Goal: Task Accomplishment & Management: Manage account settings

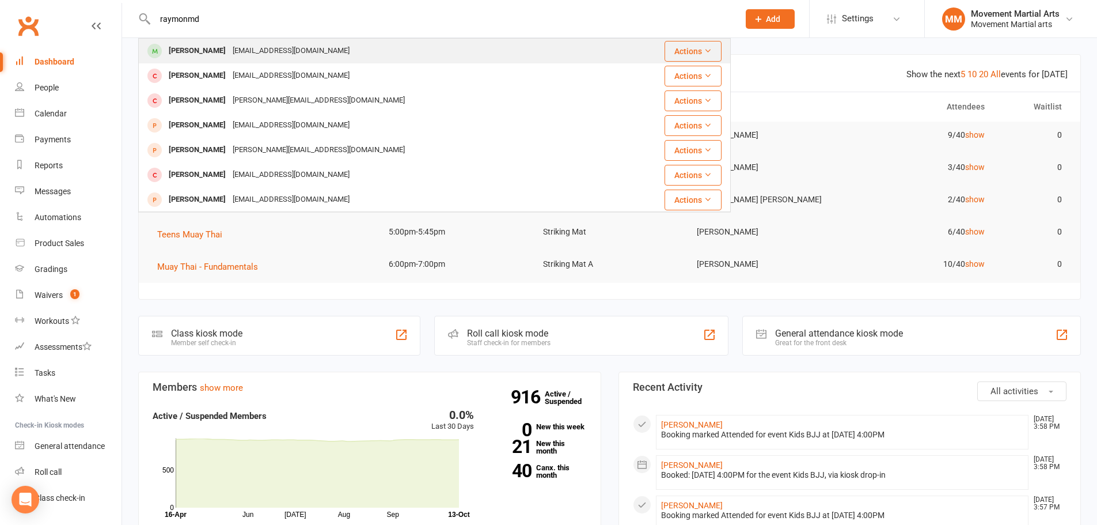
type input "raymonmd"
click at [237, 61] on div "Raymond Guo guo.raymond1@gmail.com" at bounding box center [384, 51] width 491 height 24
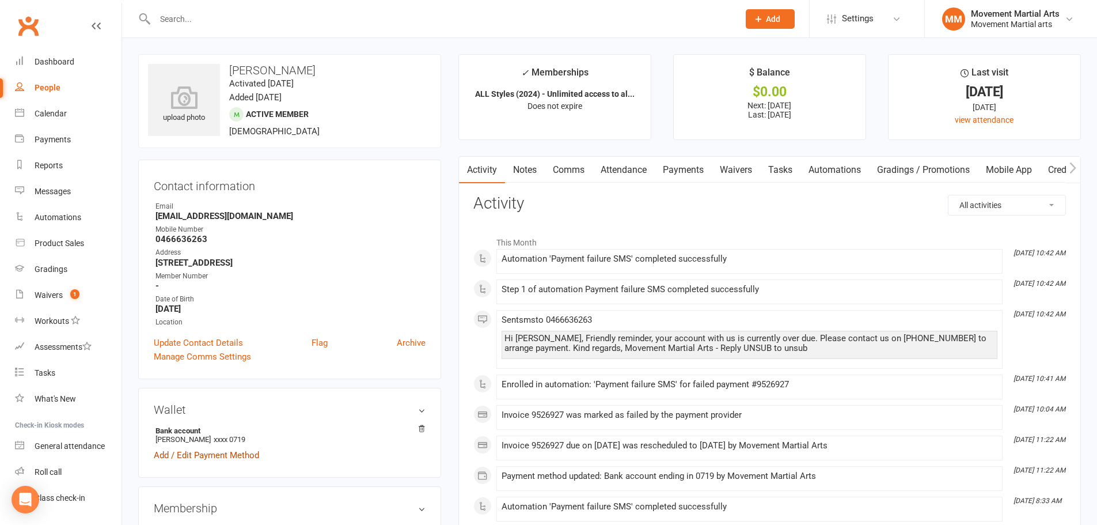
click at [240, 455] on link "Add / Edit Payment Method" at bounding box center [206, 455] width 105 height 14
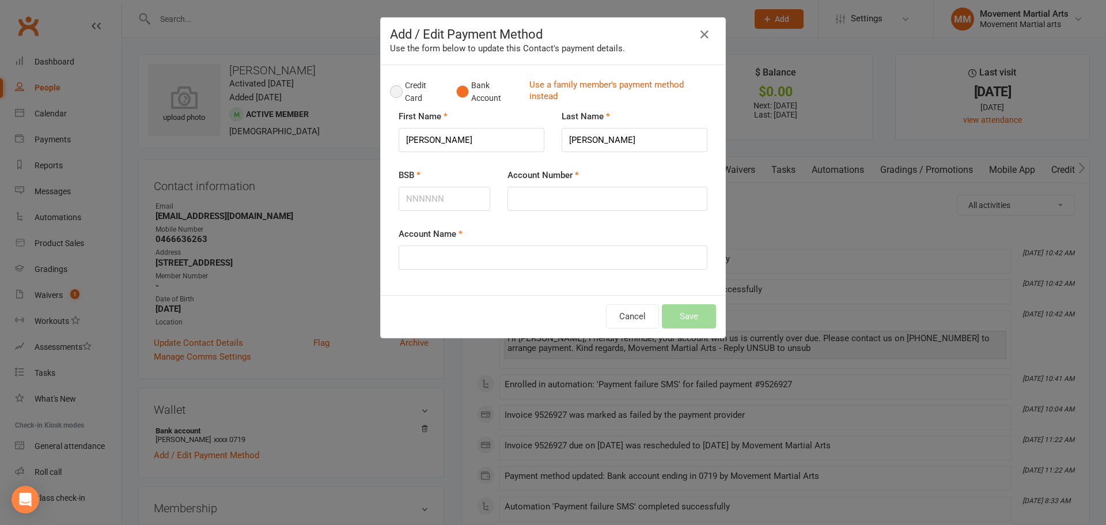
click at [390, 90] on button "Credit Card" at bounding box center [417, 91] width 54 height 35
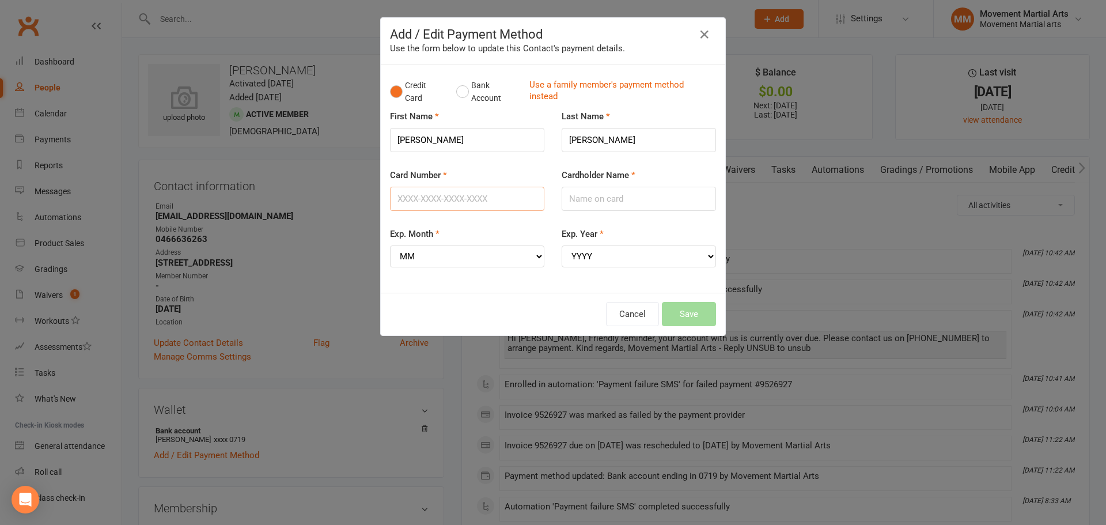
click at [448, 203] on input "Card Number" at bounding box center [467, 199] width 154 height 24
type input "5217293014004328"
click at [591, 206] on input "Cardholder Name" at bounding box center [638, 199] width 154 height 24
click at [641, 187] on input "Raymond" at bounding box center [638, 199] width 154 height 24
type input "Raymond Guo"
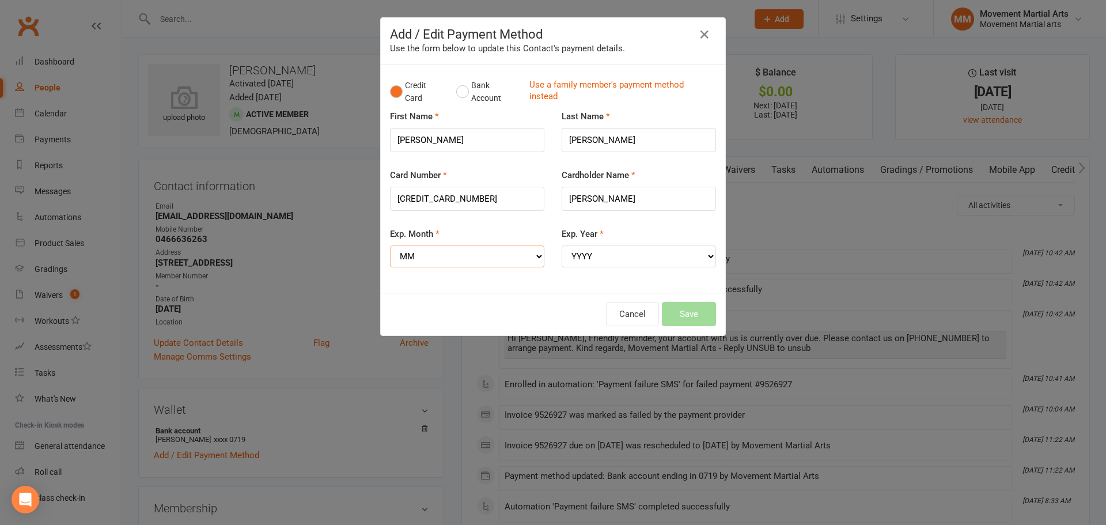
click at [443, 250] on select "MM 01 02 03 04 05 06 07 08 09 10 11 12" at bounding box center [467, 256] width 154 height 22
click at [523, 247] on select "MM 01 02 03 04 05 06 07 08 09 10 11 12" at bounding box center [467, 256] width 154 height 22
select select "07"
click at [390, 245] on select "MM 01 02 03 04 05 06 07 08 09 10 11 12" at bounding box center [467, 256] width 154 height 22
click at [587, 245] on div "Exp. Year YYYY 2025 2026 2027 2028 2029 2030 2031 2032 2033 2034" at bounding box center [638, 247] width 154 height 40
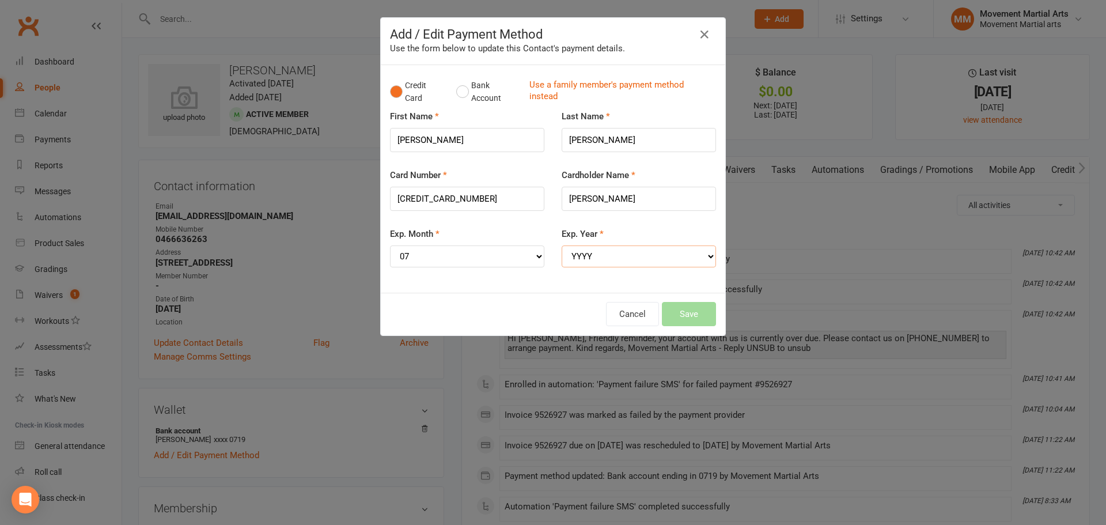
click at [595, 259] on select "YYYY 2025 2026 2027 2028 2029 2030 2031 2032 2033 2034" at bounding box center [638, 256] width 154 height 22
select select "2028"
click at [561, 245] on select "YYYY 2025 2026 2027 2028 2029 2030 2031 2032 2033 2034" at bounding box center [638, 256] width 154 height 22
click at [697, 323] on button "Save" at bounding box center [689, 314] width 54 height 24
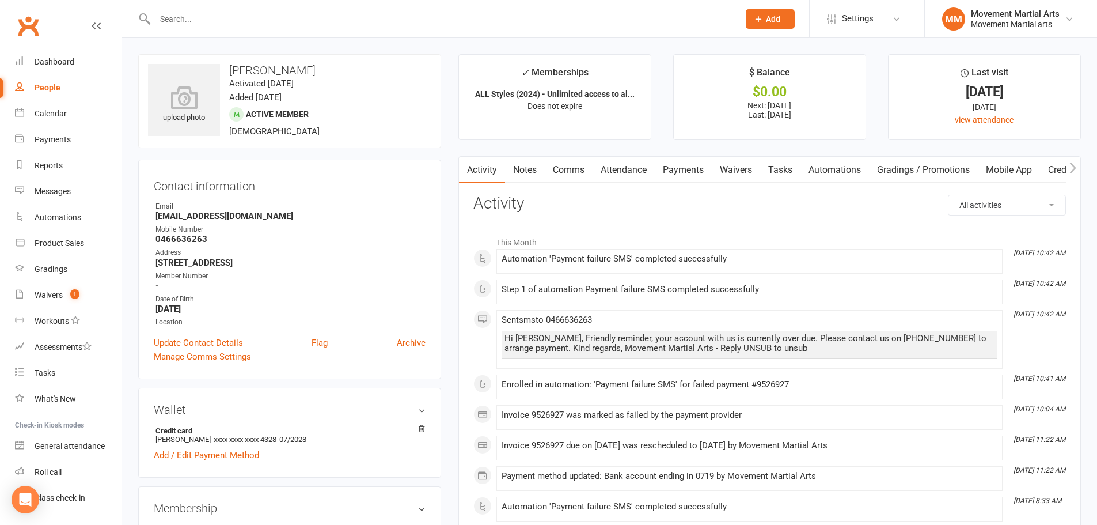
click at [684, 170] on link "Payments" at bounding box center [683, 170] width 57 height 26
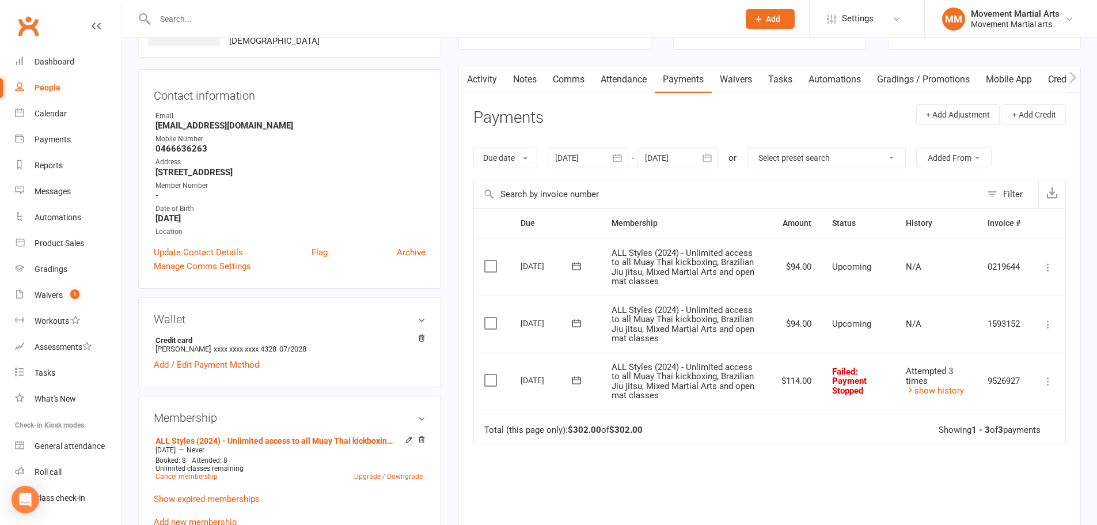
scroll to position [134, 0]
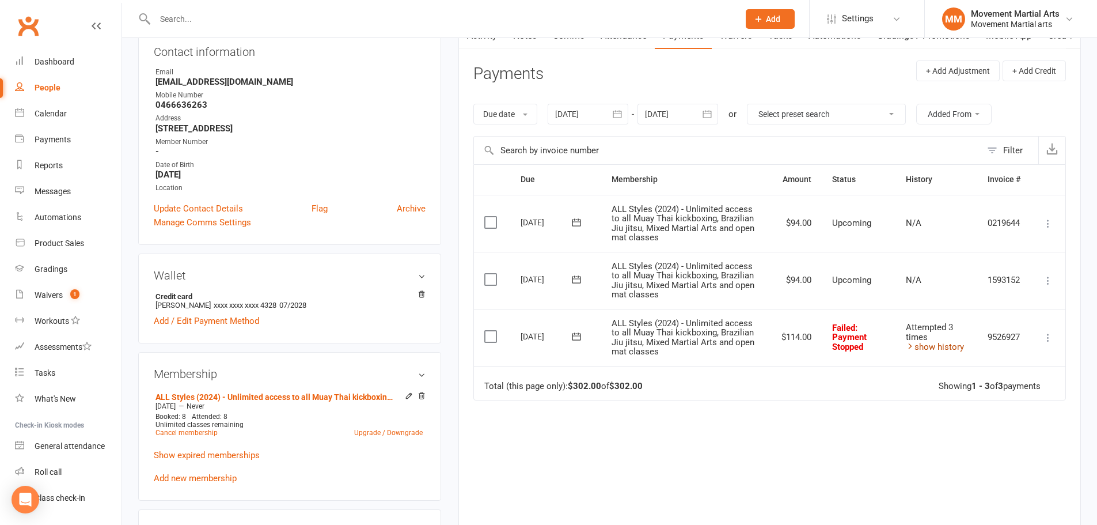
click at [950, 342] on link "show history" at bounding box center [935, 346] width 58 height 10
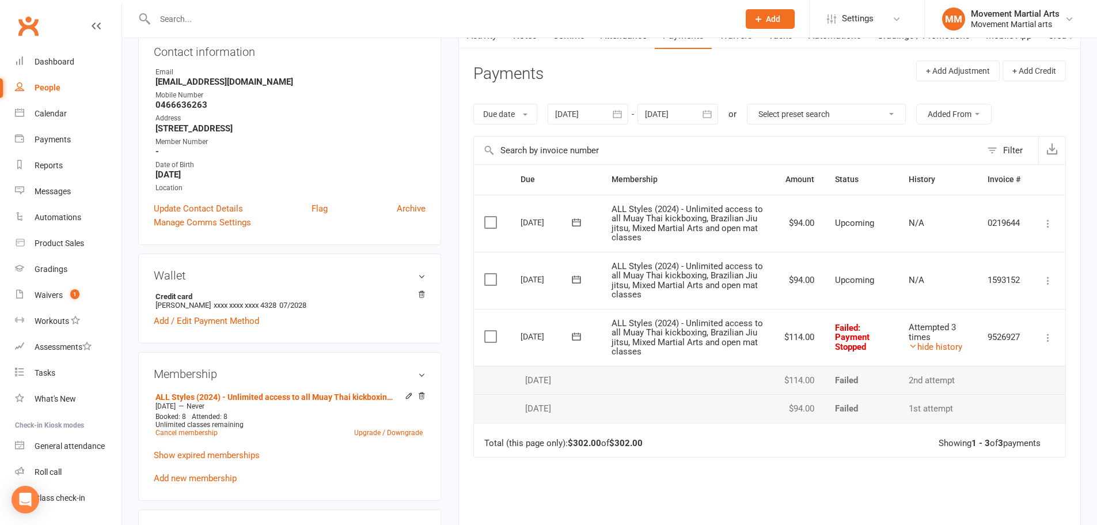
click at [580, 342] on button at bounding box center [576, 336] width 23 height 12
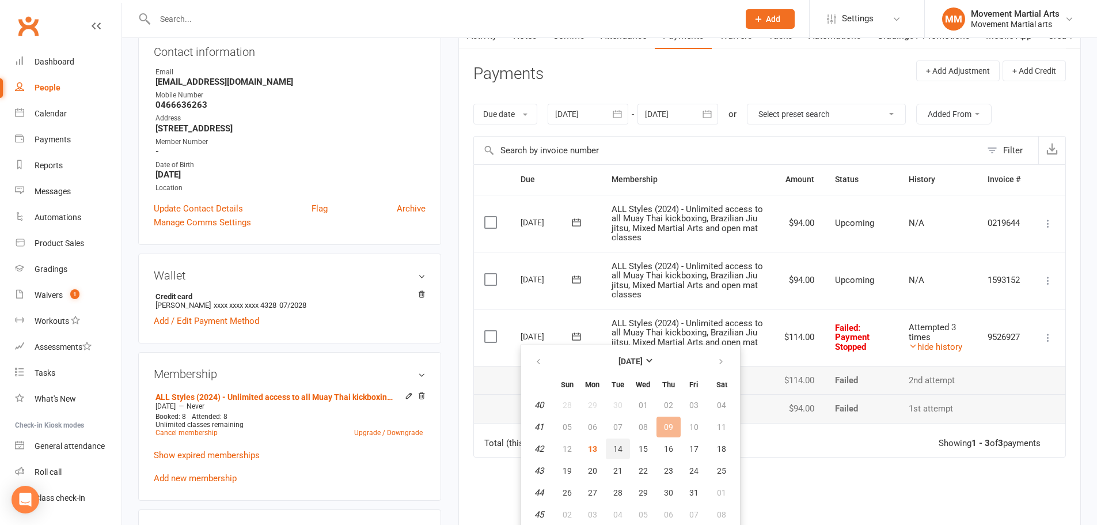
click at [623, 448] on button "14" at bounding box center [618, 448] width 24 height 21
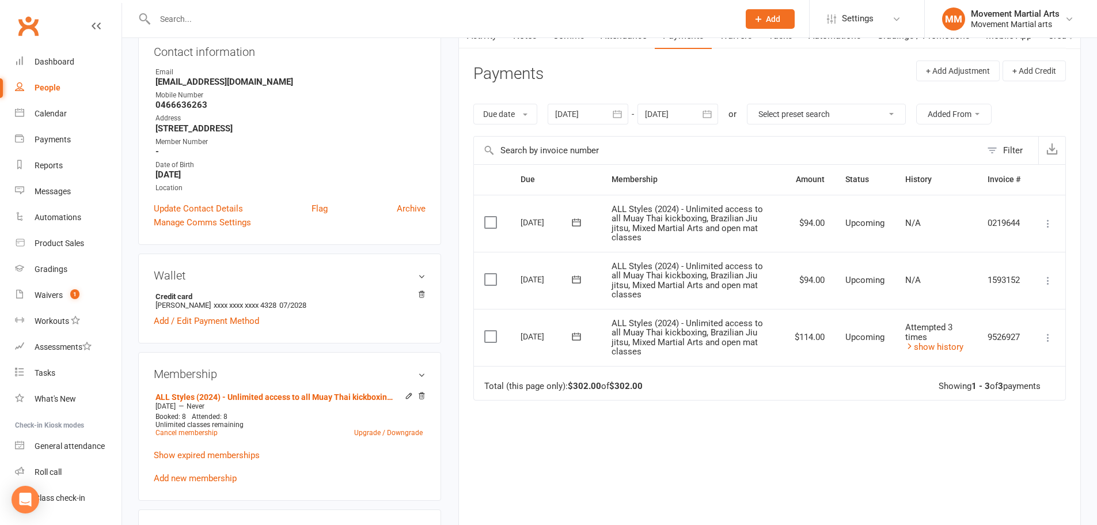
click at [579, 343] on span at bounding box center [577, 336] width 28 height 18
click at [879, 405] on div "Due Contact Membership Amount Status History Invoice # Select this 31 Oct 2025 …" at bounding box center [769, 356] width 593 height 385
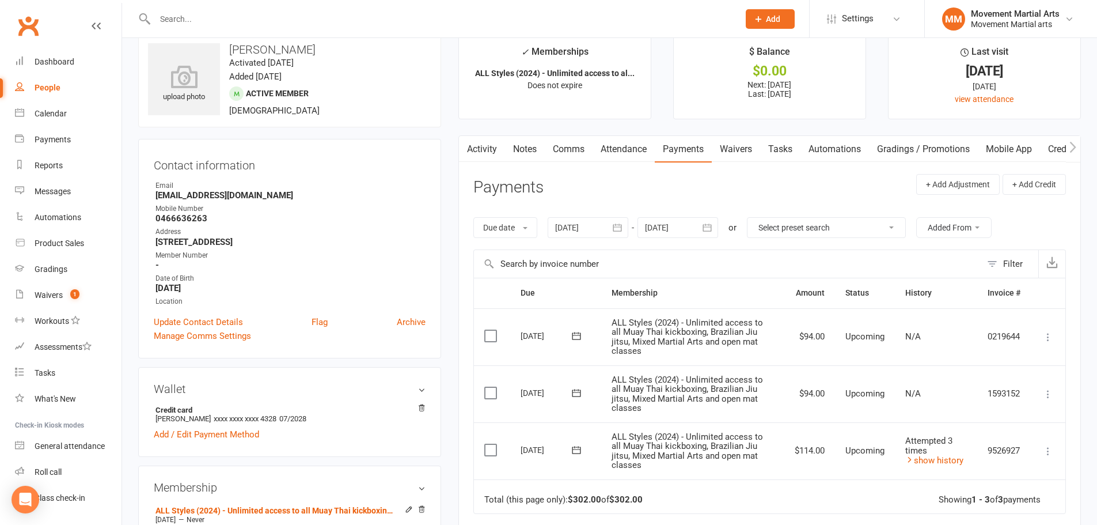
scroll to position [0, 0]
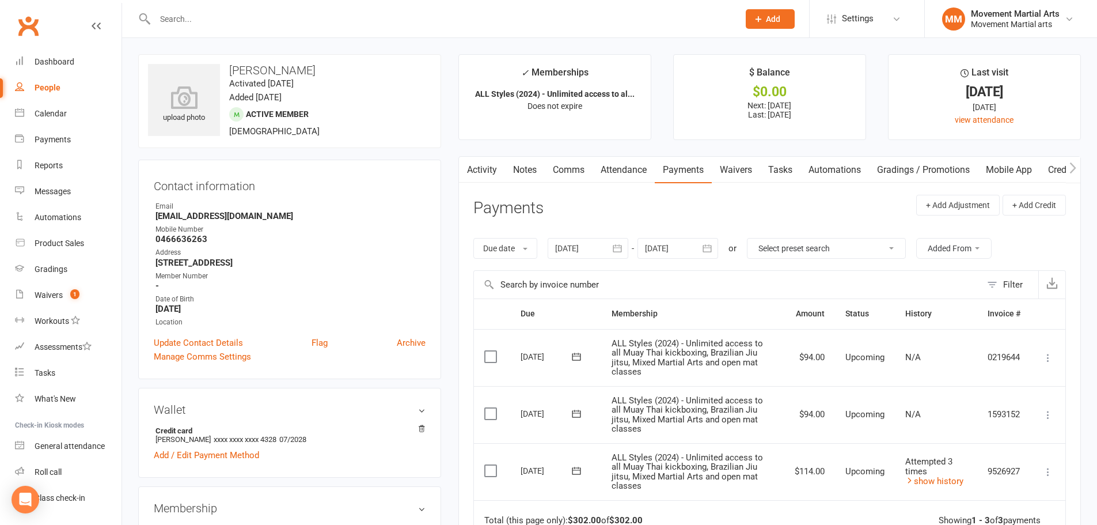
click at [530, 169] on link "Notes" at bounding box center [525, 170] width 40 height 26
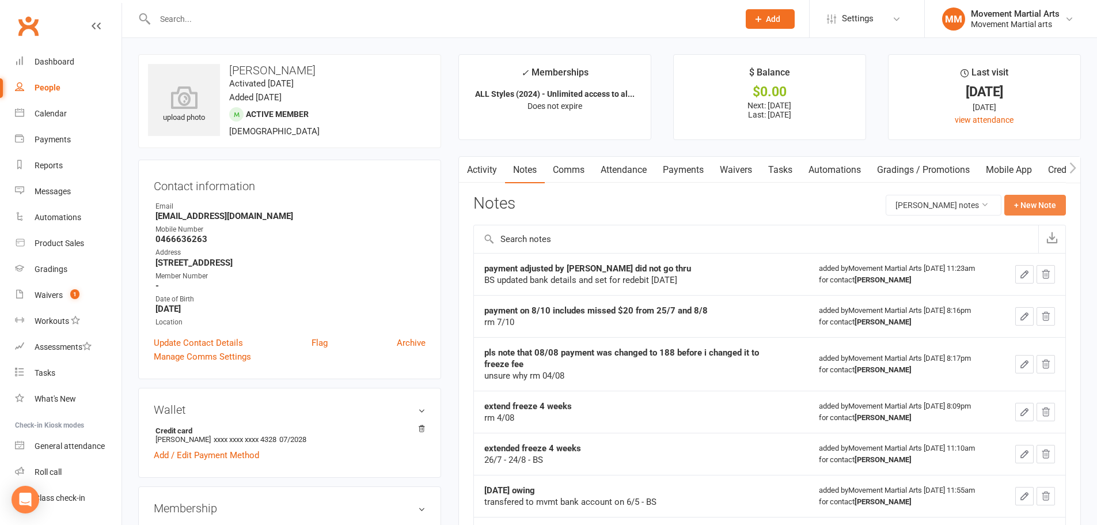
click at [1053, 208] on button "+ New Note" at bounding box center [1035, 205] width 62 height 21
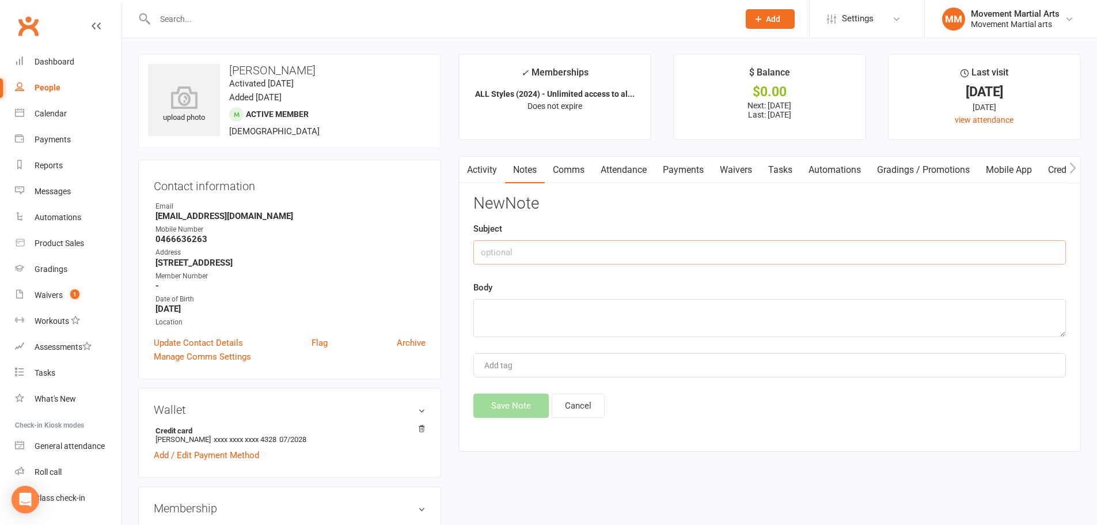
click at [497, 252] on input "text" at bounding box center [769, 252] width 593 height 24
type input "payment changed to card"
type textarea "rm 13/10"
click at [507, 415] on button "Save Note" at bounding box center [510, 405] width 75 height 24
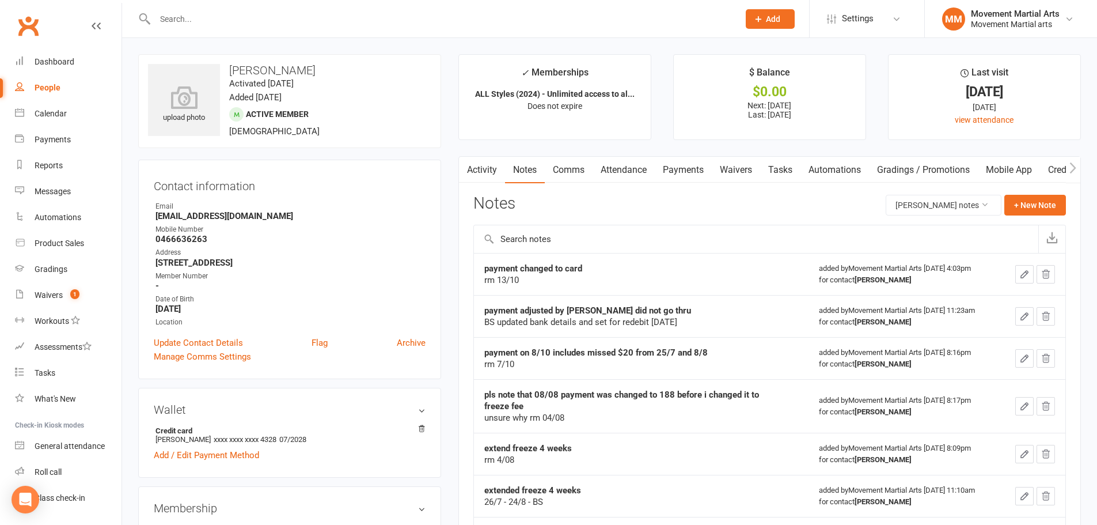
click at [479, 155] on main "✓ Memberships ALL Styles (2024) - Unlimited access to al... Does not expire $ B…" at bounding box center [770, 392] width 640 height 677
click at [481, 176] on link "Activity" at bounding box center [482, 170] width 46 height 26
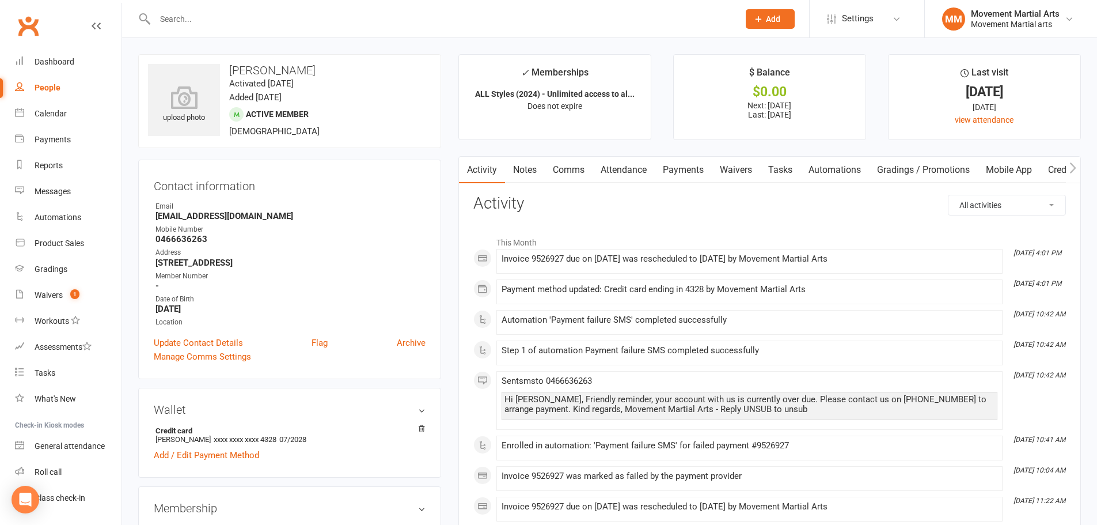
click at [170, 14] on input "text" at bounding box center [440, 19] width 579 height 16
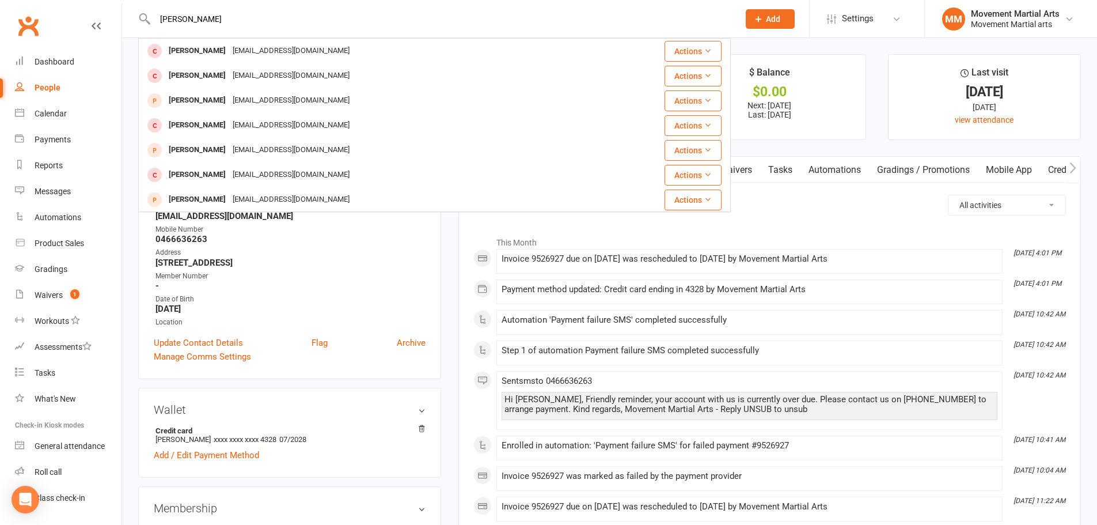
type input "hugo podmore"
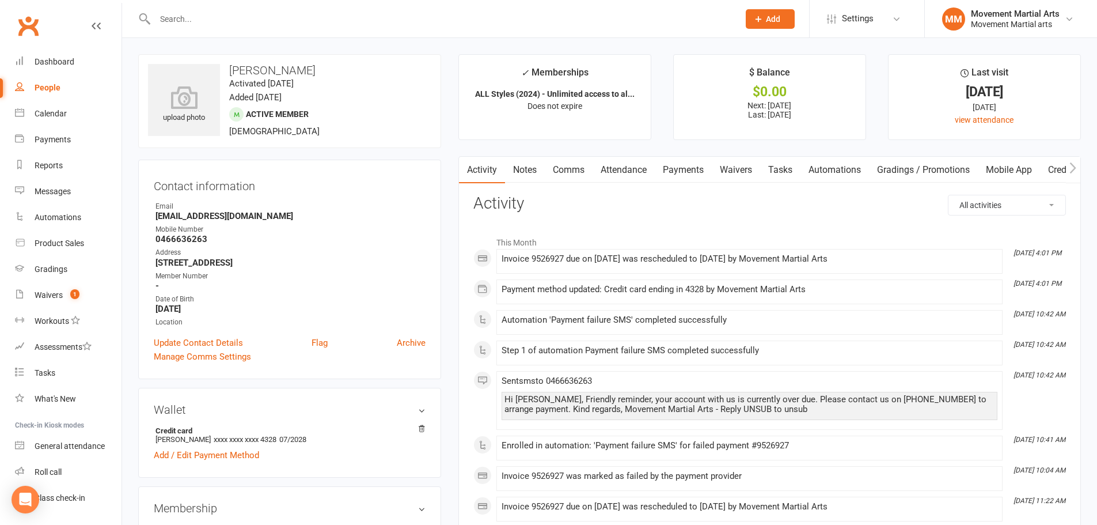
click at [207, 22] on input "text" at bounding box center [440, 19] width 579 height 16
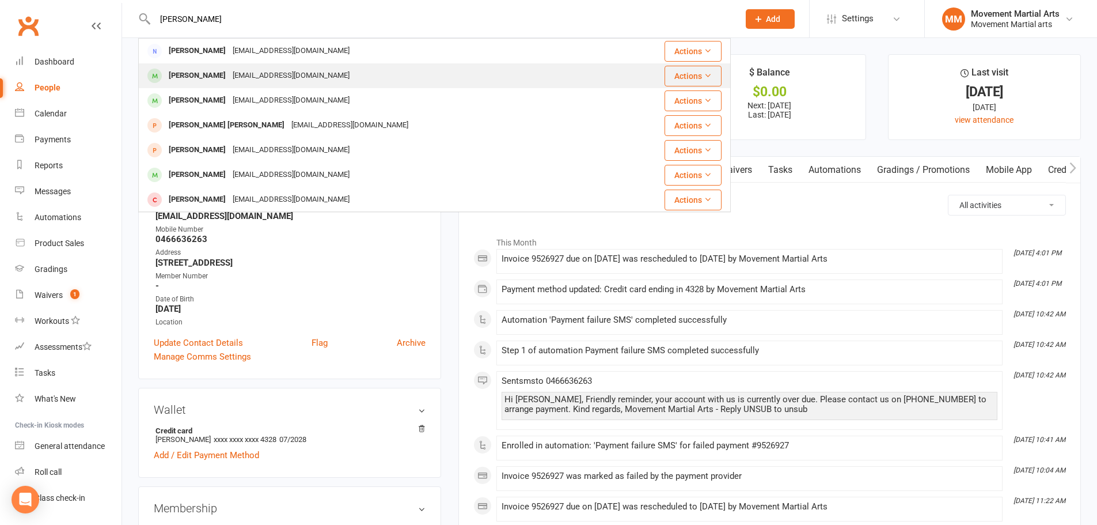
type input "podmore"
click at [246, 73] on div "leonyrose_122681@yahoo.com" at bounding box center [291, 75] width 124 height 17
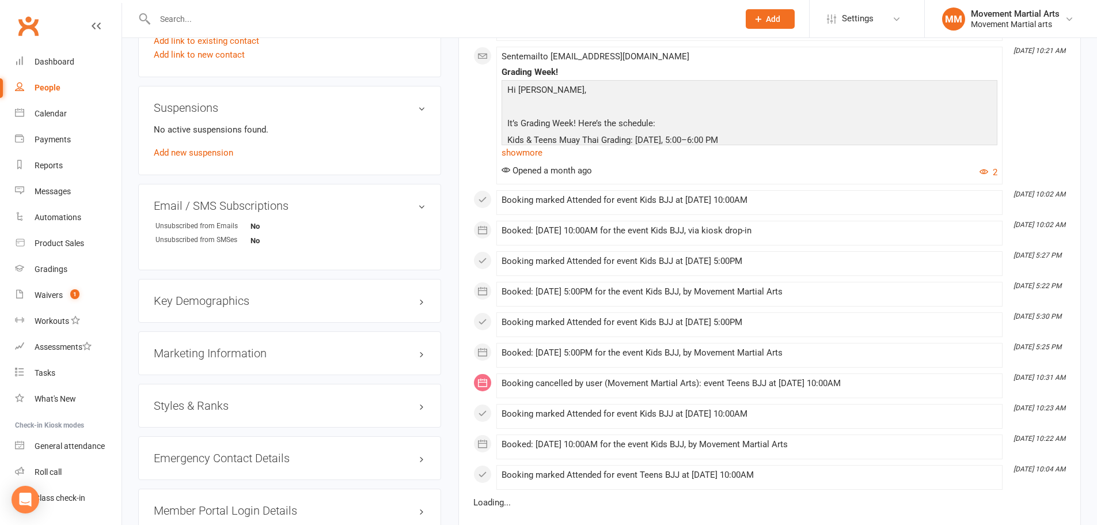
scroll to position [672, 0]
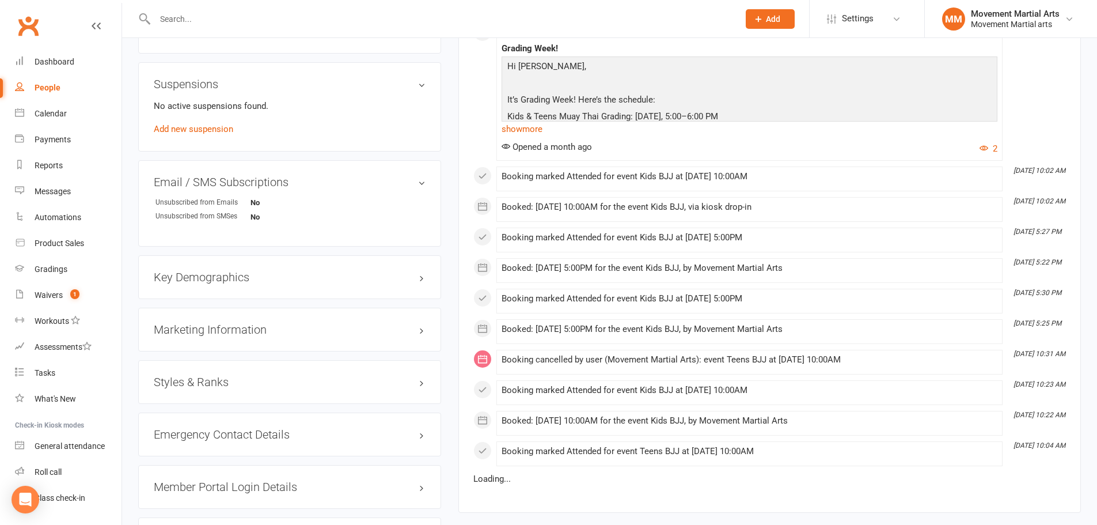
click at [231, 387] on h3 "Styles & Ranks" at bounding box center [290, 381] width 272 height 13
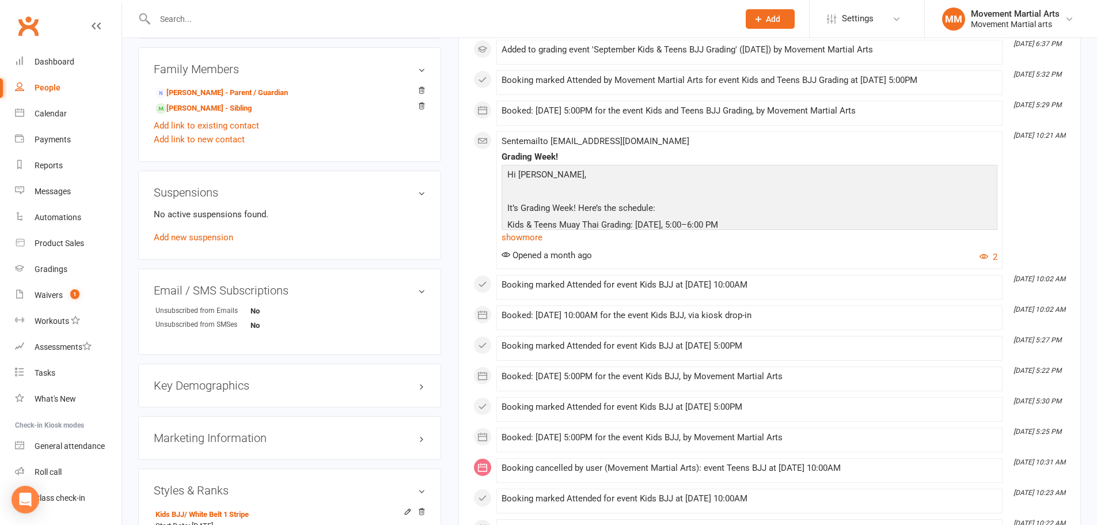
scroll to position [537, 0]
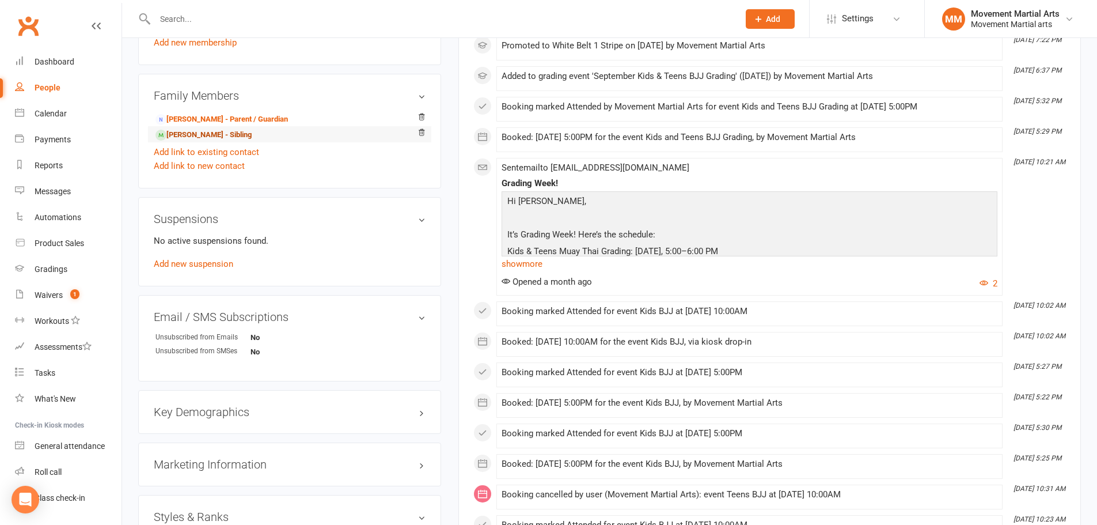
click at [194, 138] on link "Hugo Podmore - Sibling" at bounding box center [203, 135] width 96 height 12
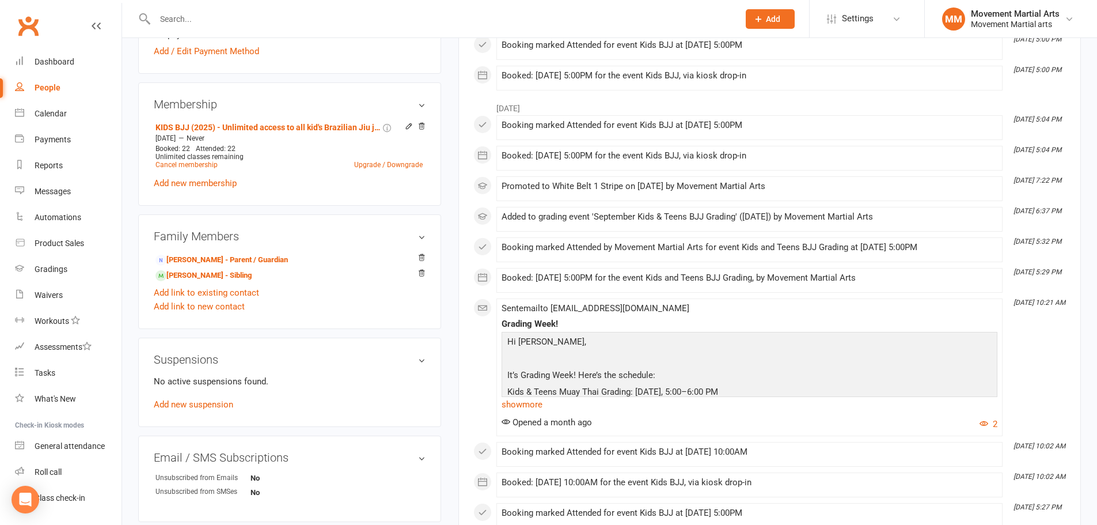
scroll to position [403, 0]
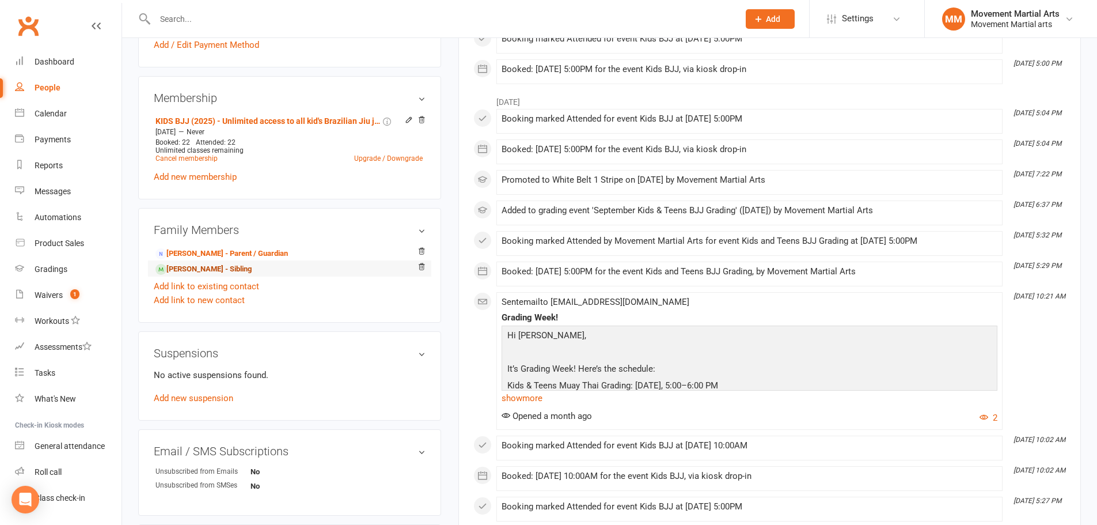
click at [187, 265] on link "Hugo Podmore - Sibling" at bounding box center [203, 269] width 96 height 12
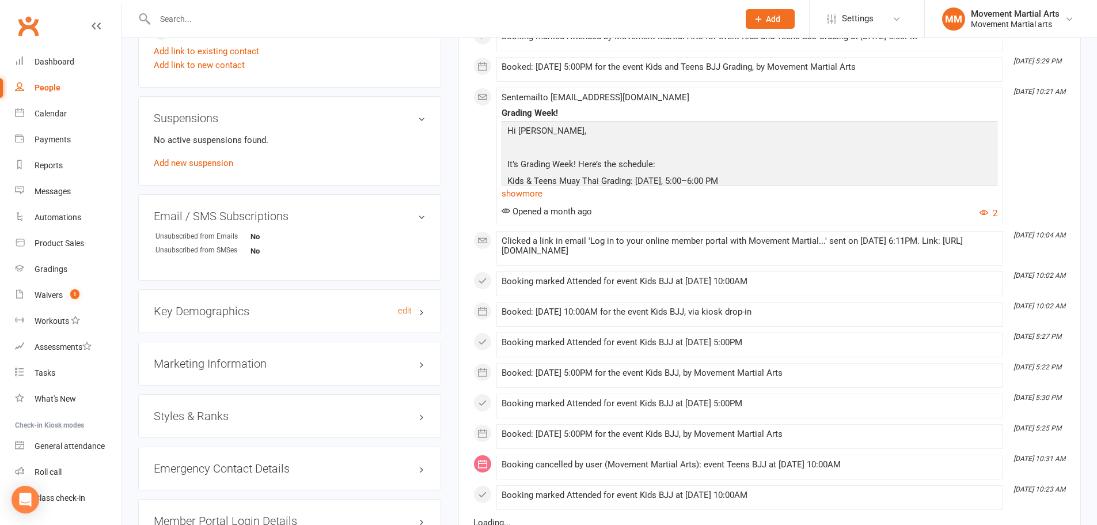
scroll to position [672, 0]
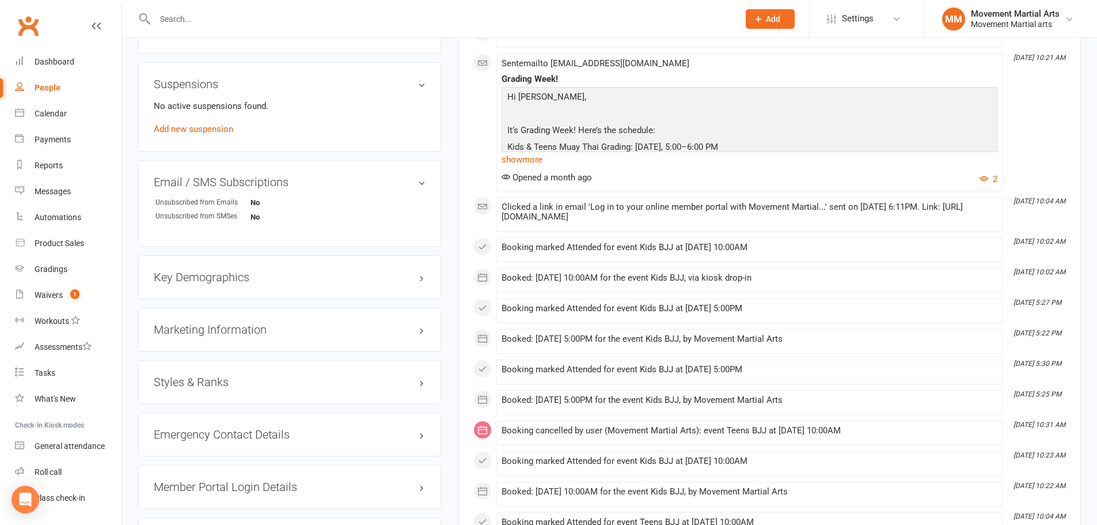
click at [233, 373] on div "Styles & Ranks" at bounding box center [289, 382] width 303 height 44
click at [231, 378] on h3 "Styles & Ranks" at bounding box center [290, 381] width 272 height 13
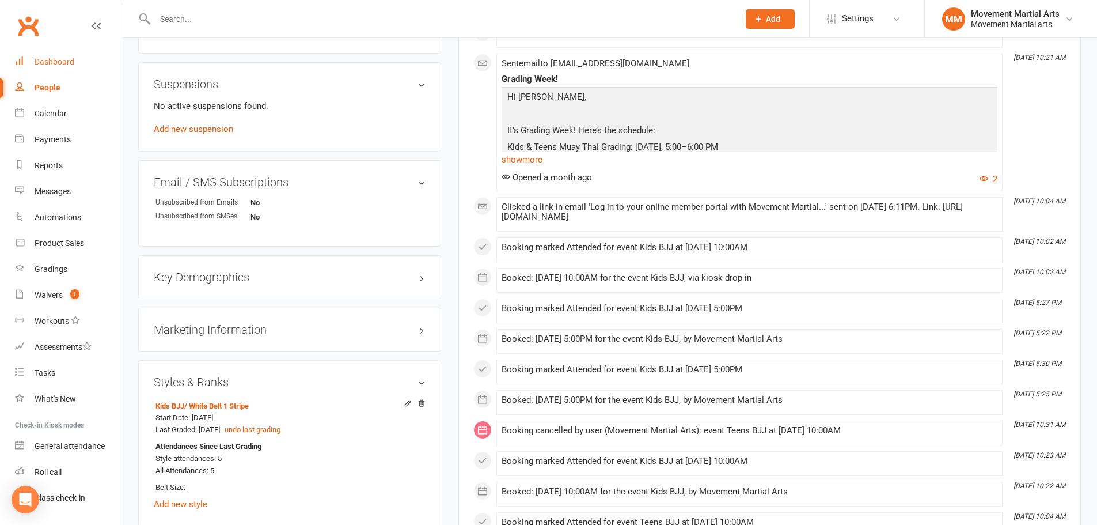
click at [40, 70] on link "Dashboard" at bounding box center [68, 62] width 107 height 26
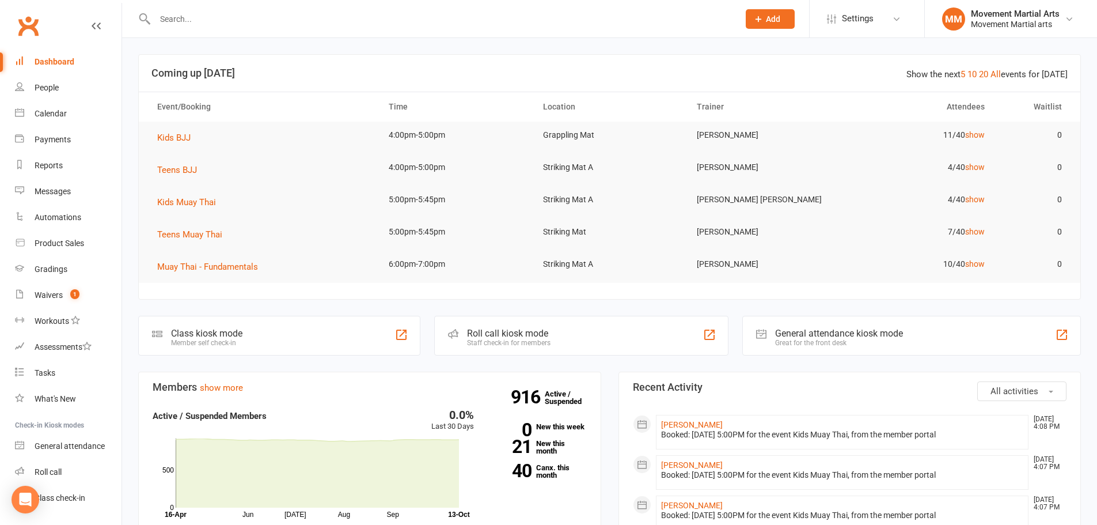
click at [230, 14] on input "text" at bounding box center [440, 19] width 579 height 16
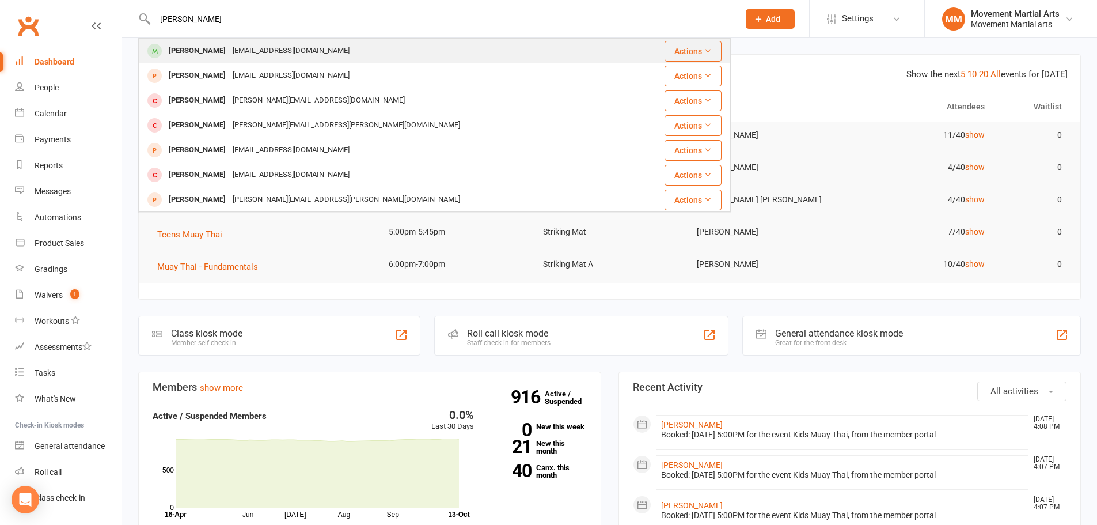
type input "james biviano"
click at [260, 46] on div "jimbiviano13@gmail.com" at bounding box center [291, 51] width 124 height 17
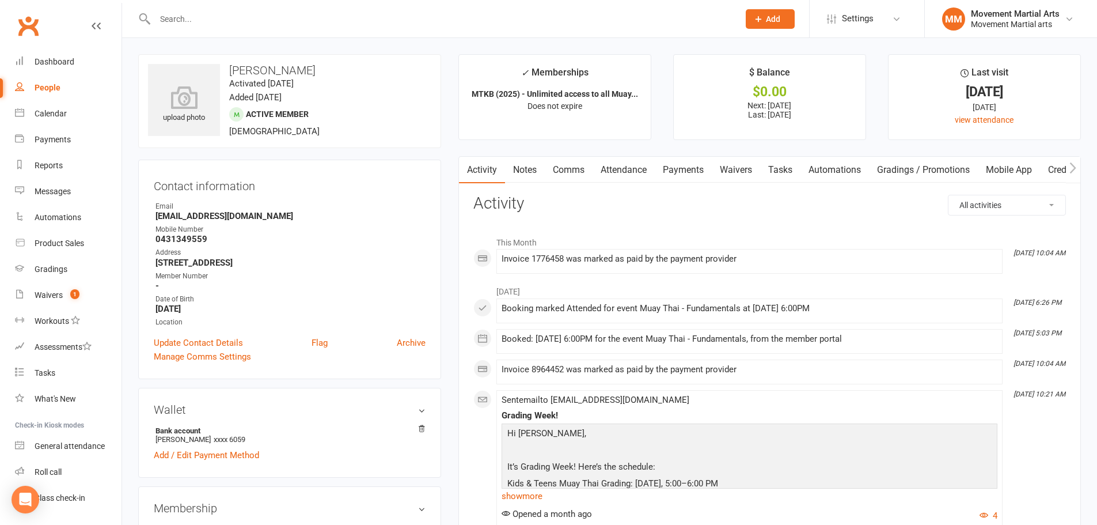
click at [637, 173] on link "Attendance" at bounding box center [624, 170] width 62 height 26
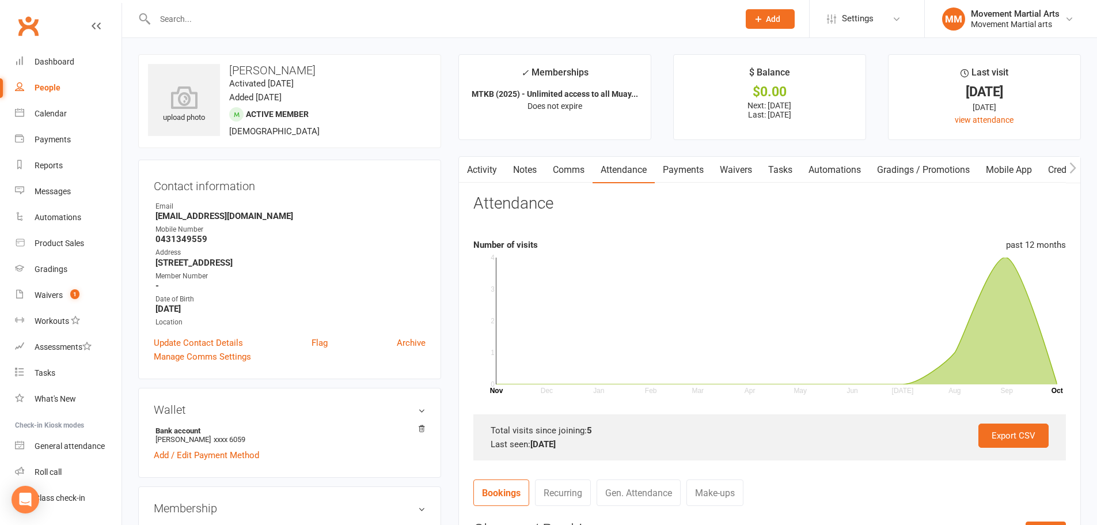
click at [694, 172] on link "Payments" at bounding box center [683, 170] width 57 height 26
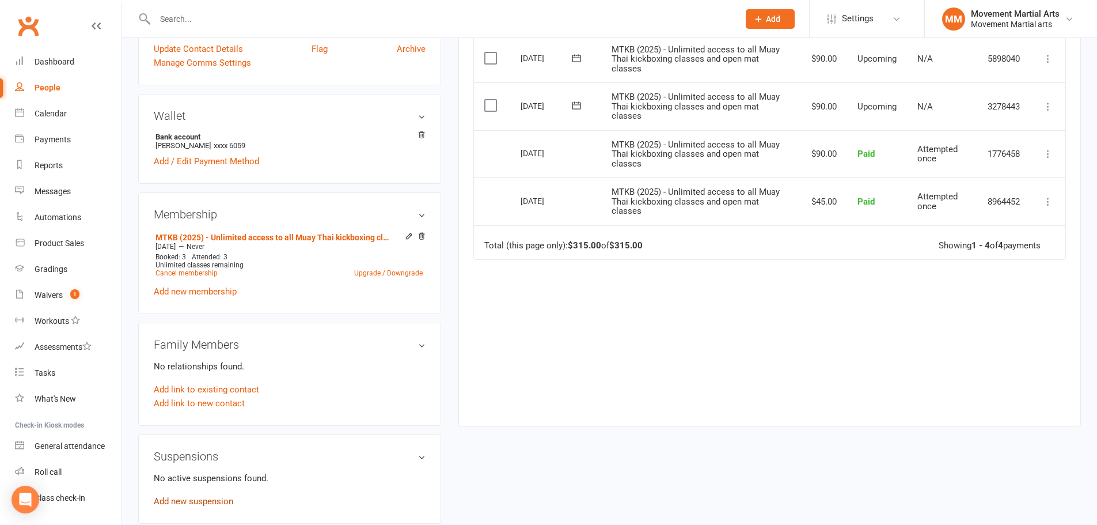
scroll to position [403, 0]
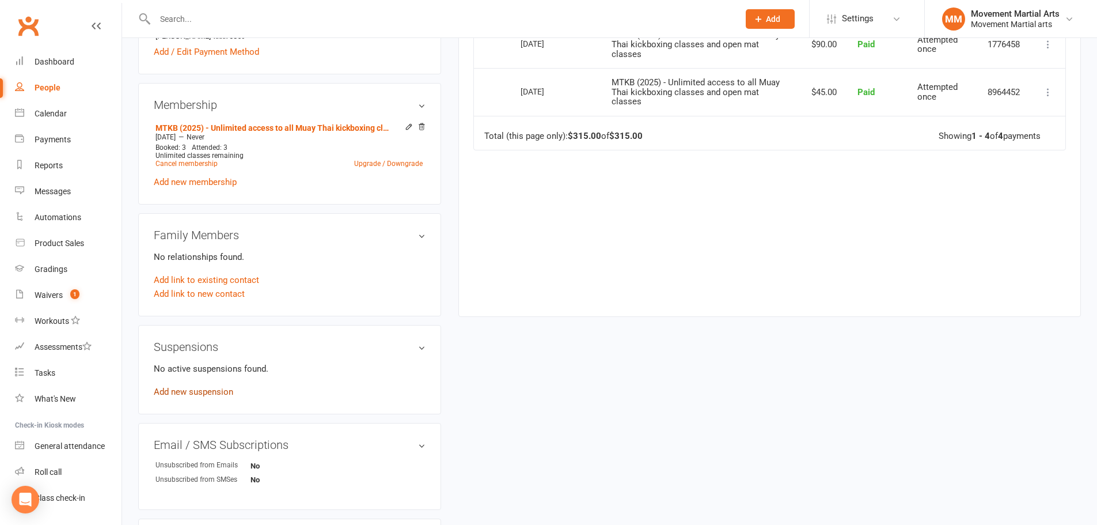
click at [188, 394] on link "Add new suspension" at bounding box center [193, 391] width 79 height 10
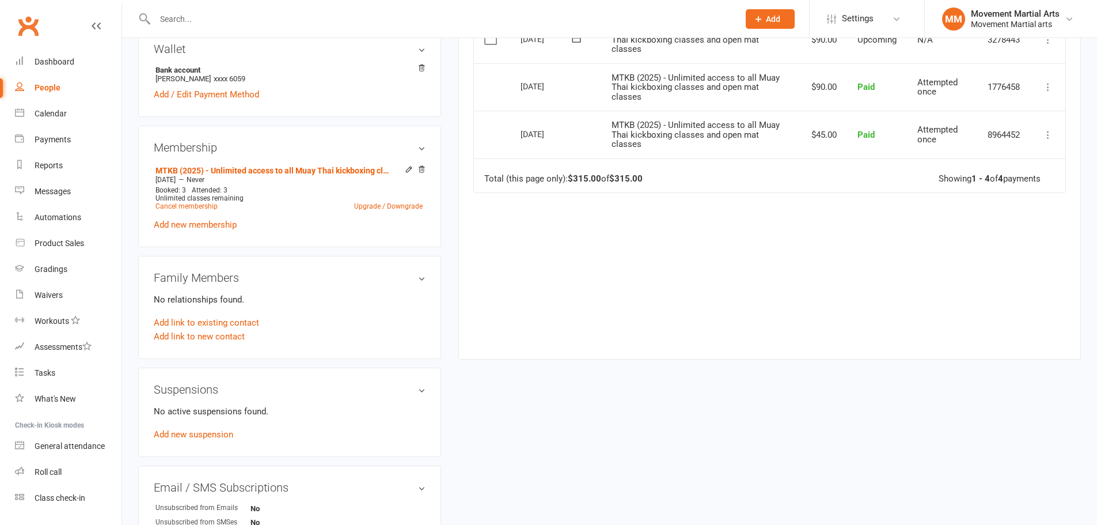
scroll to position [403, 0]
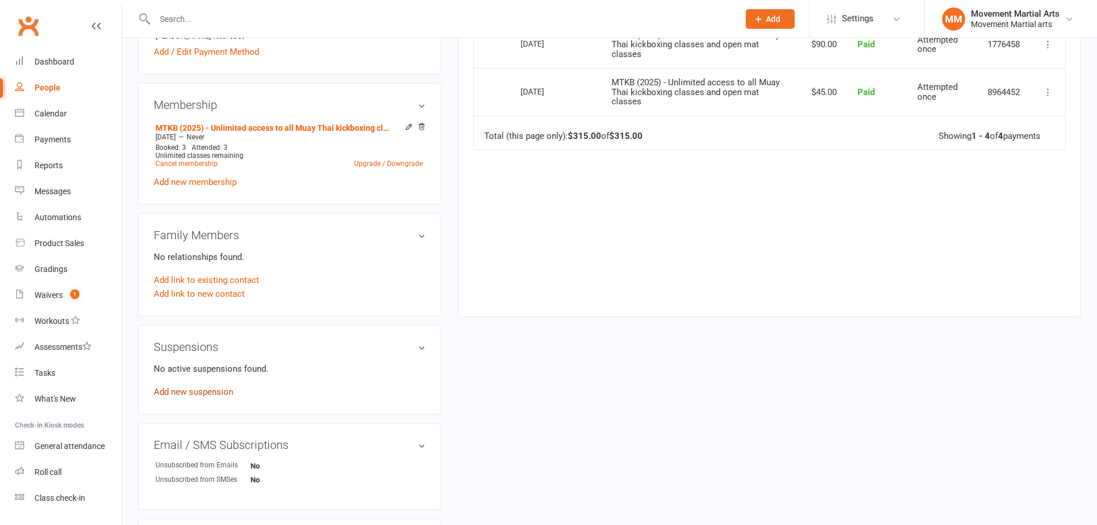
click at [214, 392] on link "Add new suspension" at bounding box center [193, 391] width 79 height 10
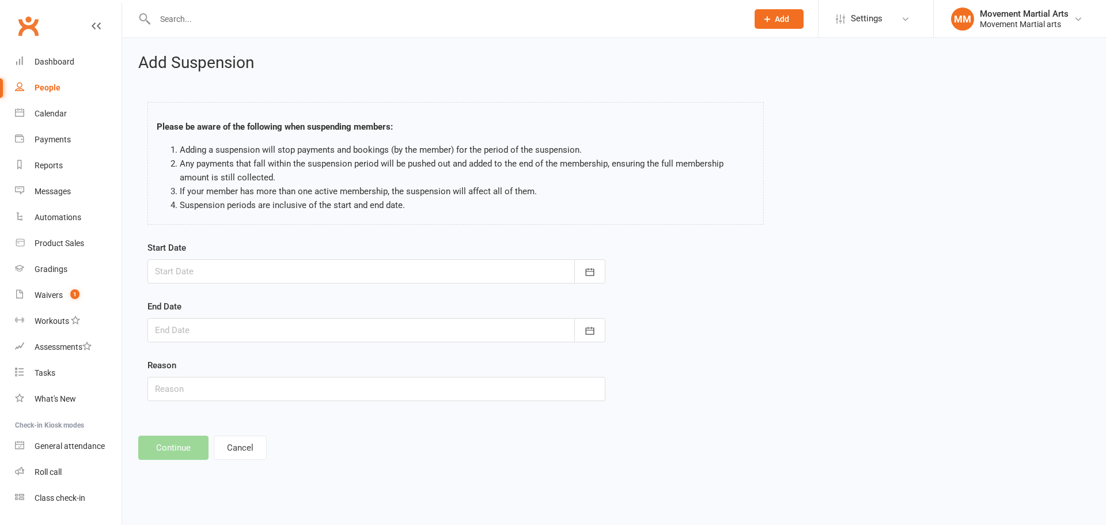
click at [200, 274] on div at bounding box center [376, 271] width 458 height 24
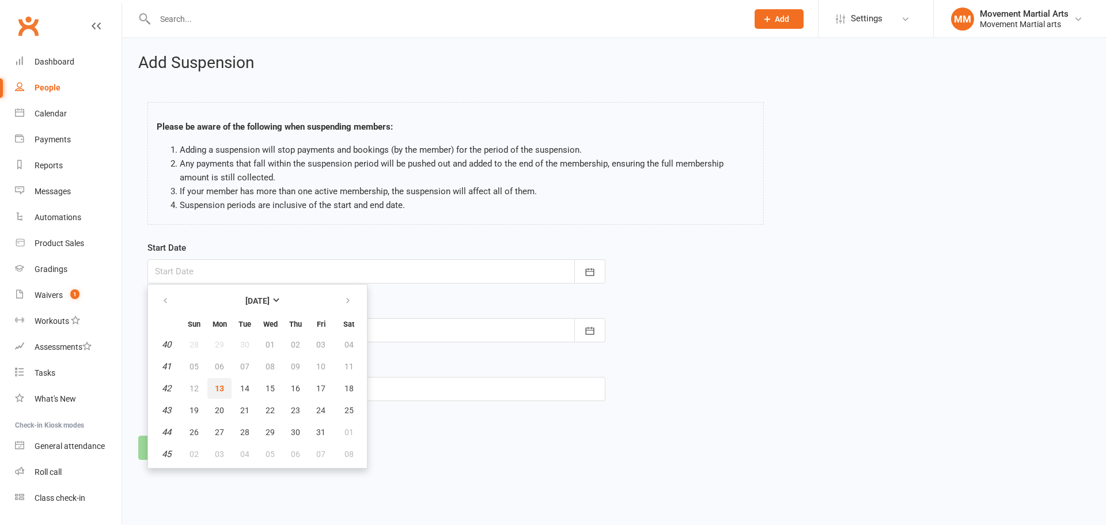
click at [226, 389] on button "13" at bounding box center [219, 388] width 24 height 21
type input "13 Oct 2025"
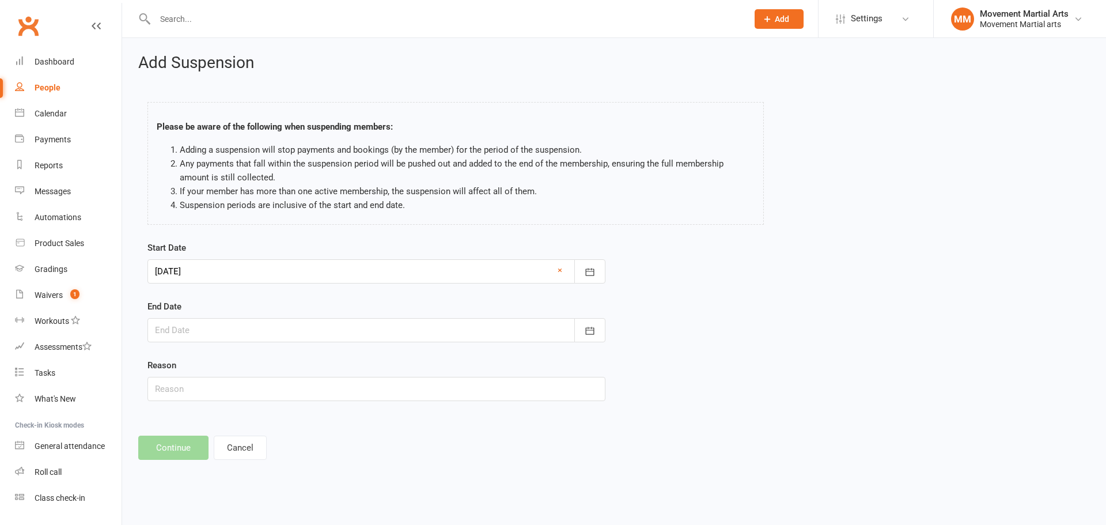
click at [200, 342] on form "Start Date 13 Oct 2025 October 2025 Sun Mon Tue Wed Thu Fri Sat 40 28 29 30 01 …" at bounding box center [376, 321] width 458 height 160
click at [207, 335] on div at bounding box center [376, 330] width 458 height 24
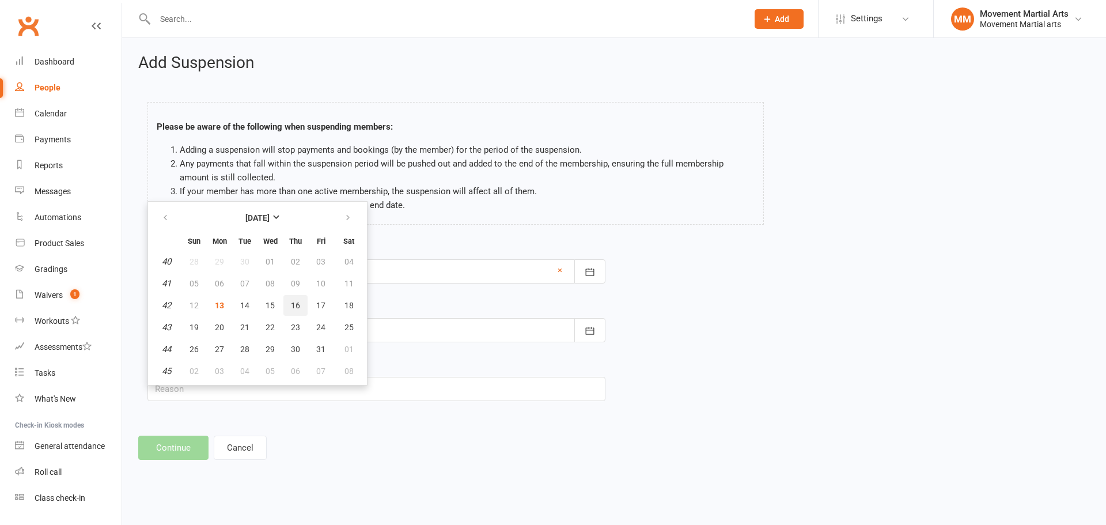
drag, startPoint x: 290, startPoint y: 302, endPoint x: 246, endPoint y: 366, distance: 77.9
click at [291, 301] on span "16" at bounding box center [295, 305] width 9 height 9
type input "16 Oct 2025"
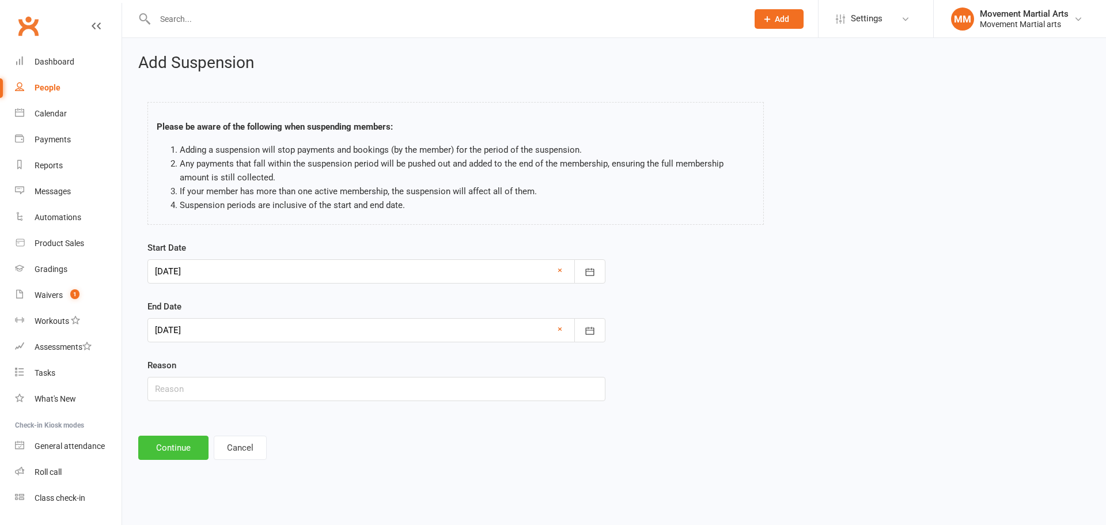
click at [180, 435] on button "Continue" at bounding box center [173, 447] width 70 height 24
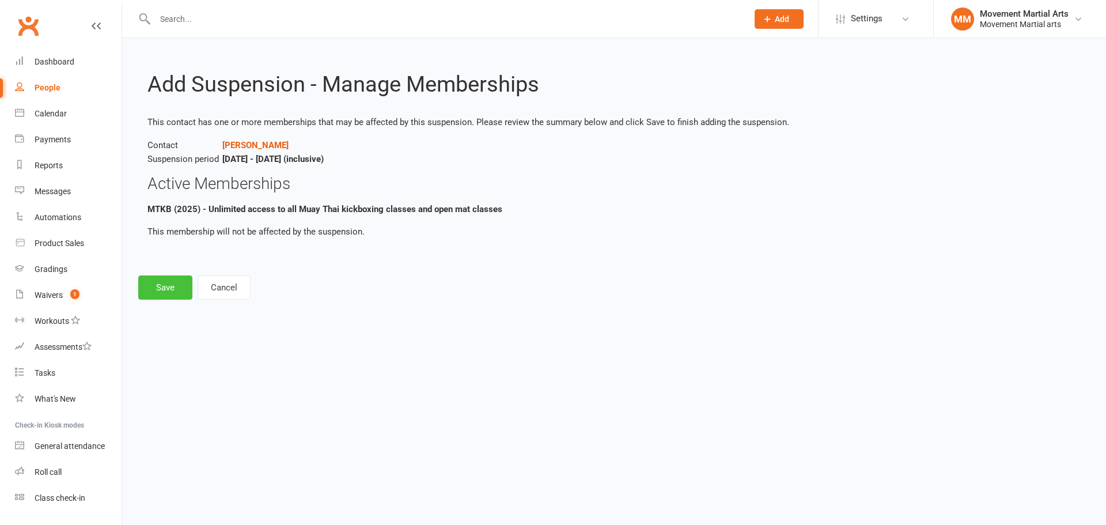
click at [174, 294] on button "Save" at bounding box center [165, 287] width 54 height 24
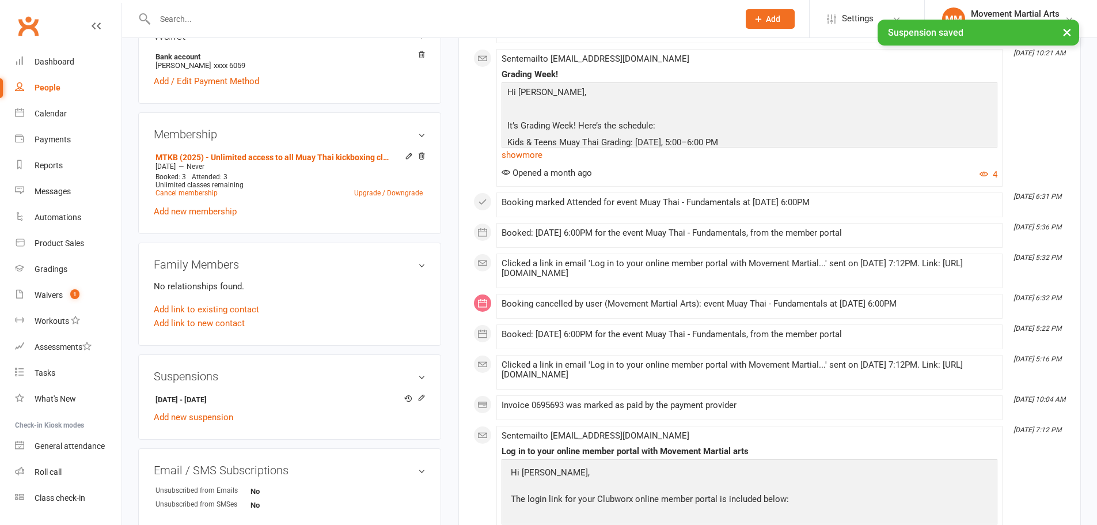
scroll to position [403, 0]
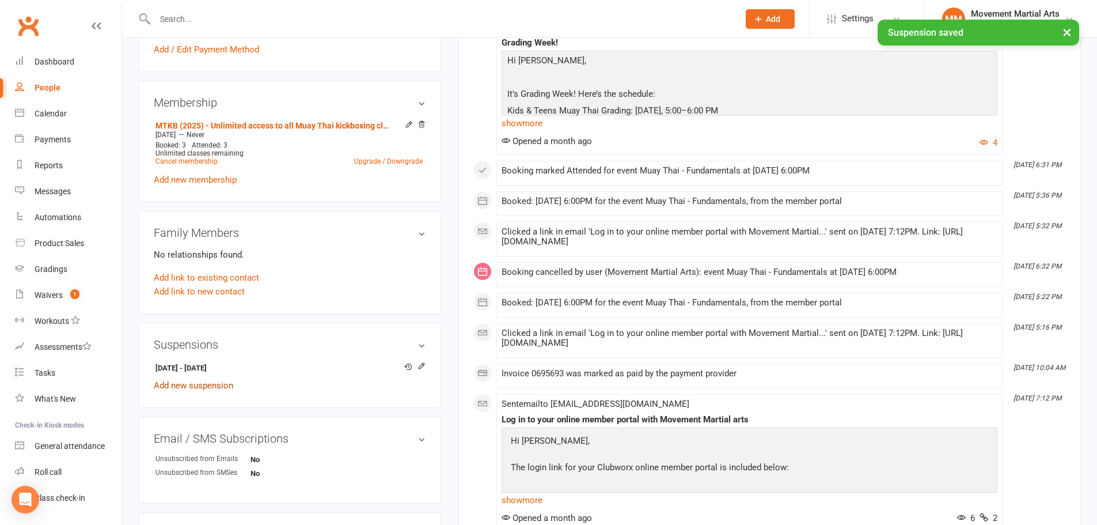
click at [173, 386] on link "Add new suspension" at bounding box center [193, 385] width 79 height 10
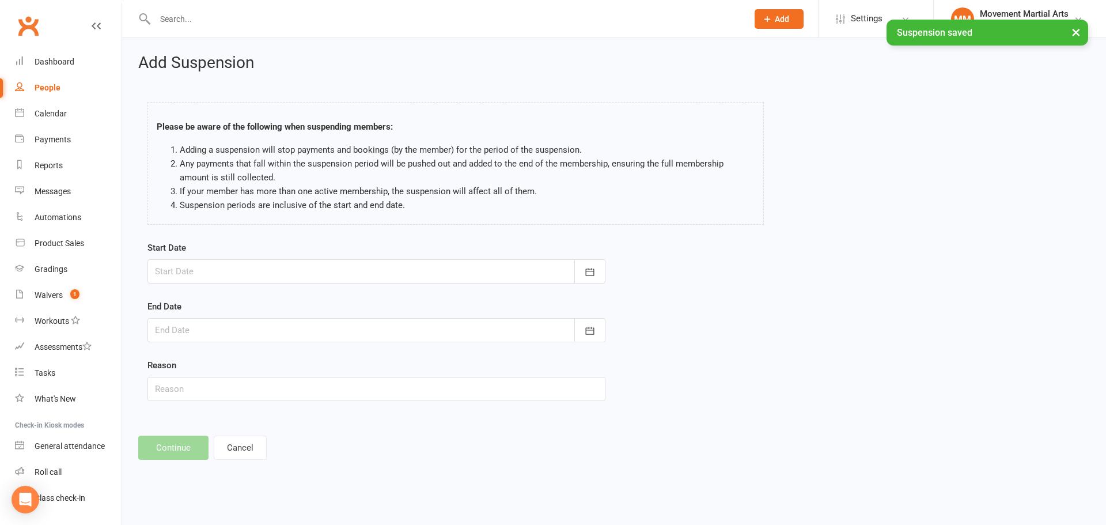
click at [189, 275] on div at bounding box center [376, 271] width 458 height 24
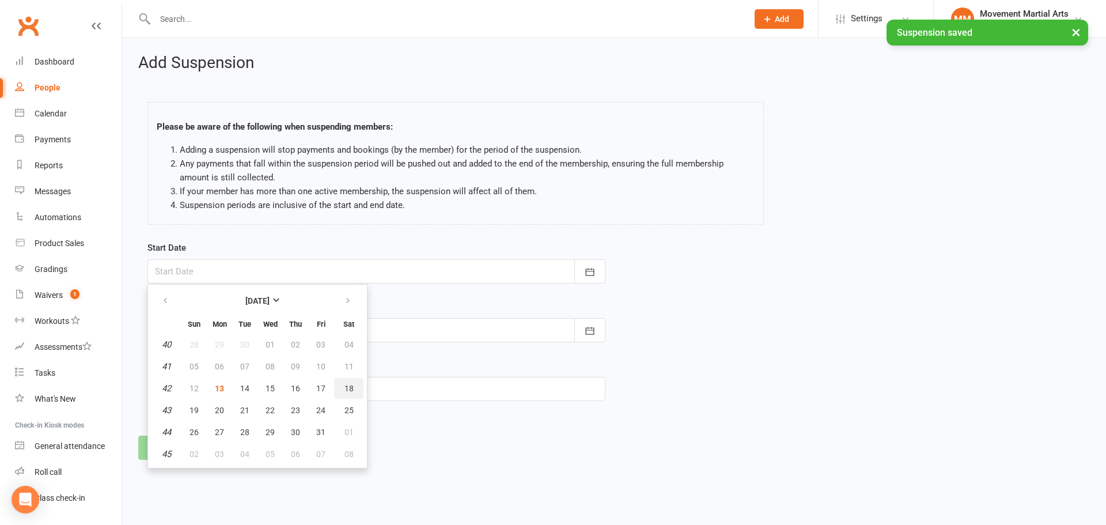
click at [348, 389] on span "18" at bounding box center [348, 388] width 9 height 9
type input "18 Oct 2025"
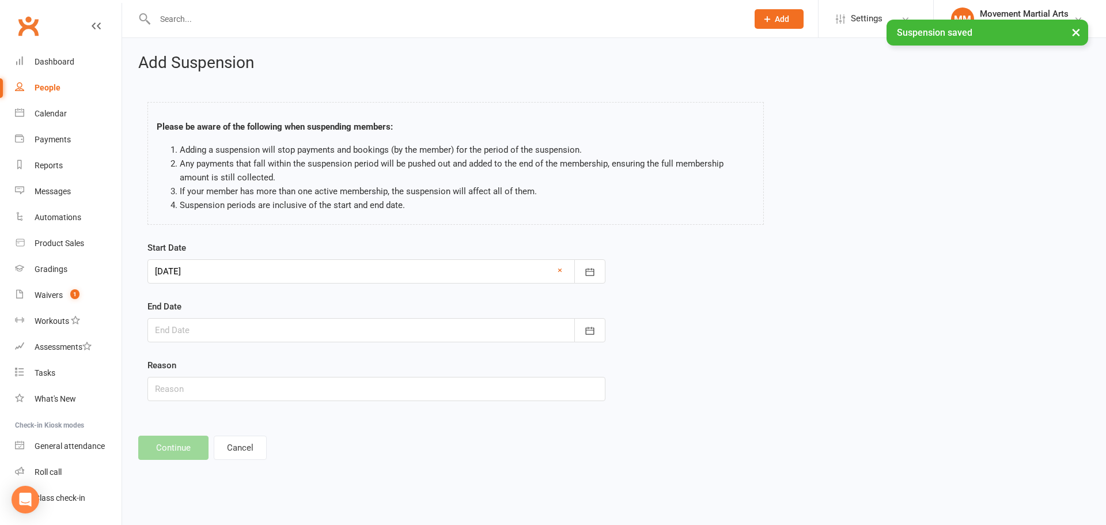
click at [253, 336] on div at bounding box center [376, 330] width 458 height 24
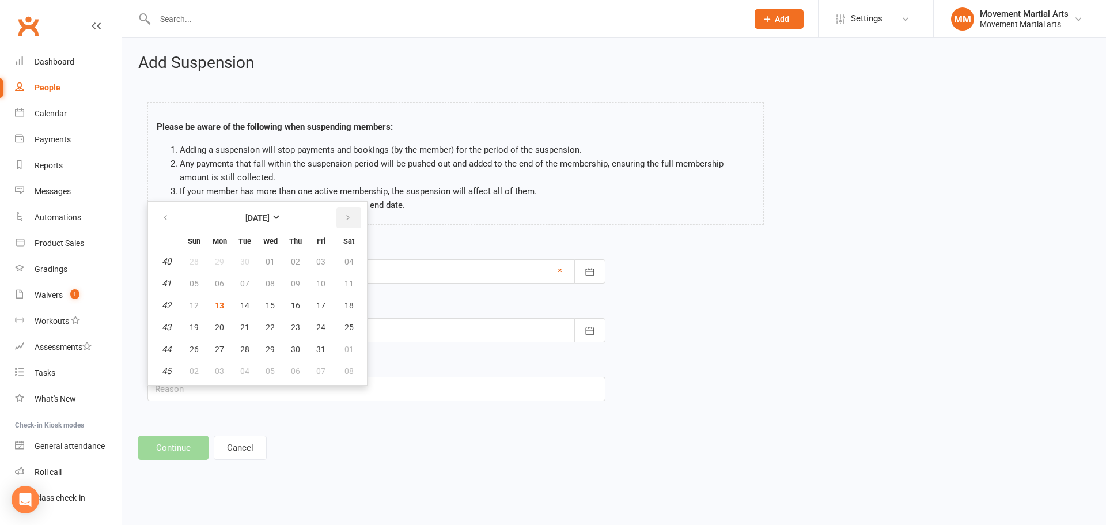
click at [352, 214] on button "button" at bounding box center [348, 217] width 25 height 21
click at [191, 313] on button "09" at bounding box center [194, 305] width 24 height 21
type input "09 Nov 2025"
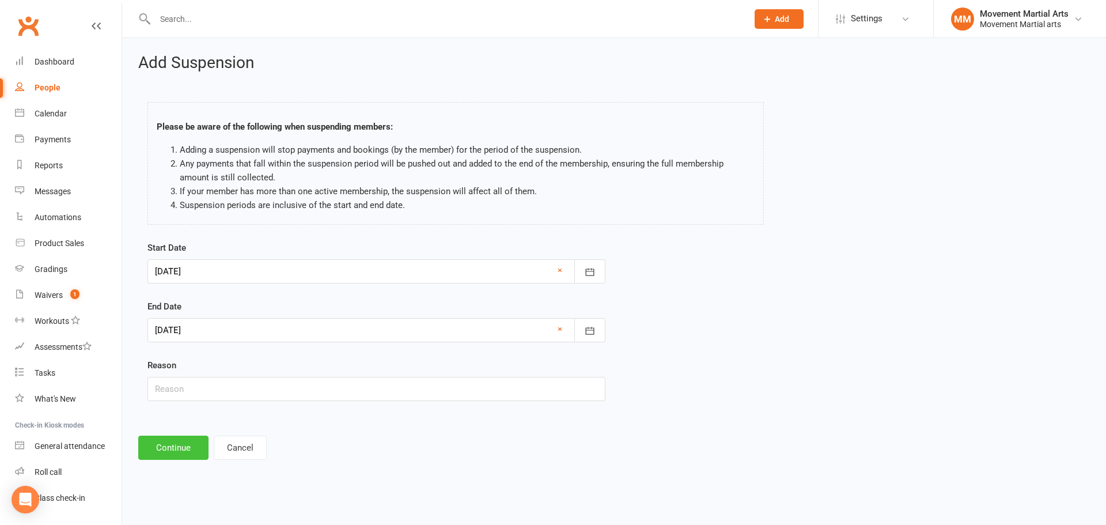
click at [177, 454] on button "Continue" at bounding box center [173, 447] width 70 height 24
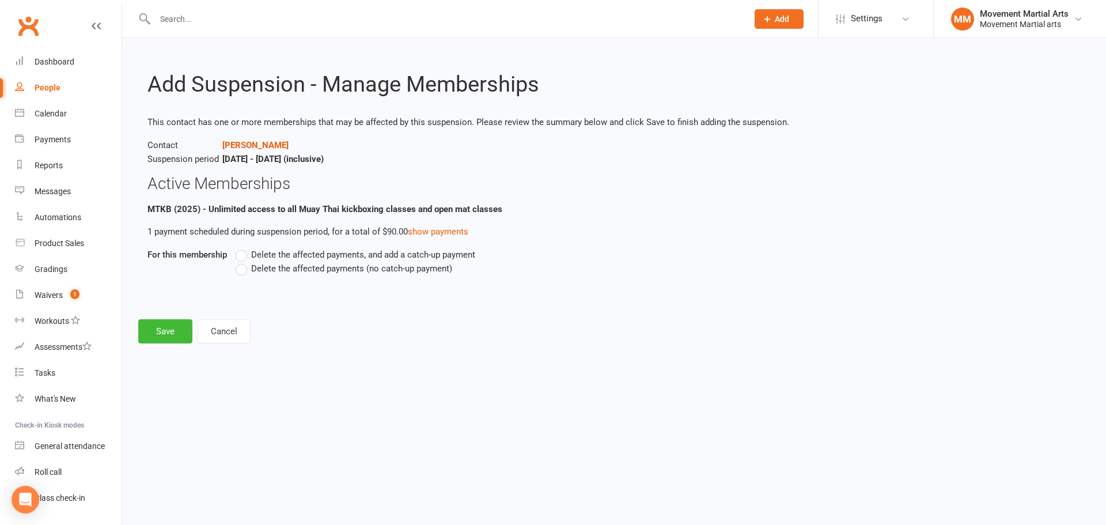
click at [261, 269] on span "Delete the affected payments (no catch-up payment)" at bounding box center [351, 267] width 201 height 12
click at [243, 261] on input "Delete the affected payments (no catch-up payment)" at bounding box center [239, 261] width 7 height 0
click at [172, 336] on button "Save" at bounding box center [165, 331] width 54 height 24
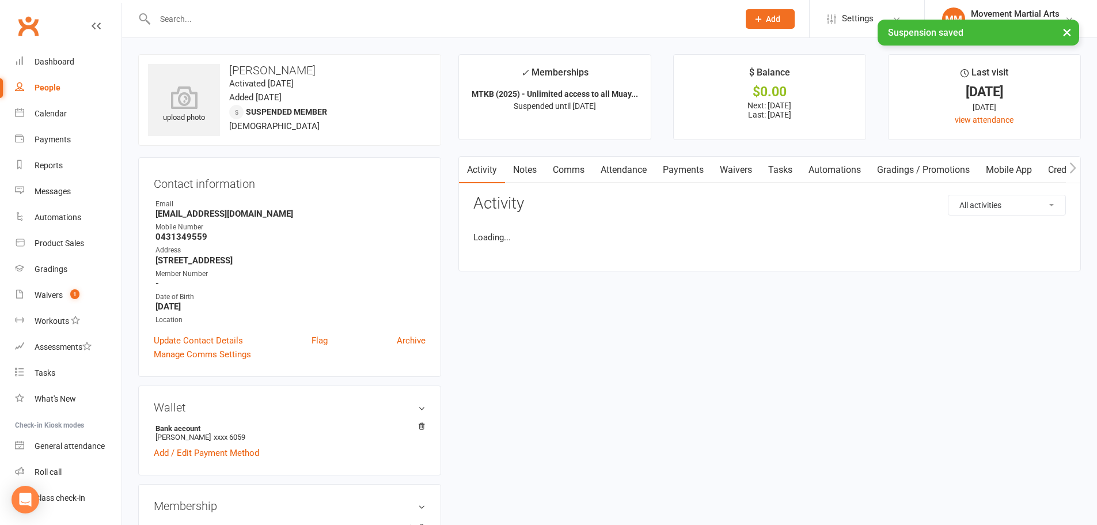
click at [679, 169] on link "Payments" at bounding box center [683, 170] width 57 height 26
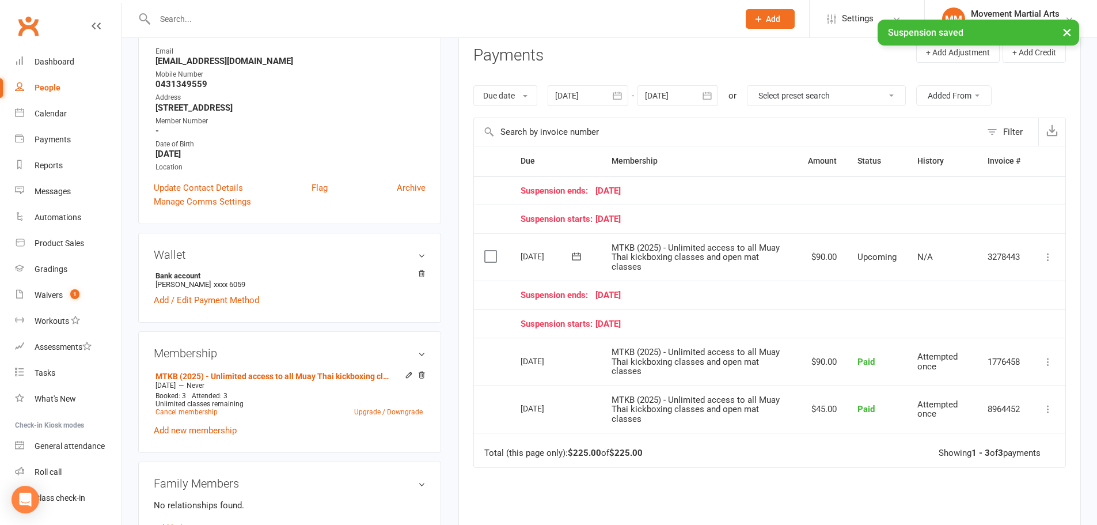
scroll to position [134, 0]
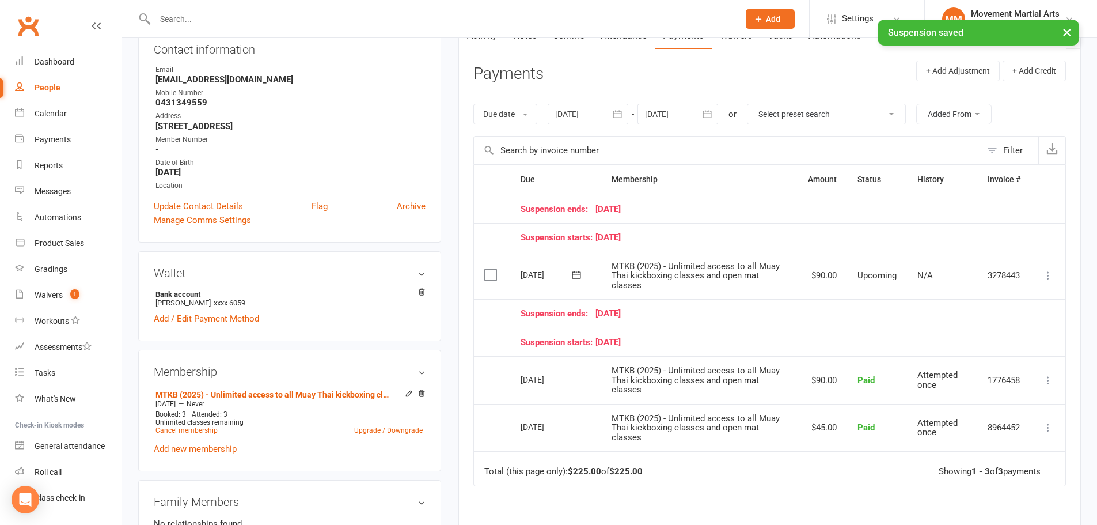
click at [1043, 274] on icon at bounding box center [1048, 275] width 12 height 12
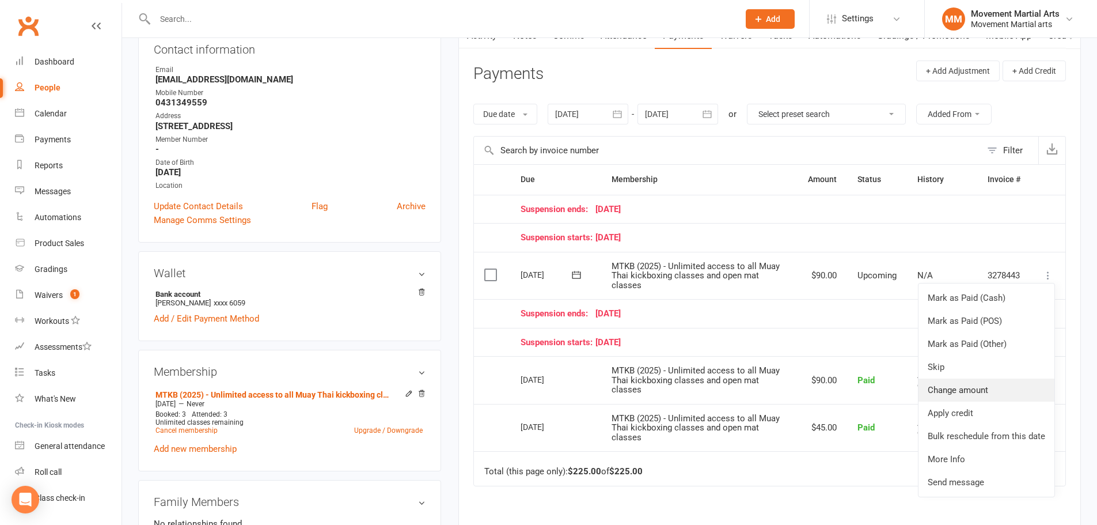
click at [997, 393] on link "Change amount" at bounding box center [986, 389] width 136 height 23
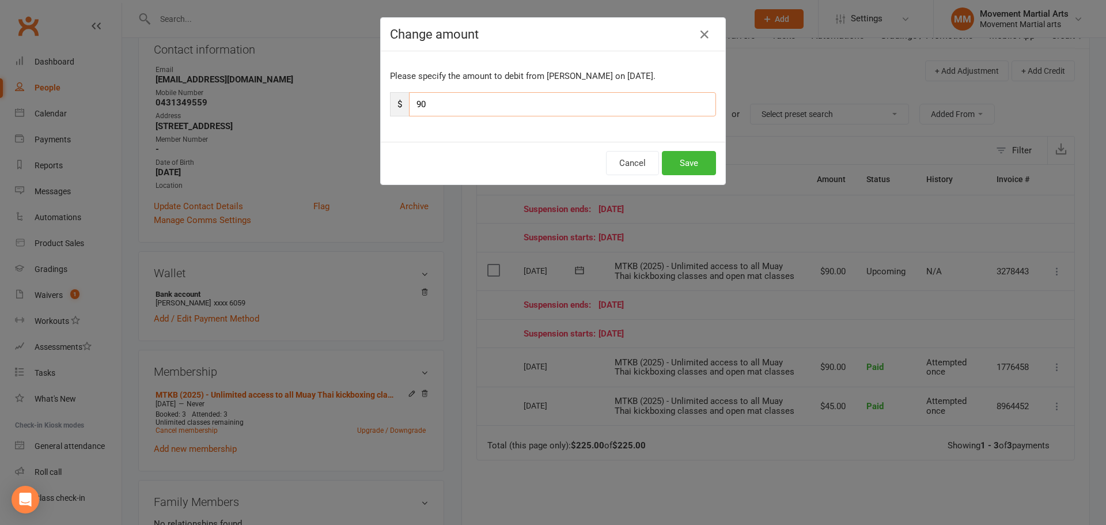
click at [452, 108] on input "90" at bounding box center [562, 104] width 307 height 24
type input "9"
type input "10"
click at [700, 158] on button "Save" at bounding box center [689, 163] width 54 height 24
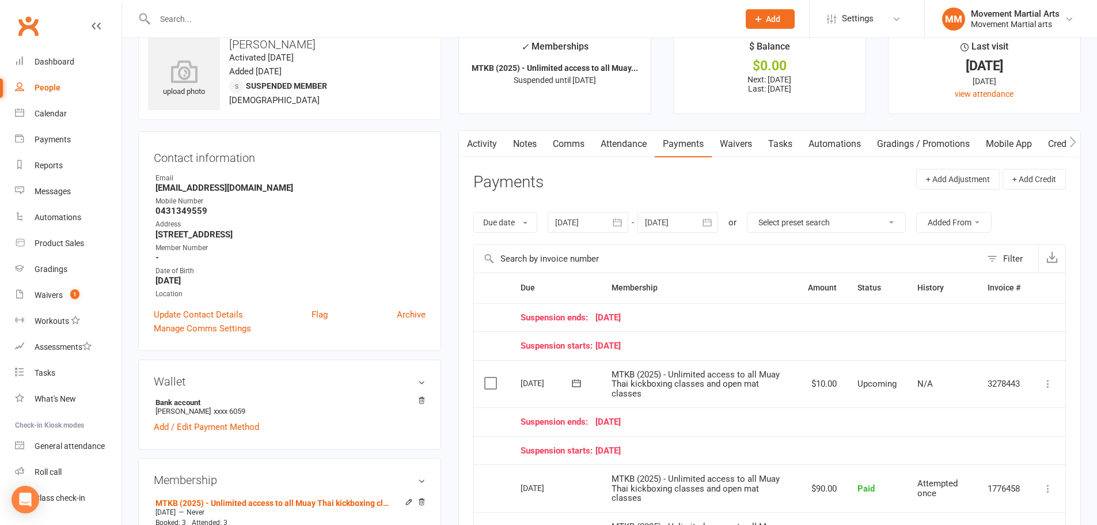
scroll to position [0, 0]
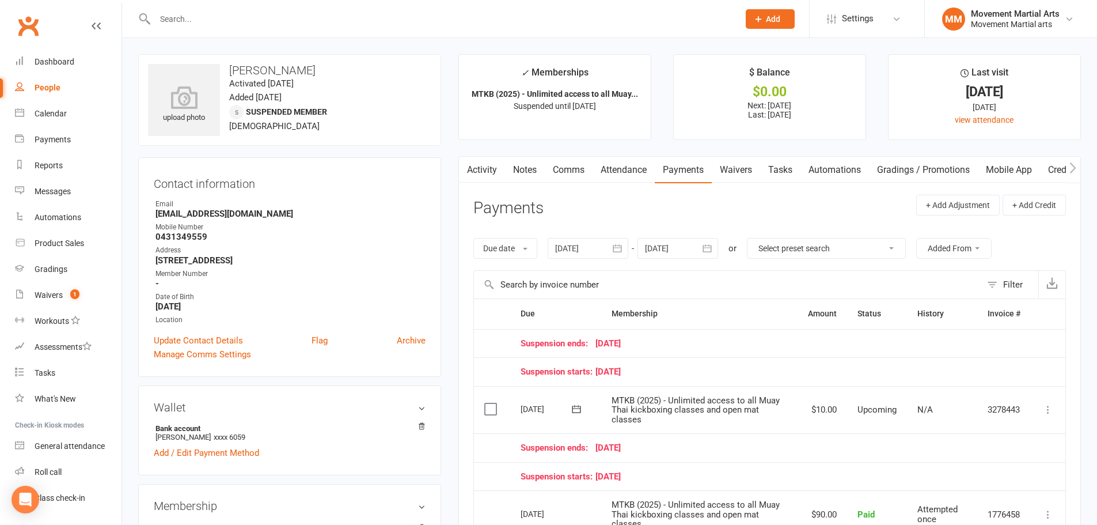
click at [583, 170] on link "Comms" at bounding box center [569, 170] width 48 height 26
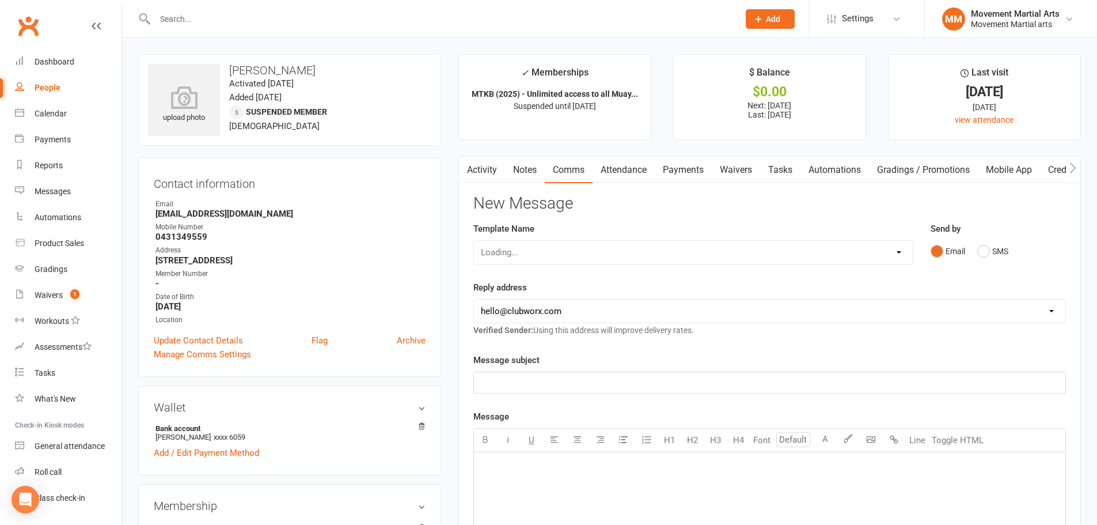
click at [512, 169] on link "Notes" at bounding box center [525, 170] width 40 height 26
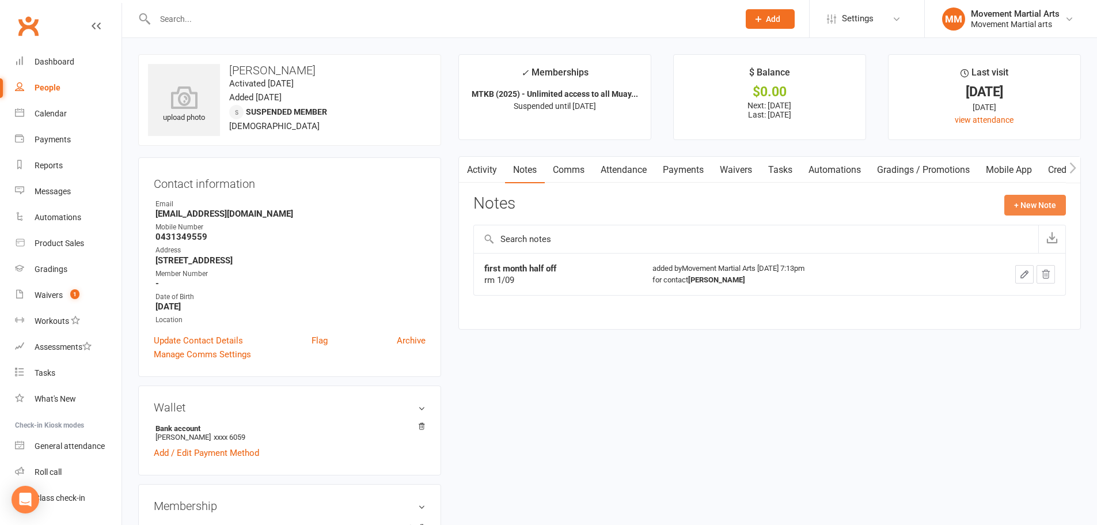
click at [1038, 206] on button "+ New Note" at bounding box center [1035, 205] width 62 height 21
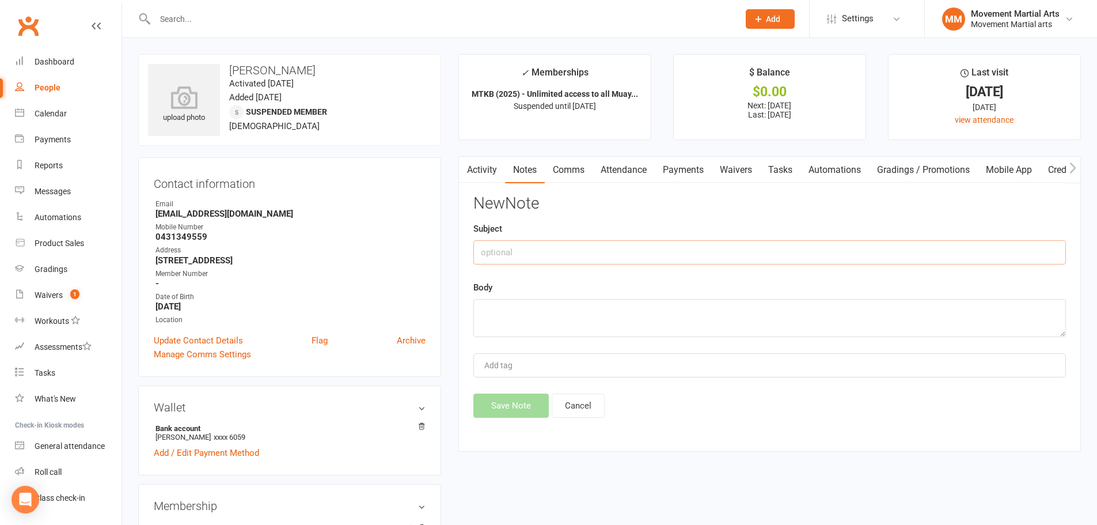
click at [619, 253] on input "text" at bounding box center [769, 252] width 593 height 24
type input "4 week freeze"
type textarea "rm 13/10"
click at [517, 412] on button "Save Note" at bounding box center [510, 405] width 75 height 24
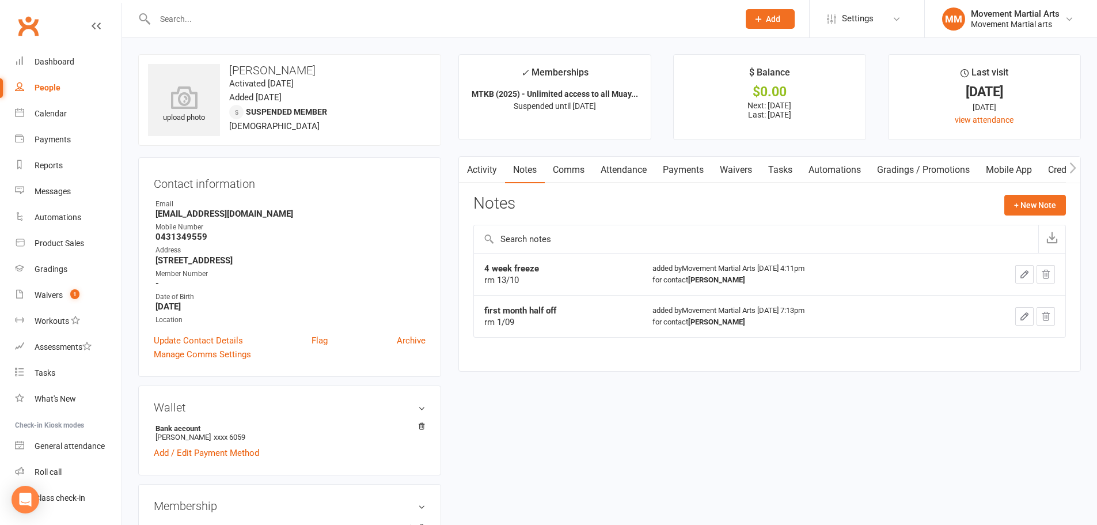
click at [181, 9] on div at bounding box center [434, 18] width 593 height 37
click at [189, 14] on input "text" at bounding box center [440, 19] width 579 height 16
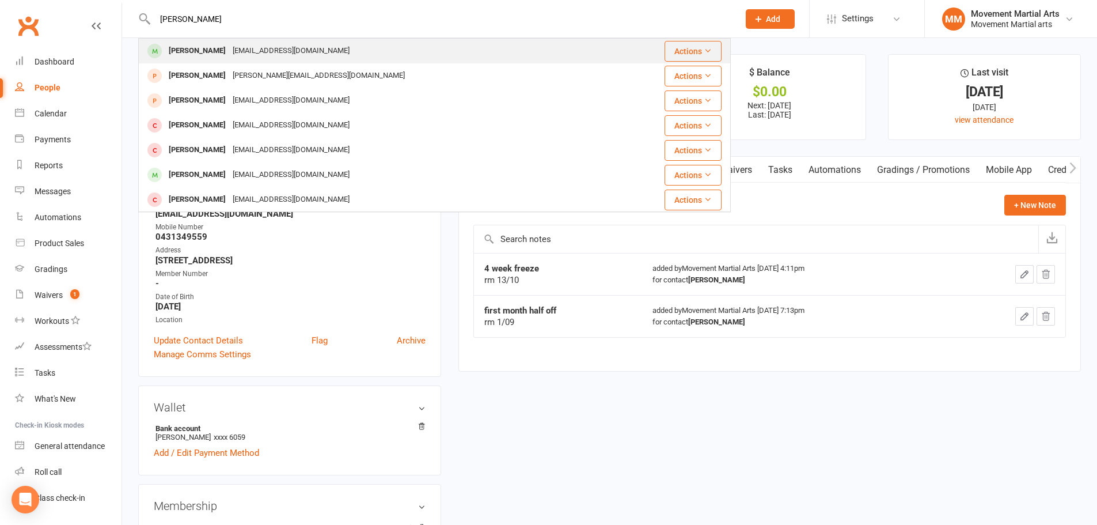
type input "charlie ball"
click at [257, 56] on div "chadaboi.ball@gmail.com" at bounding box center [291, 51] width 124 height 17
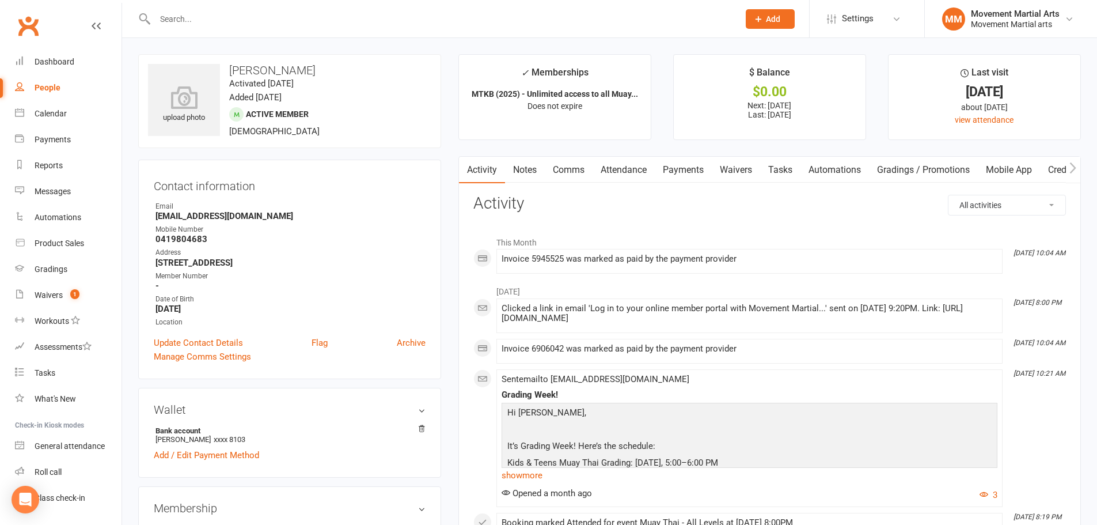
click at [656, 168] on link "Payments" at bounding box center [683, 170] width 57 height 26
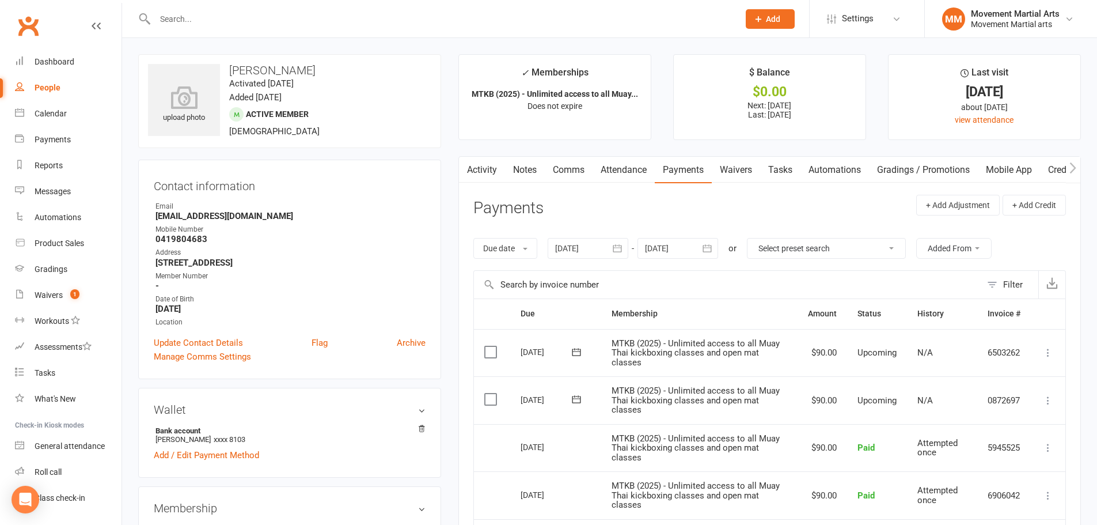
click at [581, 246] on div at bounding box center [588, 248] width 81 height 21
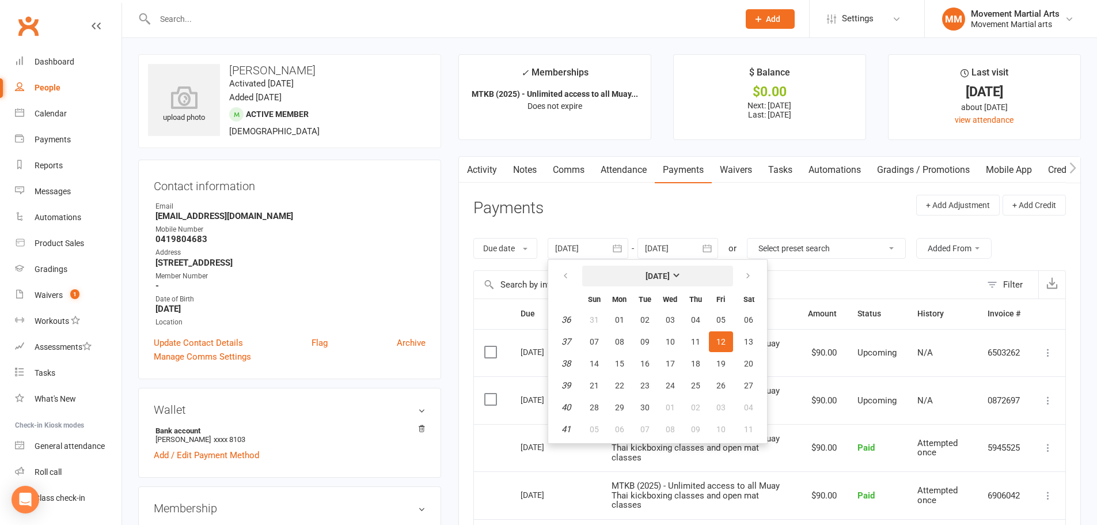
click at [652, 268] on button "September 2025" at bounding box center [657, 275] width 151 height 21
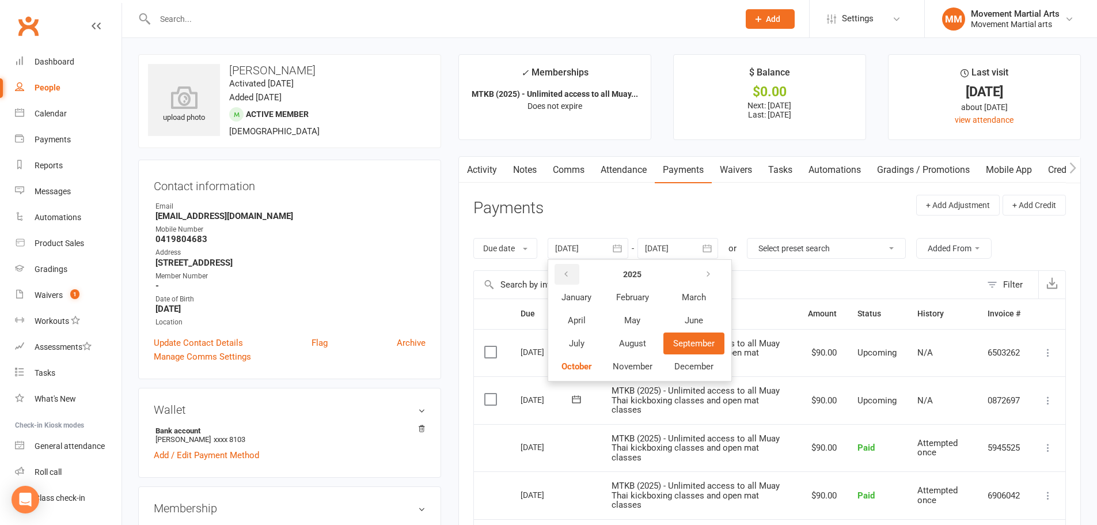
click at [567, 274] on icon "button" at bounding box center [566, 273] width 8 height 9
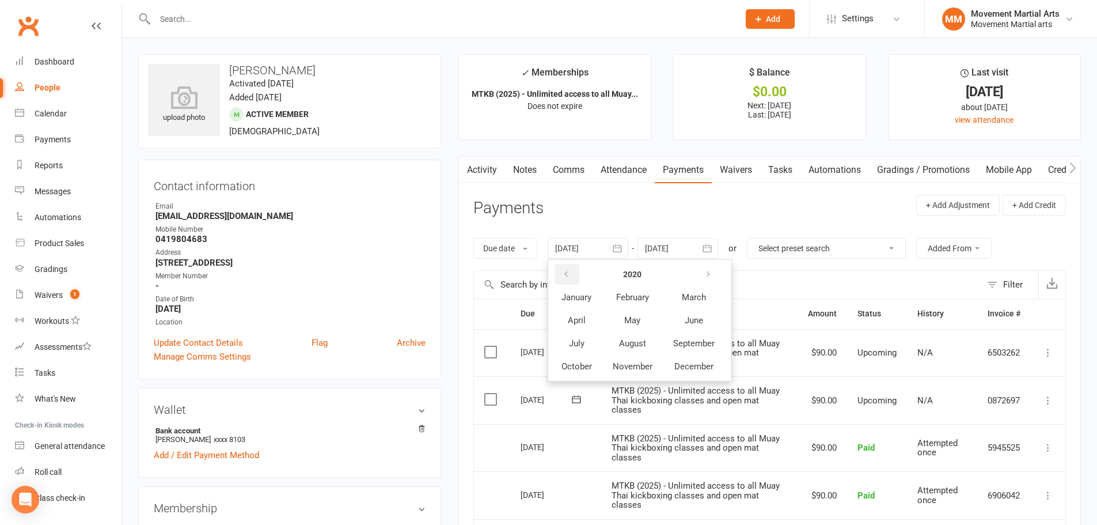
click at [567, 274] on icon "button" at bounding box center [566, 273] width 8 height 9
click at [621, 332] on table "2018 January February March April May June July August September October Novemb…" at bounding box center [637, 320] width 175 height 116
click at [641, 335] on button "August" at bounding box center [632, 343] width 59 height 22
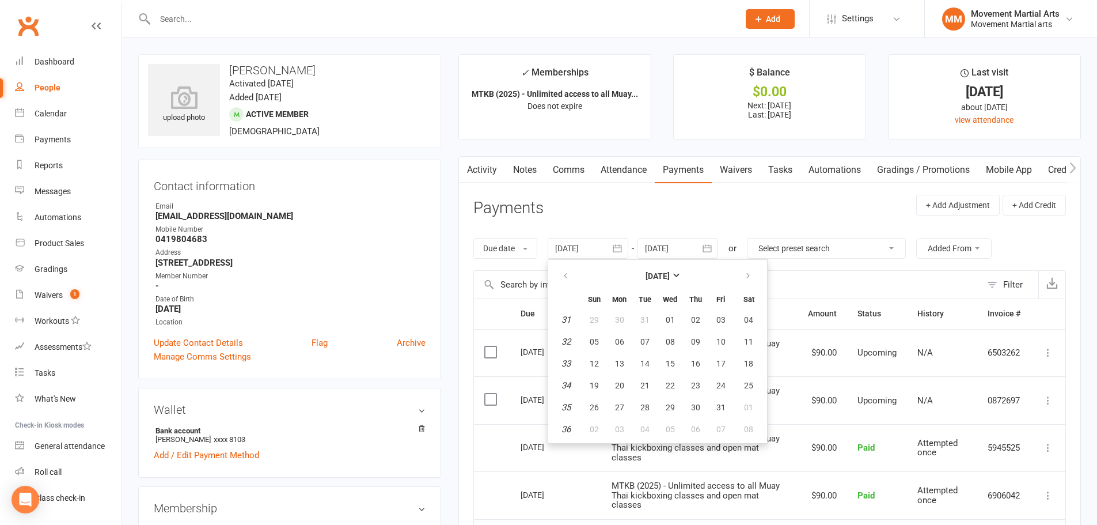
click at [641, 335] on button "07" at bounding box center [645, 341] width 24 height 21
type input "07 Aug 2018"
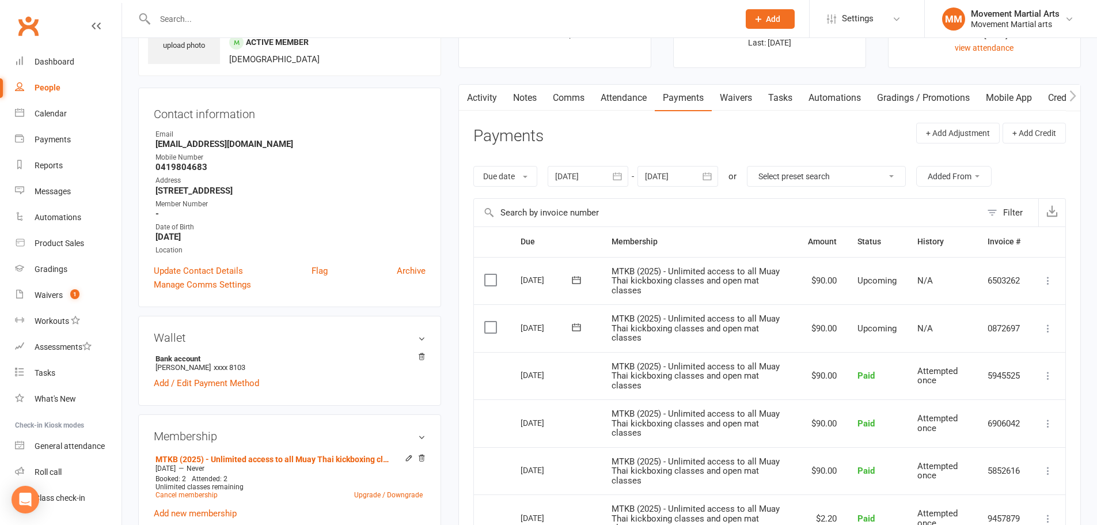
scroll to position [134, 0]
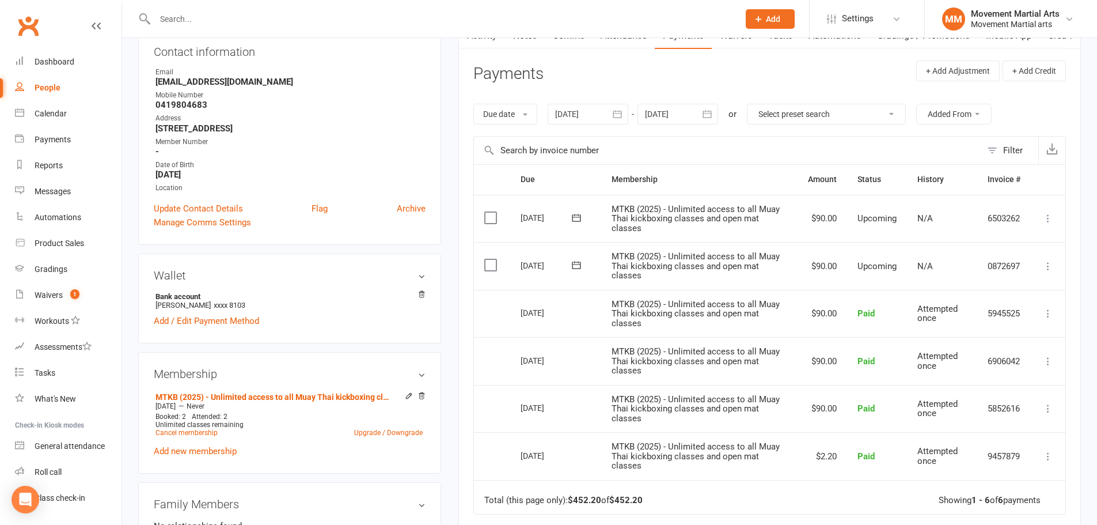
click at [196, 13] on input "text" at bounding box center [440, 19] width 579 height 16
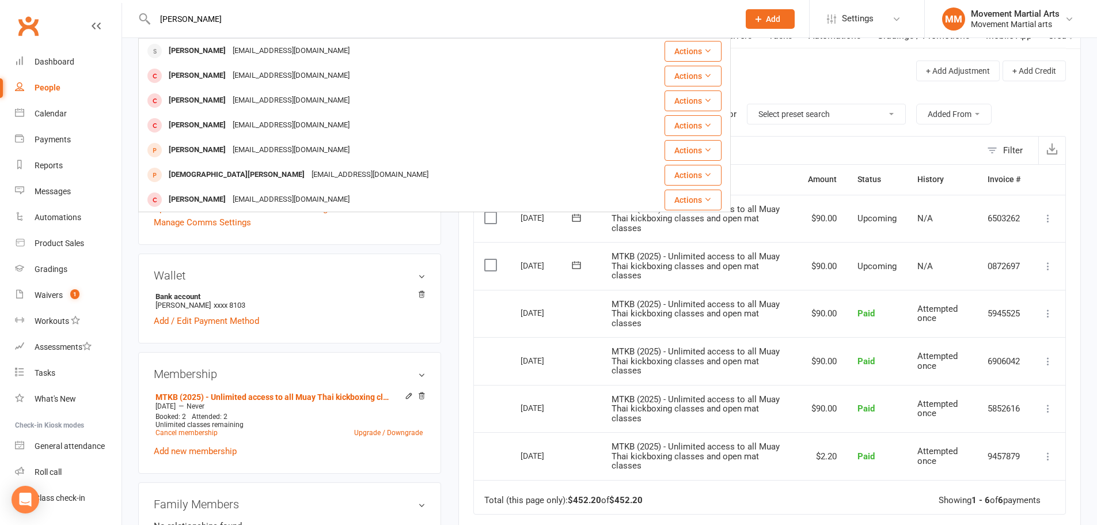
drag, startPoint x: 212, startPoint y: 16, endPoint x: 100, endPoint y: 21, distance: 112.4
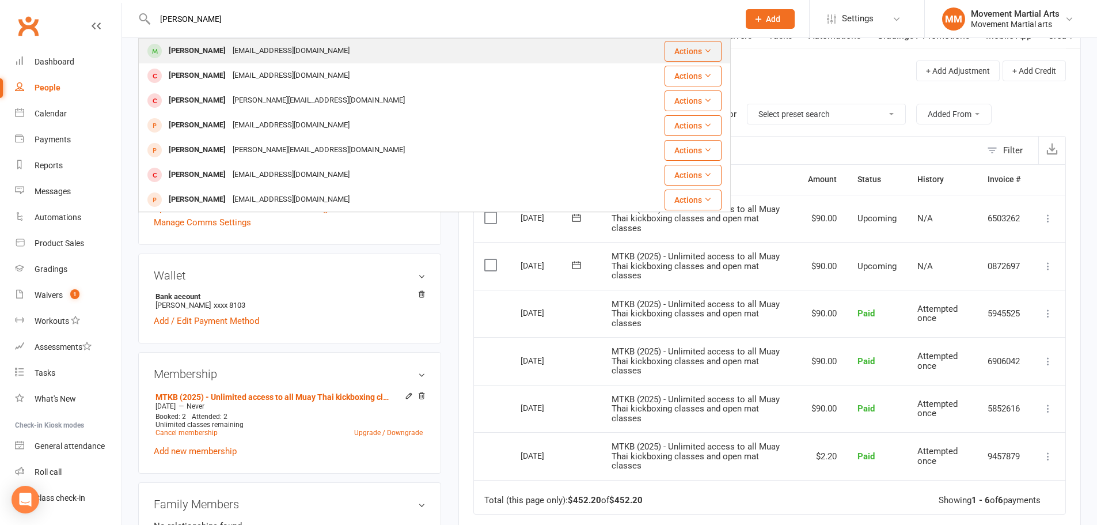
type input "raymind guo"
click at [200, 43] on div "Raymond Guo" at bounding box center [197, 51] width 64 height 17
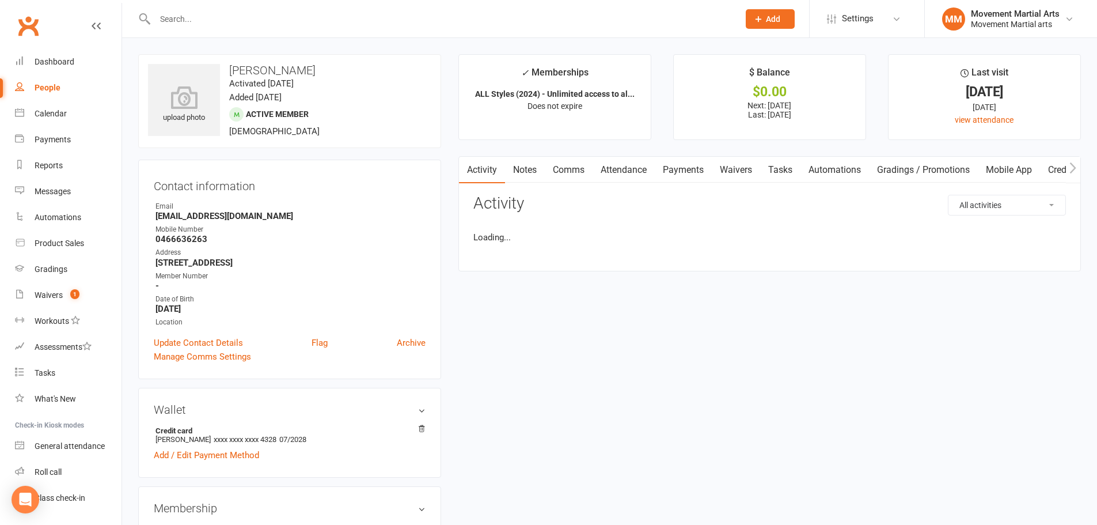
drag, startPoint x: 674, startPoint y: 179, endPoint x: 690, endPoint y: 177, distance: 16.2
click at [677, 179] on link "Payments" at bounding box center [683, 170] width 57 height 26
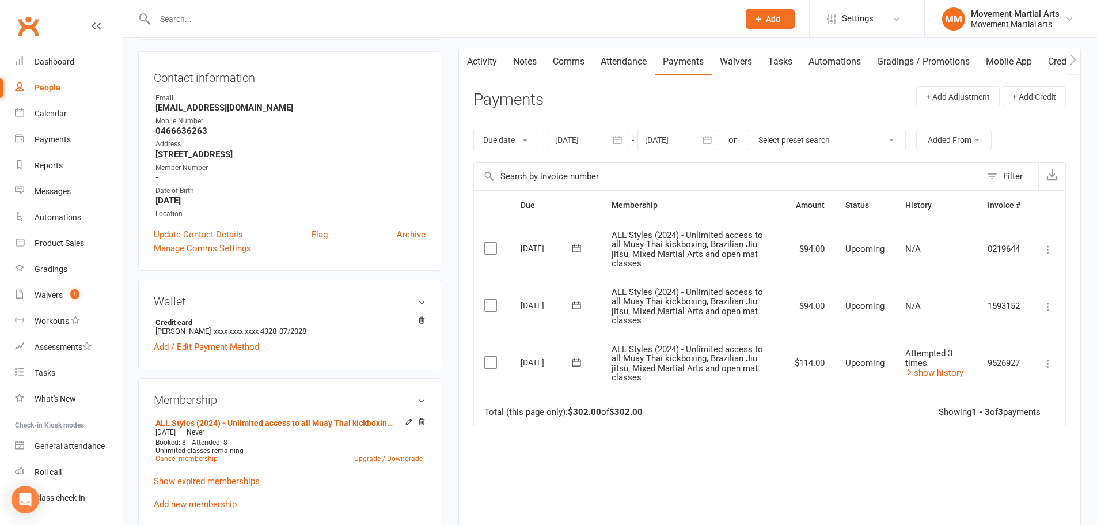
scroll to position [135, 0]
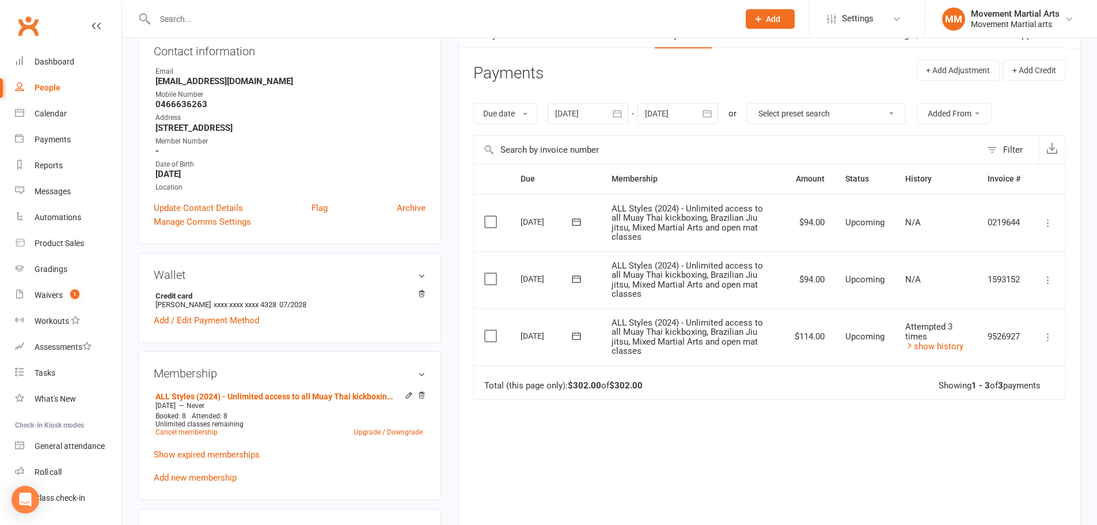
click at [1049, 337] on icon at bounding box center [1048, 337] width 12 height 12
click at [1003, 397] on link "Mark as Paid (Other)" at bounding box center [986, 405] width 136 height 23
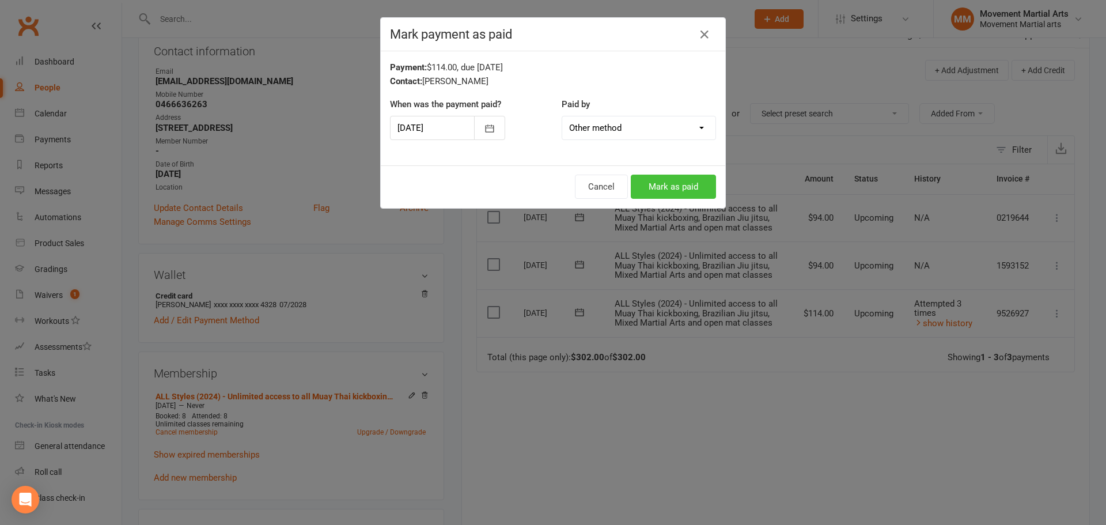
click at [675, 179] on button "Mark as paid" at bounding box center [673, 186] width 85 height 24
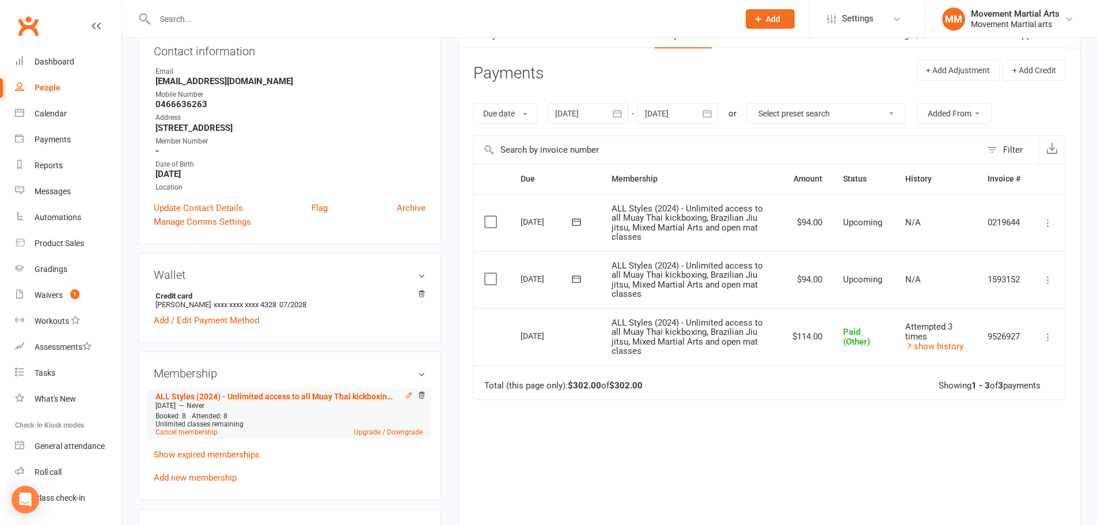
click at [411, 392] on icon at bounding box center [409, 395] width 8 height 8
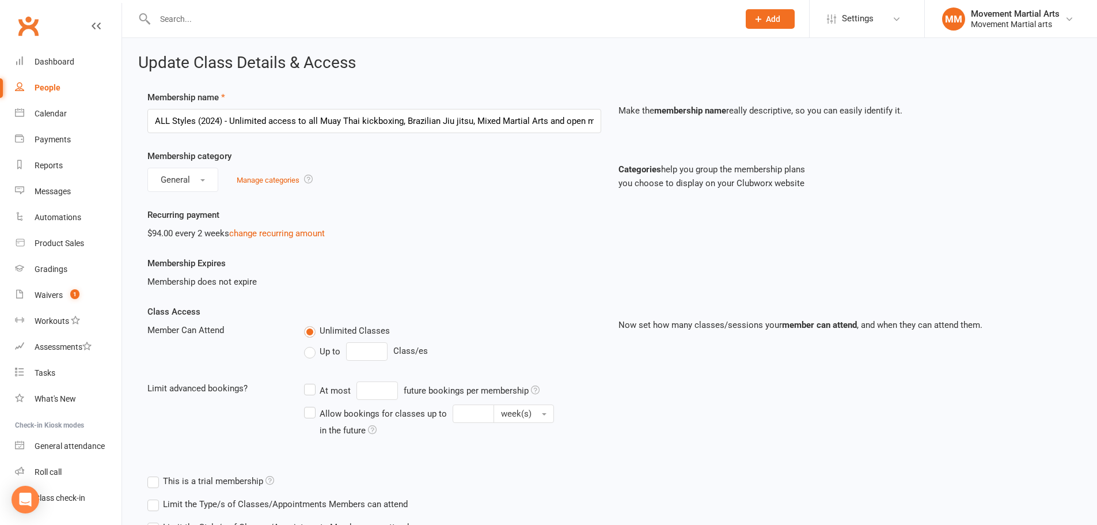
click at [282, 242] on div "Recurring payment $94.00 every 2 weeks change recurring amount" at bounding box center [609, 232] width 941 height 48
click at [281, 229] on link "change recurring amount" at bounding box center [277, 233] width 96 height 10
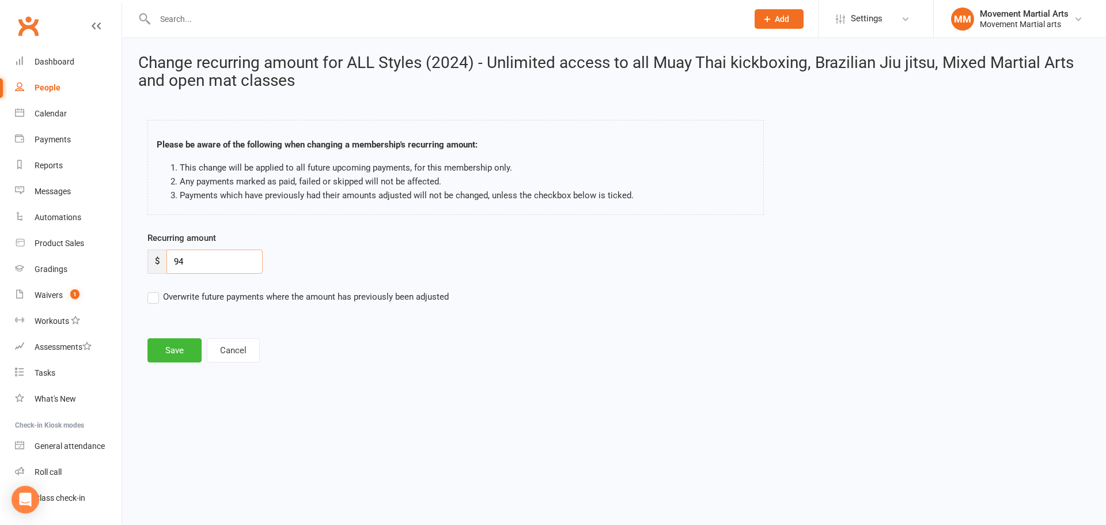
click at [207, 261] on input "94" at bounding box center [214, 261] width 96 height 24
type input "96.21"
click at [185, 347] on button "Save" at bounding box center [174, 350] width 54 height 24
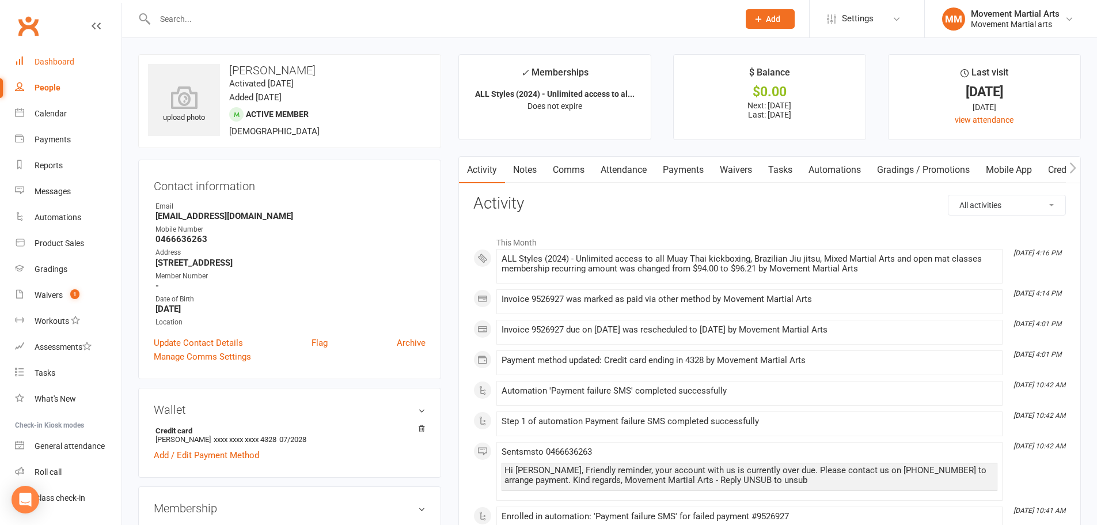
click at [74, 57] on link "Dashboard" at bounding box center [68, 62] width 107 height 26
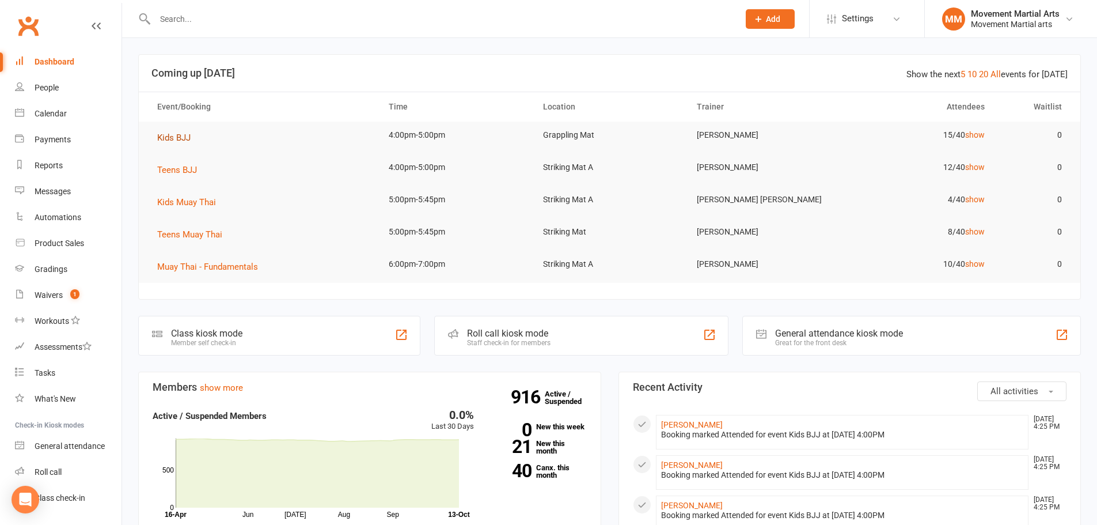
click at [182, 136] on span "Kids BJJ" at bounding box center [173, 137] width 33 height 10
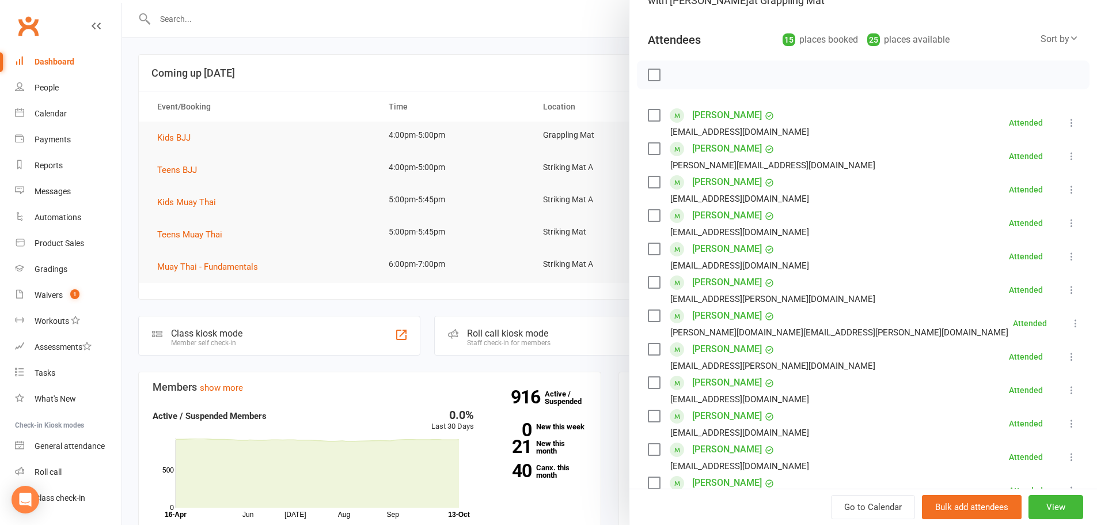
scroll to position [134, 0]
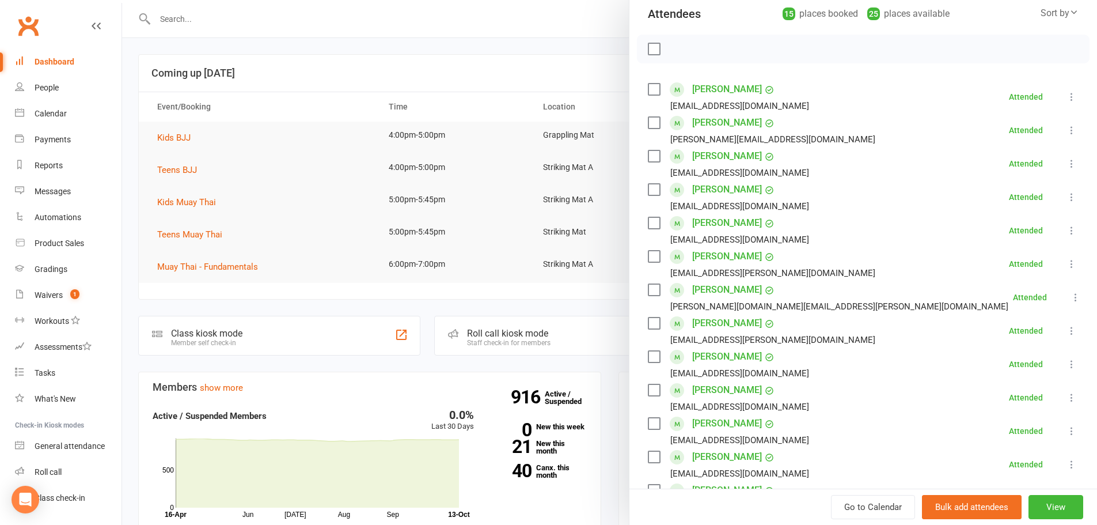
click at [1041, 13] on div "Sort by" at bounding box center [1060, 13] width 38 height 15
click at [999, 60] on link "First name" at bounding box center [1021, 60] width 114 height 23
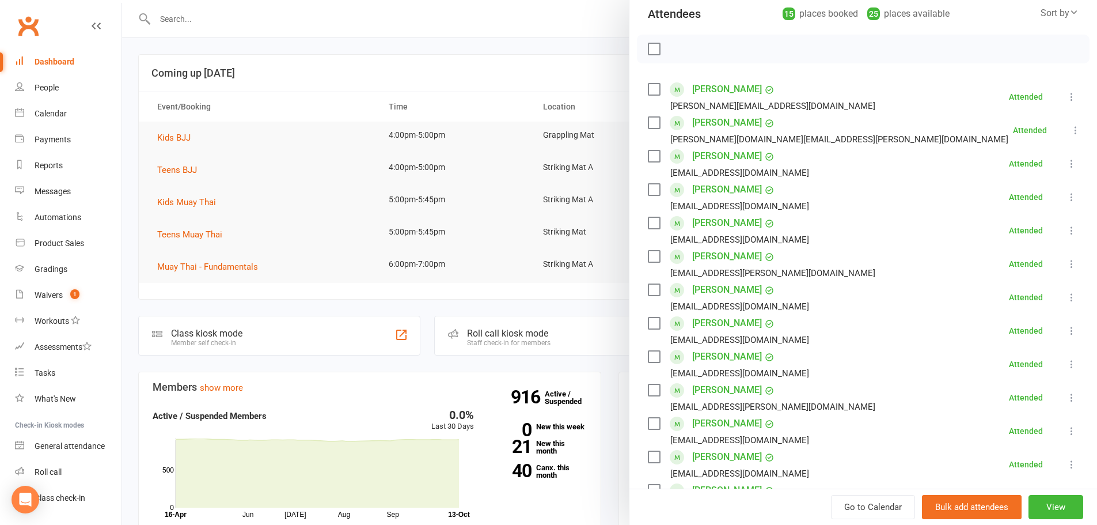
scroll to position [269, 0]
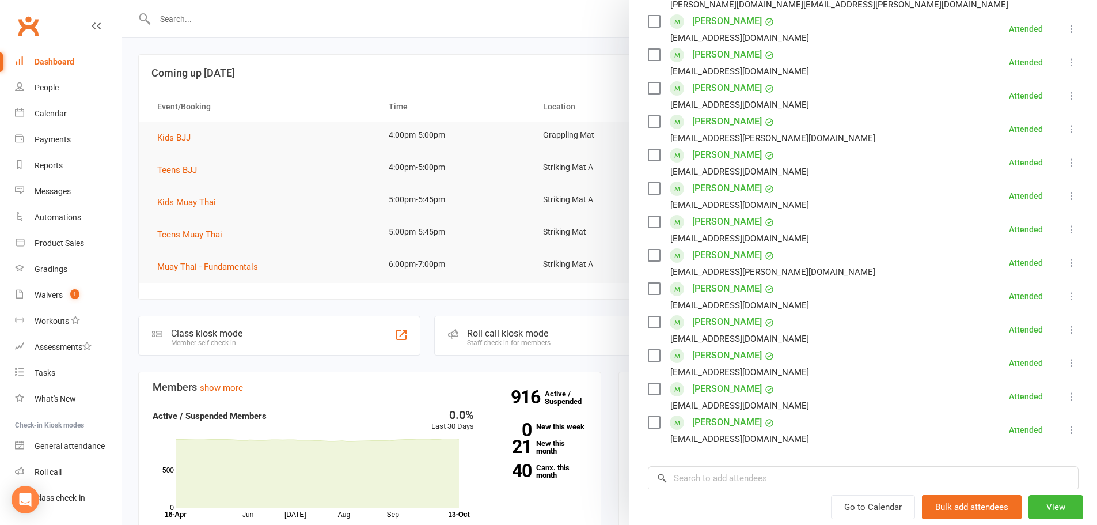
click at [234, 59] on div at bounding box center [609, 262] width 975 height 525
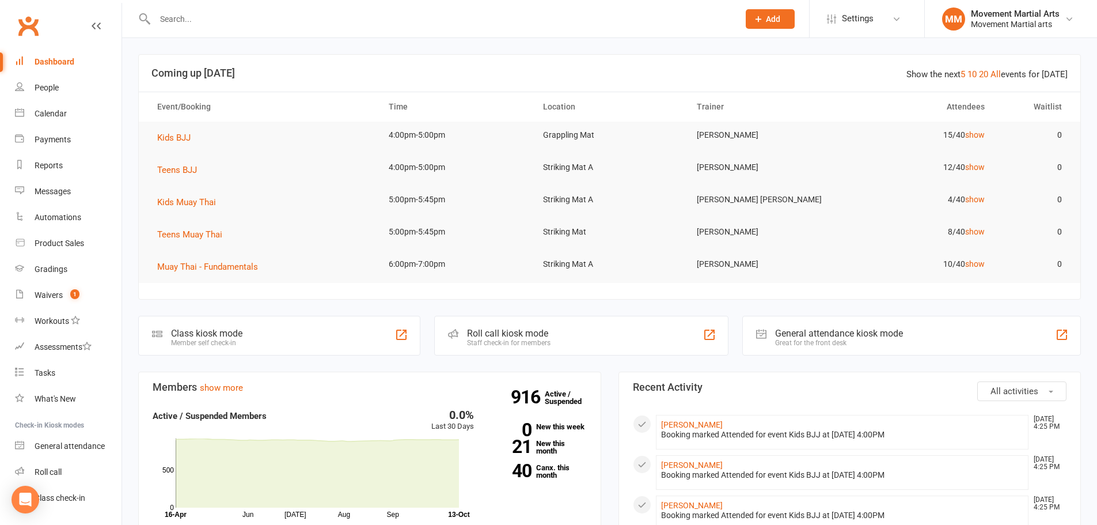
click at [192, 162] on td "Teens BJJ" at bounding box center [262, 170] width 231 height 32
click at [187, 166] on span "Teens BJJ" at bounding box center [177, 170] width 40 height 10
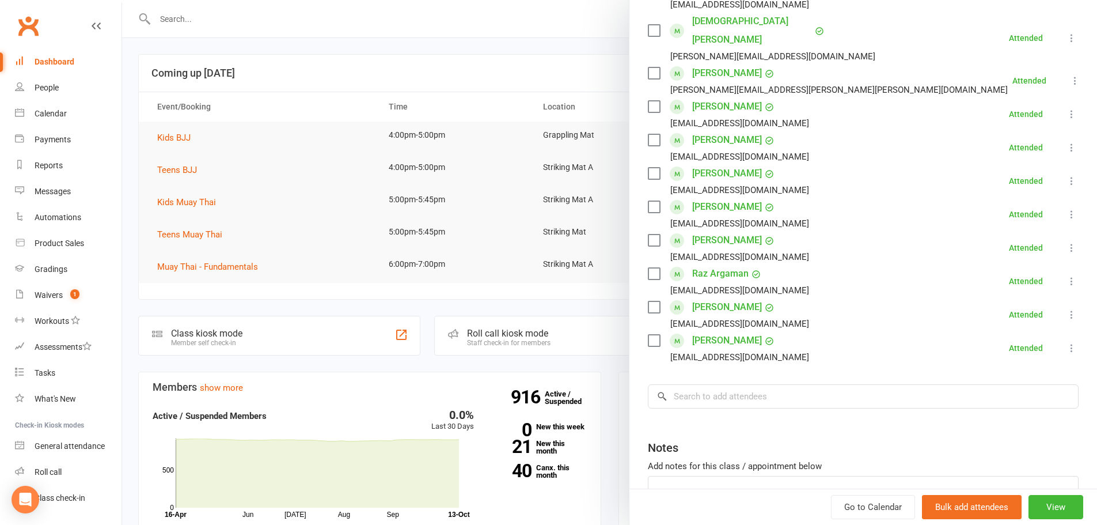
scroll to position [0, 0]
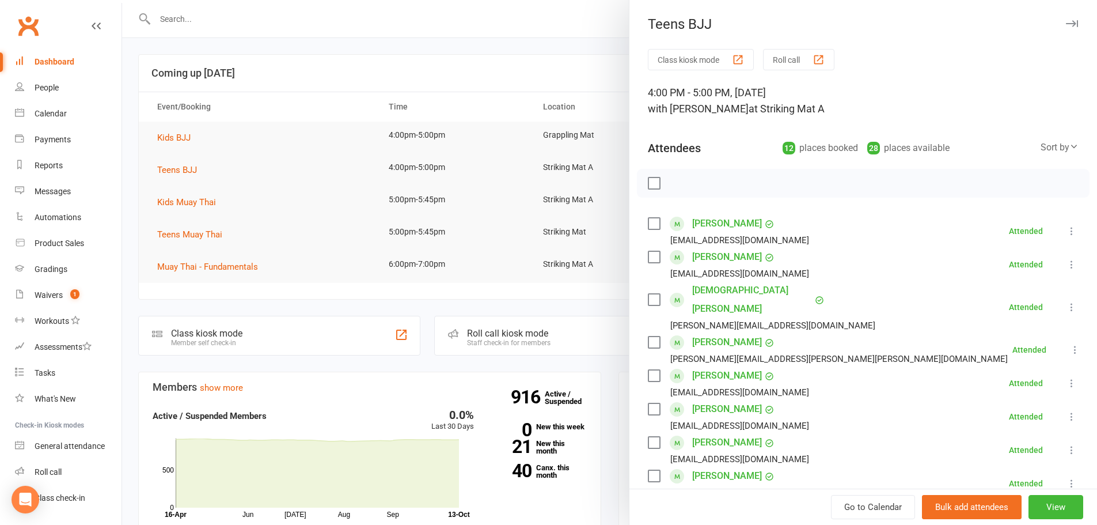
click at [233, 23] on div at bounding box center [609, 262] width 975 height 525
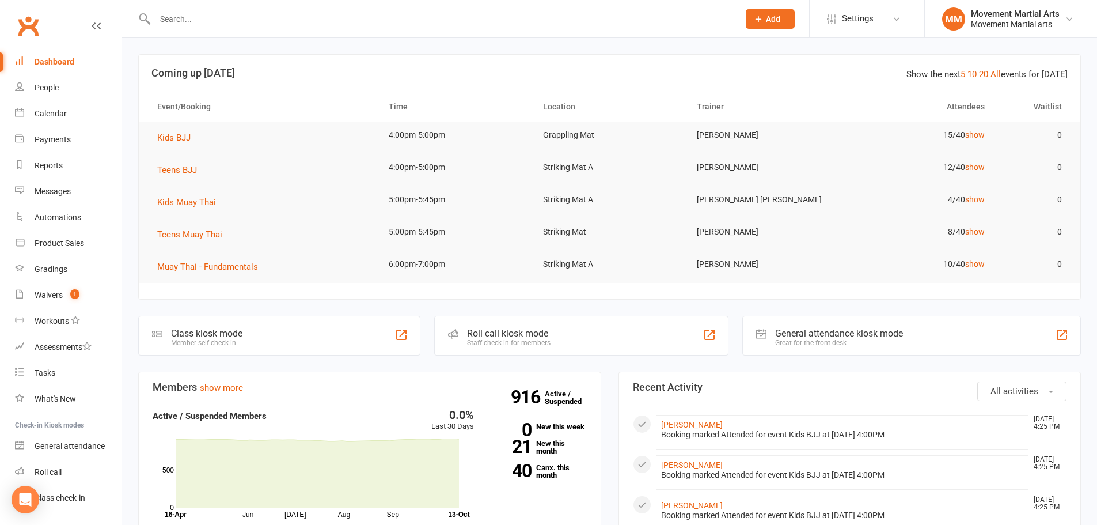
click at [226, 12] on input "text" at bounding box center [440, 19] width 579 height 16
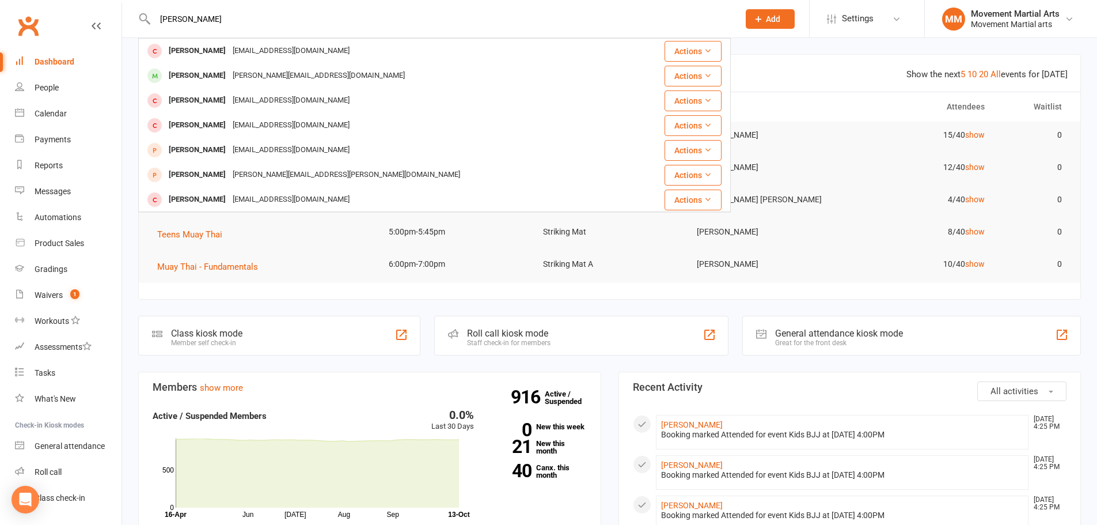
type input "benjamin colvin"
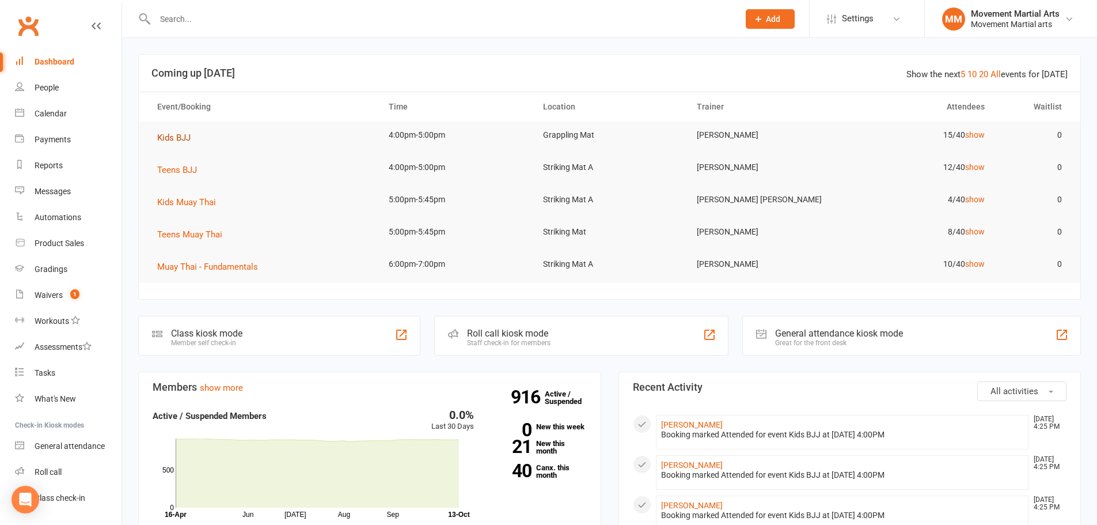
click at [166, 138] on span "Kids BJJ" at bounding box center [173, 137] width 33 height 10
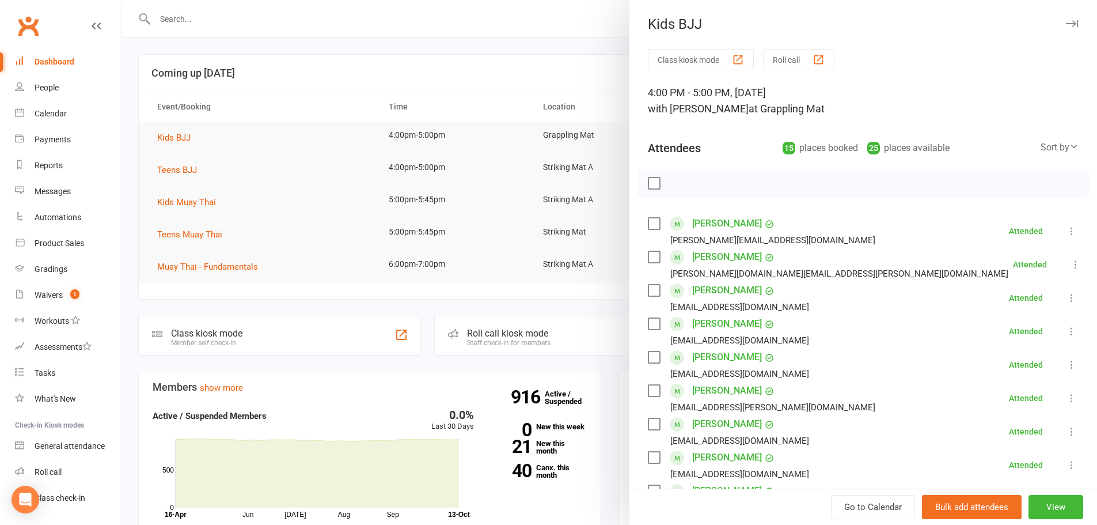
scroll to position [134, 0]
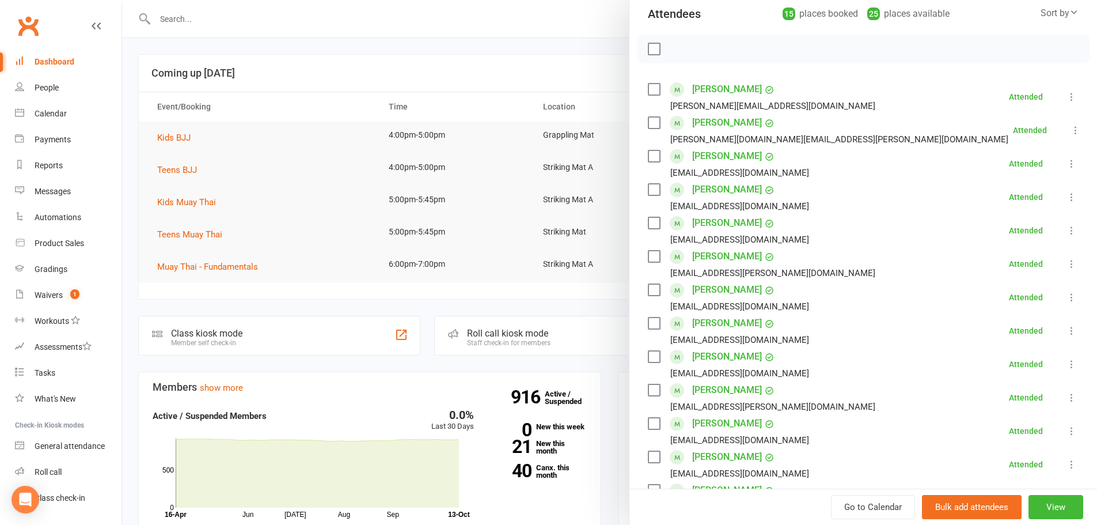
click at [1066, 427] on icon at bounding box center [1072, 431] width 12 height 12
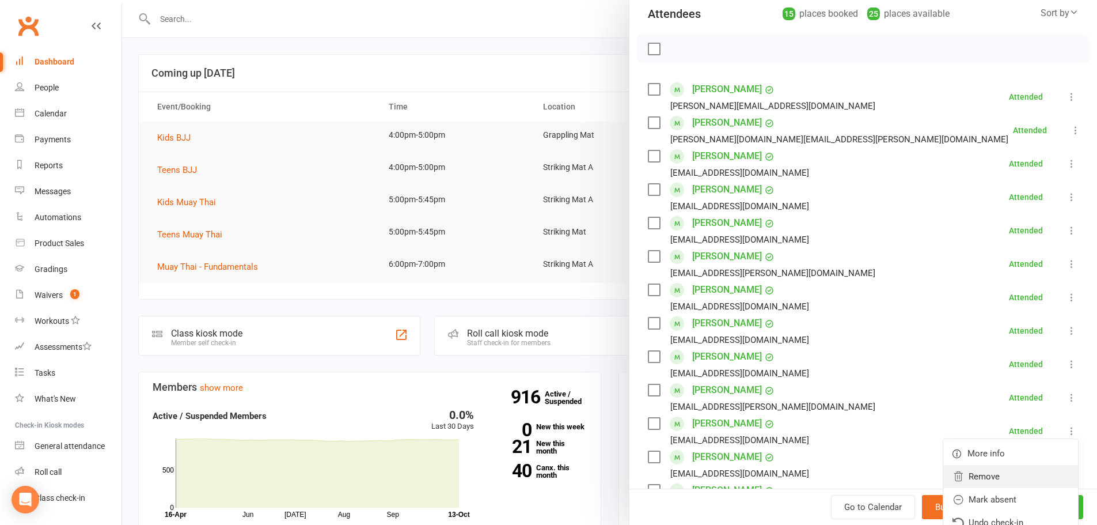
click at [1017, 465] on link "Remove" at bounding box center [1010, 476] width 135 height 23
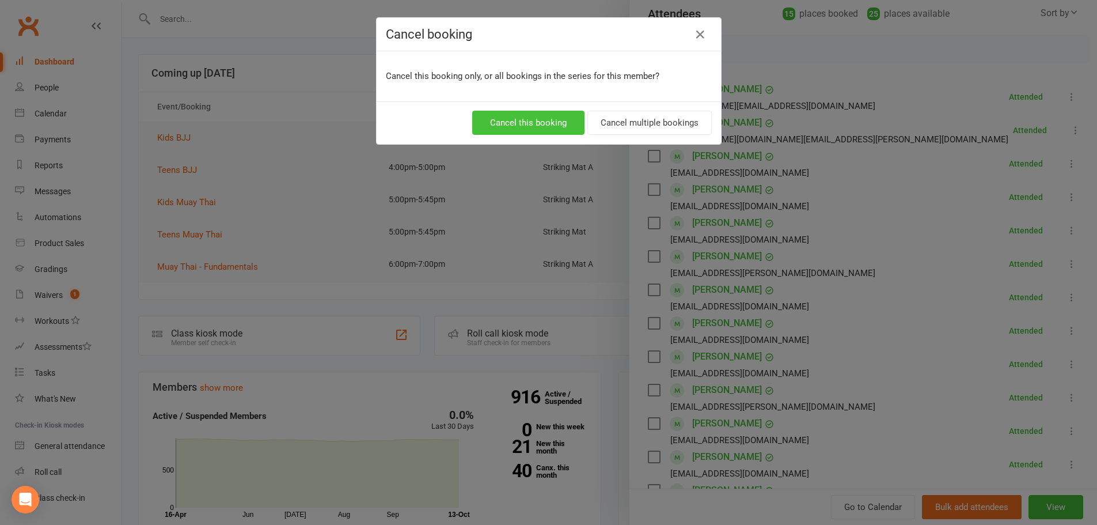
click at [541, 111] on button "Cancel this booking" at bounding box center [528, 123] width 112 height 24
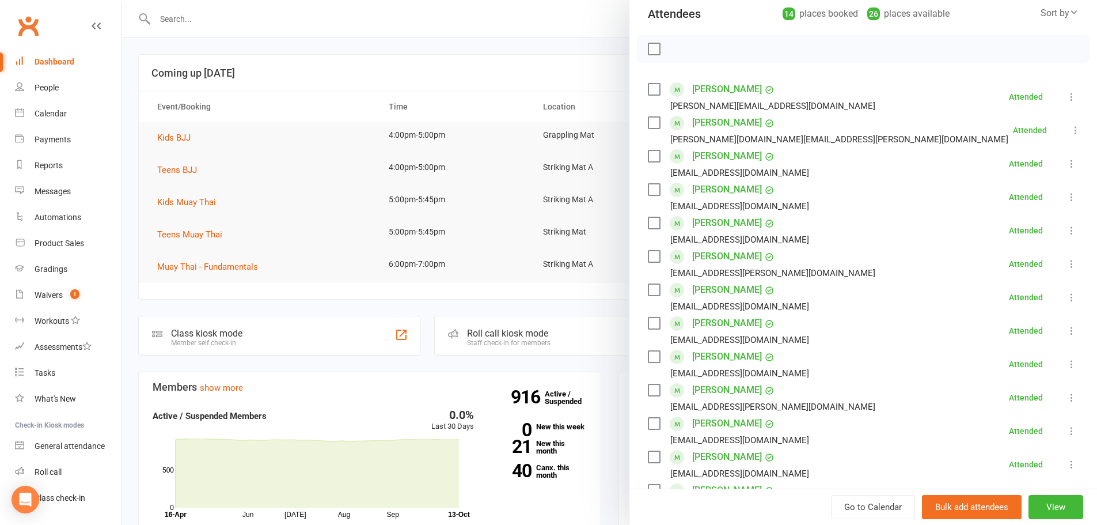
click at [172, 13] on div at bounding box center [609, 262] width 975 height 525
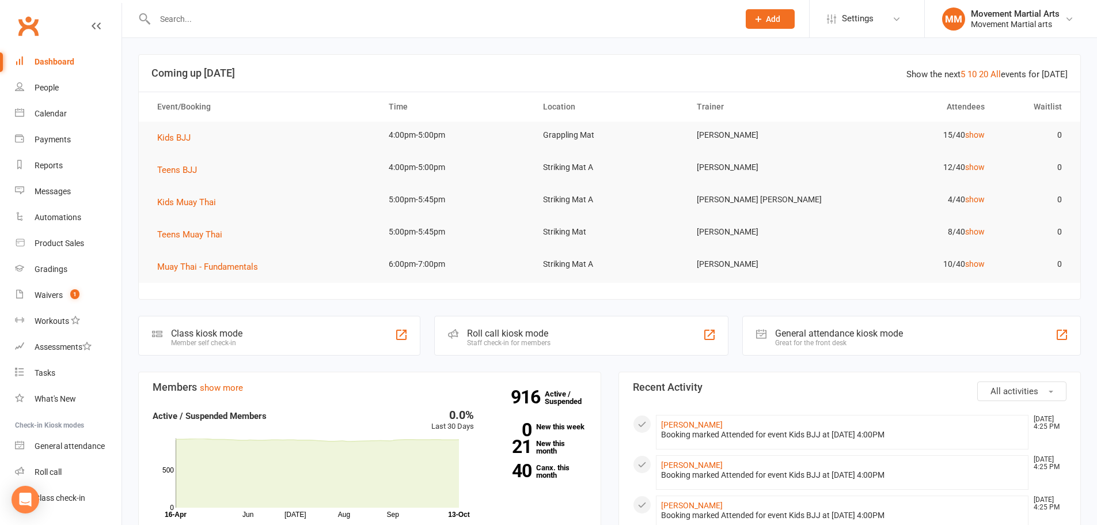
click at [212, 27] on div at bounding box center [609, 262] width 975 height 525
click at [219, 18] on input "text" at bounding box center [440, 19] width 579 height 16
paste input "0416 755 786"
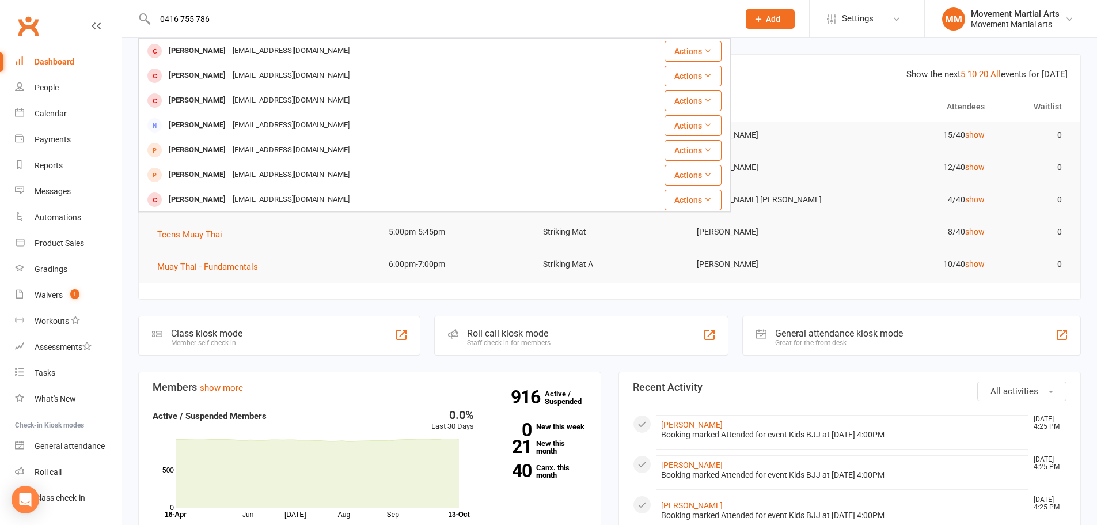
drag, startPoint x: 224, startPoint y: 15, endPoint x: 119, endPoint y: 20, distance: 105.5
click at [119, 3] on header "0416 755 786 Angela Chen angelachen286@gmail.com Actions Angela Chen Angelachen…" at bounding box center [548, 3] width 1097 height 0
paste input "49 266 388"
type input "0449 266 388"
drag, startPoint x: 234, startPoint y: 20, endPoint x: 117, endPoint y: 24, distance: 117.0
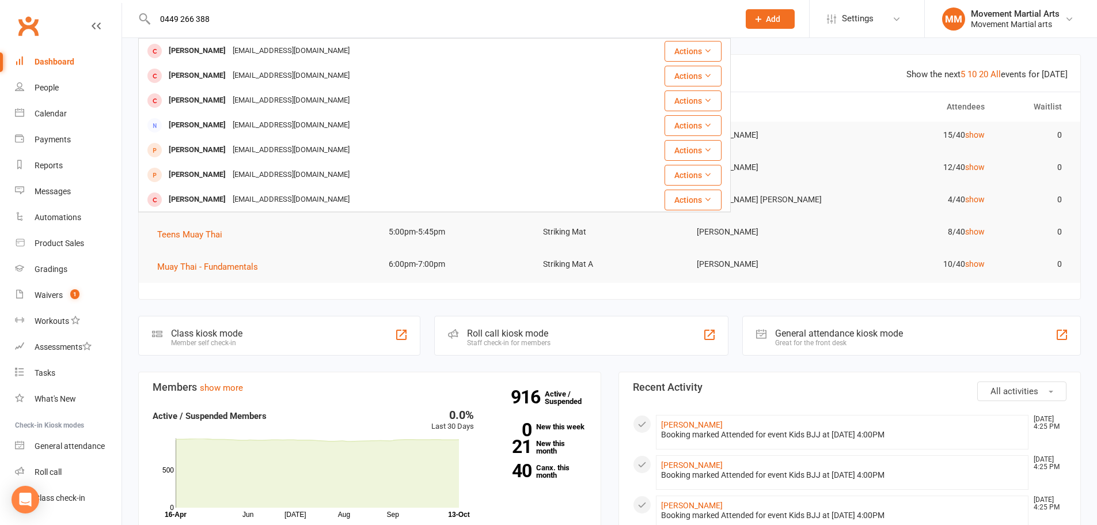
click at [117, 3] on header "0449 266 388 Angela Chen angelachen286@gmail.com Actions Angela Chen Angelachen…" at bounding box center [548, 3] width 1097 height 0
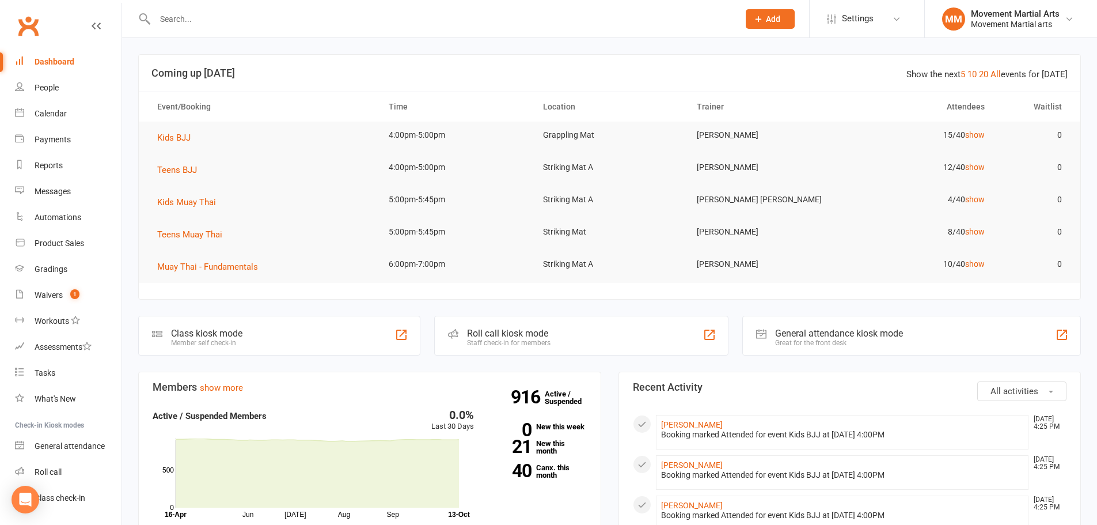
paste input "0449 266 388"
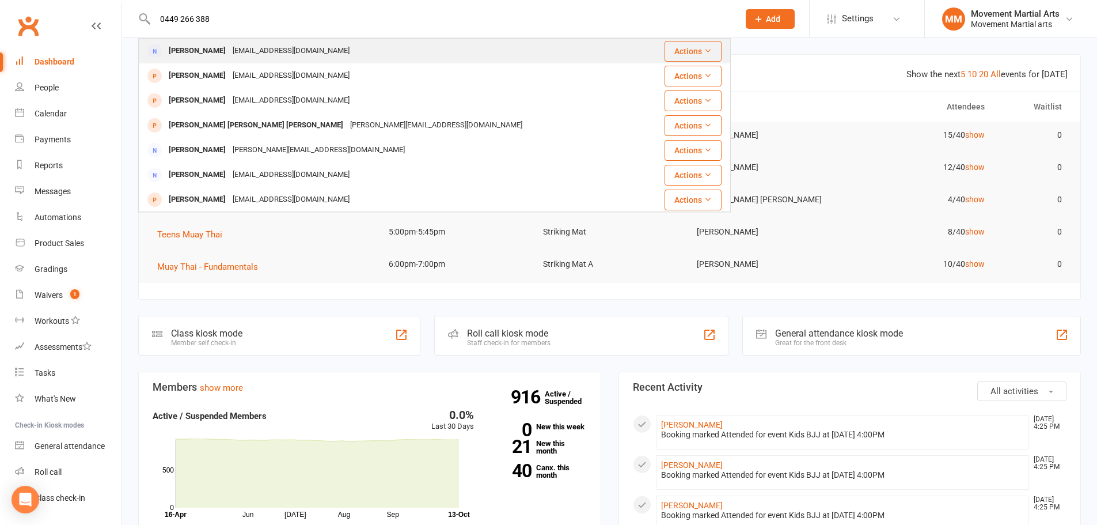
type input "0449 266 388"
click at [233, 51] on div "noiye123180@gmail.com" at bounding box center [291, 51] width 124 height 17
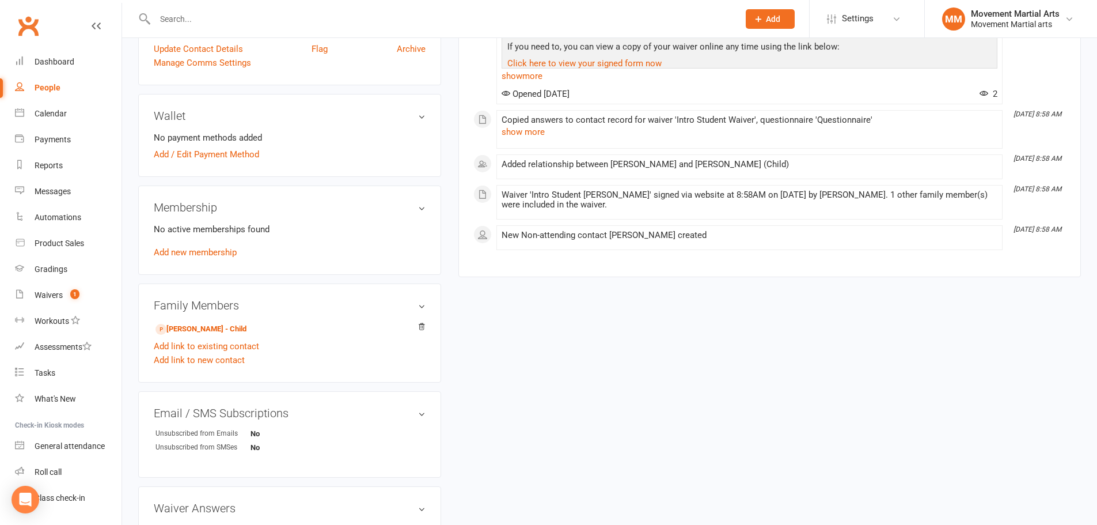
scroll to position [269, 0]
click at [207, 327] on link "Ronan Yang - Child" at bounding box center [200, 328] width 91 height 12
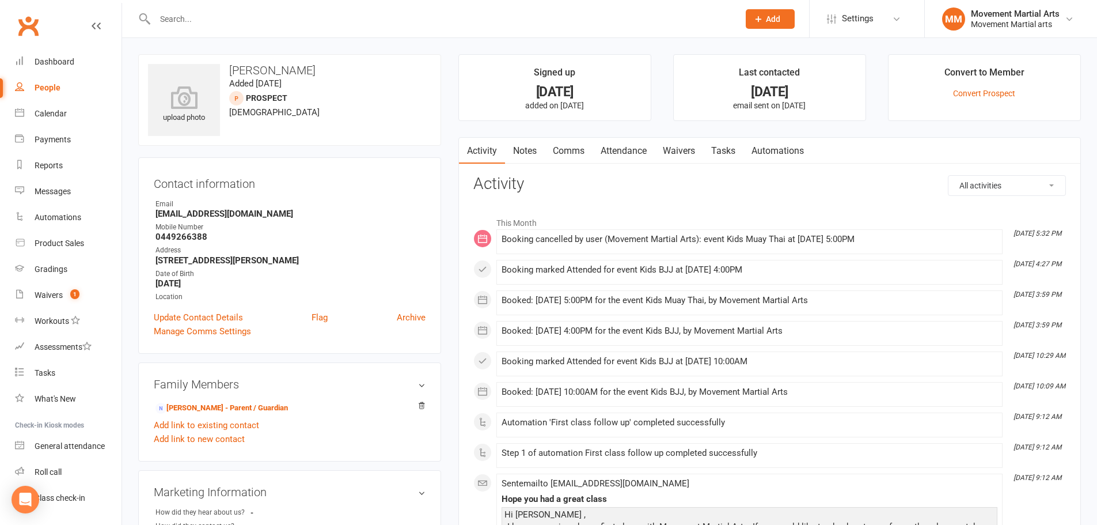
click at [633, 154] on link "Attendance" at bounding box center [624, 151] width 62 height 26
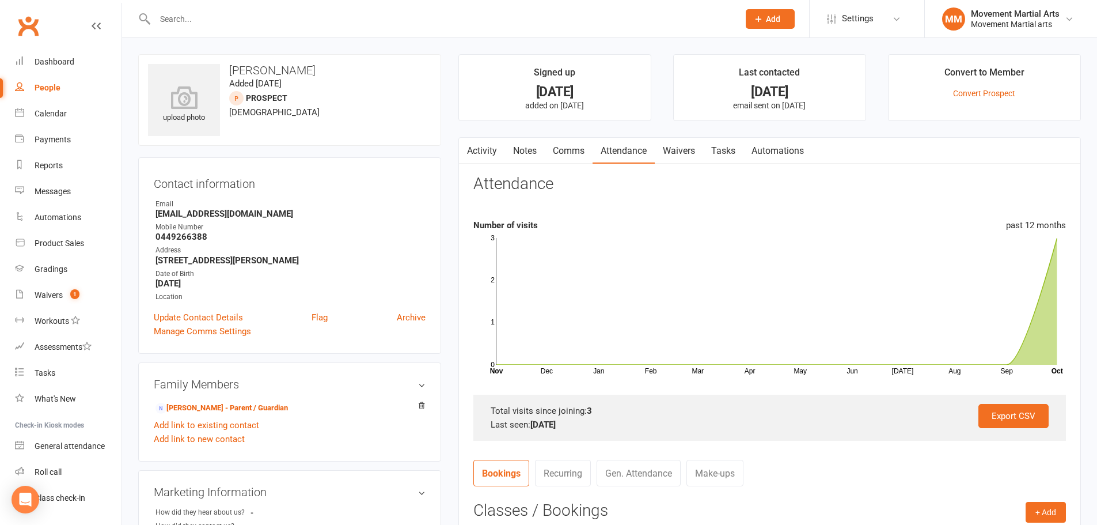
drag, startPoint x: 804, startPoint y: 92, endPoint x: 669, endPoint y: 94, distance: 135.9
click at [669, 94] on ul "Signed up 9 days ago added on 4 Oct 2025 Last contacted 9 days ago email sent o…" at bounding box center [769, 87] width 622 height 67
click at [739, 81] on div "Last contacted" at bounding box center [769, 75] width 61 height 21
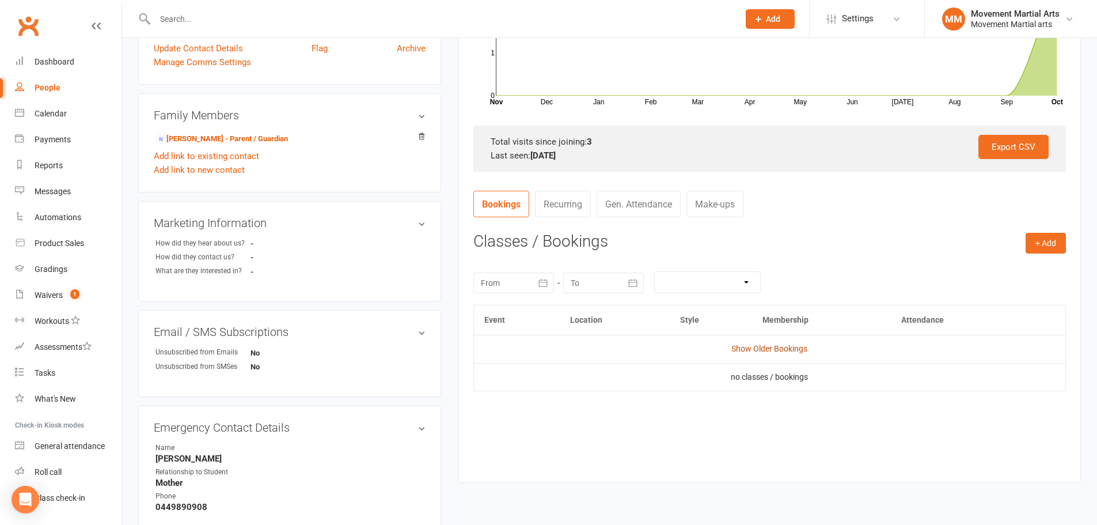
click at [784, 347] on link "Show Older Bookings" at bounding box center [769, 348] width 76 height 9
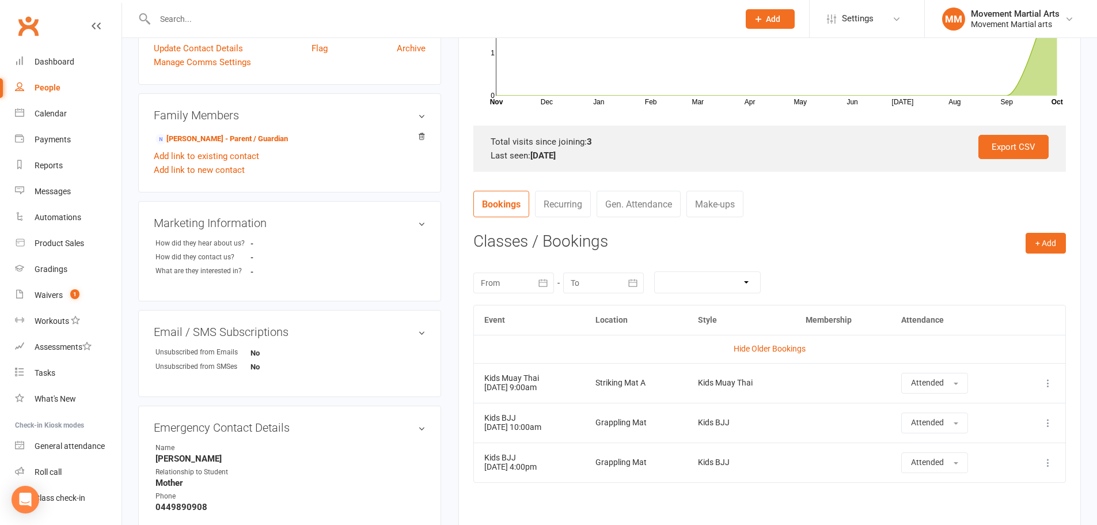
click at [184, 14] on input "text" at bounding box center [440, 19] width 579 height 16
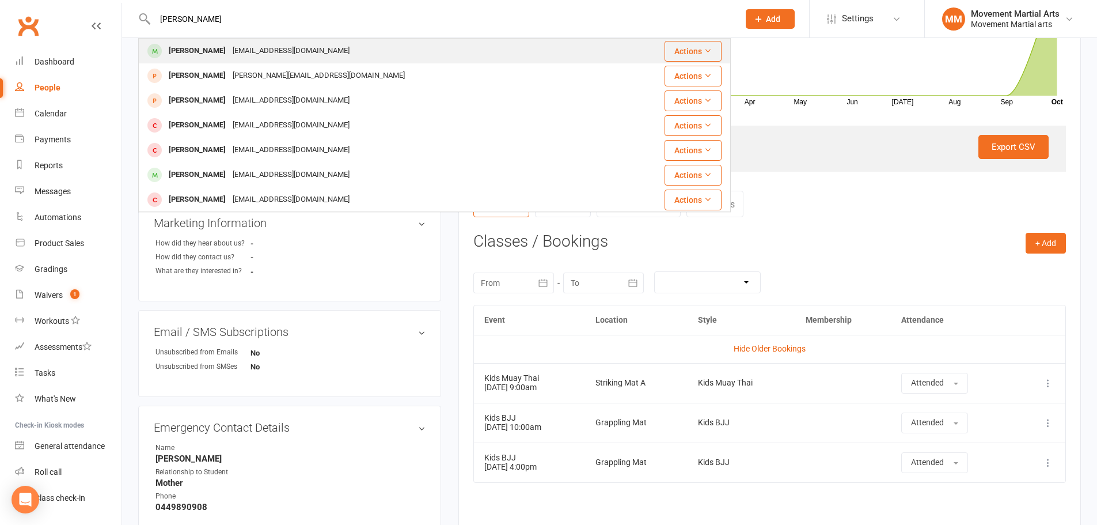
type input "charlie ball"
click at [229, 50] on div "chadaboi.ball@gmail.com" at bounding box center [291, 51] width 124 height 17
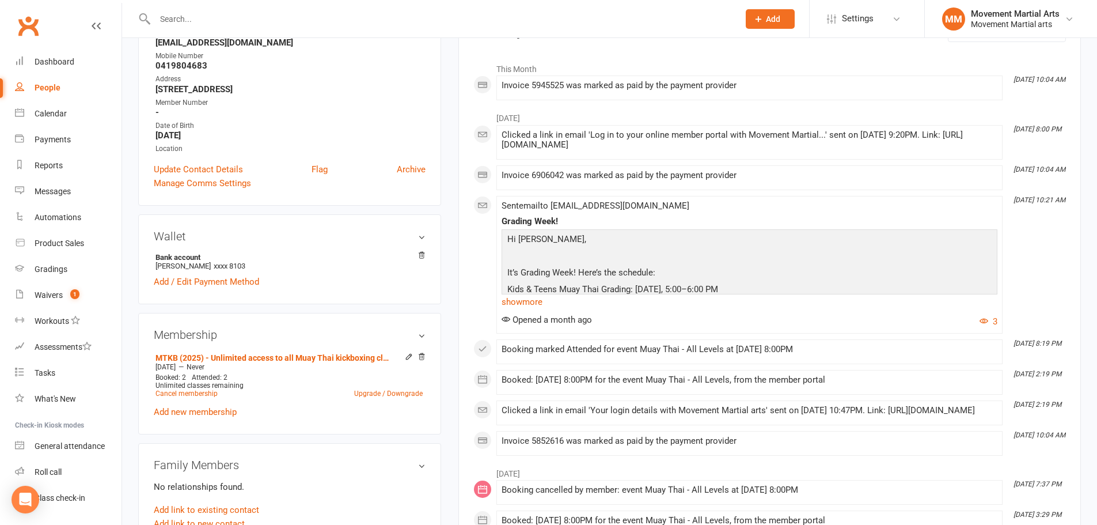
scroll to position [269, 0]
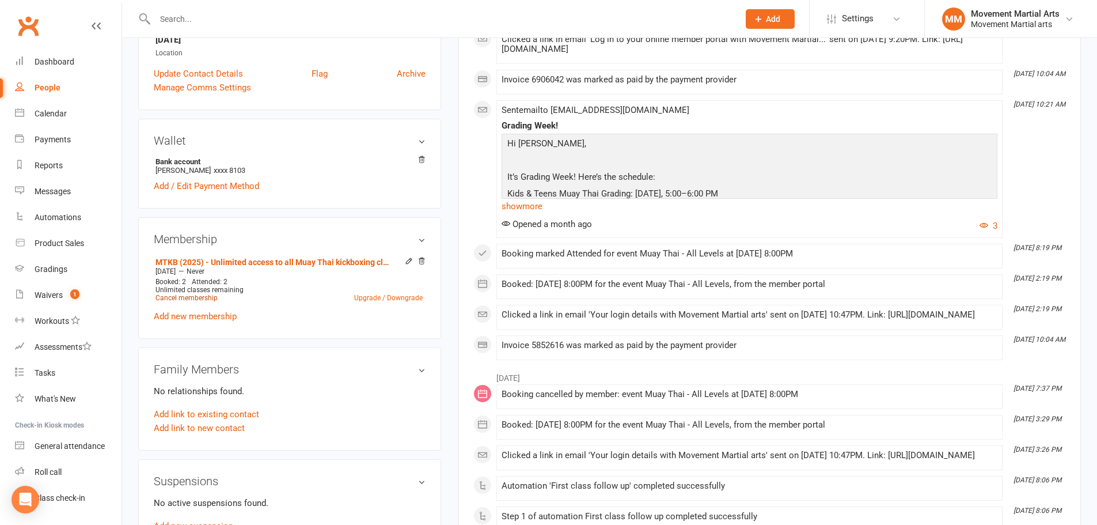
drag, startPoint x: 204, startPoint y: 299, endPoint x: 207, endPoint y: 279, distance: 20.9
click at [204, 299] on link "Cancel membership" at bounding box center [186, 298] width 62 height 8
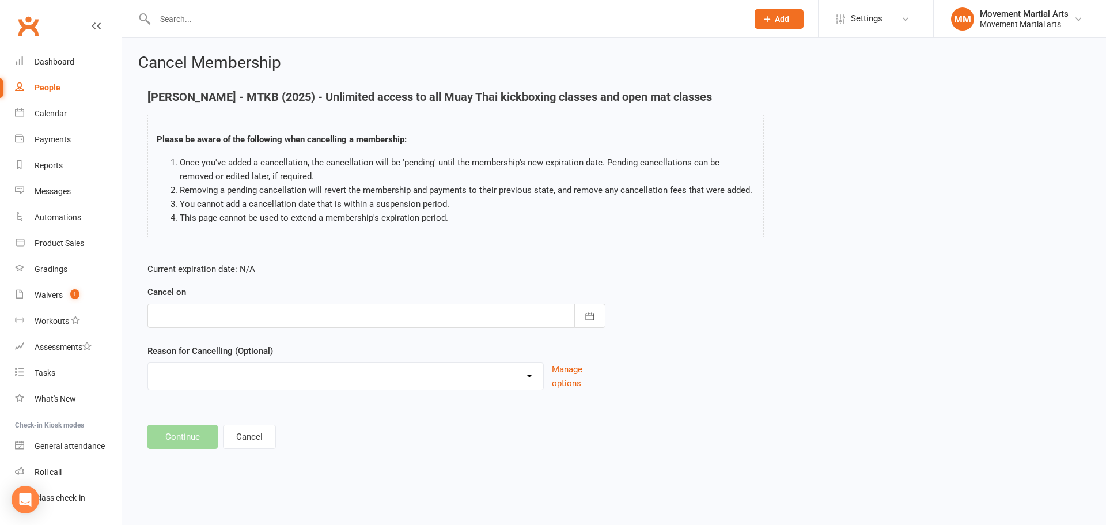
click at [234, 328] on form "Current expiration date: N/A Cancel on October 2025 Sun Mon Tue Wed Thu Fri Sat…" at bounding box center [376, 326] width 458 height 128
click at [297, 331] on form "Current expiration date: N/A Cancel on October 2025 Sun Mon Tue Wed Thu Fri Sat…" at bounding box center [376, 326] width 458 height 128
click at [325, 321] on div at bounding box center [376, 315] width 458 height 24
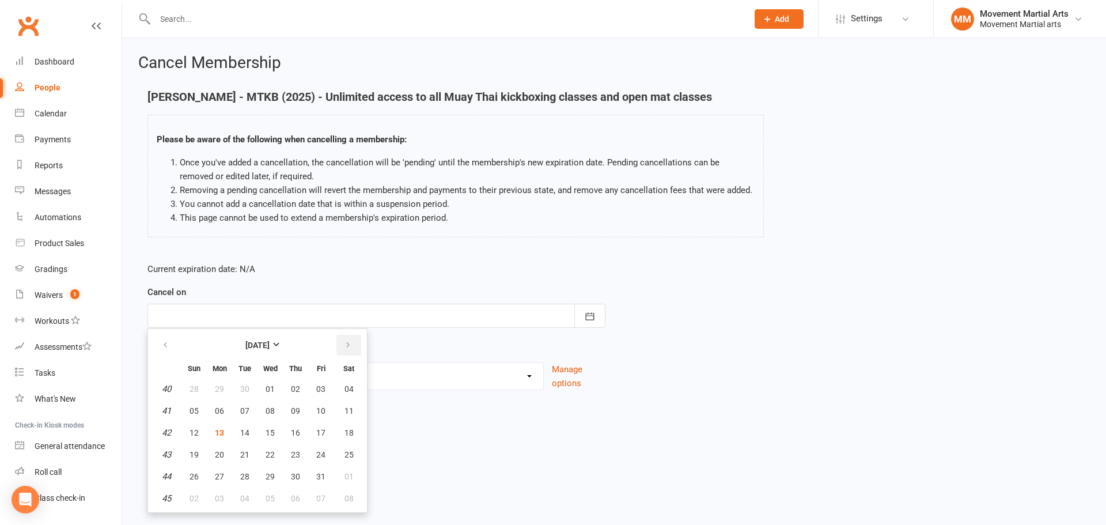
click at [347, 351] on button "button" at bounding box center [348, 345] width 25 height 21
click at [298, 435] on span "13" at bounding box center [295, 432] width 9 height 9
type input "13 Nov 2025"
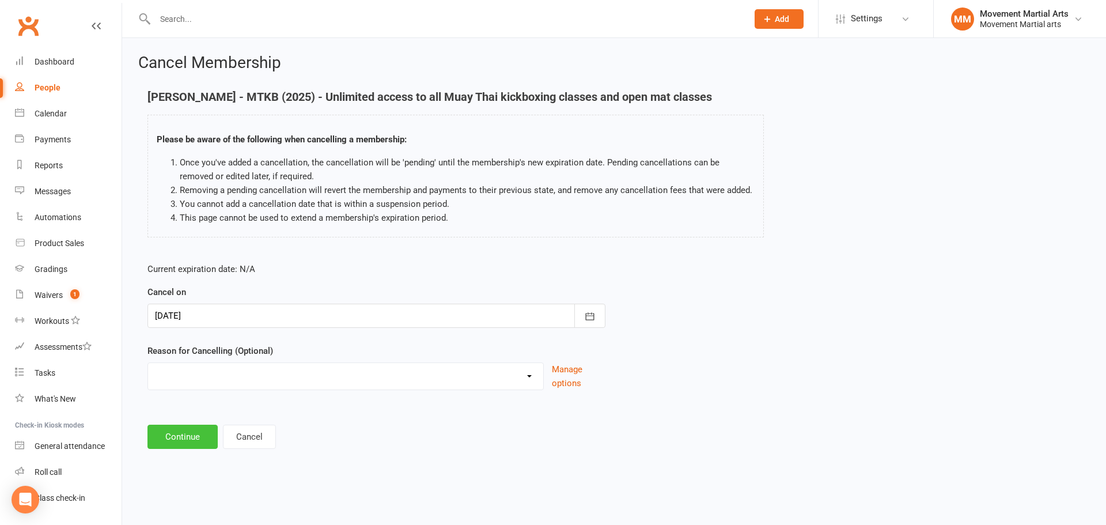
click at [192, 431] on button "Continue" at bounding box center [182, 436] width 70 height 24
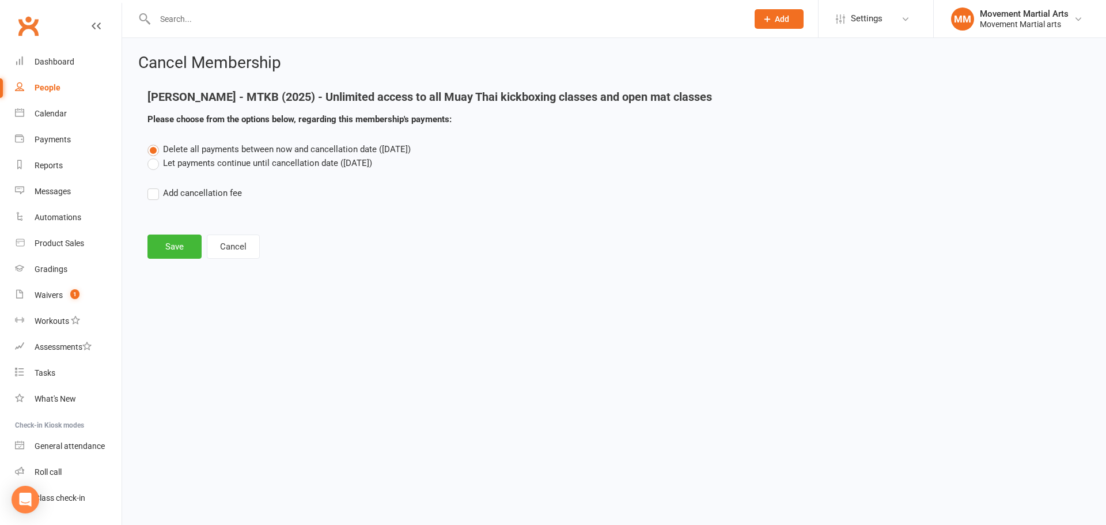
click at [192, 197] on label "Add cancellation fee" at bounding box center [194, 193] width 94 height 14
click at [155, 186] on input "Add cancellation fee" at bounding box center [150, 186] width 7 height 0
click at [220, 237] on input "number" at bounding box center [251, 228] width 96 height 24
type input "180"
click at [396, 222] on div at bounding box center [375, 228] width 115 height 24
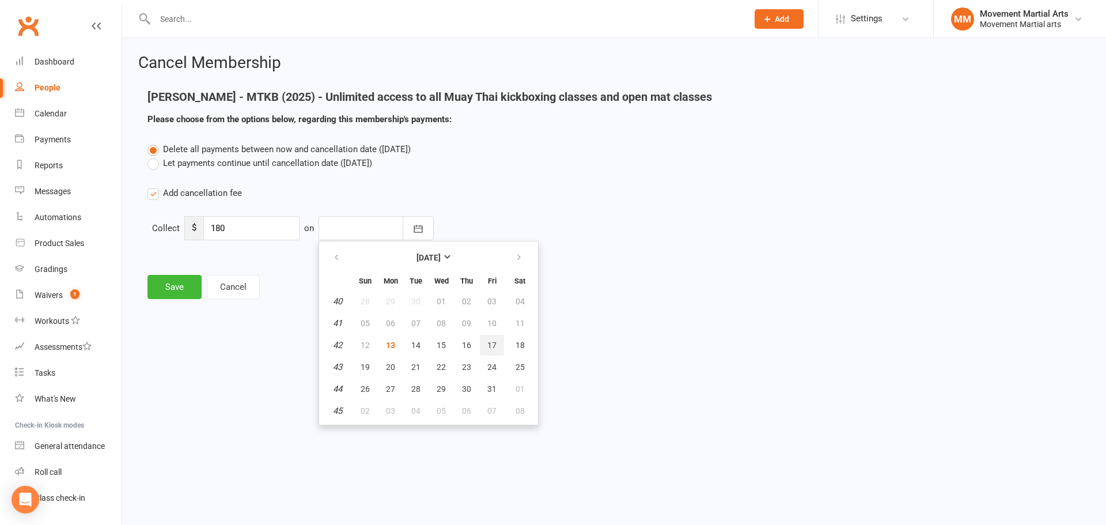
click at [489, 348] on span "17" at bounding box center [491, 344] width 9 height 9
type input "17 Oct 2025"
click at [146, 291] on main "Charlie Ball - MTKB (2025) - Unlimited access to all Muay Thai kickboxing class…" at bounding box center [613, 194] width 951 height 208
click at [154, 289] on button "Save" at bounding box center [174, 287] width 54 height 24
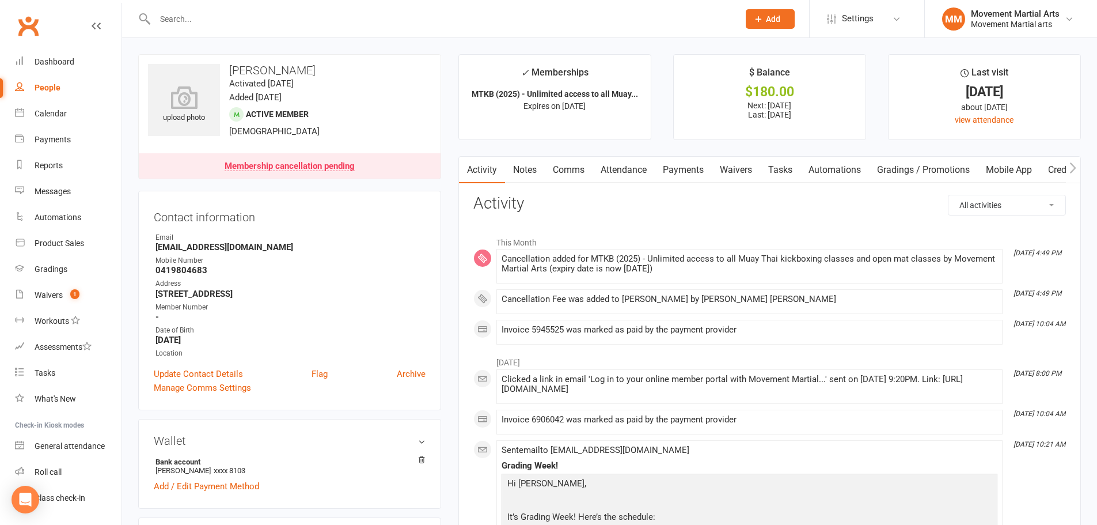
click at [207, 21] on input "text" at bounding box center [440, 19] width 579 height 16
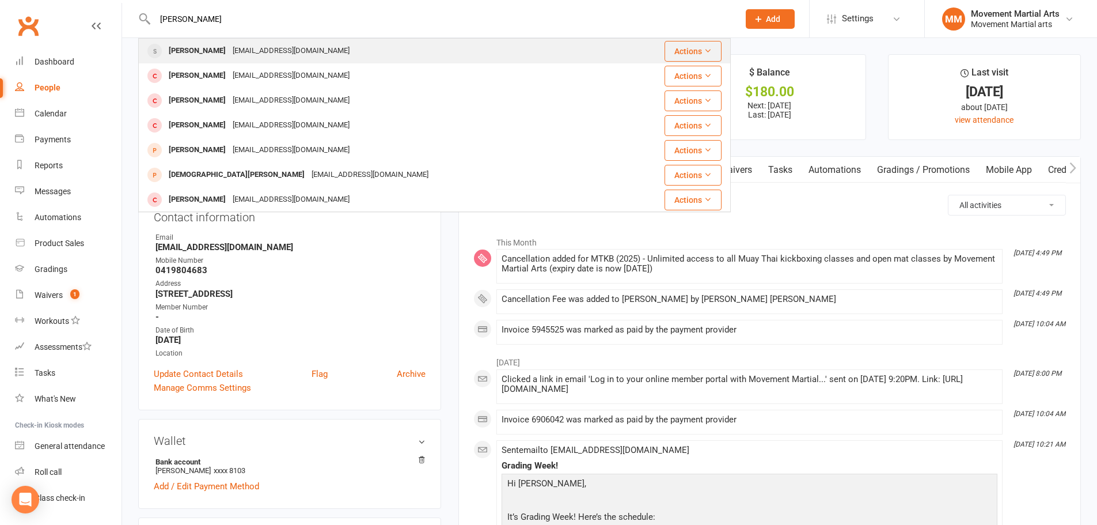
type input "ted dow"
click at [256, 51] on div "dowted1966@gmail.com" at bounding box center [291, 51] width 124 height 17
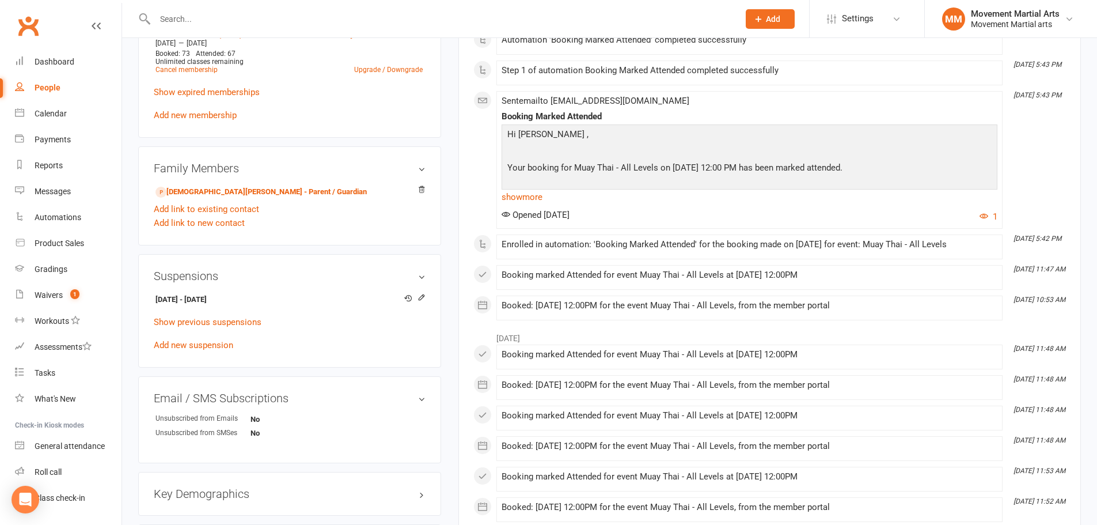
scroll to position [537, 0]
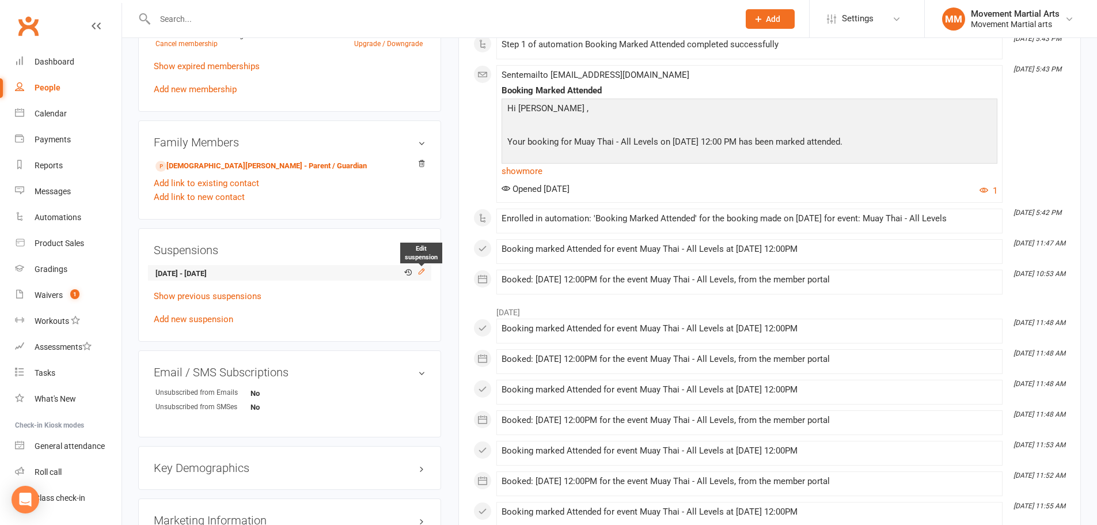
click at [423, 271] on icon at bounding box center [421, 270] width 5 height 5
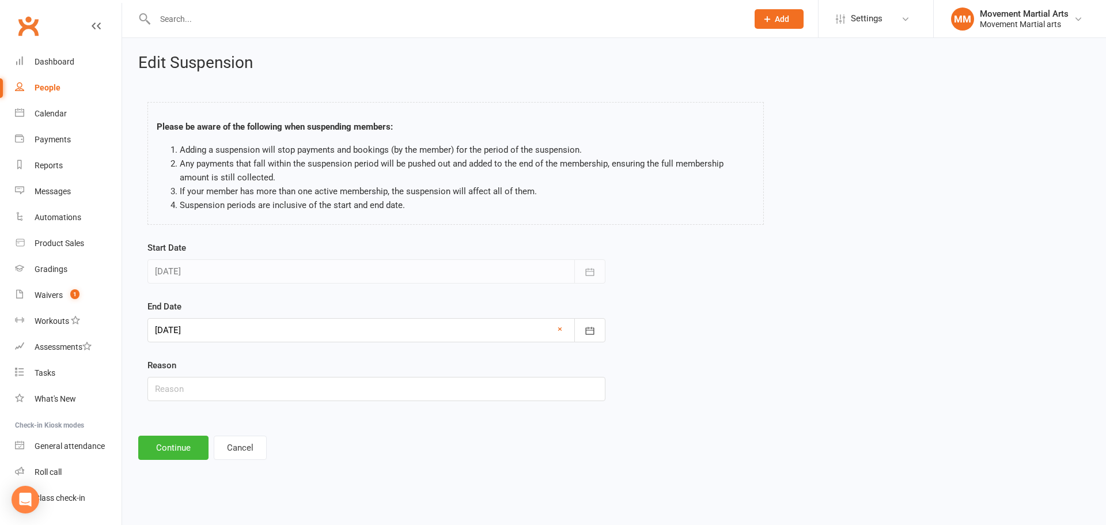
click at [802, 413] on div "Start Date 07 Aug 2025 August 2025 Sun Mon Tue Wed Thu Fri Sat 31 27 28 29 30 3…" at bounding box center [614, 329] width 950 height 176
click at [240, 334] on div at bounding box center [376, 330] width 458 height 24
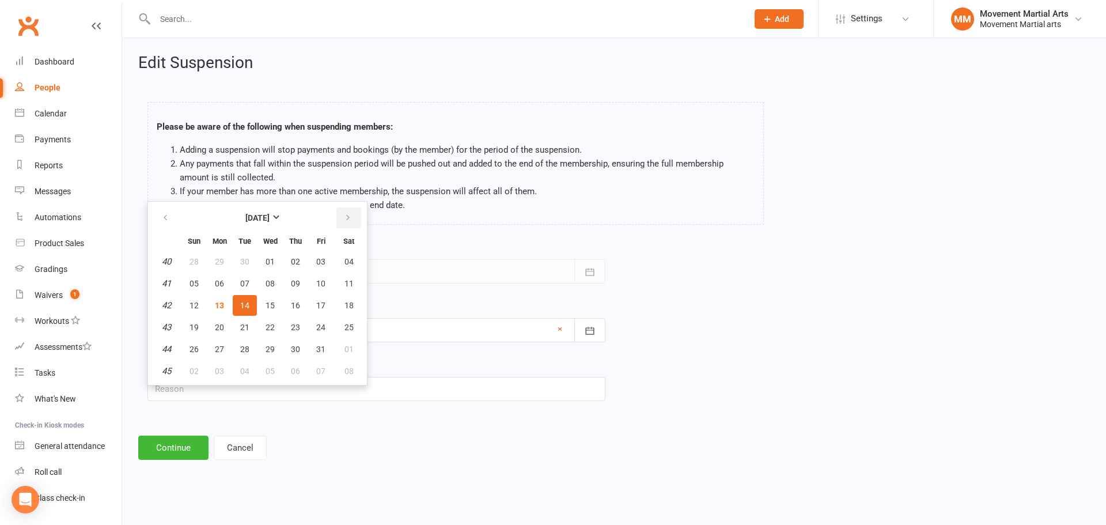
click at [345, 222] on icon "button" at bounding box center [348, 217] width 8 height 9
click at [347, 222] on icon "button" at bounding box center [348, 217] width 8 height 9
click at [291, 303] on span "15" at bounding box center [295, 305] width 9 height 9
type input "15 Jan 2026"
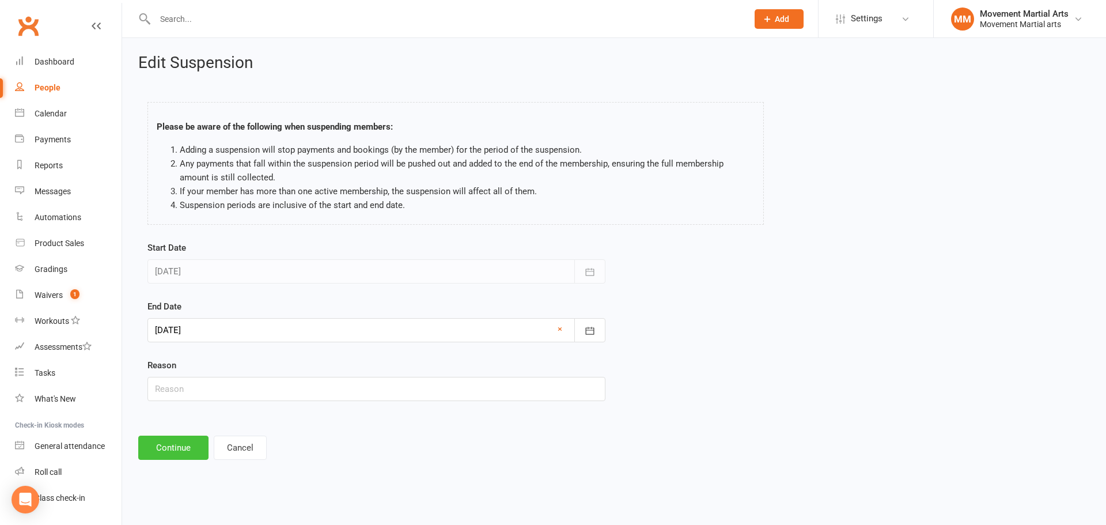
click at [178, 445] on button "Continue" at bounding box center [173, 447] width 70 height 24
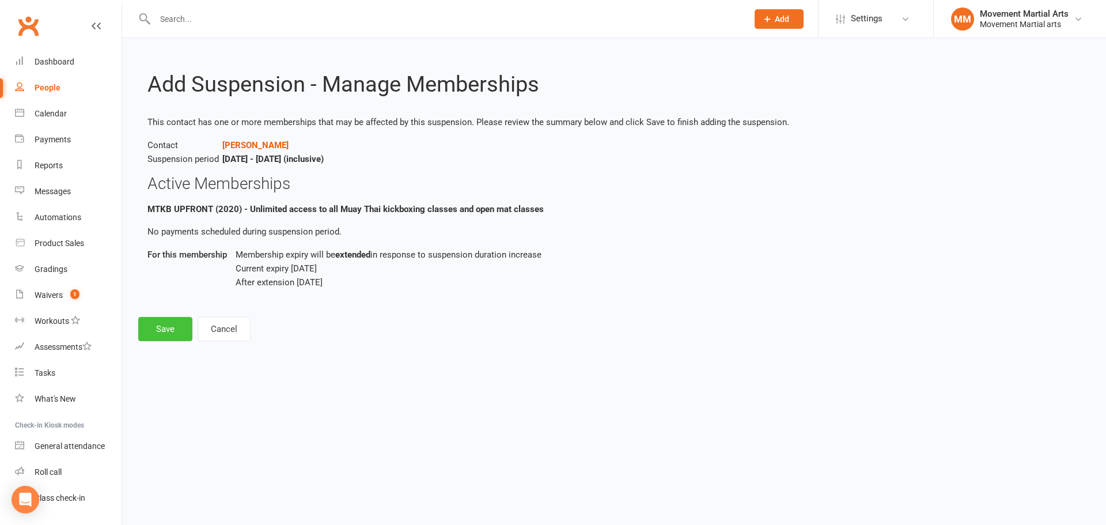
click at [165, 335] on button "Save" at bounding box center [165, 329] width 54 height 24
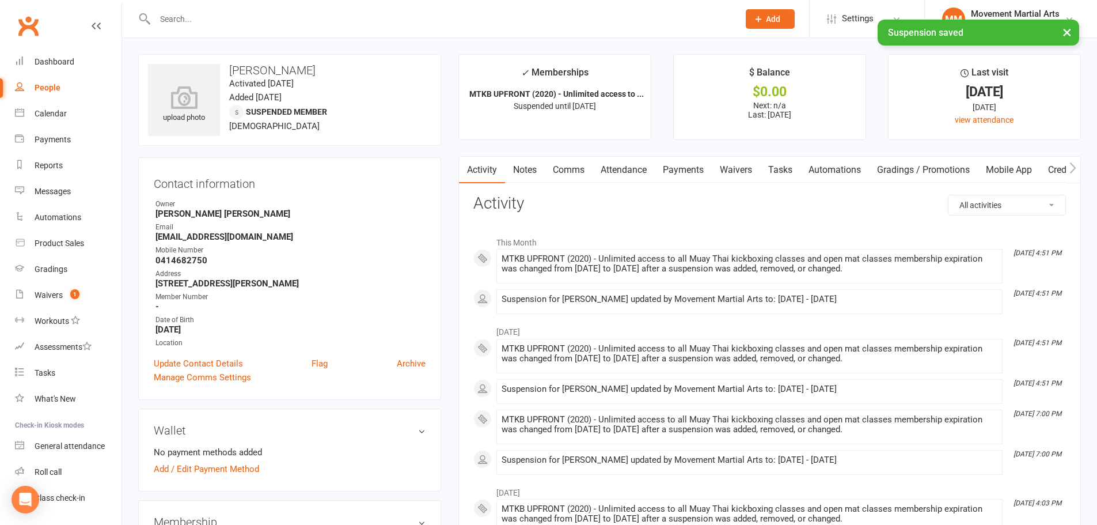
click at [533, 170] on link "Notes" at bounding box center [525, 170] width 40 height 26
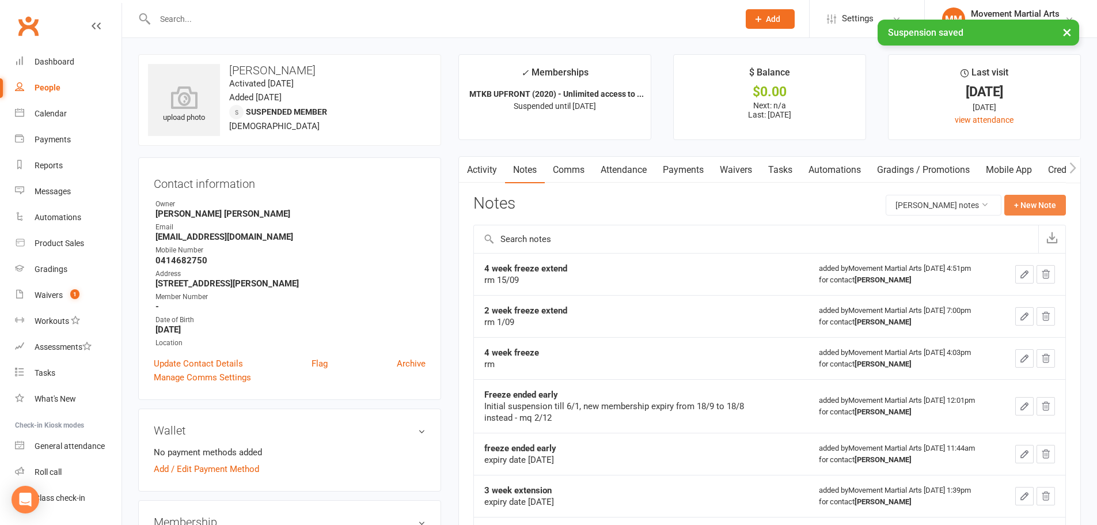
click at [1045, 214] on button "+ New Note" at bounding box center [1035, 205] width 62 height 21
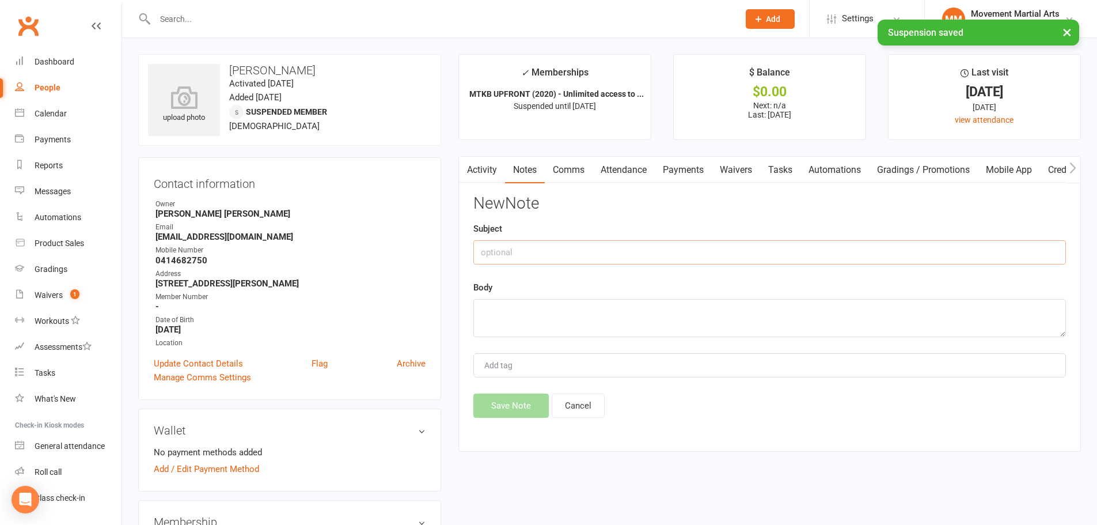
click at [620, 252] on input "text" at bounding box center [769, 252] width 593 height 24
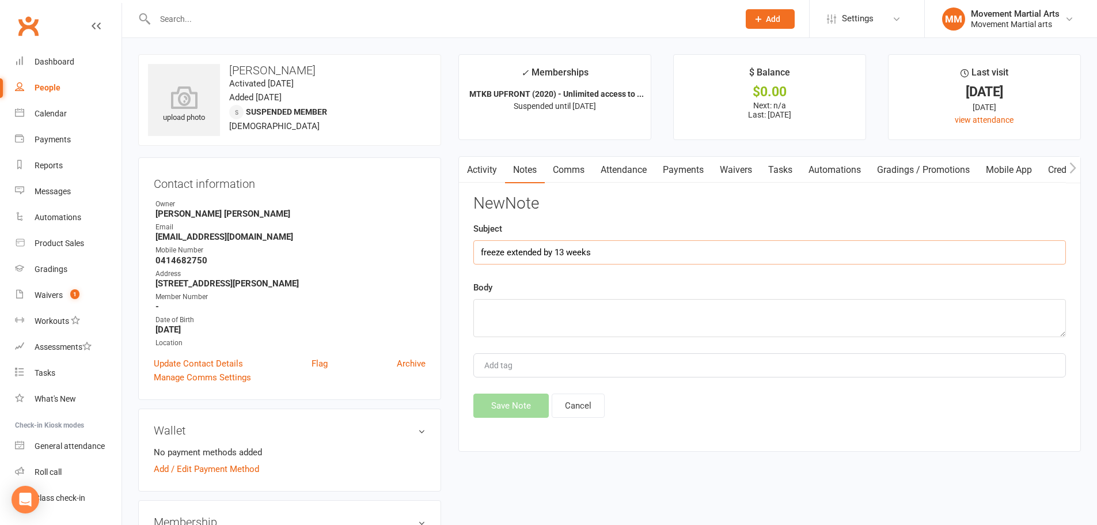
type input "freeze extended by 13 weeks"
type textarea "rm 13/10"
click at [521, 406] on button "Save Note" at bounding box center [510, 405] width 75 height 24
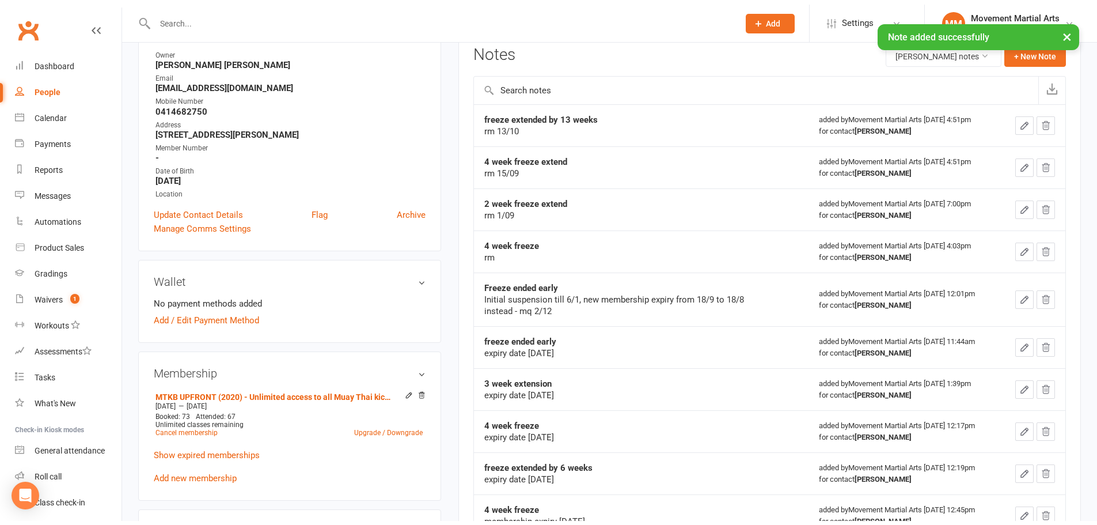
scroll to position [269, 0]
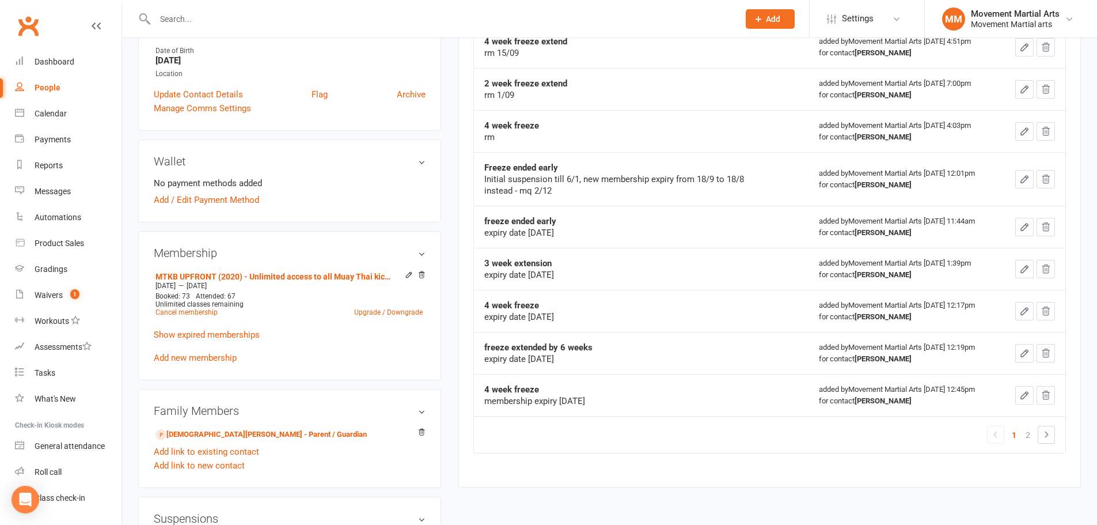
click at [250, 25] on input "text" at bounding box center [440, 19] width 579 height 16
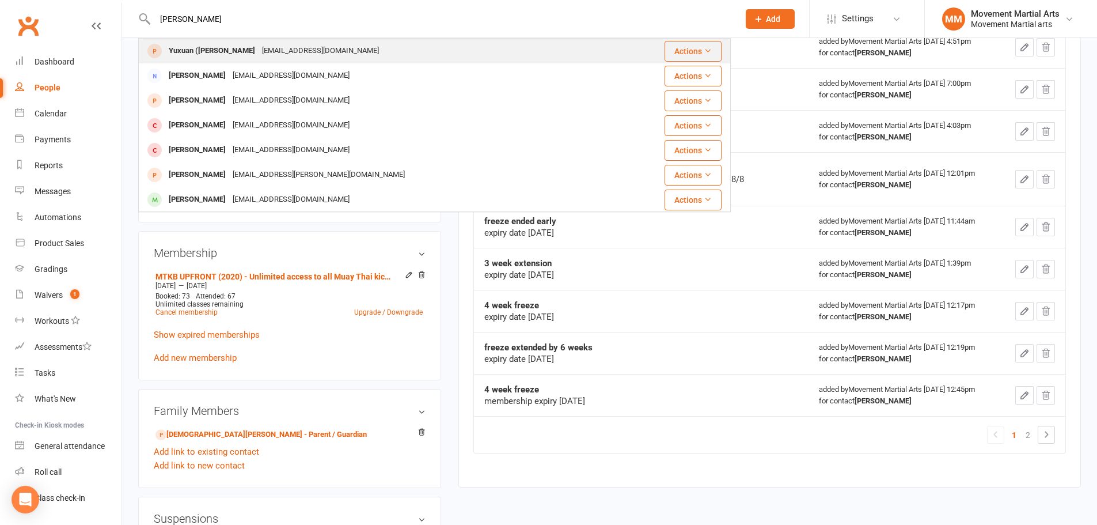
type input "derek"
click at [261, 59] on div "Ivytuyun@hotmail.com" at bounding box center [321, 51] width 124 height 17
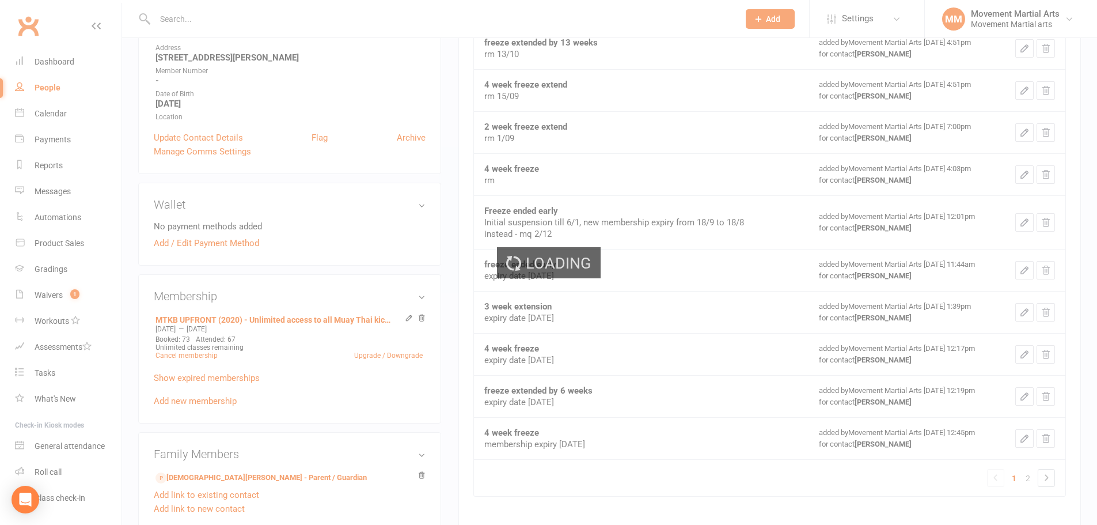
scroll to position [0, 0]
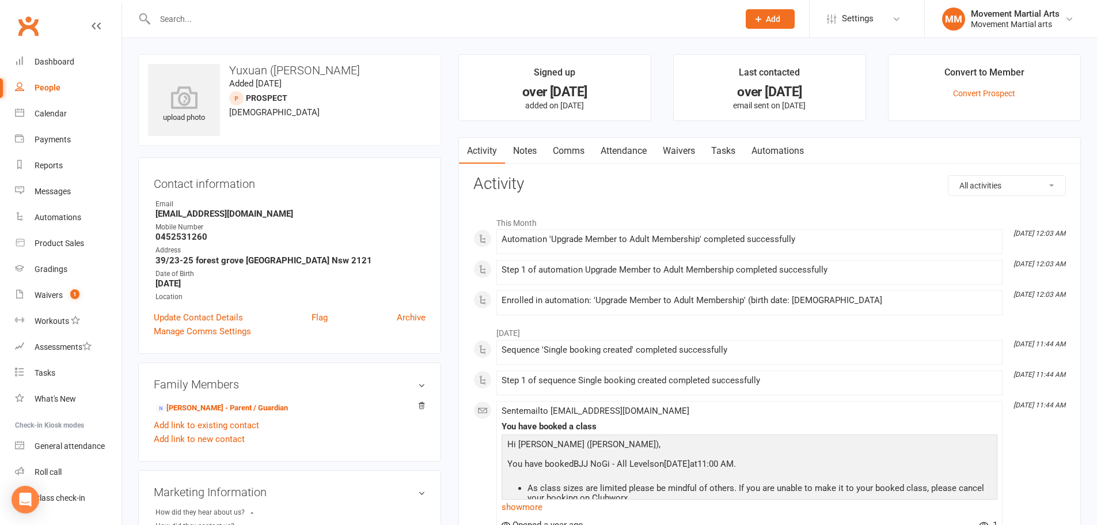
click at [206, 16] on input "text" at bounding box center [440, 19] width 579 height 16
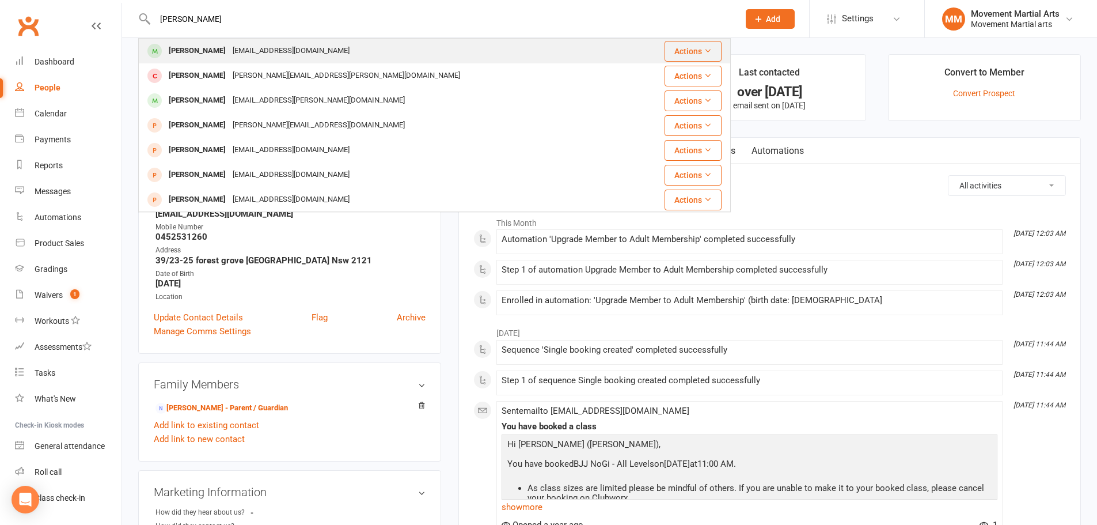
type input "charles glesson"
click at [316, 51] on div "Charles Gleeson Charesg@live.com" at bounding box center [384, 51] width 491 height 24
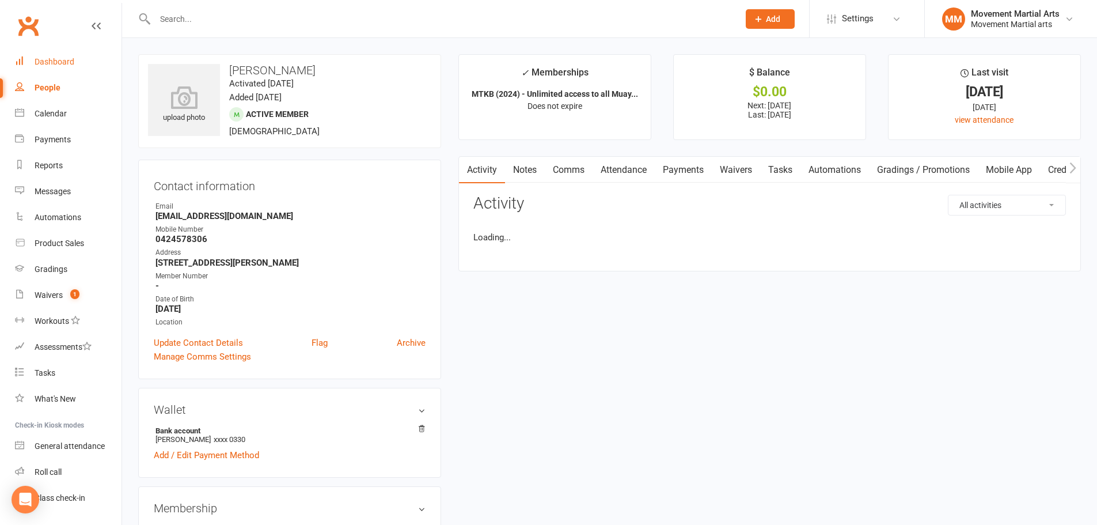
click at [52, 51] on link "Dashboard" at bounding box center [68, 62] width 107 height 26
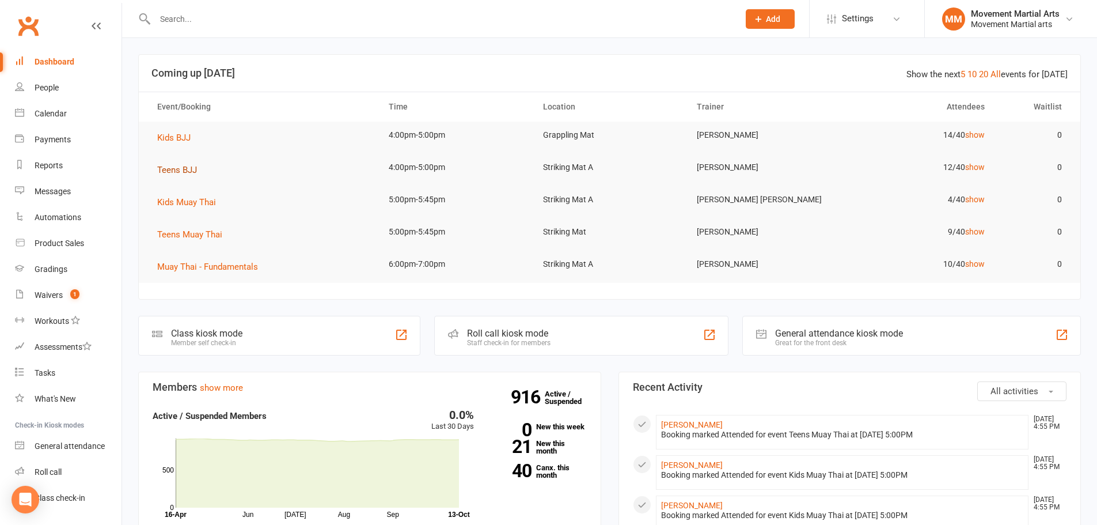
click at [169, 173] on span "Teens BJJ" at bounding box center [177, 170] width 40 height 10
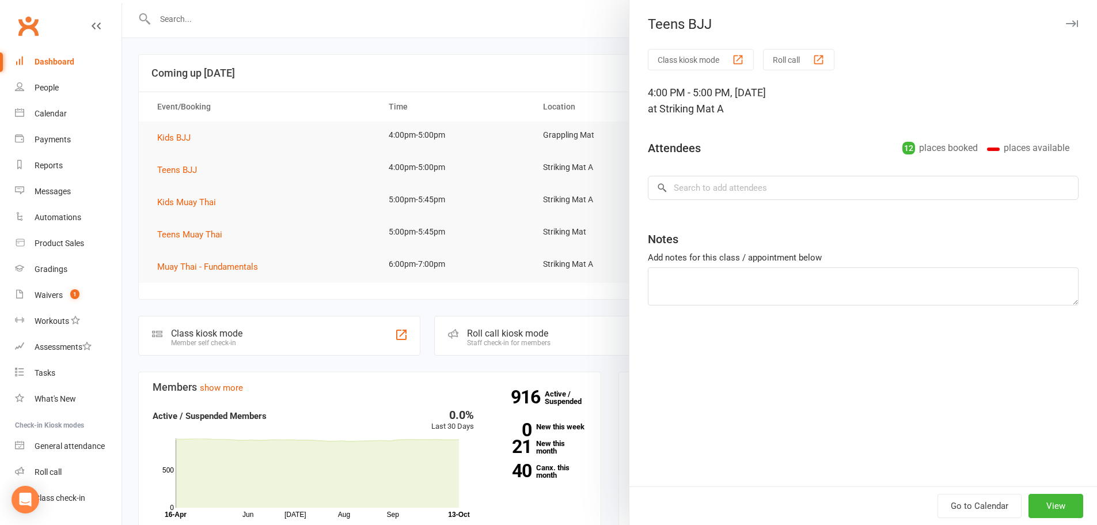
click at [340, 141] on div at bounding box center [609, 262] width 975 height 525
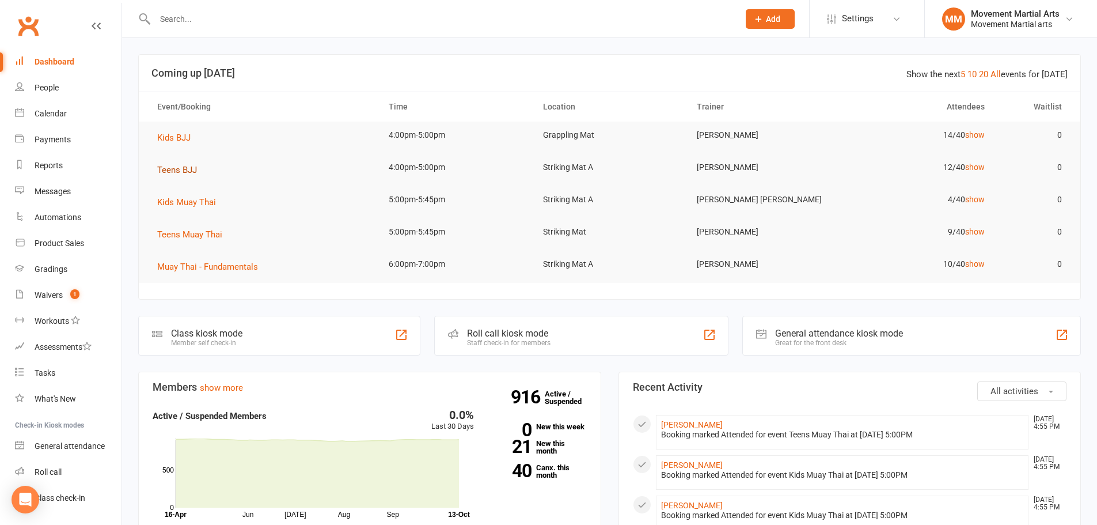
click at [190, 169] on span "Teens BJJ" at bounding box center [177, 170] width 40 height 10
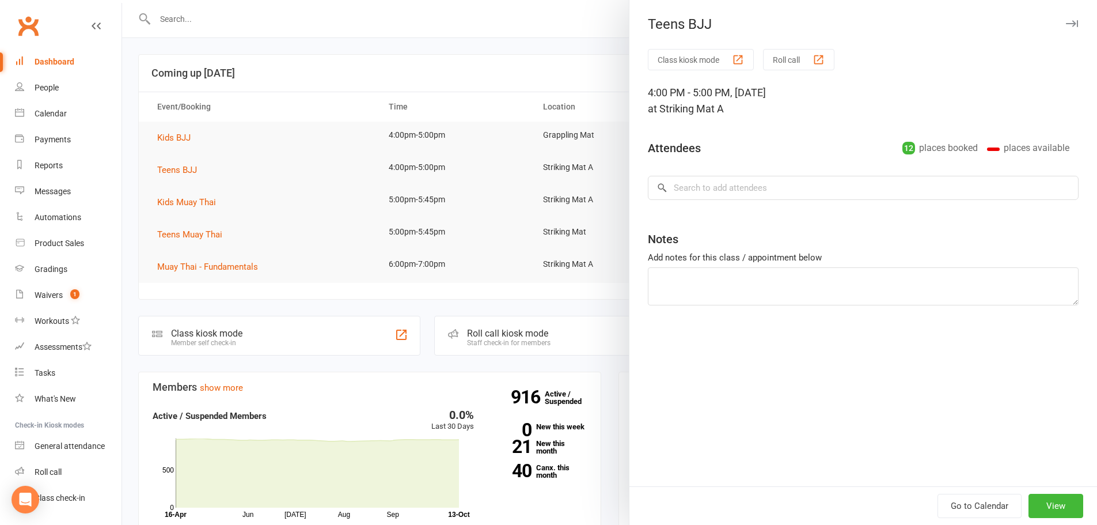
click at [223, 208] on div at bounding box center [609, 262] width 975 height 525
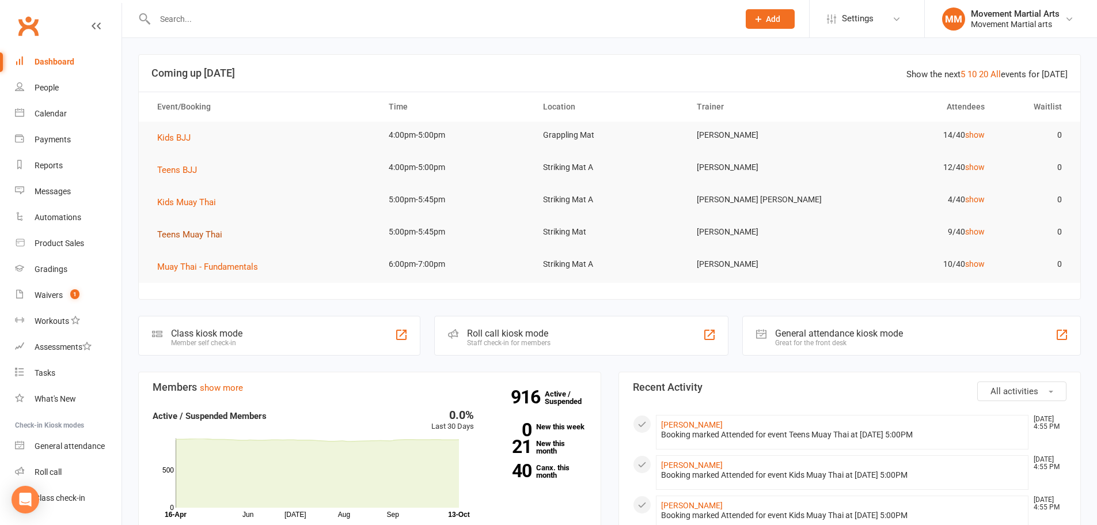
click at [182, 233] on span "Teens Muay Thai" at bounding box center [189, 234] width 65 height 10
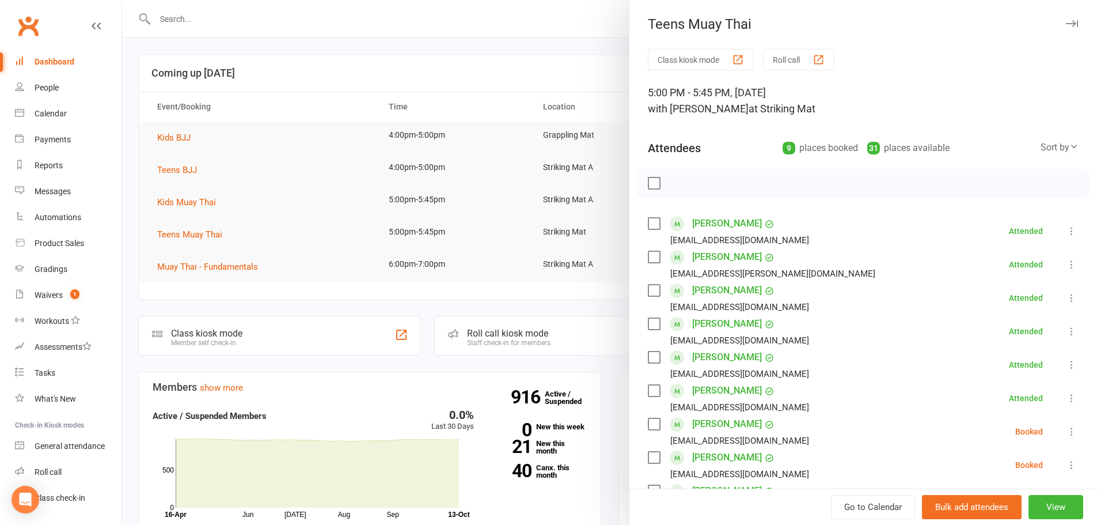
scroll to position [134, 0]
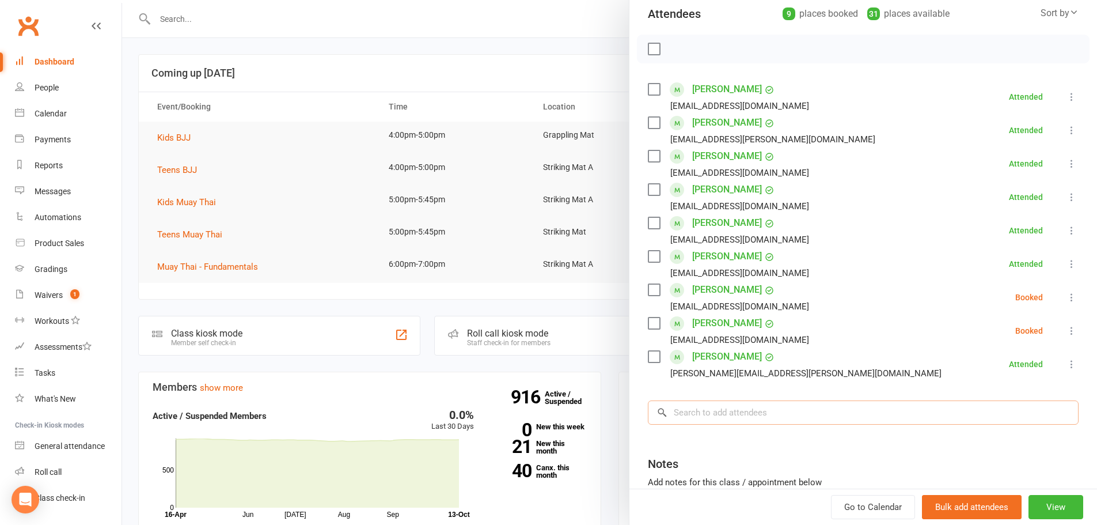
click at [741, 408] on input "search" at bounding box center [863, 412] width 431 height 24
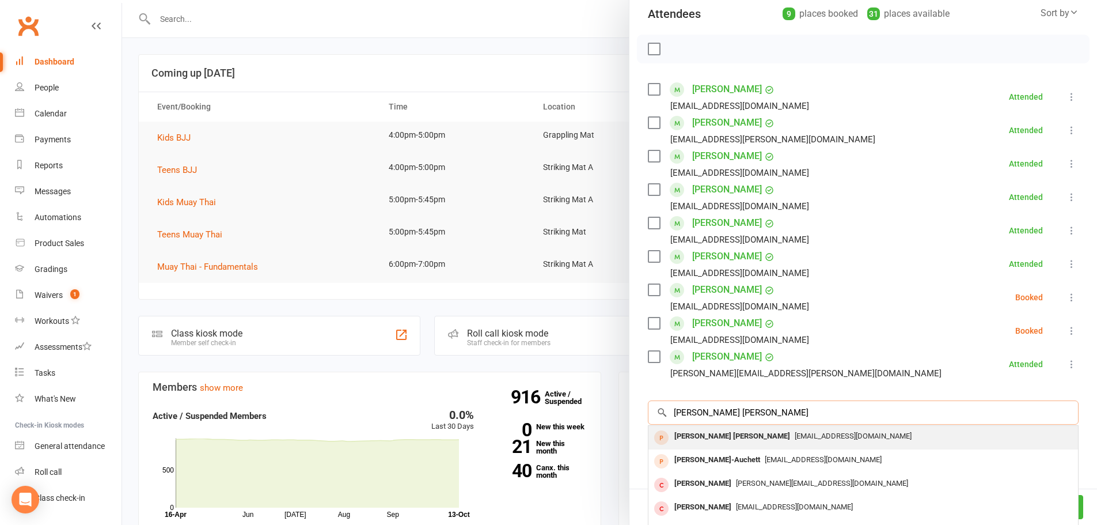
type input "hudson cox"
click at [795, 436] on span "breec2@yahoo.com.au" at bounding box center [853, 435] width 117 height 9
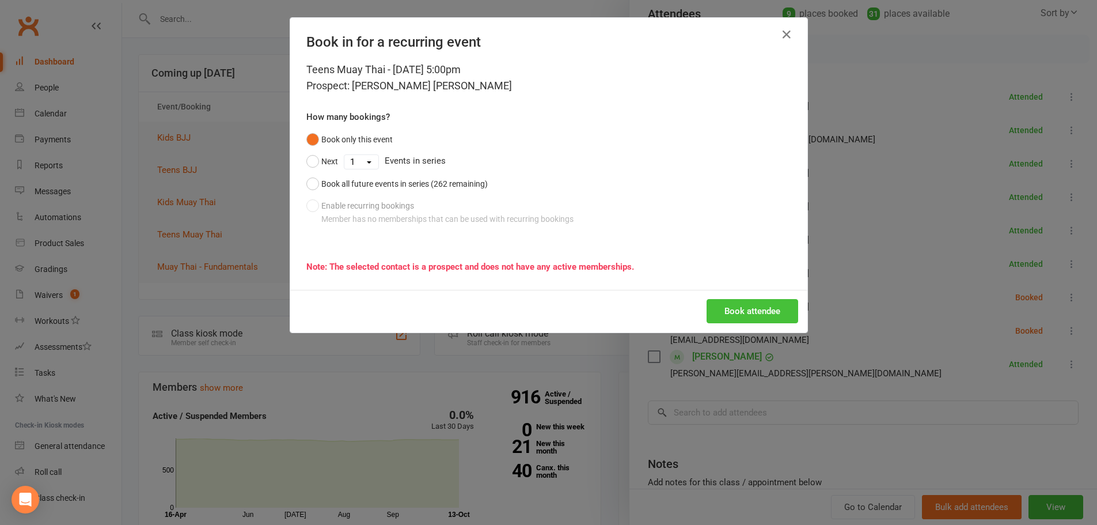
click at [744, 310] on button "Book attendee" at bounding box center [753, 311] width 92 height 24
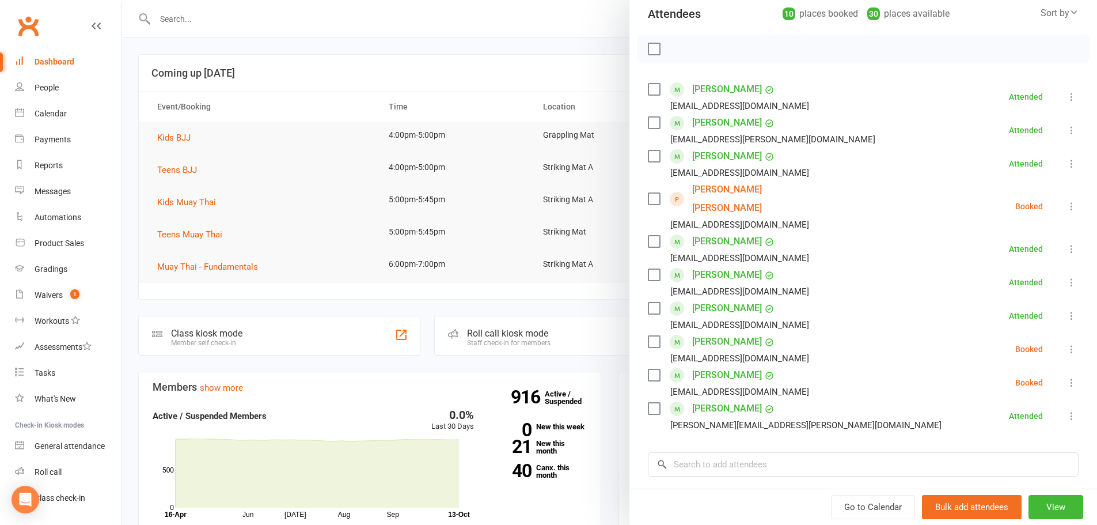
click at [420, 63] on div at bounding box center [609, 262] width 975 height 525
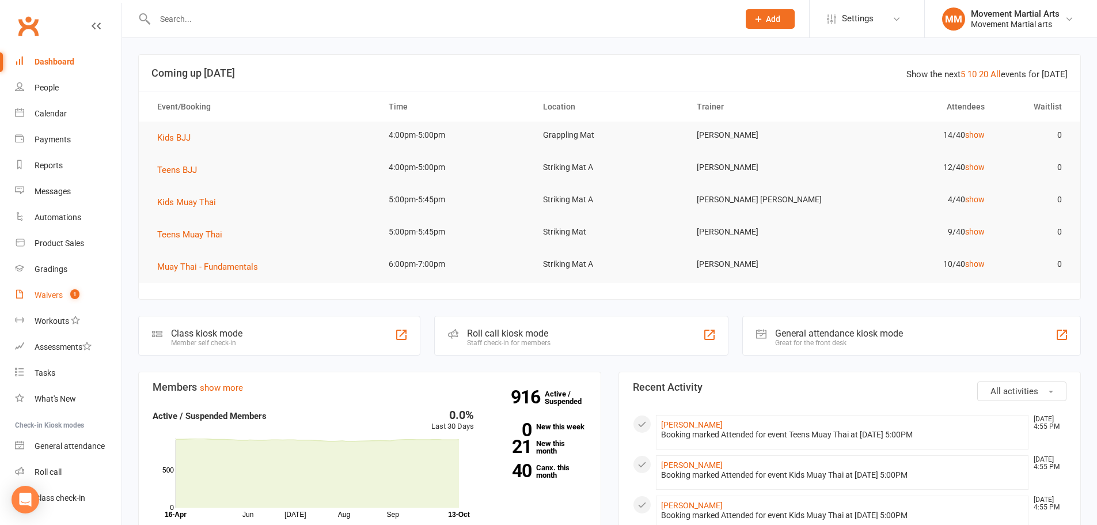
drag, startPoint x: 50, startPoint y: 299, endPoint x: 89, endPoint y: 221, distance: 87.0
click at [50, 299] on div "Waivers" at bounding box center [49, 294] width 28 height 9
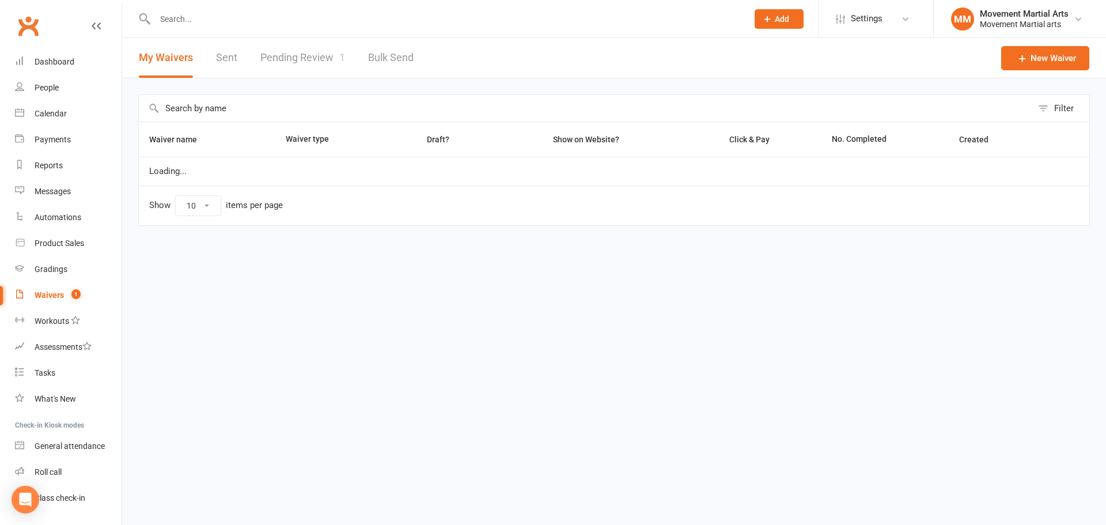
click at [299, 67] on link "Pending Review 1" at bounding box center [302, 58] width 85 height 40
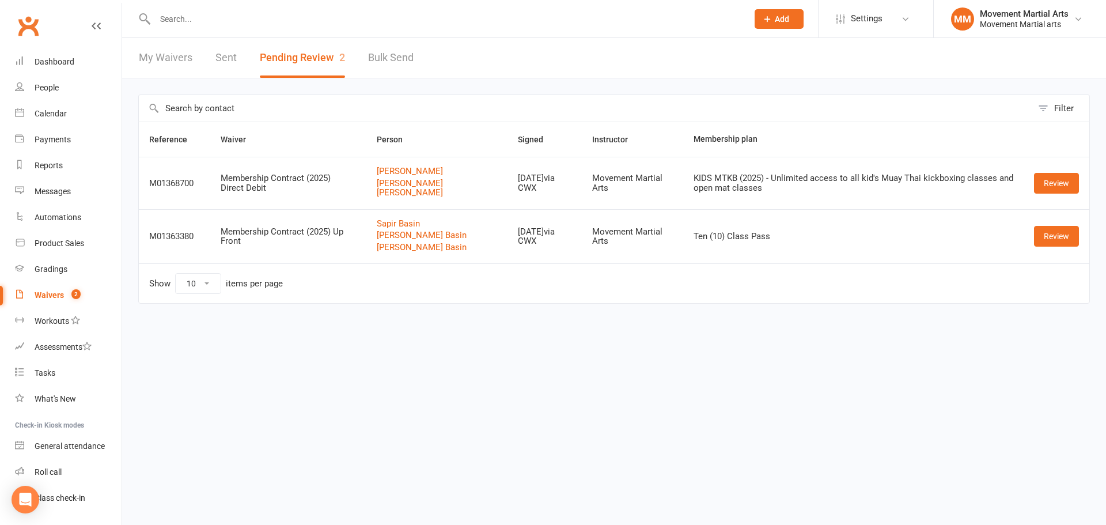
drag, startPoint x: 368, startPoint y: 70, endPoint x: 234, endPoint y: 113, distance: 141.1
click at [233, 113] on input "text" at bounding box center [585, 108] width 893 height 26
click at [1055, 192] on link "Review" at bounding box center [1056, 183] width 45 height 21
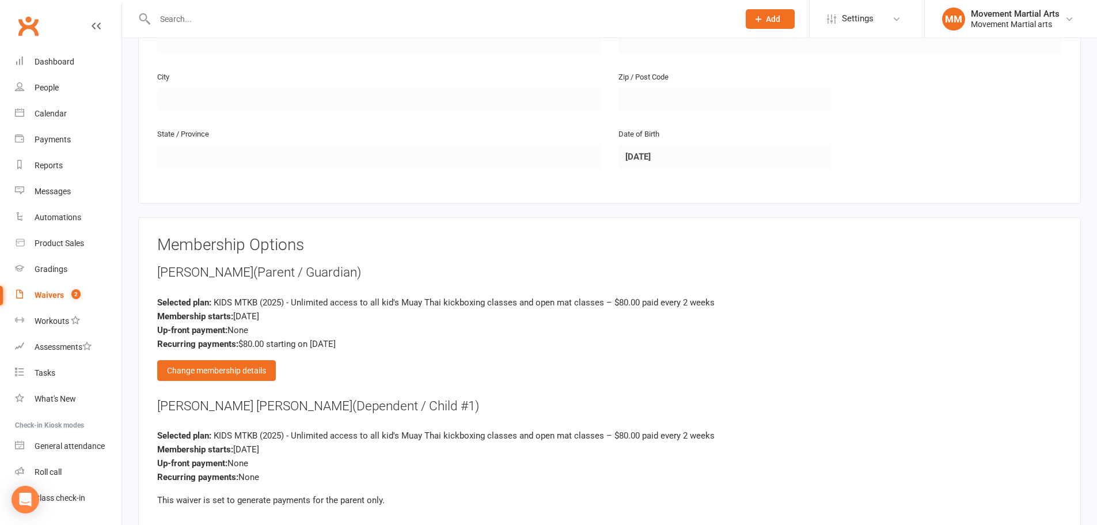
scroll to position [806, 0]
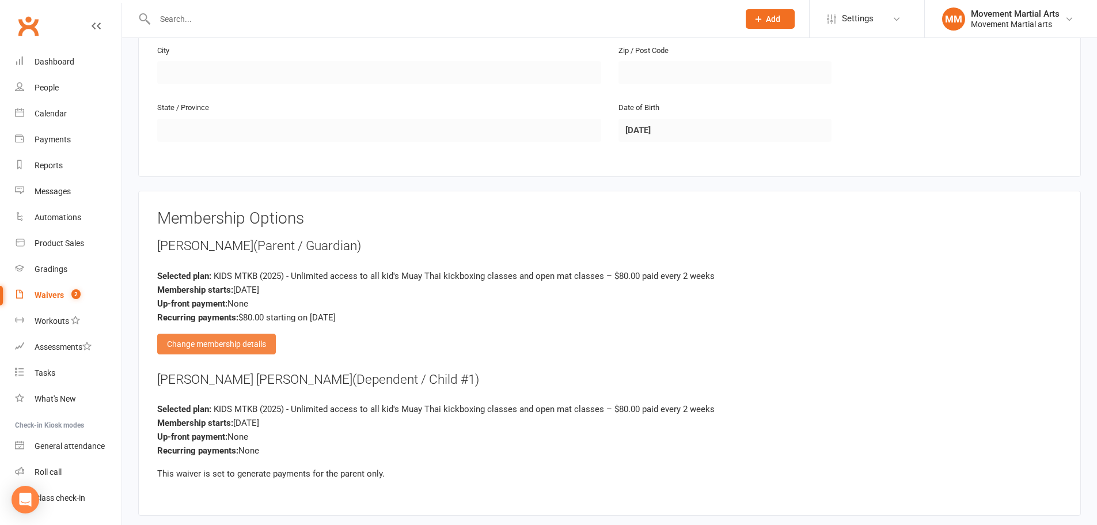
click at [261, 338] on div "Change membership details" at bounding box center [216, 343] width 119 height 21
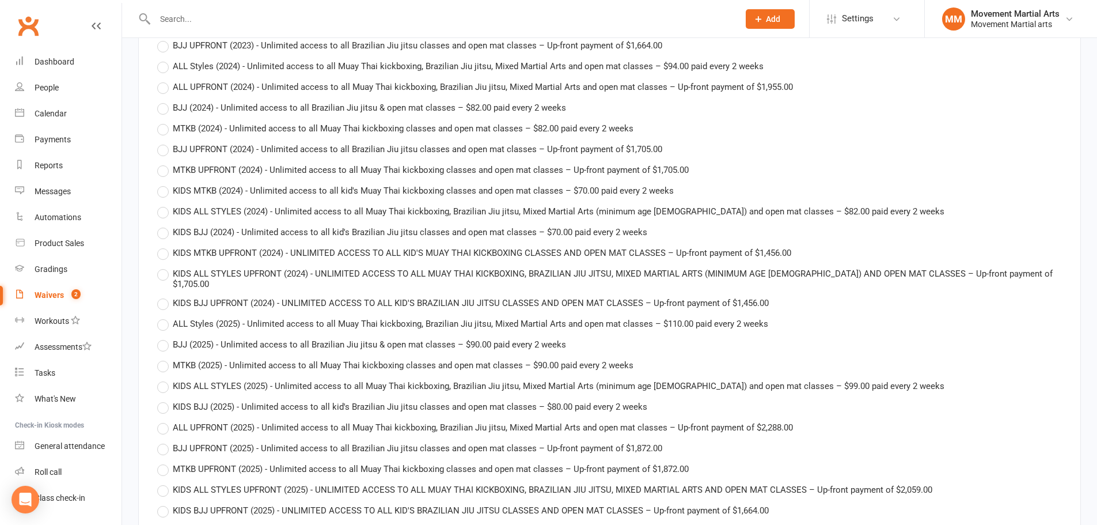
scroll to position [3359, 0]
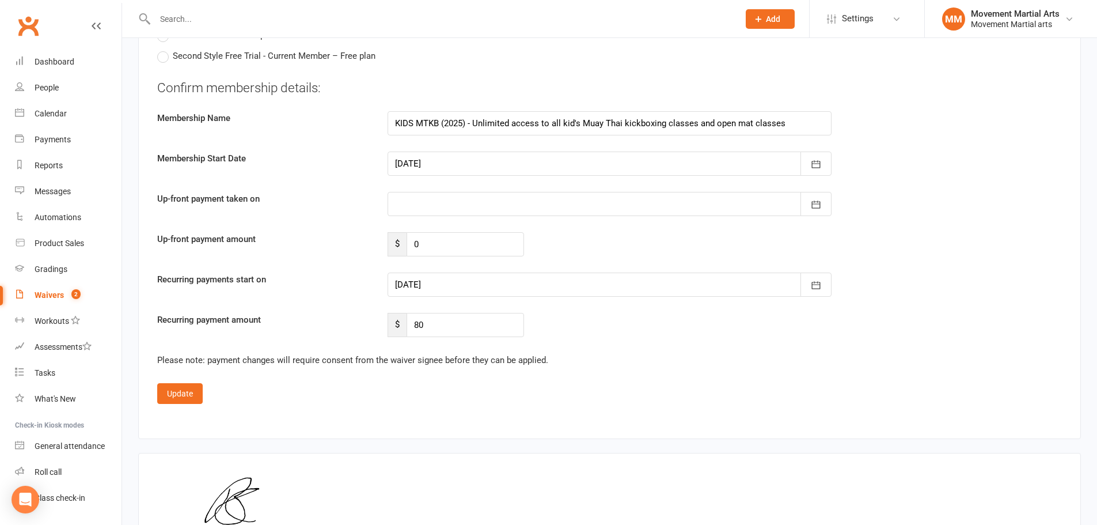
click at [428, 192] on div at bounding box center [610, 204] width 444 height 24
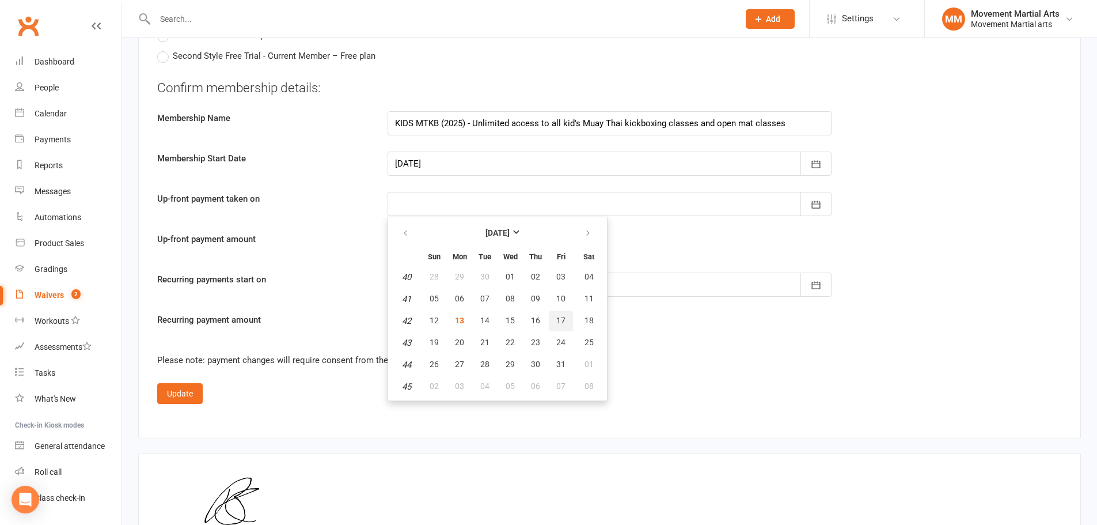
click at [563, 316] on span "17" at bounding box center [560, 320] width 9 height 9
type input "17 Oct 2025"
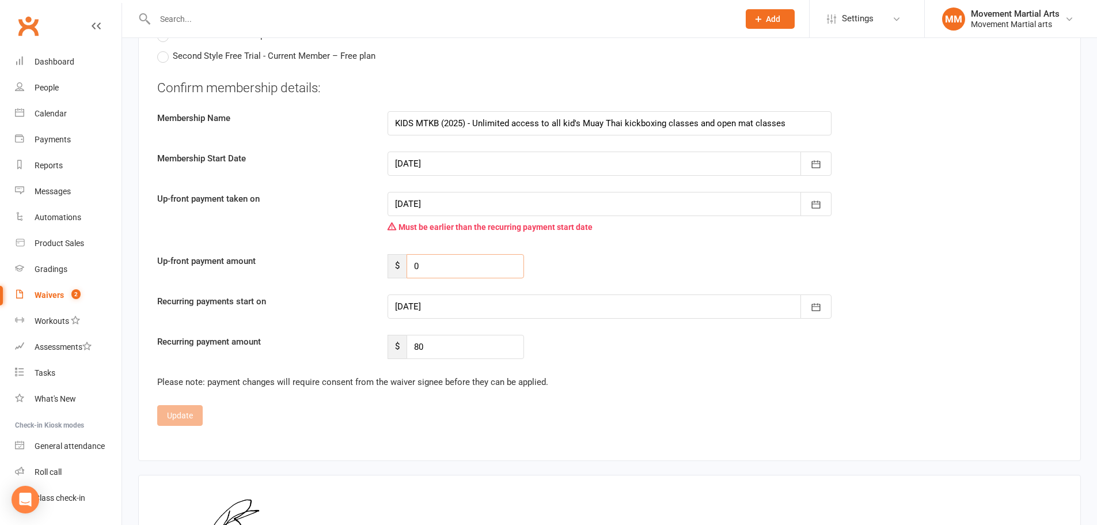
click at [470, 254] on input "0" at bounding box center [465, 266] width 117 height 24
type input "105.04"
click at [517, 294] on div at bounding box center [610, 306] width 444 height 24
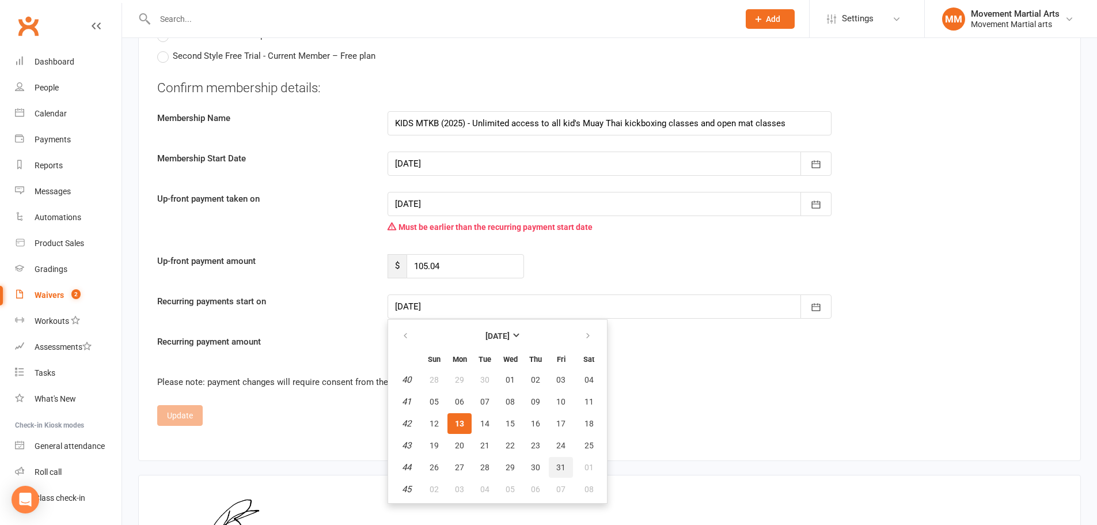
click at [563, 462] on span "31" at bounding box center [560, 466] width 9 height 9
type input "31 Oct 2025"
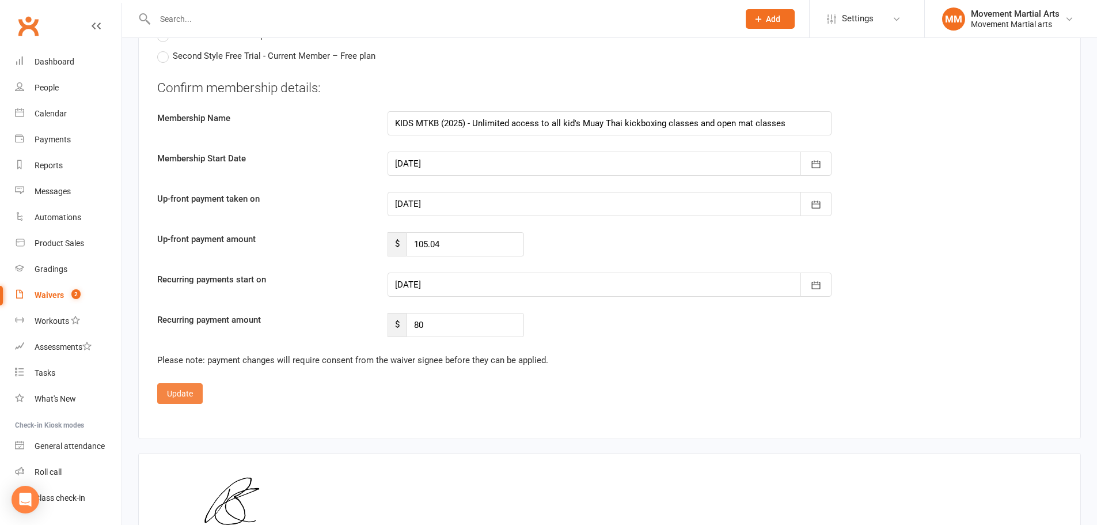
click at [193, 383] on button "Update" at bounding box center [179, 393] width 45 height 21
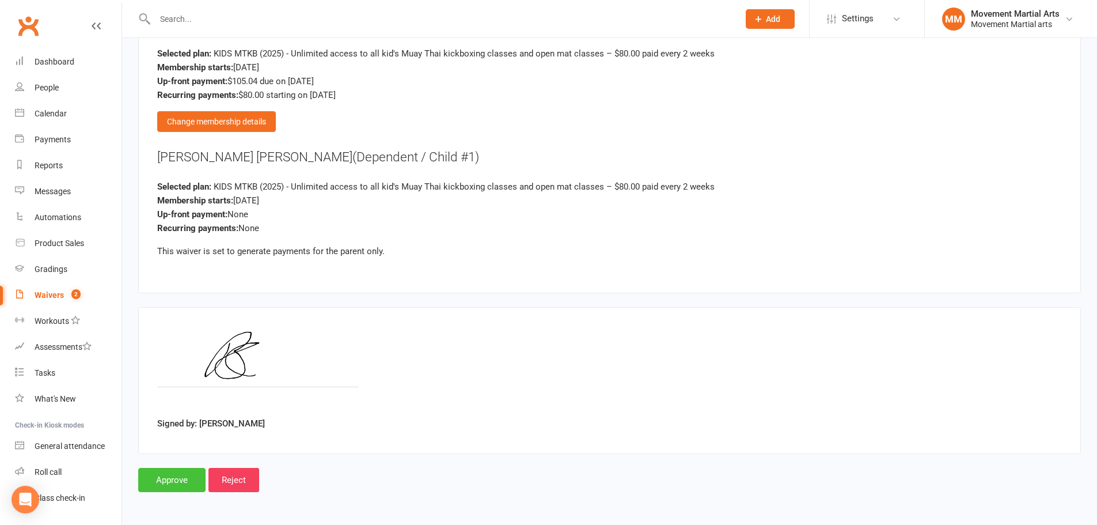
click at [180, 471] on input "Approve" at bounding box center [171, 480] width 67 height 24
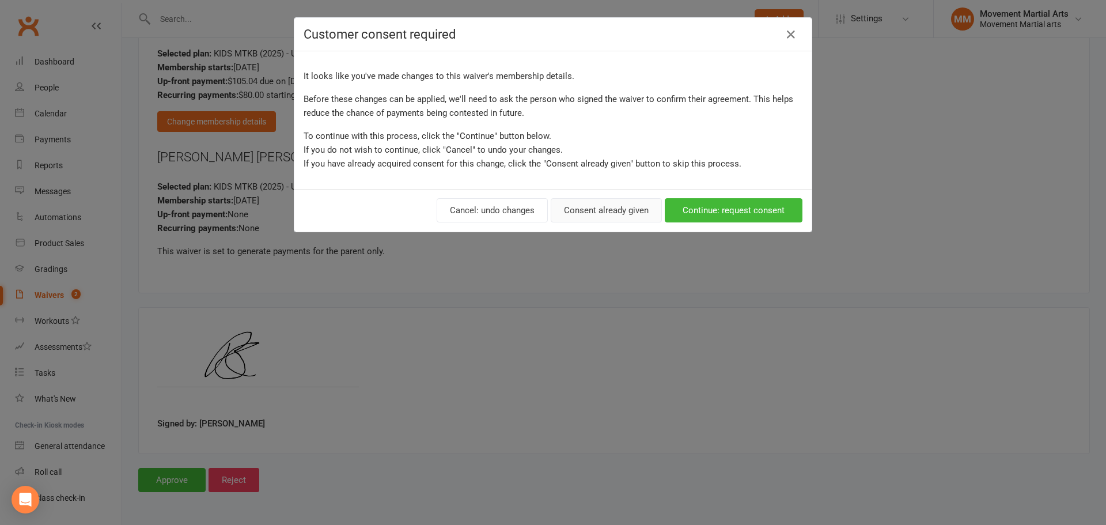
click at [583, 203] on button "Consent already given" at bounding box center [605, 210] width 111 height 24
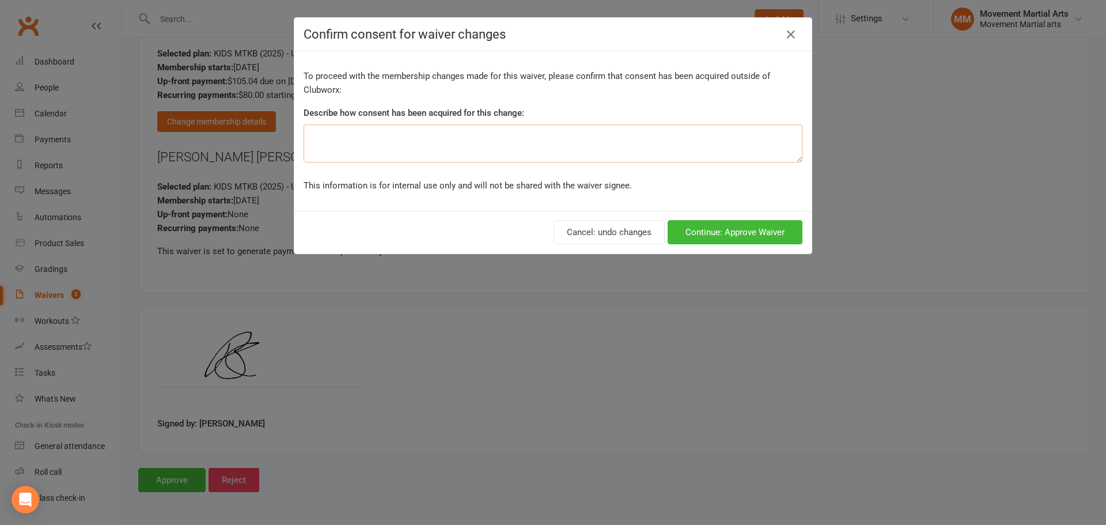
click at [518, 151] on textarea at bounding box center [552, 143] width 499 height 38
type textarea "ezidebit form"
click at [701, 221] on button "Continue: Approve Waiver" at bounding box center [734, 232] width 135 height 24
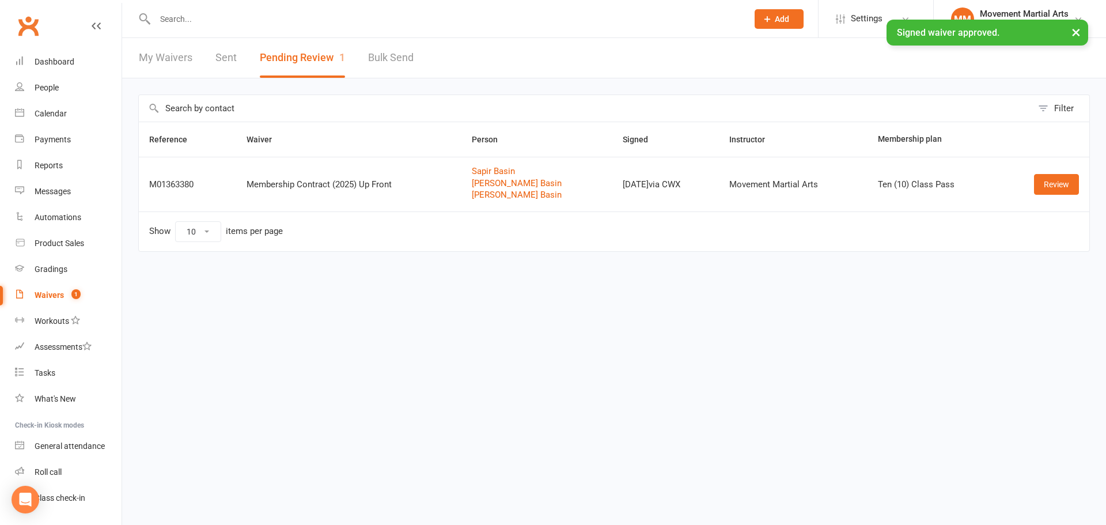
click at [169, 20] on div "× Signed waiver approved." at bounding box center [545, 20] width 1091 height 0
click at [180, 14] on input "text" at bounding box center [445, 19] width 588 height 16
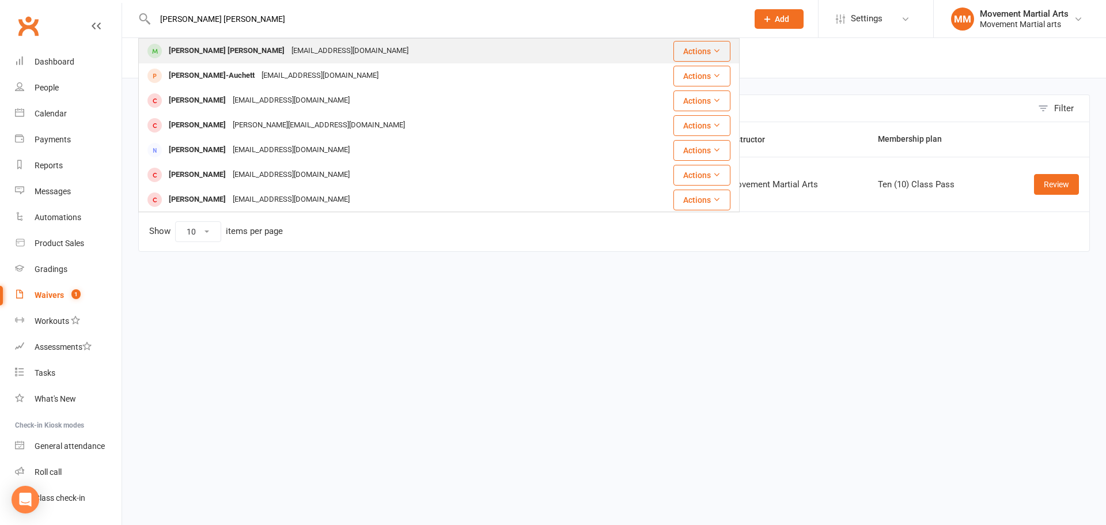
type input "hudson cox"
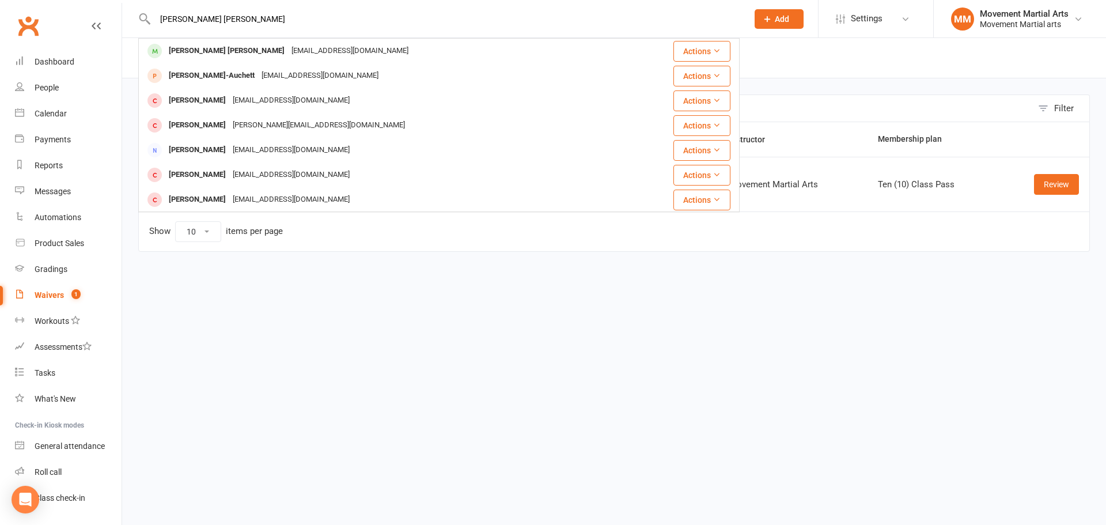
click at [313, 54] on div "Hudson Cox breec2@yahoo.com.au" at bounding box center [388, 51] width 499 height 24
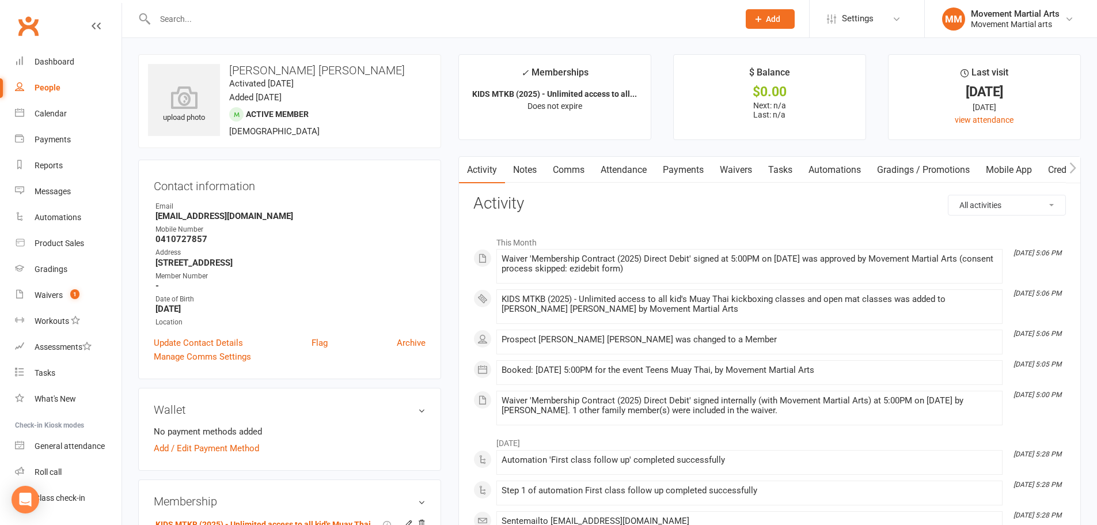
click at [529, 174] on link "Notes" at bounding box center [525, 170] width 40 height 26
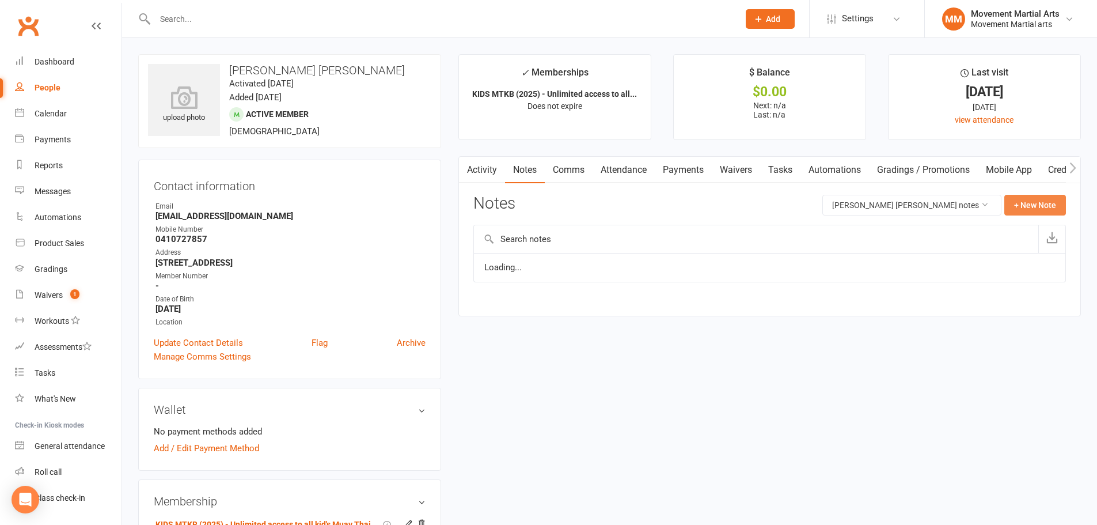
click at [1058, 204] on button "+ New Note" at bounding box center [1035, 205] width 62 height 21
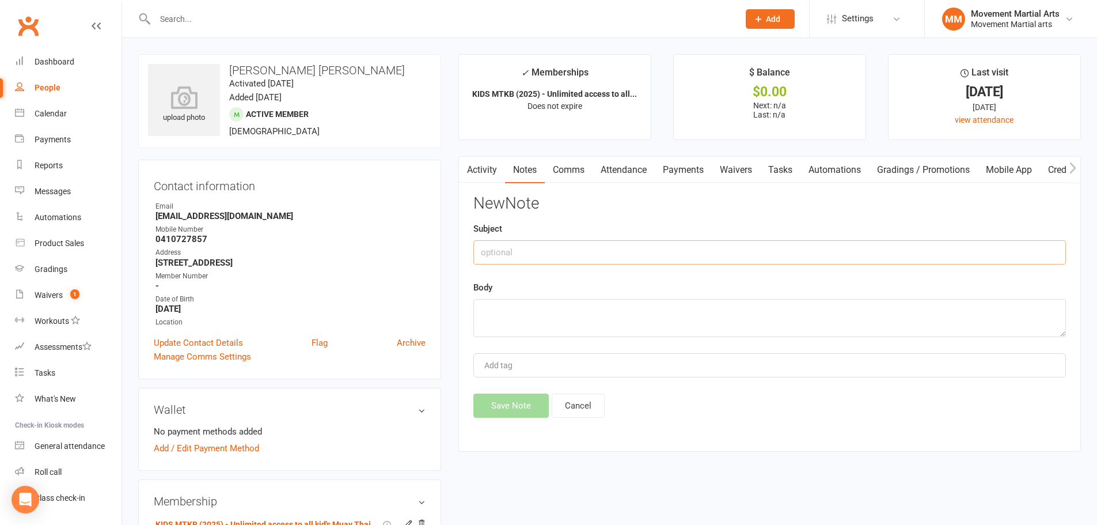
click at [608, 248] on input "text" at bounding box center [769, 252] width 593 height 24
type input "$22.84 extra first payment"
type textarea "rm 13/10"
click at [533, 400] on button "Save Note" at bounding box center [510, 405] width 75 height 24
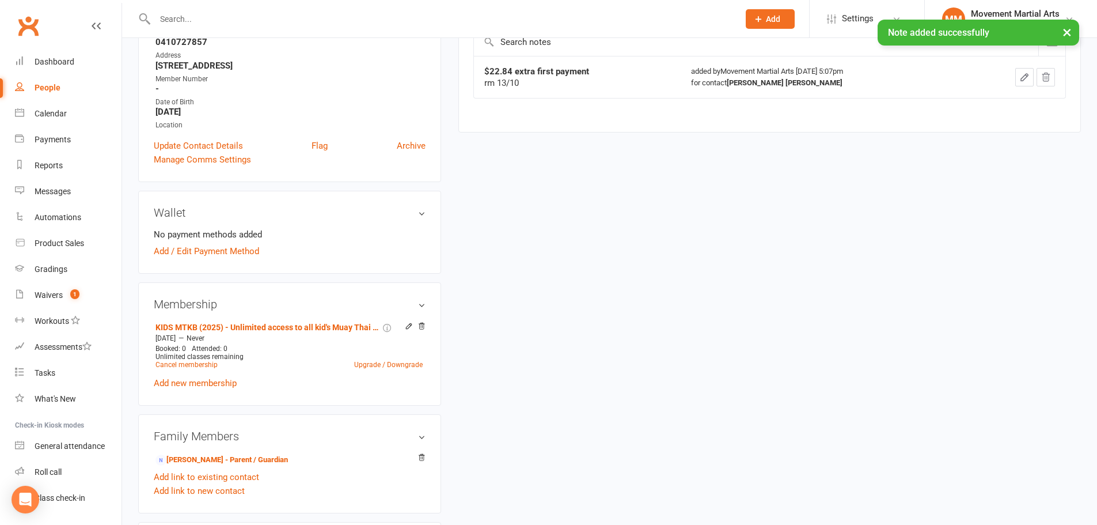
scroll to position [269, 0]
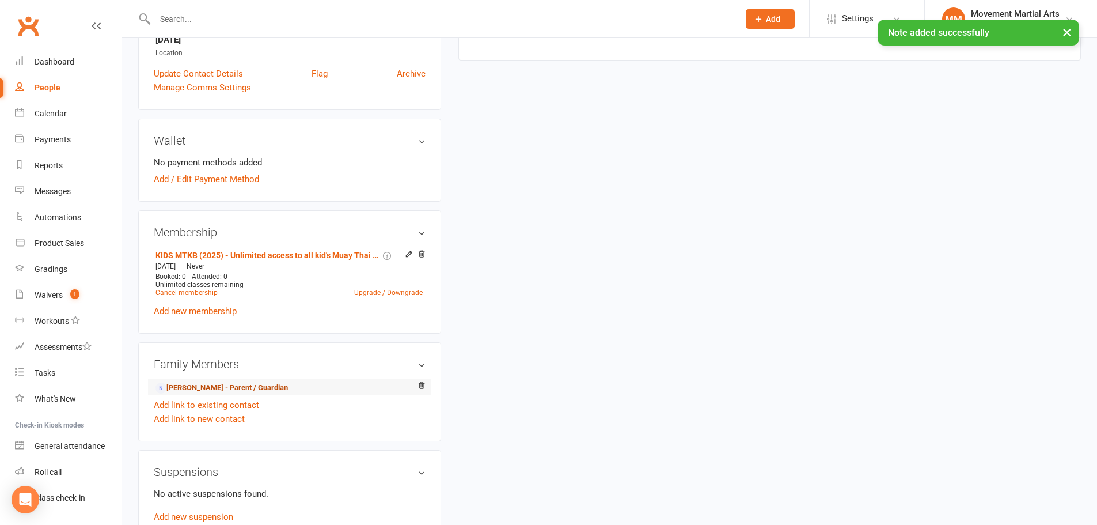
click at [202, 393] on link "Bree Colussi-Cox - Parent / Guardian" at bounding box center [221, 388] width 132 height 12
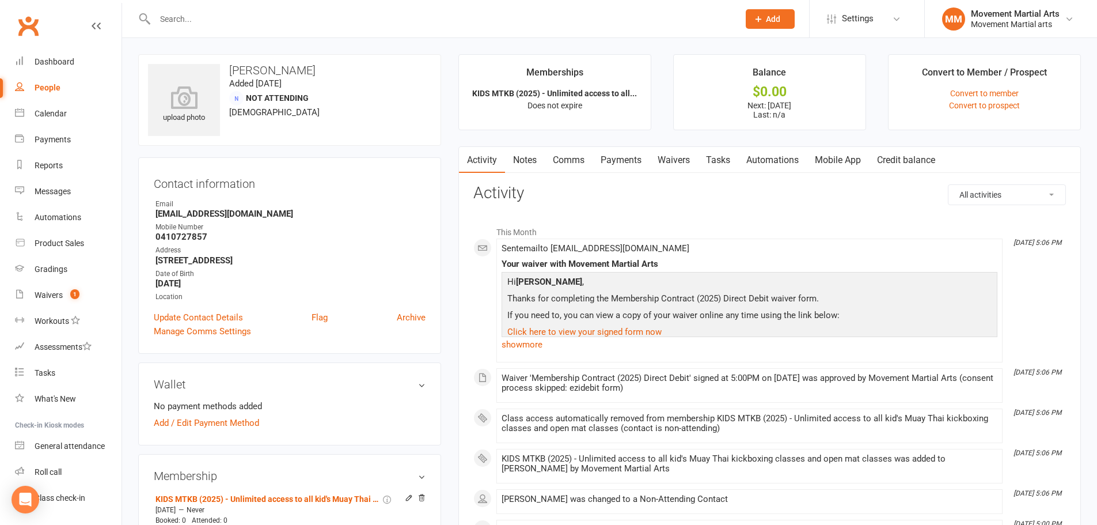
click at [571, 157] on link "Comms" at bounding box center [569, 160] width 48 height 26
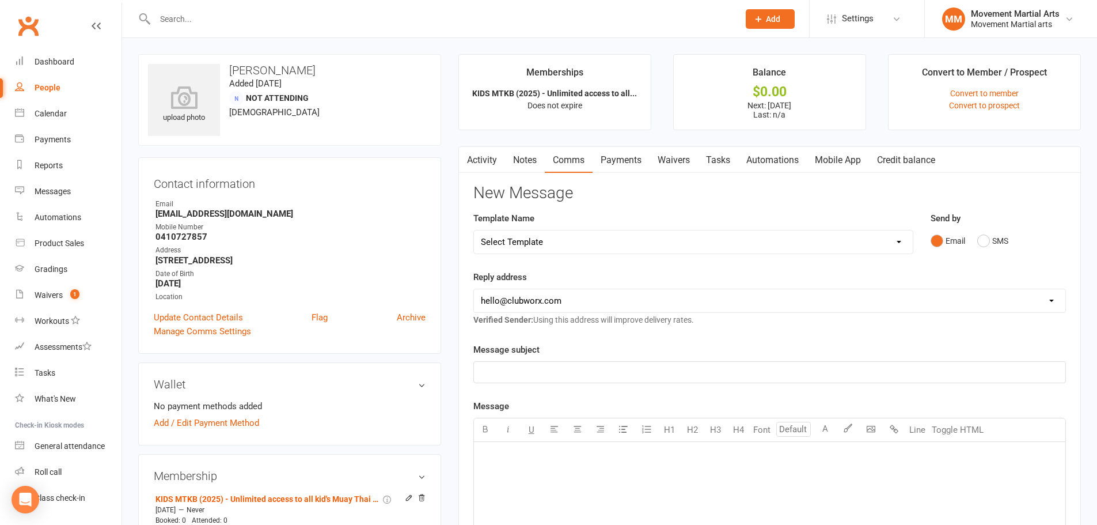
click at [566, 230] on select "Select Template [Email] Grading - Blue Belt [Email] Gym relocation closing time…" at bounding box center [693, 241] width 439 height 23
select select "40"
click at [474, 230] on select "Select Template [Email] Grading - Blue Belt [Email] Gym relocation closing time…" at bounding box center [693, 241] width 439 height 23
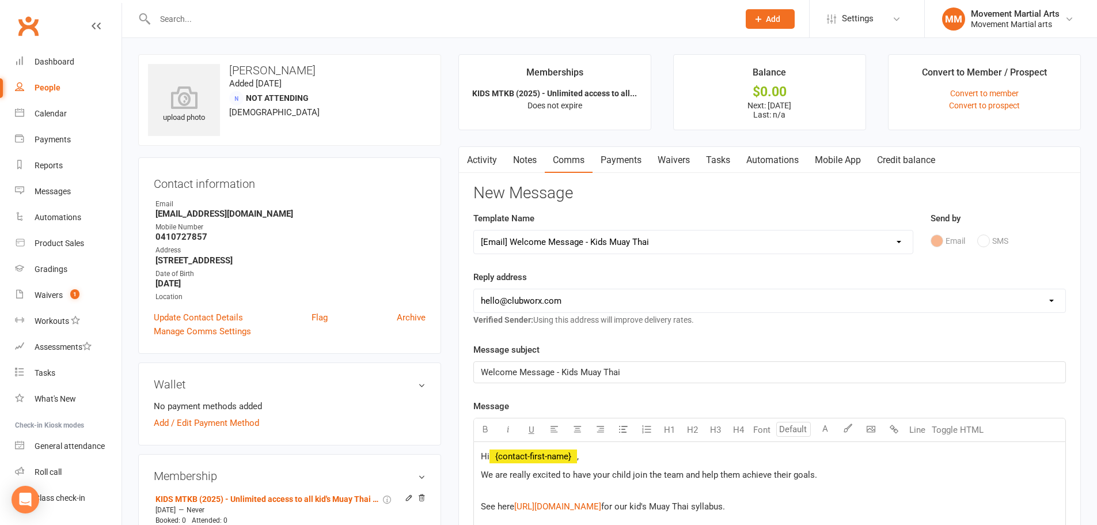
click at [542, 288] on div "hello@clubworx.com admin@movementmartialarts.com.au billy@movementmartialarts.c…" at bounding box center [769, 300] width 593 height 24
click at [543, 294] on select "hello@clubworx.com admin@movementmartialarts.com.au billy@movementmartialarts.c…" at bounding box center [769, 300] width 591 height 23
select select "4"
click at [474, 289] on select "hello@clubworx.com admin@movementmartialarts.com.au billy@movementmartialarts.c…" at bounding box center [769, 300] width 591 height 23
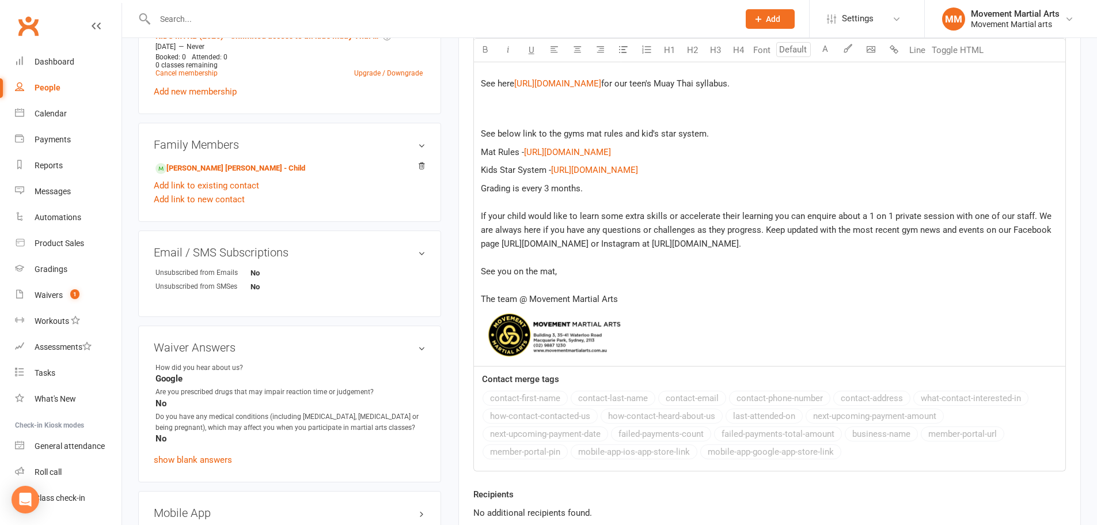
scroll to position [537, 0]
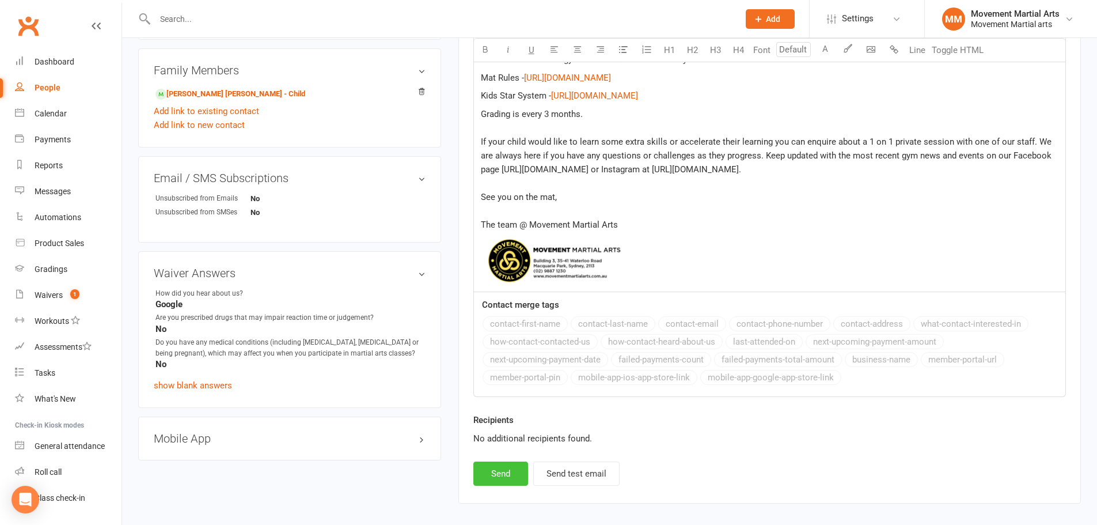
click at [497, 484] on button "Send" at bounding box center [500, 473] width 55 height 24
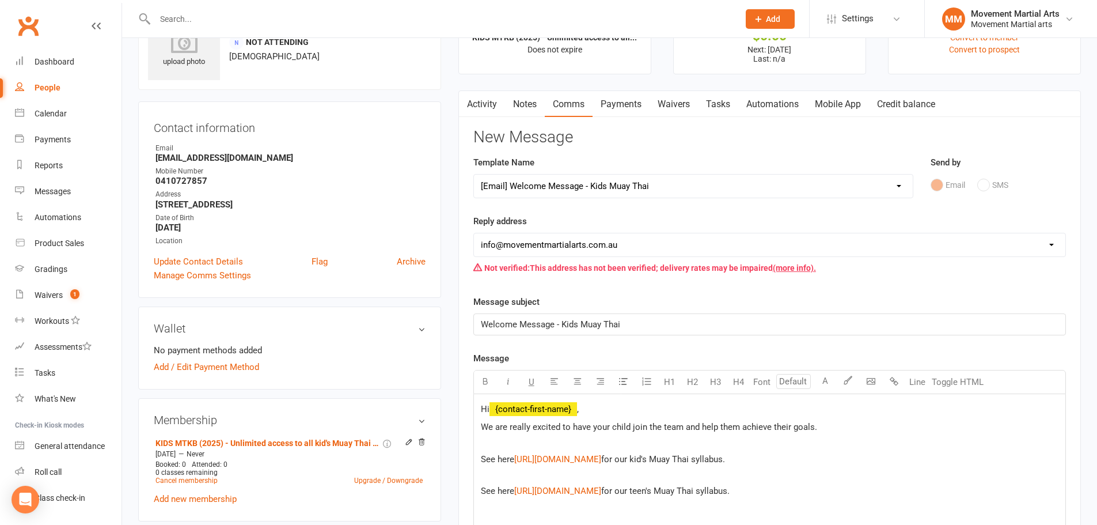
scroll to position [0, 0]
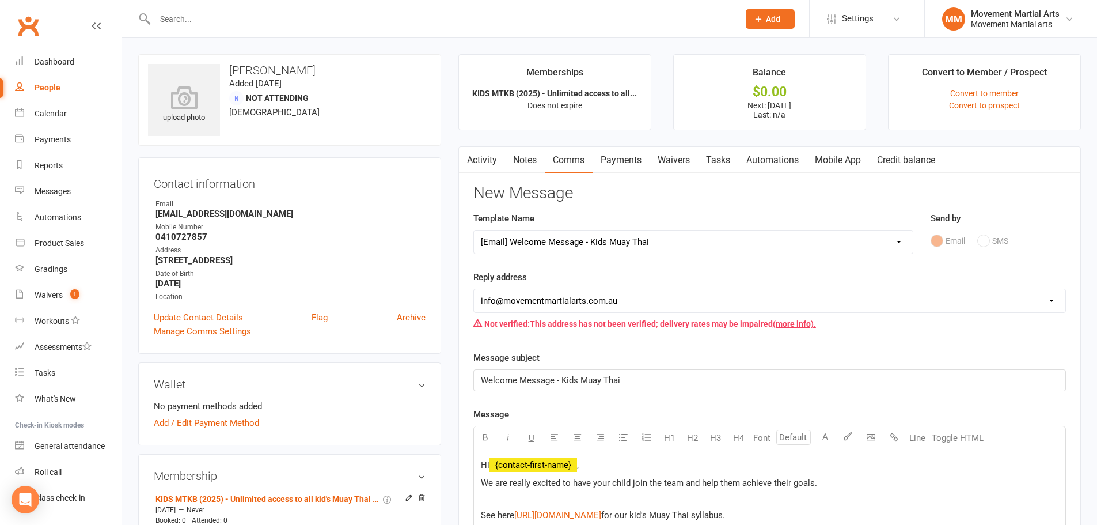
select select
select select "0"
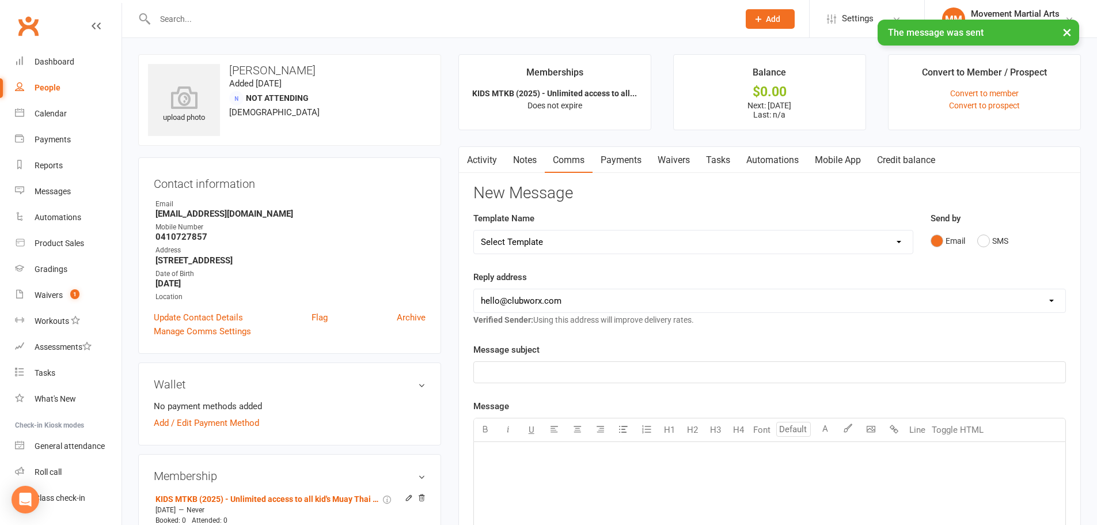
click at [627, 161] on link "Payments" at bounding box center [621, 160] width 57 height 26
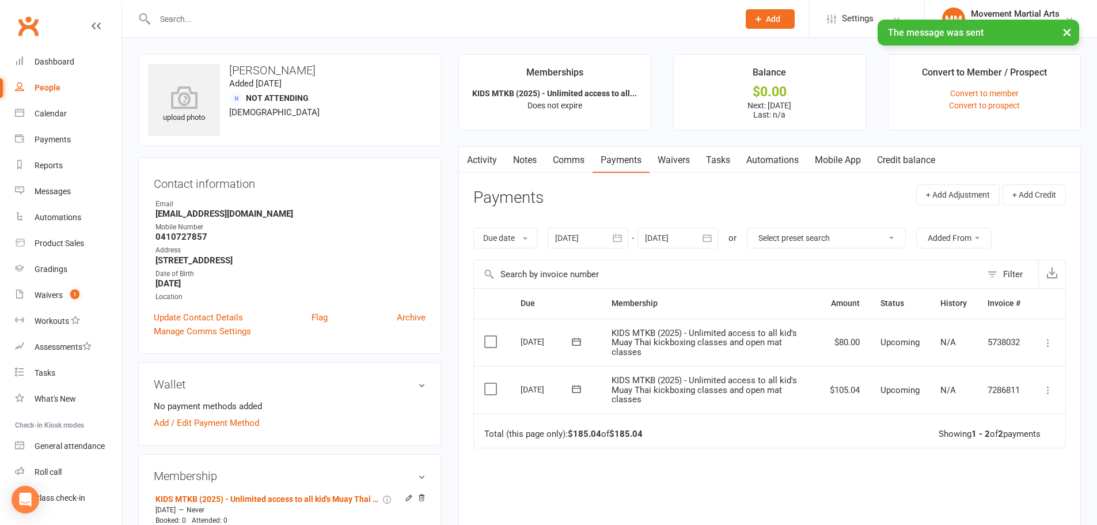
click at [678, 160] on link "Waivers" at bounding box center [674, 160] width 48 height 26
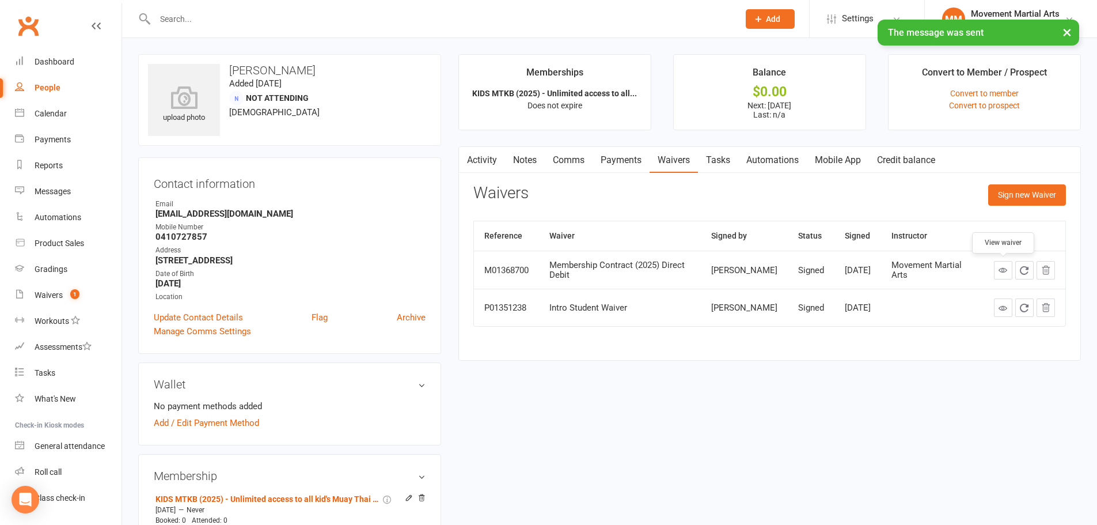
click at [1006, 268] on icon at bounding box center [1002, 269] width 9 height 9
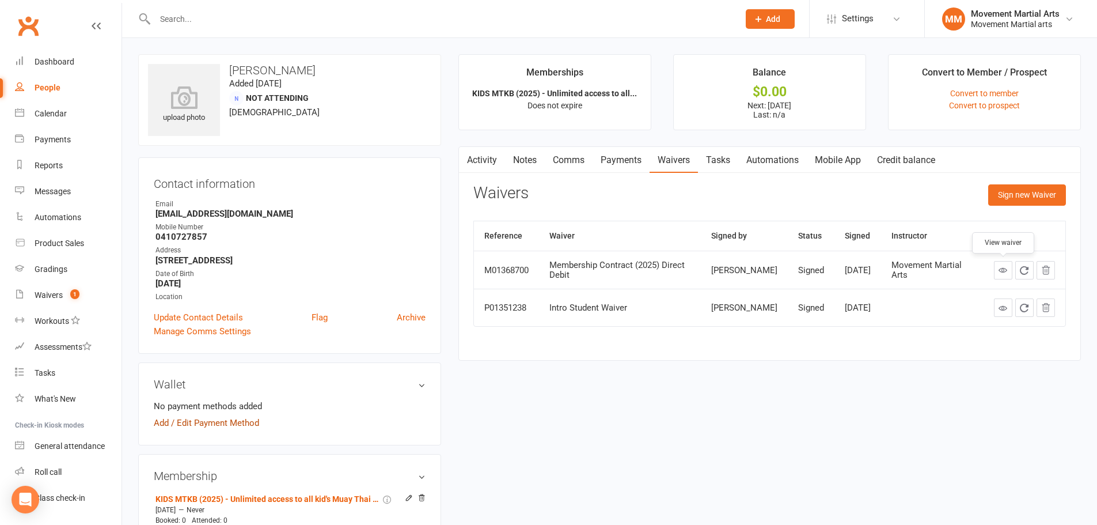
click at [228, 428] on link "Add / Edit Payment Method" at bounding box center [206, 423] width 105 height 14
click at [236, 423] on link "Add / Edit Payment Method" at bounding box center [206, 423] width 105 height 14
click at [189, 423] on link "Add / Edit Payment Method" at bounding box center [206, 423] width 105 height 14
click at [196, 426] on link "Add / Edit Payment Method" at bounding box center [206, 423] width 105 height 14
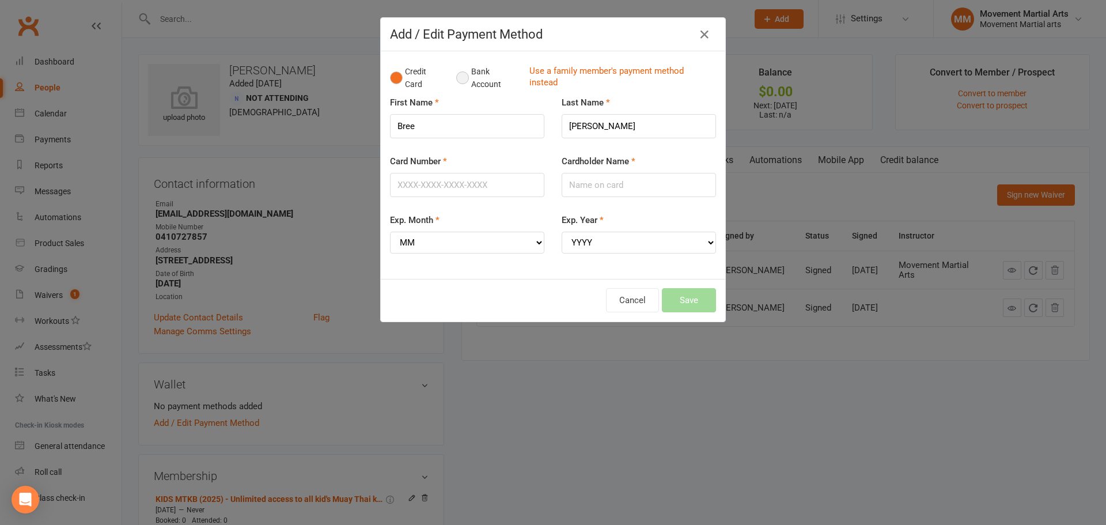
click at [474, 78] on button "Bank Account" at bounding box center [488, 77] width 64 height 35
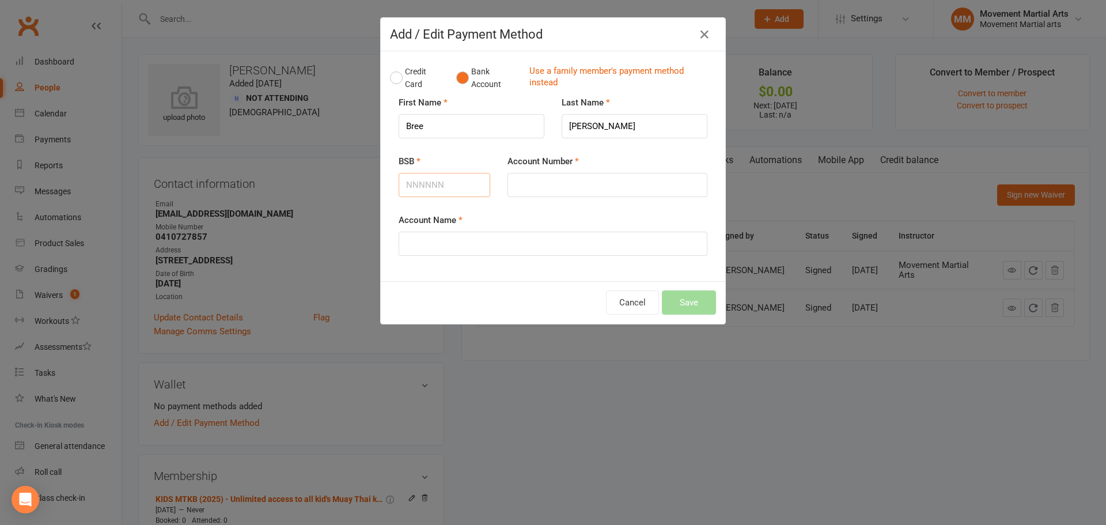
click at [441, 185] on input "BSB" at bounding box center [444, 185] width 92 height 24
type input "484799"
click at [555, 183] on input "Account Number" at bounding box center [607, 185] width 200 height 24
type input "481772678"
click at [599, 252] on input "Account Name" at bounding box center [552, 243] width 309 height 24
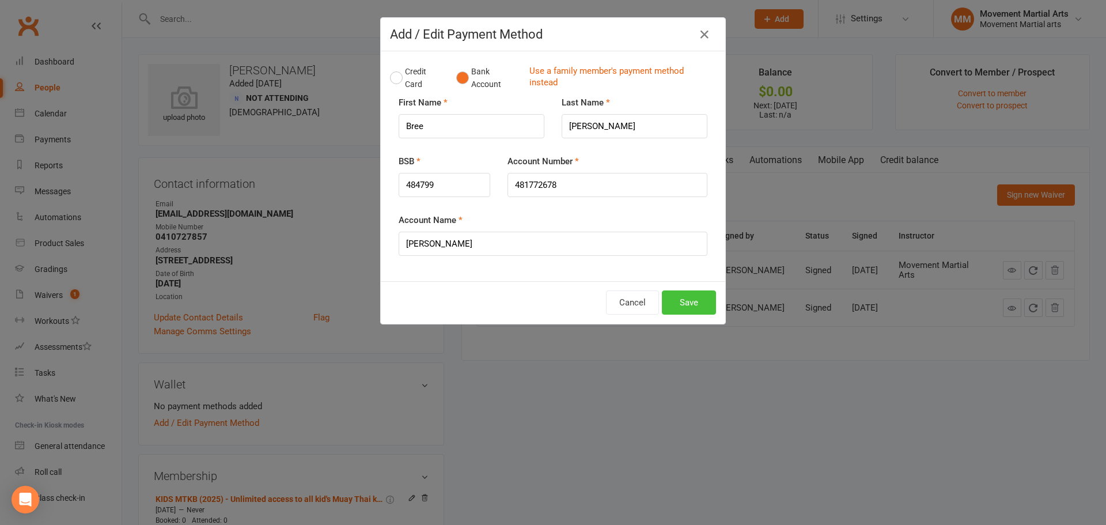
click at [682, 293] on button "Save" at bounding box center [689, 302] width 54 height 24
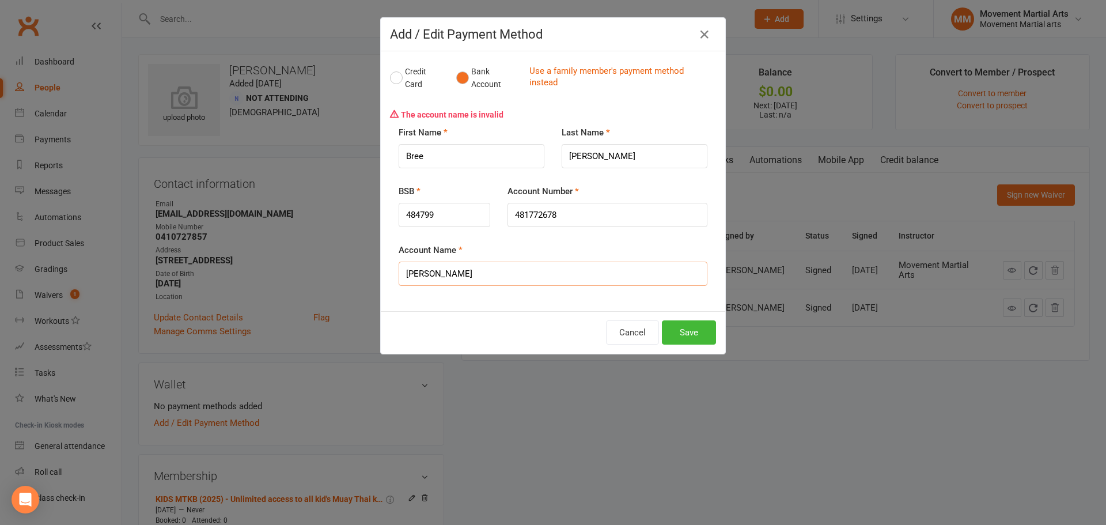
click at [453, 279] on input "Bree Colussi-Cox" at bounding box center [552, 273] width 309 height 24
type input "Bree Colussi Cox"
click at [672, 343] on button "Save" at bounding box center [689, 332] width 54 height 24
click at [686, 322] on button "Save" at bounding box center [689, 332] width 54 height 24
click at [688, 326] on button "Save" at bounding box center [689, 332] width 54 height 24
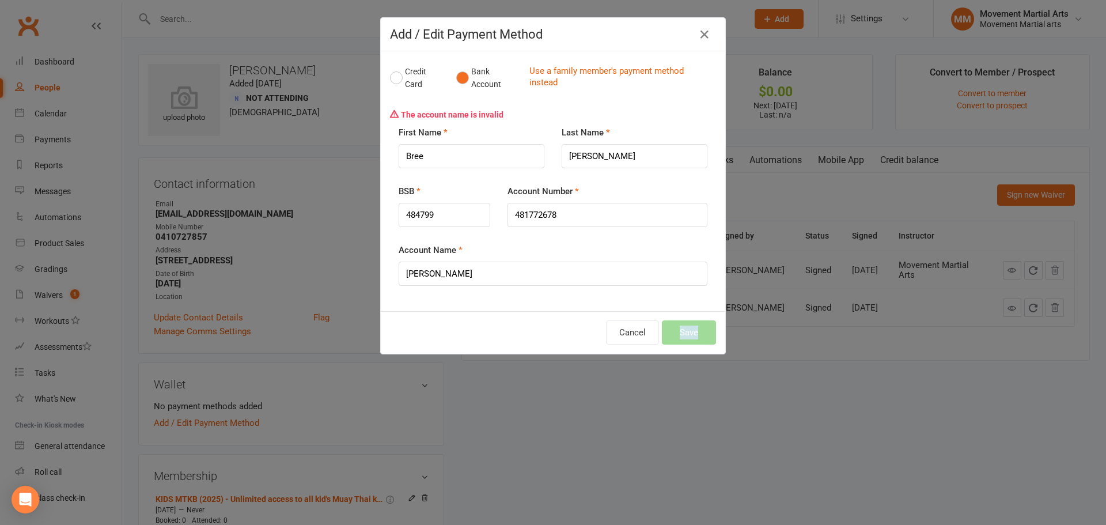
click at [688, 328] on div "Cancel Save" at bounding box center [553, 332] width 326 height 24
click at [688, 328] on button "Save" at bounding box center [689, 332] width 54 height 24
click at [688, 328] on div "Cancel Save" at bounding box center [553, 332] width 326 height 24
click at [688, 328] on button "Save" at bounding box center [689, 332] width 54 height 24
click at [697, 33] on icon "button" at bounding box center [704, 35] width 14 height 14
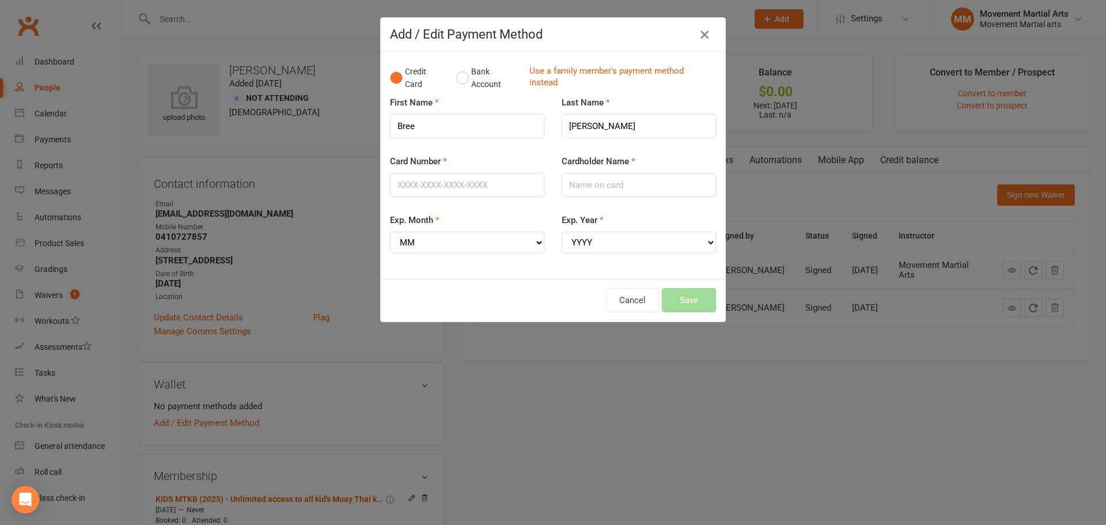
click at [697, 35] on icon "button" at bounding box center [704, 35] width 14 height 14
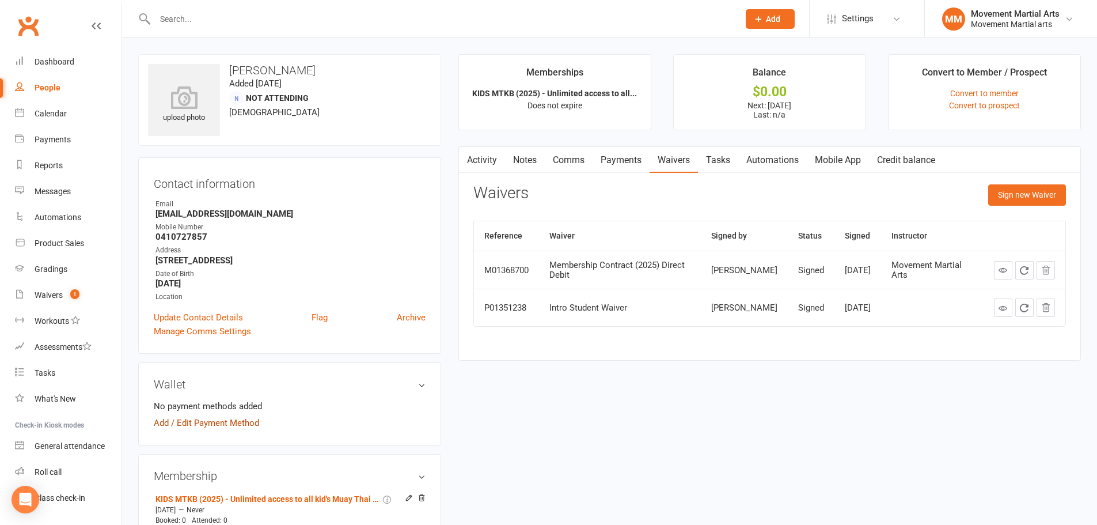
click at [244, 419] on link "Add / Edit Payment Method" at bounding box center [206, 423] width 105 height 14
click at [371, 415] on div "No payment methods added Add / Edit Payment Method" at bounding box center [290, 414] width 272 height 31
click at [212, 432] on div "Wallet No payment methods added Add / Edit Payment Method" at bounding box center [289, 403] width 303 height 83
click at [216, 425] on link "Add / Edit Payment Method" at bounding box center [206, 423] width 105 height 14
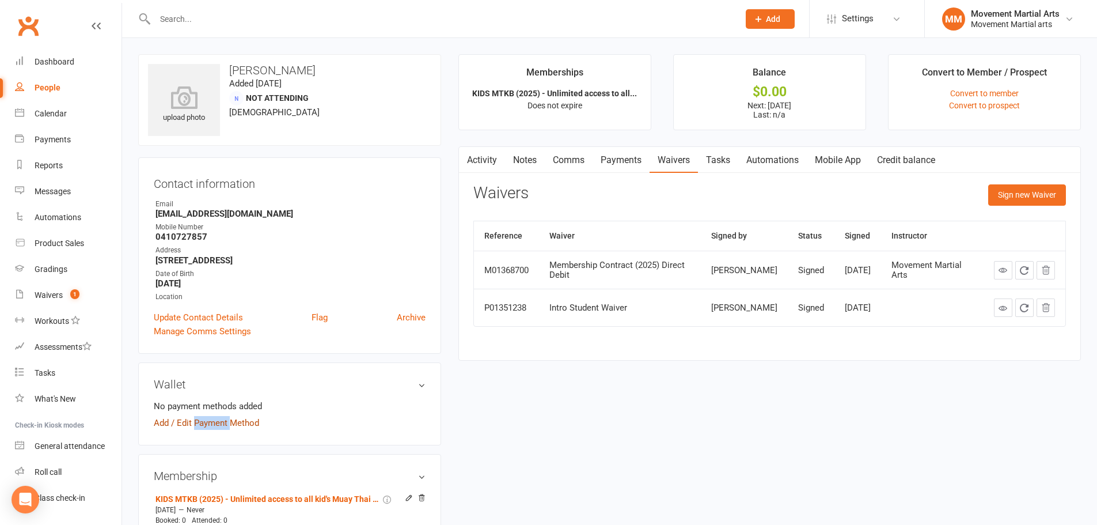
click at [216, 425] on link "Add / Edit Payment Method" at bounding box center [206, 423] width 105 height 14
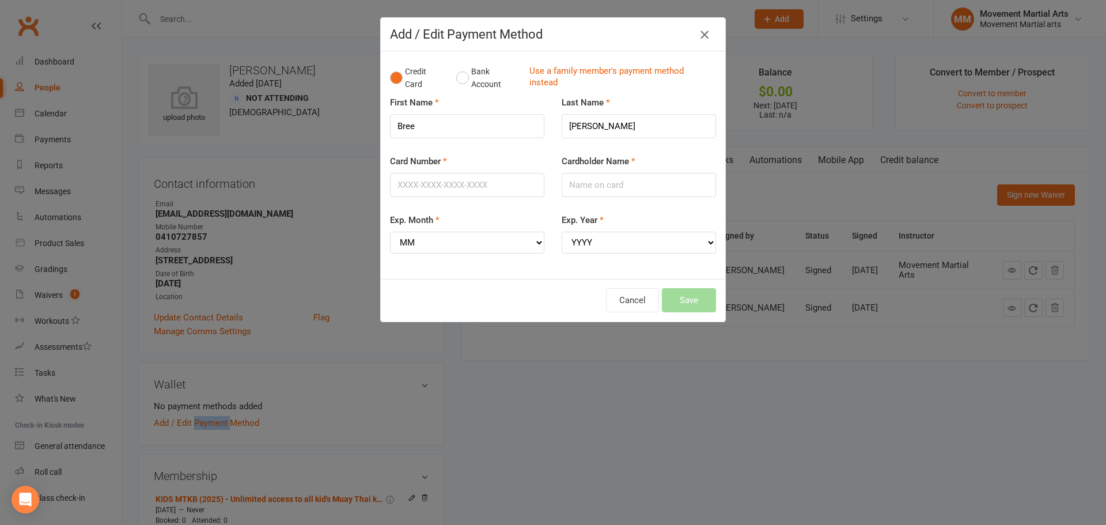
click at [704, 28] on icon "button" at bounding box center [704, 35] width 14 height 14
click at [704, 28] on div "Add / Edit Payment Method Credit Card Bank Account Use a family member's paymen…" at bounding box center [552, 169] width 345 height 305
click at [704, 28] on icon "button" at bounding box center [704, 35] width 14 height 14
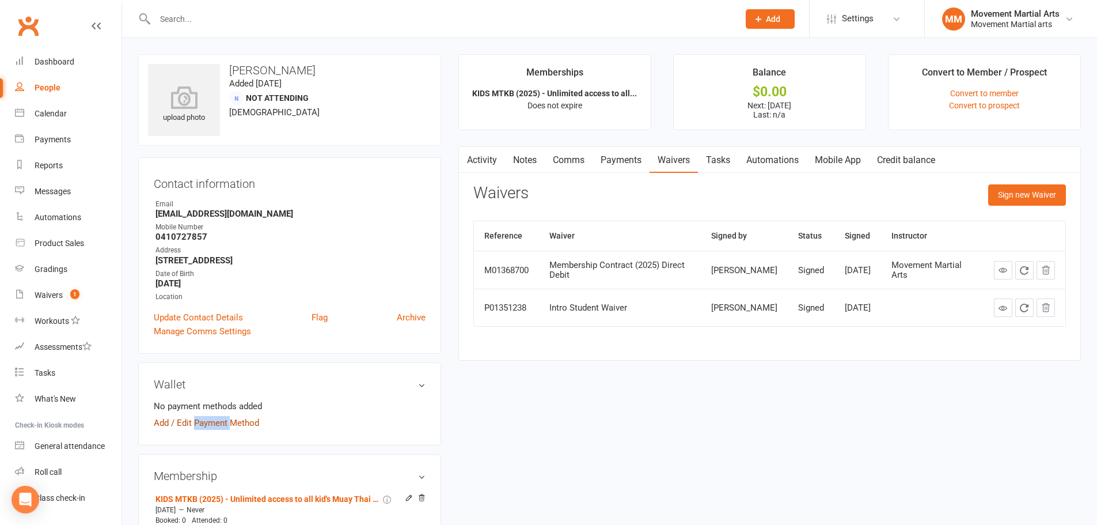
click at [204, 418] on link "Add / Edit Payment Method" at bounding box center [206, 423] width 105 height 14
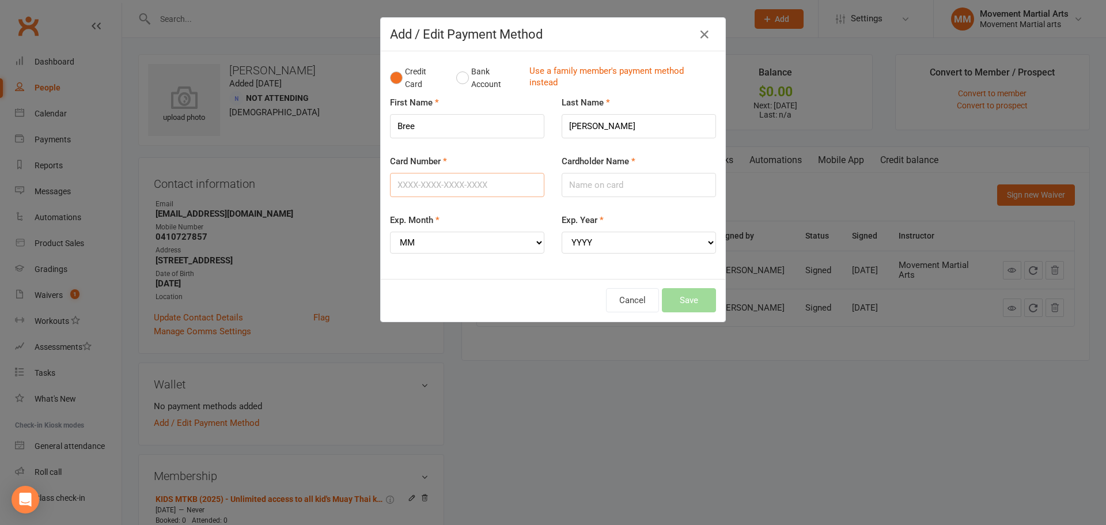
click at [469, 191] on input "Card Number" at bounding box center [467, 185] width 154 height 24
click at [464, 75] on button "Bank Account" at bounding box center [488, 77] width 64 height 35
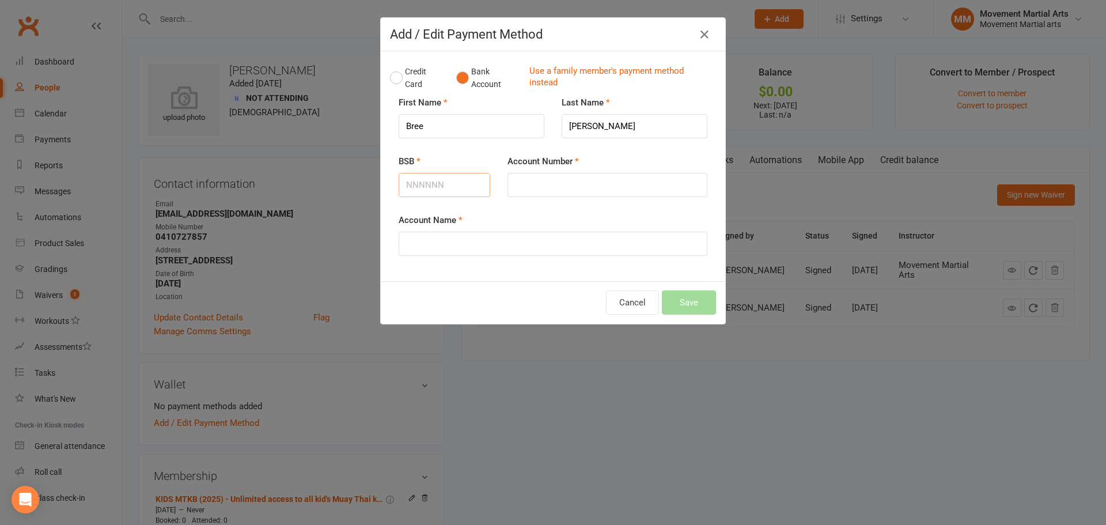
click at [452, 188] on input "BSB" at bounding box center [444, 185] width 92 height 24
type input "484799"
click at [625, 185] on input "Account Number" at bounding box center [607, 185] width 200 height 24
type input "481772678"
click at [664, 255] on input "Account Name" at bounding box center [552, 243] width 309 height 24
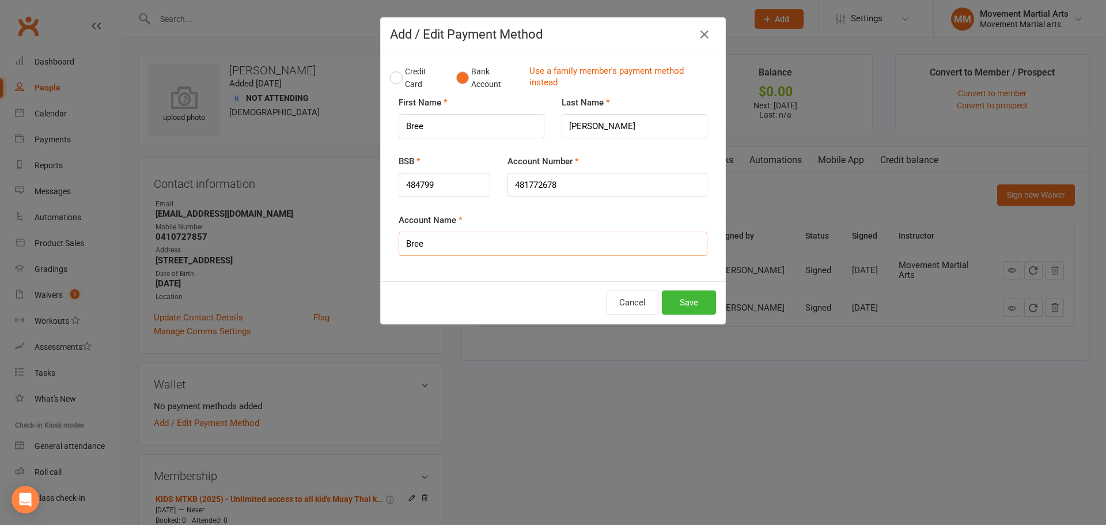
type input "Bree Colussi Cox"
click at [677, 303] on button "Save" at bounding box center [689, 302] width 54 height 24
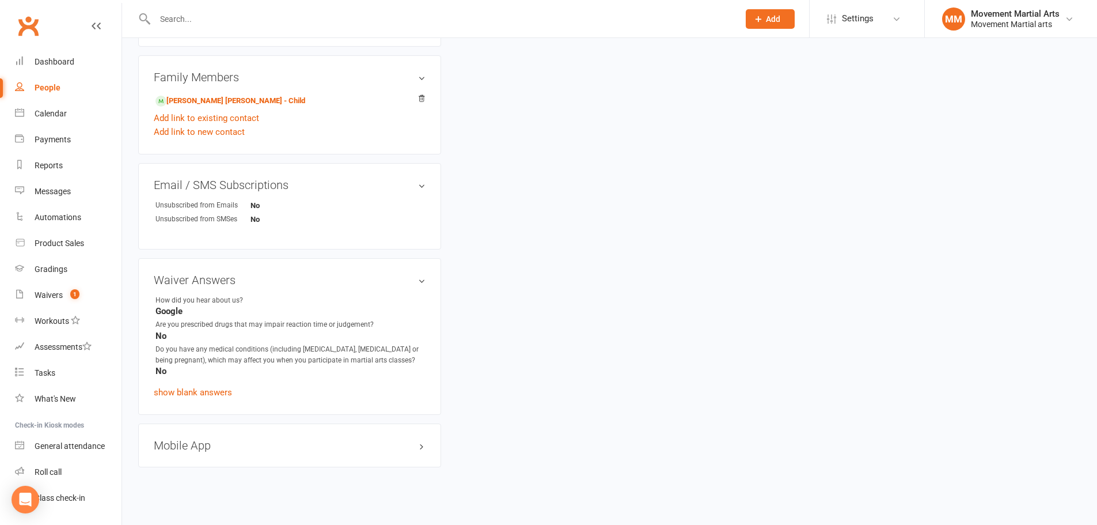
scroll to position [403, 0]
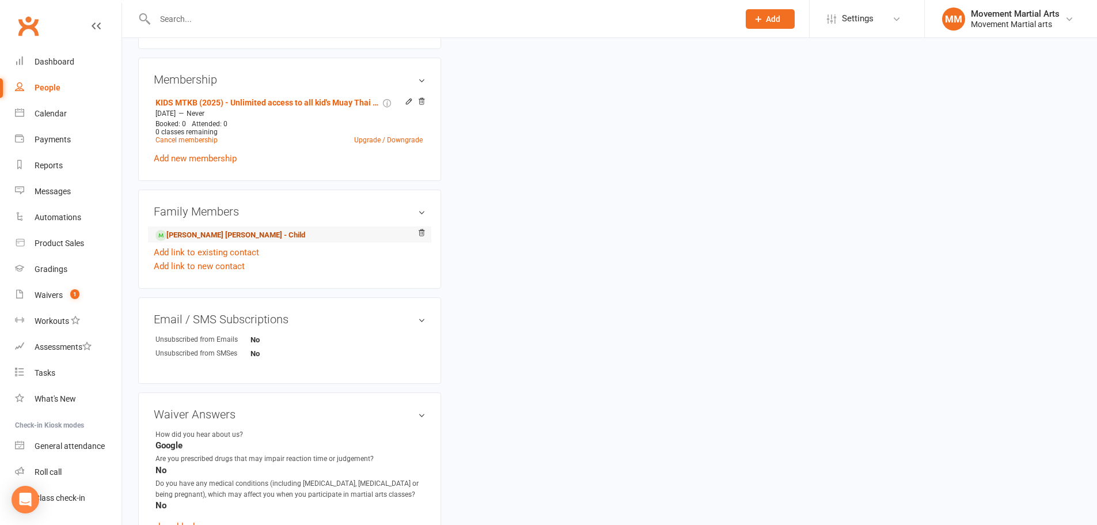
click at [175, 237] on link "Hudson Cox - Child" at bounding box center [230, 235] width 150 height 12
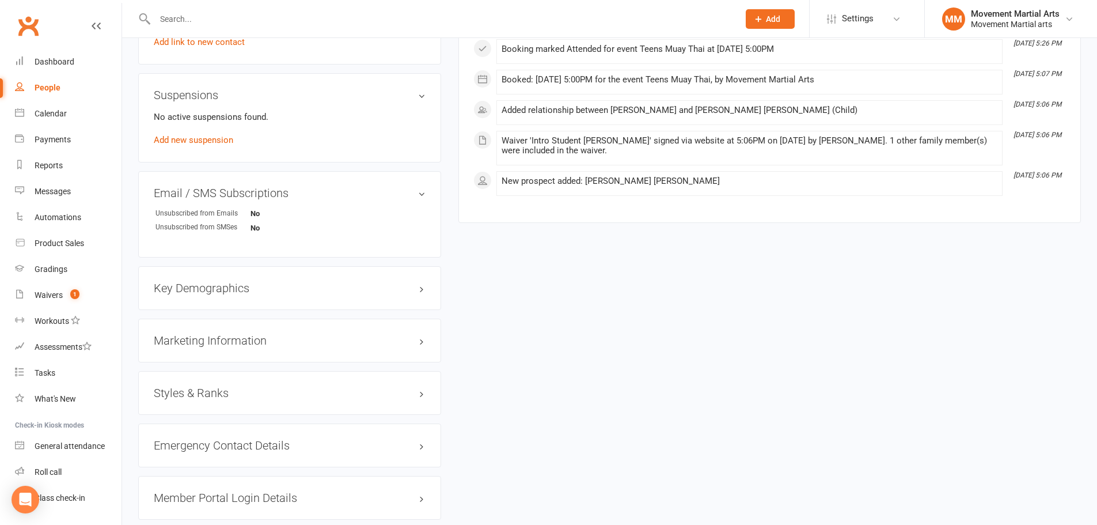
scroll to position [672, 0]
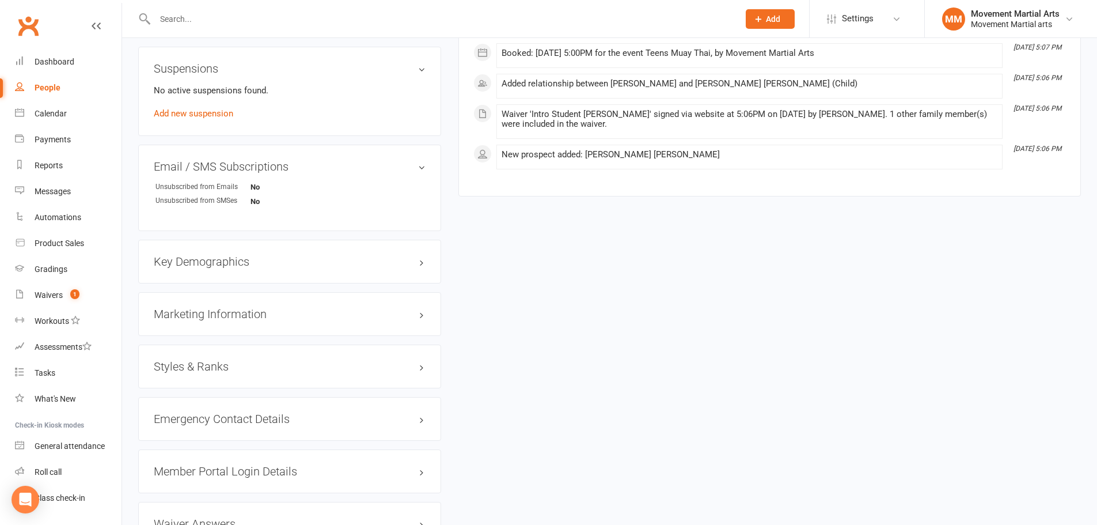
click at [207, 370] on h3 "Styles & Ranks" at bounding box center [290, 366] width 272 height 13
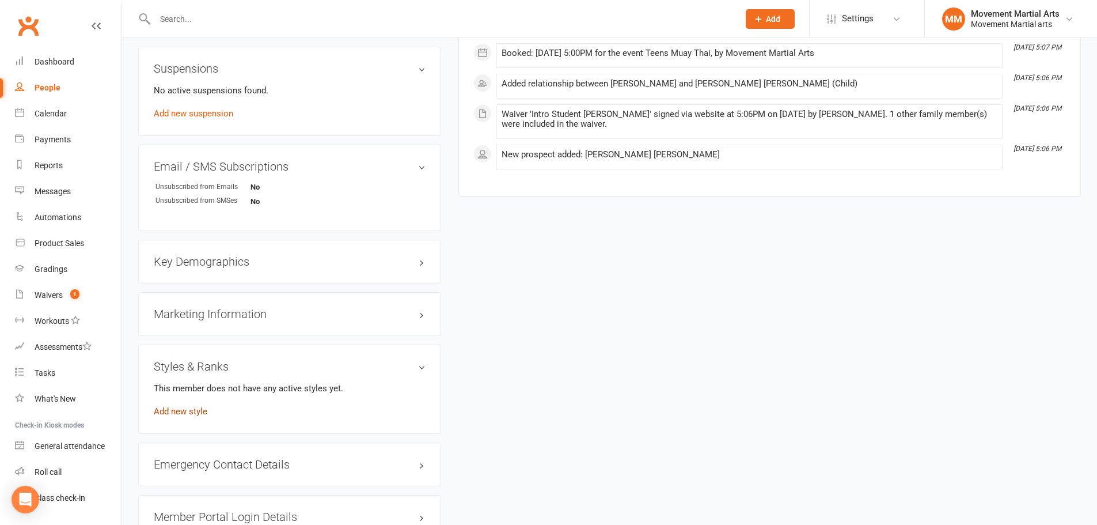
click at [171, 413] on link "Add new style" at bounding box center [181, 411] width 54 height 10
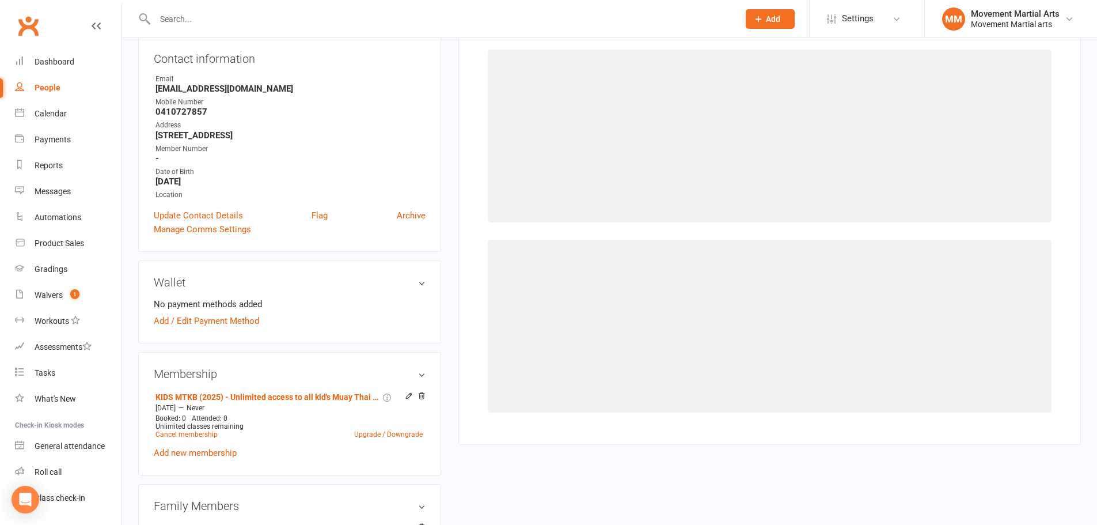
scroll to position [98, 0]
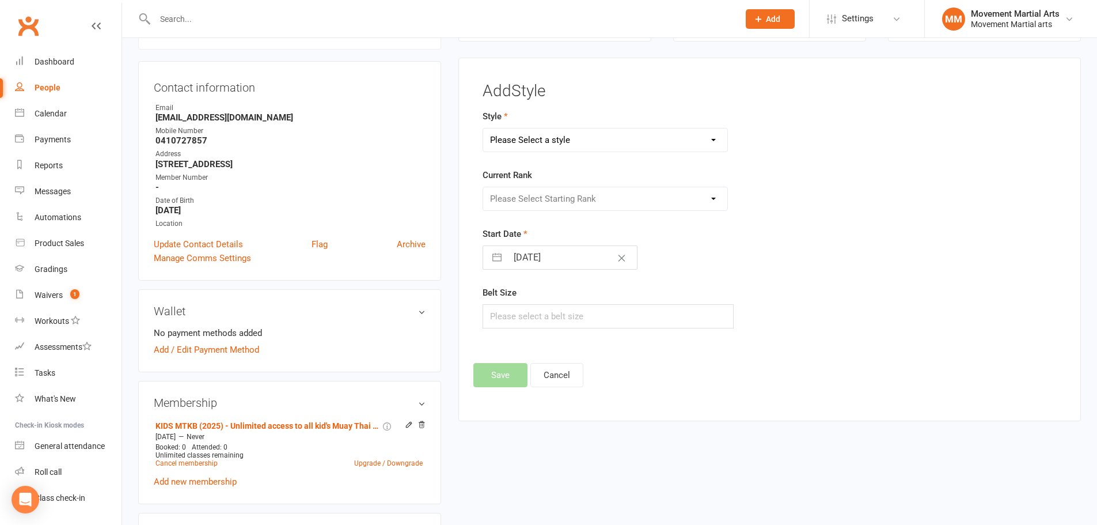
click at [530, 146] on select "Please Select a style BJJ Kids BJJ Kids Muay Thai Muay Thai Kickboxing Strength…" at bounding box center [605, 139] width 245 height 23
click at [569, 136] on select "Please Select a style BJJ Kids BJJ Kids Muay Thai Muay Thai Kickboxing Strength…" at bounding box center [605, 139] width 245 height 23
select select "1596"
click at [483, 128] on select "Please Select a style BJJ Kids BJJ Kids Muay Thai Muay Thai Kickboxing Strength…" at bounding box center [605, 139] width 245 height 23
click at [522, 197] on select "Please Select Starting Rank No Armband White Armband Grey/White Armband Grey Ar…" at bounding box center [605, 198] width 245 height 23
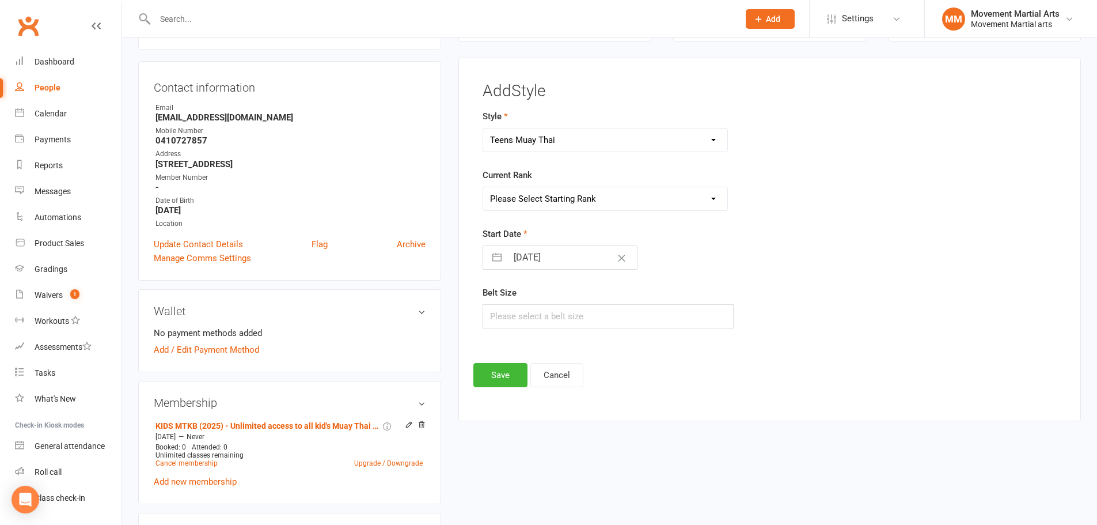
select select "16474"
click at [483, 187] on select "Please Select Starting Rank No Armband White Armband Grey/White Armband Grey Ar…" at bounding box center [605, 198] width 245 height 23
click at [504, 373] on button "Save" at bounding box center [500, 375] width 54 height 24
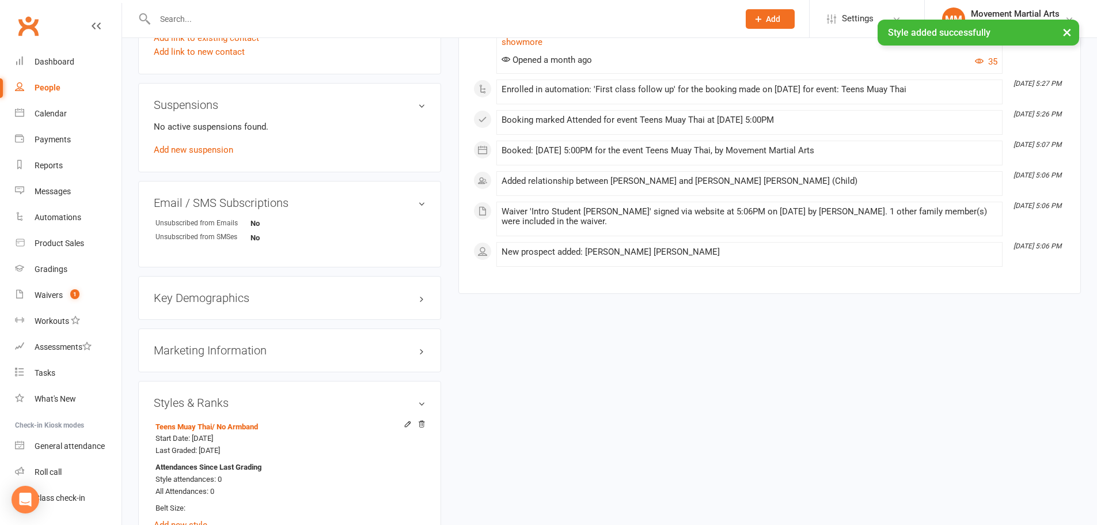
scroll to position [905, 0]
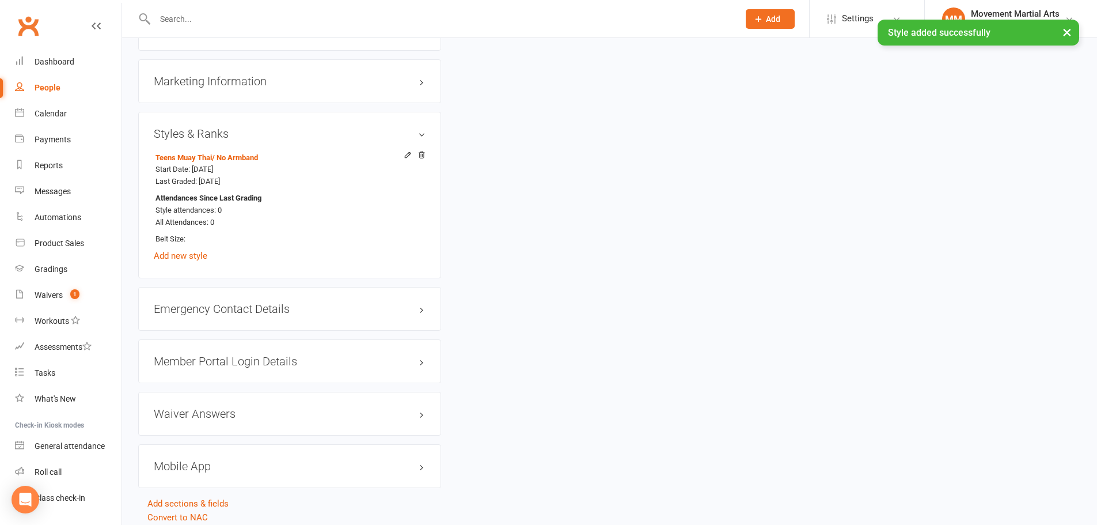
click at [204, 354] on div "Member Portal Login Details" at bounding box center [289, 361] width 303 height 44
click at [206, 361] on h3 "Member Portal Login Details" at bounding box center [290, 361] width 272 height 13
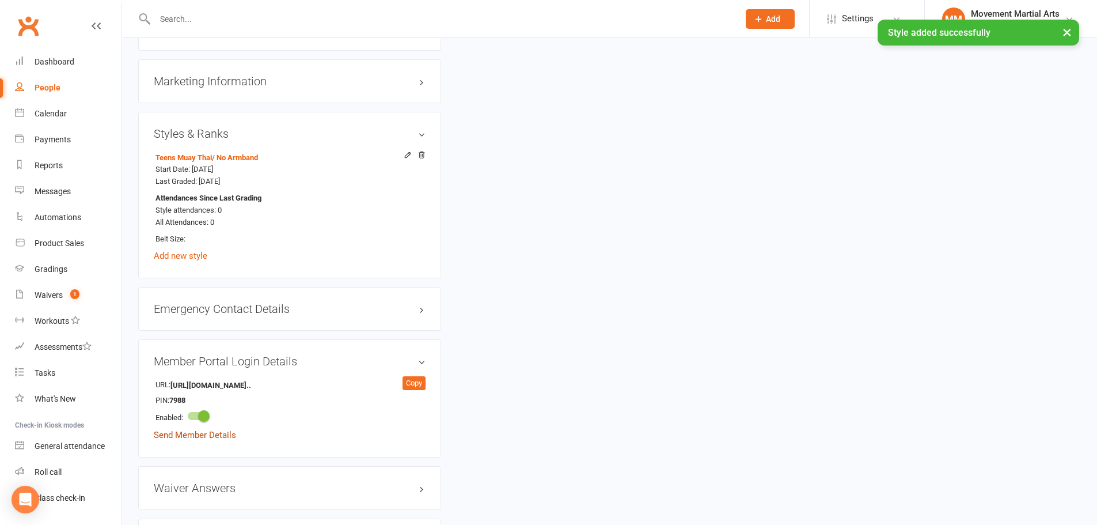
click at [181, 437] on link "Send Member Details" at bounding box center [195, 435] width 82 height 10
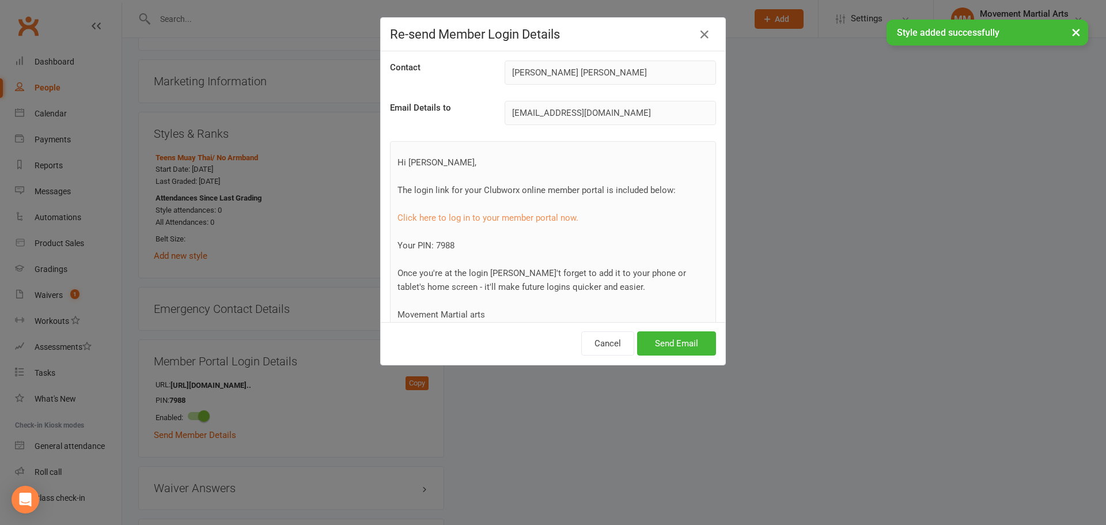
click at [632, 341] on div "Cancel Send Email" at bounding box center [553, 343] width 344 height 43
click at [637, 340] on button "Send Email" at bounding box center [676, 343] width 79 height 24
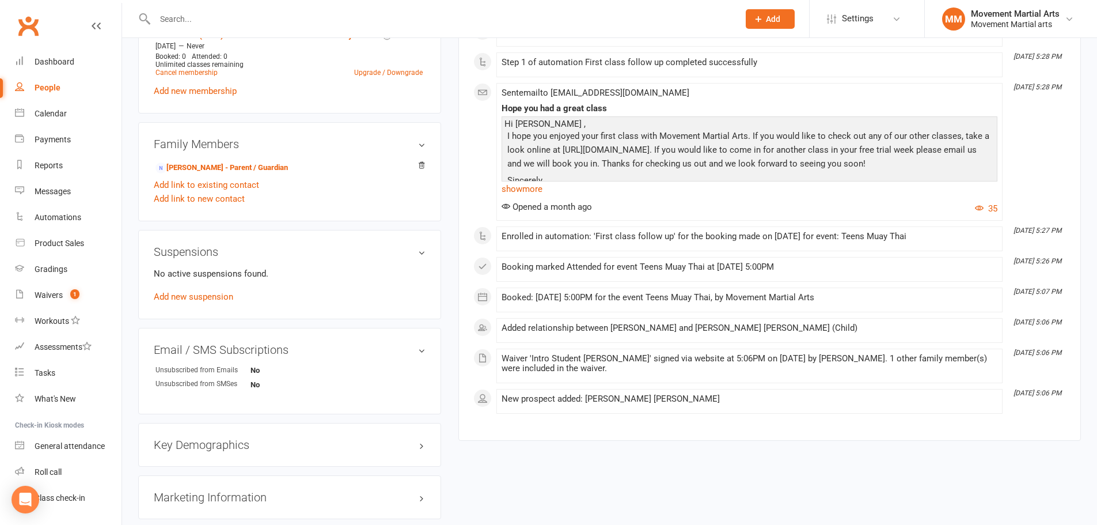
scroll to position [487, 0]
click at [91, 64] on link "Dashboard" at bounding box center [68, 62] width 107 height 26
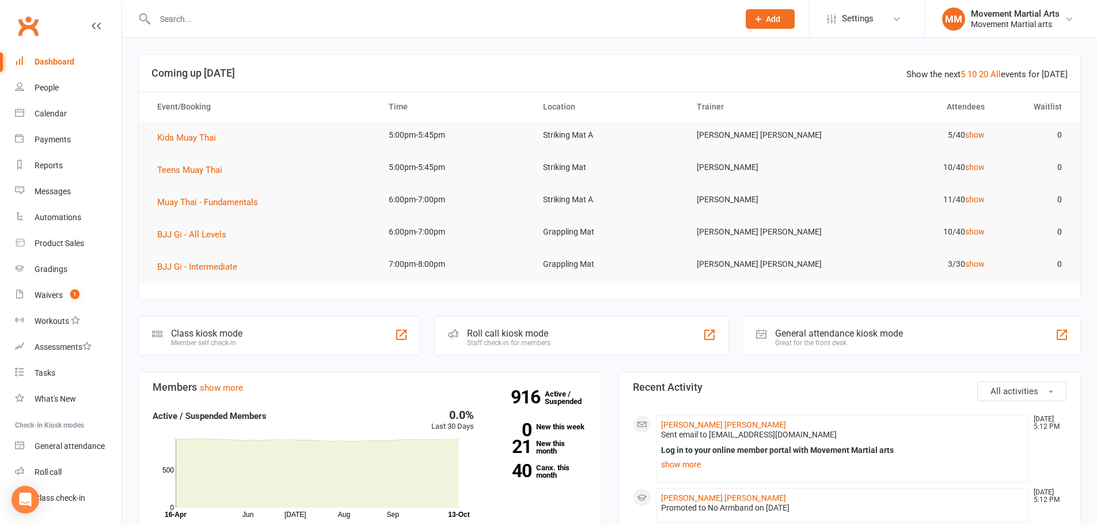
click at [508, 7] on div at bounding box center [434, 18] width 593 height 37
click at [512, 22] on input "text" at bounding box center [440, 19] width 579 height 16
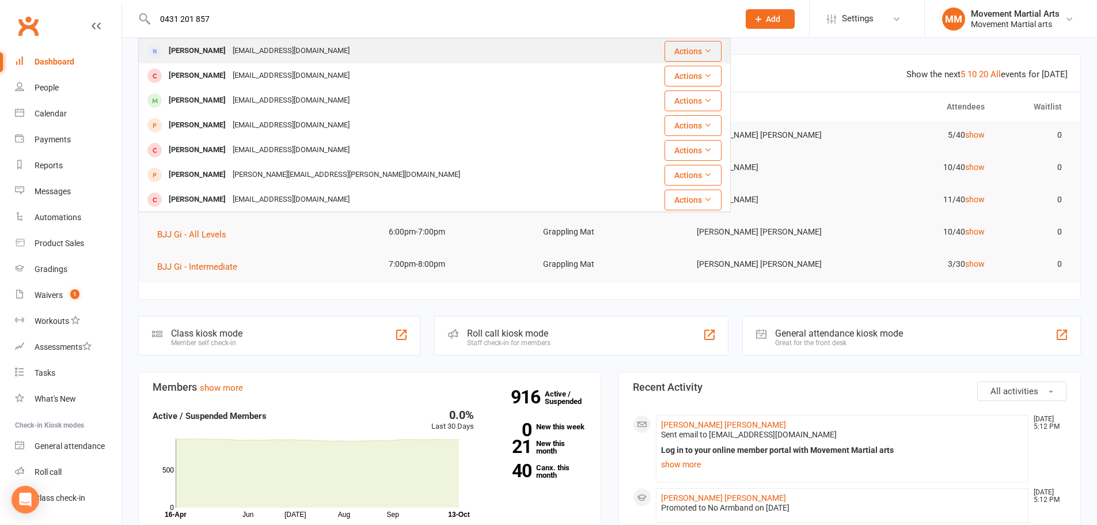
type input "0431 201 857"
click at [224, 60] on div "Jimmy Zeynoun Jkzey12@gmail.com" at bounding box center [384, 51] width 491 height 24
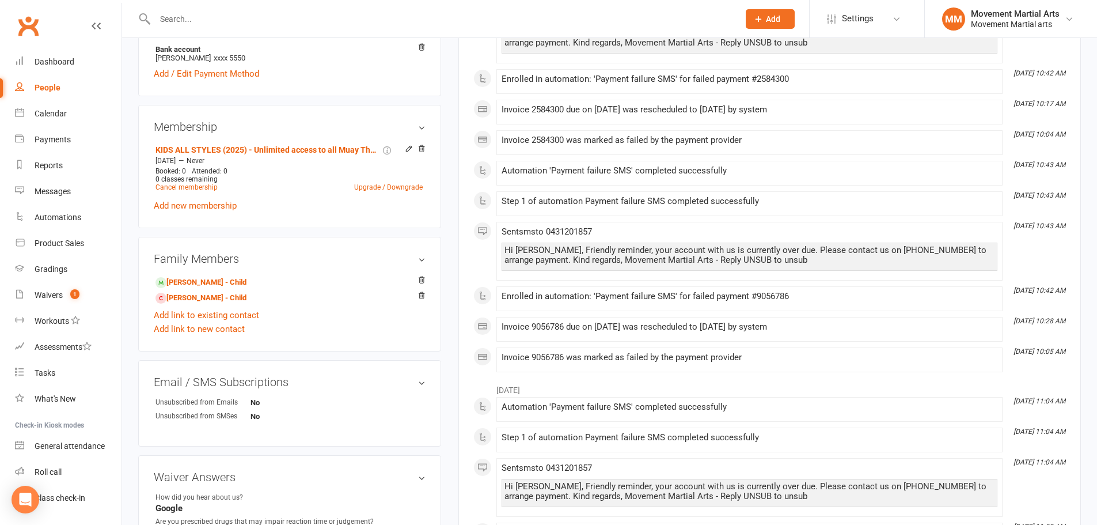
scroll to position [269, 0]
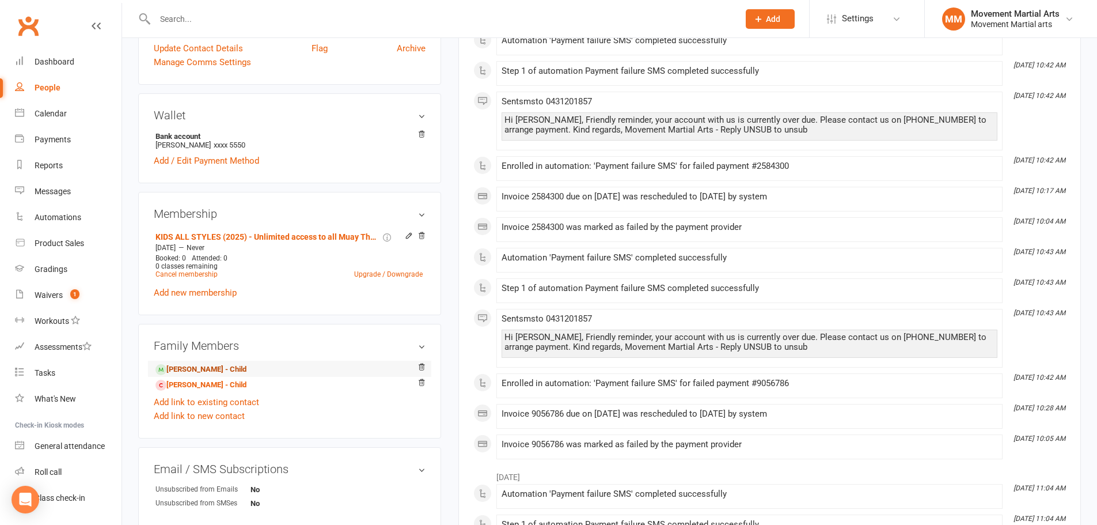
click at [182, 365] on link "Youssef Zeynoun - Child" at bounding box center [200, 369] width 91 height 12
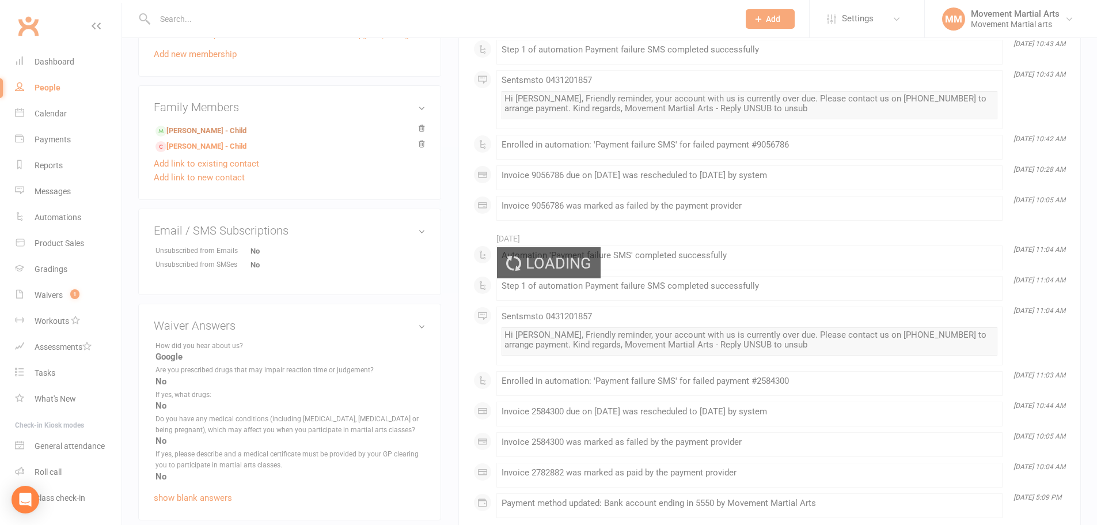
scroll to position [403, 0]
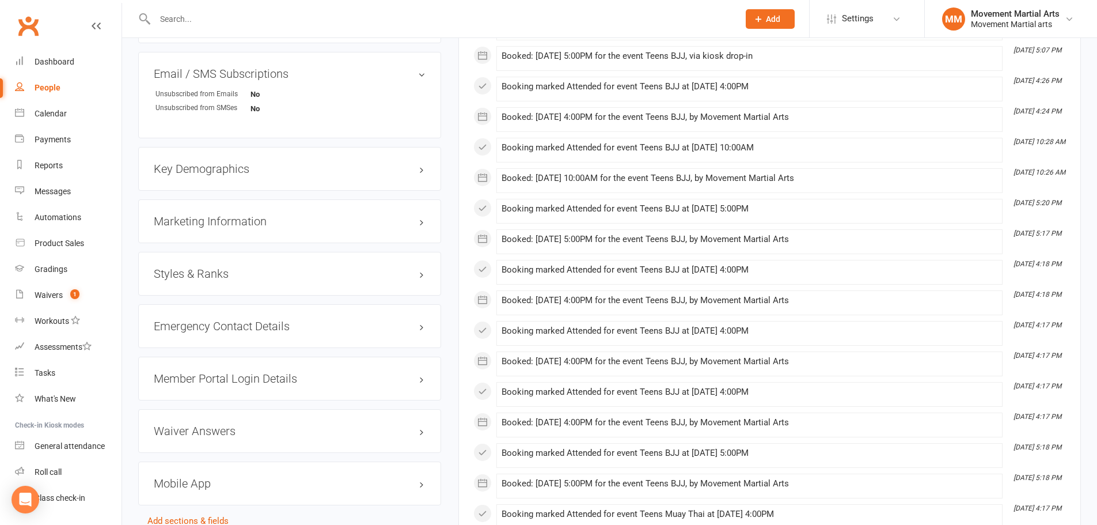
scroll to position [806, 0]
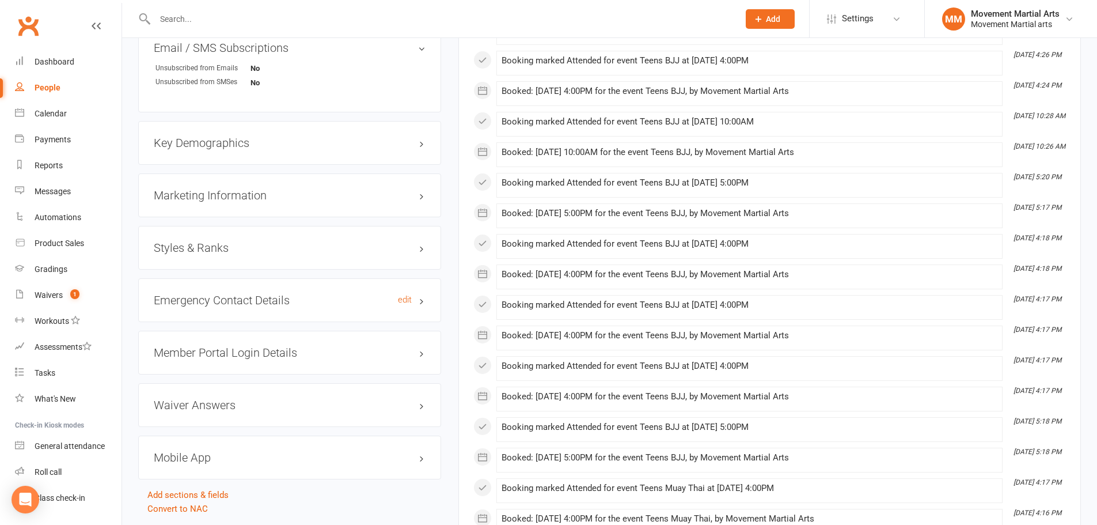
click at [234, 294] on h3 "Emergency Contact Details edit" at bounding box center [290, 300] width 272 height 13
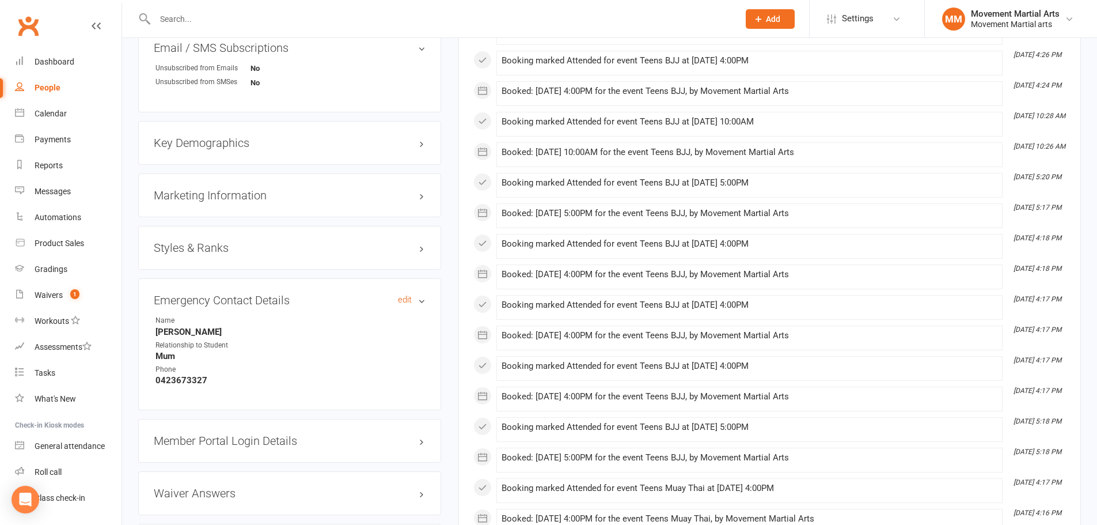
click at [235, 294] on h3 "Emergency Contact Details edit" at bounding box center [290, 300] width 272 height 13
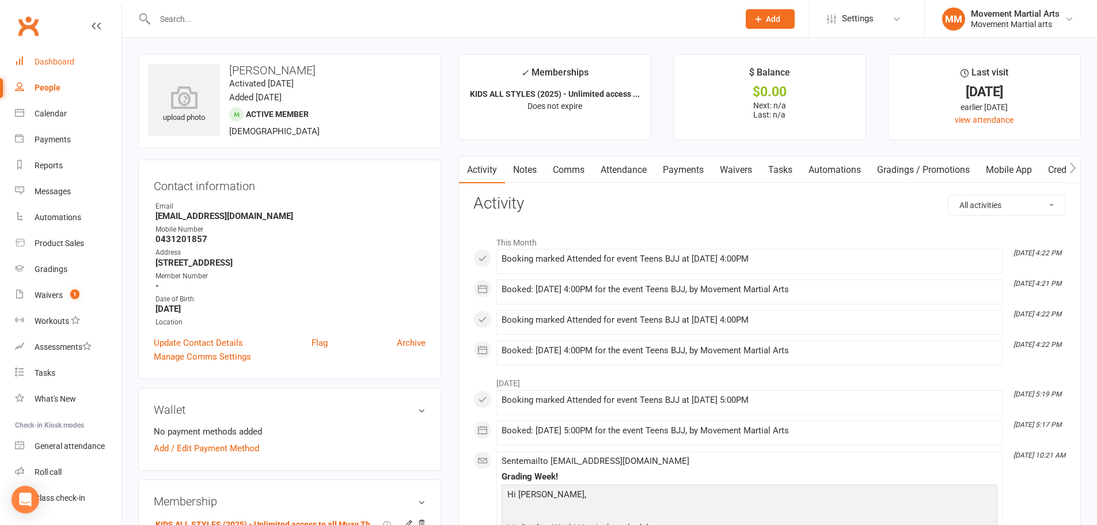
click at [29, 50] on link "Dashboard" at bounding box center [68, 62] width 107 height 26
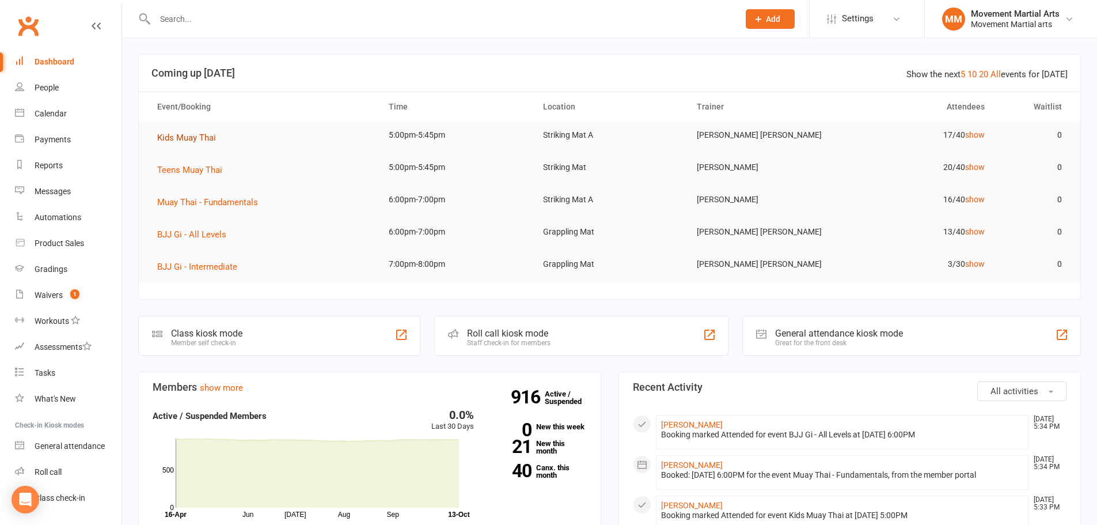
click at [218, 139] on button "Kids Muay Thai" at bounding box center [190, 138] width 67 height 14
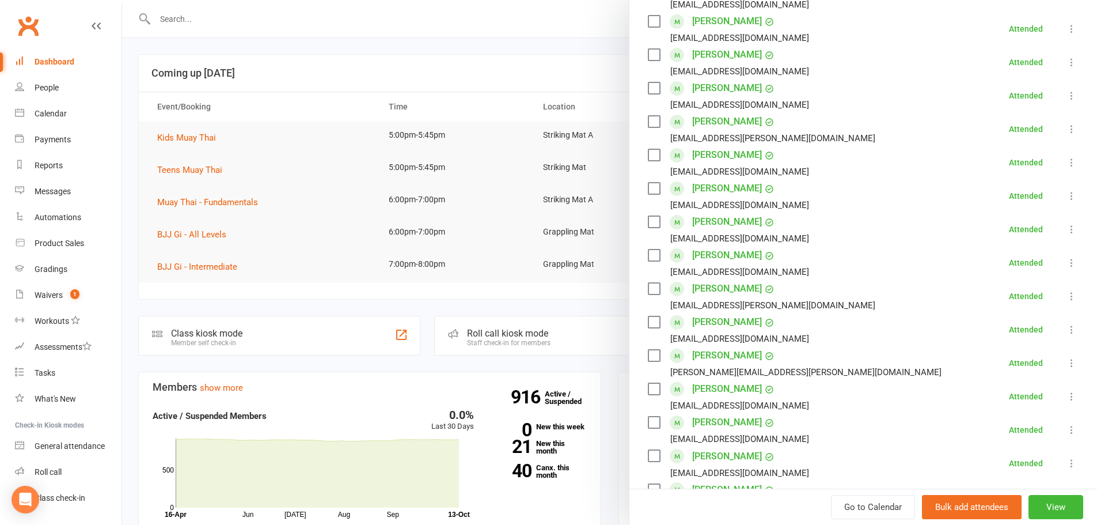
scroll to position [134, 0]
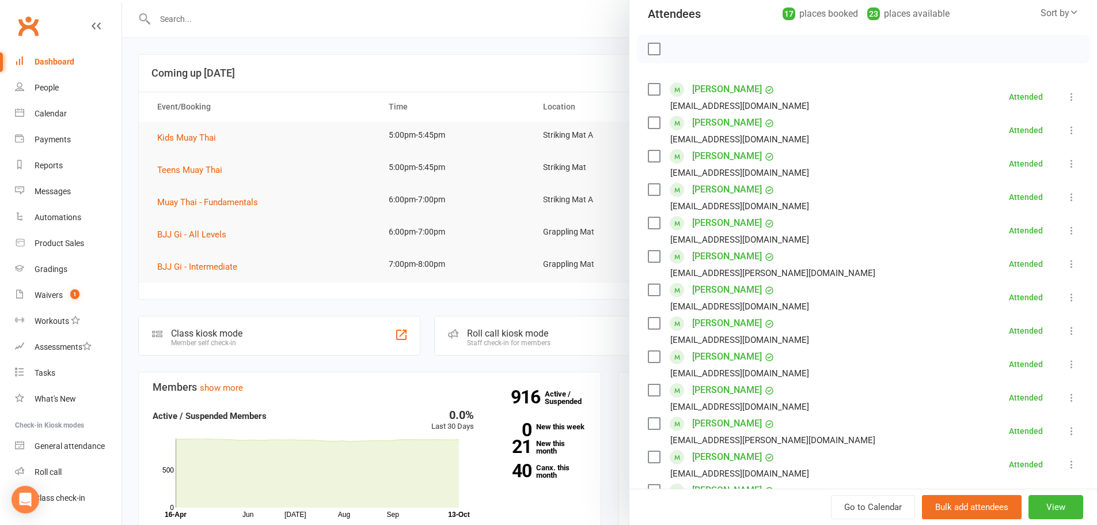
click at [778, 195] on div "Dennis Saeedi Minoosaeedi33@yahoo.com" at bounding box center [731, 196] width 166 height 33
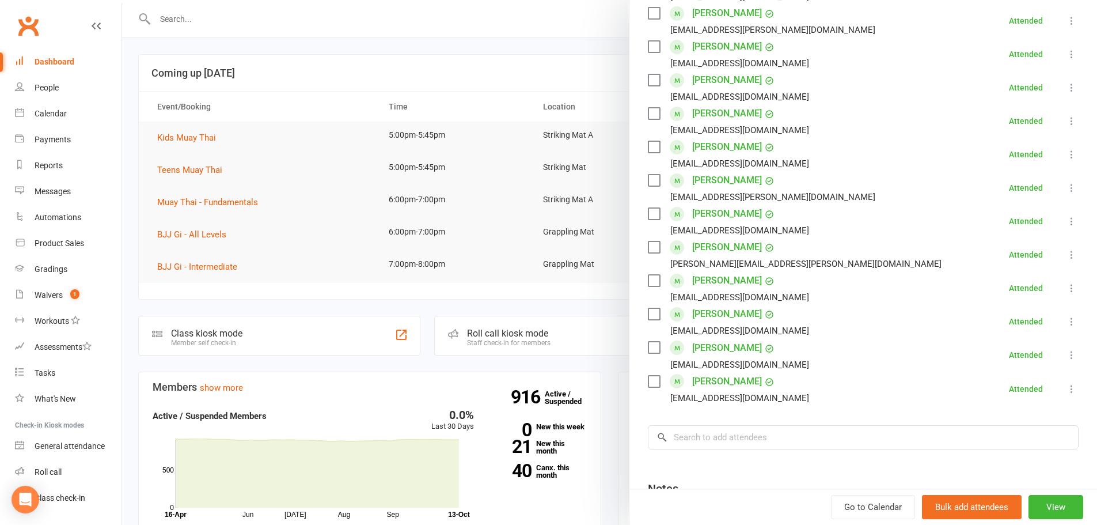
scroll to position [403, 0]
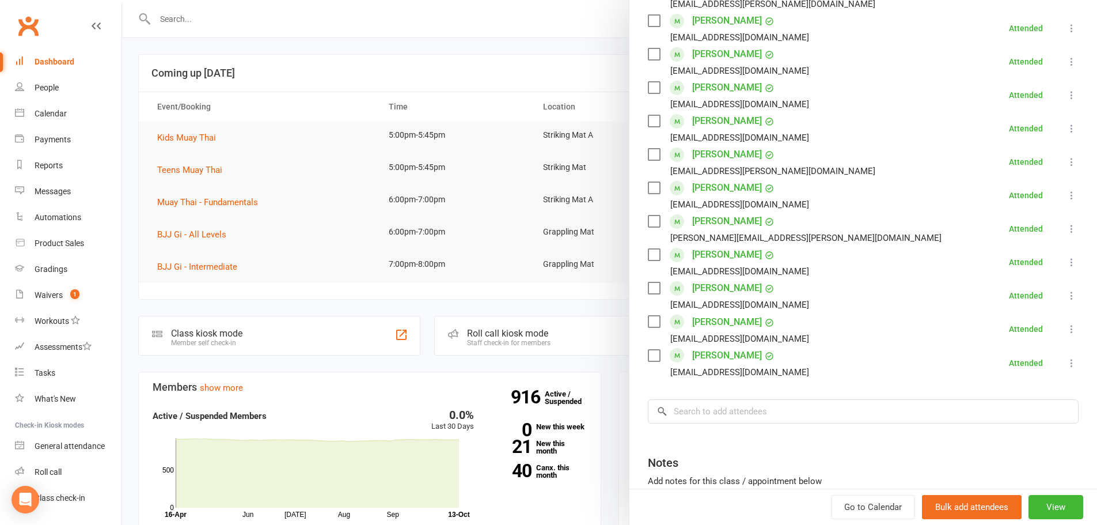
click at [215, 165] on div at bounding box center [609, 262] width 975 height 525
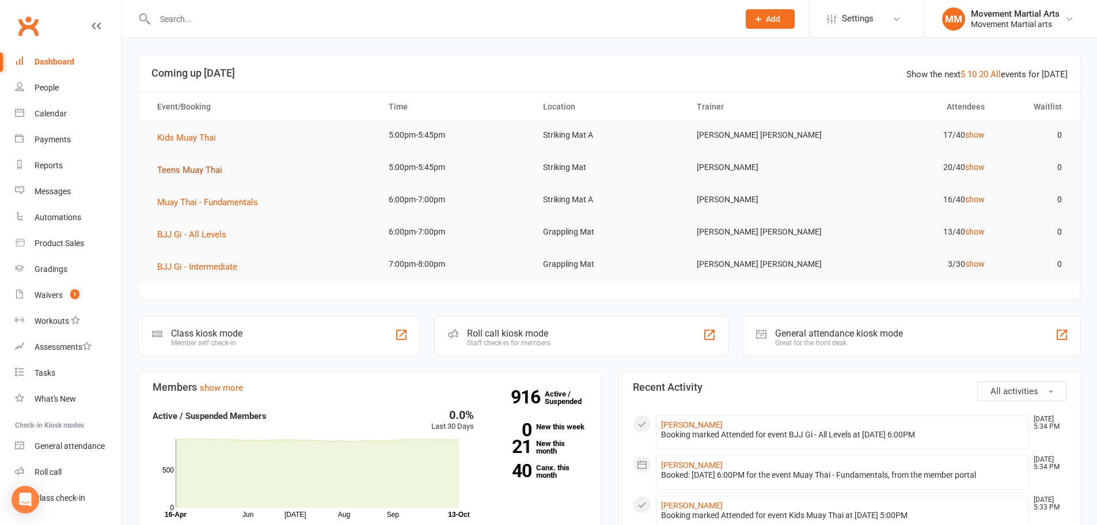
click at [207, 166] on span "Teens Muay Thai" at bounding box center [189, 170] width 65 height 10
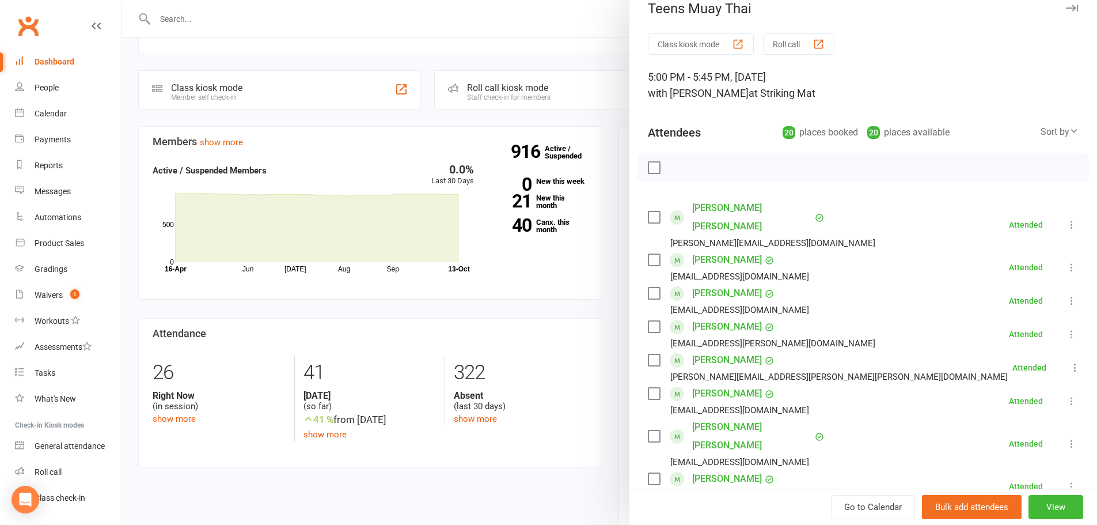
scroll to position [0, 0]
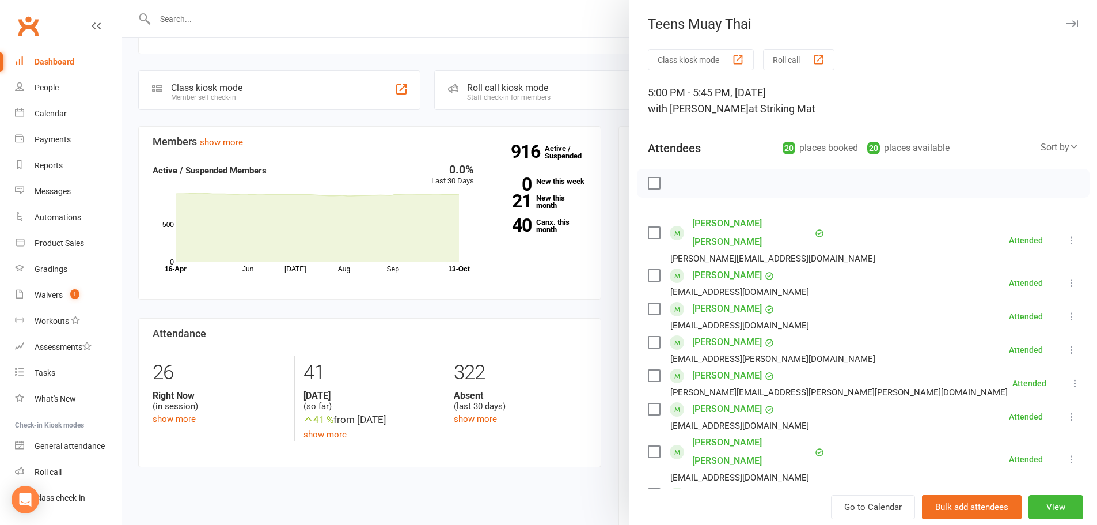
click at [350, 55] on div at bounding box center [609, 262] width 975 height 525
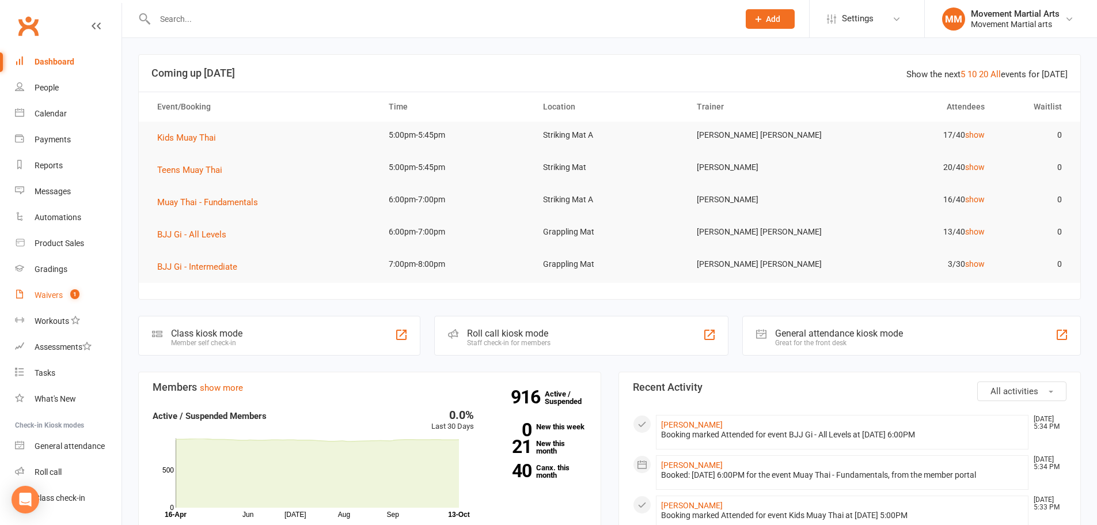
click at [81, 295] on link "Waivers 1" at bounding box center [68, 295] width 107 height 26
select select "100"
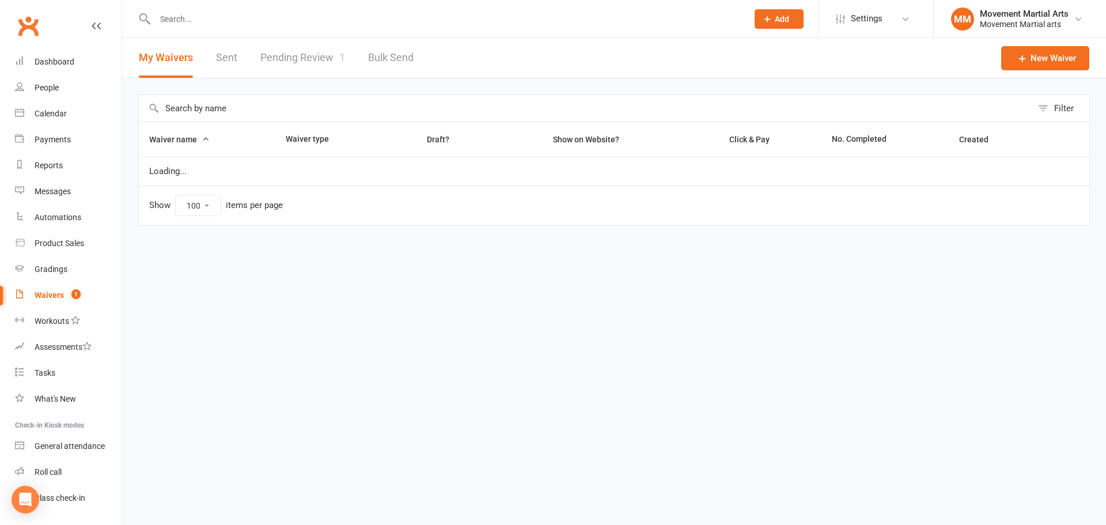
drag, startPoint x: 210, startPoint y: 67, endPoint x: 225, endPoint y: 59, distance: 16.7
click at [211, 67] on div "My Waivers Sent Pending Review 1 Bulk Send" at bounding box center [276, 58] width 308 height 40
click at [236, 56] on link "Sent" at bounding box center [226, 58] width 21 height 40
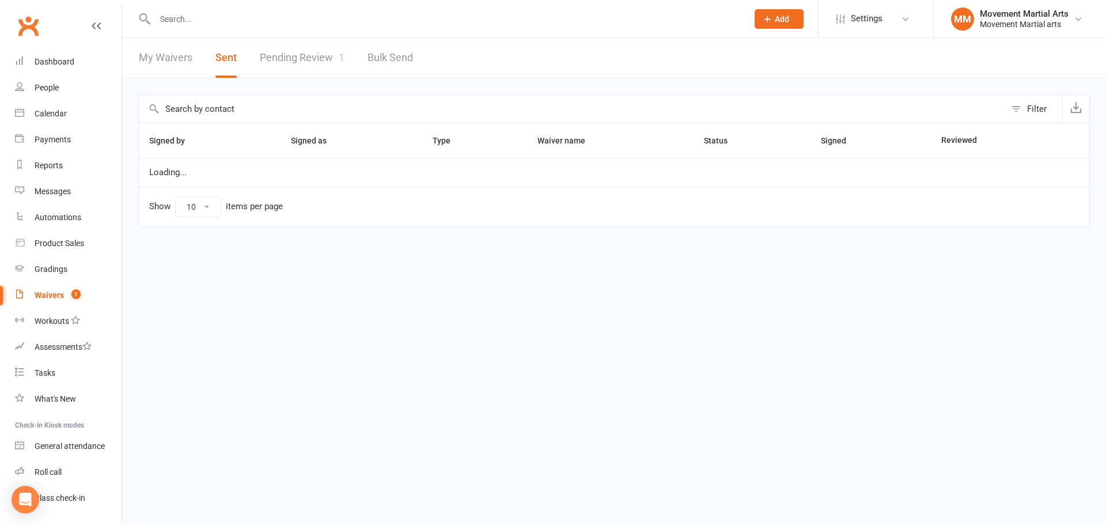
click at [1016, 116] on button "Filter" at bounding box center [1033, 109] width 57 height 28
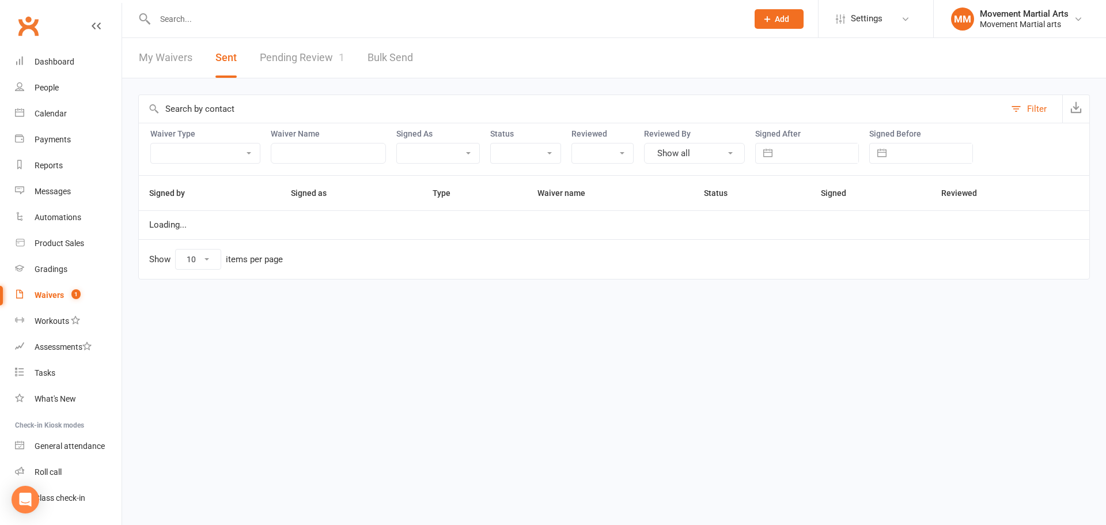
click at [828, 151] on input "text" at bounding box center [818, 153] width 80 height 20
select select "8"
select select "2025"
select select "9"
select select "2025"
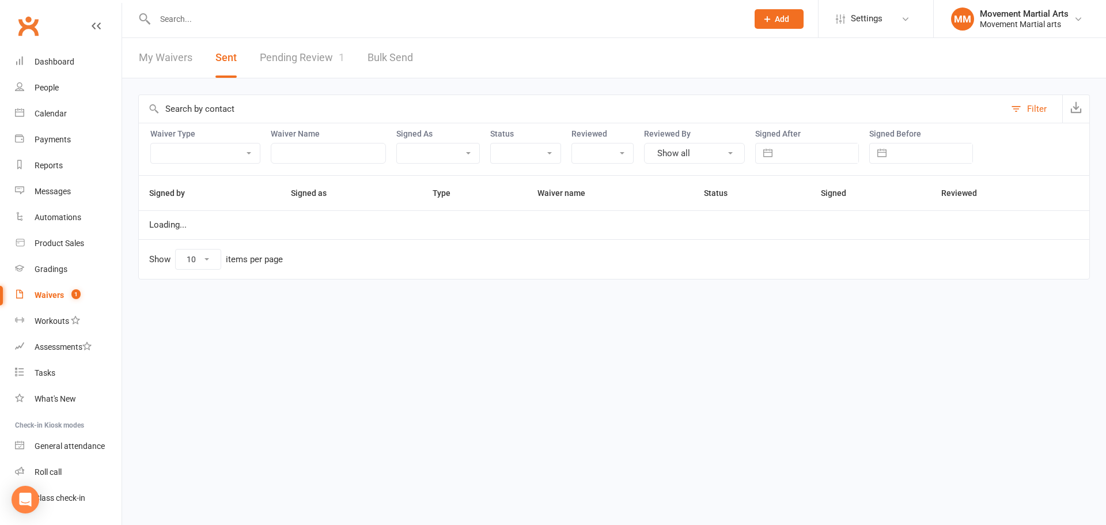
select select "10"
select select "2025"
click at [814, 280] on td "14" at bounding box center [823, 286] width 22 height 22
type input "14 Oct 2025"
click at [846, 151] on button "Clear Date" at bounding box center [843, 153] width 20 height 14
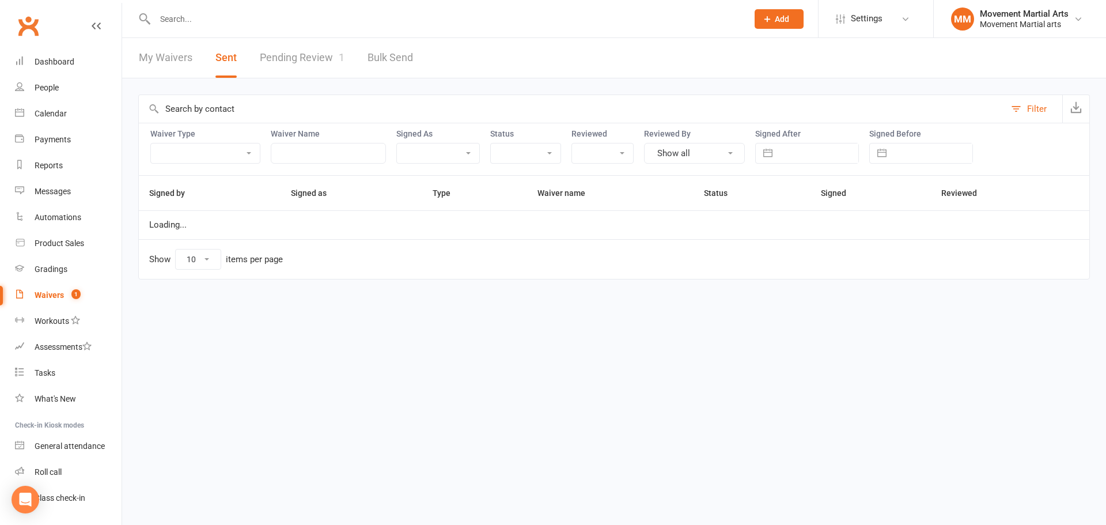
click at [836, 155] on input "text" at bounding box center [818, 153] width 80 height 20
select select "8"
select select "2025"
select select "9"
select select "2025"
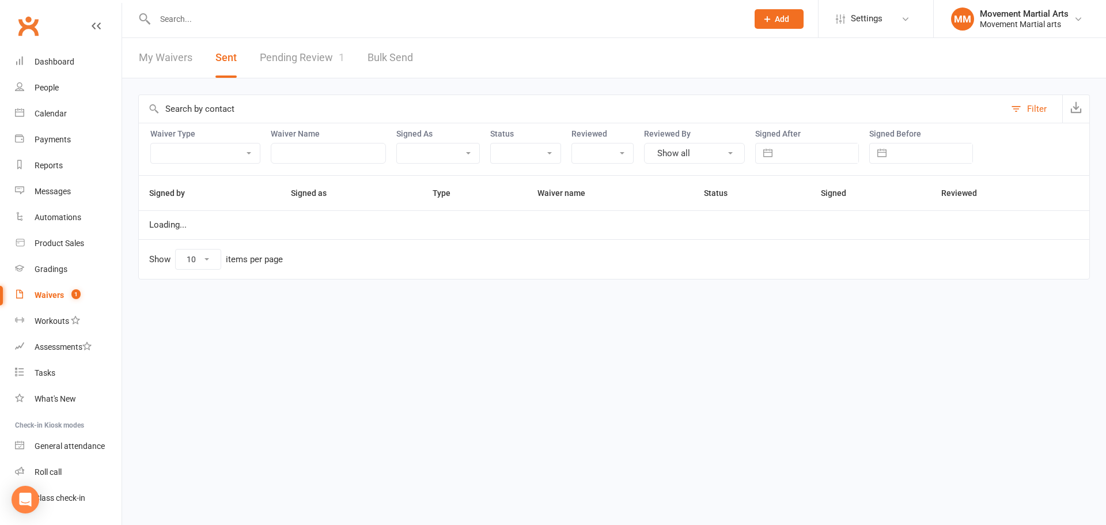
select select "10"
select select "2025"
click at [806, 284] on td "13" at bounding box center [801, 286] width 22 height 22
type input "13 Oct 2025"
select select "50"
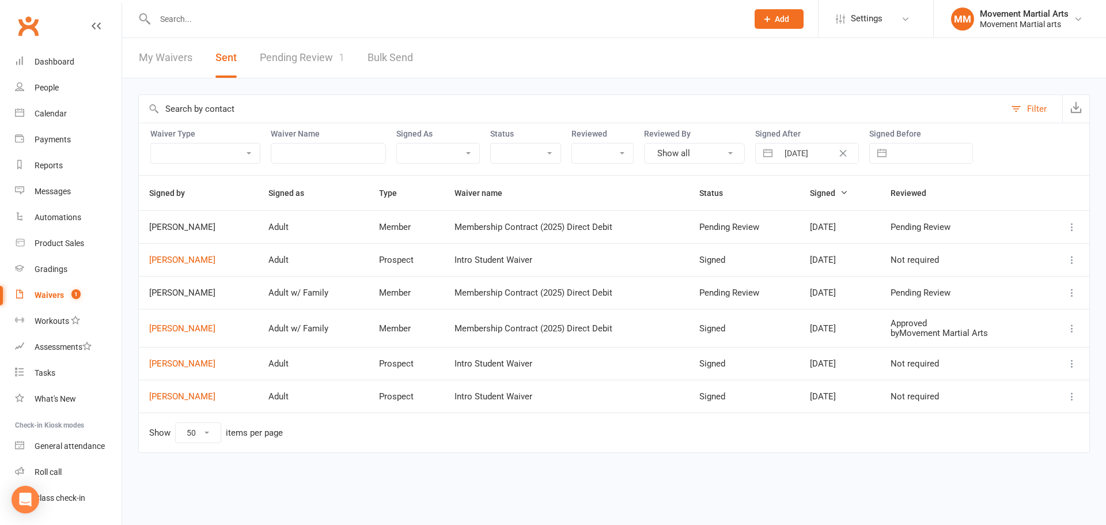
click at [1070, 262] on icon at bounding box center [1072, 260] width 12 height 12
click at [1049, 282] on link "Preview" at bounding box center [1021, 282] width 114 height 23
click at [1077, 258] on button at bounding box center [1072, 260] width 14 height 14
click at [1019, 289] on link "Preview" at bounding box center [1021, 282] width 114 height 23
select select "8"
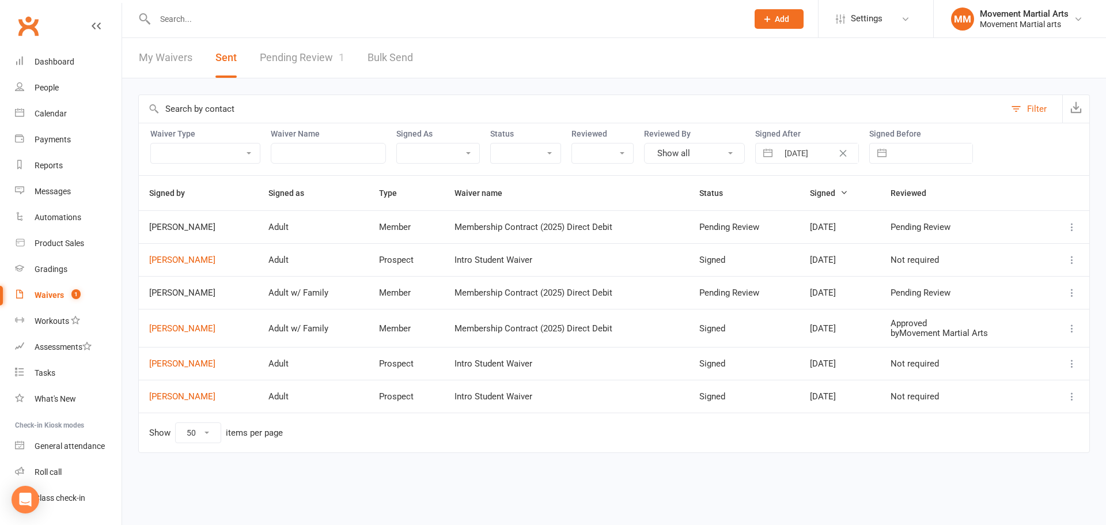
select select "2025"
select select "9"
select select "2025"
select select "10"
select select "2025"
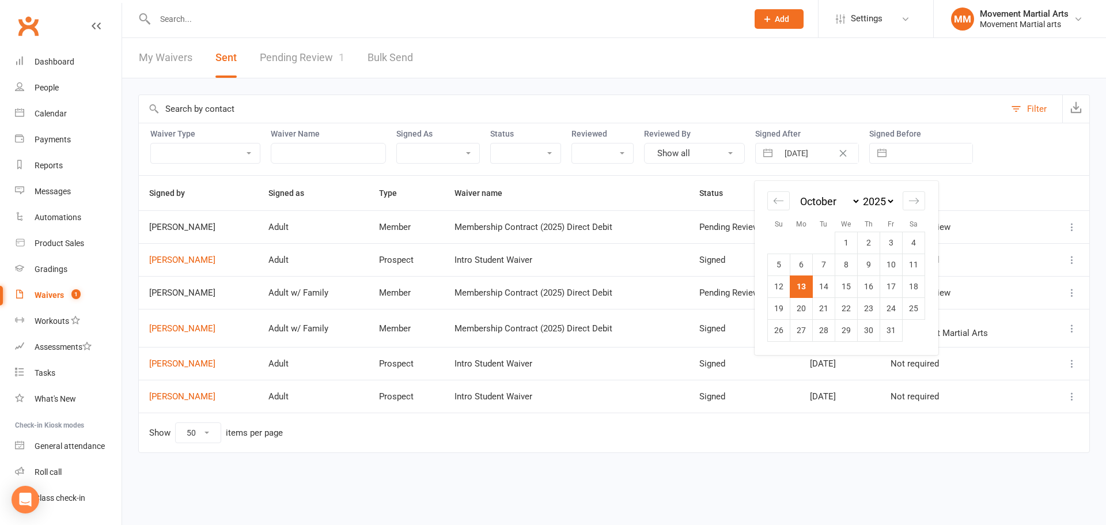
click at [826, 161] on input "13 Oct 2025" at bounding box center [818, 153] width 80 height 20
click at [79, 56] on link "Dashboard" at bounding box center [68, 62] width 107 height 26
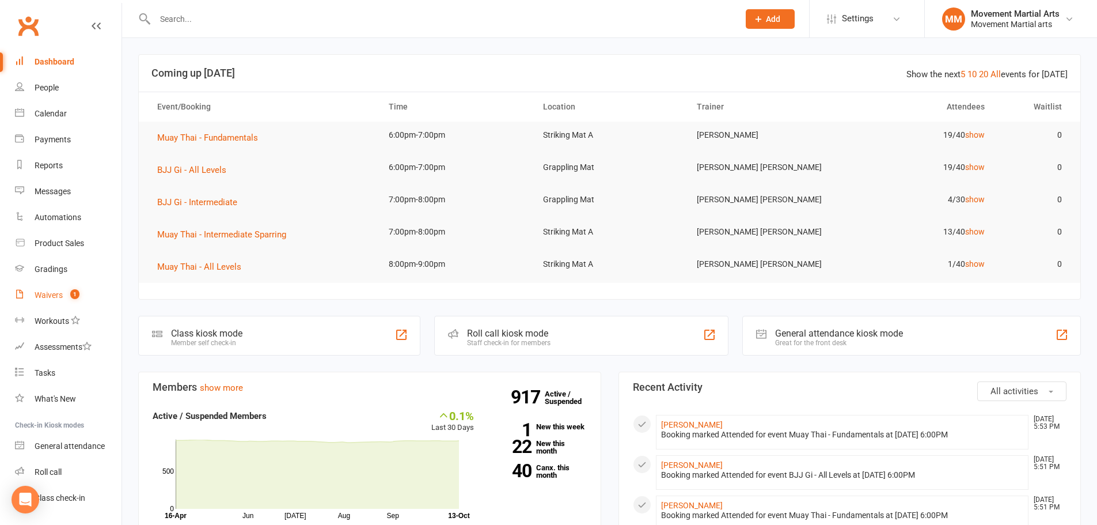
click at [69, 299] on count-badge "1" at bounding box center [71, 294] width 15 height 9
select select "100"
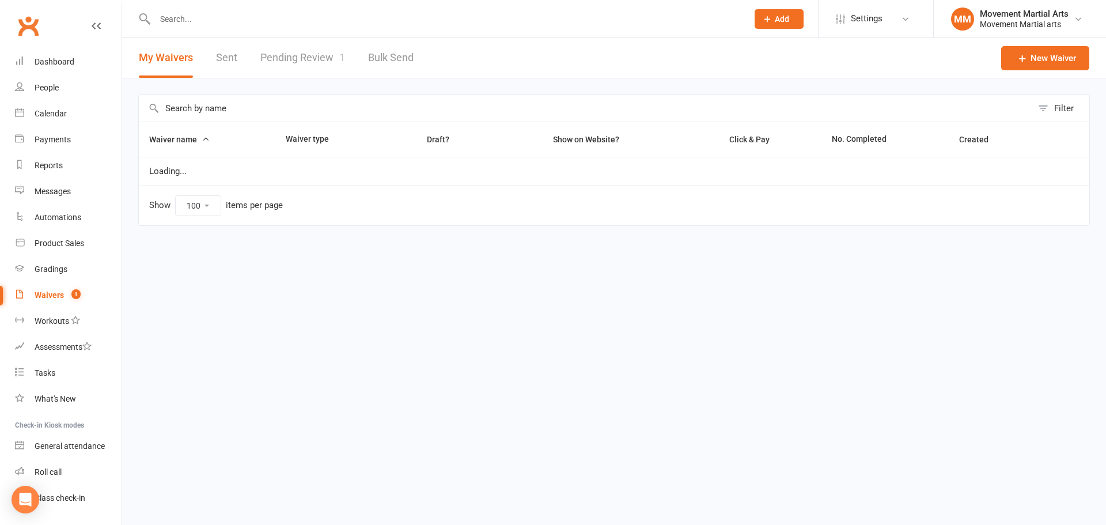
click at [314, 75] on link "Pending Review 1" at bounding box center [302, 58] width 85 height 40
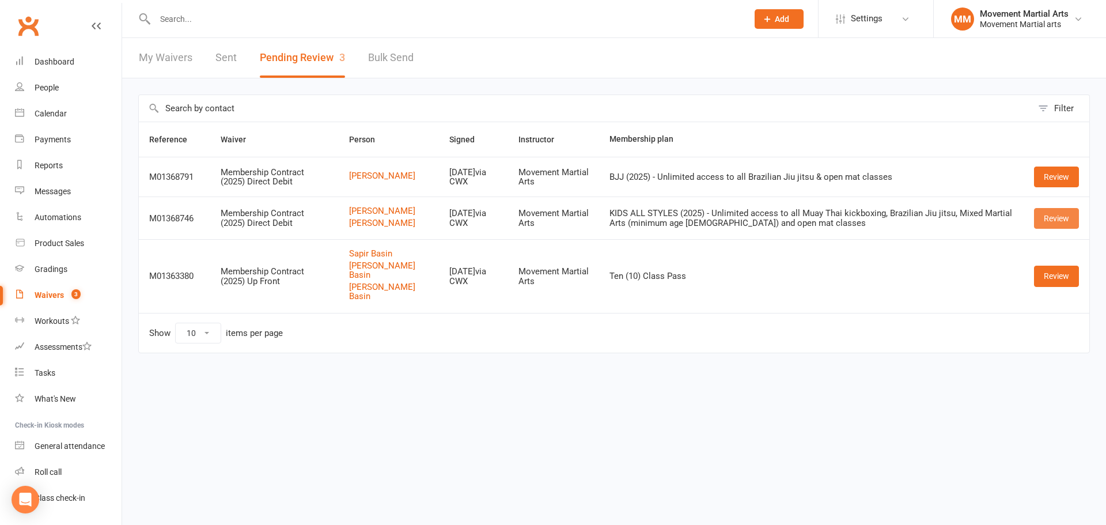
click at [1059, 226] on link "Review" at bounding box center [1056, 218] width 45 height 21
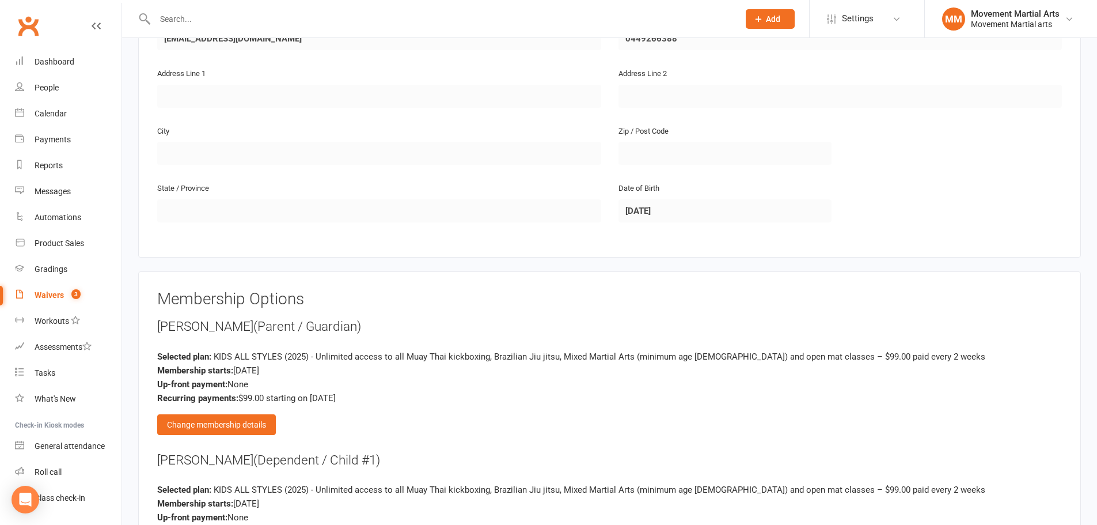
scroll to position [940, 0]
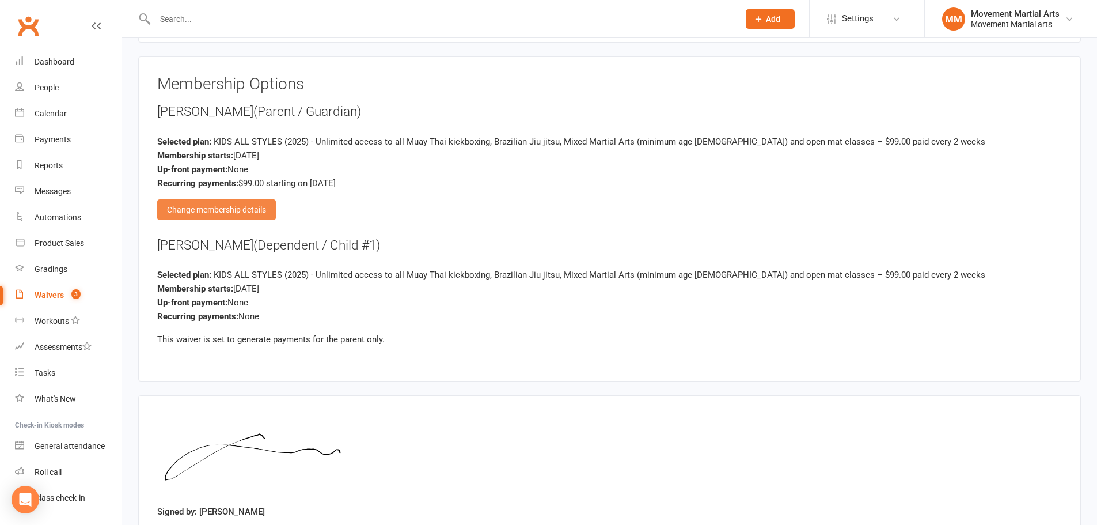
click at [265, 216] on div "Change membership details" at bounding box center [216, 209] width 119 height 21
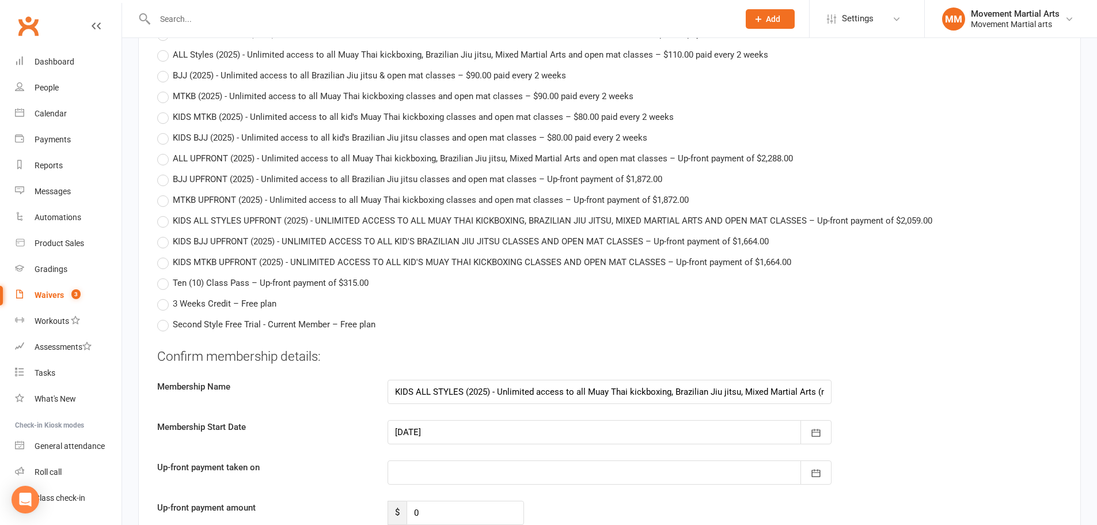
scroll to position [3225, 0]
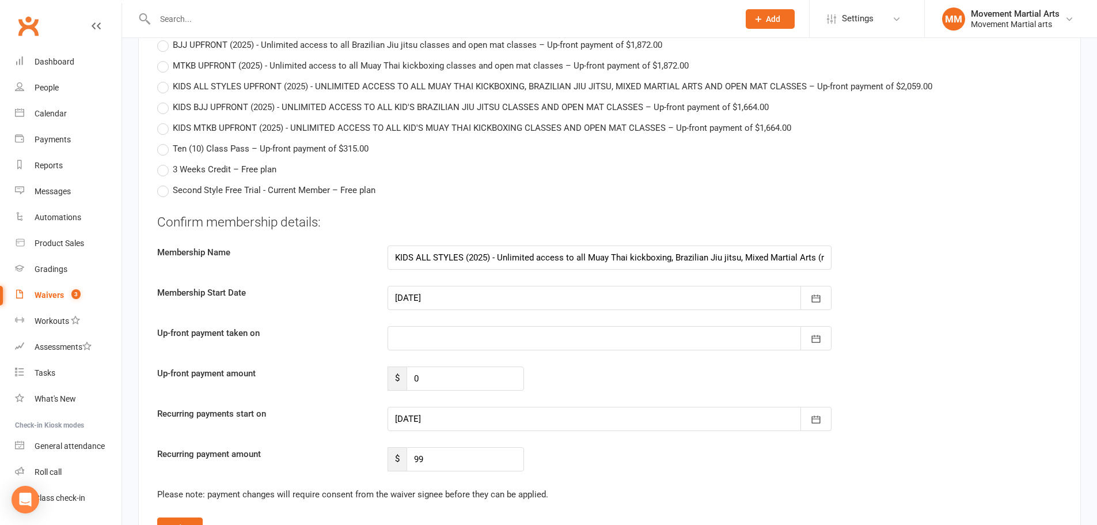
click at [416, 278] on div "Confirm membership details: Membership Name KIDS ALL STYLES (2025) - Unlimited …" at bounding box center [609, 342] width 905 height 258
drag, startPoint x: 422, startPoint y: 292, endPoint x: 455, endPoint y: 294, distance: 34.0
click at [424, 326] on div at bounding box center [610, 338] width 444 height 24
click at [575, 445] on button "18" at bounding box center [588, 455] width 29 height 21
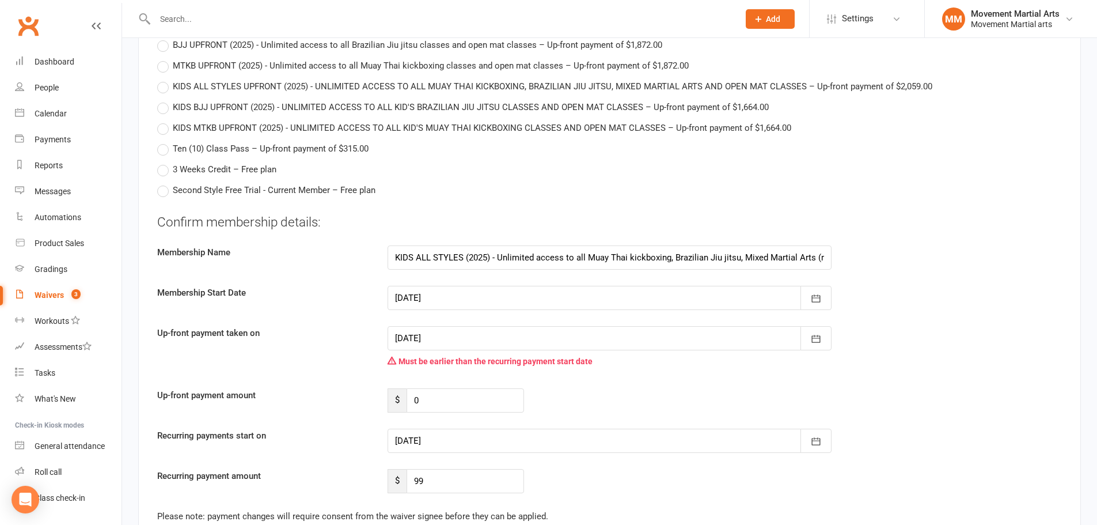
click at [495, 326] on div at bounding box center [610, 338] width 444 height 24
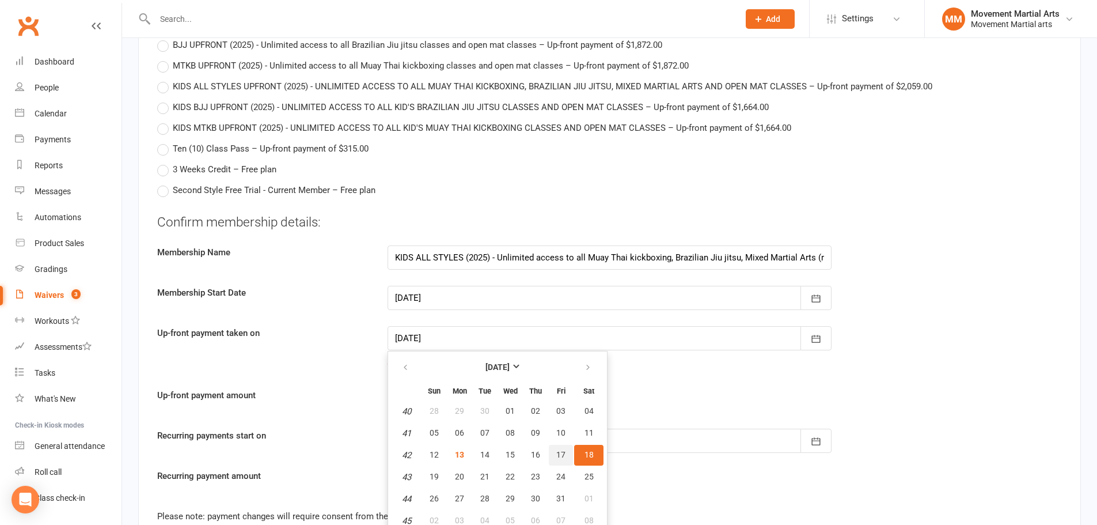
click at [570, 445] on button "17" at bounding box center [561, 455] width 24 height 21
type input "17 Oct 2025"
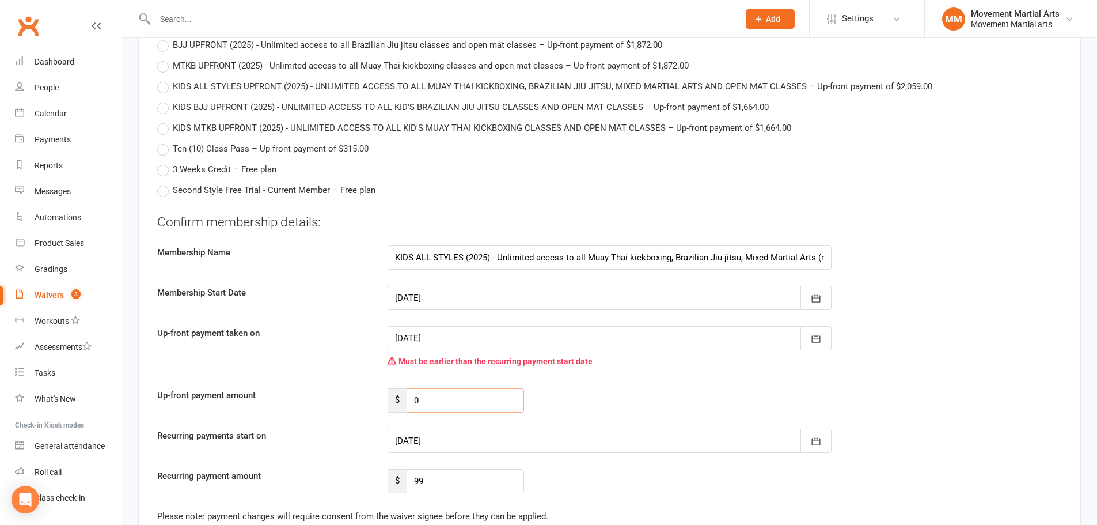
drag, startPoint x: 469, startPoint y: 367, endPoint x: 395, endPoint y: 359, distance: 74.1
click at [395, 388] on div "$ 0" at bounding box center [456, 400] width 136 height 24
type input "129.48"
click at [422, 428] on div at bounding box center [610, 440] width 444 height 24
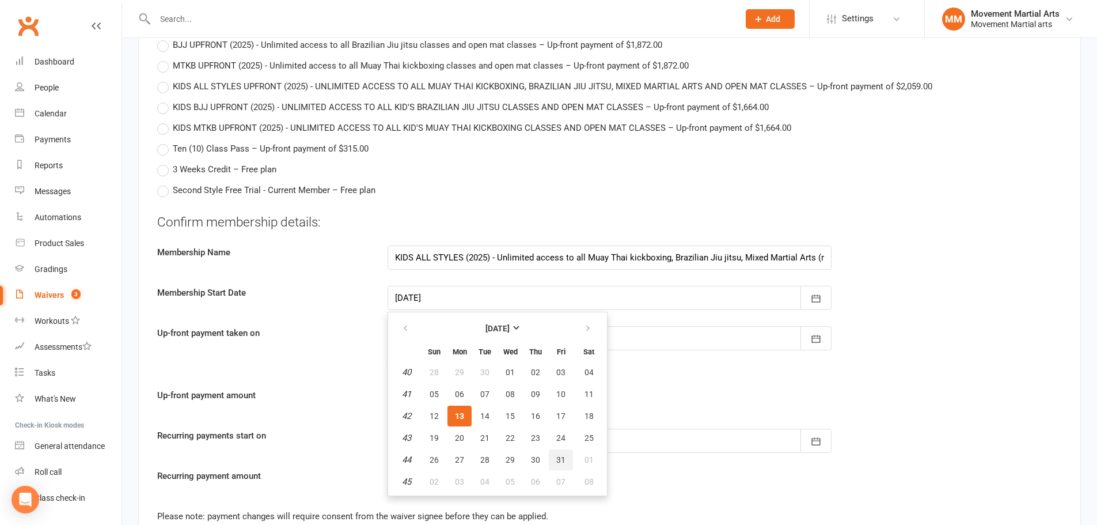
click at [563, 449] on button "31" at bounding box center [561, 459] width 24 height 21
type input "31 Oct 2025"
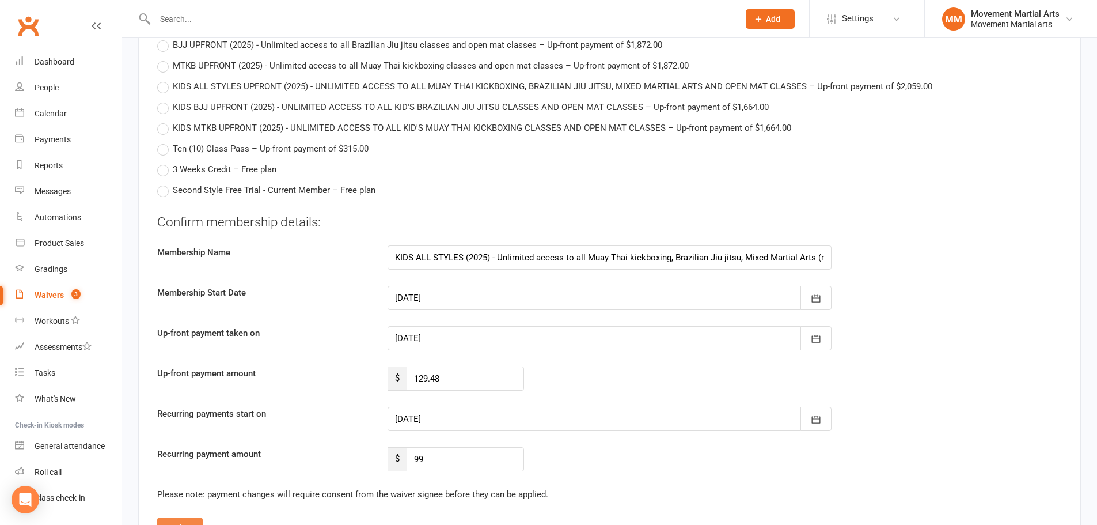
click at [162, 517] on button "Update" at bounding box center [179, 527] width 45 height 21
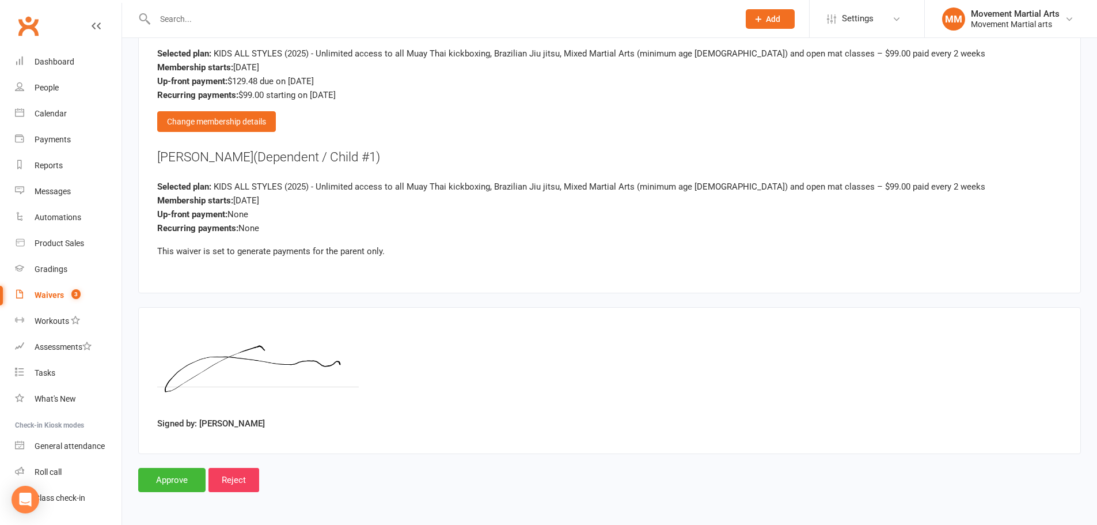
scroll to position [1028, 0]
click at [170, 475] on input "Approve" at bounding box center [171, 480] width 67 height 24
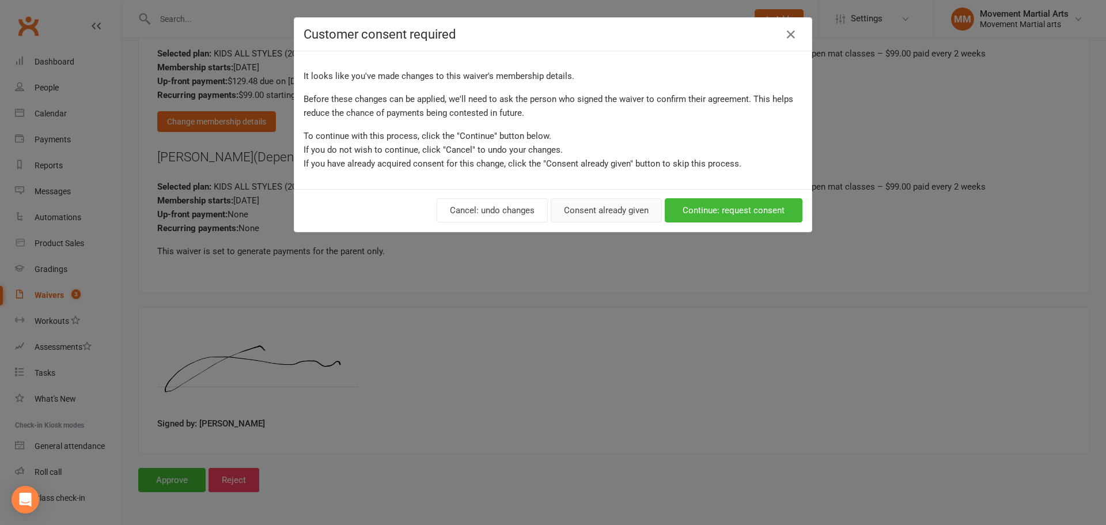
click at [574, 216] on button "Consent already given" at bounding box center [605, 210] width 111 height 24
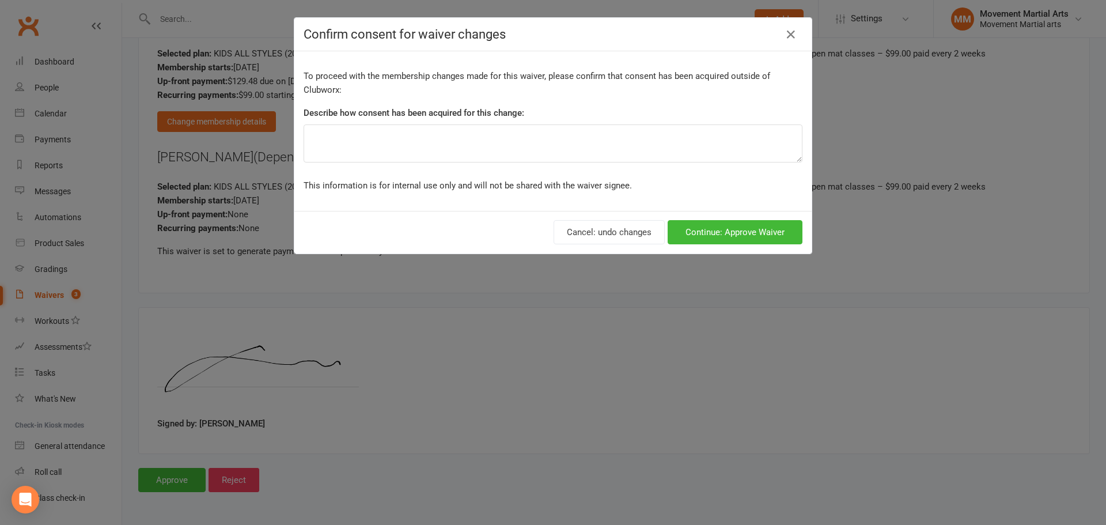
click at [365, 171] on div "To proceed with the membership changes made for this waiver, please confirm tha…" at bounding box center [552, 131] width 517 height 160
click at [363, 160] on textarea at bounding box center [552, 143] width 499 height 38
type textarea "ezidebit form"
click at [670, 216] on div "Cancel: undo changes Continue: Approve Waiver" at bounding box center [552, 232] width 517 height 43
click at [681, 218] on div "Cancel: undo changes Continue: Approve Waiver" at bounding box center [552, 232] width 517 height 43
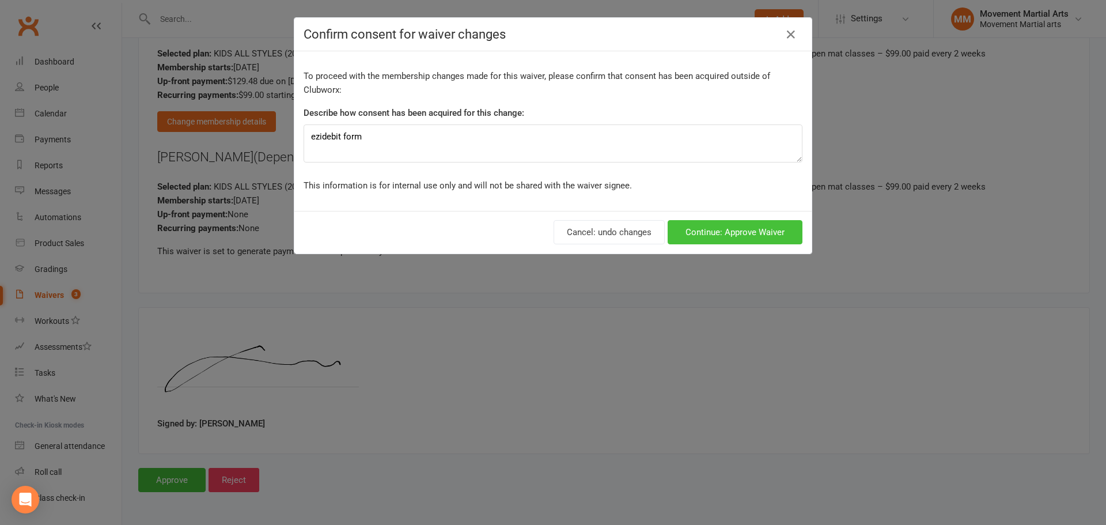
click at [690, 223] on button "Continue: Approve Waiver" at bounding box center [734, 232] width 135 height 24
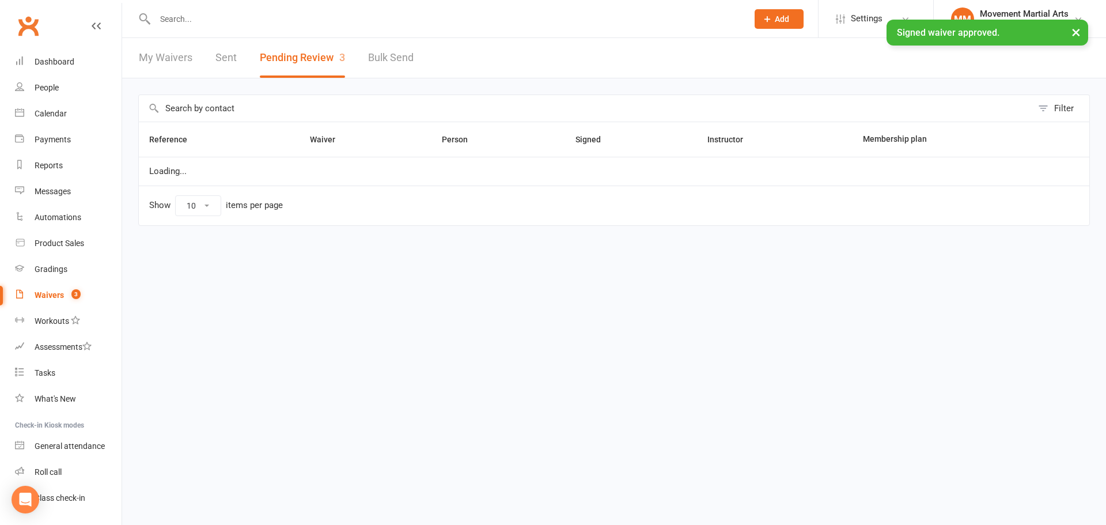
click at [241, 20] on div "× Signed waiver approved." at bounding box center [545, 20] width 1091 height 0
click at [240, 20] on div "× Signed waiver approved." at bounding box center [545, 20] width 1091 height 0
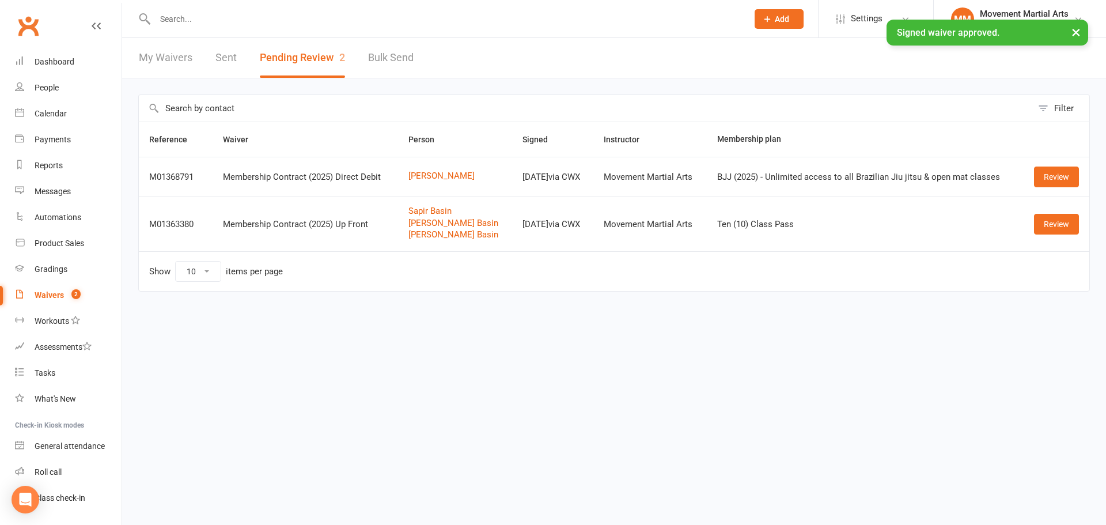
click at [240, 18] on input "text" at bounding box center [445, 19] width 588 height 16
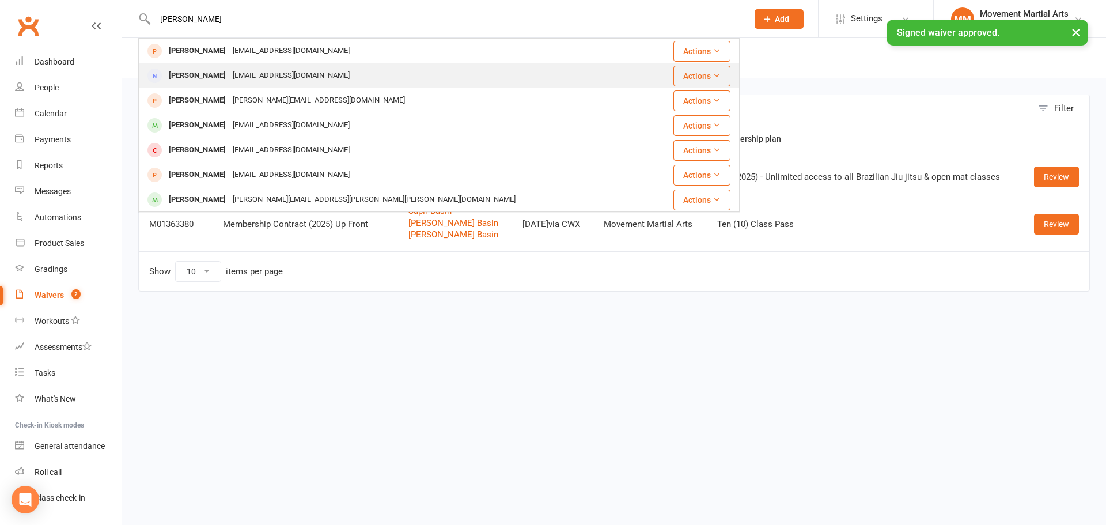
type input "nick yang"
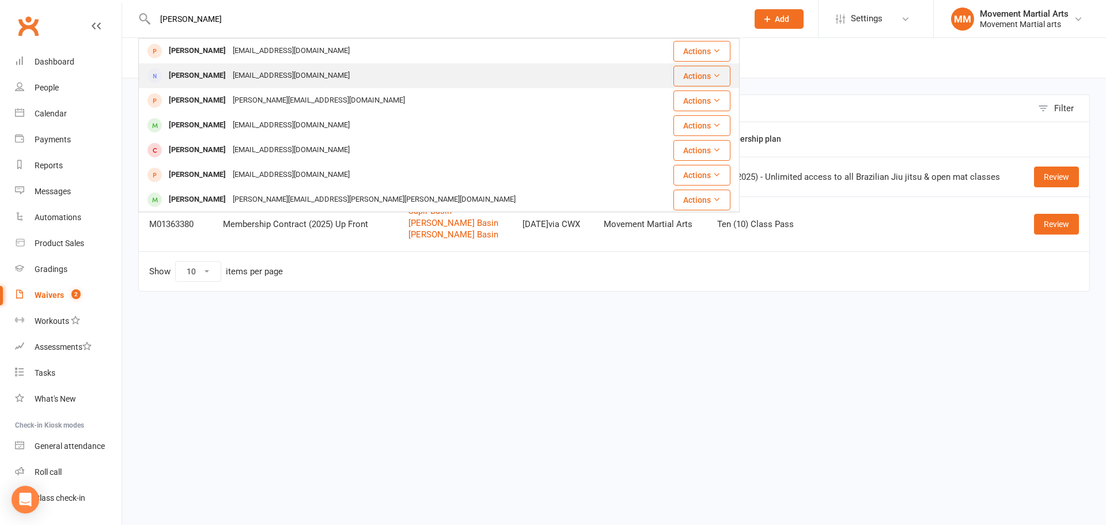
click at [233, 67] on div "Nick Yang noiye123180@gmail.com" at bounding box center [394, 76] width 511 height 24
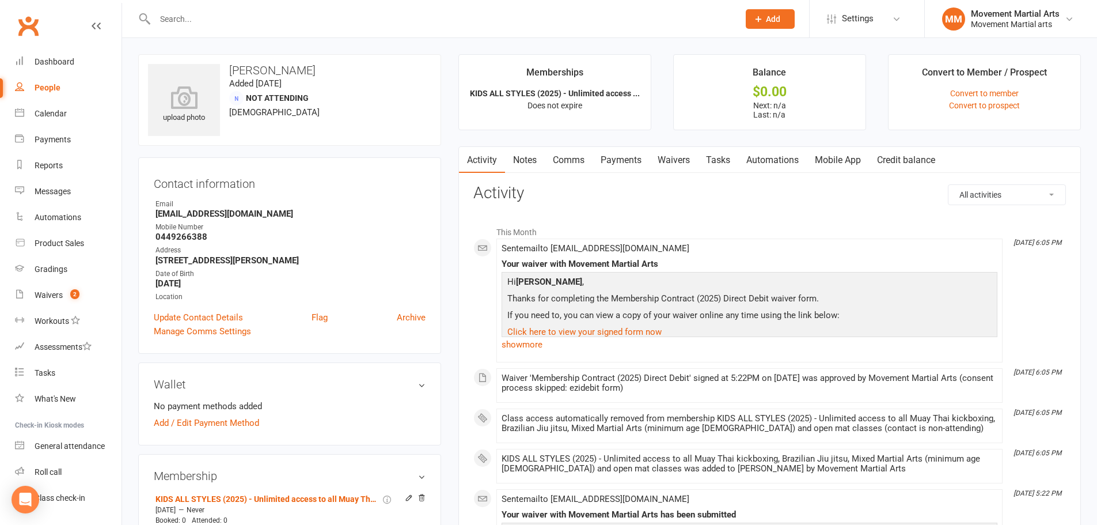
click at [529, 164] on link "Notes" at bounding box center [525, 160] width 40 height 26
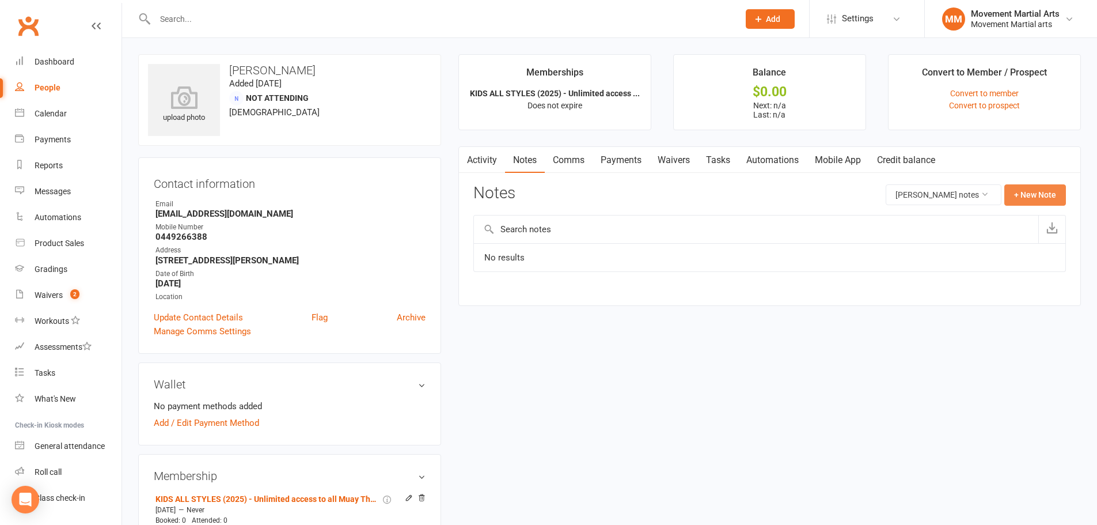
click at [1039, 193] on button "+ New Note" at bounding box center [1035, 194] width 62 height 21
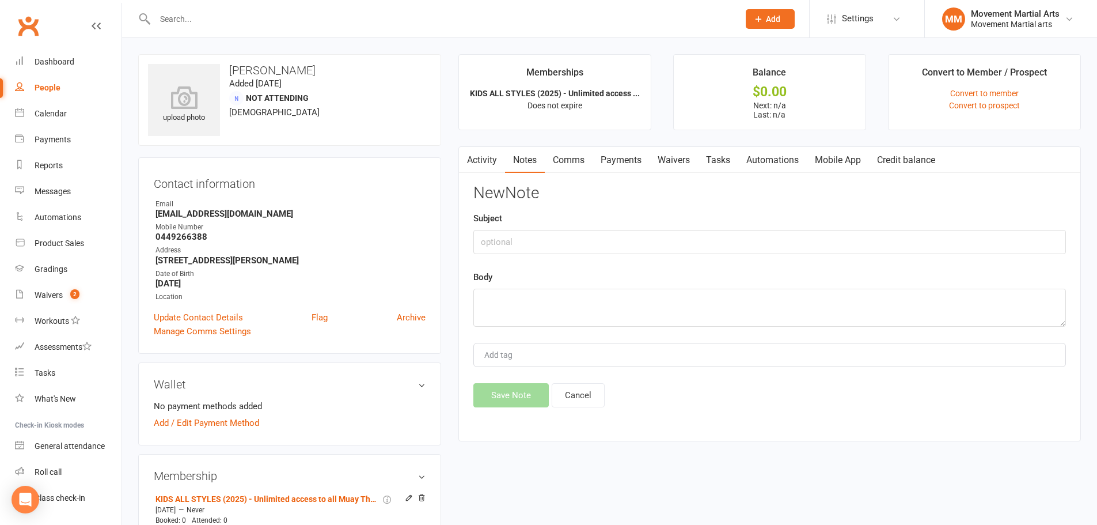
click at [620, 229] on div "Subject" at bounding box center [769, 232] width 593 height 43
click at [614, 237] on input "text" at bounding box center [769, 242] width 593 height 24
type input "$28.28 extra on first payment"
type textarea "rm 13/10"
click at [506, 391] on button "Save Note" at bounding box center [510, 395] width 75 height 24
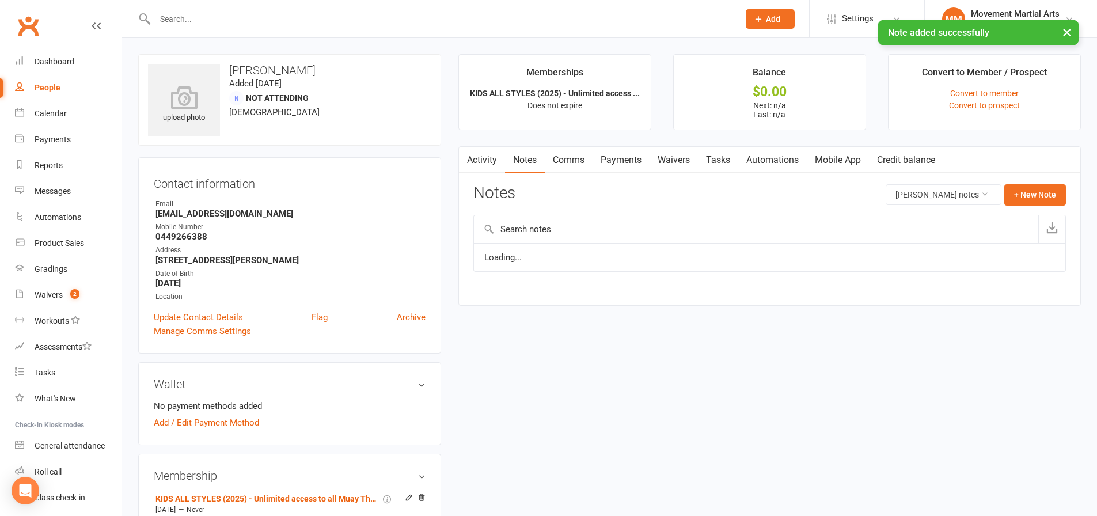
click at [567, 166] on link "Comms" at bounding box center [569, 160] width 48 height 26
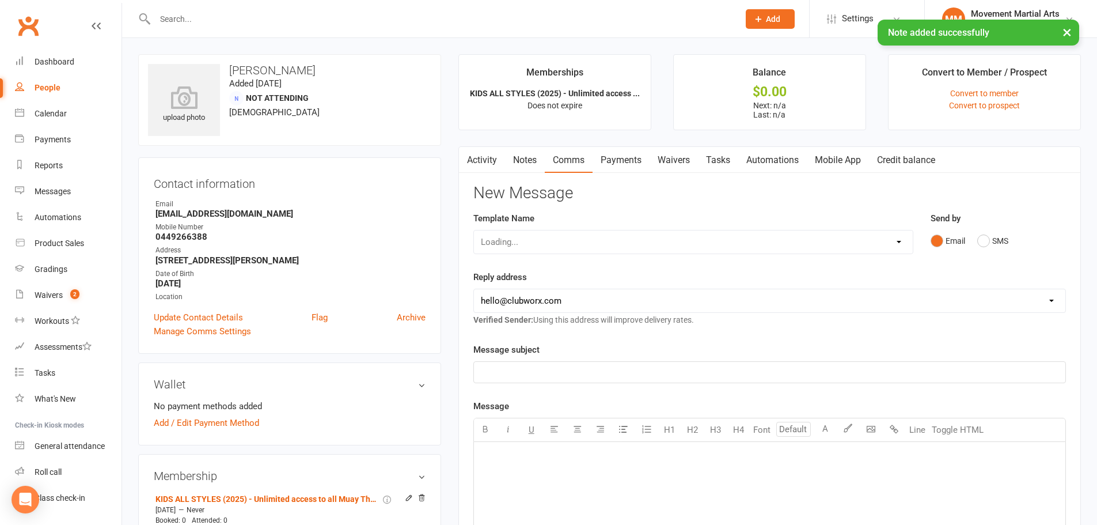
click at [527, 231] on div "Loading..." at bounding box center [693, 242] width 440 height 24
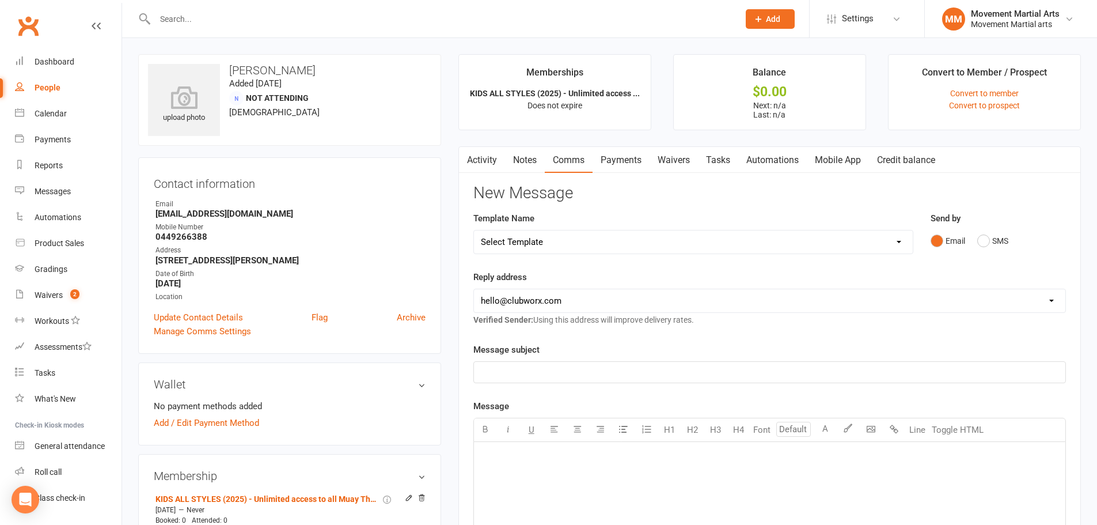
click at [591, 242] on select "Select Template [Email] Grading - Blue Belt [Email] Gym relocation closing time…" at bounding box center [693, 241] width 439 height 23
select select "38"
click at [474, 230] on select "Select Template [Email] Grading - Blue Belt [Email] Gym relocation closing time…" at bounding box center [693, 241] width 439 height 23
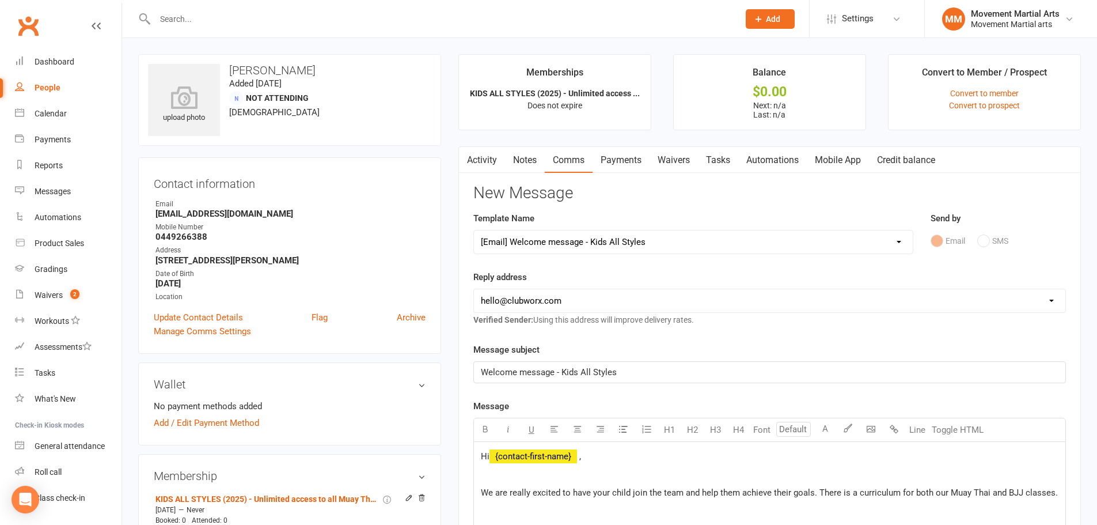
click at [531, 303] on select "hello@clubworx.com admin@movementmartialarts.com.au billy@movementmartialarts.c…" at bounding box center [769, 300] width 591 height 23
select select "4"
click at [474, 289] on select "hello@clubworx.com admin@movementmartialarts.com.au billy@movementmartialarts.c…" at bounding box center [769, 300] width 591 height 23
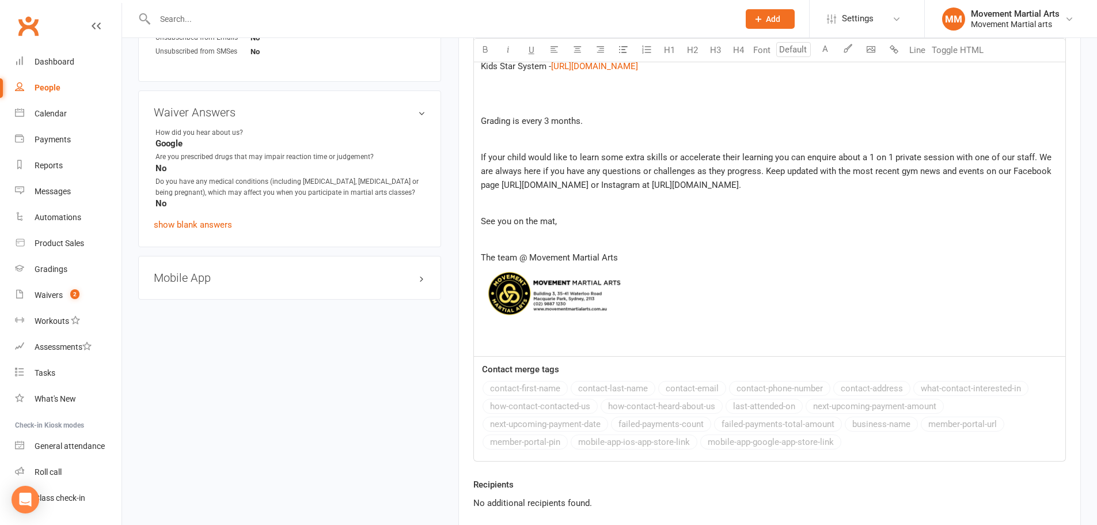
scroll to position [806, 0]
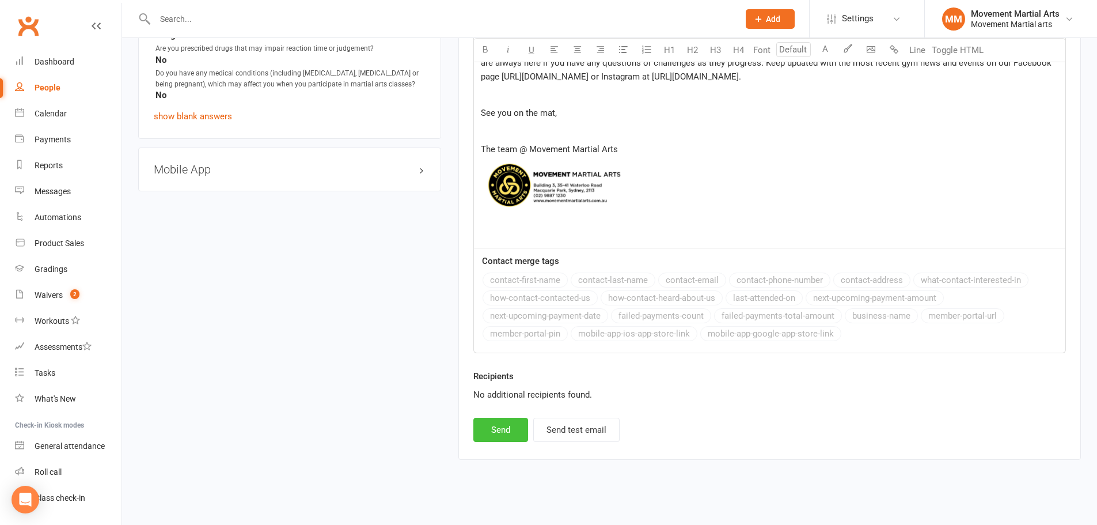
click at [508, 442] on button "Send" at bounding box center [500, 429] width 55 height 24
select select
select select "0"
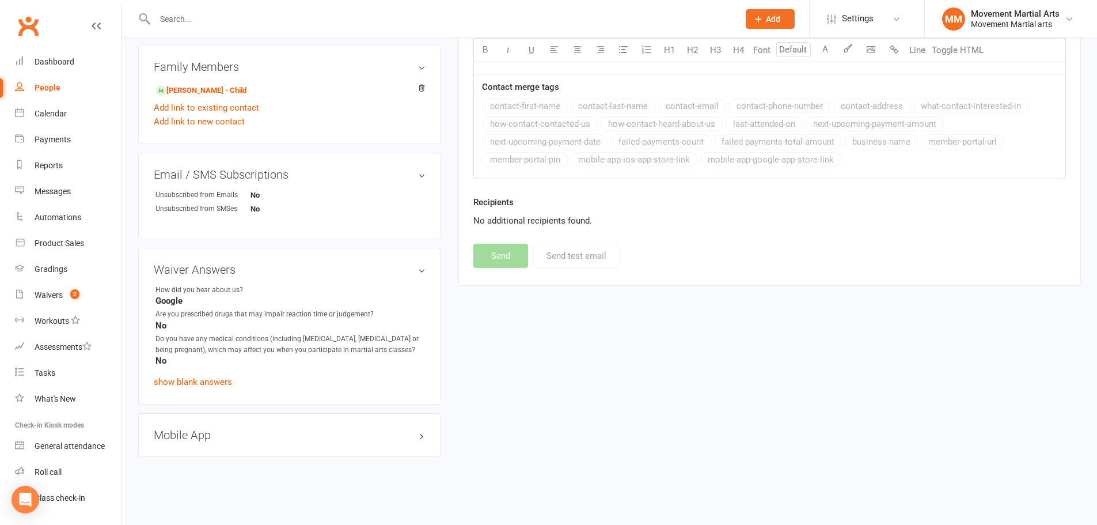
scroll to position [0, 0]
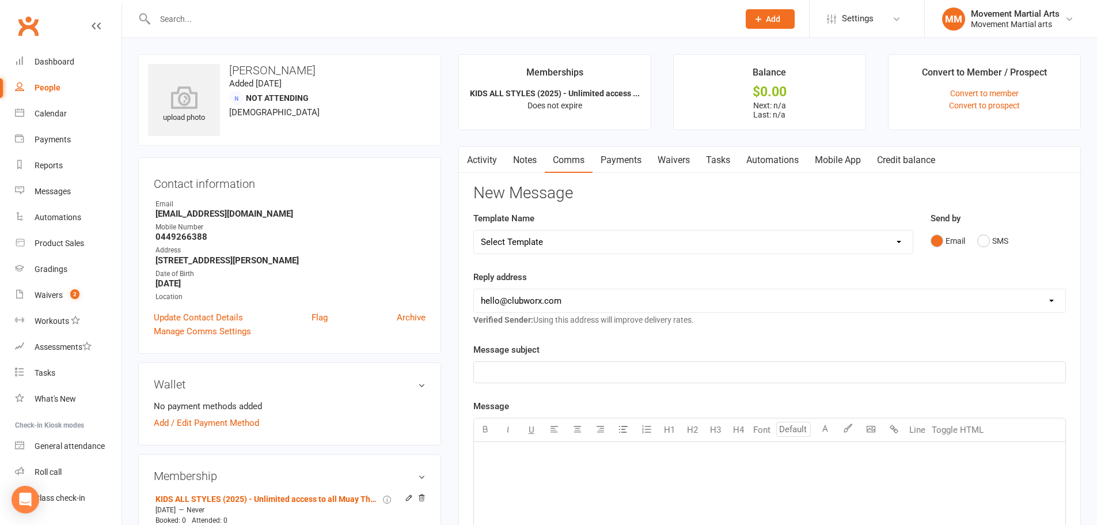
click at [202, 24] on input "text" at bounding box center [440, 19] width 579 height 16
click at [206, 17] on input "text" at bounding box center [440, 19] width 579 height 16
drag, startPoint x: 179, startPoint y: 25, endPoint x: 147, endPoint y: 24, distance: 31.7
click at [147, 24] on div "ryan masrour Loading..." at bounding box center [434, 18] width 593 height 37
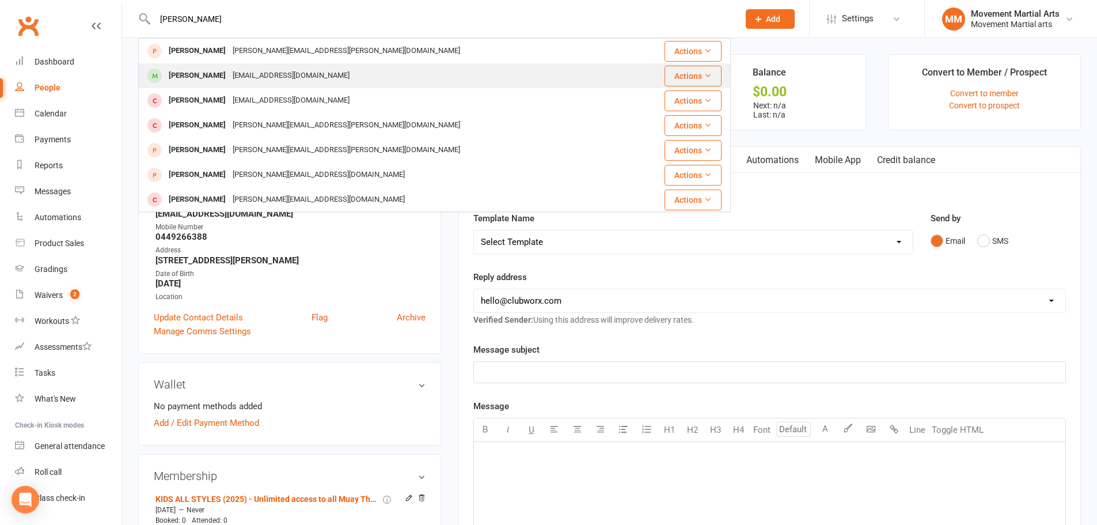
type input "ryan masrour"
click at [241, 70] on div "ryanmasrour23@gmail.com" at bounding box center [291, 75] width 124 height 17
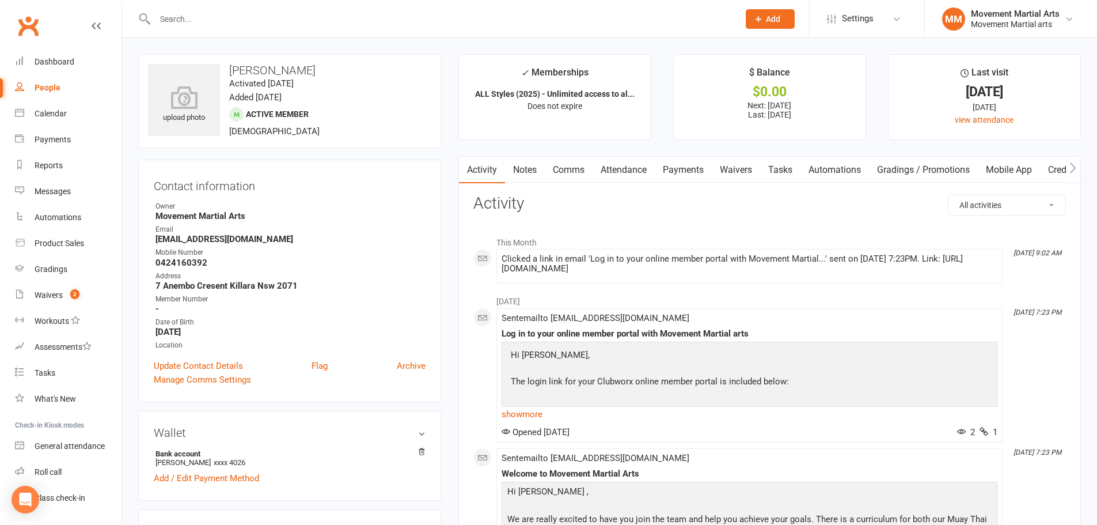
click at [679, 162] on link "Payments" at bounding box center [683, 170] width 57 height 26
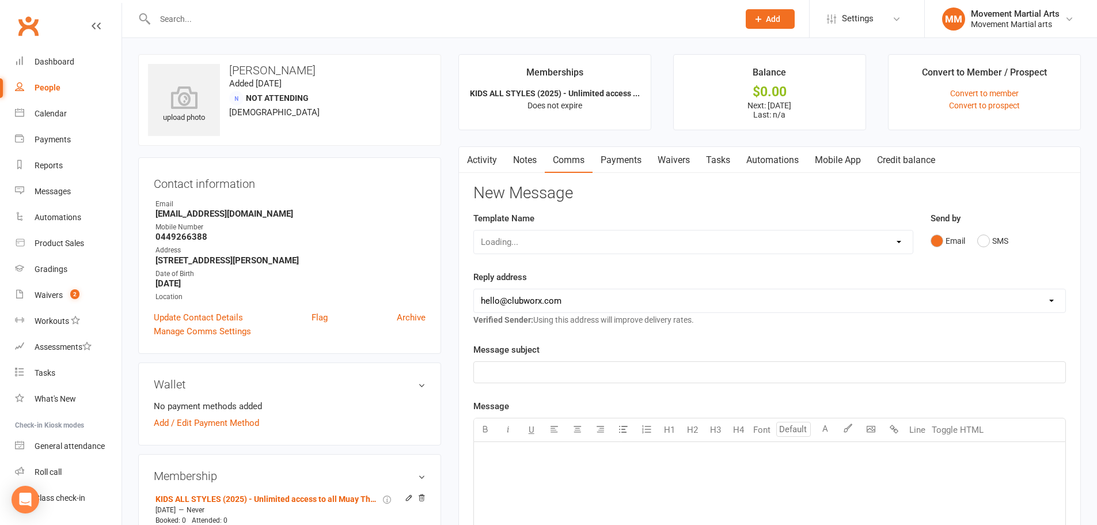
click at [623, 162] on link "Payments" at bounding box center [621, 160] width 57 height 26
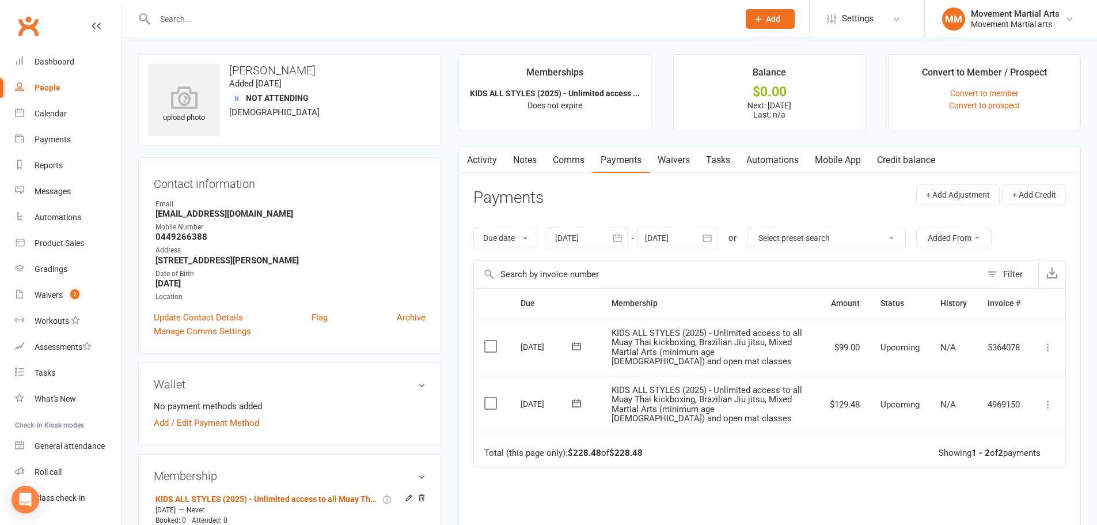
click at [661, 158] on link "Waivers" at bounding box center [674, 160] width 48 height 26
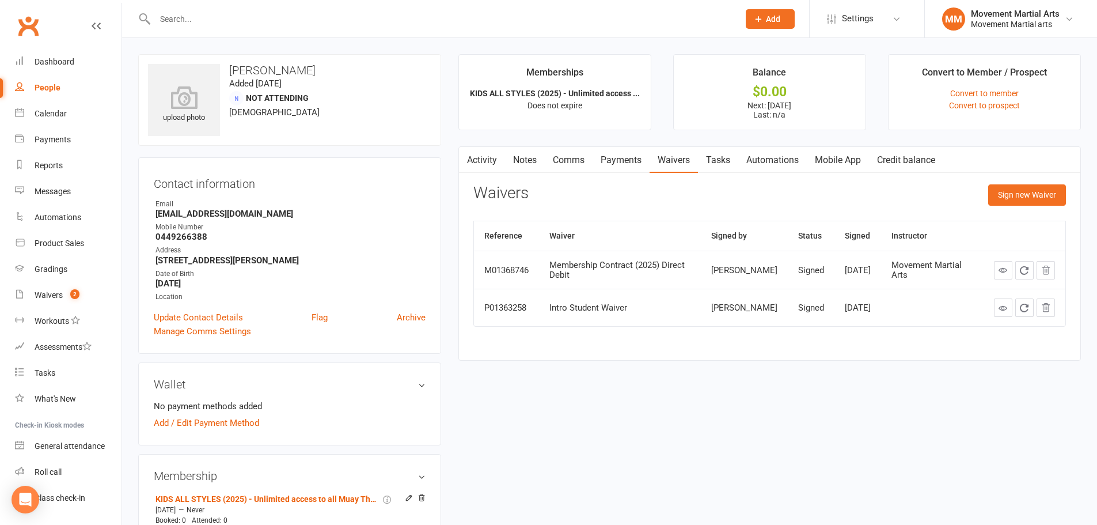
click at [1001, 272] on icon at bounding box center [1002, 269] width 9 height 9
click at [227, 425] on link "Add / Edit Payment Method" at bounding box center [206, 423] width 105 height 14
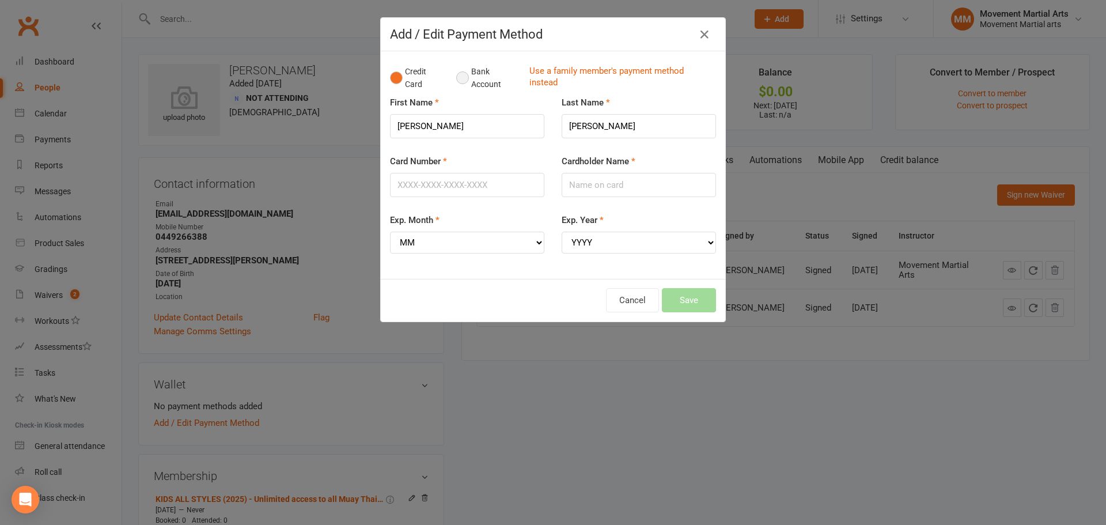
click at [488, 74] on button "Bank Account" at bounding box center [488, 77] width 64 height 35
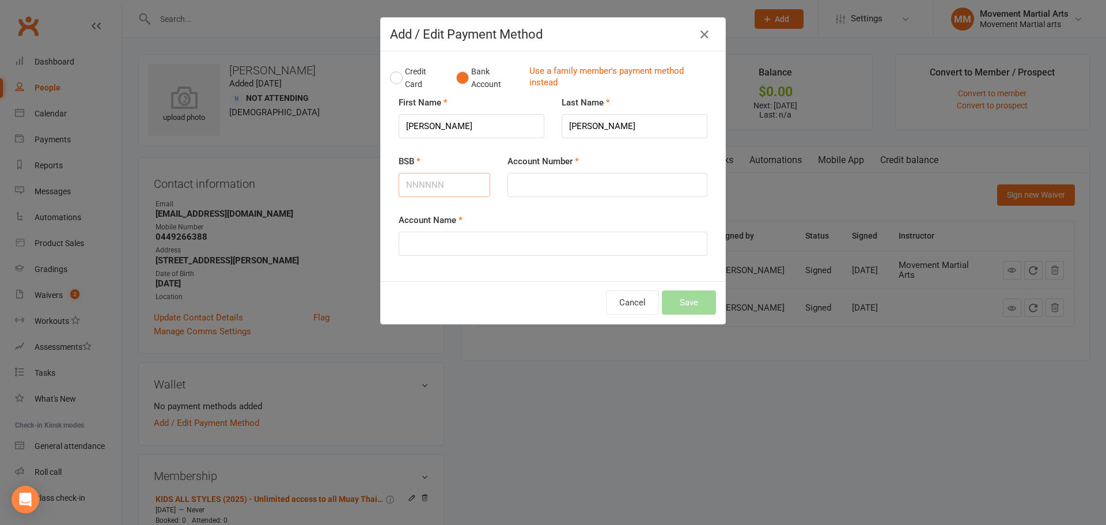
click at [469, 176] on input "BSB" at bounding box center [444, 185] width 92 height 24
type input "062140"
click at [568, 174] on input "Account Number" at bounding box center [607, 185] width 200 height 24
type input "11272208"
click at [614, 248] on input "Account Name" at bounding box center [552, 243] width 309 height 24
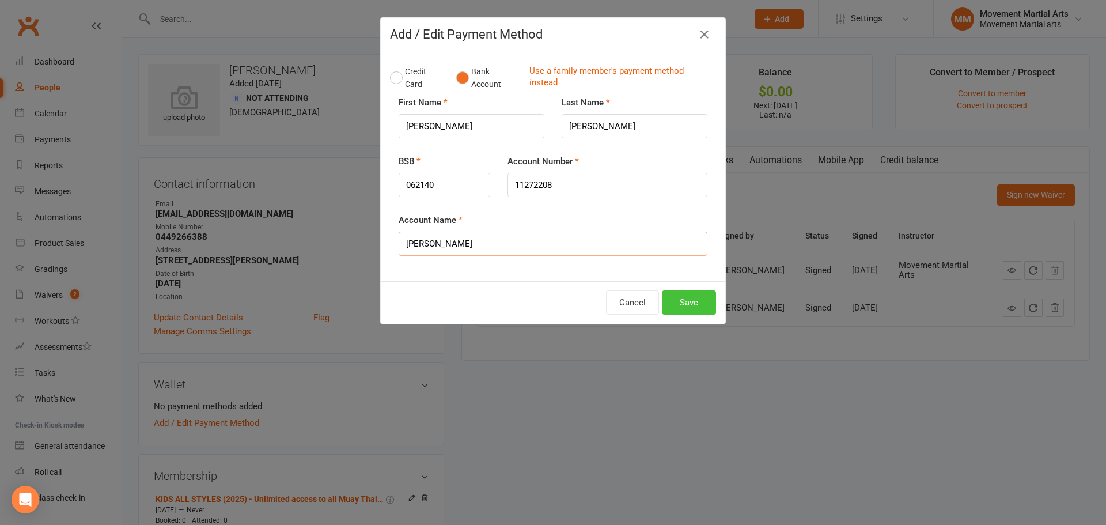
type input "Minyi Yang"
click at [694, 306] on button "Save" at bounding box center [689, 302] width 54 height 24
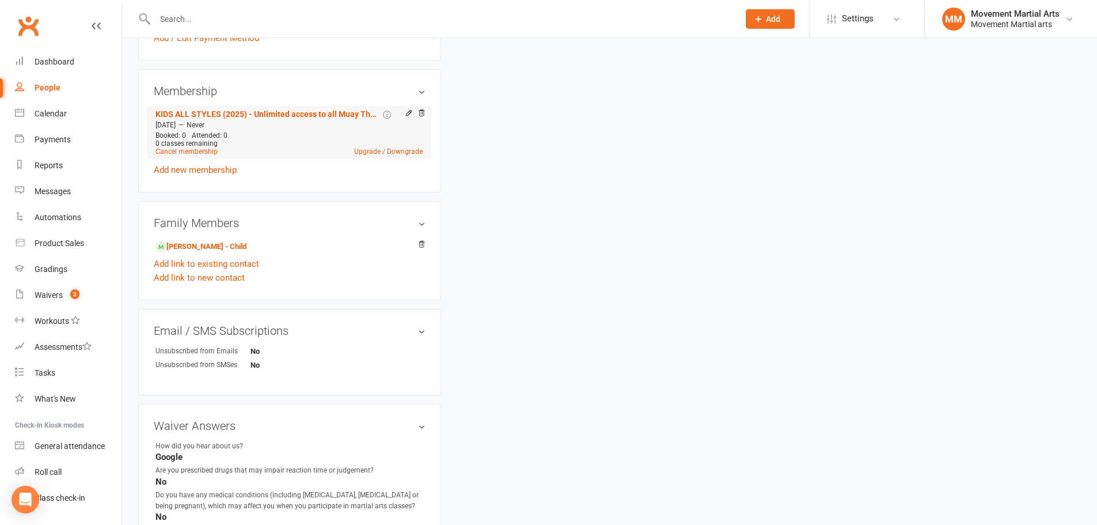
scroll to position [403, 0]
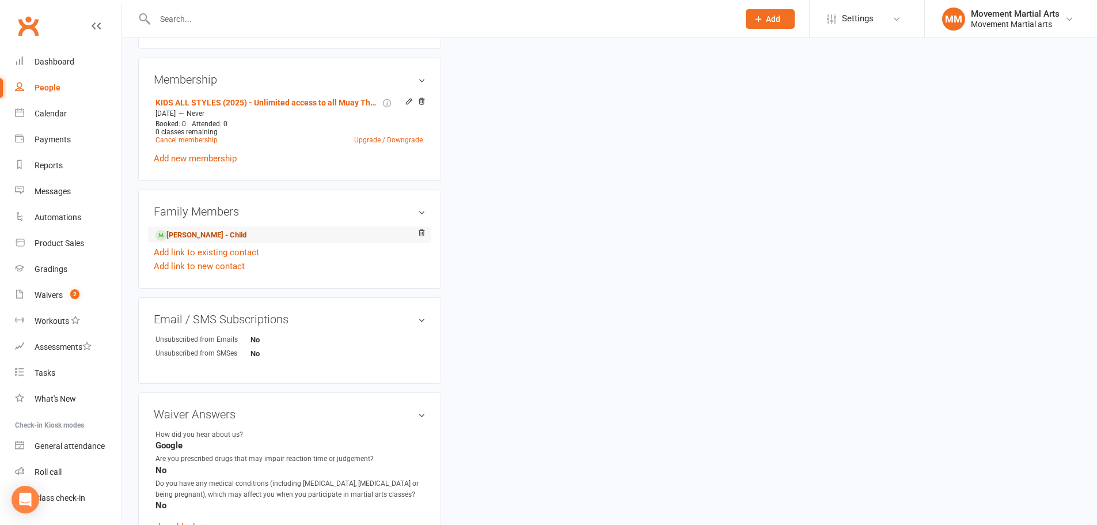
click at [216, 235] on link "Ronan Yang - Child" at bounding box center [200, 235] width 91 height 12
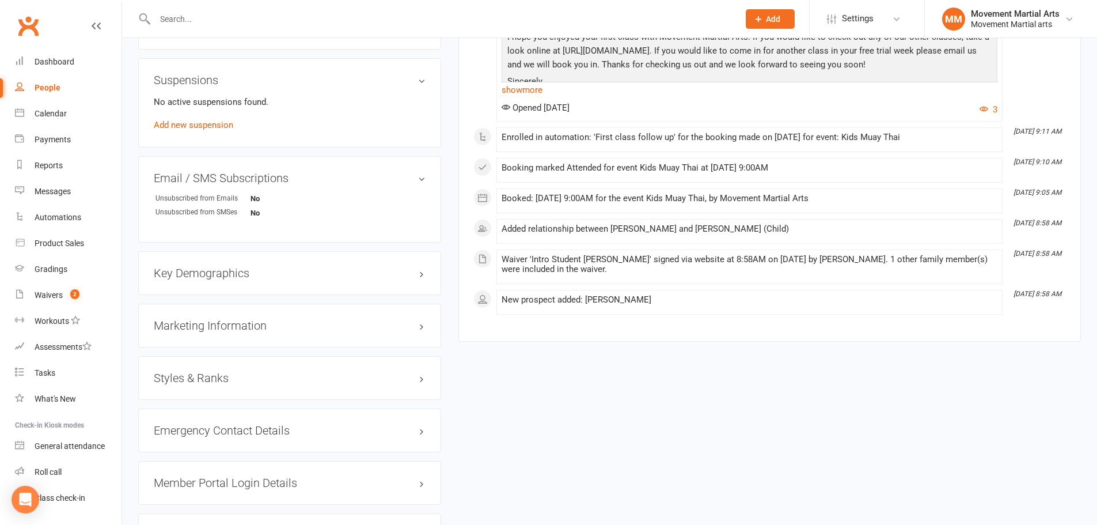
scroll to position [672, 0]
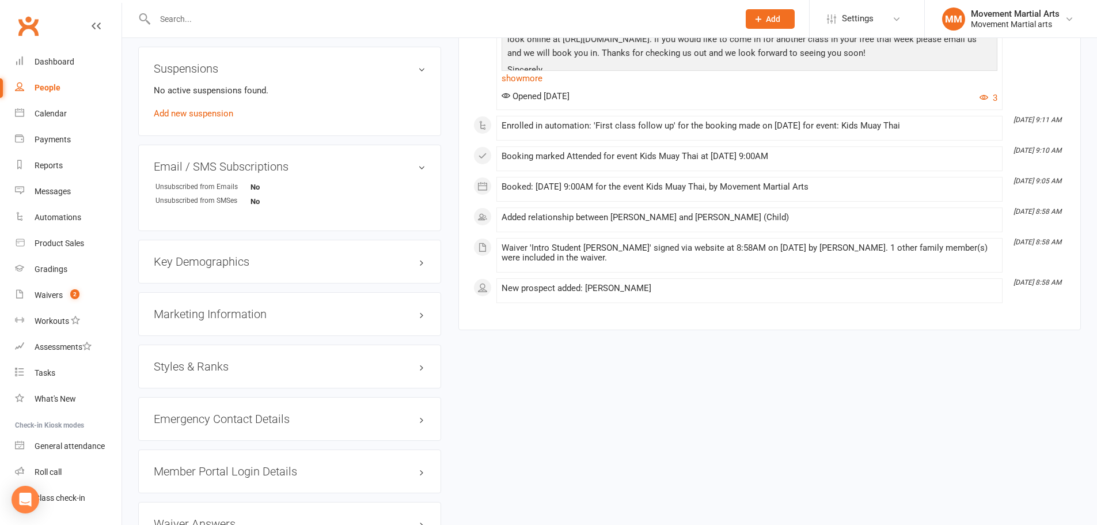
click at [218, 367] on h3 "Styles & Ranks" at bounding box center [290, 366] width 272 height 13
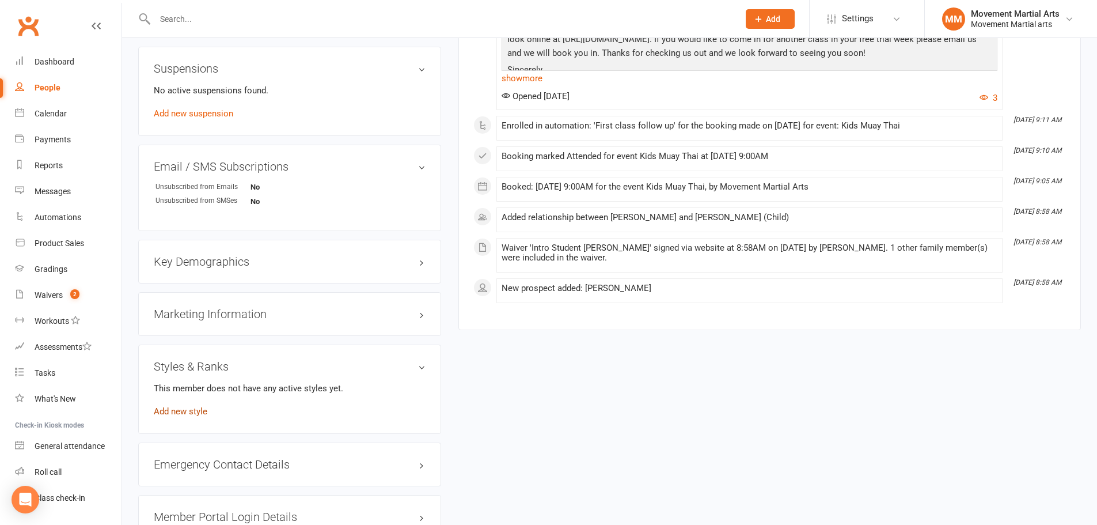
click at [197, 416] on link "Add new style" at bounding box center [181, 411] width 54 height 10
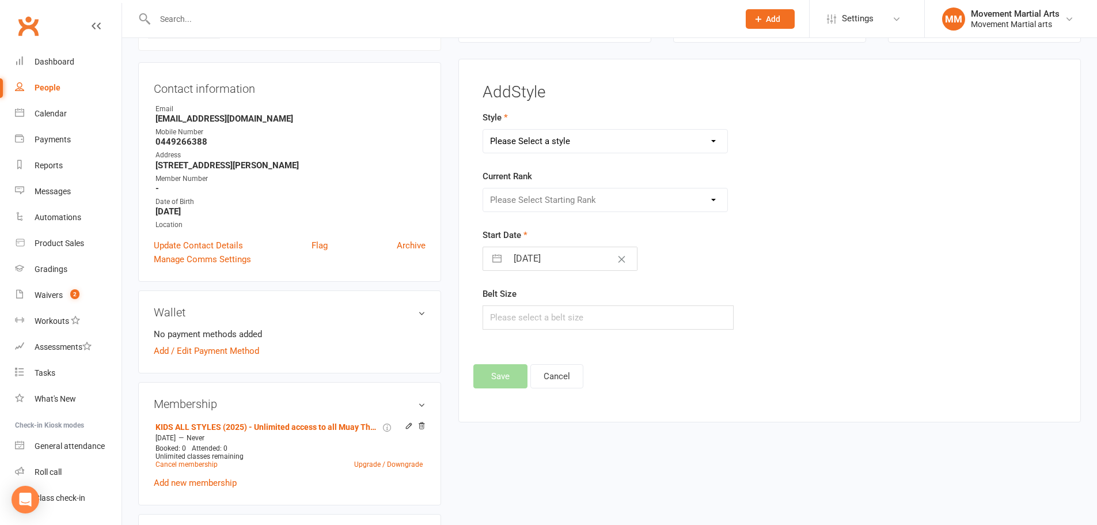
scroll to position [134, 0]
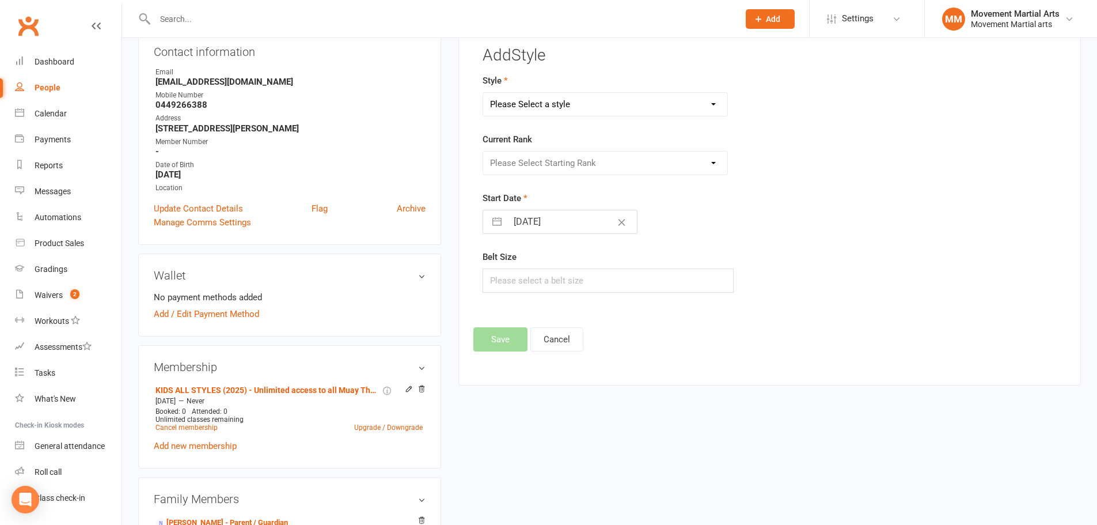
click at [553, 104] on select "Please Select a style BJJ Kids BJJ Kids Muay Thai Muay Thai Kickboxing Strength…" at bounding box center [605, 104] width 245 height 23
click at [540, 98] on select "Please Select a style BJJ Kids BJJ Kids Muay Thai Muay Thai Kickboxing Strength…" at bounding box center [605, 104] width 245 height 23
select select "259"
click at [483, 93] on select "Please Select a style BJJ Kids BJJ Kids Muay Thai Muay Thai Kickboxing Strength…" at bounding box center [605, 104] width 245 height 23
click at [538, 149] on div "Current Rank Please Select Starting Rank White Belt White Belt 1 Stripe White B…" at bounding box center [671, 153] width 377 height 43
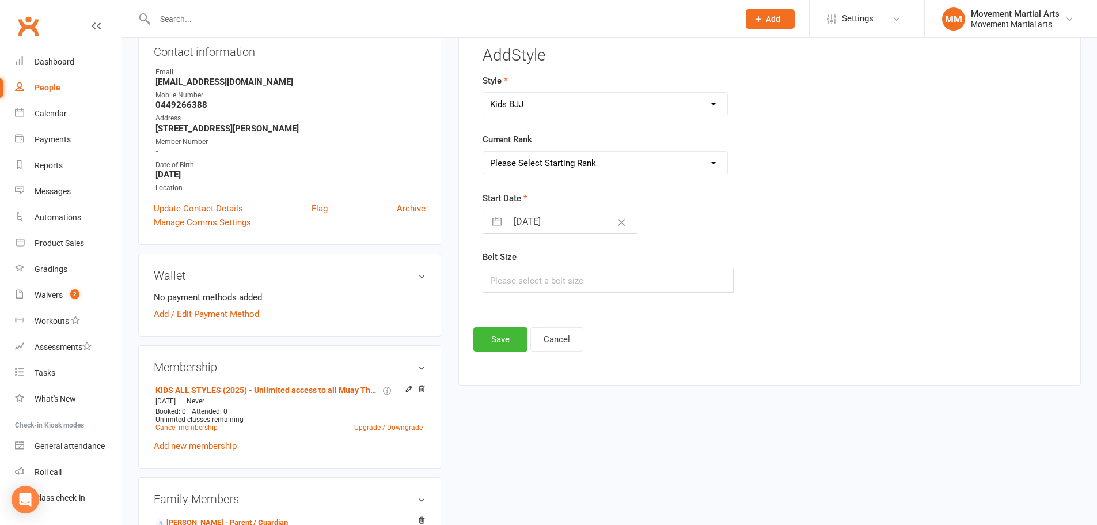
drag, startPoint x: 538, startPoint y: 159, endPoint x: 537, endPoint y: 174, distance: 15.0
click at [538, 160] on select "Please Select Starting Rank White Belt White Belt 1 Stripe White Belt 2 Stripe …" at bounding box center [605, 162] width 245 height 23
click at [483, 151] on select "Please Select Starting Rank White Belt White Belt 1 Stripe White Belt 2 Stripe …" at bounding box center [605, 162] width 245 height 23
click at [535, 158] on select "Please Select Starting Rank White Belt White Belt 1 Stripe White Belt 2 Stripe …" at bounding box center [605, 162] width 245 height 23
select select "2402"
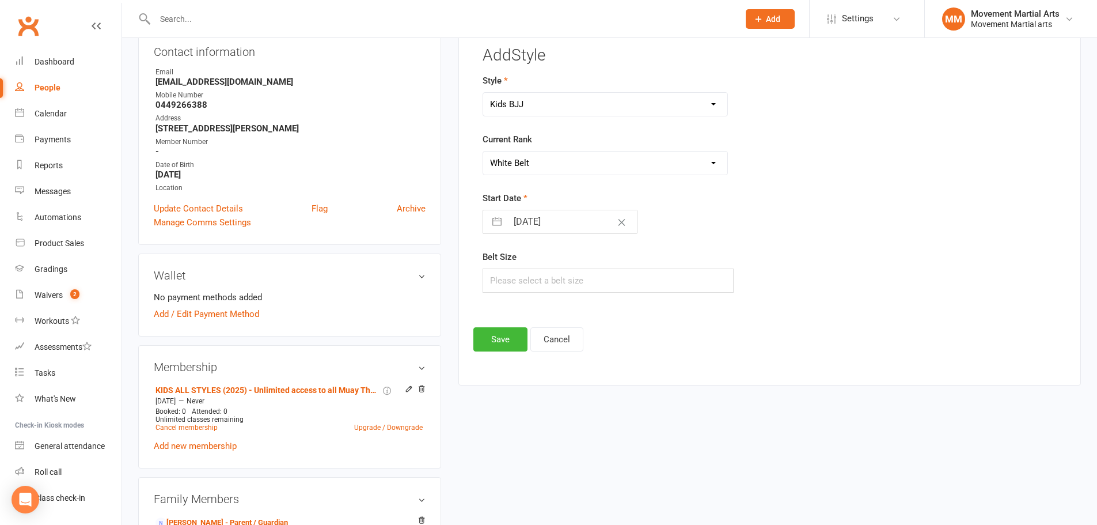
click at [483, 151] on select "Please Select Starting Rank White Belt White Belt 1 Stripe White Belt 2 Stripe …" at bounding box center [605, 162] width 245 height 23
click at [508, 339] on button "Save" at bounding box center [500, 339] width 54 height 24
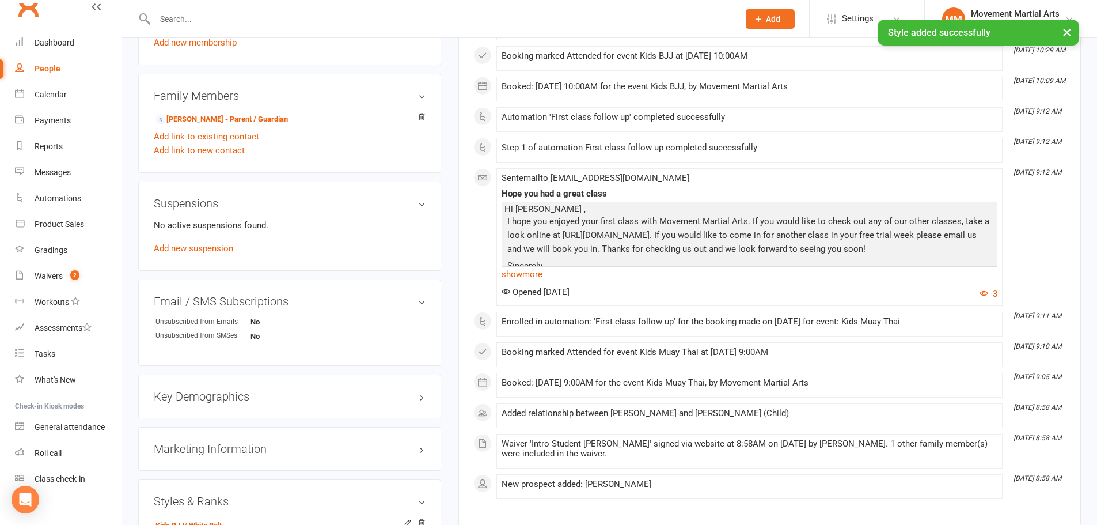
scroll to position [29, 0]
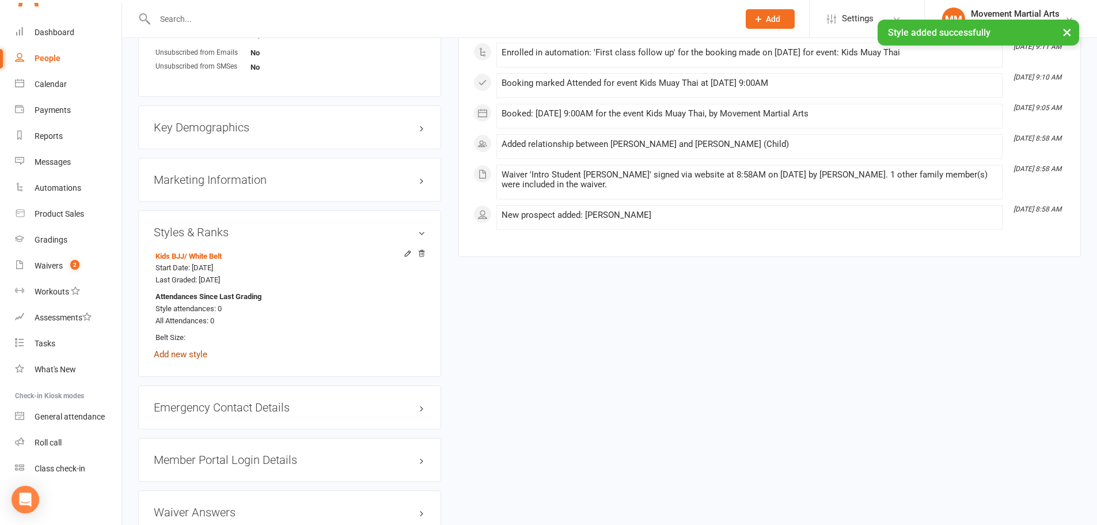
click at [174, 356] on link "Add new style" at bounding box center [181, 354] width 54 height 10
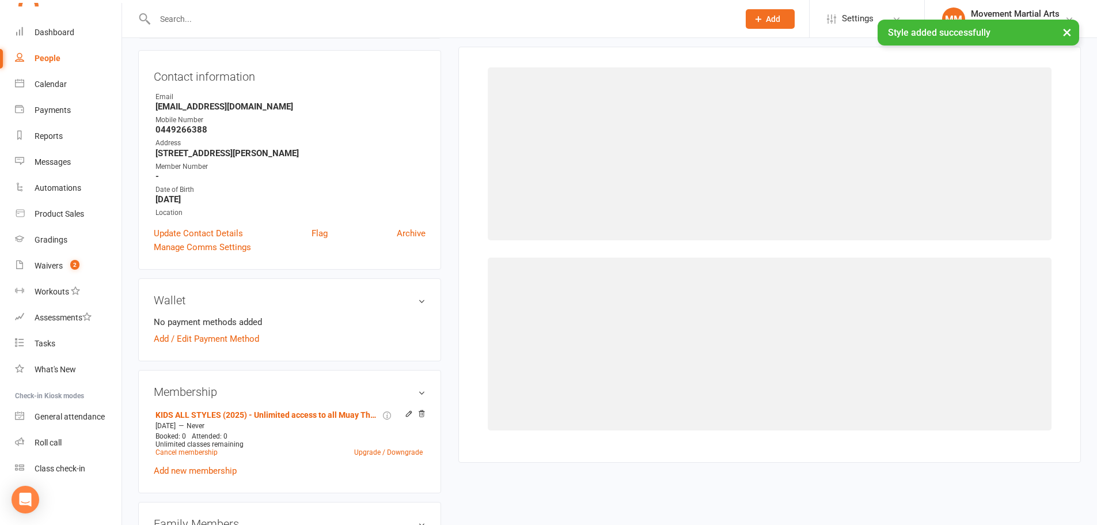
scroll to position [98, 0]
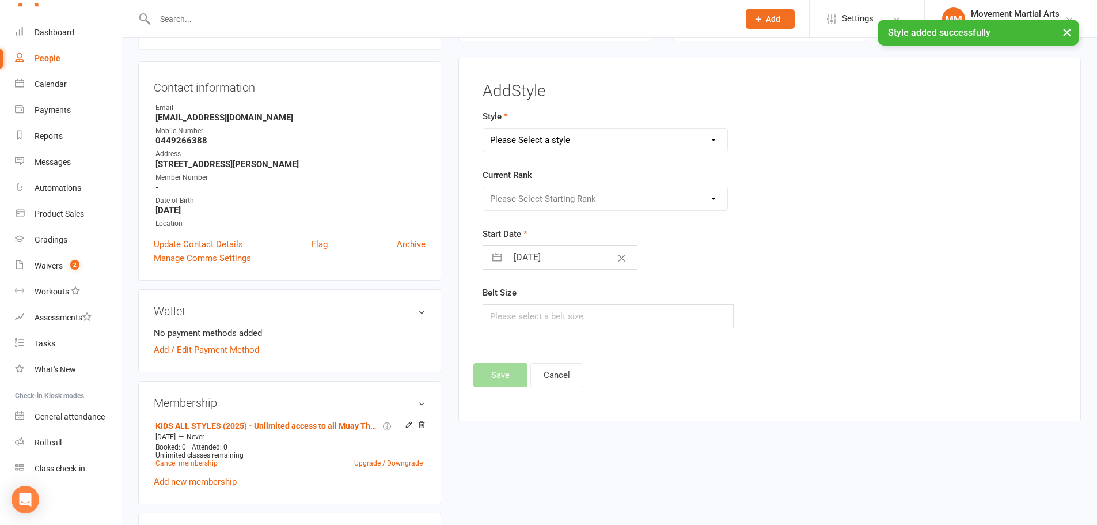
click at [573, 137] on select "Please Select a style BJJ Kids BJJ Kids Muay Thai Muay Thai Kickboxing Strength…" at bounding box center [605, 139] width 245 height 23
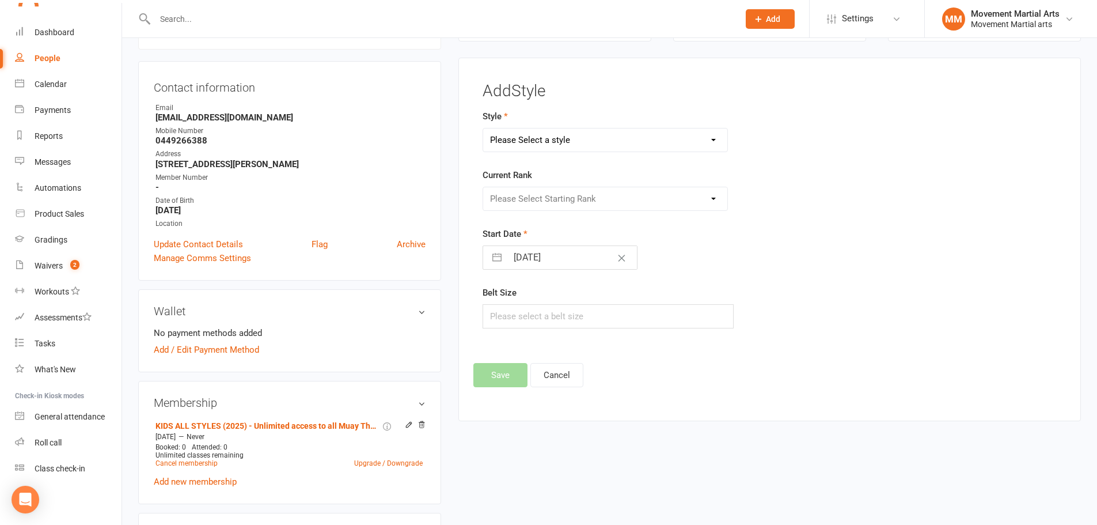
select select "948"
click at [483, 128] on select "Please Select a style BJJ Kids BJJ Kids Muay Thai Muay Thai Kickboxing Strength…" at bounding box center [605, 139] width 245 height 23
click at [542, 200] on select "Please Select Starting Rank No Armband White Armband Grey - White Armband Grey …" at bounding box center [605, 198] width 245 height 23
select select "8807"
click at [483, 187] on select "Please Select Starting Rank No Armband White Armband Grey - White Armband Grey …" at bounding box center [605, 198] width 245 height 23
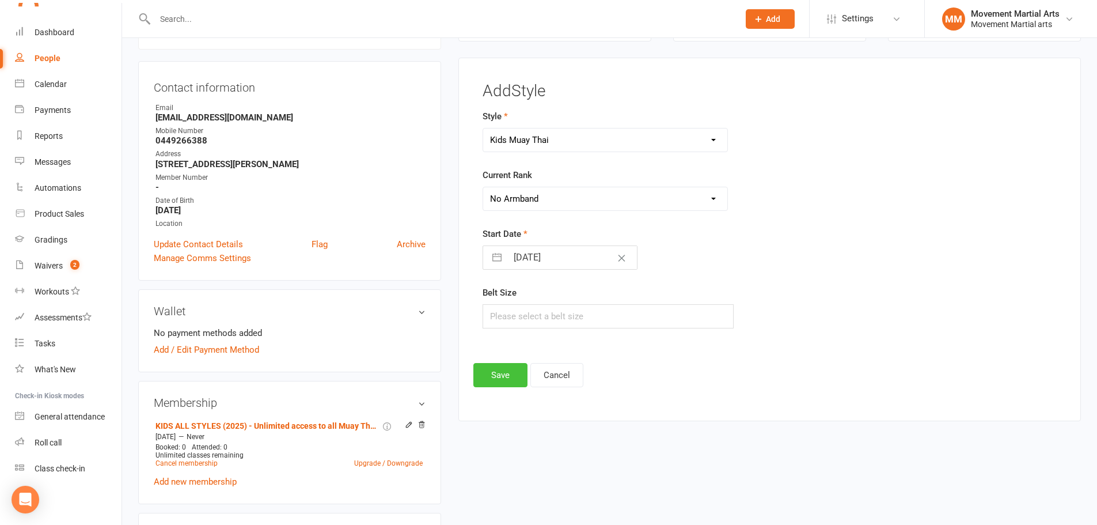
click at [512, 377] on button "Save" at bounding box center [500, 375] width 54 height 24
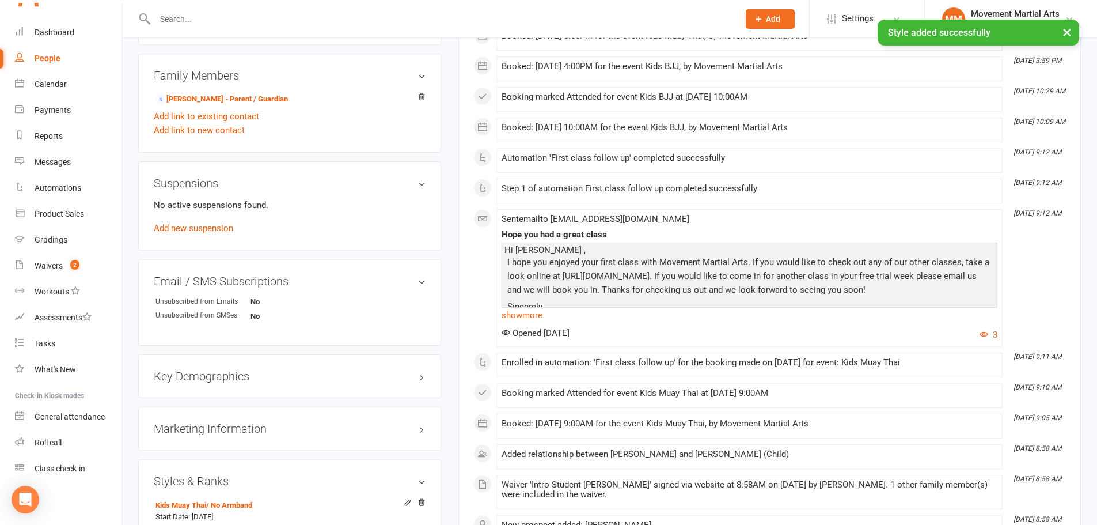
scroll to position [636, 0]
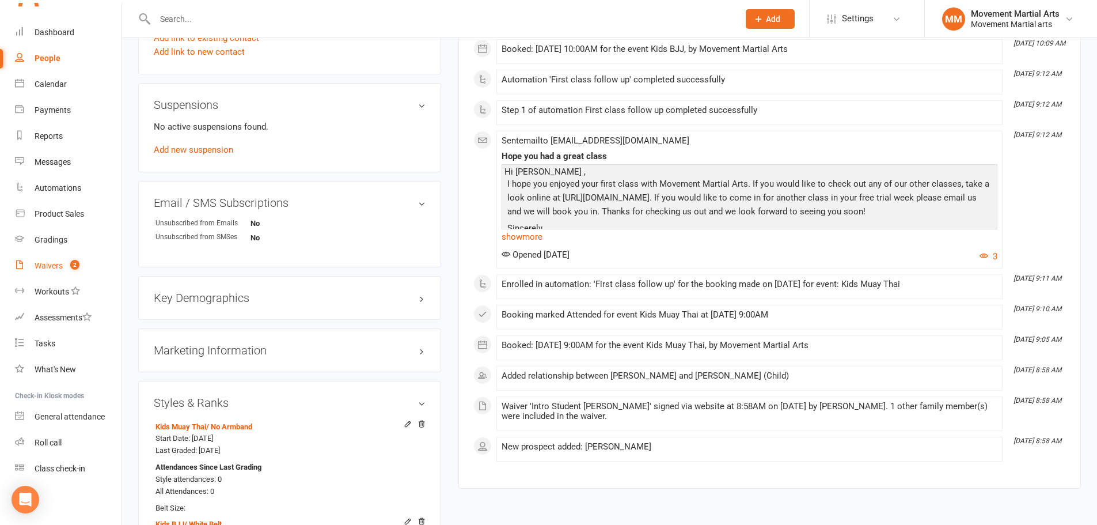
click at [73, 260] on span "2" at bounding box center [74, 265] width 9 height 10
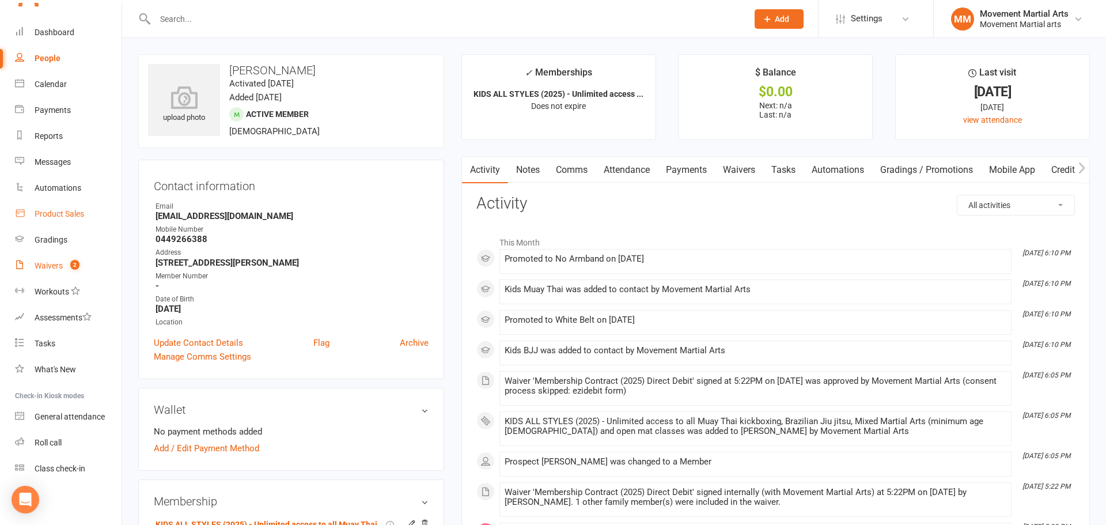
select select "100"
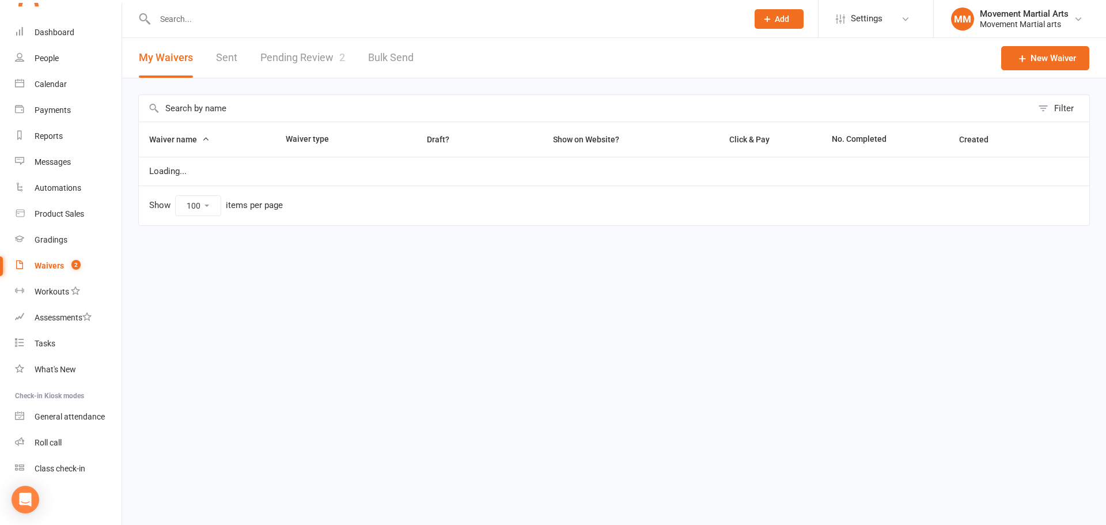
click at [288, 41] on link "Pending Review 2" at bounding box center [302, 58] width 85 height 40
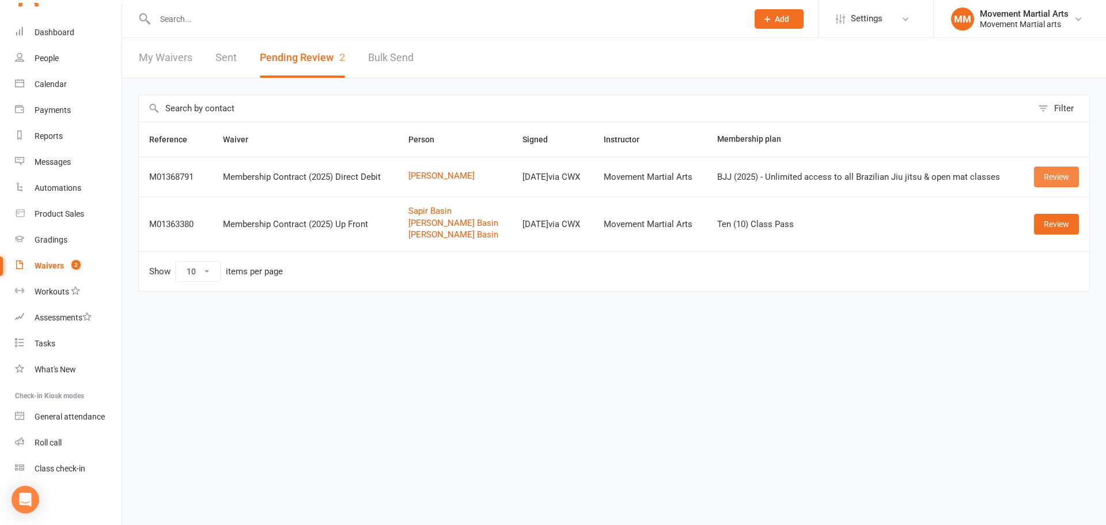
click at [1066, 185] on link "Review" at bounding box center [1056, 176] width 45 height 21
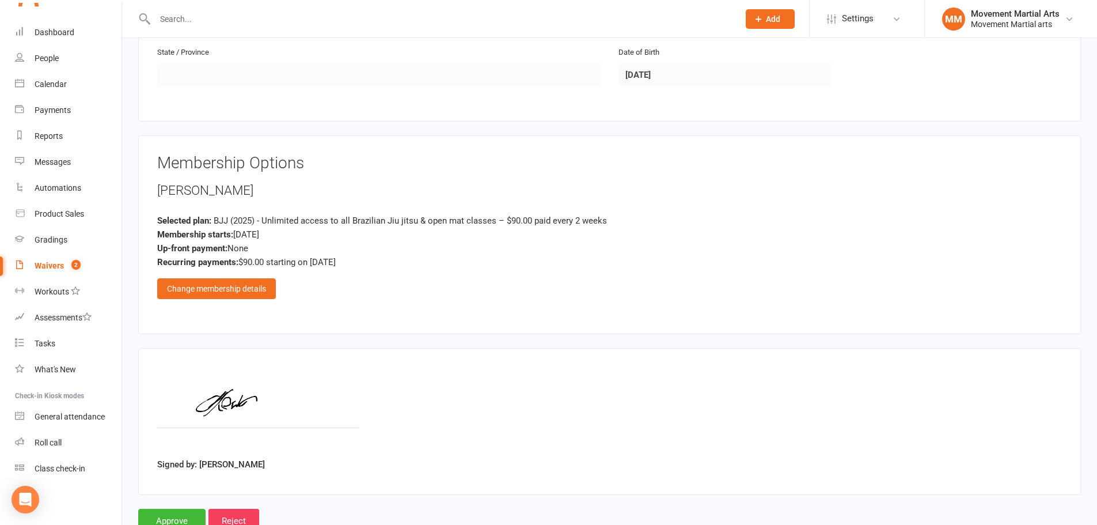
scroll to position [465, 0]
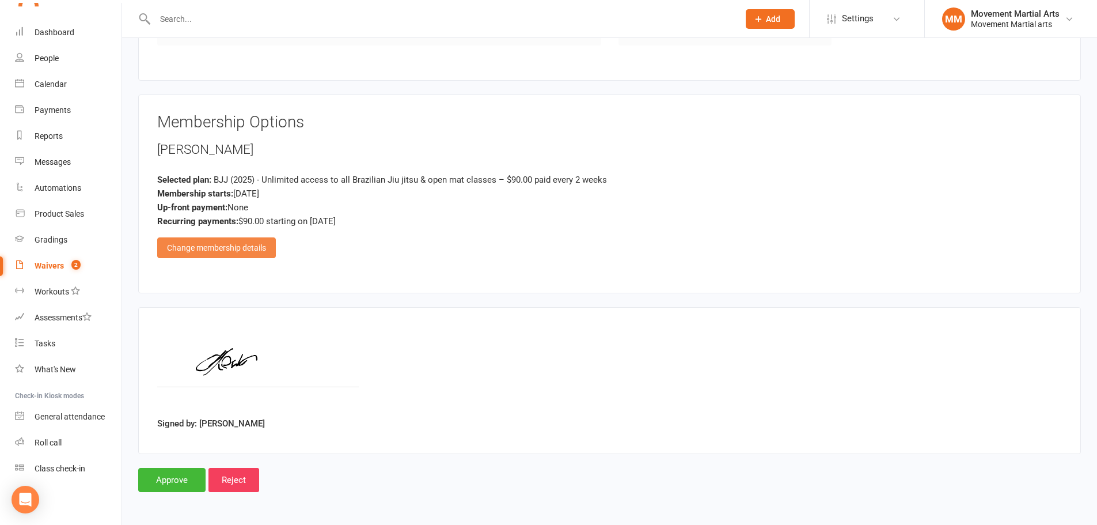
click at [222, 249] on div "Change membership details" at bounding box center [216, 247] width 119 height 21
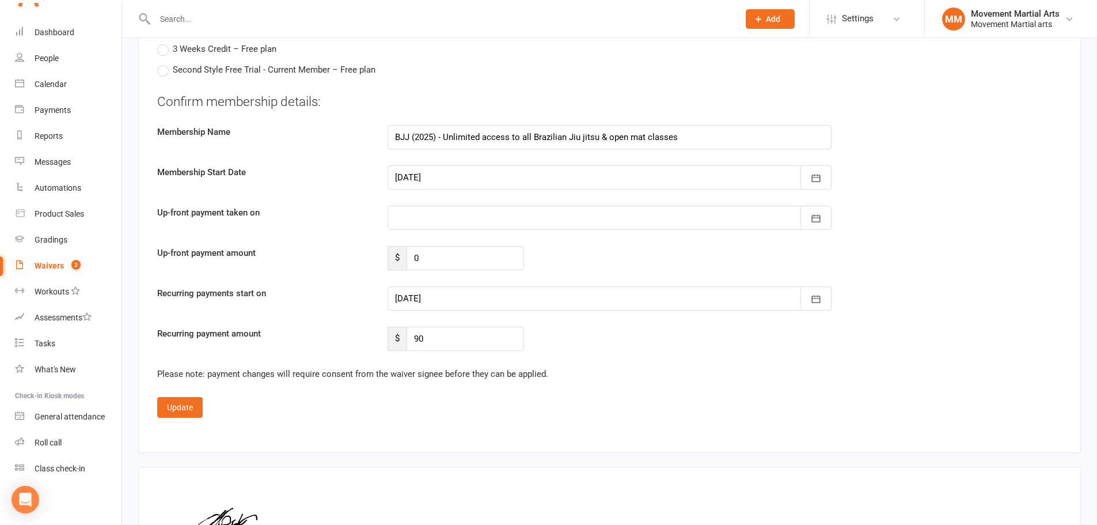
scroll to position [2883, 0]
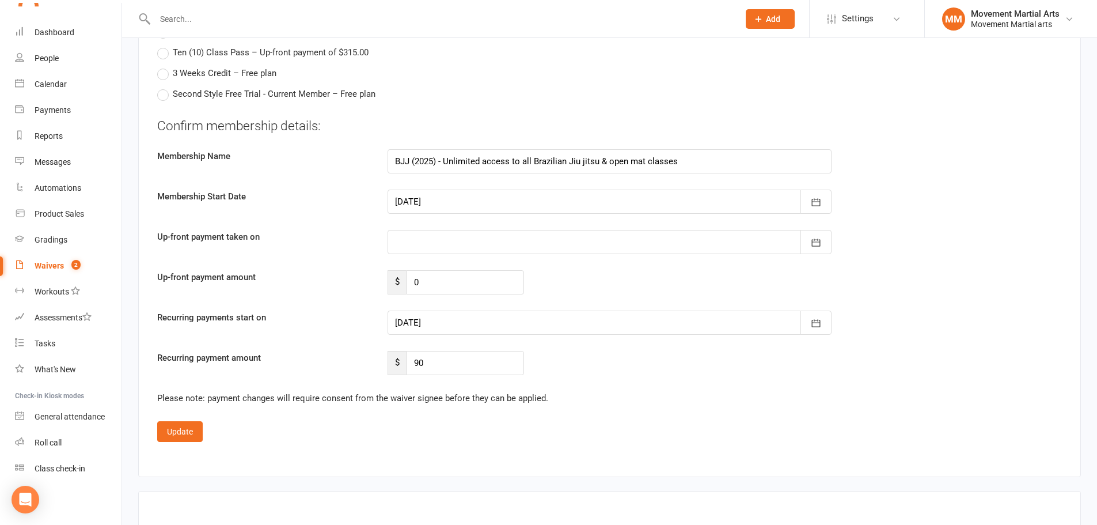
click at [440, 230] on div at bounding box center [610, 242] width 444 height 24
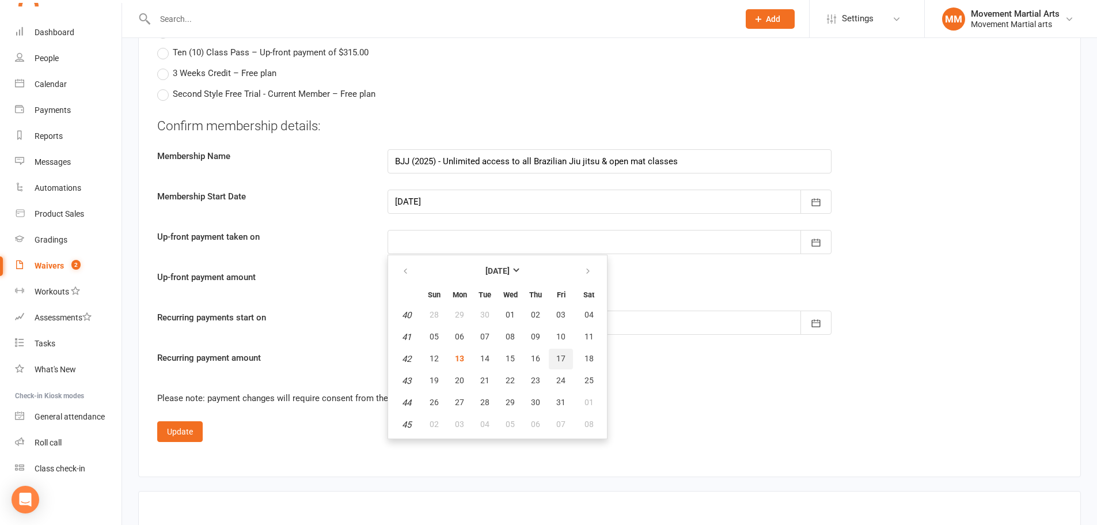
click at [564, 354] on span "17" at bounding box center [560, 358] width 9 height 9
type input "17 Oct 2025"
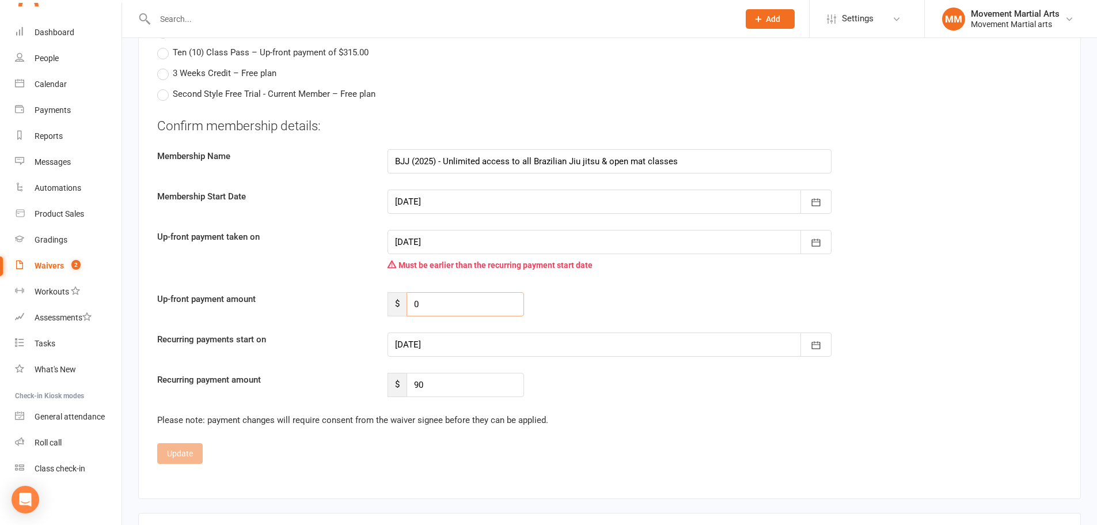
click at [431, 292] on input "0" at bounding box center [465, 304] width 117 height 24
type input "117.92"
click at [447, 332] on div at bounding box center [610, 344] width 444 height 24
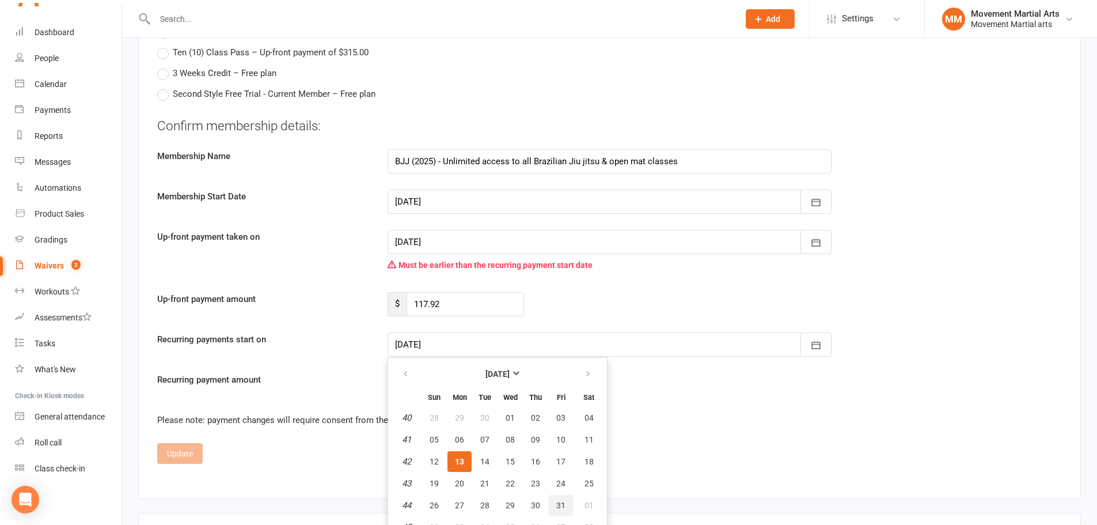
click at [563, 500] on span "31" at bounding box center [560, 504] width 9 height 9
type input "31 Oct 2025"
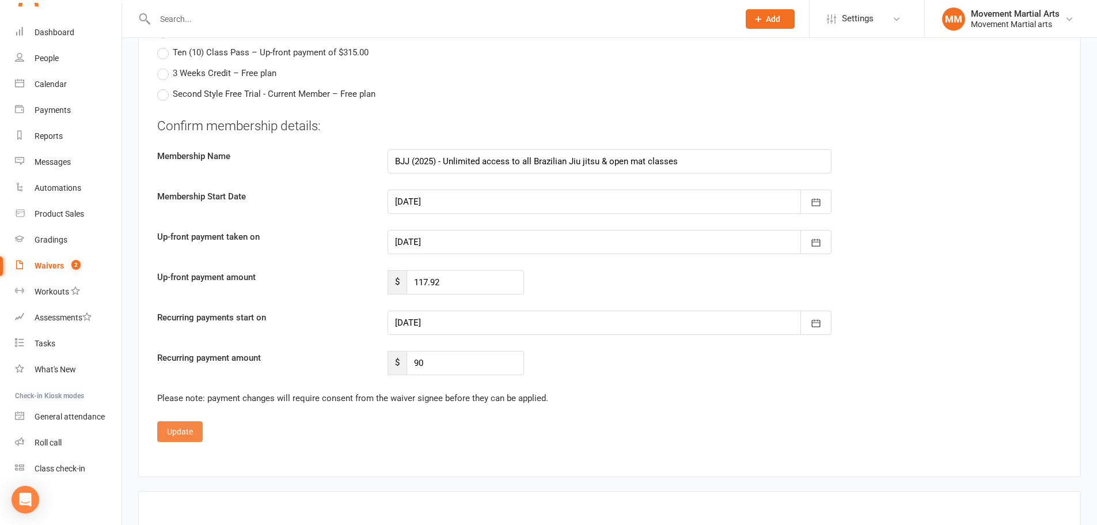
click at [197, 421] on button "Update" at bounding box center [179, 431] width 45 height 21
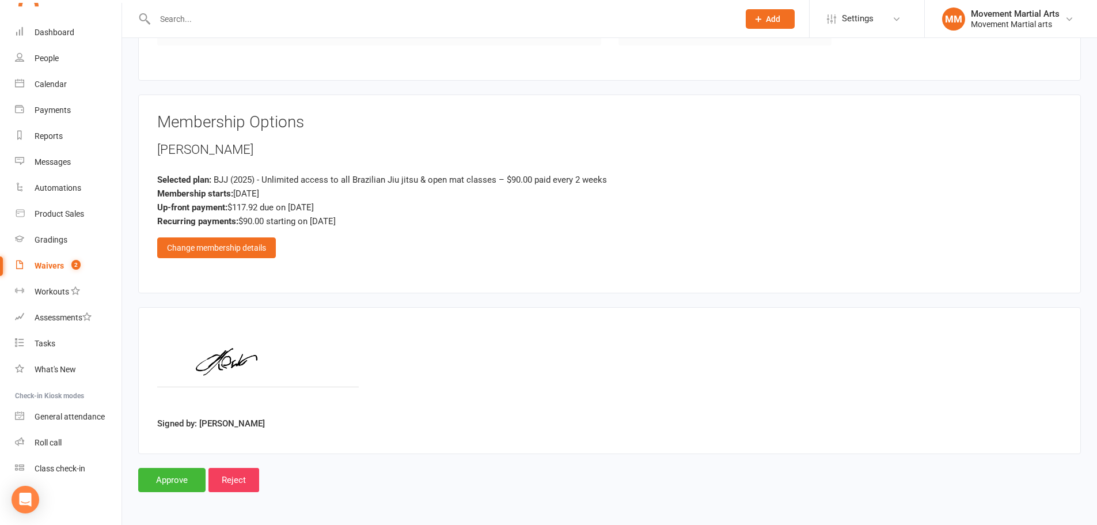
scroll to position [465, 0]
click at [163, 480] on input "Approve" at bounding box center [171, 480] width 67 height 24
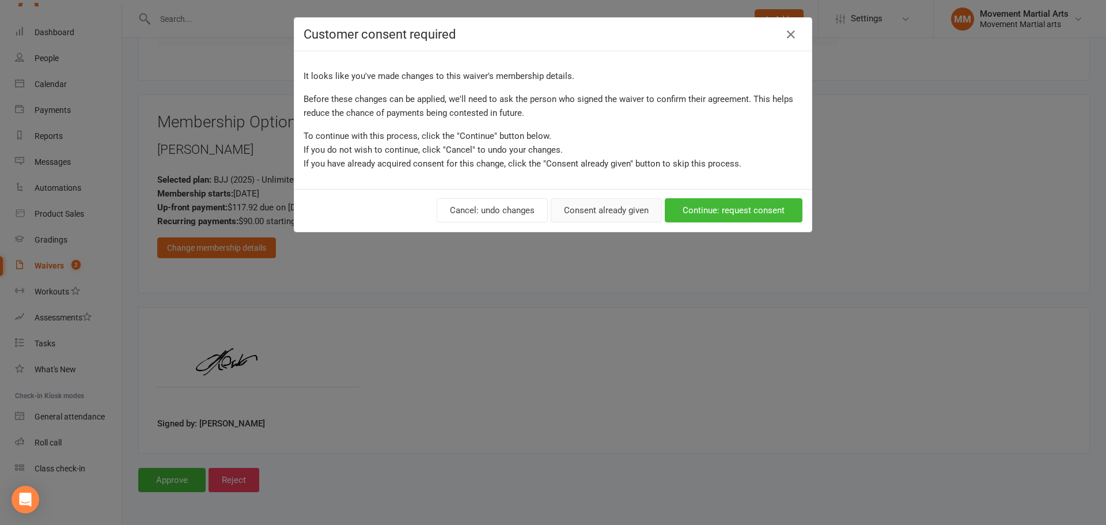
click at [602, 219] on button "Consent already given" at bounding box center [605, 210] width 111 height 24
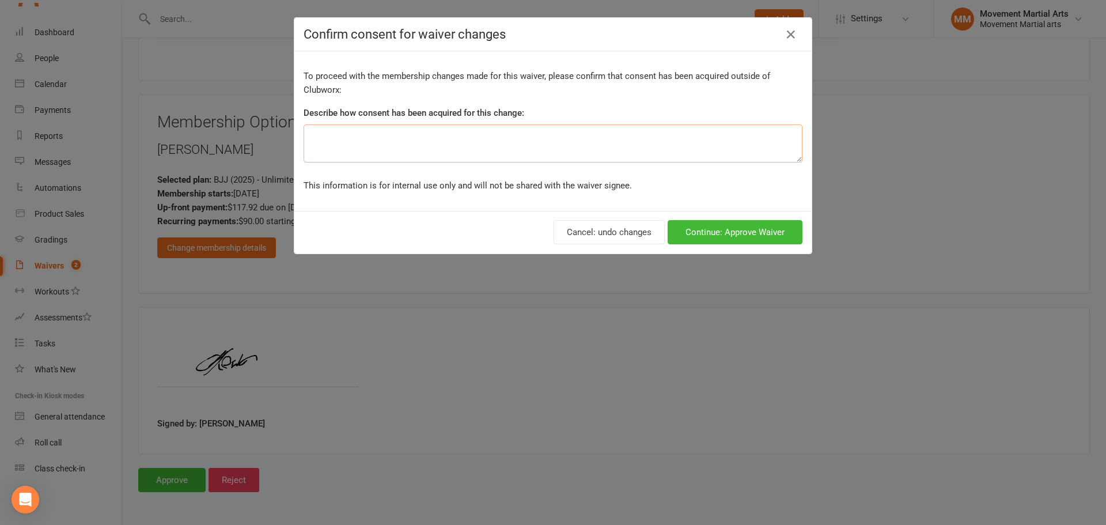
click at [381, 160] on textarea at bounding box center [552, 143] width 499 height 38
type textarea "ezidebit form"
click at [738, 229] on button "Continue: Approve Waiver" at bounding box center [734, 232] width 135 height 24
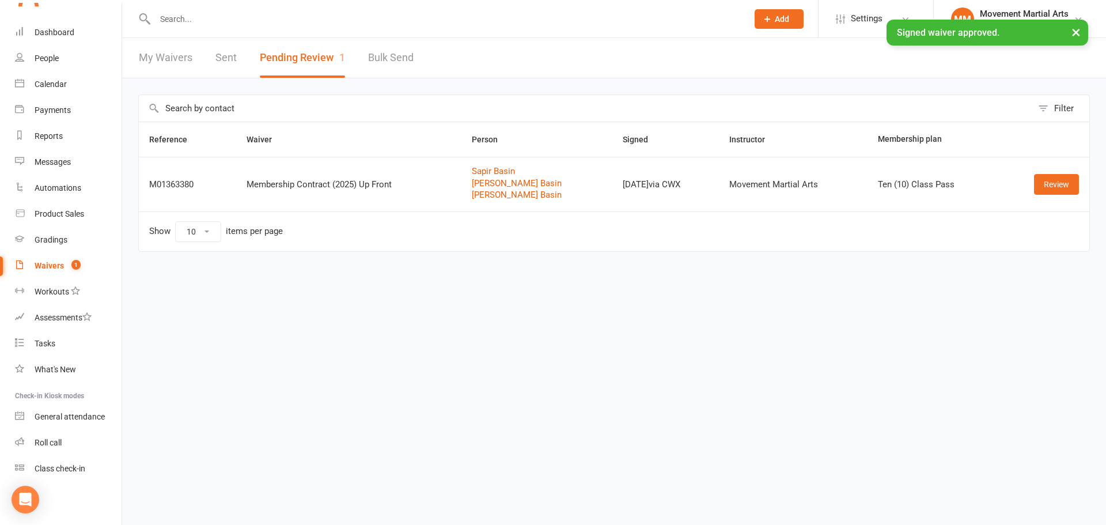
click at [267, 20] on div "× Signed waiver approved." at bounding box center [545, 20] width 1091 height 0
click at [264, 19] on input "text" at bounding box center [445, 19] width 588 height 16
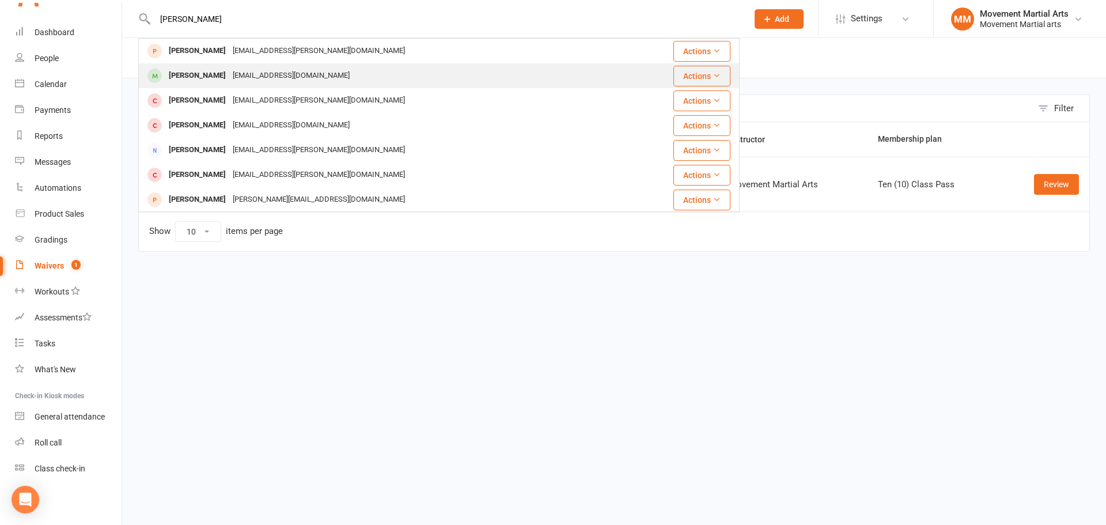
type input "callum brown"
click at [230, 66] on div "Callum Brown cd3brown@optusnet.com.au" at bounding box center [388, 76] width 499 height 24
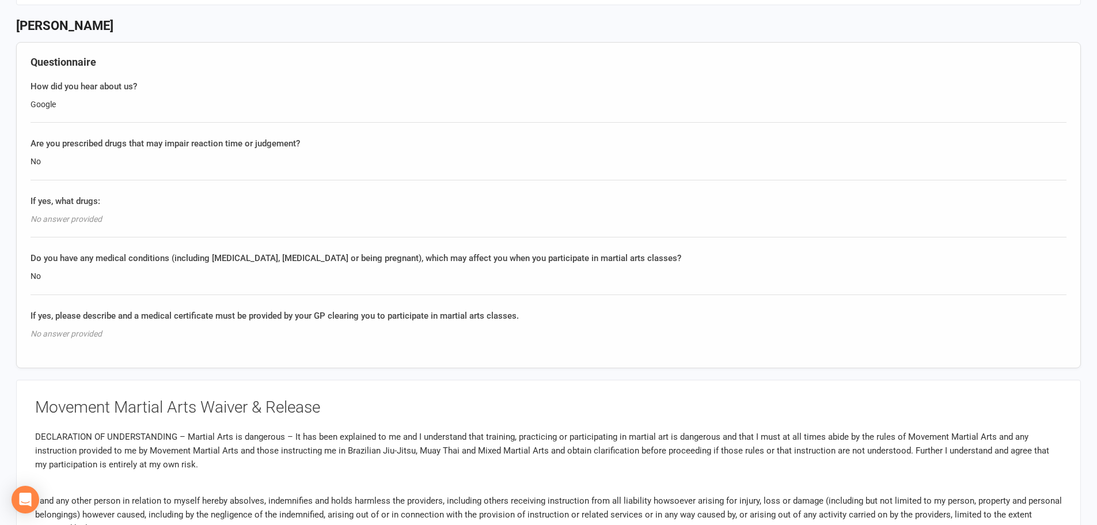
scroll to position [806, 0]
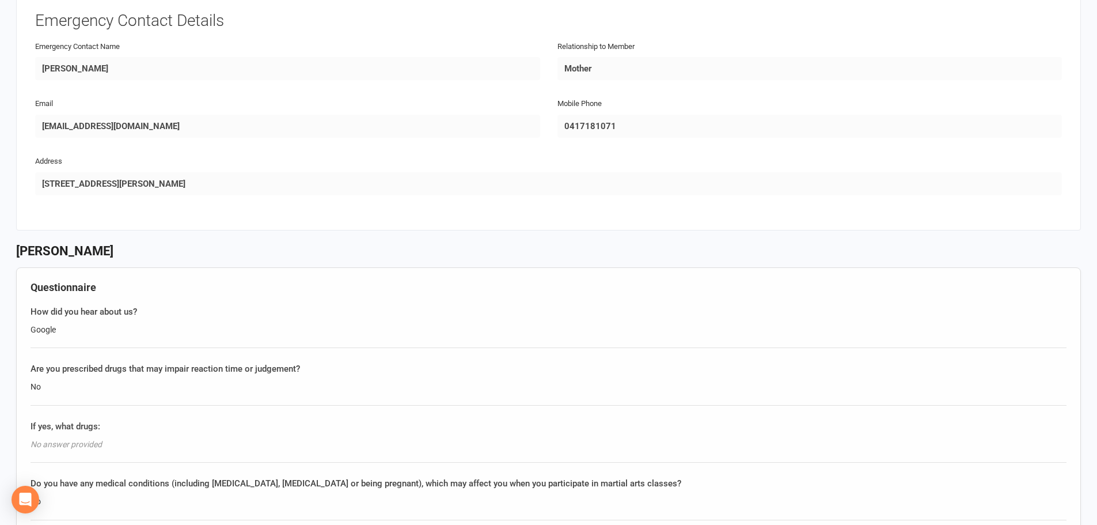
scroll to position [672, 0]
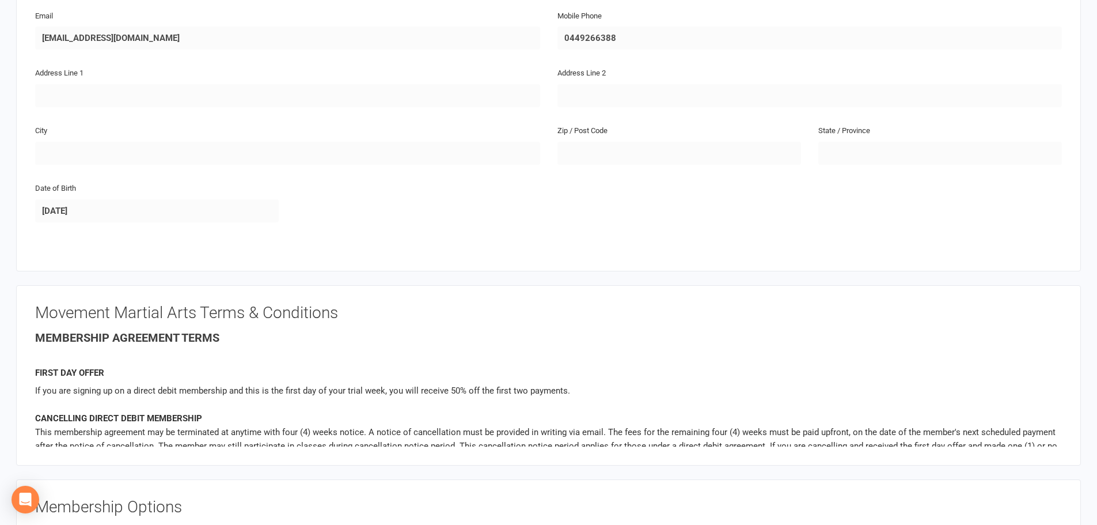
scroll to position [940, 0]
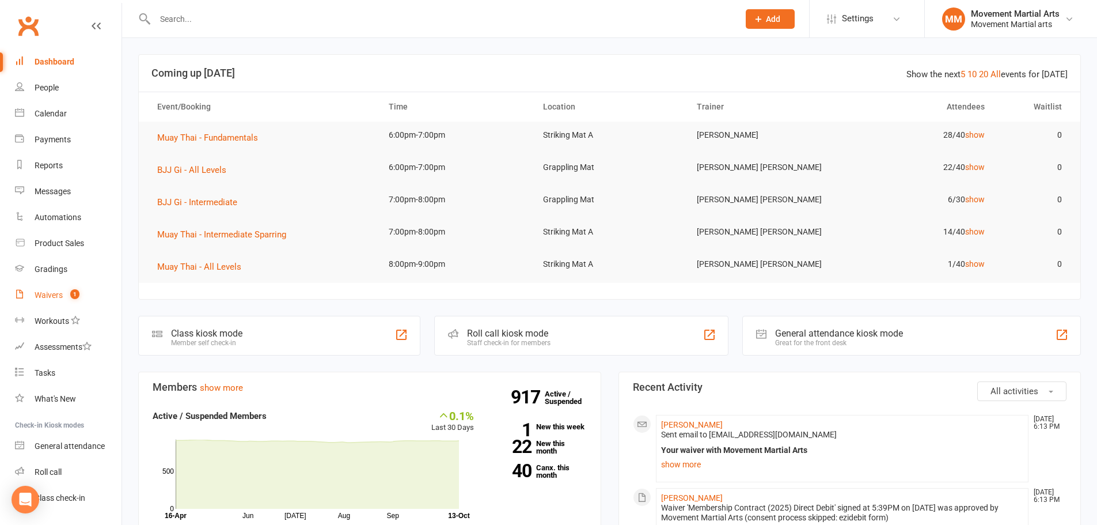
click at [59, 298] on div "Waivers" at bounding box center [49, 294] width 28 height 9
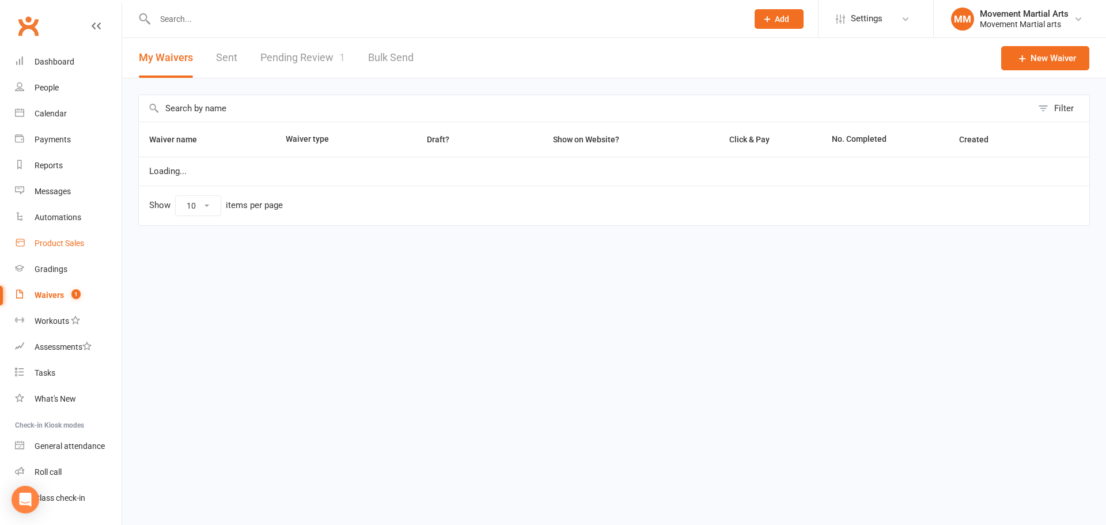
select select "100"
click at [290, 56] on link "Pending Review 1" at bounding box center [302, 58] width 85 height 40
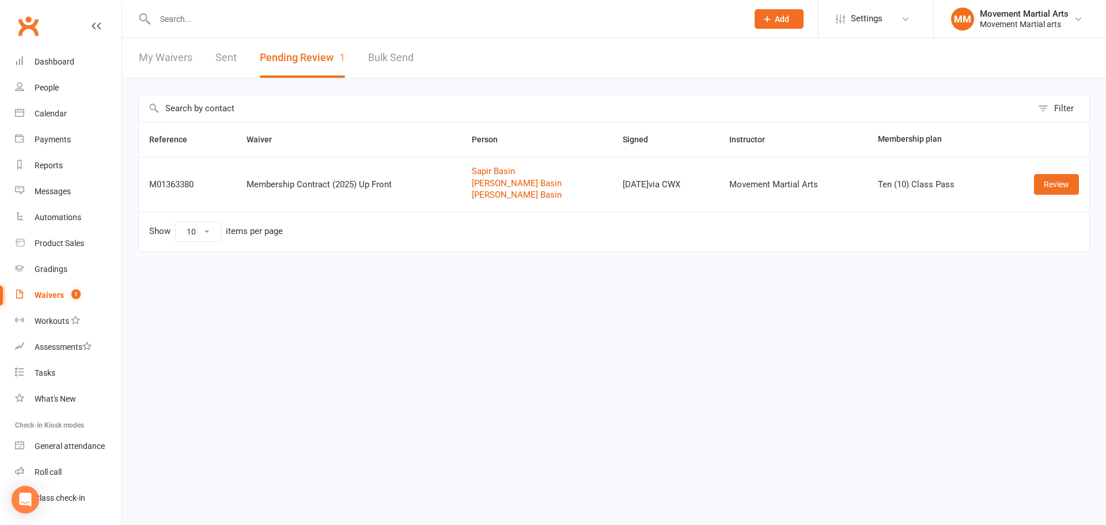
click at [246, 9] on div at bounding box center [438, 18] width 601 height 37
click at [247, 14] on input "text" at bounding box center [445, 19] width 588 height 16
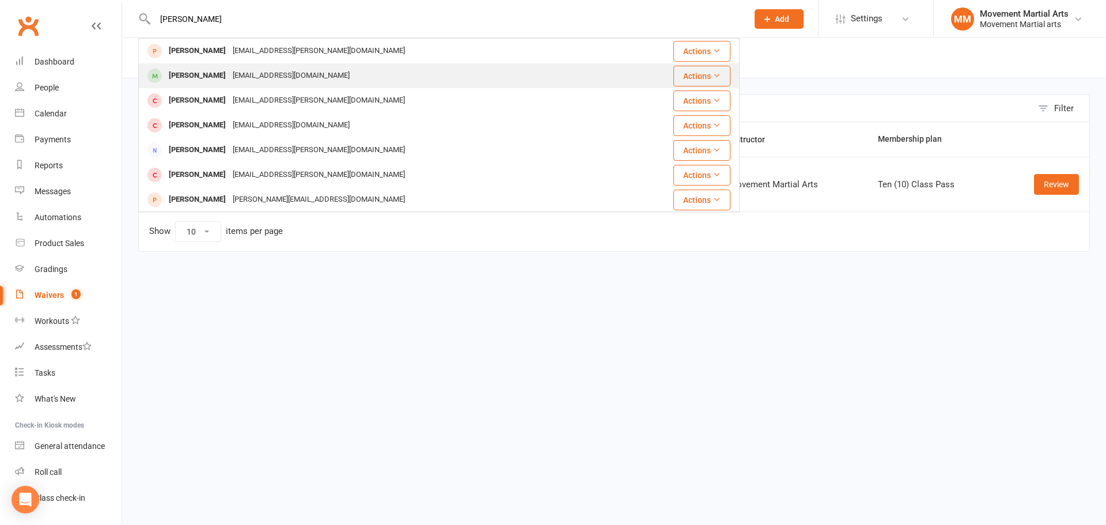
type input "[PERSON_NAME]"
click at [265, 70] on div "[EMAIL_ADDRESS][DOMAIN_NAME]" at bounding box center [291, 75] width 124 height 17
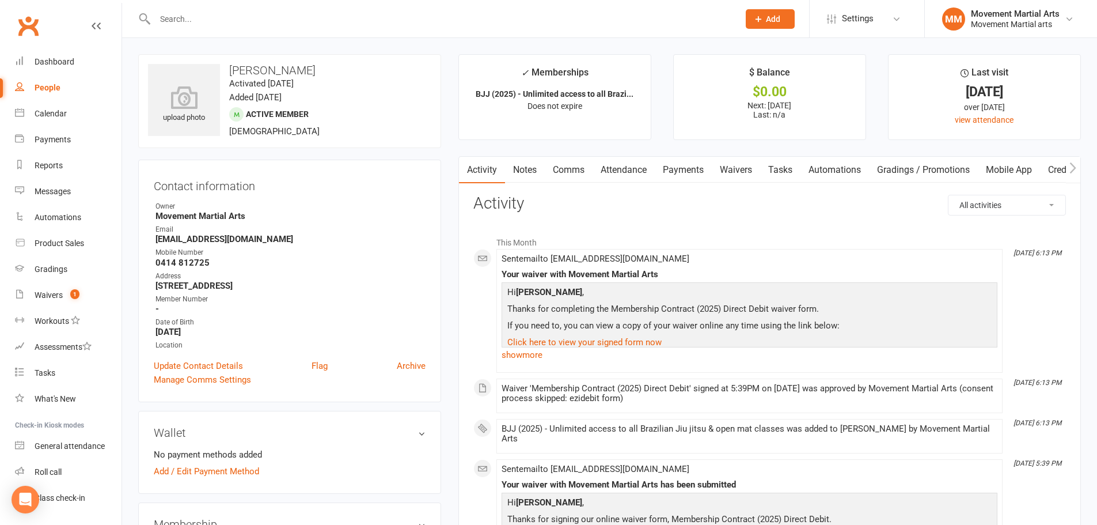
click at [528, 173] on link "Notes" at bounding box center [525, 170] width 40 height 26
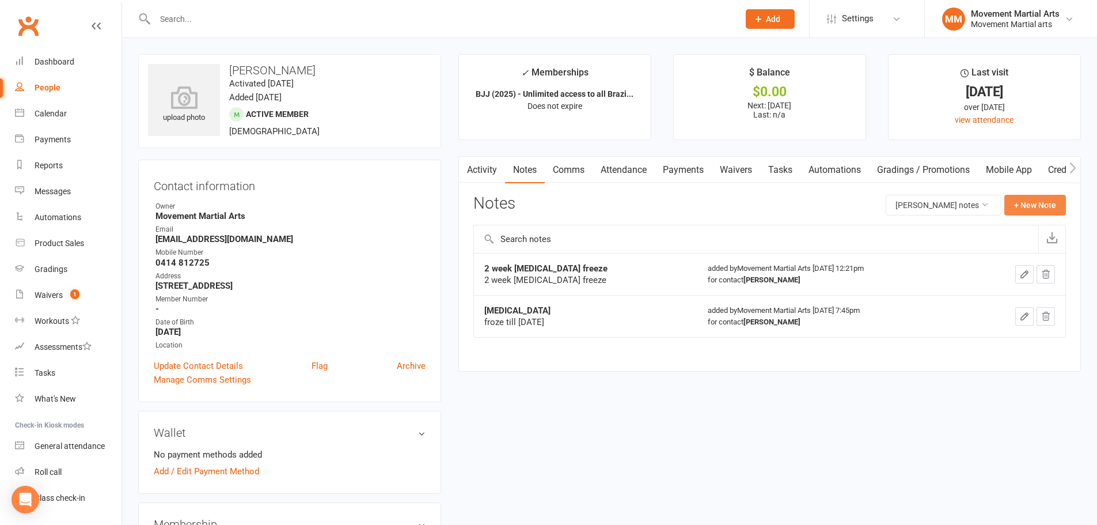
click at [1036, 204] on button "+ New Note" at bounding box center [1035, 205] width 62 height 21
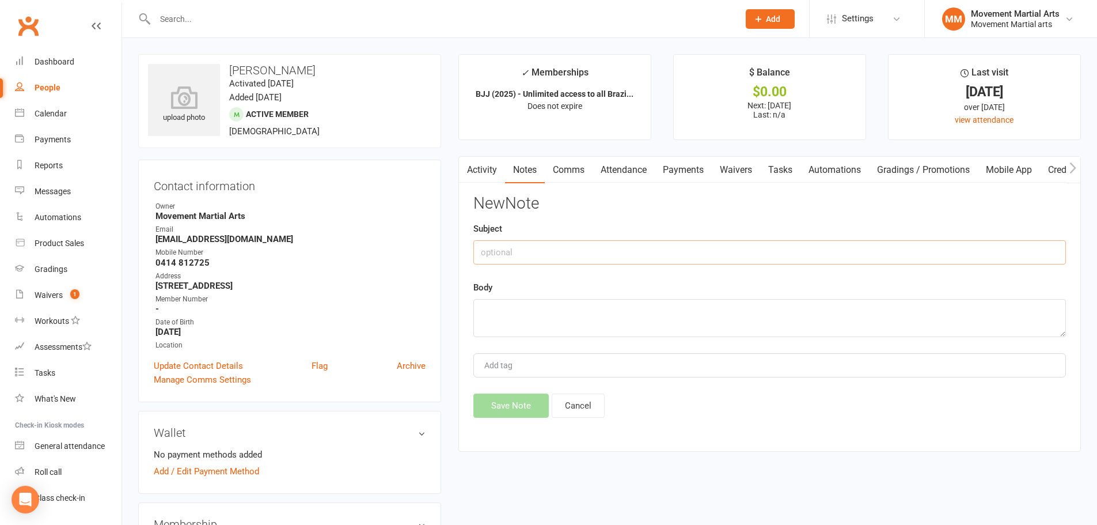
click at [644, 247] on input "text" at bounding box center [769, 252] width 593 height 24
type input "$25.72 extra first payment"
type textarea "rm 13/10"
click at [523, 403] on button "Save Note" at bounding box center [510, 405] width 75 height 24
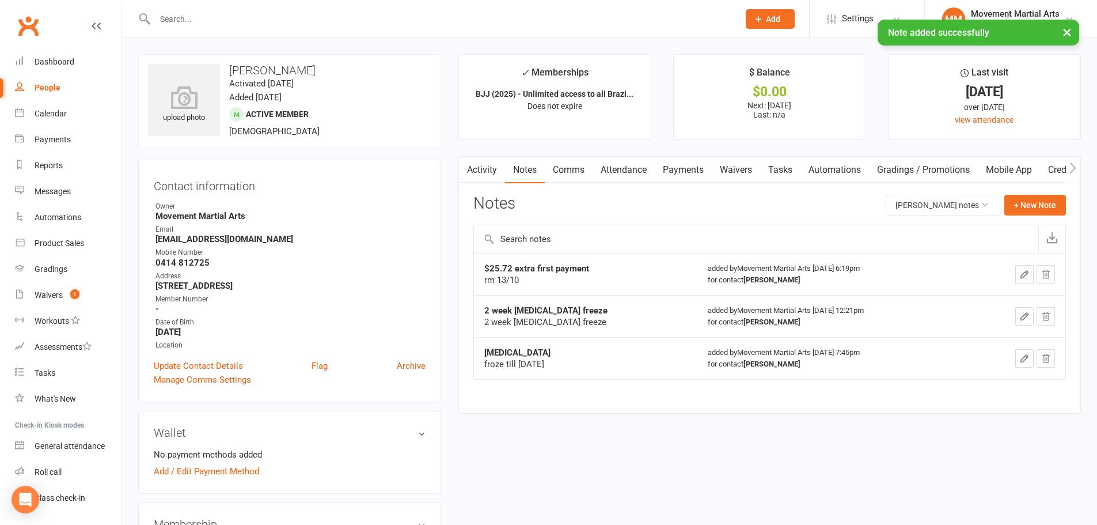
click at [566, 161] on link "Comms" at bounding box center [569, 170] width 48 height 26
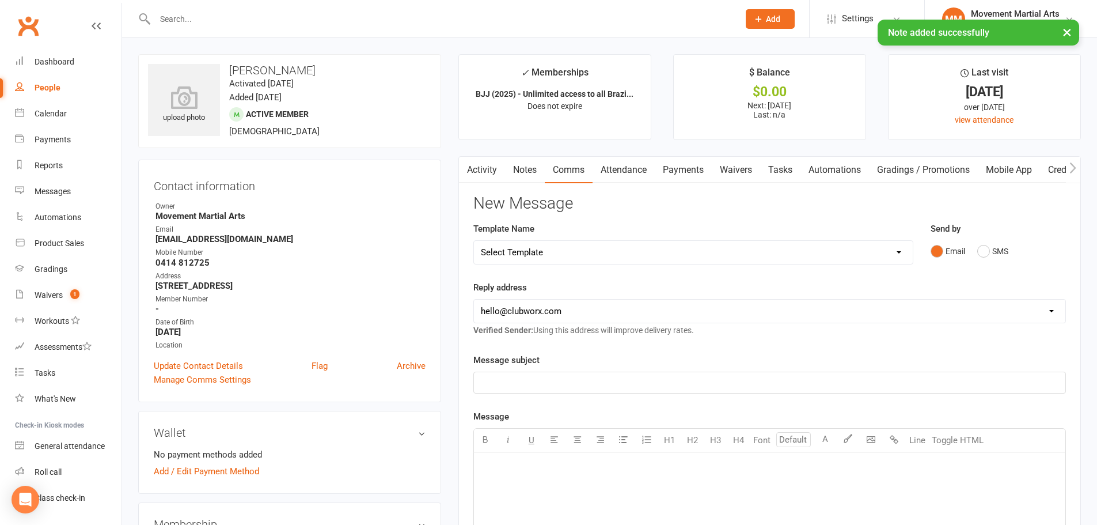
drag, startPoint x: 522, startPoint y: 242, endPoint x: 529, endPoint y: 249, distance: 10.2
click at [522, 242] on select "Select Template [Email] Grading - Blue Belt [Email] Gym relocation closing time…" at bounding box center [693, 252] width 439 height 23
select select "37"
click at [474, 241] on select "Select Template [Email] Grading - Blue Belt [Email] Gym relocation closing time…" at bounding box center [693, 252] width 439 height 23
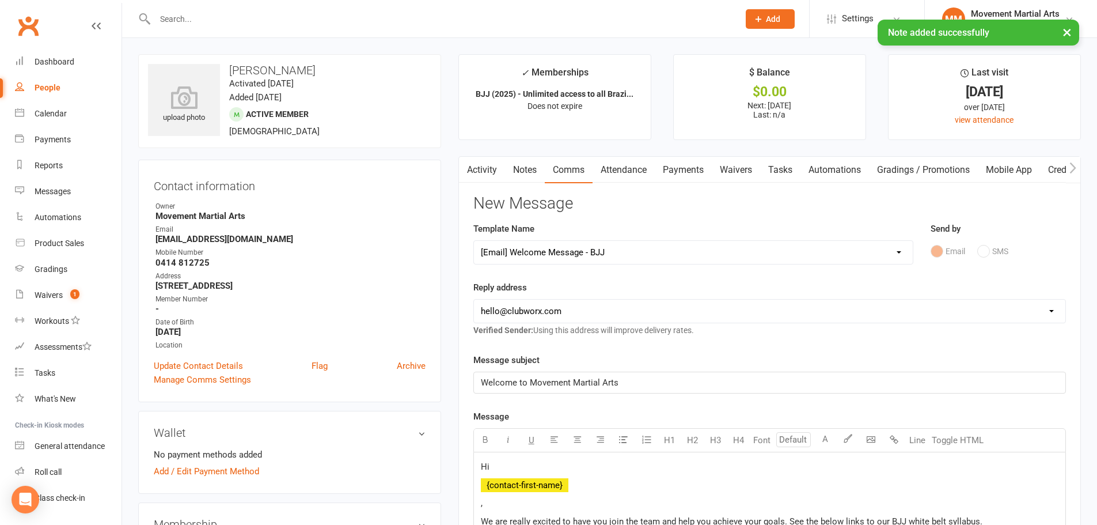
click at [538, 316] on select "hello@clubworx.com admin@movementmartialarts.com.au billy@movementmartialarts.c…" at bounding box center [769, 310] width 591 height 23
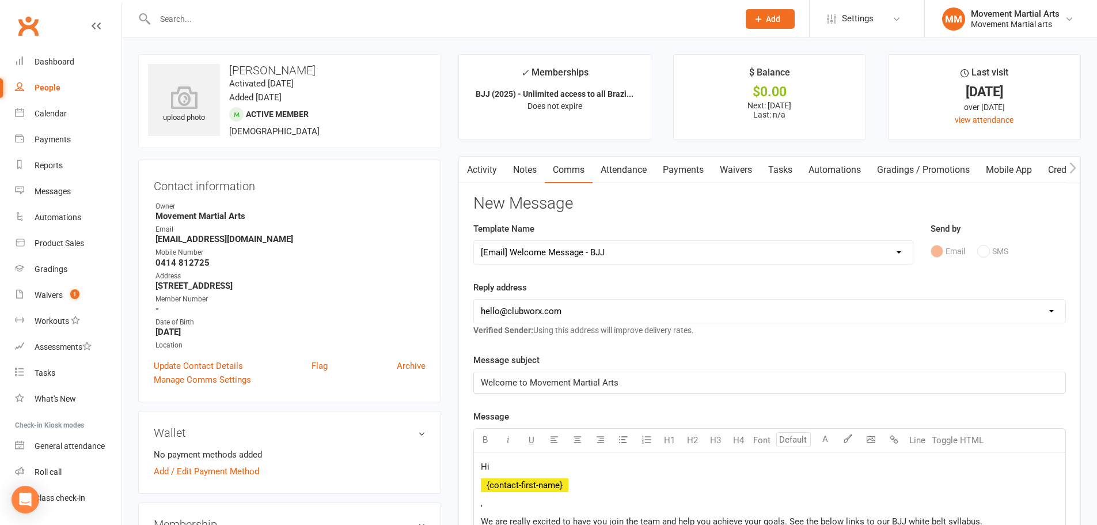
select select "4"
click at [474, 299] on select "hello@clubworx.com admin@movementmartialarts.com.au billy@movementmartialarts.c…" at bounding box center [769, 310] width 591 height 23
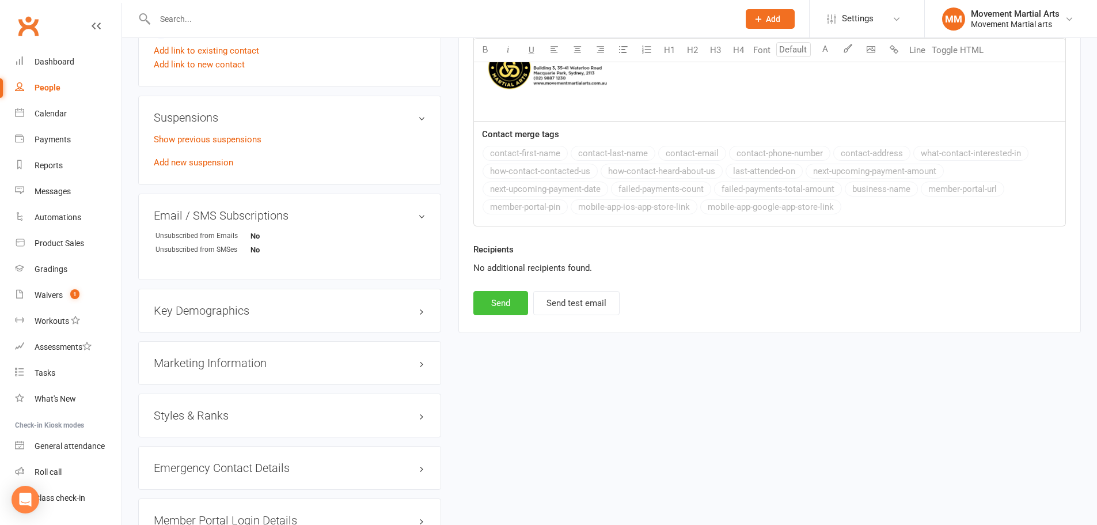
click at [489, 306] on button "Send" at bounding box center [500, 303] width 55 height 24
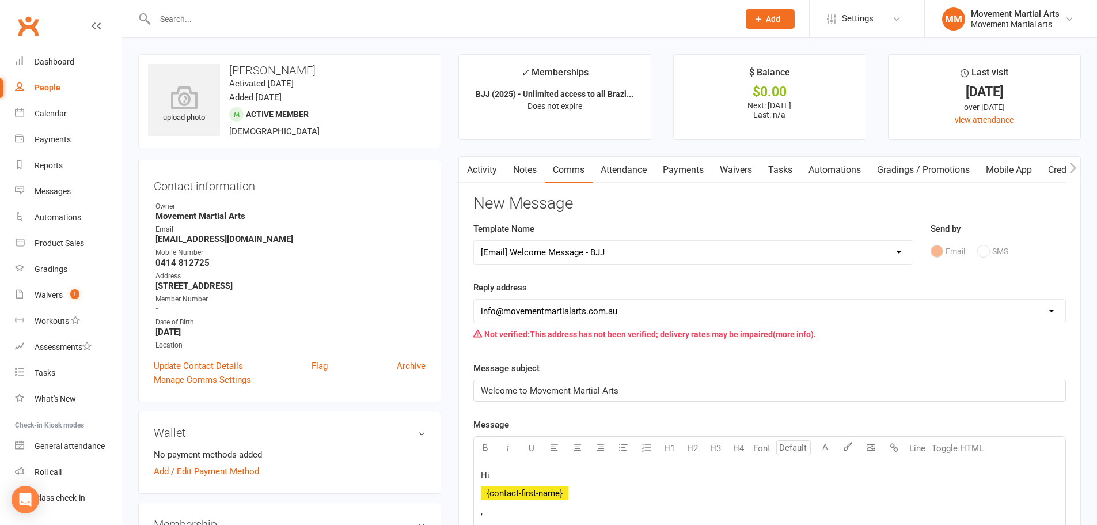
select select
select select "0"
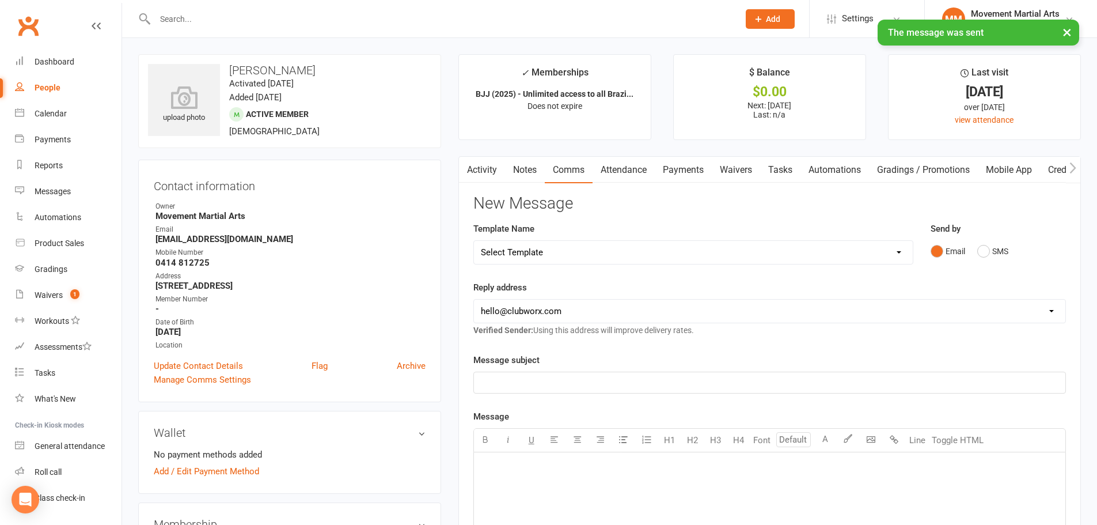
click at [735, 168] on link "Waivers" at bounding box center [736, 170] width 48 height 26
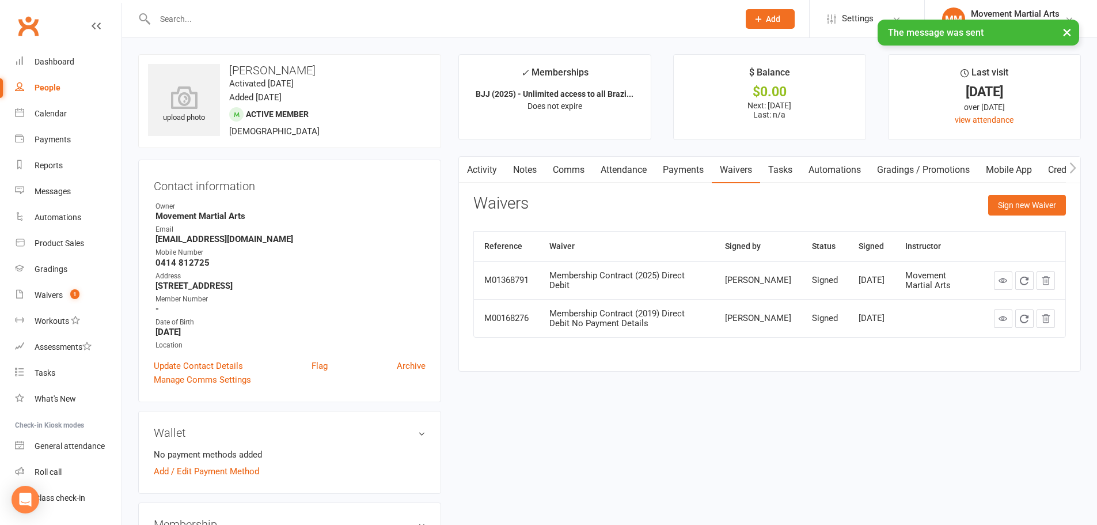
click at [1008, 286] on link at bounding box center [1003, 280] width 18 height 18
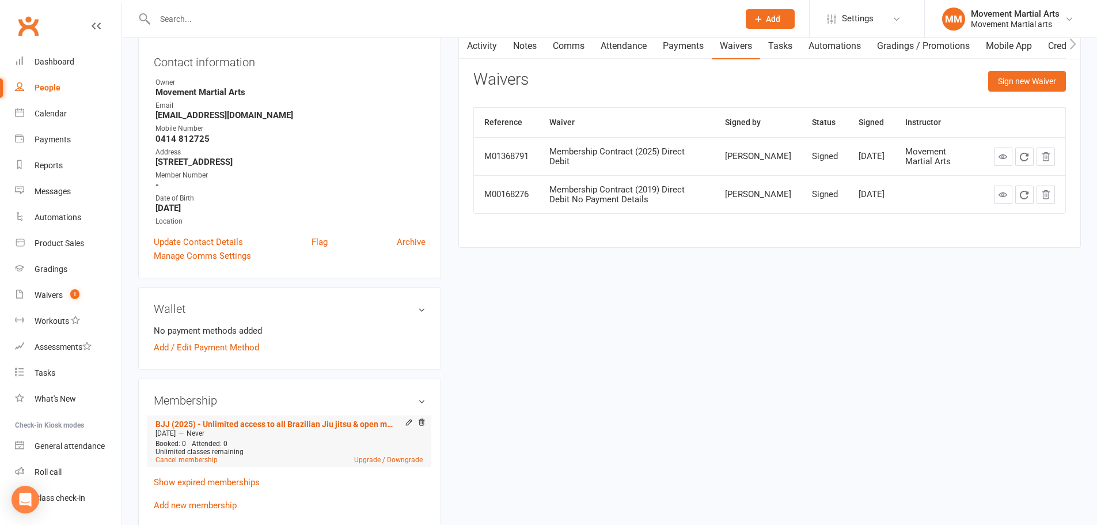
scroll to position [269, 0]
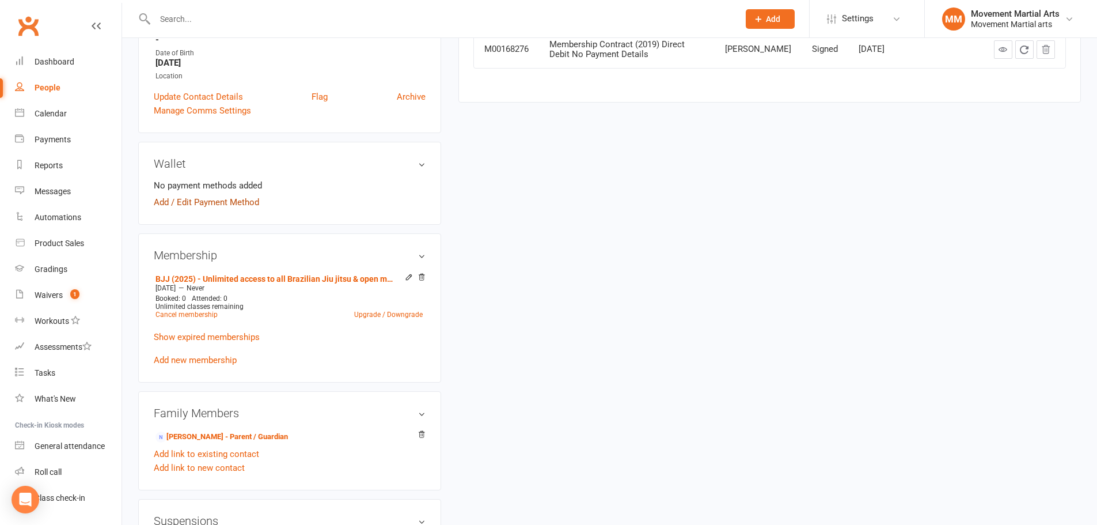
click at [218, 204] on link "Add / Edit Payment Method" at bounding box center [206, 202] width 105 height 14
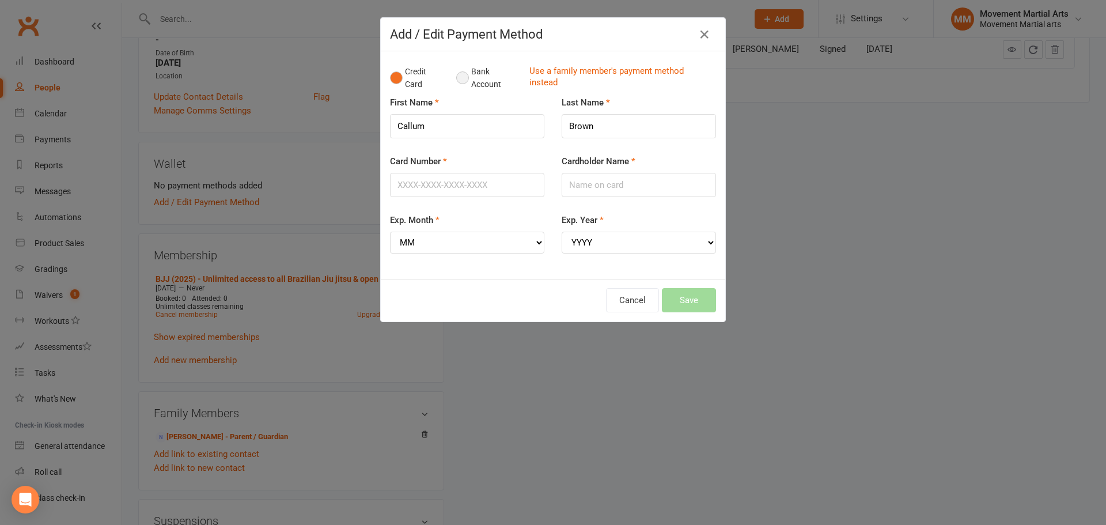
click at [474, 79] on button "Bank Account" at bounding box center [488, 77] width 64 height 35
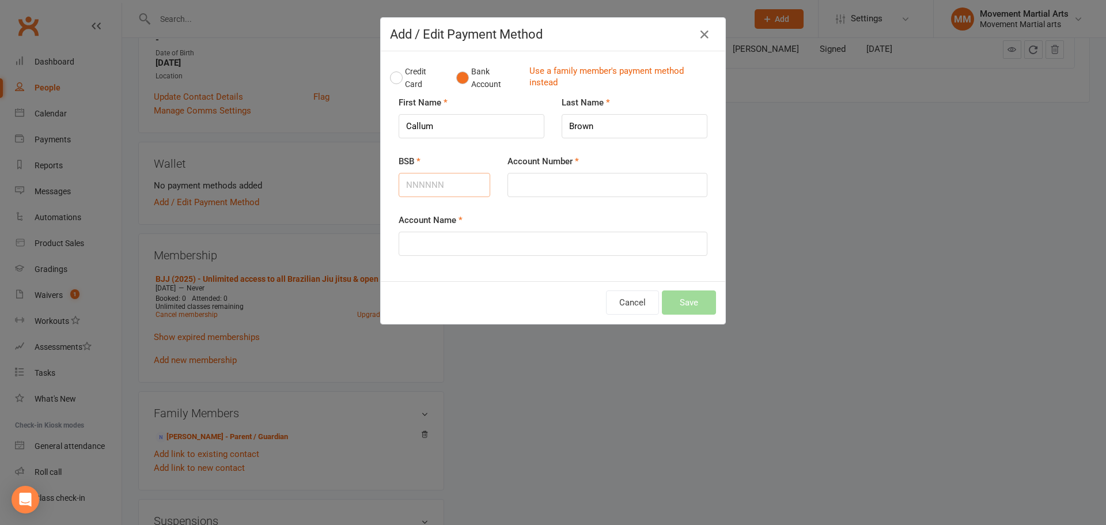
click at [453, 185] on input "BSB" at bounding box center [444, 185] width 92 height 24
type input "082344"
type input "877460265"
click at [457, 248] on input "Account Name" at bounding box center [552, 243] width 309 height 24
type input "Callum Thomas Brown"
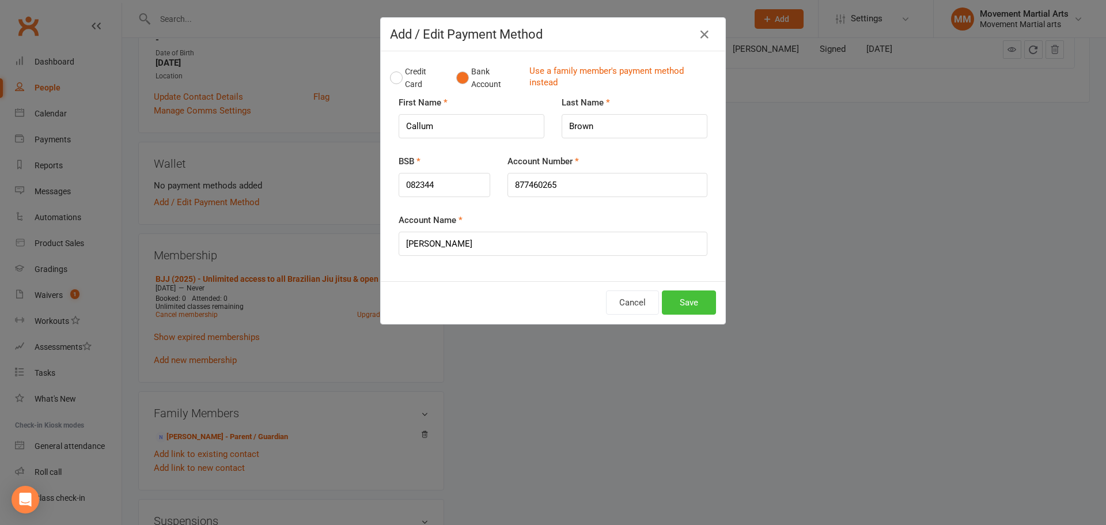
click at [681, 305] on button "Save" at bounding box center [689, 302] width 54 height 24
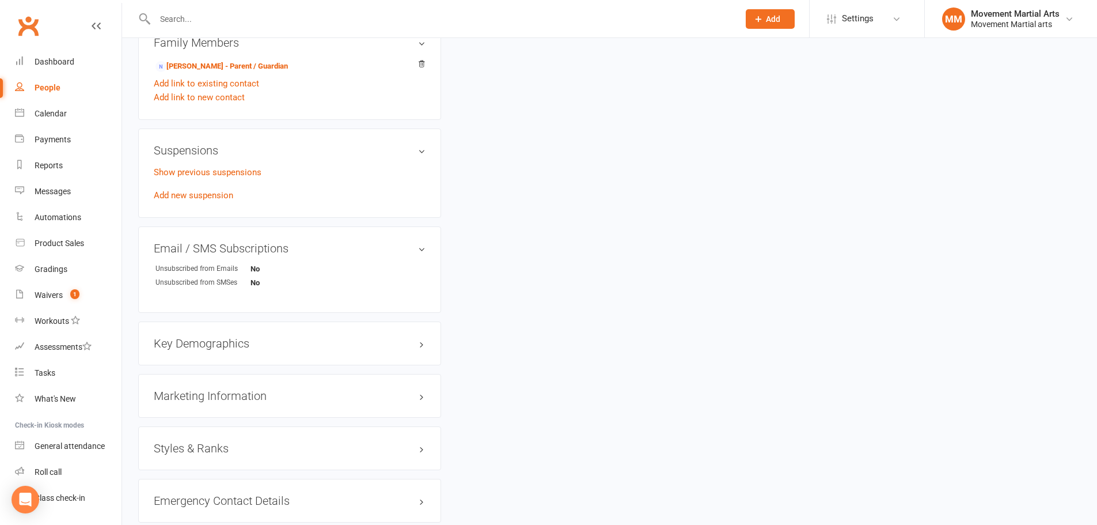
scroll to position [672, 0]
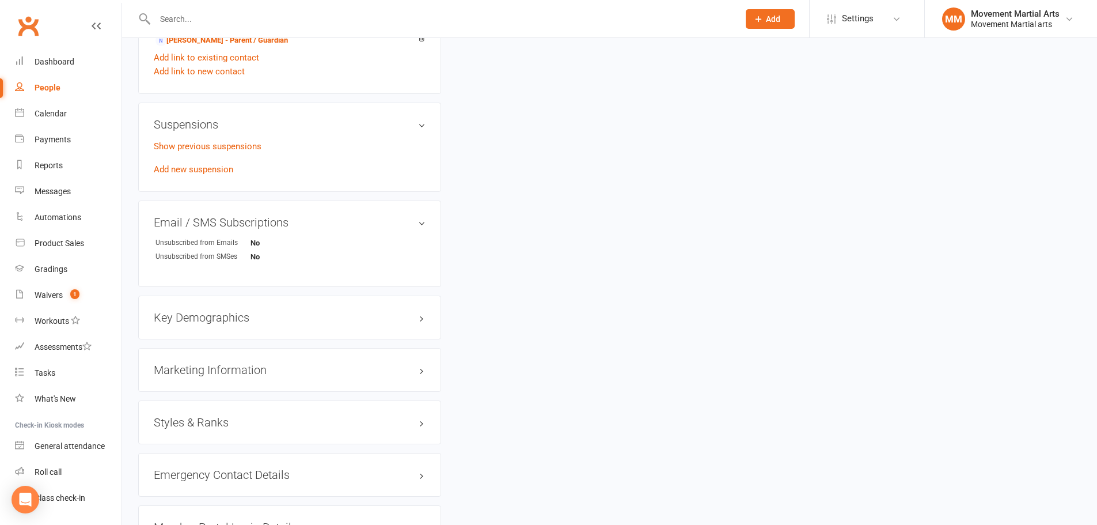
click at [195, 408] on div "Styles & Ranks" at bounding box center [289, 422] width 303 height 44
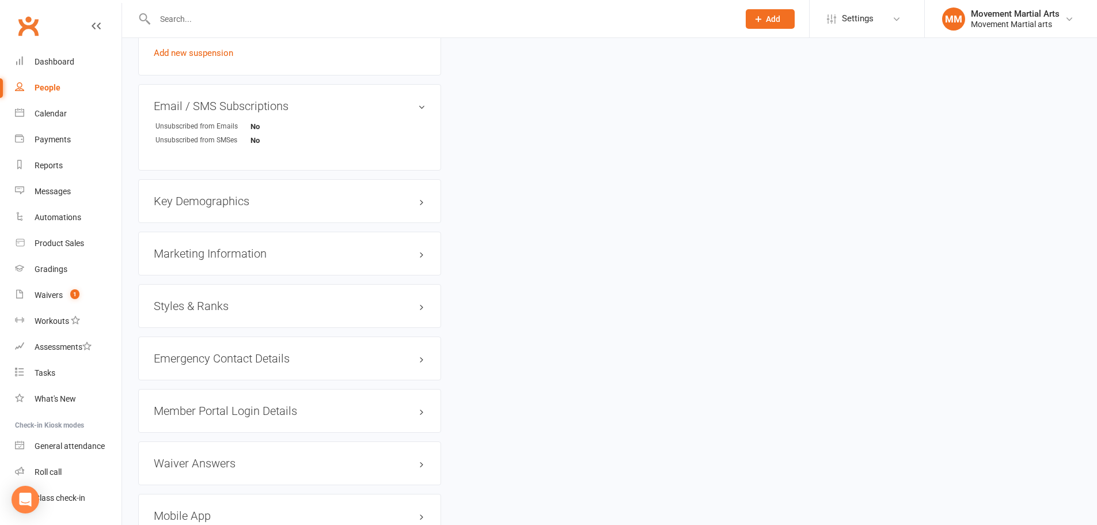
scroll to position [806, 0]
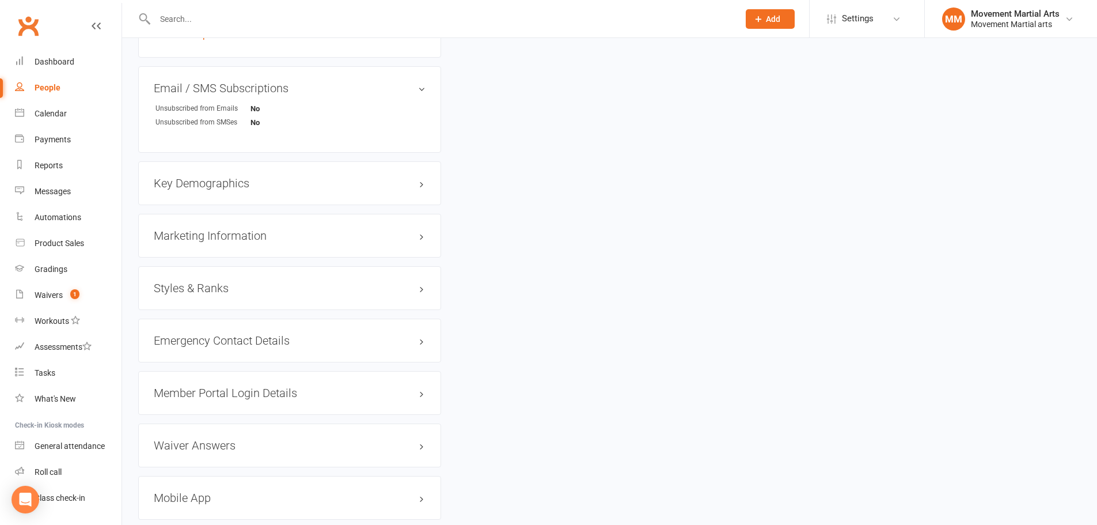
click at [196, 411] on div "Member Portal Login Details" at bounding box center [289, 393] width 303 height 44
click at [189, 286] on h3 "Styles & Ranks" at bounding box center [290, 288] width 272 height 13
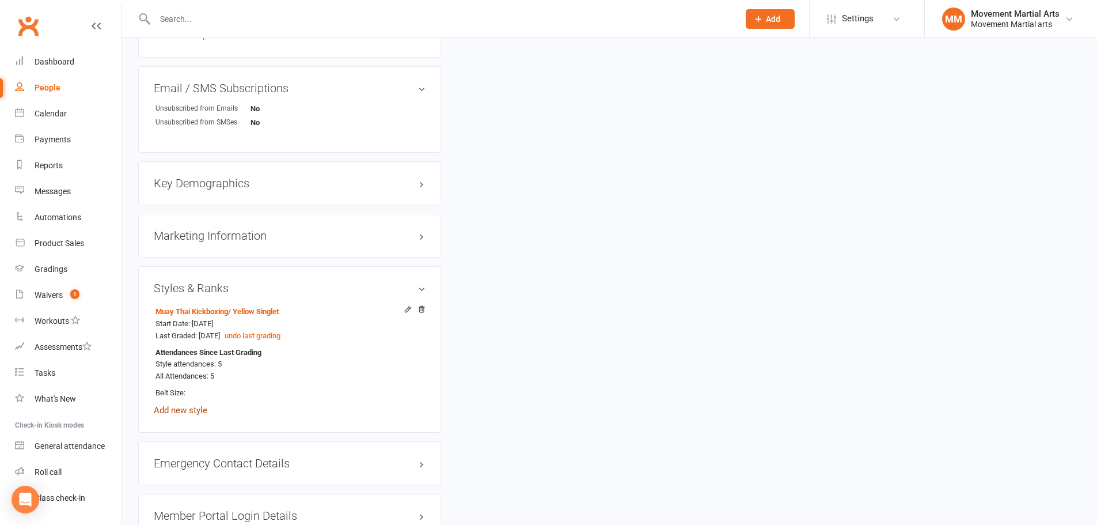
click at [177, 412] on link "Add new style" at bounding box center [181, 410] width 54 height 10
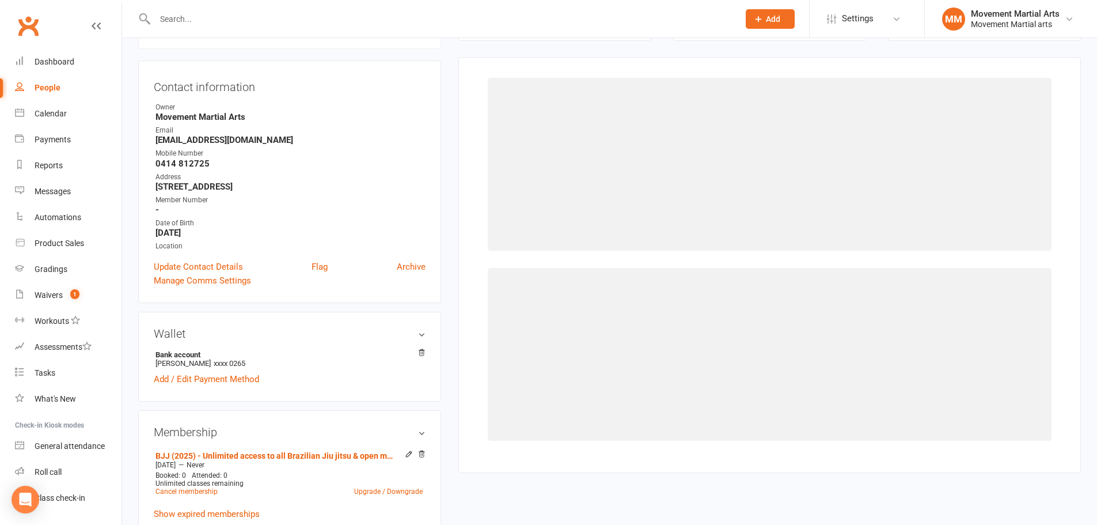
scroll to position [98, 0]
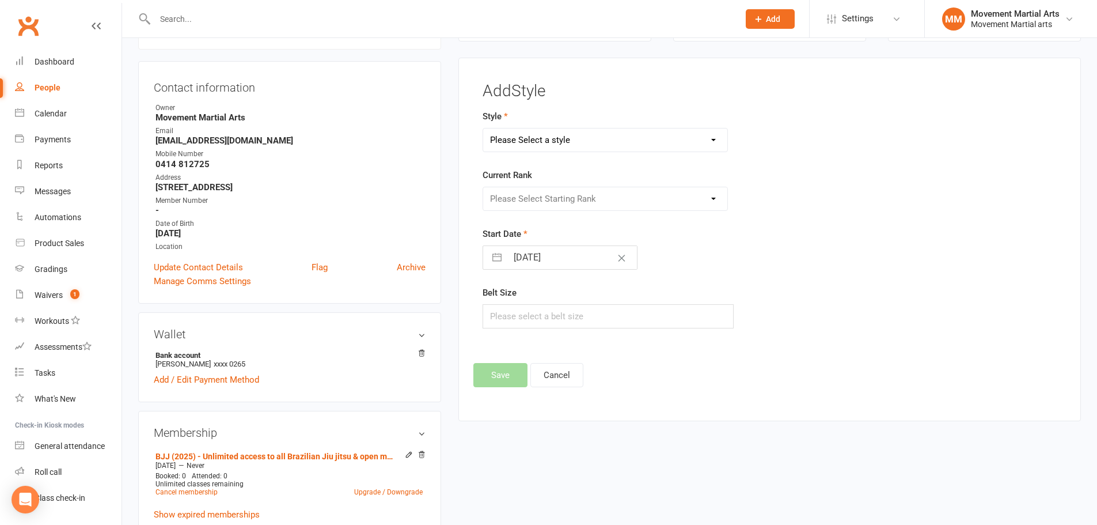
click at [536, 124] on div "Style Please Select a style BJJ Kids BJJ Kids Muay Thai Muay Thai Kickboxing St…" at bounding box center [671, 130] width 377 height 43
click at [535, 139] on select "Please Select a style BJJ Kids BJJ Kids Muay Thai Muay Thai Kickboxing Strength…" at bounding box center [605, 139] width 245 height 23
select select "172"
click at [483, 128] on select "Please Select a style BJJ Kids BJJ Kids Muay Thai Muay Thai Kickboxing Strength…" at bounding box center [605, 139] width 245 height 23
click at [538, 203] on select "Please Select Starting Rank White Belt White Belt - 1 Stripe White Belt - 2 Str…" at bounding box center [605, 198] width 245 height 23
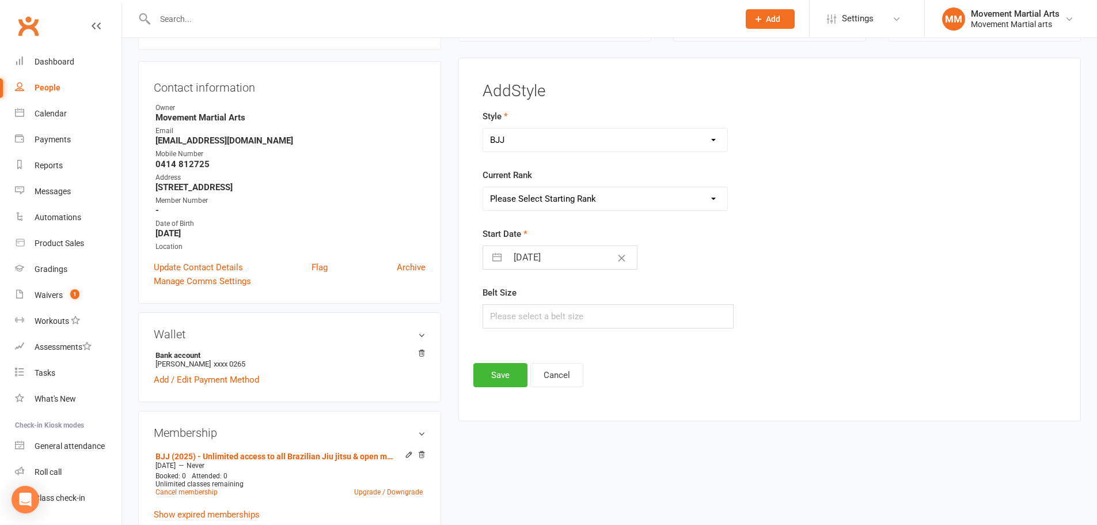
select select "1529"
click at [483, 187] on select "Please Select Starting Rank White Belt White Belt - 1 Stripe White Belt - 2 Str…" at bounding box center [605, 198] width 245 height 23
click at [495, 365] on button "Save" at bounding box center [500, 375] width 54 height 24
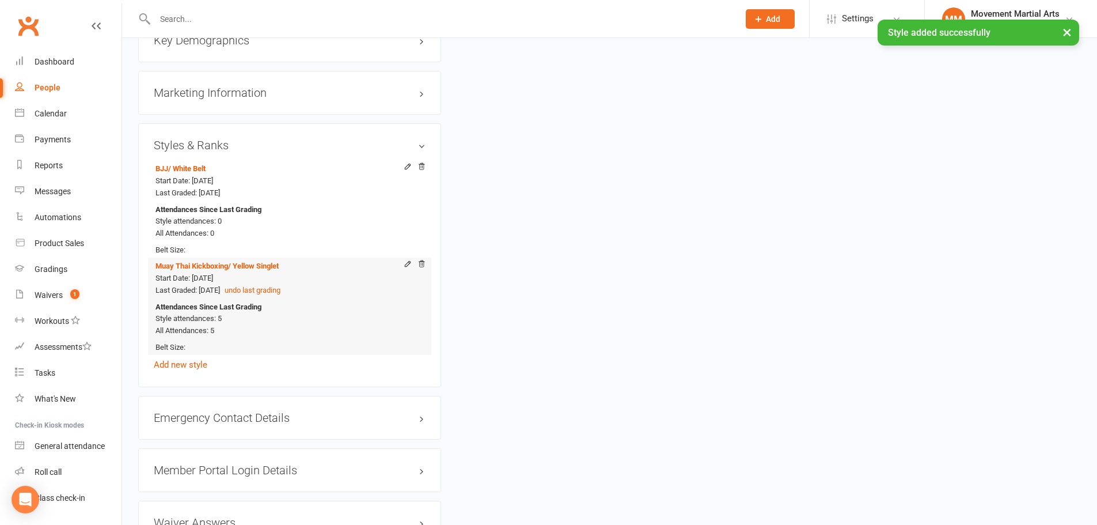
scroll to position [1039, 0]
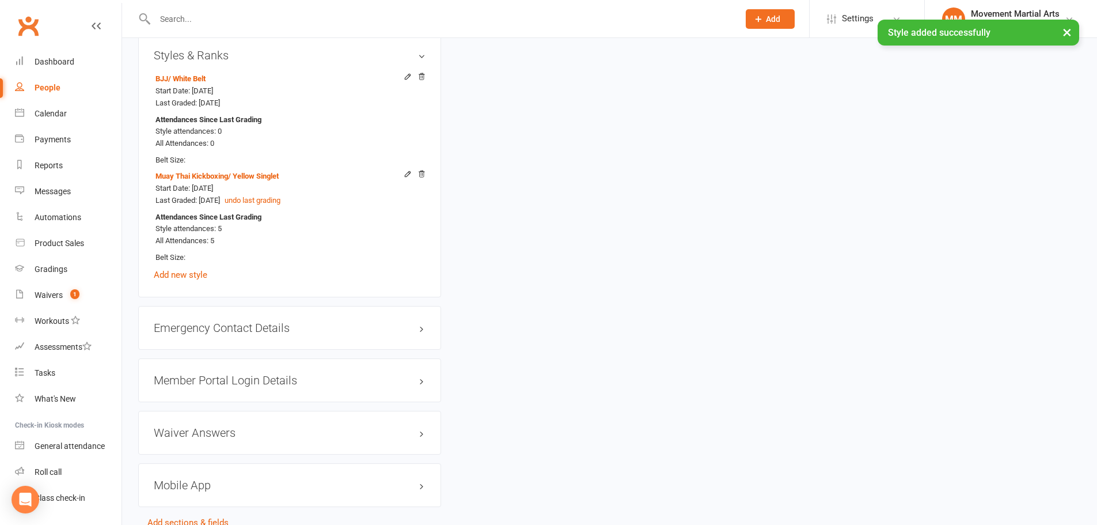
click at [219, 377] on h3 "Member Portal Login Details" at bounding box center [290, 380] width 272 height 13
click at [195, 458] on div "URL: https://app.clubworx.com/... Copy PIN: 2009 Enabled: Send Member Details" at bounding box center [290, 428] width 272 height 66
click at [195, 453] on link "Send Member Details" at bounding box center [195, 453] width 82 height 10
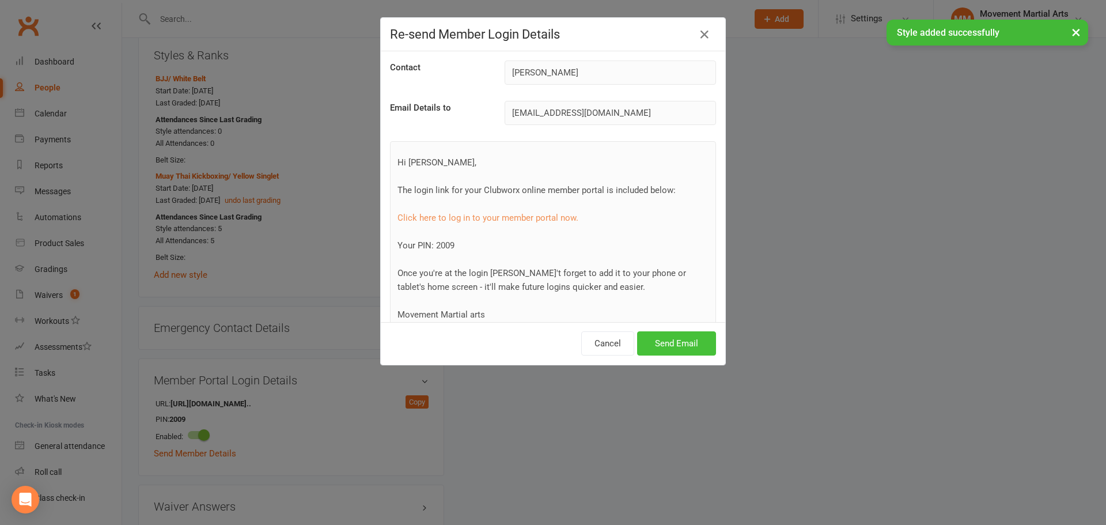
click at [666, 342] on button "Send Email" at bounding box center [676, 343] width 79 height 24
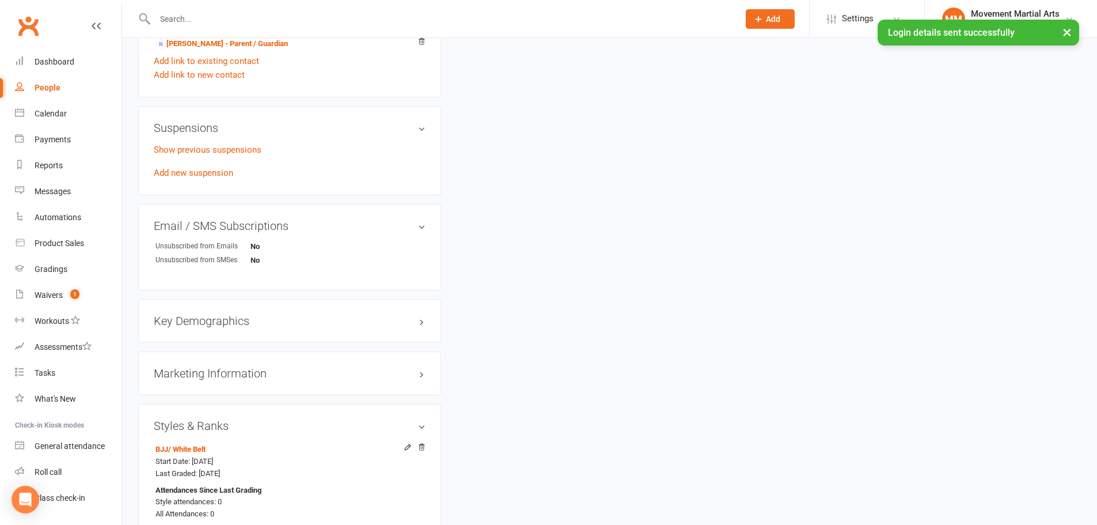
scroll to position [98, 0]
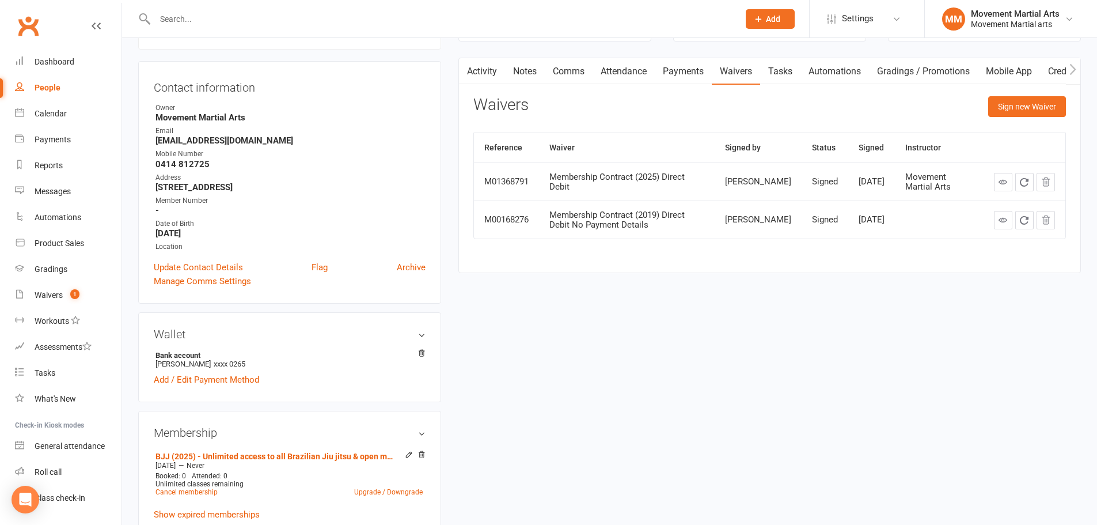
click at [221, 20] on input "text" at bounding box center [440, 19] width 579 height 16
type input "lei tnag"
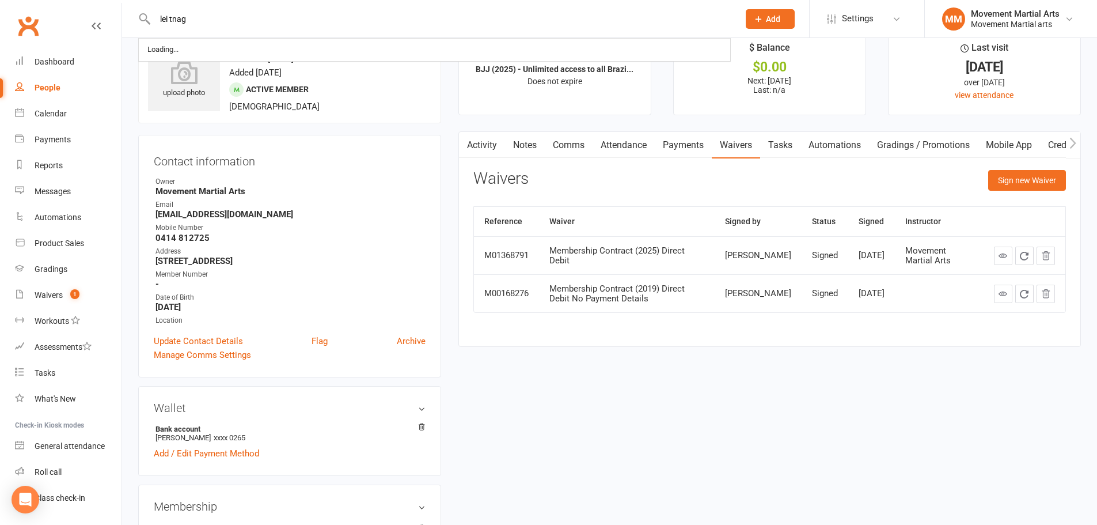
scroll to position [0, 0]
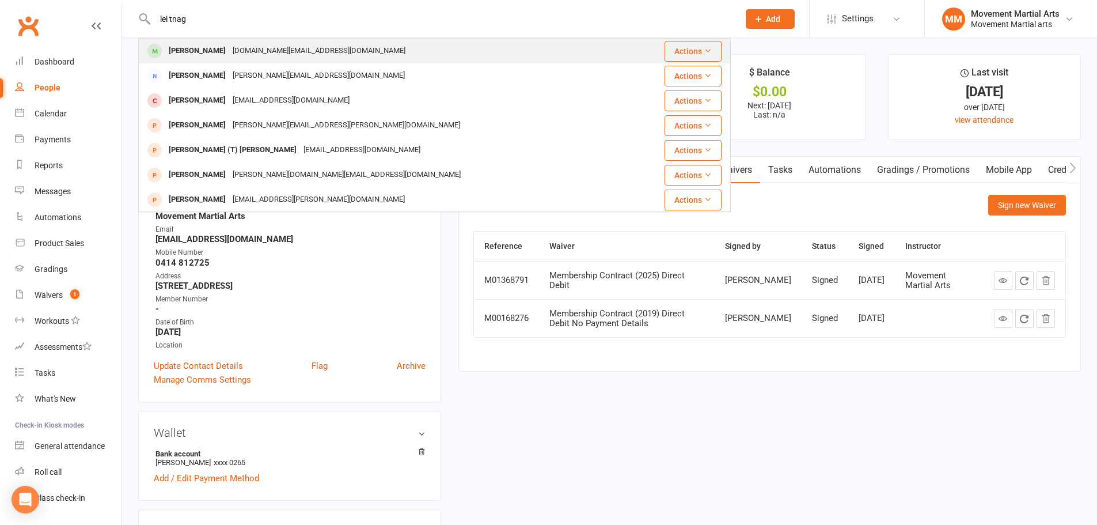
click at [215, 39] on td "Lei TANG Lei.tang.au@hotmail.com" at bounding box center [385, 51] width 493 height 25
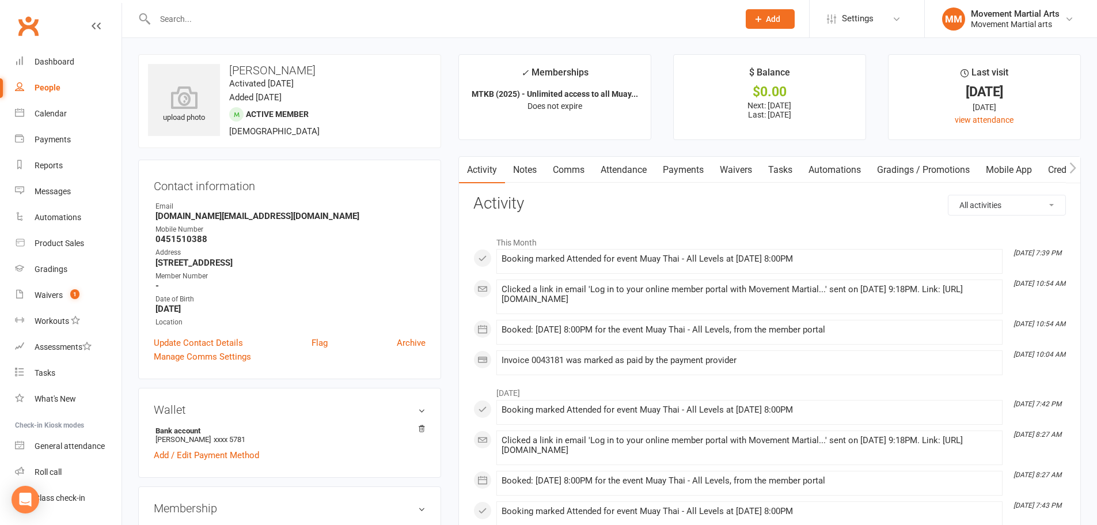
click at [673, 168] on link "Payments" at bounding box center [683, 170] width 57 height 26
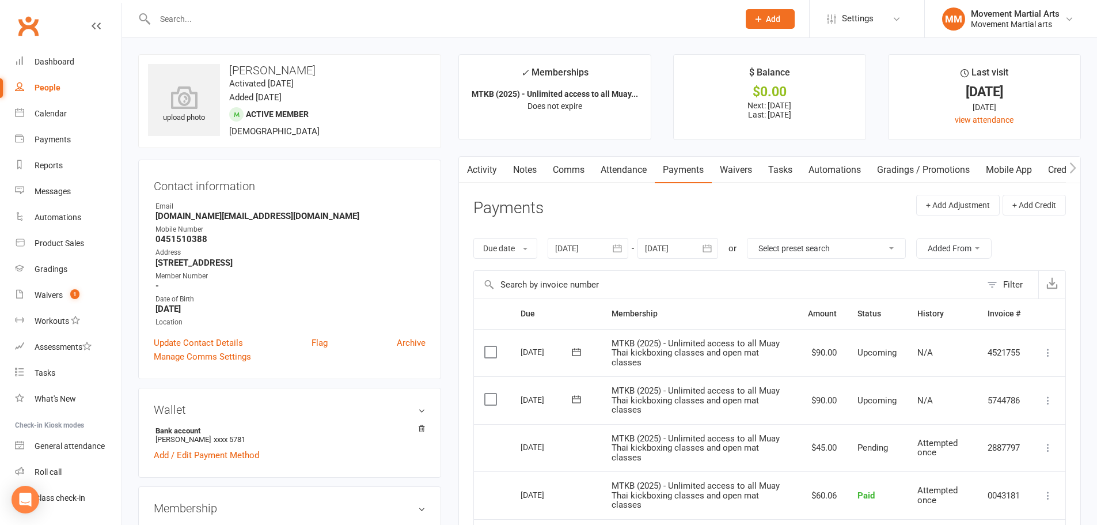
scroll to position [134, 0]
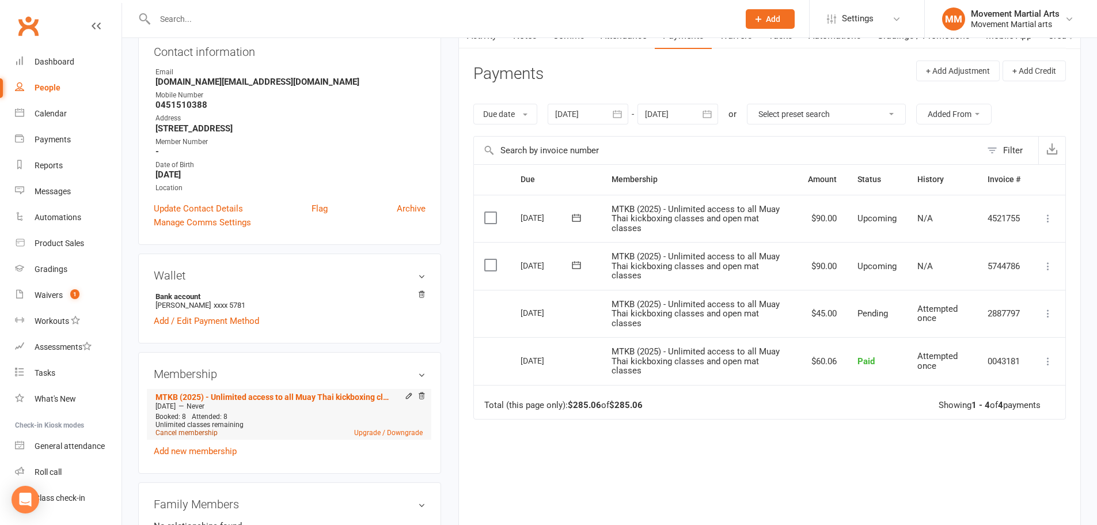
click at [193, 431] on link "Cancel membership" at bounding box center [186, 432] width 62 height 8
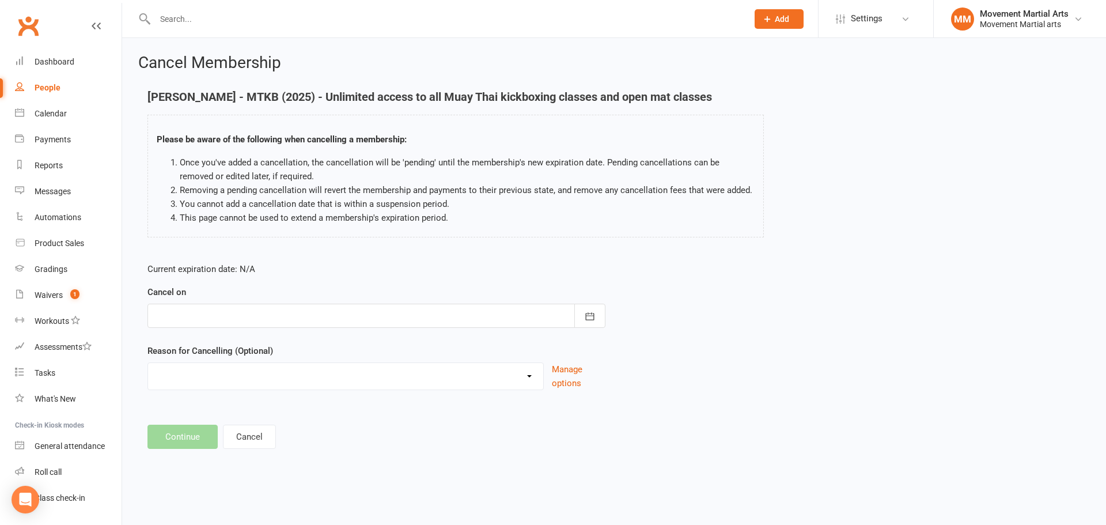
click at [343, 313] on div at bounding box center [376, 315] width 458 height 24
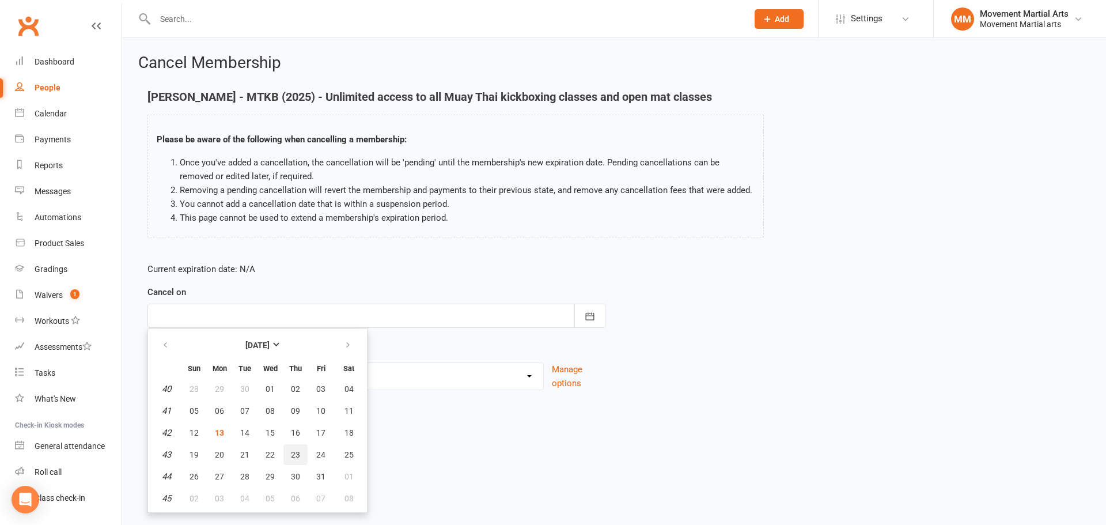
click at [300, 459] on button "23" at bounding box center [295, 454] width 24 height 21
type input "23 Oct 2025"
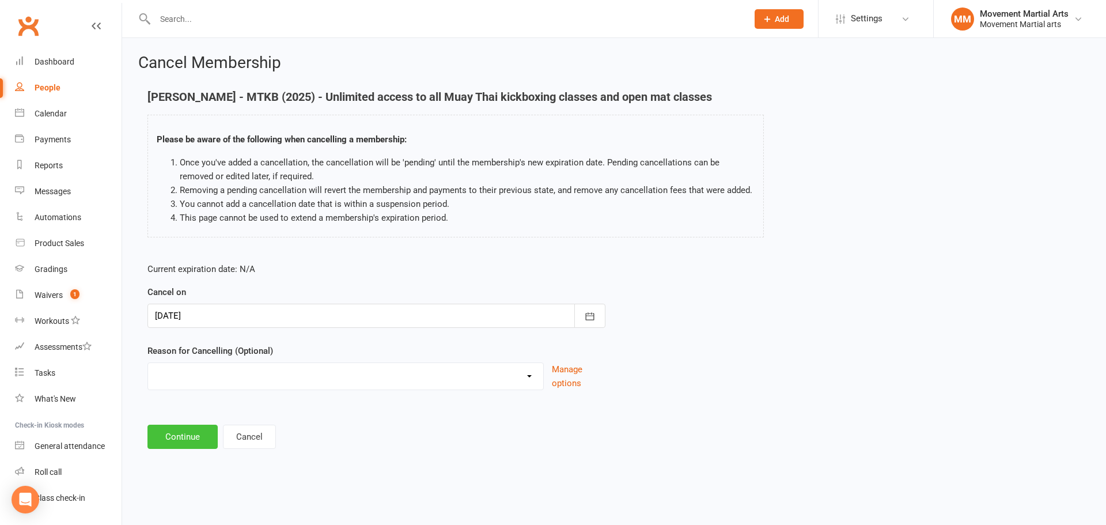
click at [189, 436] on button "Continue" at bounding box center [182, 436] width 70 height 24
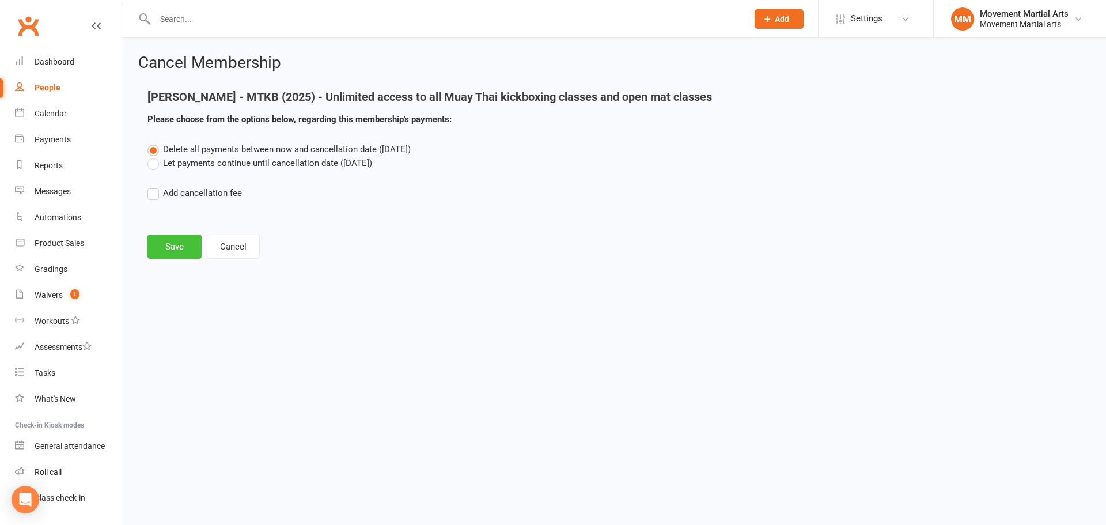
click at [187, 249] on button "Save" at bounding box center [174, 246] width 54 height 24
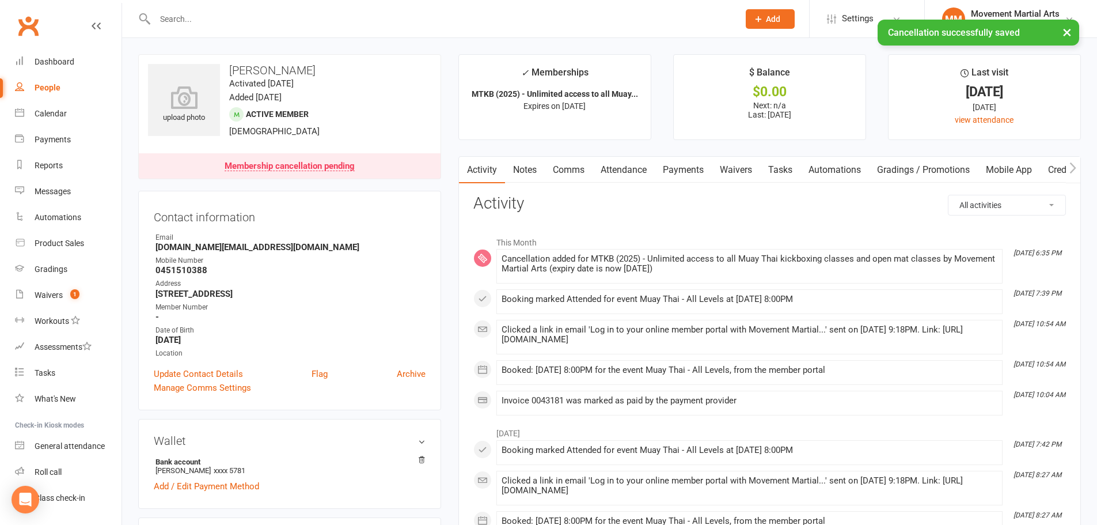
click at [530, 168] on link "Notes" at bounding box center [525, 170] width 40 height 26
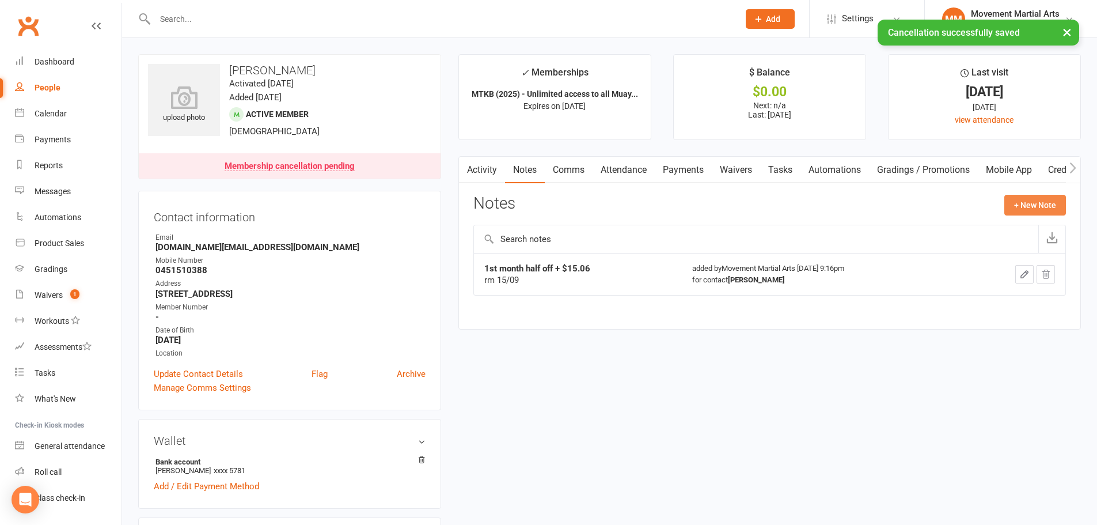
click at [1051, 202] on button "+ New Note" at bounding box center [1035, 205] width 62 height 21
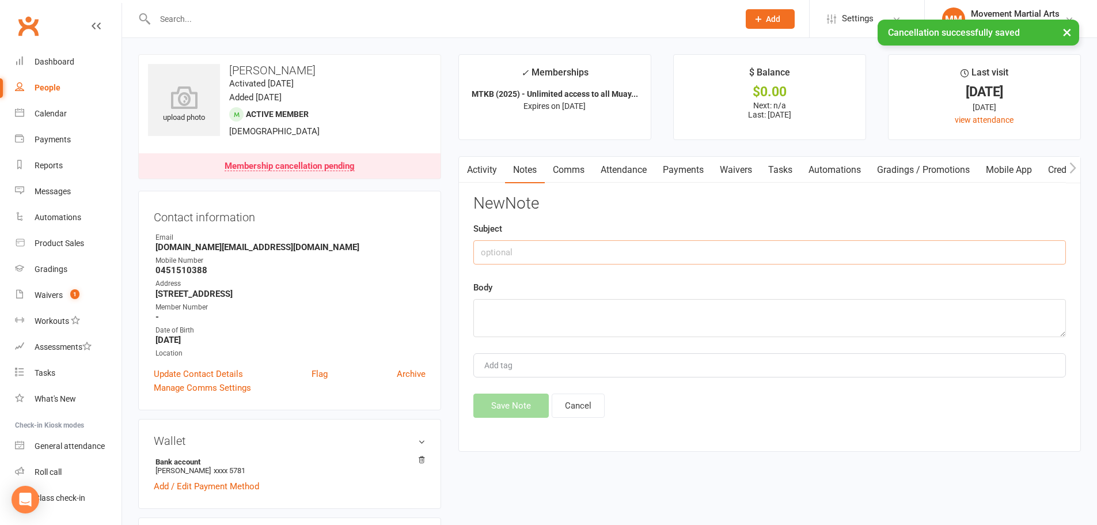
click at [550, 250] on input "text" at bounding box center [769, 252] width 593 height 24
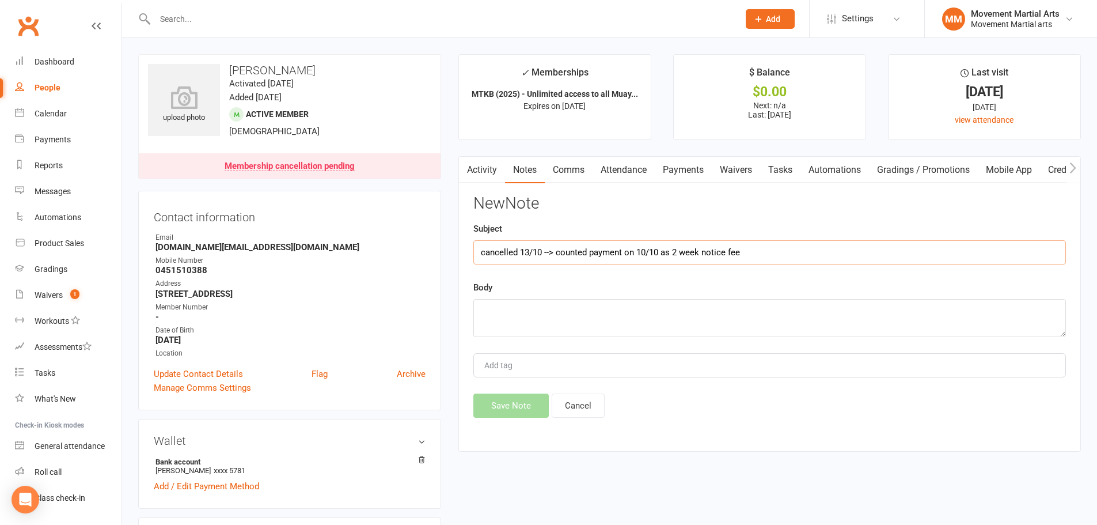
type input "cancelled 13/10 --> counted payment on 10/10 as 2 week notice fee"
type textarea "rm 13/10"
click at [521, 415] on button "Save Note" at bounding box center [510, 405] width 75 height 24
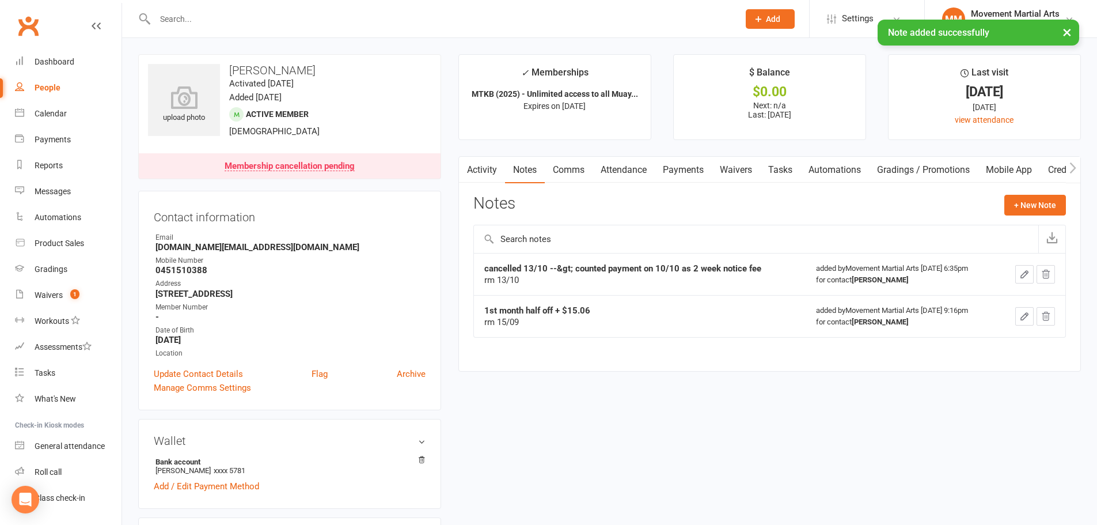
click at [649, 172] on link "Attendance" at bounding box center [624, 170] width 62 height 26
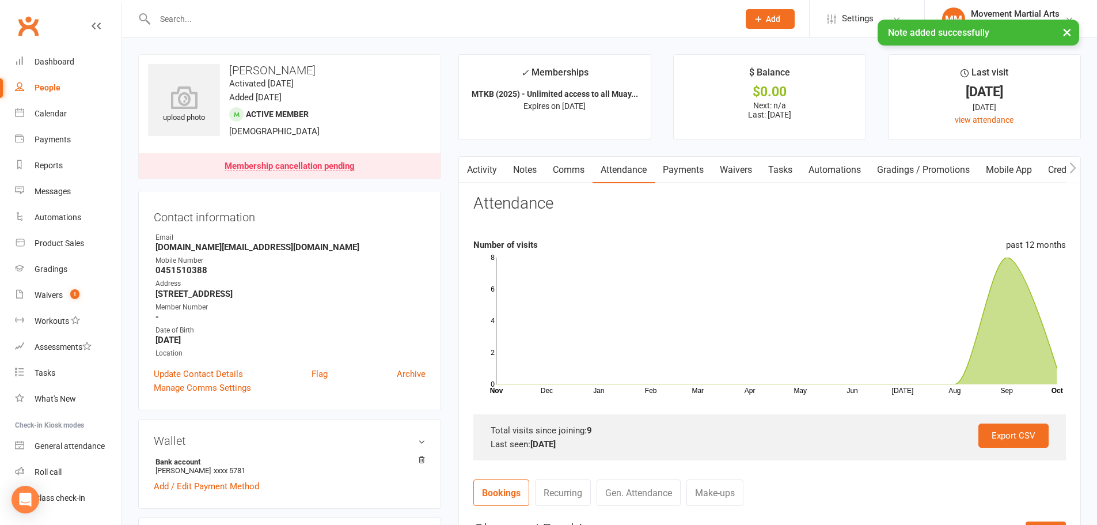
click at [536, 170] on link "Notes" at bounding box center [525, 170] width 40 height 26
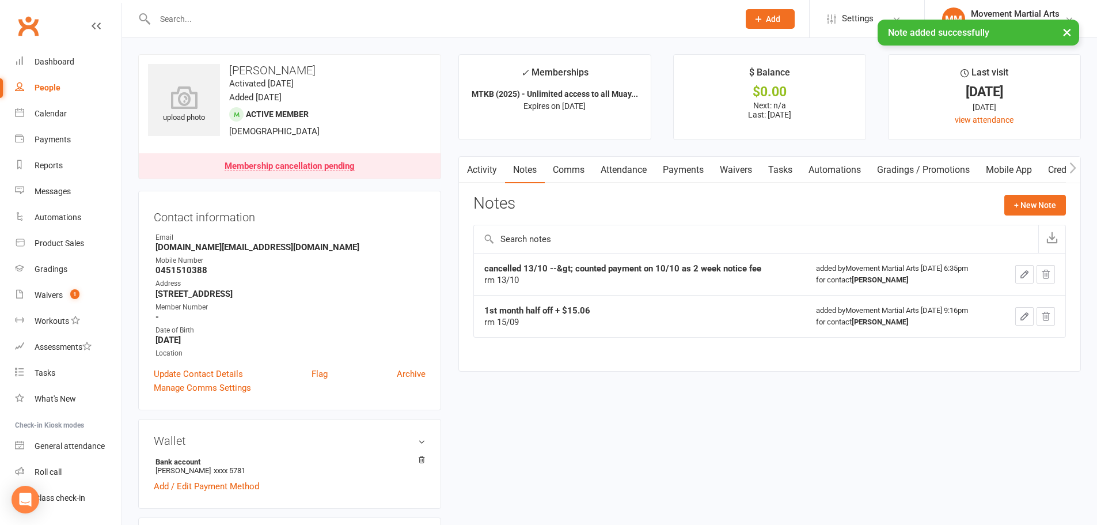
click at [677, 164] on link "Payments" at bounding box center [683, 170] width 57 height 26
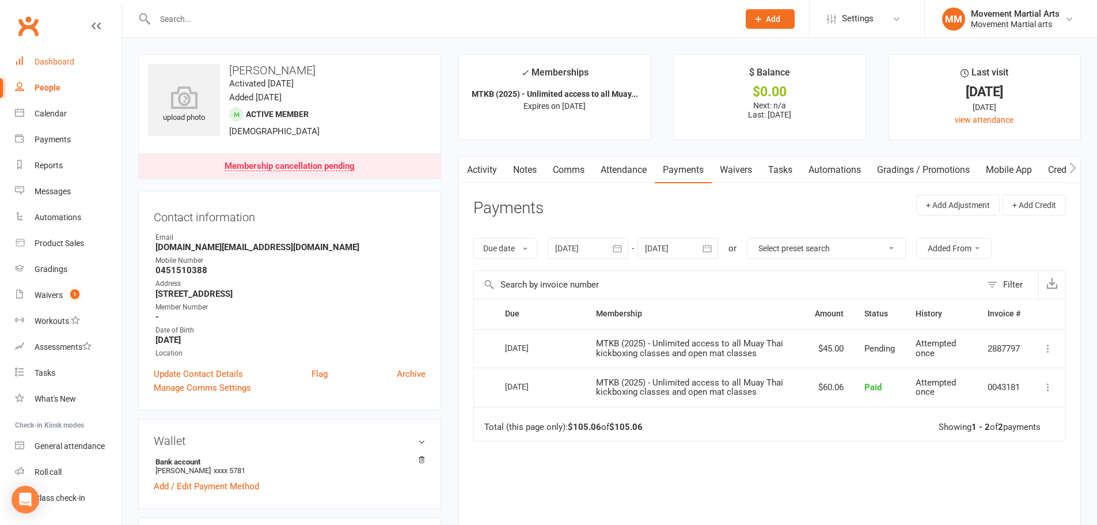
click at [64, 55] on link "Dashboard" at bounding box center [68, 62] width 107 height 26
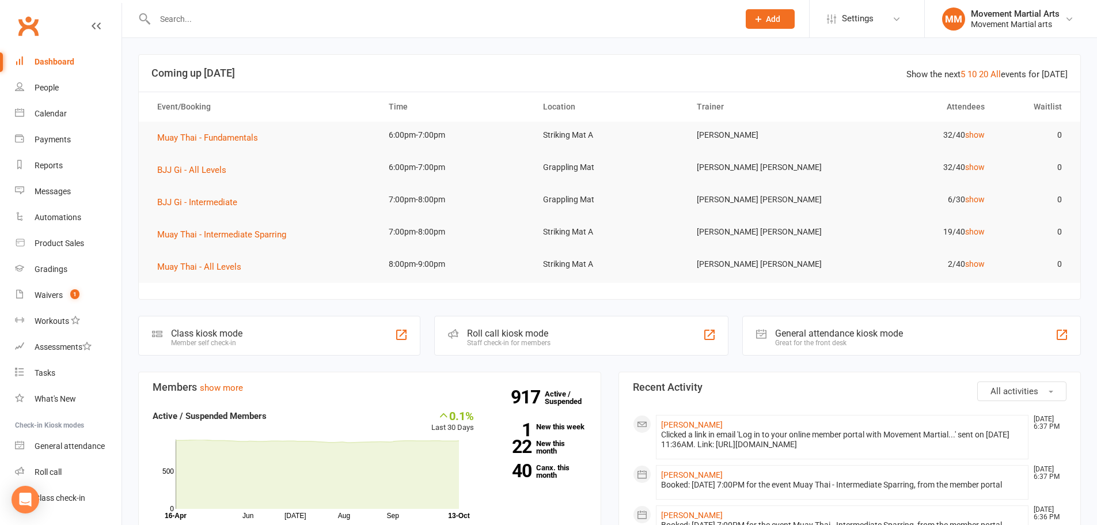
click at [282, 17] on input "text" at bounding box center [440, 19] width 579 height 16
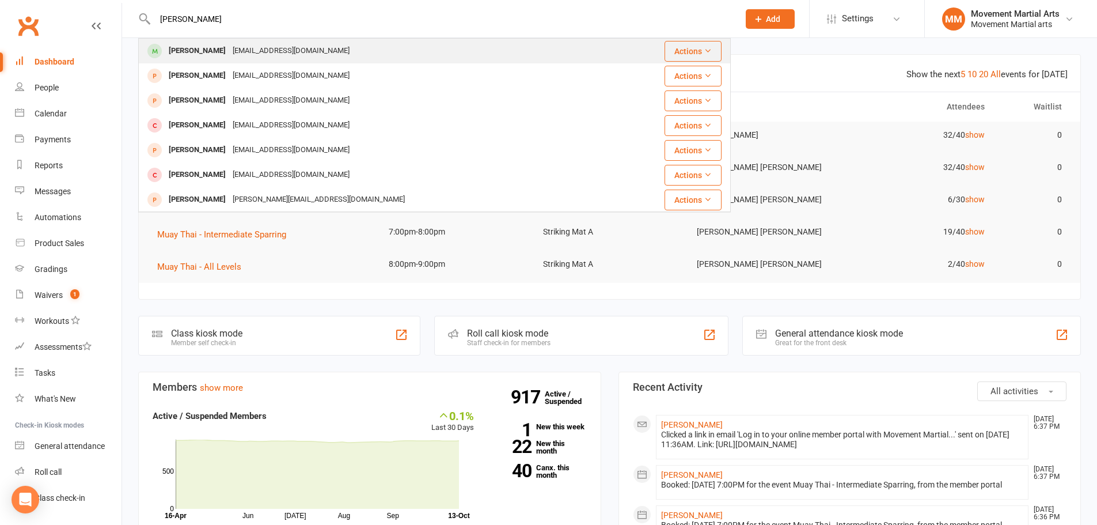
type input "oscar nguyen"
click at [201, 40] on div "Oscar Nguyen nguyenoscar50@gmail.com" at bounding box center [376, 51] width 475 height 24
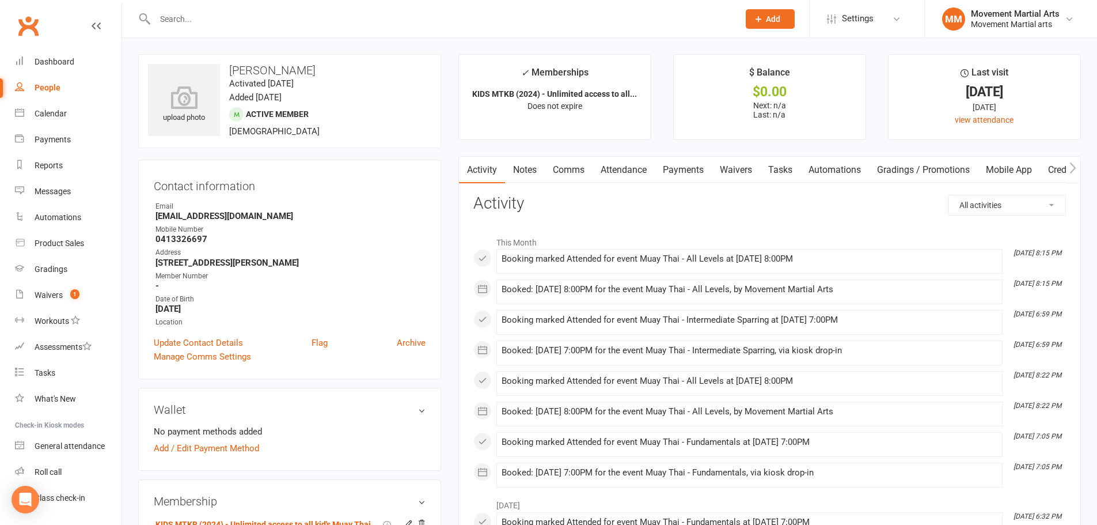
click at [688, 174] on link "Payments" at bounding box center [683, 170] width 57 height 26
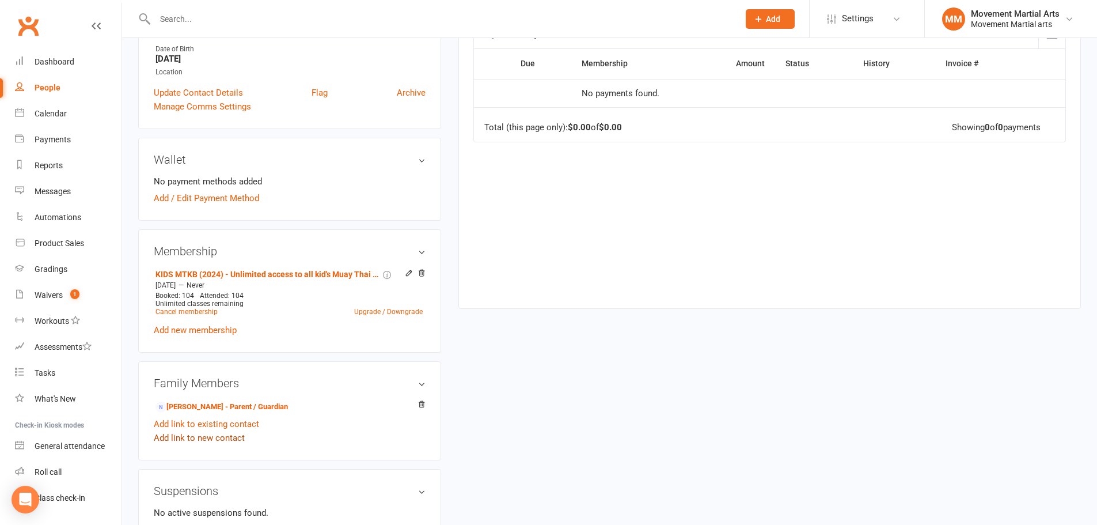
scroll to position [269, 0]
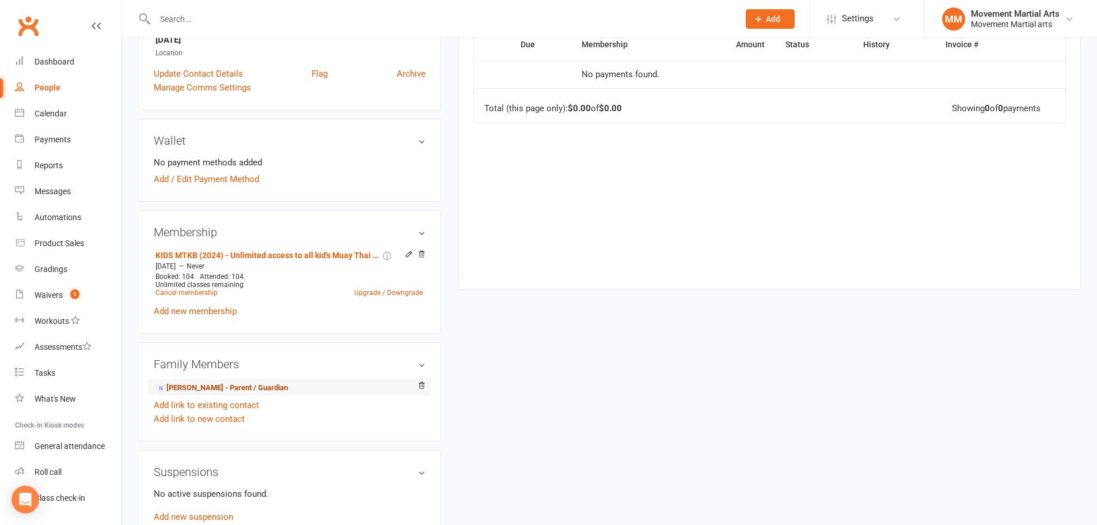
click at [203, 386] on link "Tara Vu - Parent / Guardian" at bounding box center [221, 388] width 132 height 12
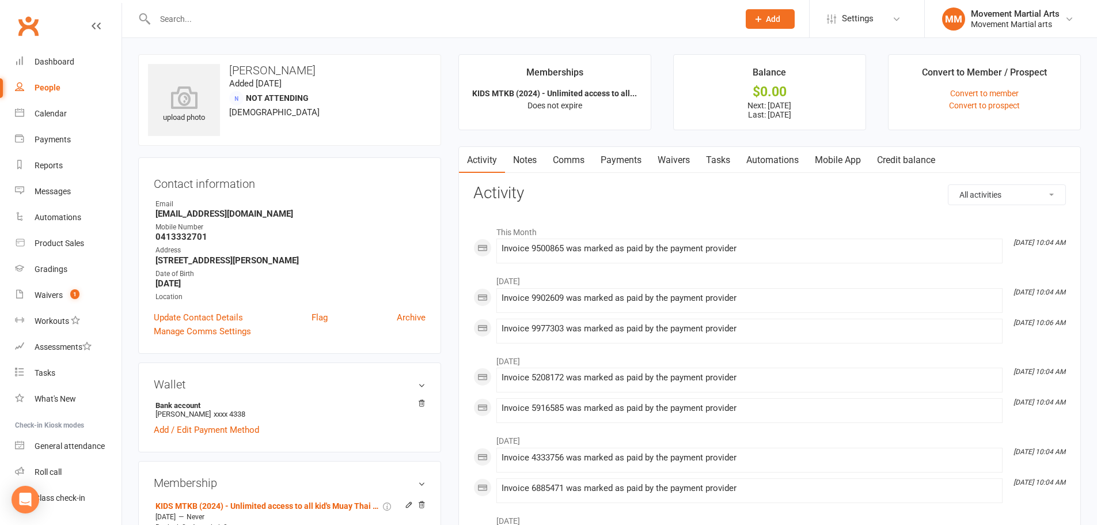
click at [668, 155] on link "Waivers" at bounding box center [674, 160] width 48 height 26
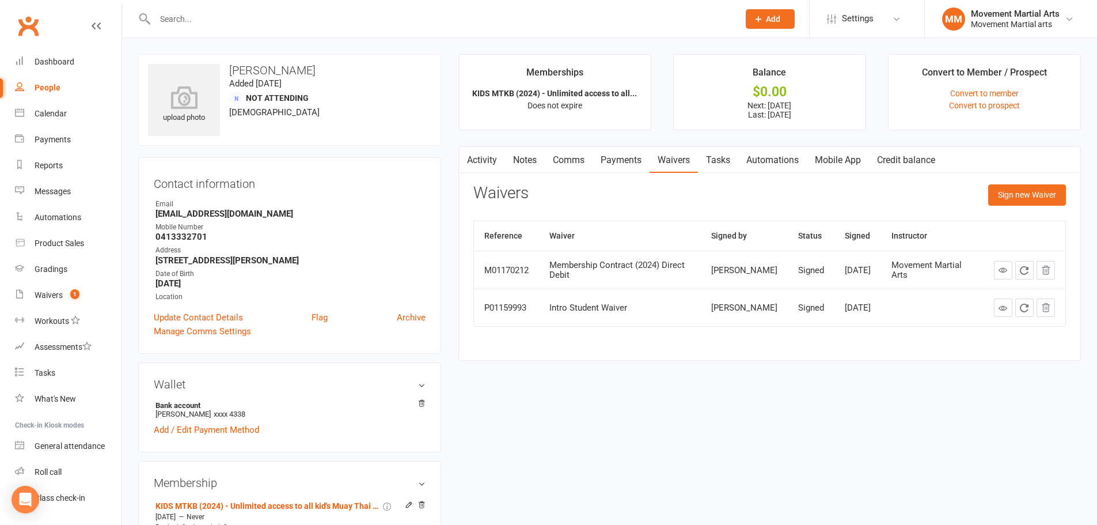
click at [622, 167] on link "Payments" at bounding box center [621, 160] width 57 height 26
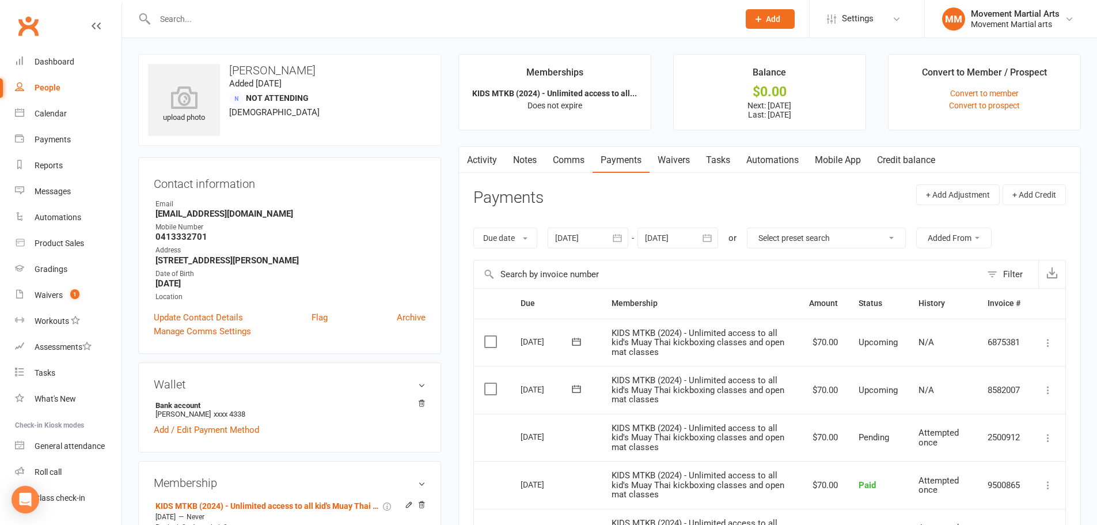
click at [694, 241] on div at bounding box center [677, 237] width 81 height 21
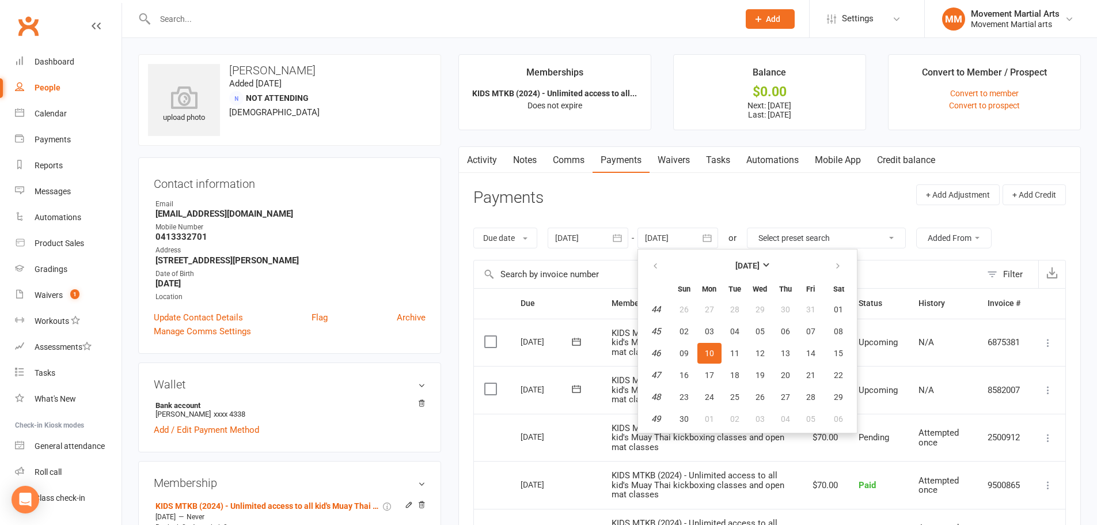
click at [598, 249] on div "Due date Due date Date paid Date failed Date settled 12 Sep 2025 September 2025…" at bounding box center [769, 238] width 593 height 44
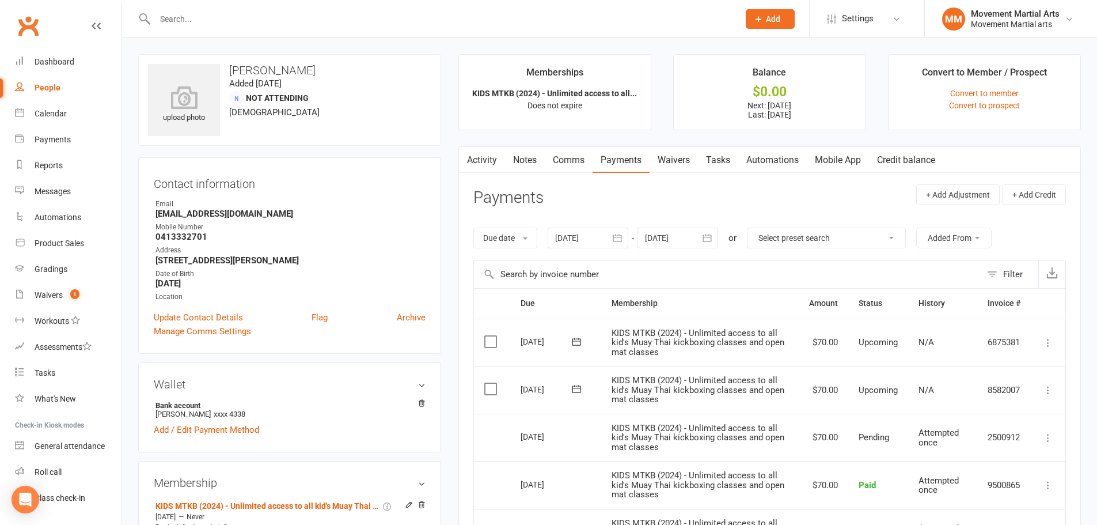
drag, startPoint x: 600, startPoint y: 238, endPoint x: 616, endPoint y: 245, distance: 17.5
click at [602, 238] on div at bounding box center [588, 237] width 81 height 21
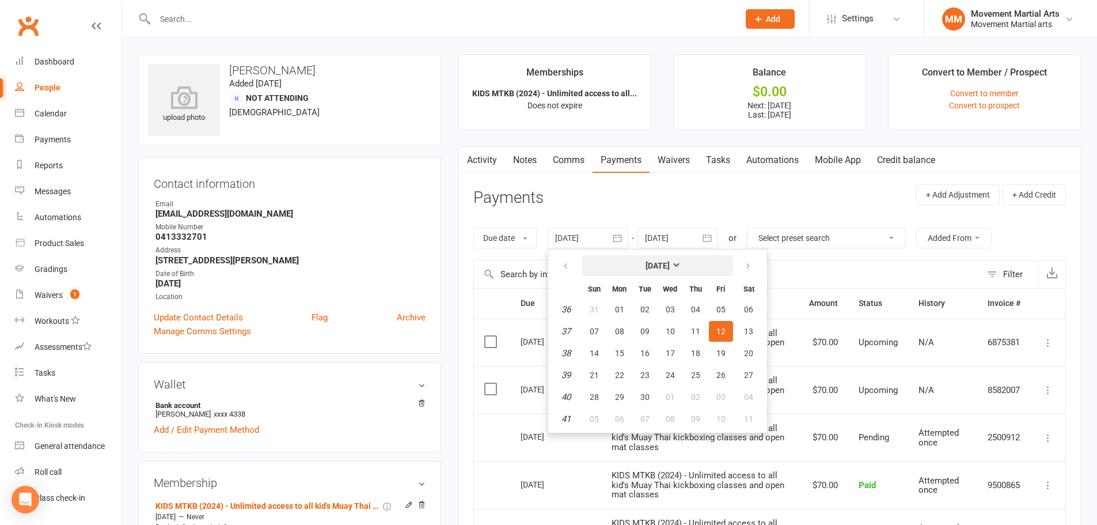
click at [646, 267] on strong "[DATE]" at bounding box center [658, 265] width 24 height 9
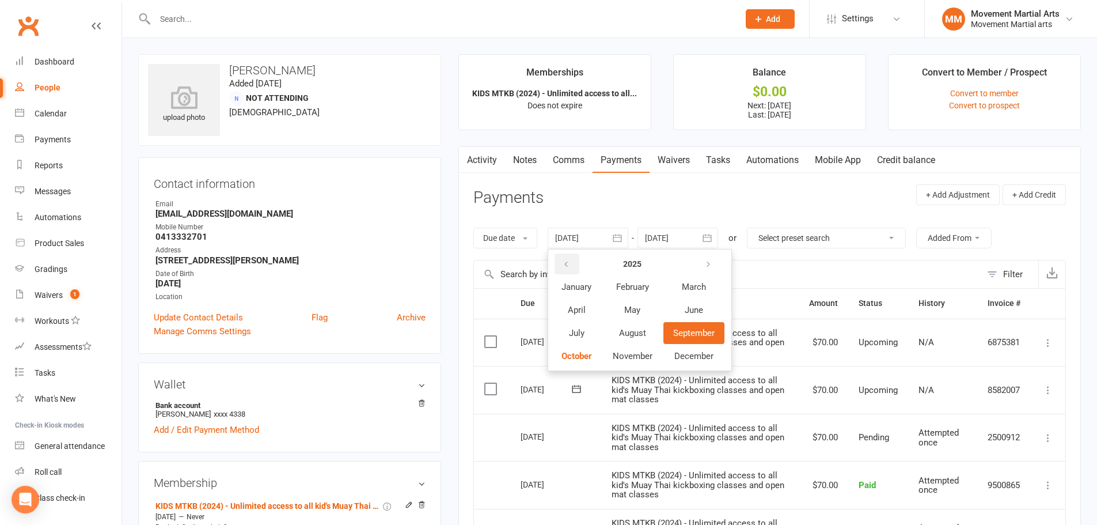
click at [578, 261] on button "button" at bounding box center [567, 263] width 25 height 21
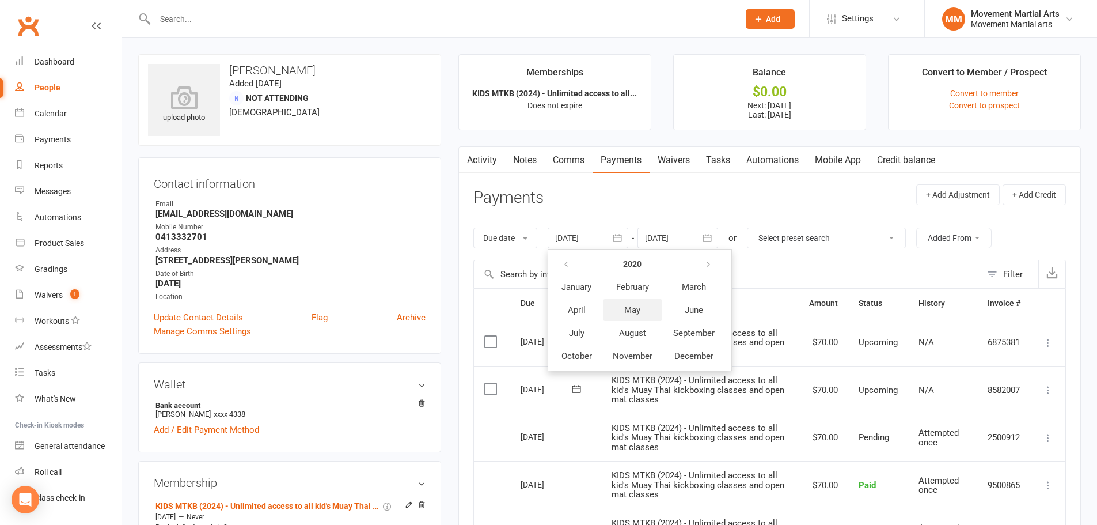
click at [661, 316] on button "May" at bounding box center [632, 310] width 59 height 22
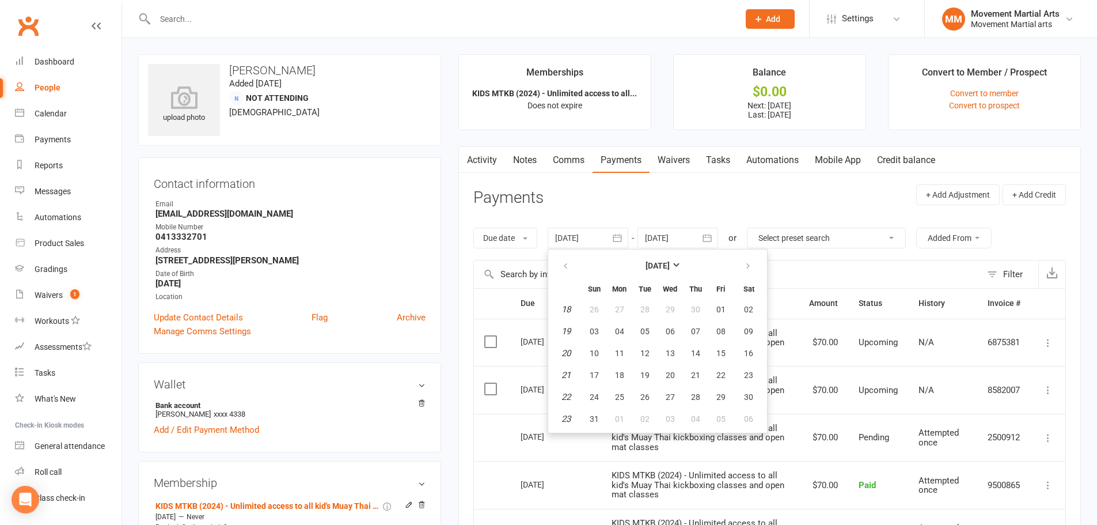
click at [661, 316] on button "29" at bounding box center [670, 309] width 24 height 21
type input "29 Apr 2020"
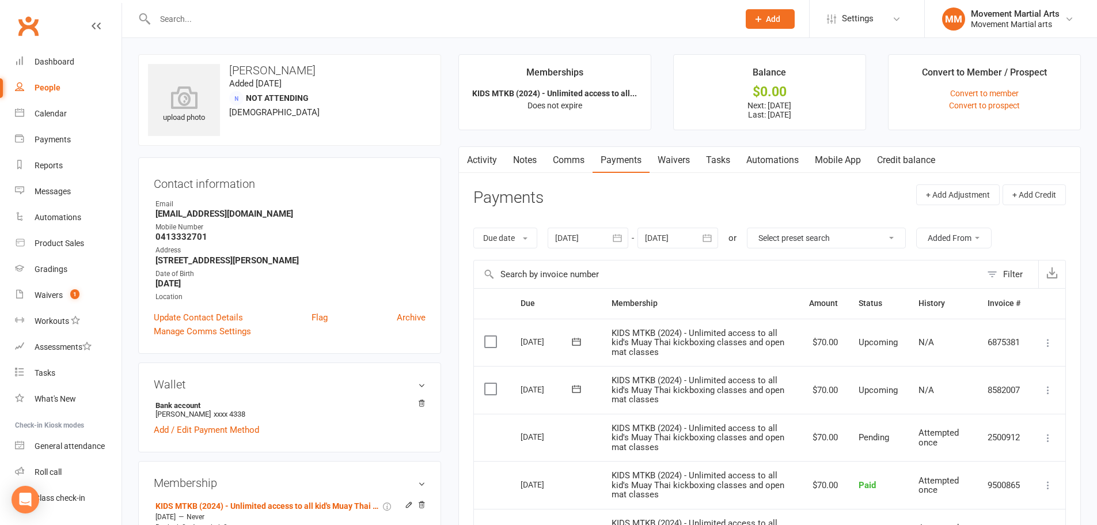
click at [208, 17] on input "text" at bounding box center [440, 19] width 579 height 16
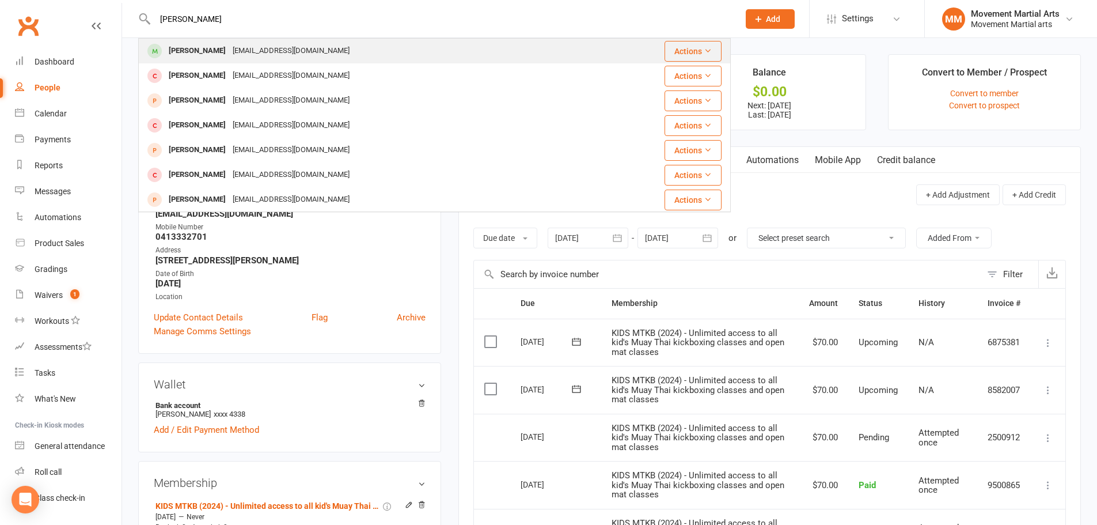
type input "jack he"
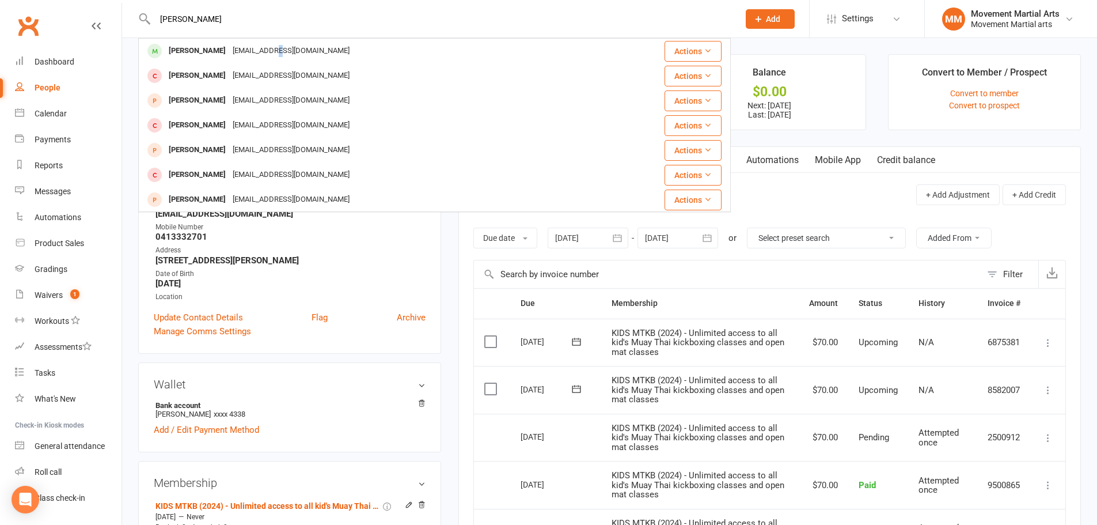
click at [251, 46] on div "He_ja1@yahoo.com" at bounding box center [291, 51] width 124 height 17
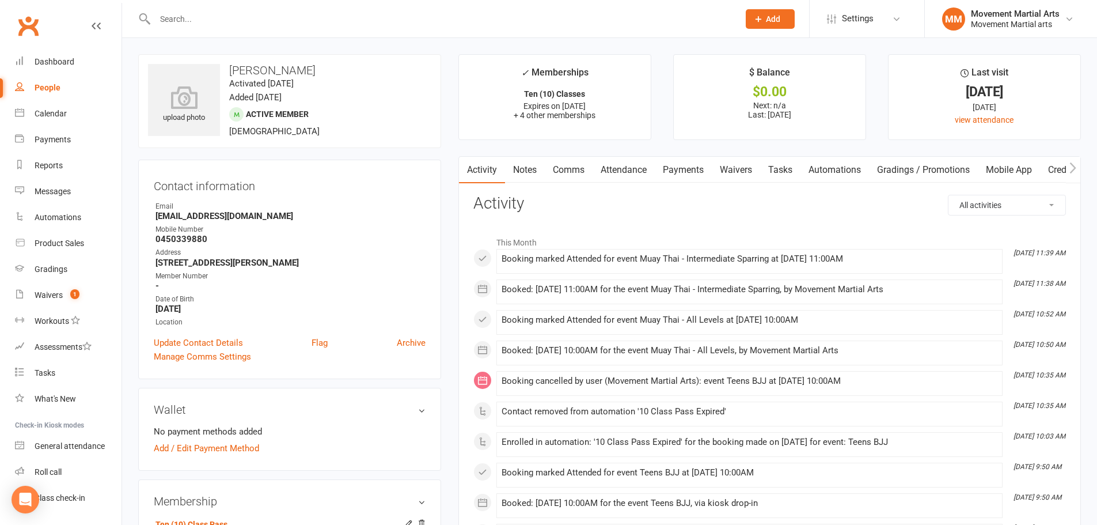
click at [696, 165] on link "Payments" at bounding box center [683, 170] width 57 height 26
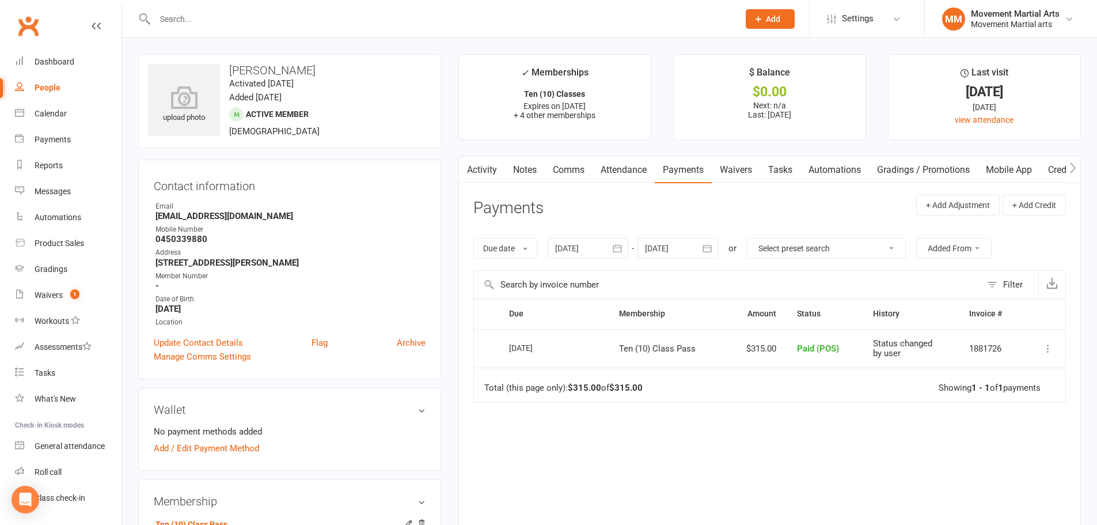
click at [642, 172] on link "Attendance" at bounding box center [624, 170] width 62 height 26
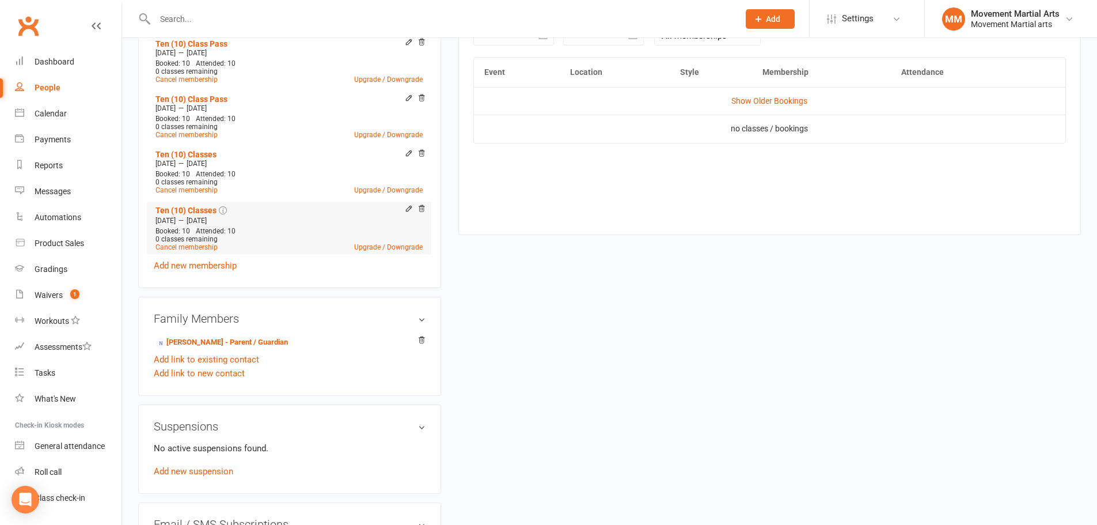
scroll to position [537, 0]
click at [203, 469] on link "Add new suspension" at bounding box center [193, 470] width 79 height 10
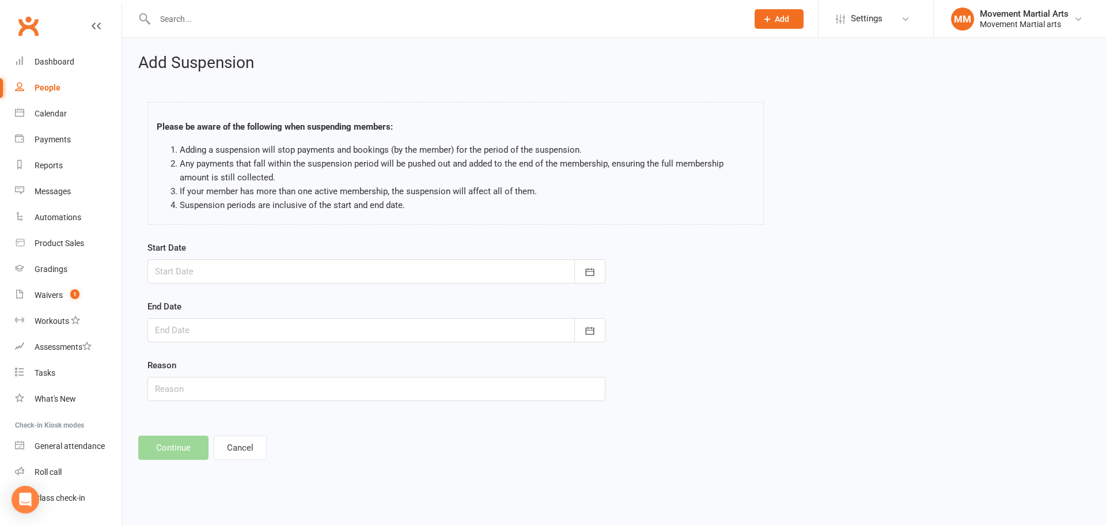
click at [245, 434] on div "Add Suspension Please be aware of the following when suspending members: Adding…" at bounding box center [614, 257] width 984 height 438
click at [246, 437] on button "Cancel" at bounding box center [240, 447] width 53 height 24
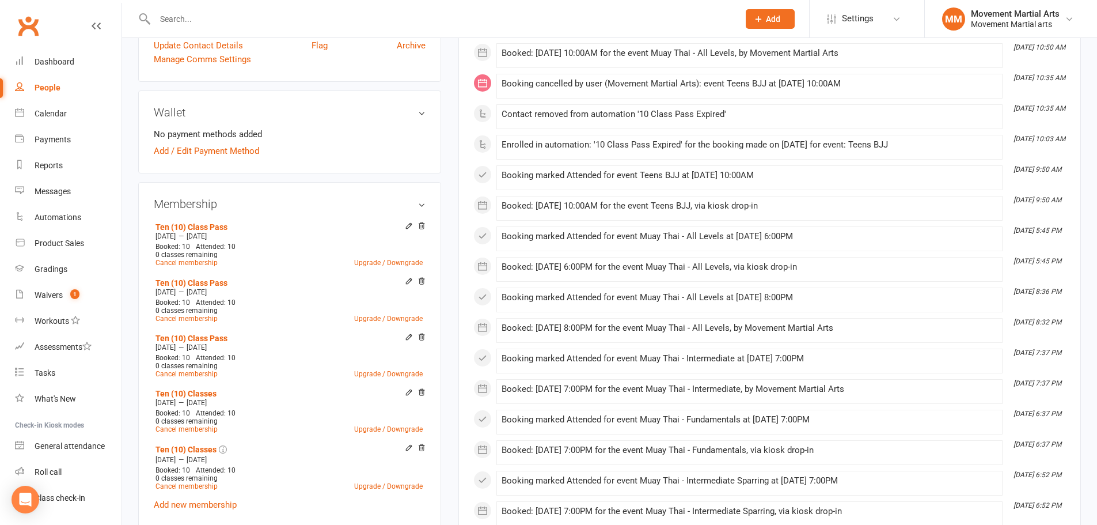
scroll to position [403, 0]
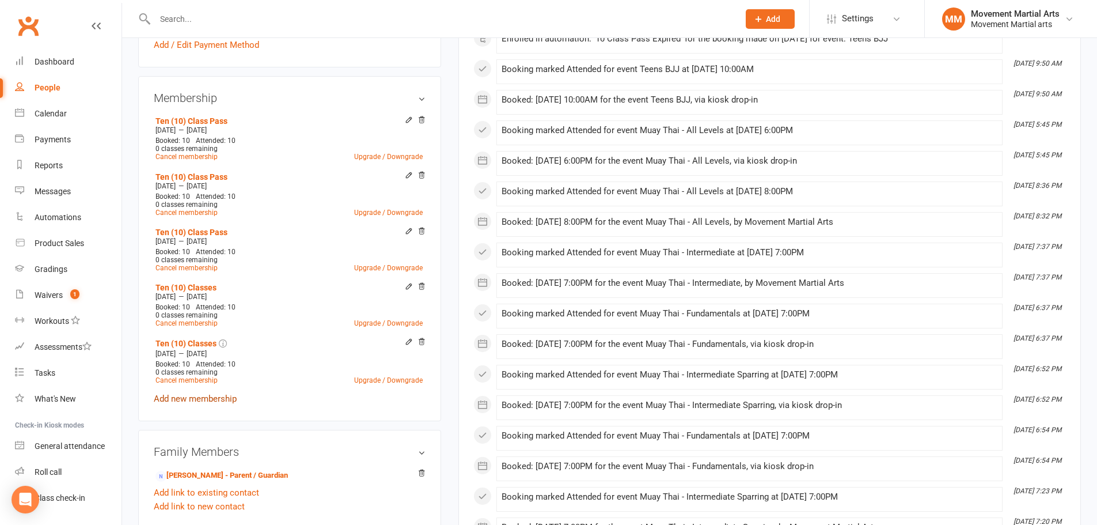
click at [200, 398] on link "Add new membership" at bounding box center [195, 398] width 83 height 10
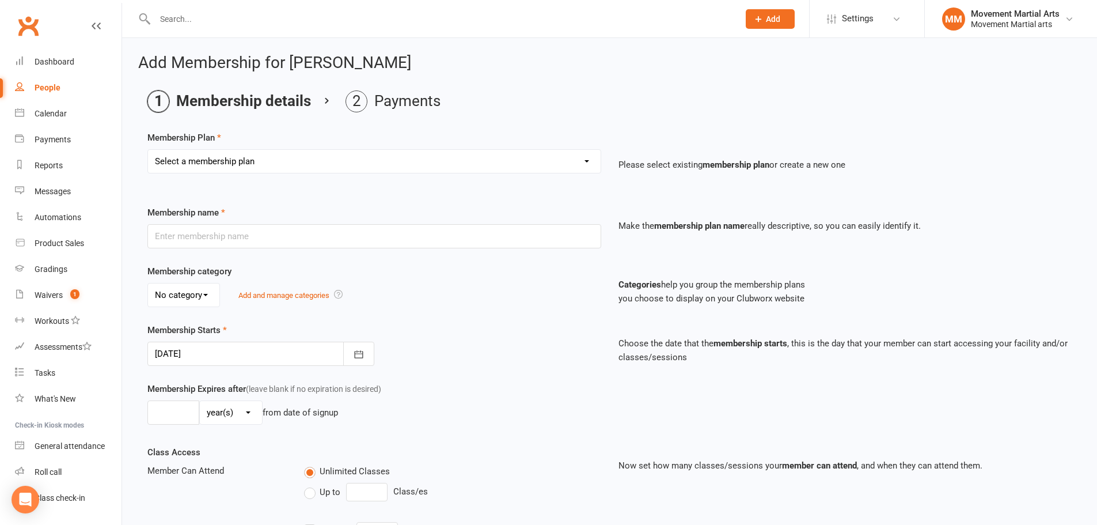
click at [214, 148] on div "Membership Plan Select a membership plan Create new Membership Plan BJJ (2020) …" at bounding box center [609, 160] width 924 height 59
click at [213, 155] on select "Select a membership plan Create new Membership Plan BJJ (2020) - Unlimited acce…" at bounding box center [374, 161] width 453 height 23
select select "108"
click at [148, 150] on select "Select a membership plan Create new Membership Plan BJJ (2020) - Unlimited acce…" at bounding box center [374, 161] width 453 height 23
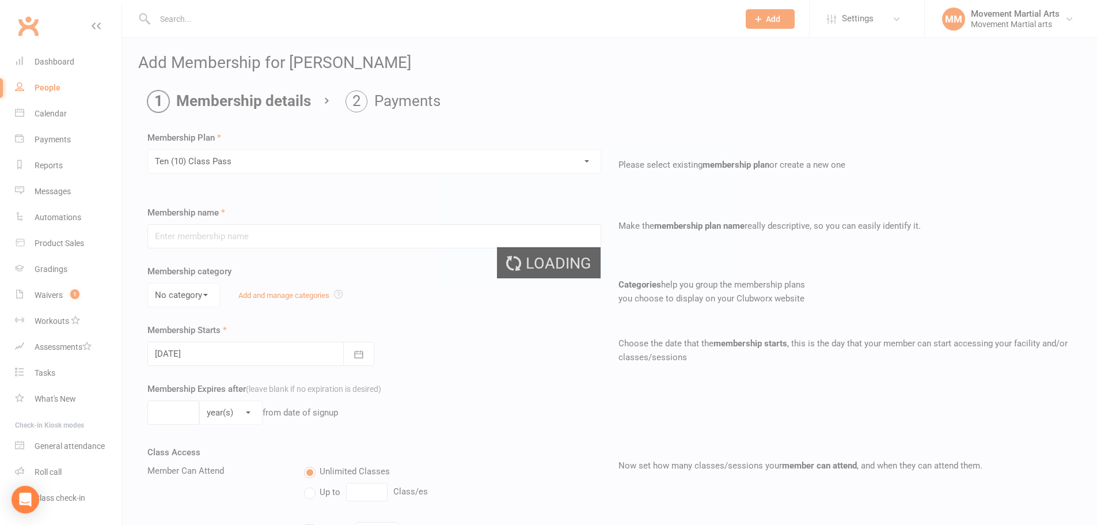
type input "Ten (10) Class Pass"
select select "1"
type input "1"
type input "10"
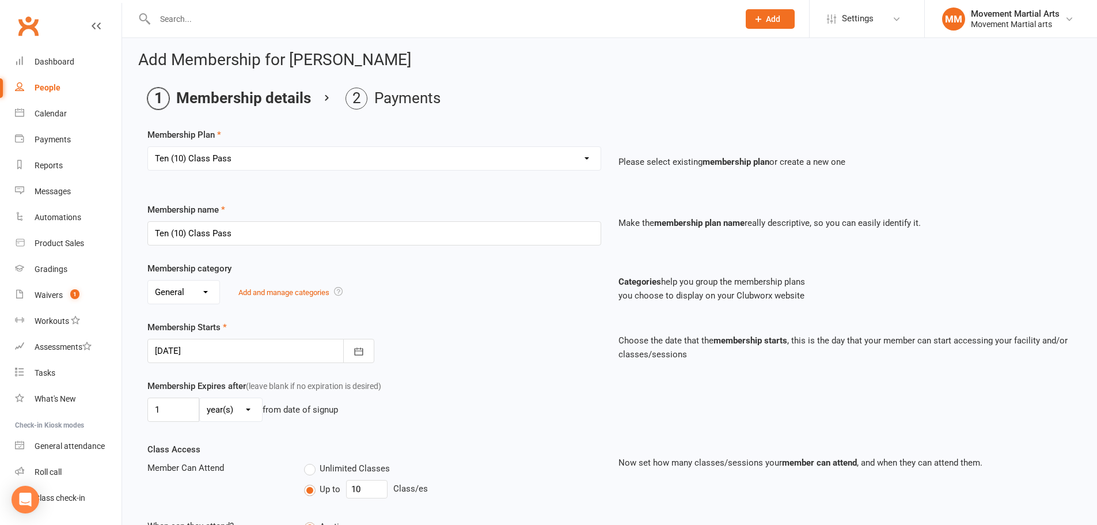
scroll to position [261, 0]
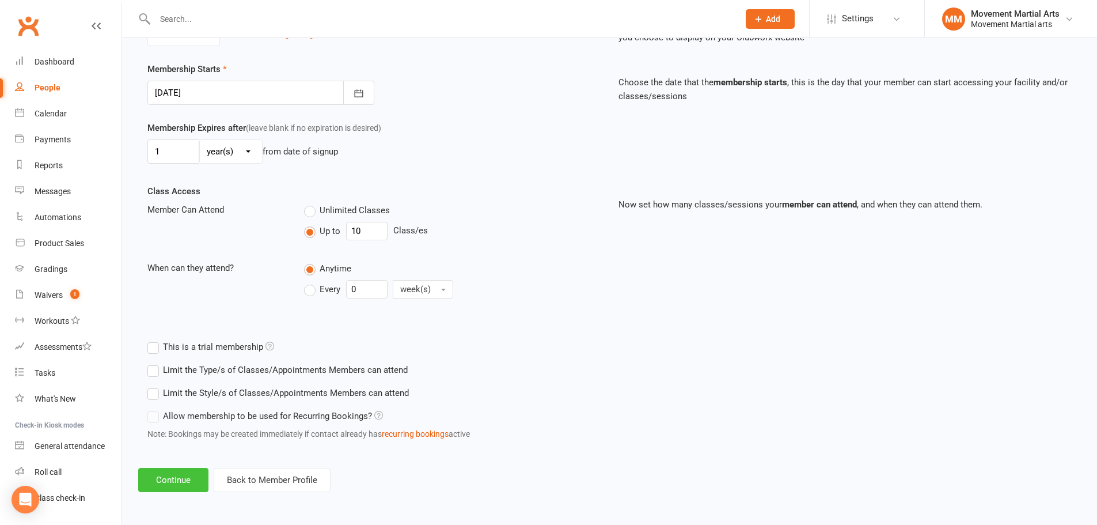
click at [185, 484] on button "Continue" at bounding box center [173, 480] width 70 height 24
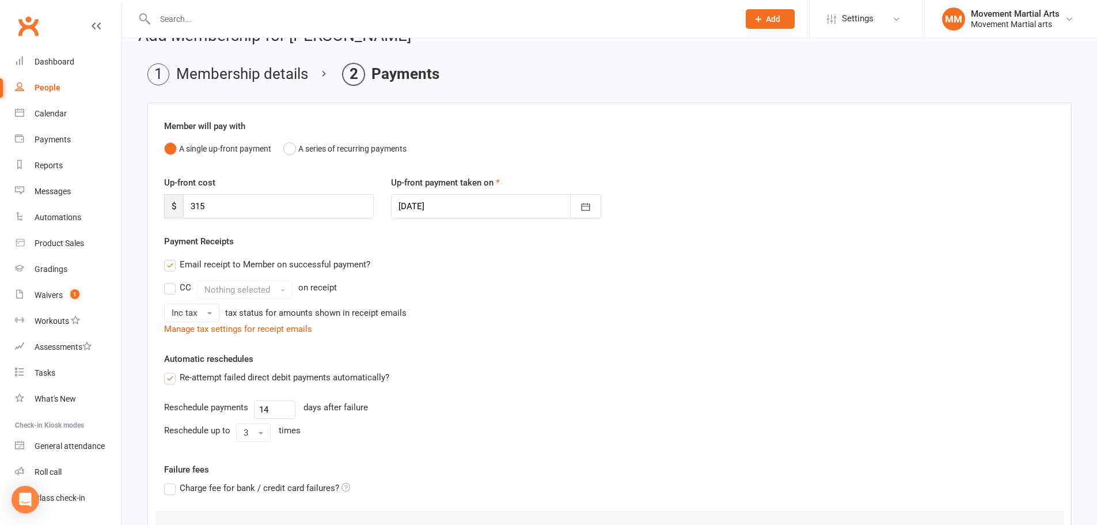
scroll to position [195, 0]
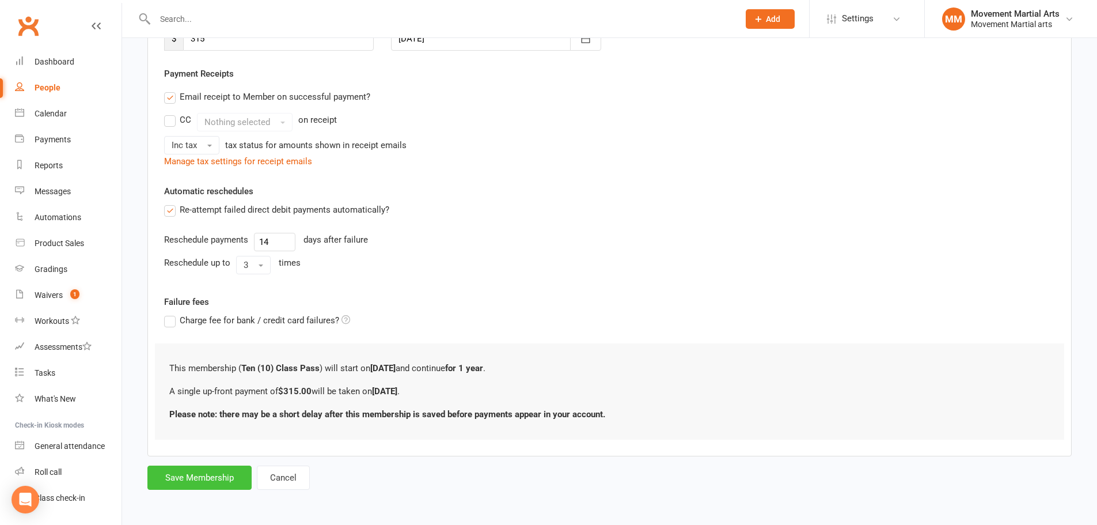
click at [223, 466] on button "Save Membership" at bounding box center [199, 477] width 104 height 24
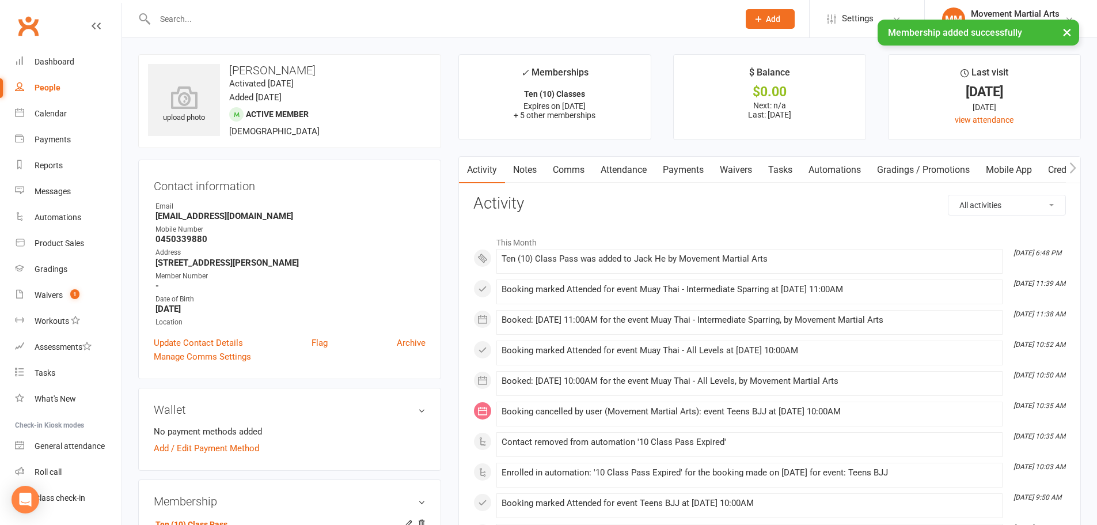
click at [689, 164] on link "Payments" at bounding box center [683, 170] width 57 height 26
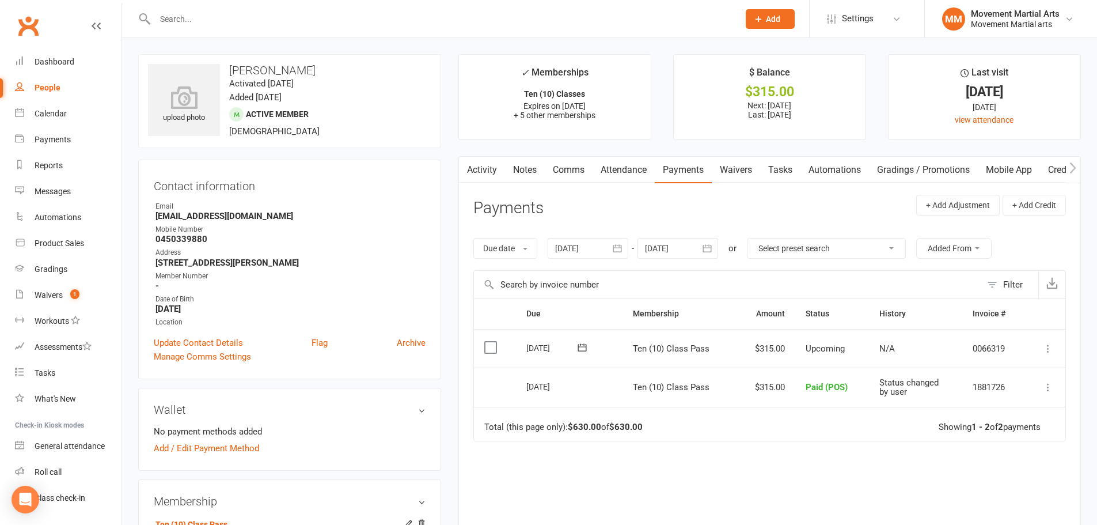
click at [1044, 348] on icon at bounding box center [1048, 349] width 12 height 12
click at [1033, 389] on link "Mark as Paid (POS)" at bounding box center [997, 393] width 114 height 23
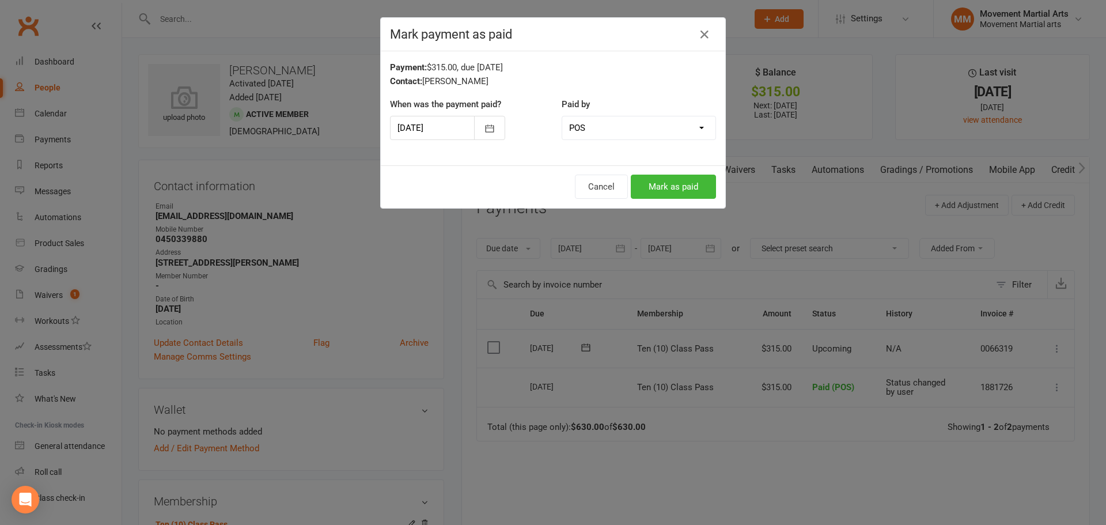
click at [682, 174] on div "Cancel Mark as paid" at bounding box center [553, 186] width 344 height 43
click at [673, 186] on button "Mark as paid" at bounding box center [673, 186] width 85 height 24
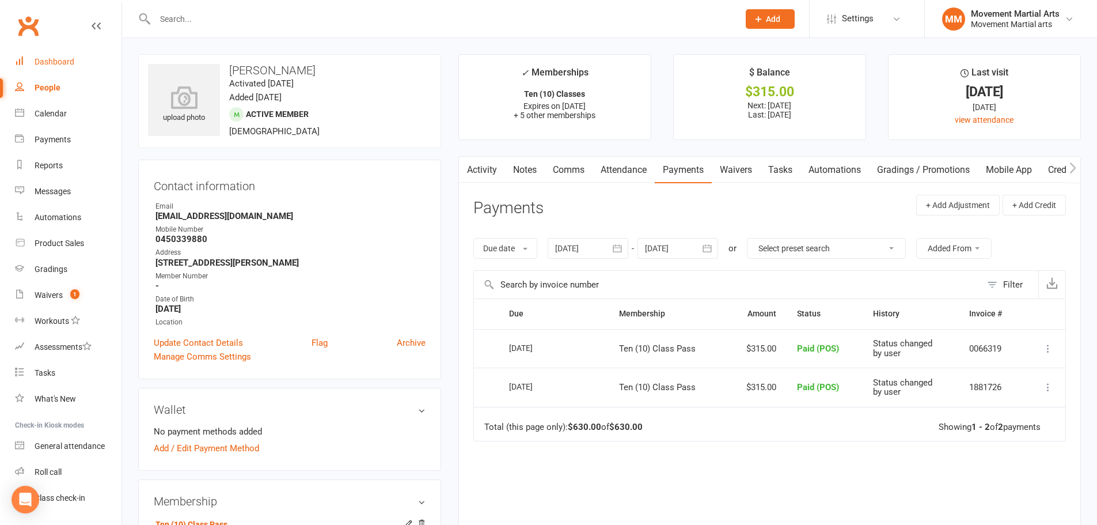
click at [78, 64] on link "Dashboard" at bounding box center [68, 62] width 107 height 26
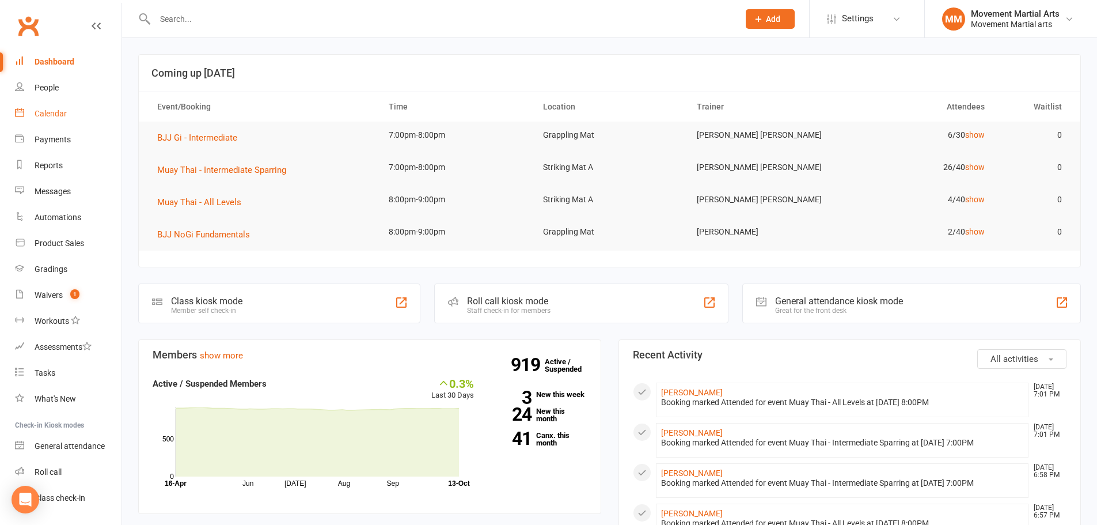
click at [65, 109] on div "Calendar" at bounding box center [51, 113] width 32 height 9
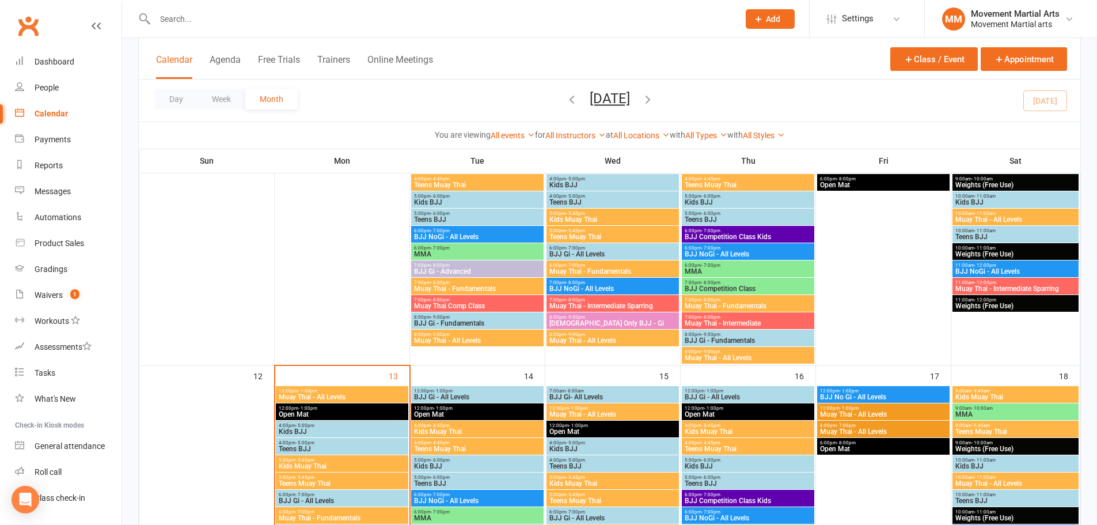
scroll to position [537, 0]
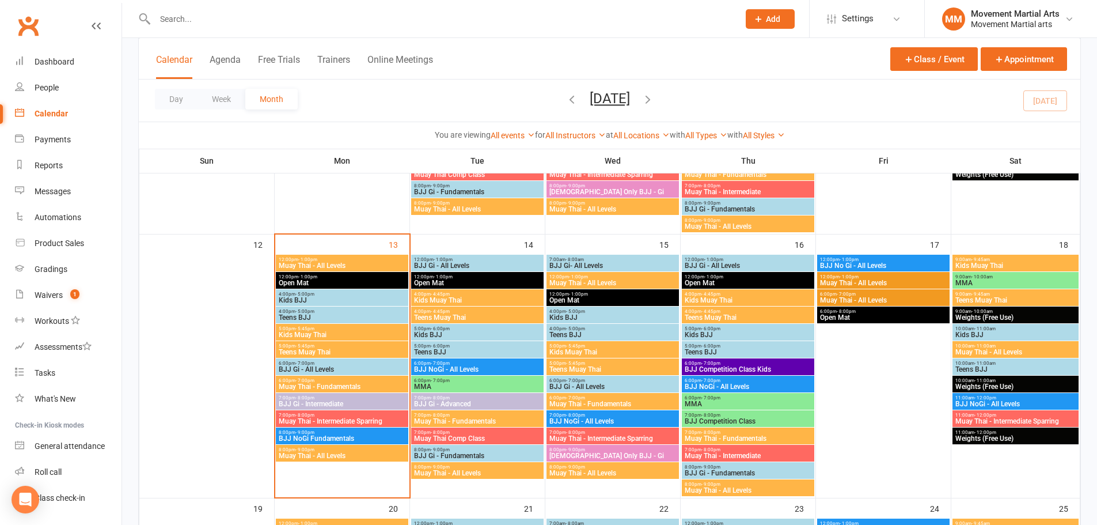
click at [599, 393] on div "6:00pm - 7:00pm Muay Thai - Fundamentals" at bounding box center [612, 401] width 132 height 17
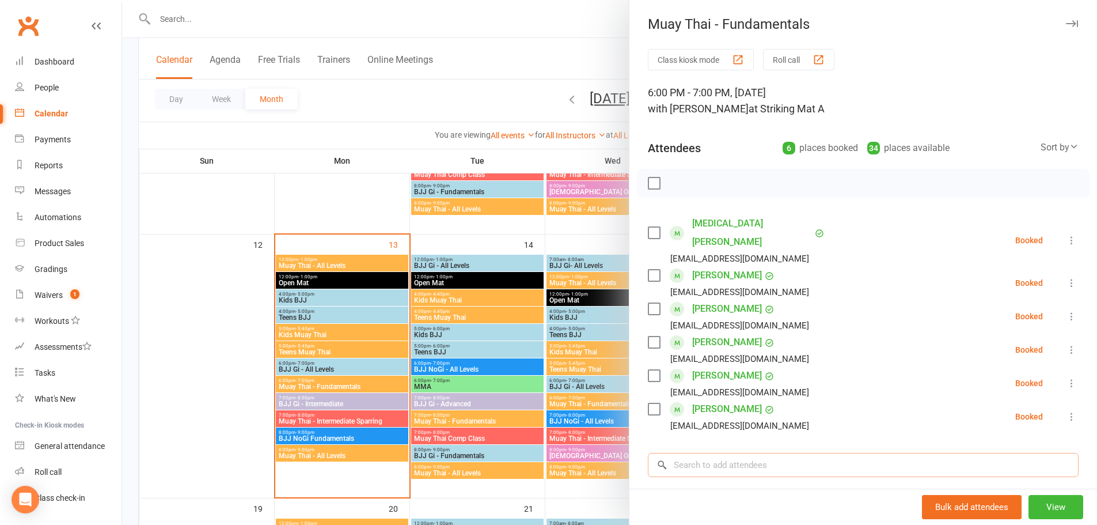
click at [757, 453] on input "search" at bounding box center [863, 465] width 431 height 24
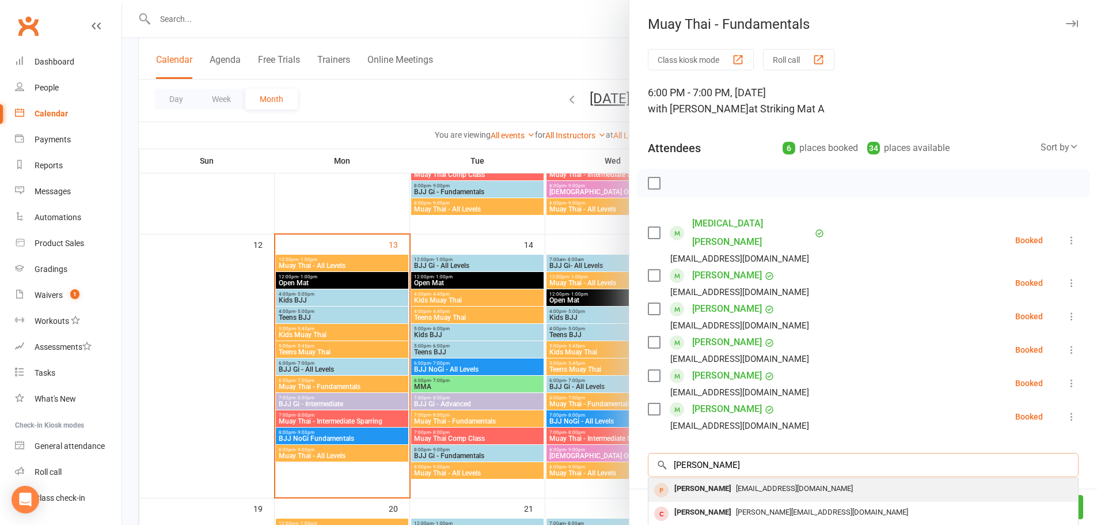
type input "joshua allen"
click at [711, 480] on div "Joshua Allen" at bounding box center [703, 488] width 66 height 17
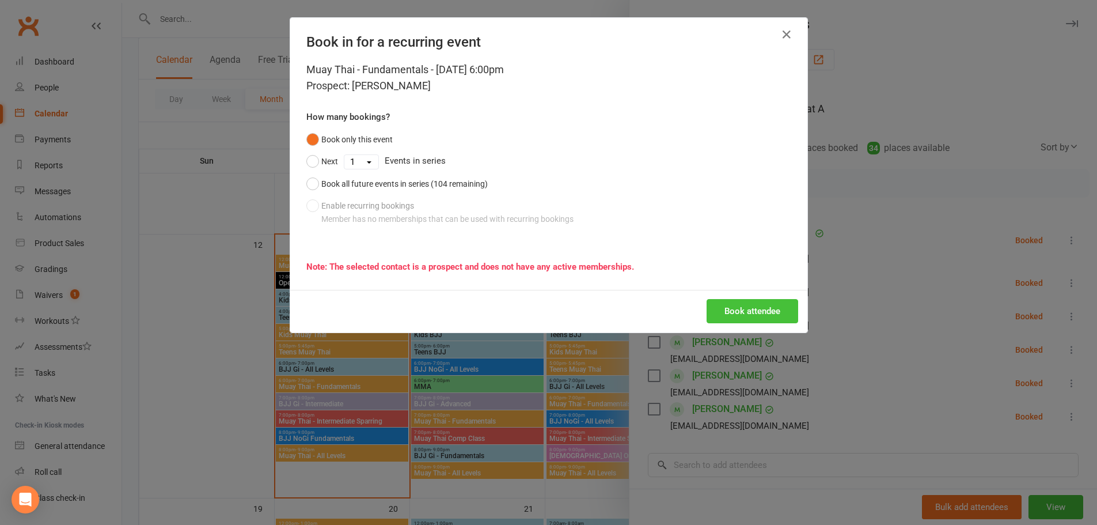
click at [764, 320] on button "Book attendee" at bounding box center [753, 311] width 92 height 24
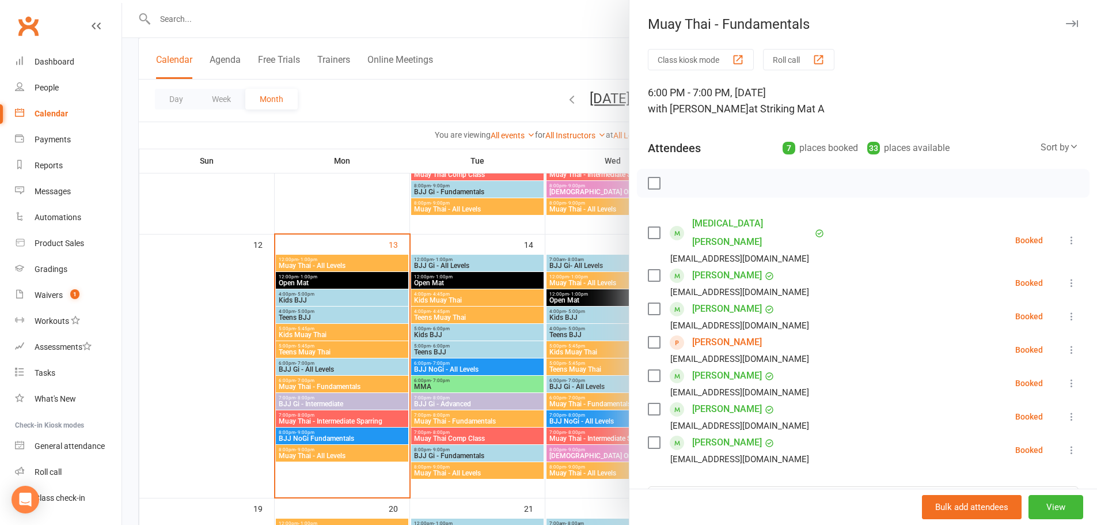
click at [517, 78] on div at bounding box center [609, 262] width 975 height 525
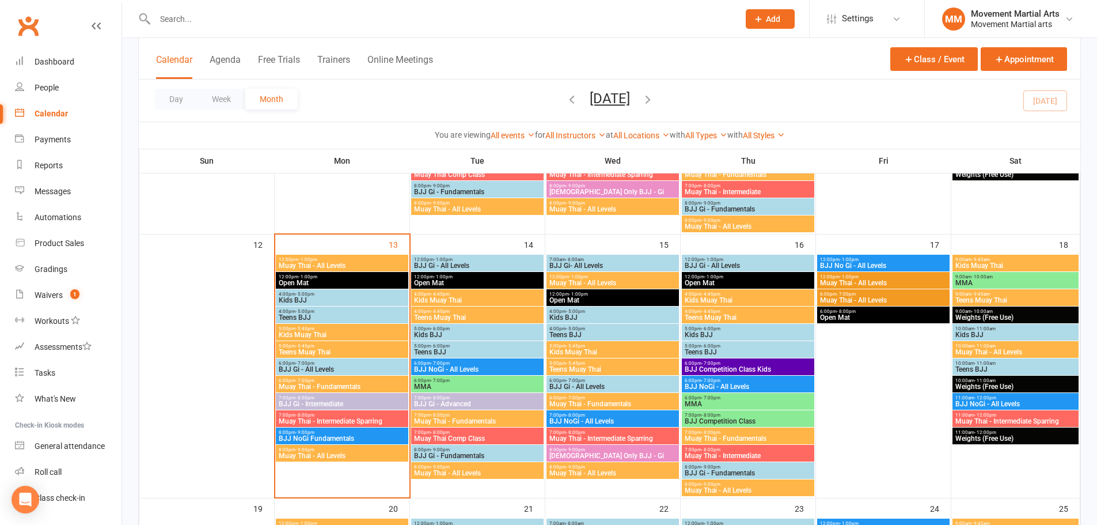
click at [421, 13] on input "text" at bounding box center [440, 19] width 579 height 16
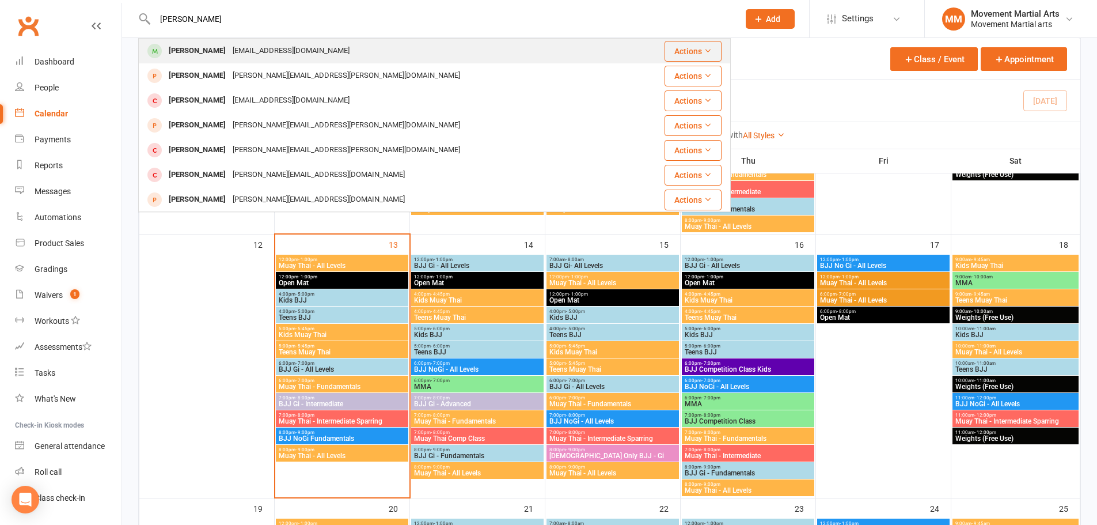
type input "ryan masrour"
click at [272, 45] on div "ryanmasrour23@gmail.com" at bounding box center [291, 51] width 124 height 17
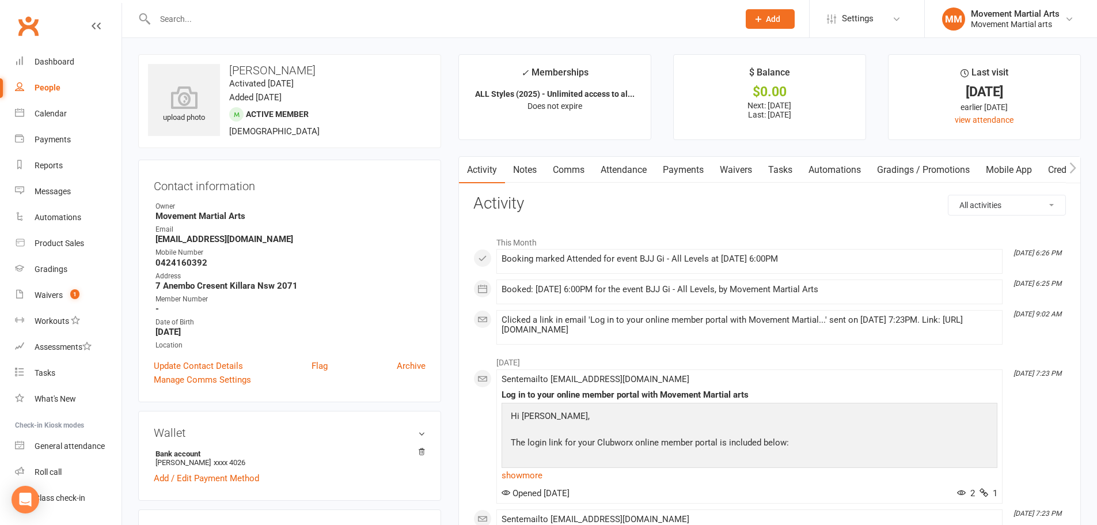
click at [673, 168] on link "Payments" at bounding box center [683, 170] width 57 height 26
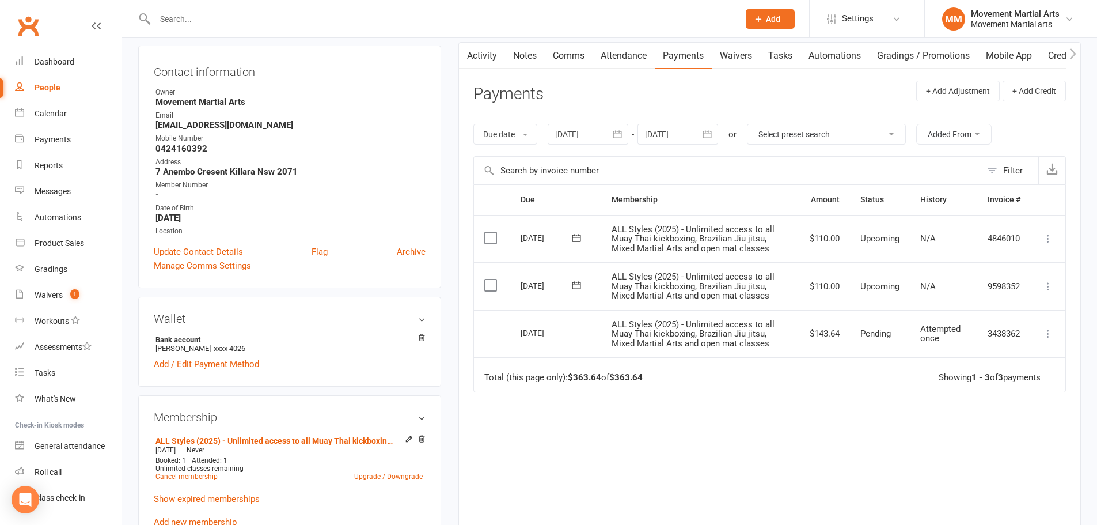
scroll to position [134, 0]
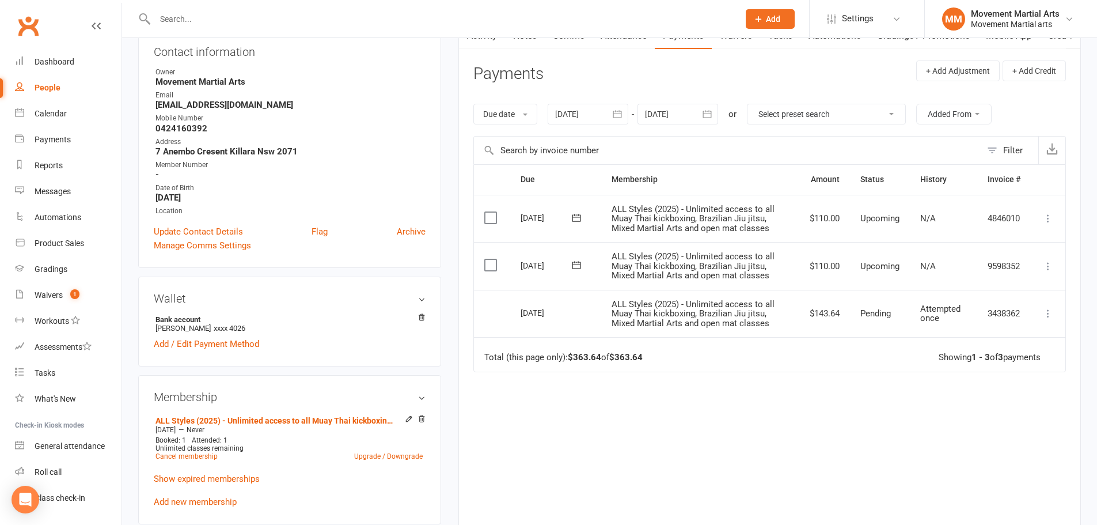
click at [1047, 320] on button at bounding box center [1048, 313] width 14 height 14
click at [981, 295] on td "3438362" at bounding box center [1004, 314] width 54 height 48
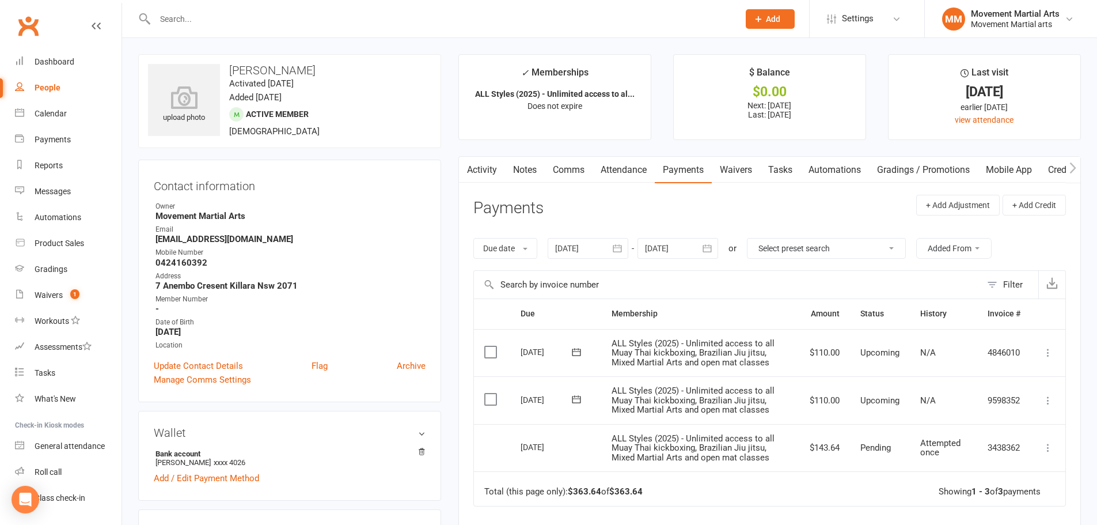
click at [519, 168] on link "Notes" at bounding box center [525, 170] width 40 height 26
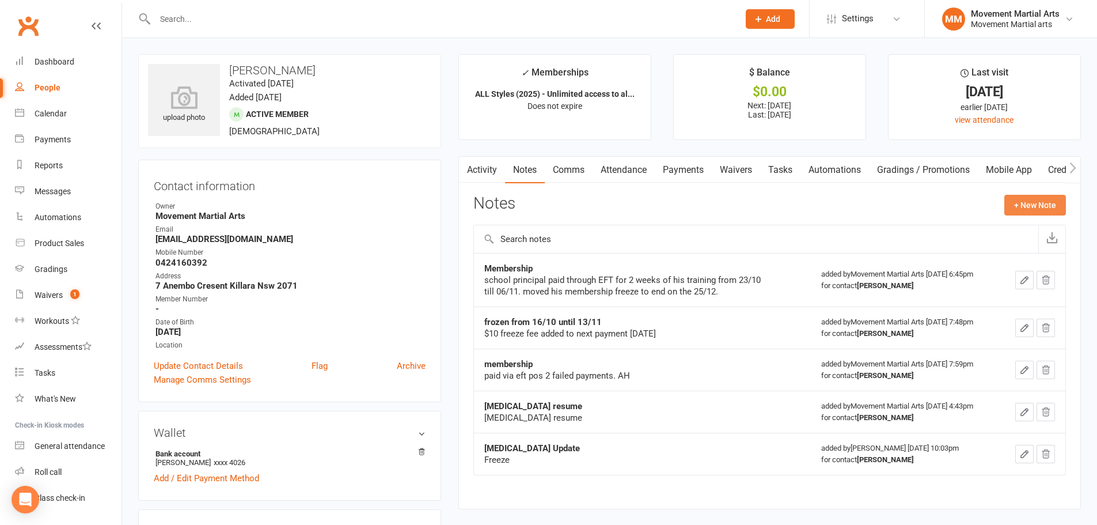
click at [1049, 199] on button "+ New Note" at bounding box center [1035, 205] width 62 height 21
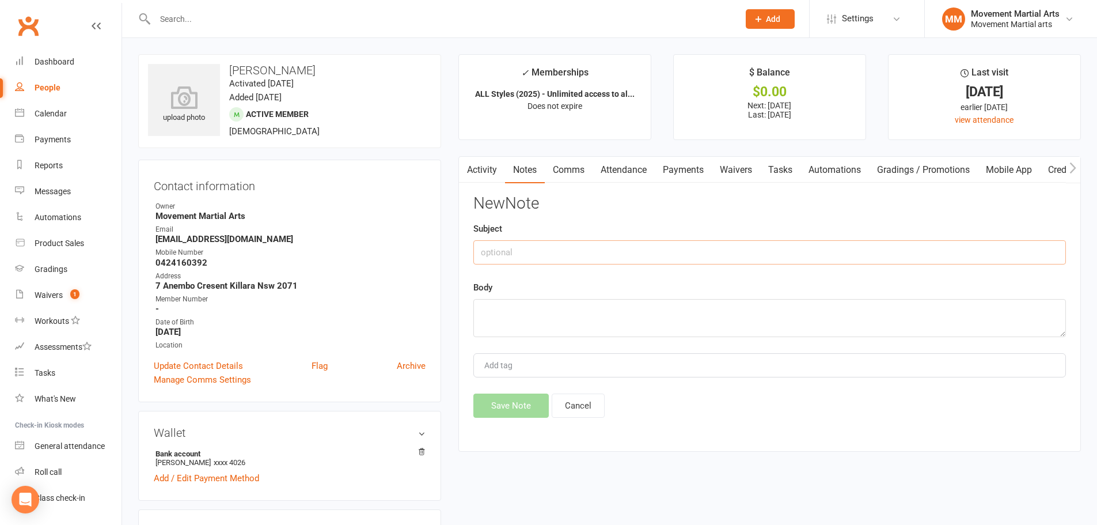
click at [531, 249] on input "text" at bounding box center [769, 252] width 593 height 24
type input "payment 143.64 from 10/10 PAID POS"
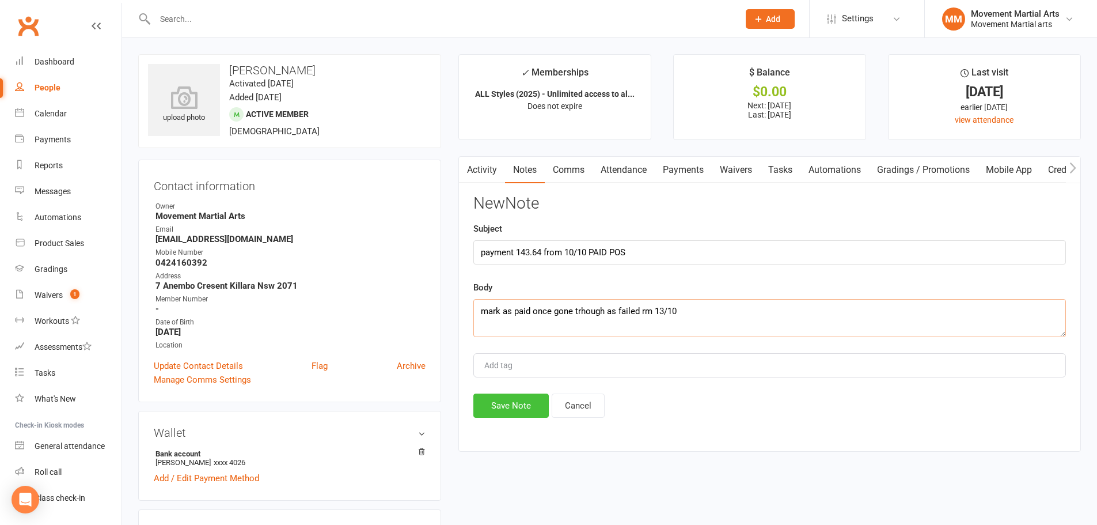
type textarea "mark as paid once gone trhough as failed rm 13/10"
click at [498, 394] on button "Save Note" at bounding box center [510, 405] width 75 height 24
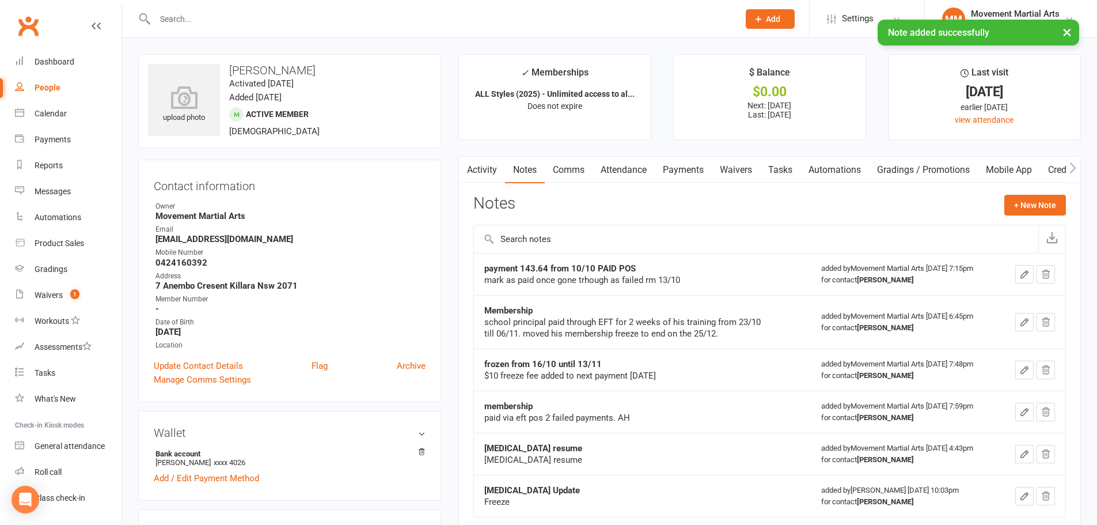
click at [674, 172] on link "Payments" at bounding box center [683, 170] width 57 height 26
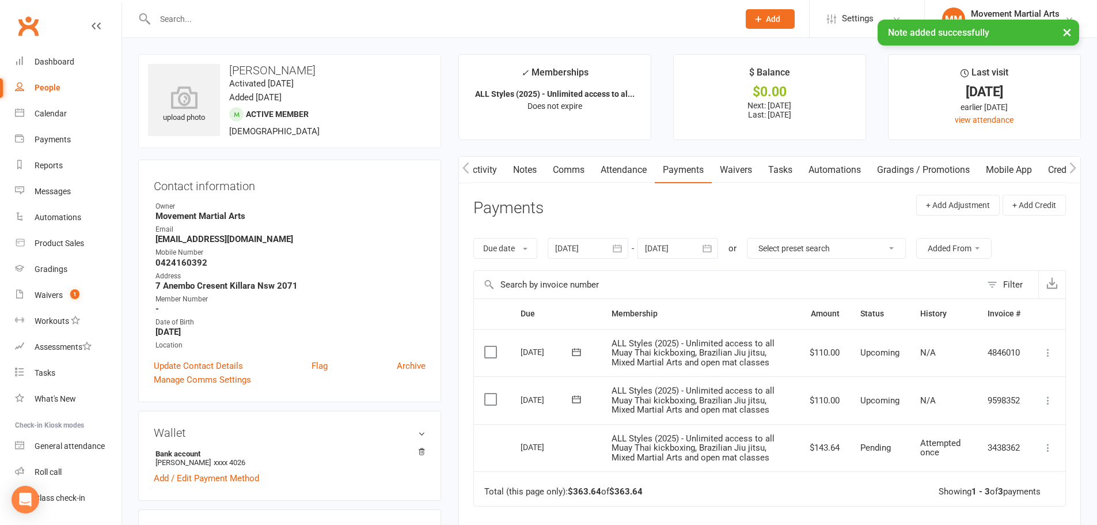
scroll to position [0, 1]
click at [53, 20] on div "× Note added successfully" at bounding box center [541, 20] width 1082 height 0
click at [55, 53] on link "Dashboard" at bounding box center [68, 62] width 107 height 26
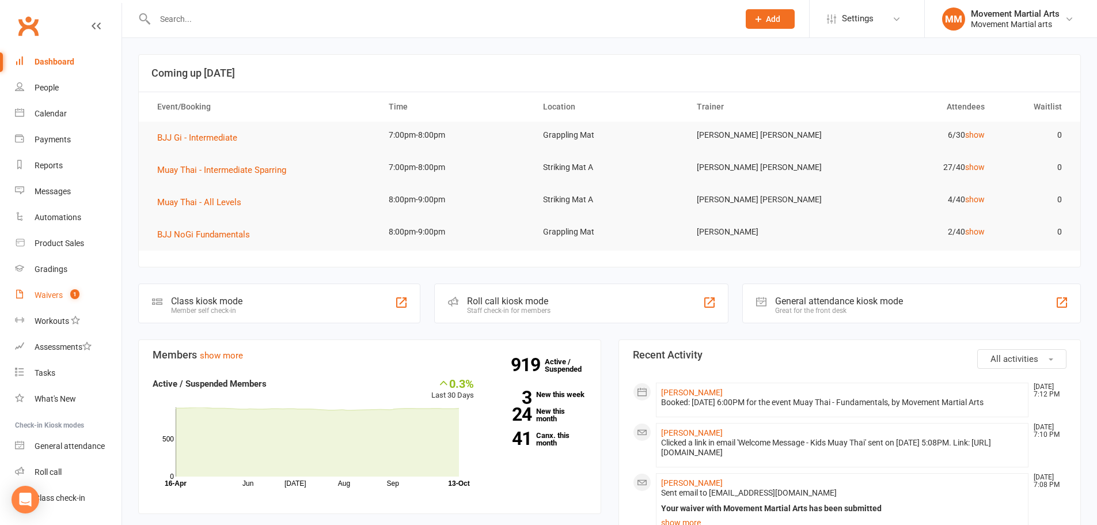
click at [46, 297] on div "Waivers" at bounding box center [49, 294] width 28 height 9
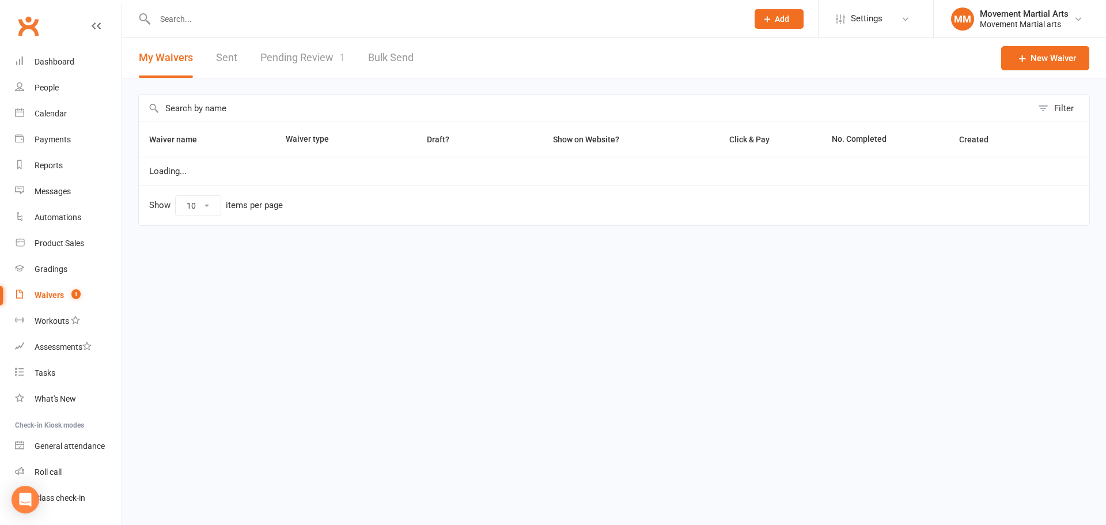
select select "100"
click at [275, 60] on link "Pending Review 1" at bounding box center [302, 58] width 85 height 40
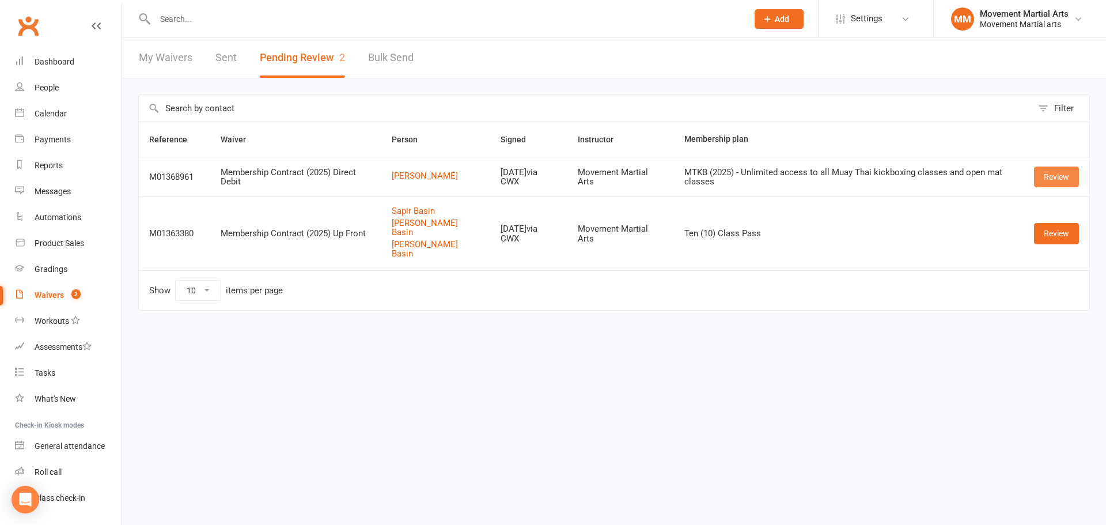
click at [1051, 181] on link "Review" at bounding box center [1056, 176] width 45 height 21
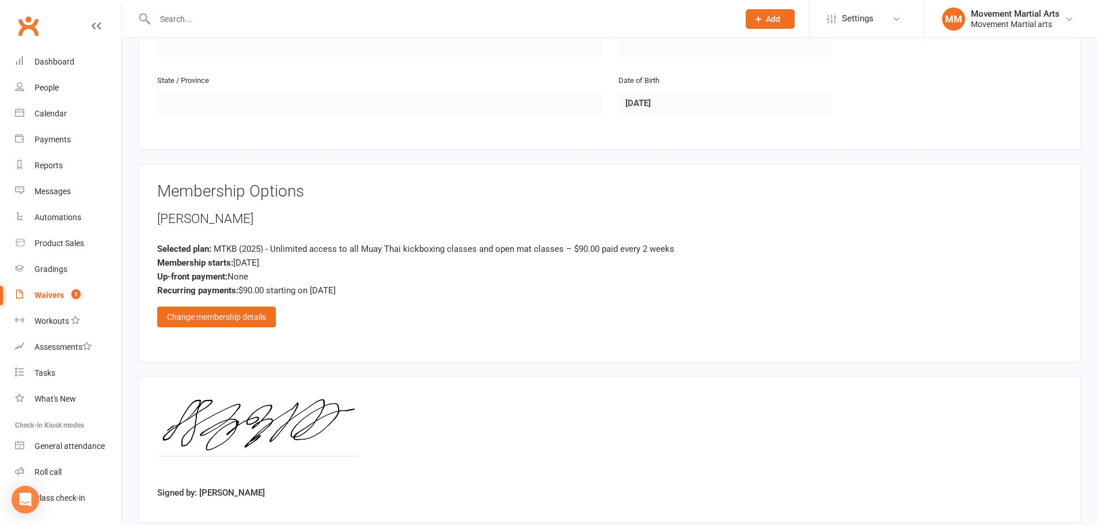
scroll to position [403, 0]
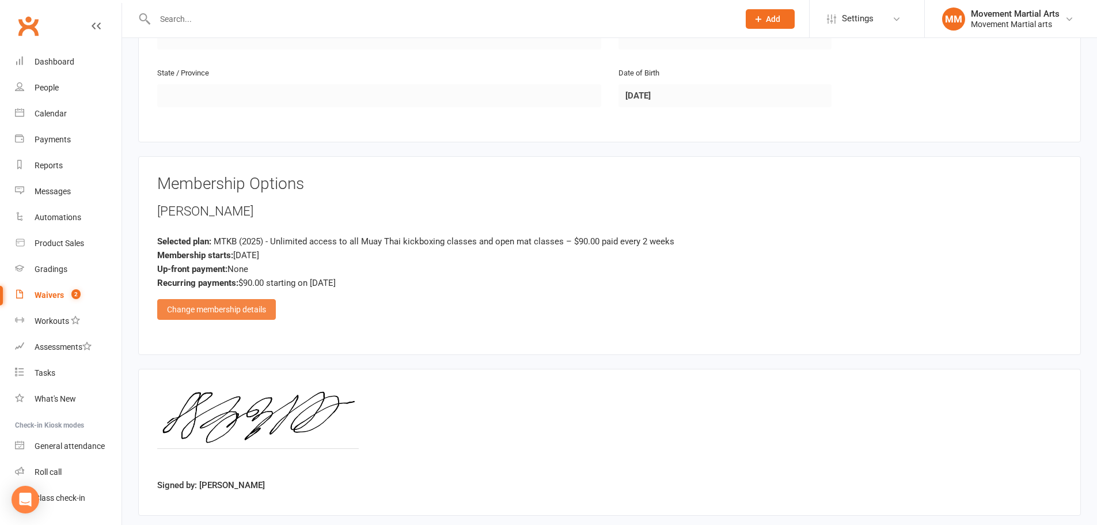
click at [267, 302] on div "Change membership details" at bounding box center [216, 309] width 119 height 21
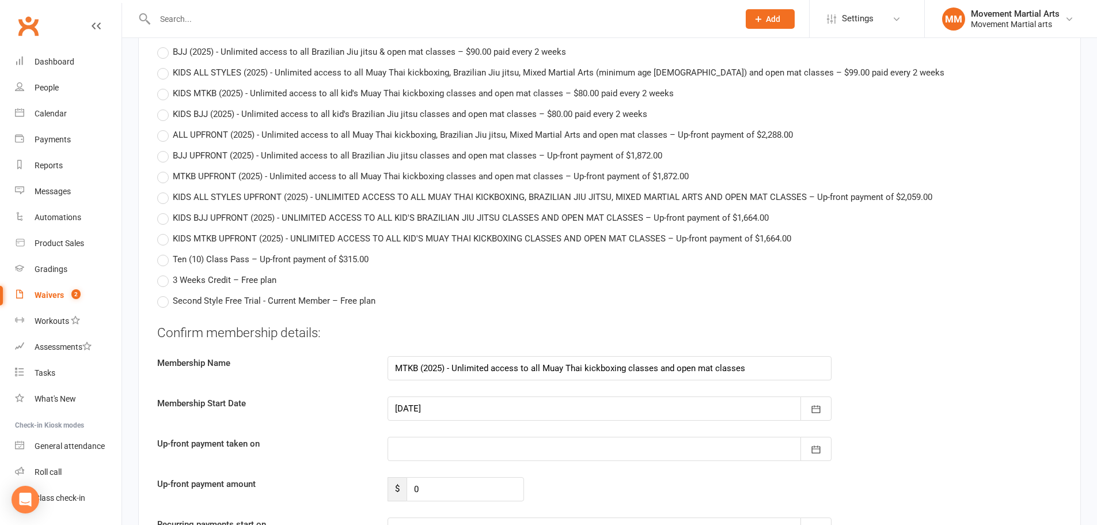
scroll to position [2822, 0]
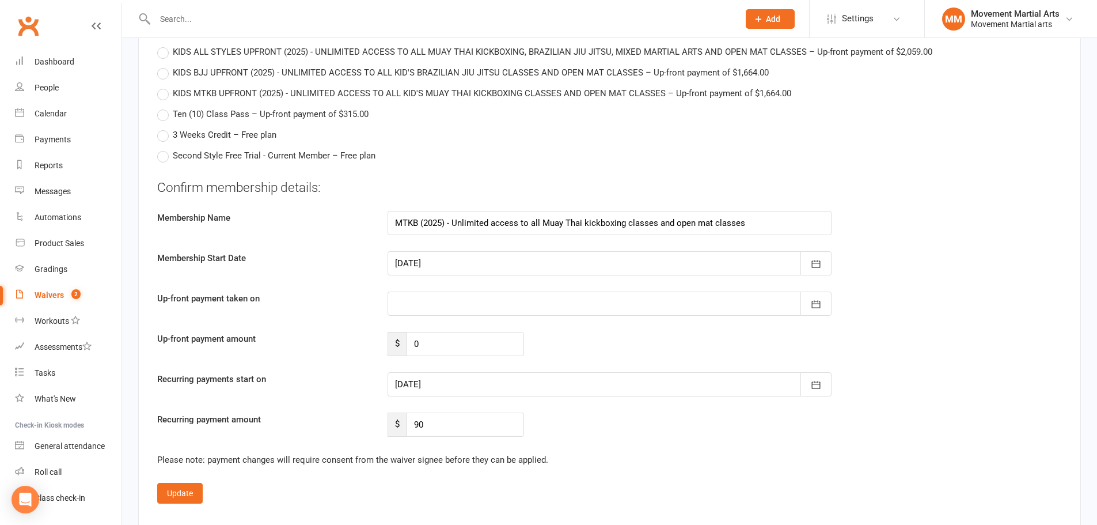
drag, startPoint x: 419, startPoint y: 256, endPoint x: 466, endPoint y: 261, distance: 46.9
click at [419, 291] on div at bounding box center [610, 303] width 444 height 24
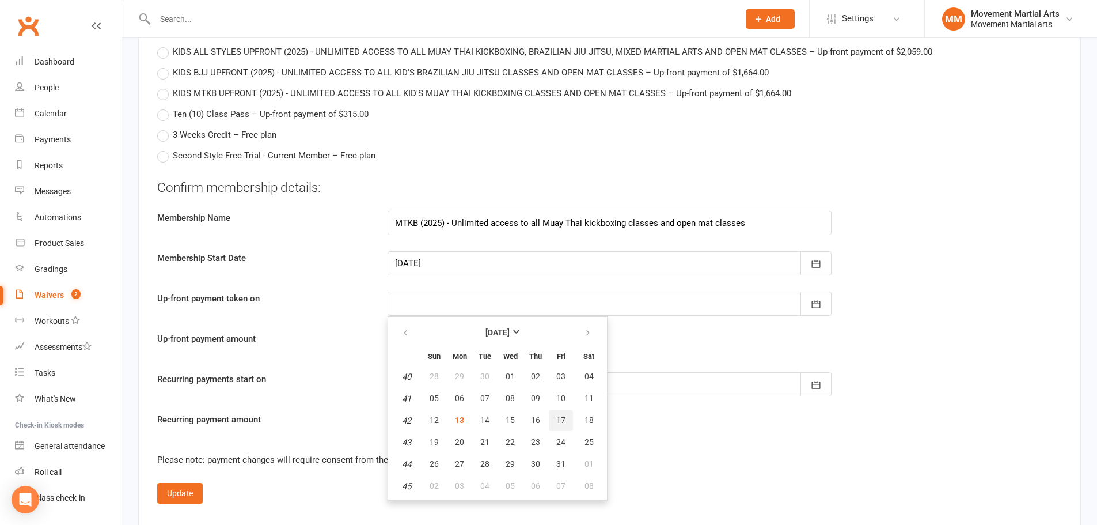
click at [558, 410] on button "17" at bounding box center [561, 420] width 24 height 21
type input "17 Oct 2025"
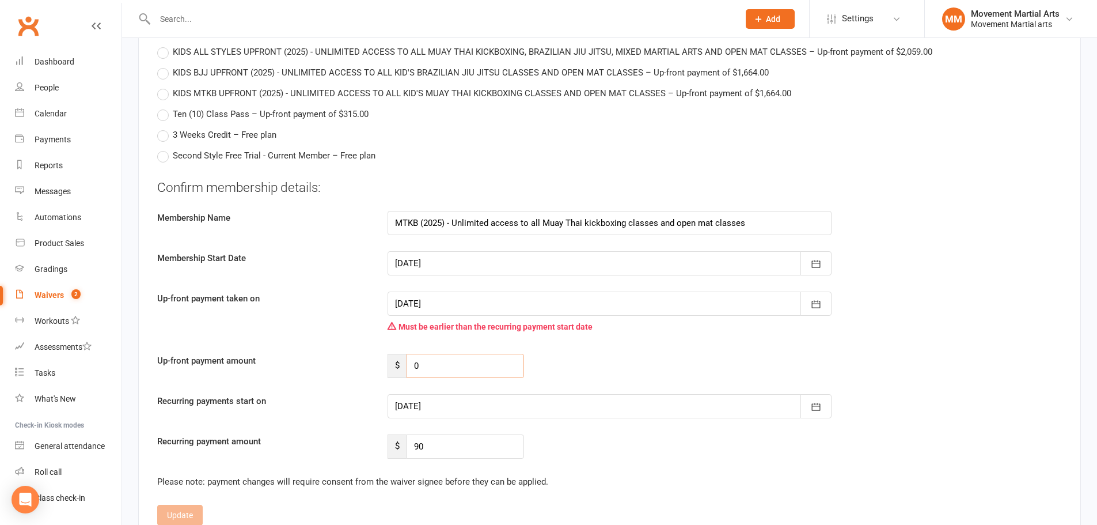
click at [465, 354] on input "0" at bounding box center [465, 366] width 117 height 24
type input "105.06"
click at [472, 394] on div at bounding box center [610, 406] width 444 height 24
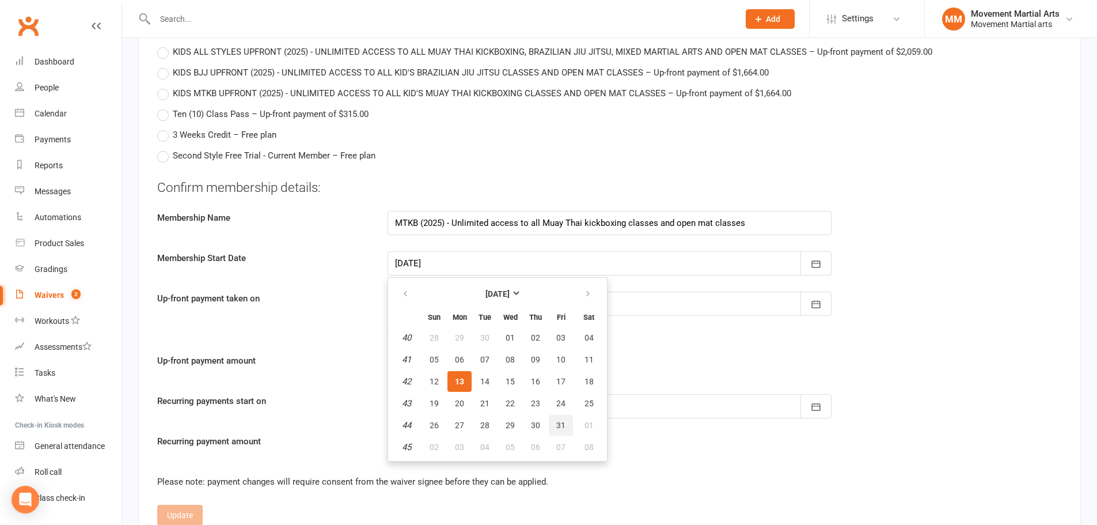
click at [567, 415] on button "31" at bounding box center [561, 425] width 24 height 21
type input "31 Oct 2025"
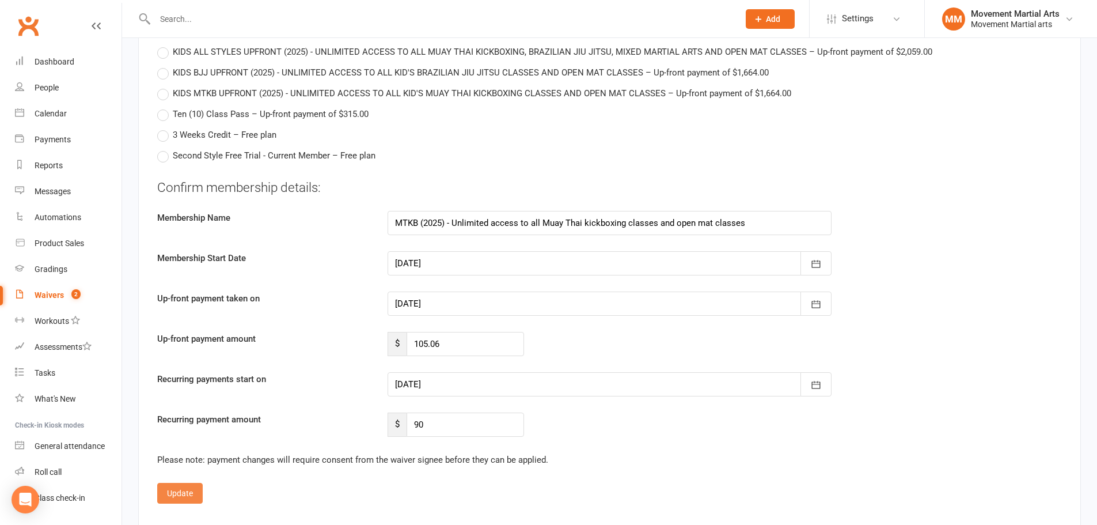
click at [185, 483] on button "Update" at bounding box center [179, 493] width 45 height 21
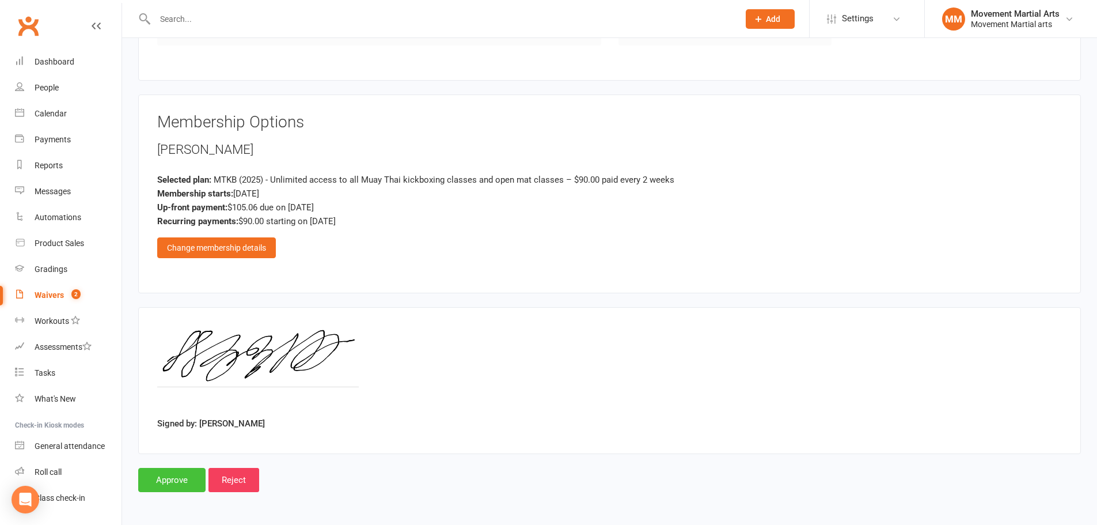
click at [174, 471] on input "Approve" at bounding box center [171, 480] width 67 height 24
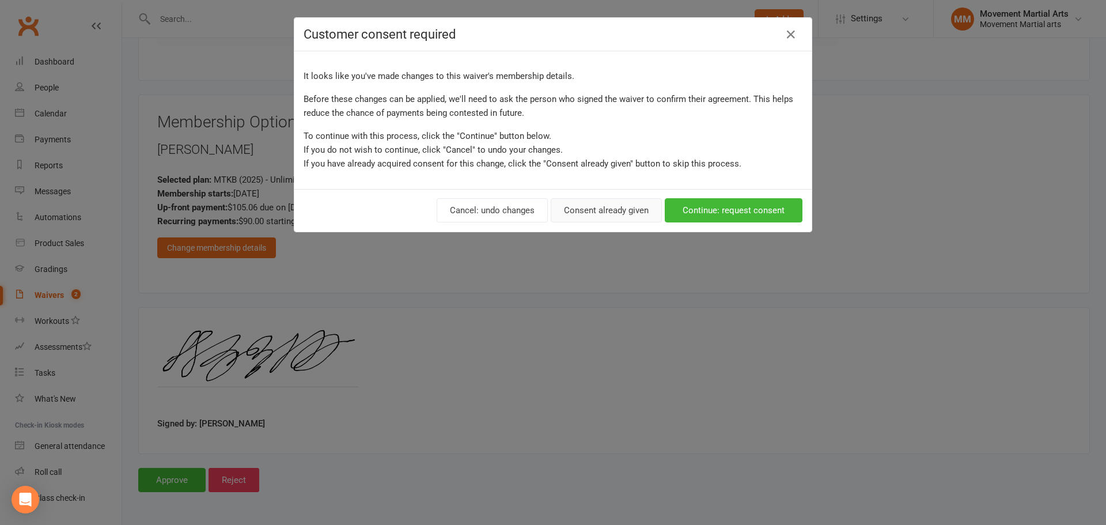
click at [606, 212] on button "Consent already given" at bounding box center [605, 210] width 111 height 24
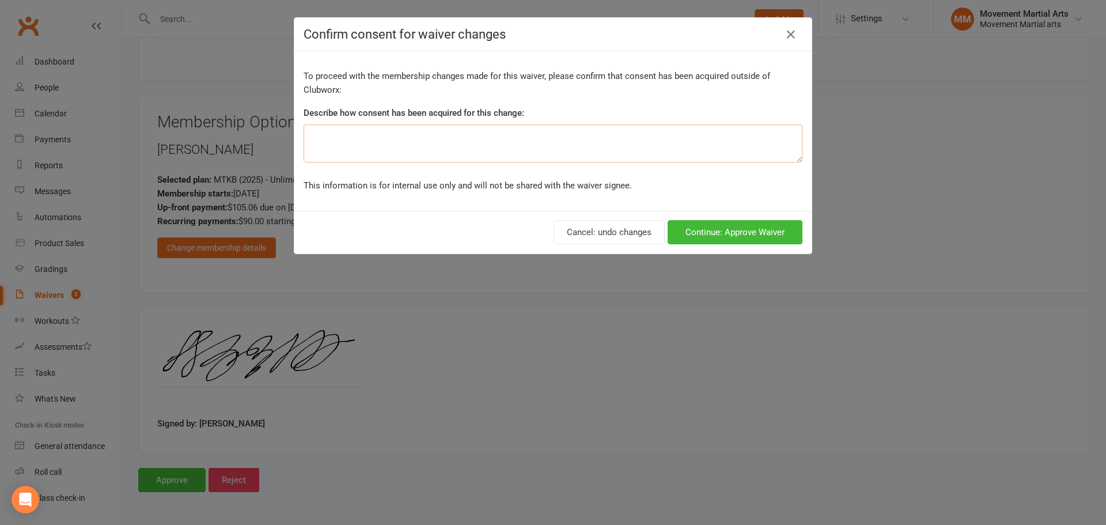
click at [344, 147] on textarea at bounding box center [552, 143] width 499 height 38
type textarea "ezidebit form"
click at [783, 235] on button "Continue: Approve Waiver" at bounding box center [734, 232] width 135 height 24
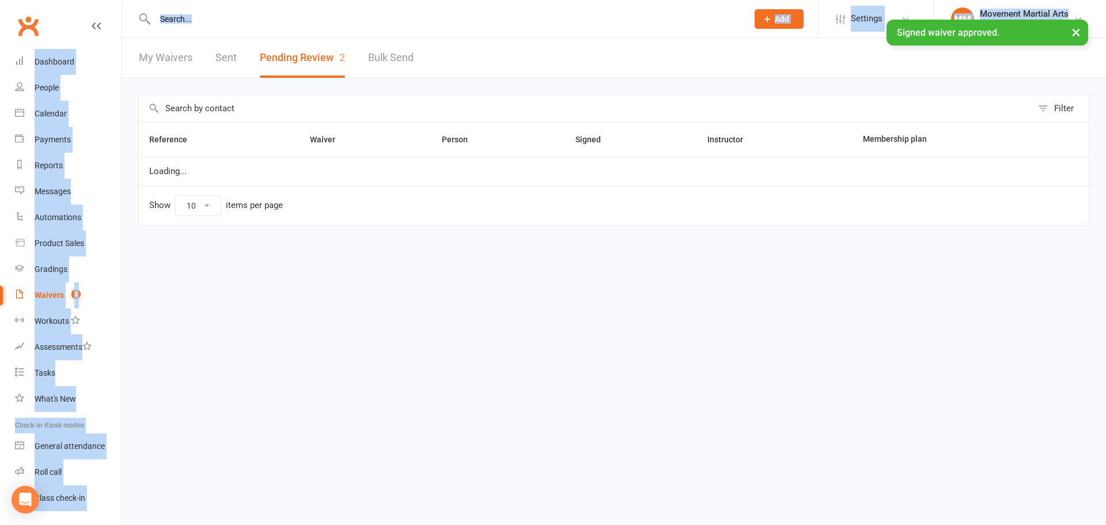
click at [335, 19] on ui-view "Prospect Member Non-attending contact Class / event Appointment Grading event T…" at bounding box center [553, 130] width 1106 height 255
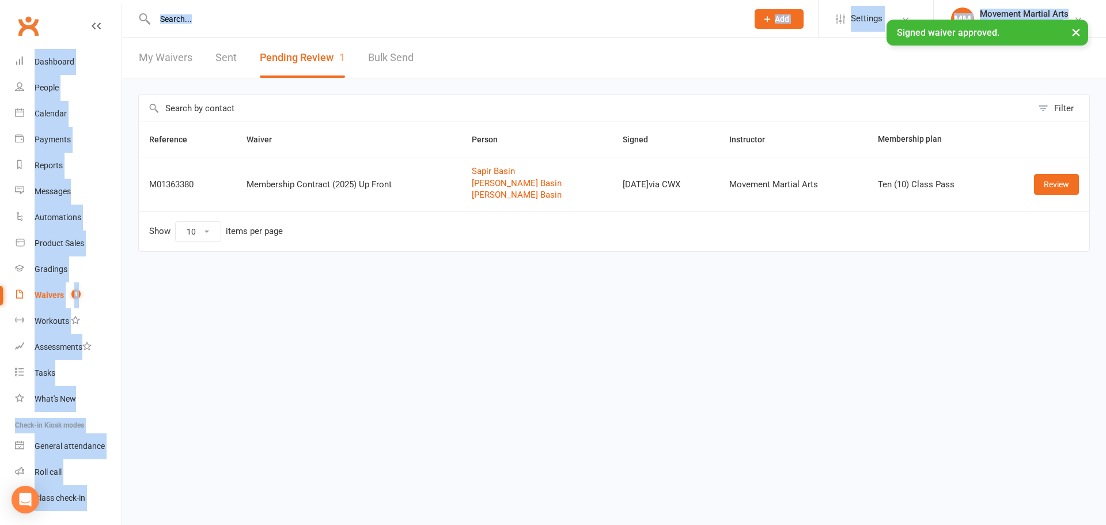
click at [337, 20] on ui-view "Prospect Member Non-attending contact Class / event Appointment Grading event T…" at bounding box center [553, 143] width 1106 height 281
click at [368, 10] on div at bounding box center [438, 18] width 601 height 37
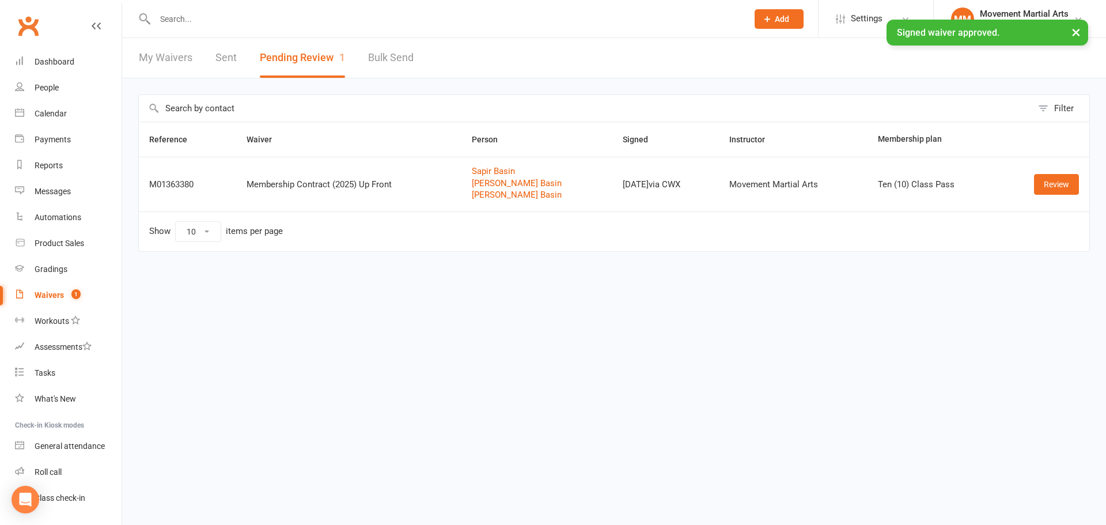
click at [325, 15] on input "text" at bounding box center [445, 19] width 588 height 16
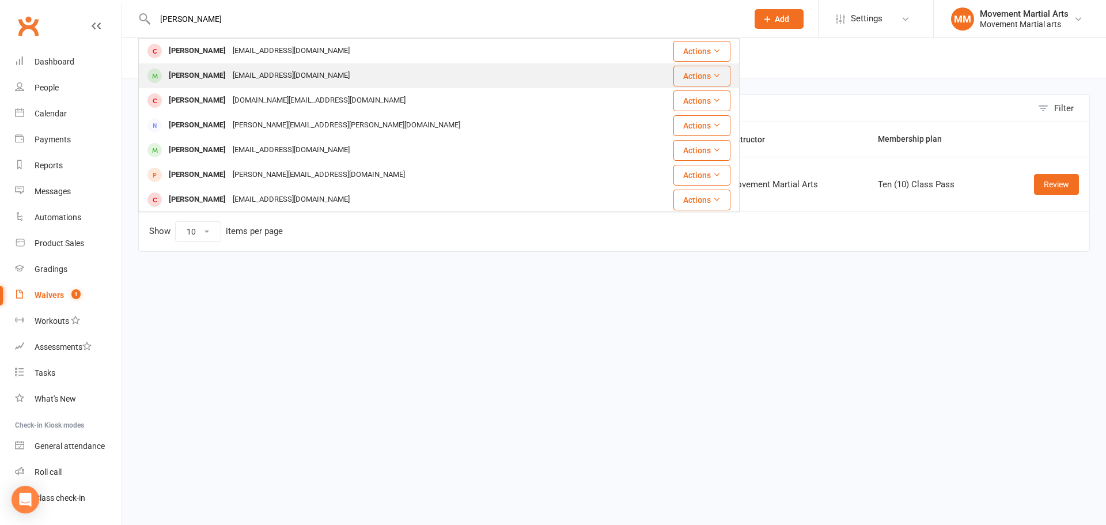
type input "peter lin"
click at [231, 69] on div "Pruttip98@gmail.com" at bounding box center [291, 75] width 124 height 17
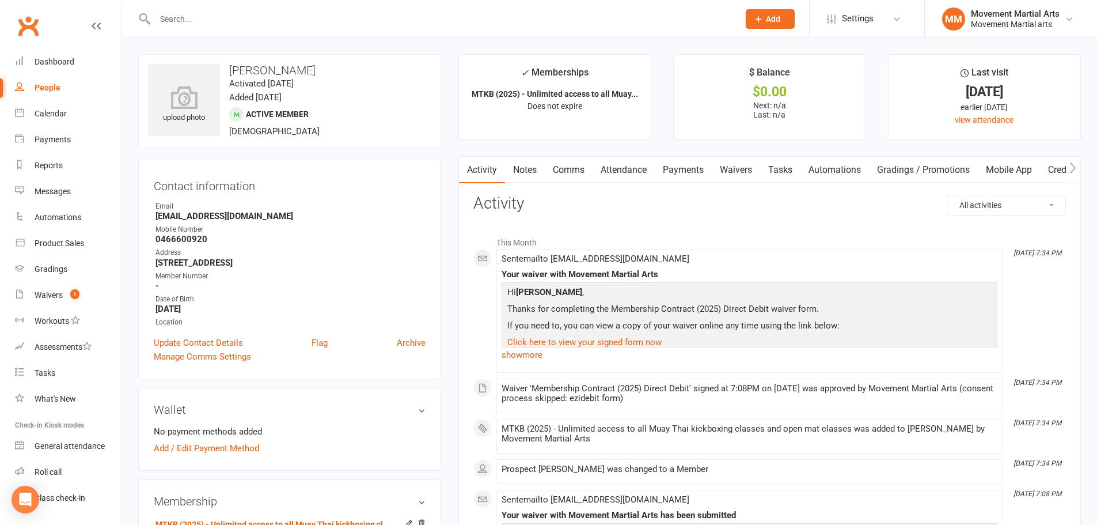
click at [518, 169] on link "Notes" at bounding box center [525, 170] width 40 height 26
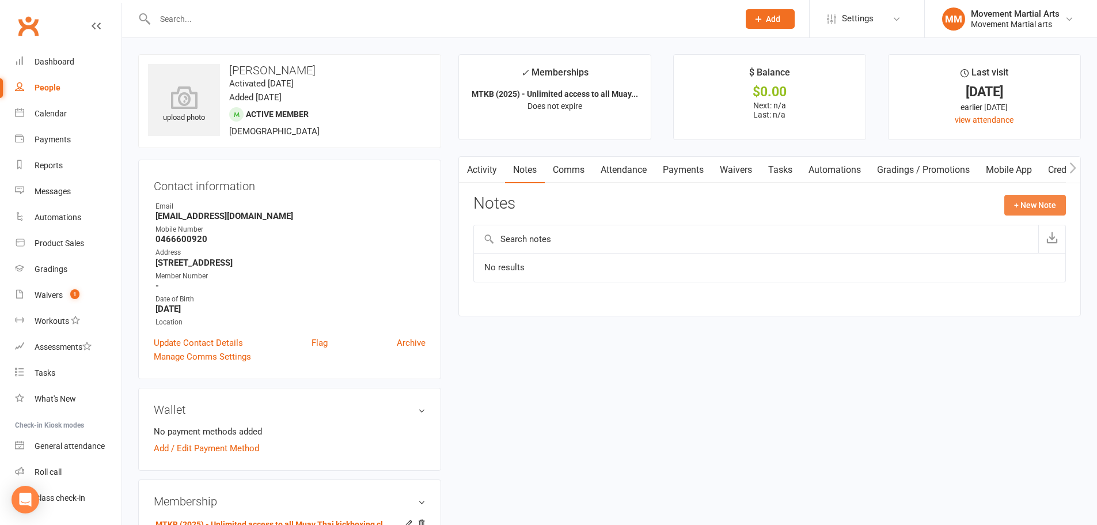
click at [1020, 203] on button "+ New Note" at bounding box center [1035, 205] width 62 height 21
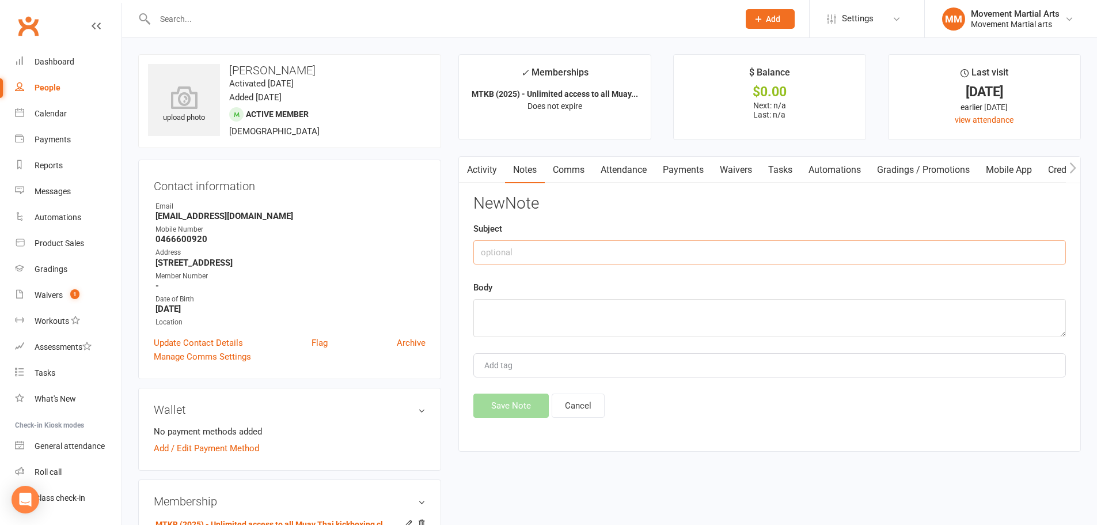
click at [666, 257] on input "text" at bounding box center [769, 252] width 593 height 24
type input "$12.86 extra on first payment"
type textarea "rm 13/10"
click at [522, 415] on button "Save Note" at bounding box center [510, 405] width 75 height 24
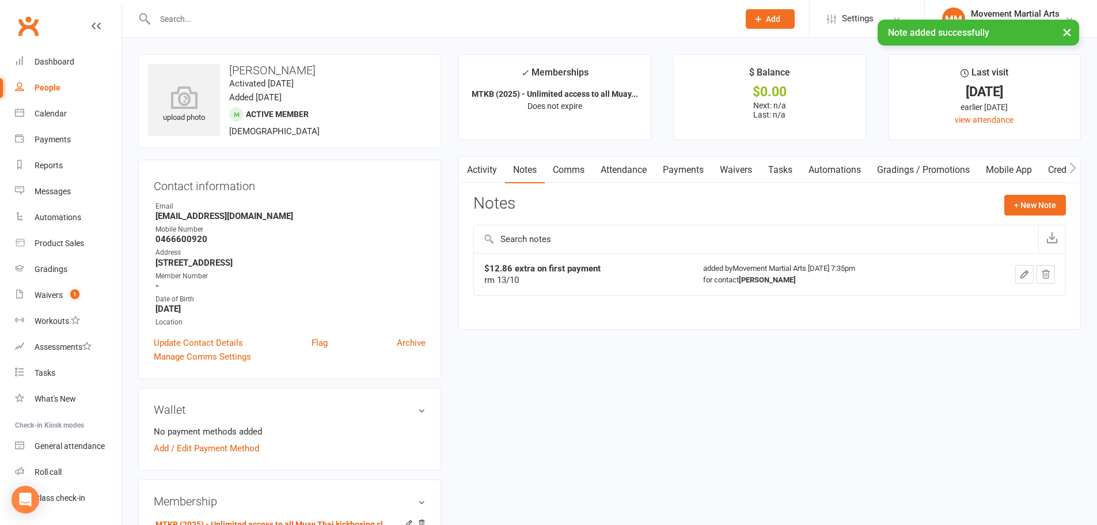
click at [570, 173] on link "Comms" at bounding box center [569, 170] width 48 height 26
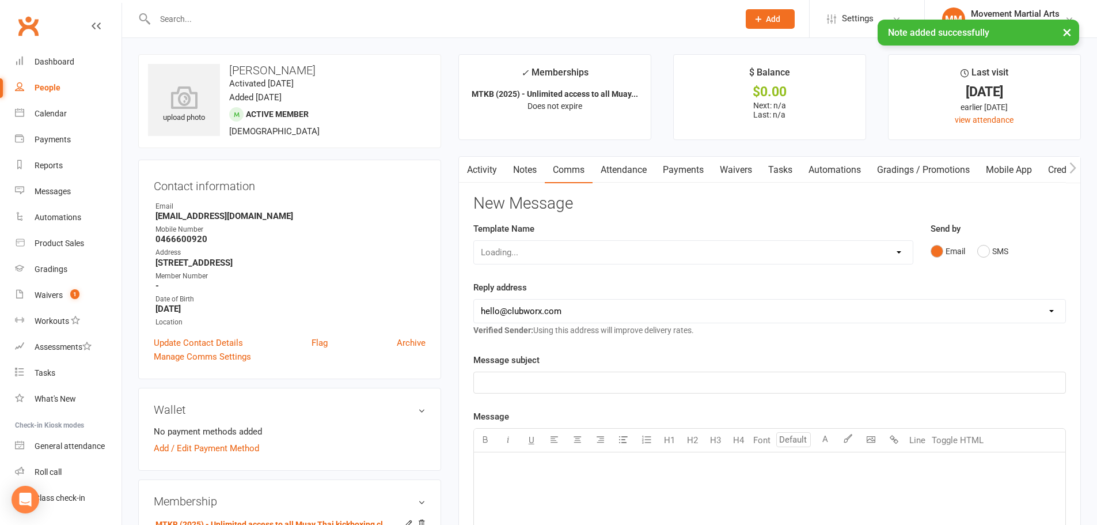
click at [574, 246] on select "Loading..." at bounding box center [693, 252] width 439 height 23
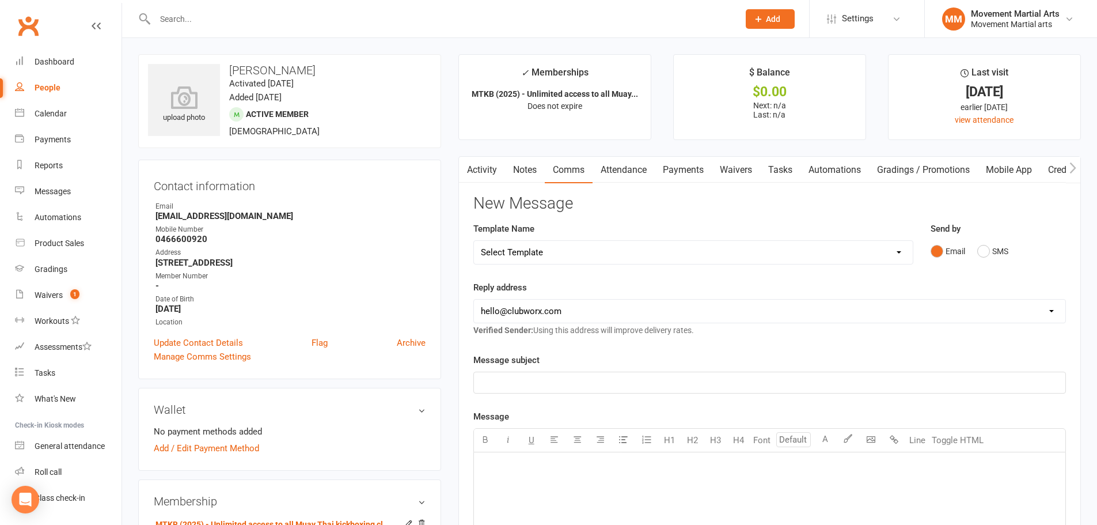
select select "41"
click at [474, 241] on select "Select Template [Email] Grading - Blue Belt [Email] Gym relocation closing time…" at bounding box center [693, 252] width 439 height 23
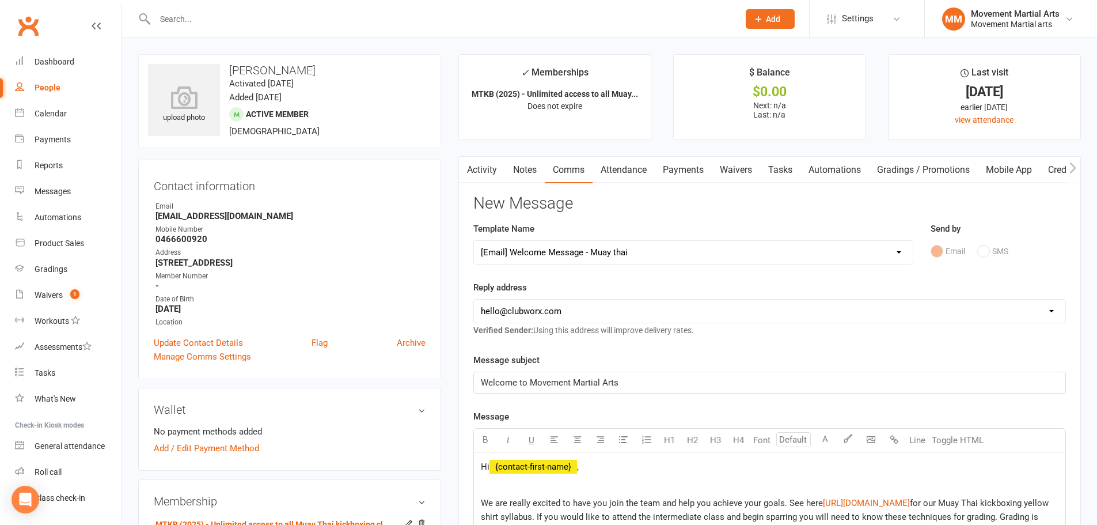
click at [541, 301] on select "hello@clubworx.com admin@movementmartialarts.com.au billy@movementmartialarts.c…" at bounding box center [769, 310] width 591 height 23
select select "4"
click at [474, 299] on select "hello@clubworx.com admin@movementmartialarts.com.au billy@movementmartialarts.c…" at bounding box center [769, 310] width 591 height 23
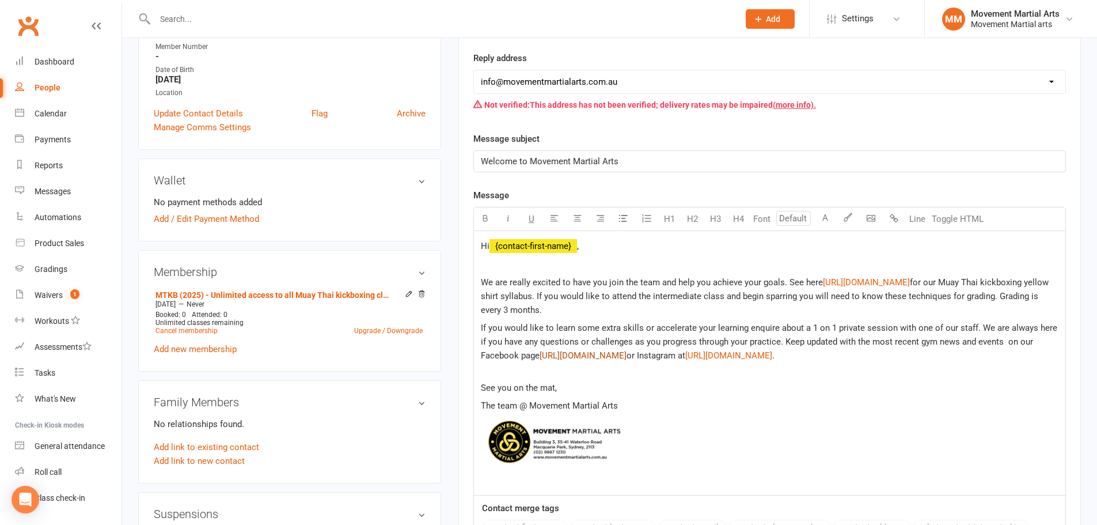
scroll to position [403, 0]
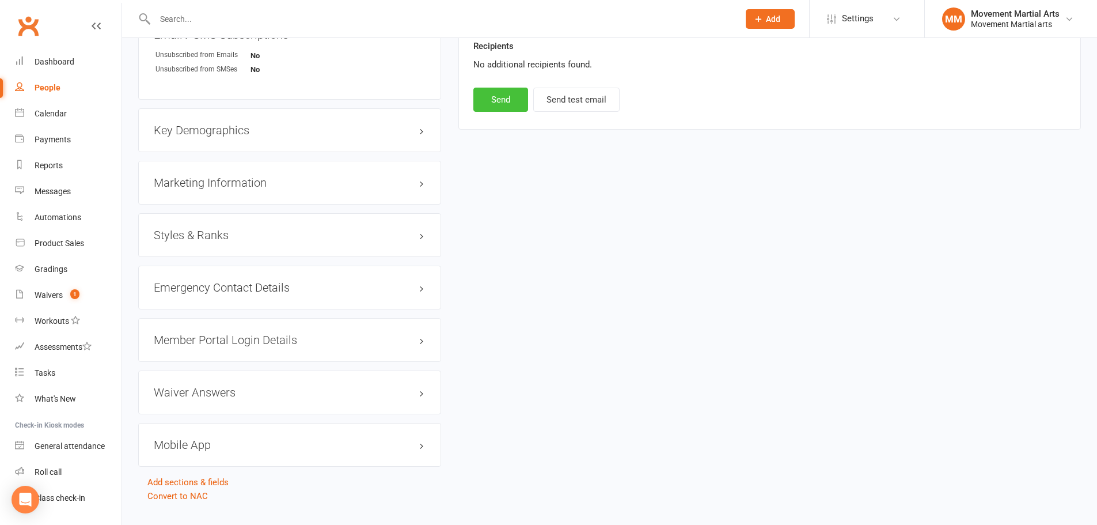
click at [490, 104] on button "Send" at bounding box center [500, 100] width 55 height 24
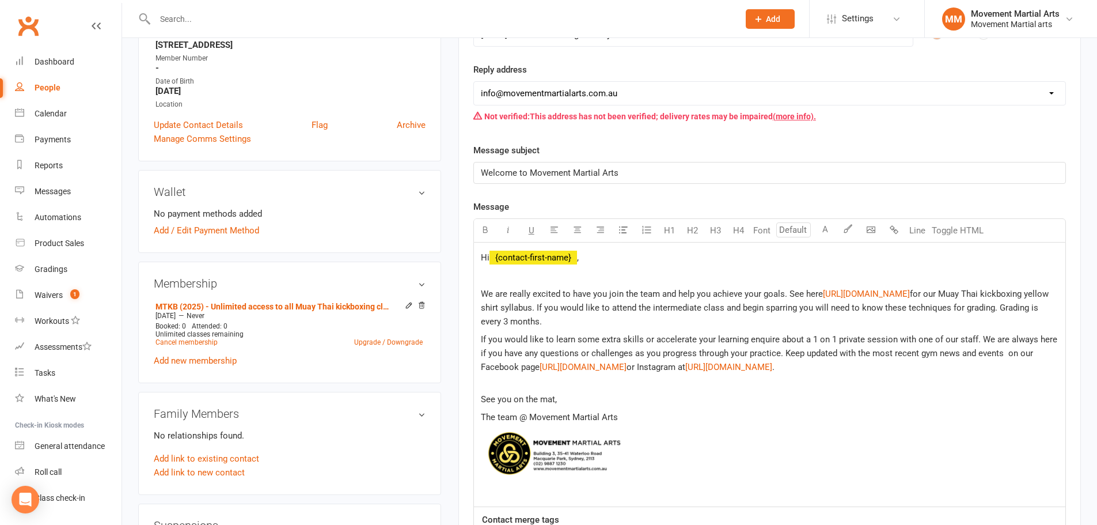
select select
select select "0"
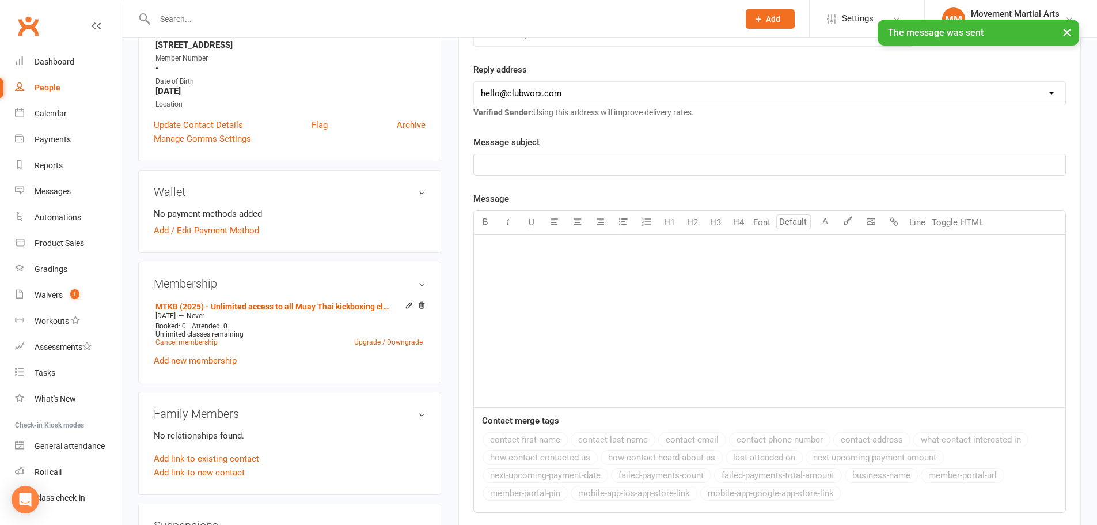
scroll to position [0, 0]
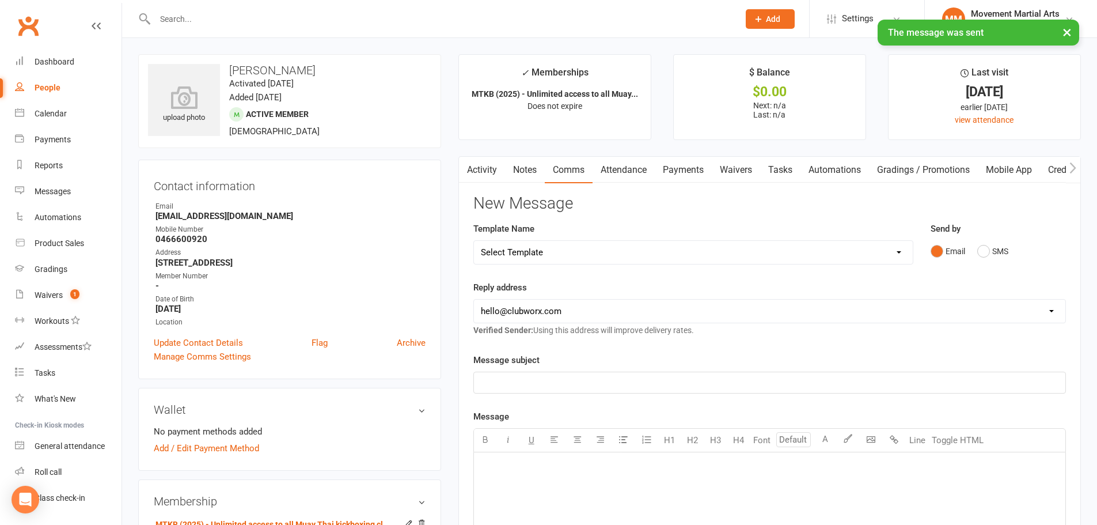
click at [687, 175] on link "Payments" at bounding box center [683, 170] width 57 height 26
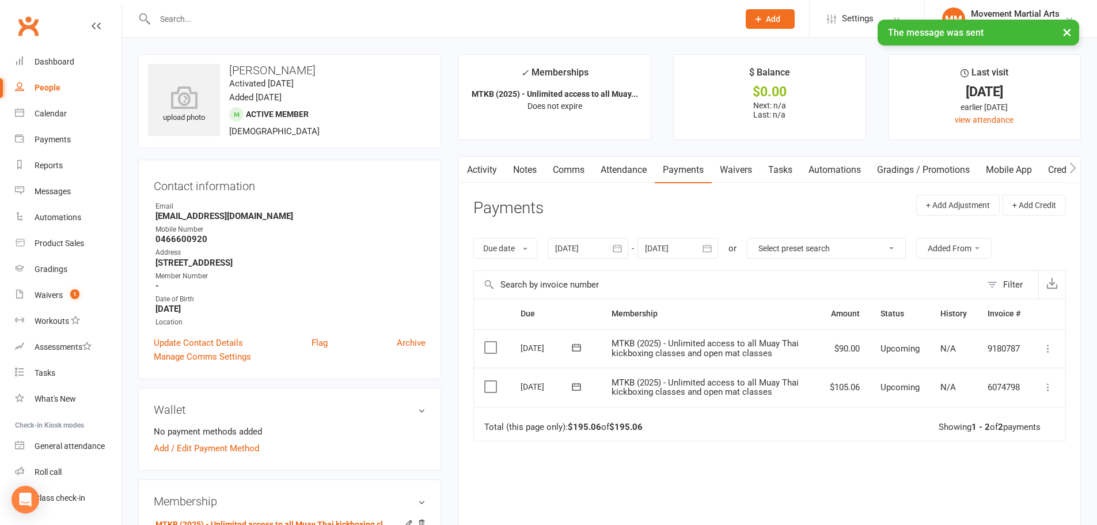
click at [746, 168] on link "Waivers" at bounding box center [736, 170] width 48 height 26
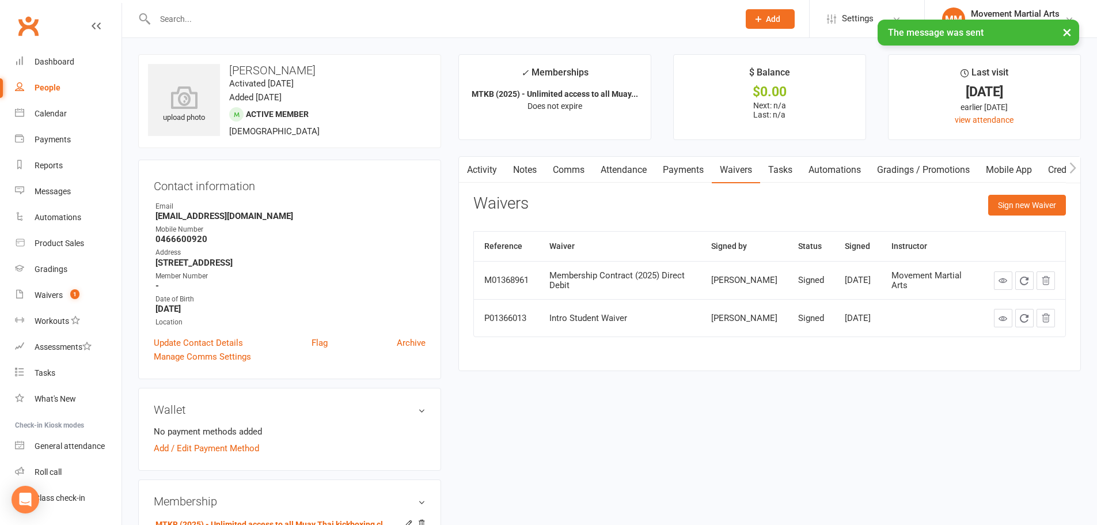
click at [1000, 284] on icon at bounding box center [1002, 280] width 9 height 9
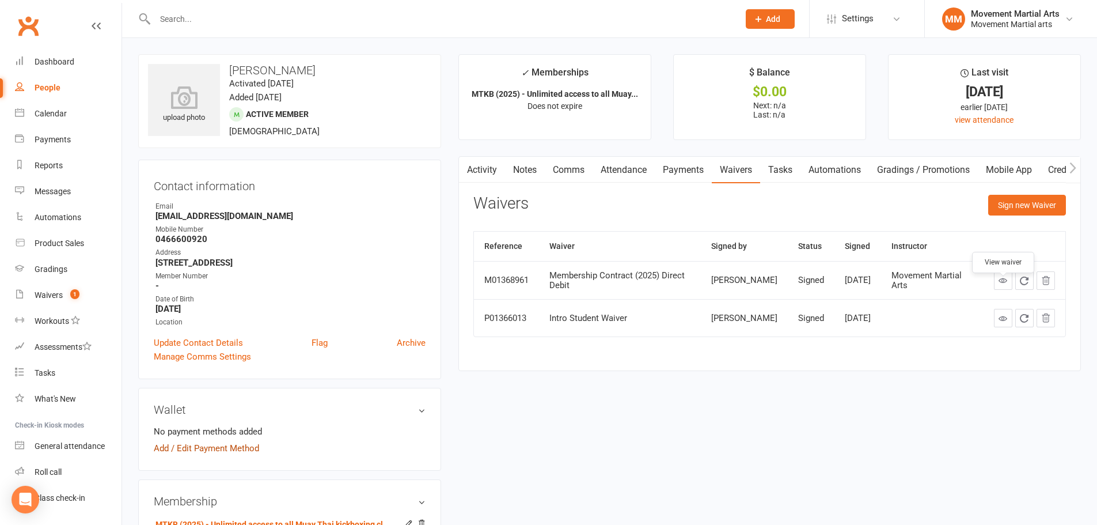
click at [217, 451] on link "Add / Edit Payment Method" at bounding box center [206, 448] width 105 height 14
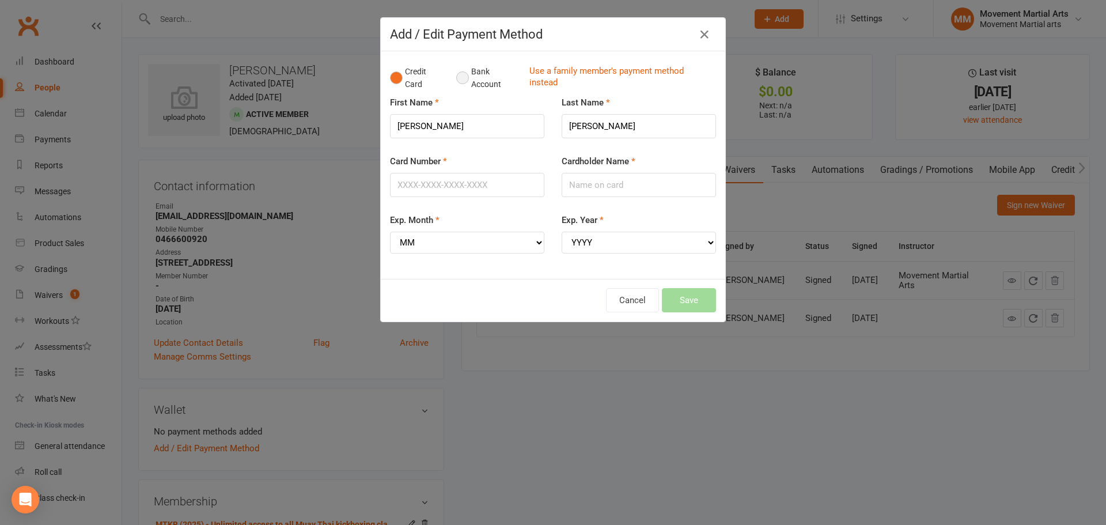
click at [477, 75] on button "Bank Account" at bounding box center [488, 77] width 64 height 35
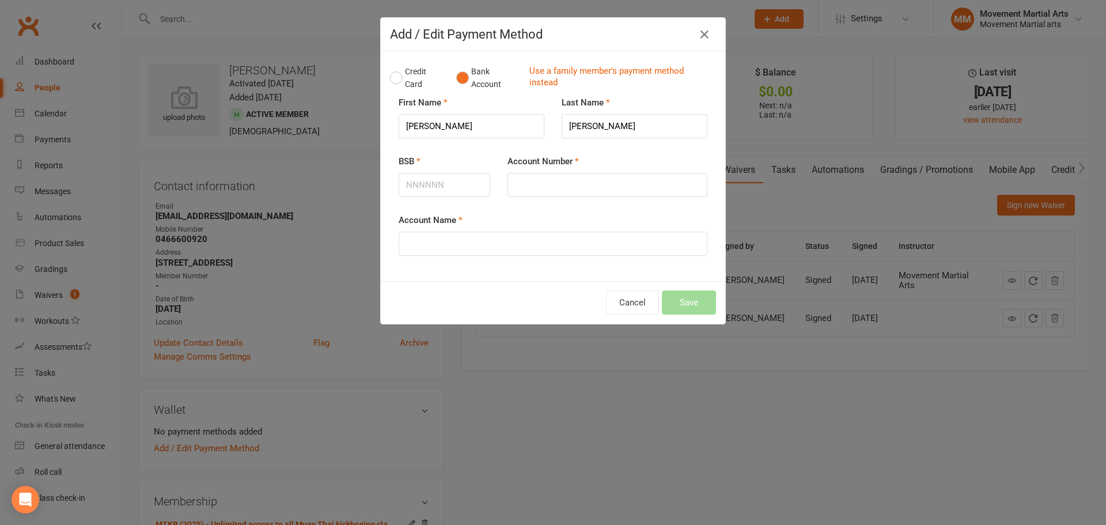
click at [422, 173] on div "BSB" at bounding box center [444, 175] width 92 height 43
click at [422, 174] on input "BSB" at bounding box center [444, 185] width 92 height 24
type input "014111"
click at [530, 176] on input "Account Number" at bounding box center [607, 185] width 200 height 24
type input "335387542"
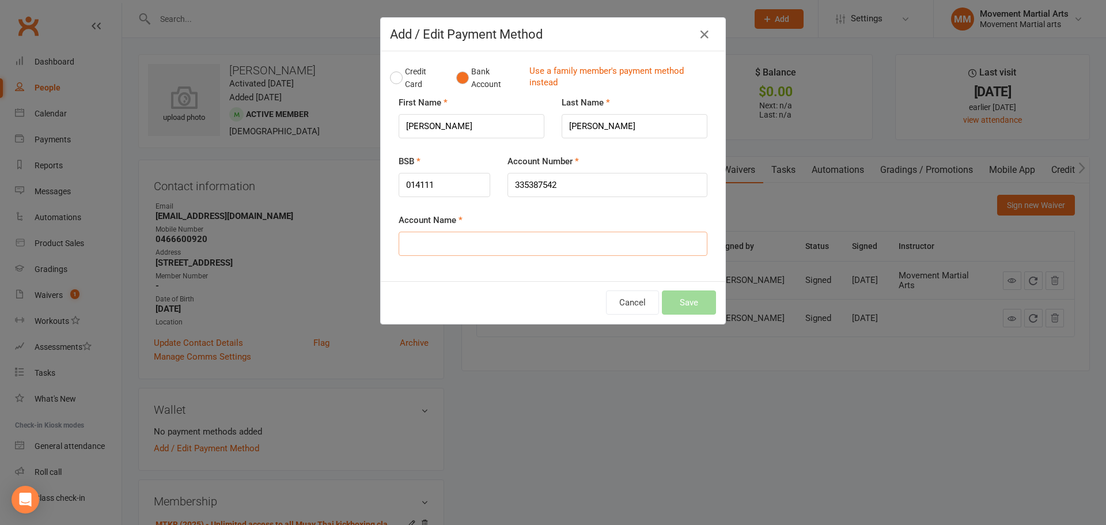
click at [548, 253] on input "Account Name" at bounding box center [552, 243] width 309 height 24
type input "Pravarit Pruttimuttakul"
click at [676, 301] on button "Save" at bounding box center [689, 302] width 54 height 24
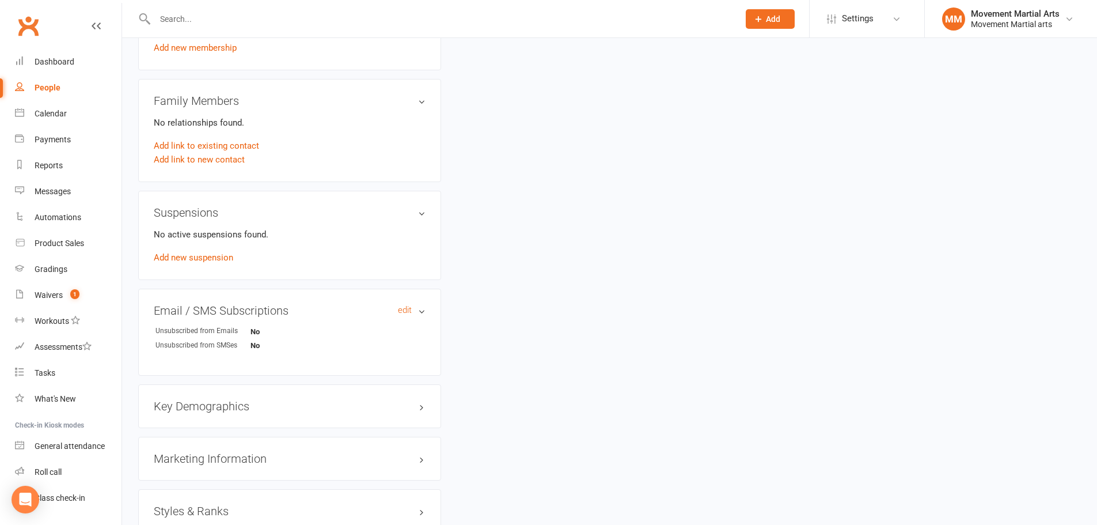
scroll to position [672, 0]
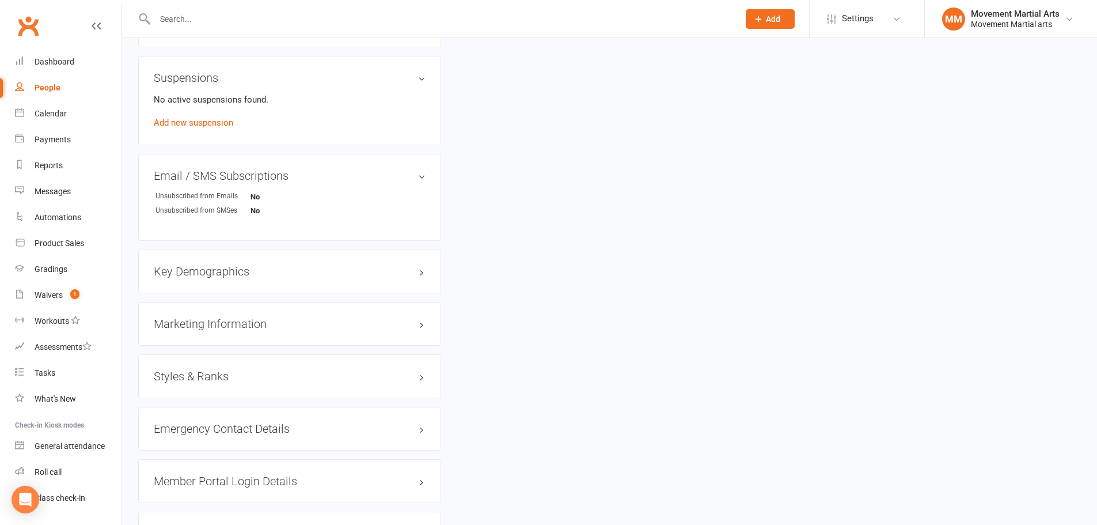
click at [214, 378] on h3 "Styles & Ranks" at bounding box center [290, 376] width 272 height 13
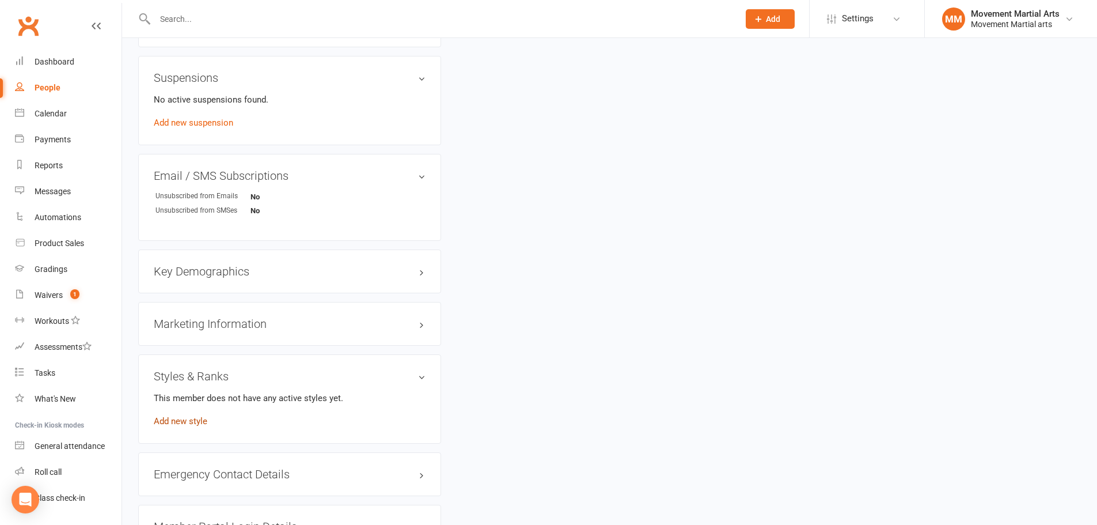
click at [185, 424] on link "Add new style" at bounding box center [181, 421] width 54 height 10
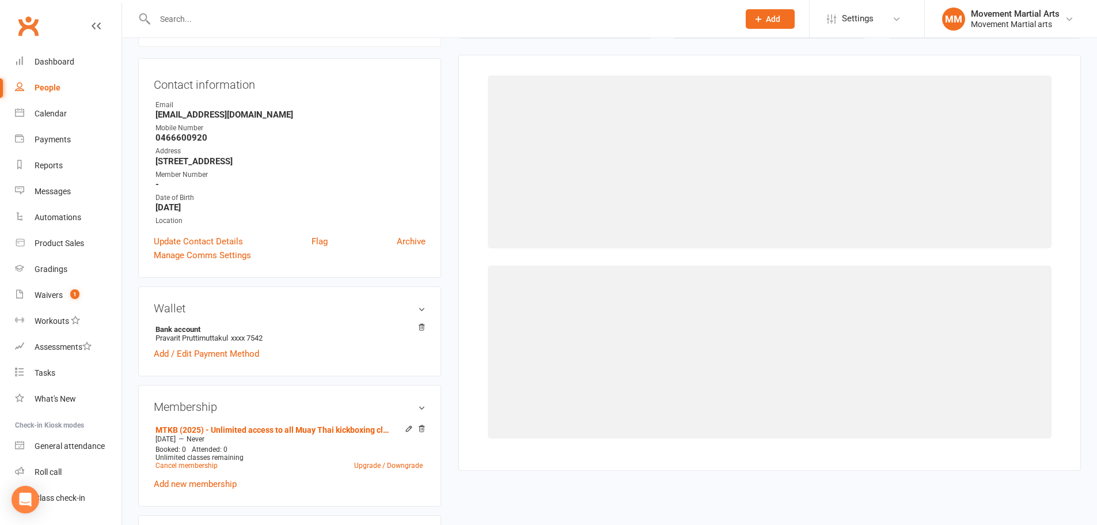
scroll to position [98, 0]
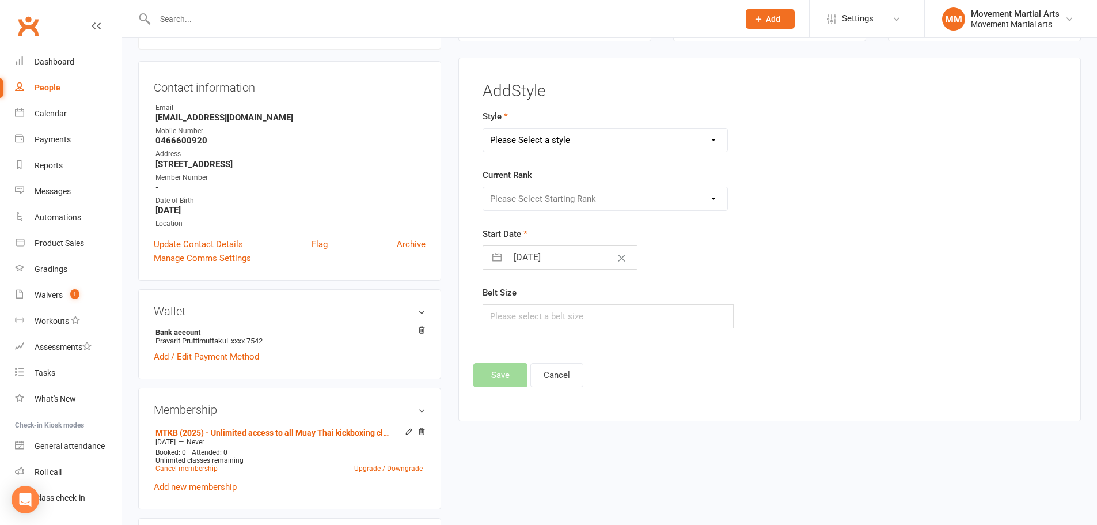
click at [528, 136] on select "Please Select a style BJJ Kids BJJ Kids Muay Thai Muay Thai Kickboxing Strength…" at bounding box center [605, 139] width 245 height 23
select select "177"
click at [483, 128] on select "Please Select a style BJJ Kids BJJ Kids Muay Thai Muay Thai Kickboxing Strength…" at bounding box center [605, 139] width 245 height 23
click at [541, 196] on select "Please Select Starting Rank White Singlet Yellow Singlet Blue Singlet Purple Si…" at bounding box center [605, 198] width 245 height 23
select select "1524"
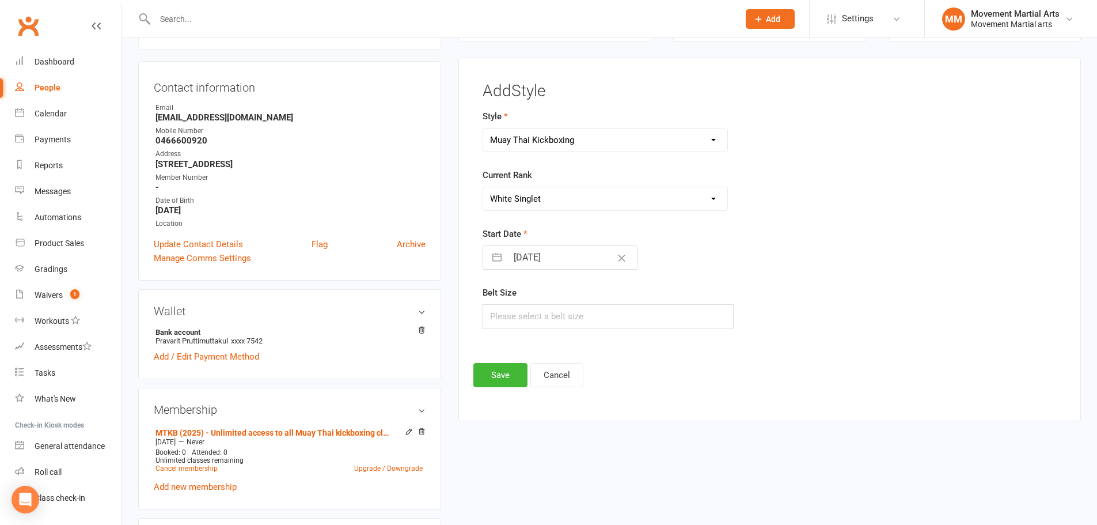
click at [483, 187] on select "Please Select Starting Rank White Singlet Yellow Singlet Blue Singlet Purple Si…" at bounding box center [605, 198] width 245 height 23
click at [505, 377] on button "Save" at bounding box center [500, 375] width 54 height 24
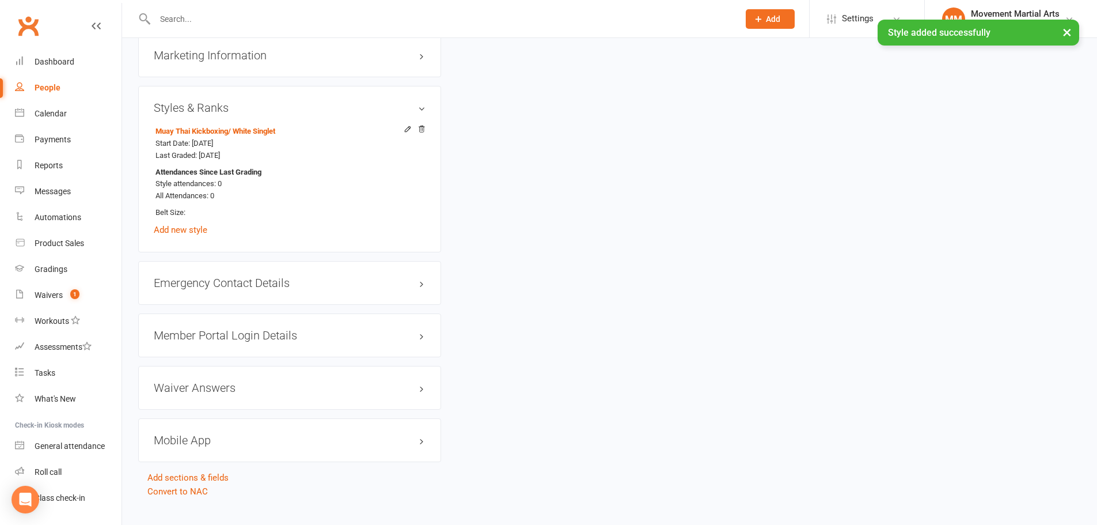
scroll to position [959, 0]
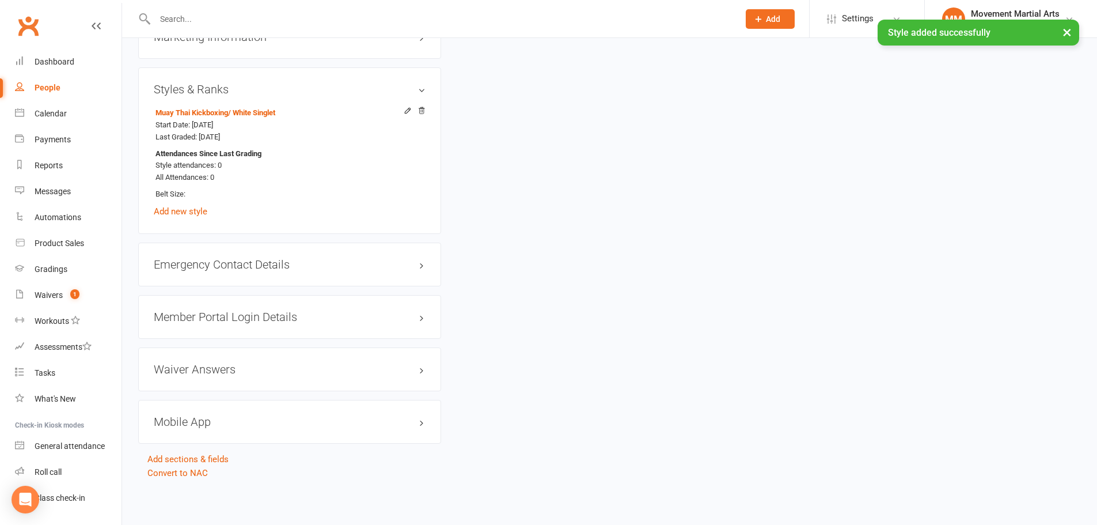
click at [286, 296] on div "Member Portal Login Details" at bounding box center [289, 317] width 303 height 44
click at [285, 309] on div "Member Portal Login Details" at bounding box center [289, 317] width 303 height 44
click at [225, 326] on div "Member Portal Login Details" at bounding box center [289, 317] width 303 height 44
click at [231, 322] on div "Member Portal Login Details" at bounding box center [289, 317] width 303 height 44
click at [236, 318] on h3 "Member Portal Login Details" at bounding box center [290, 316] width 272 height 13
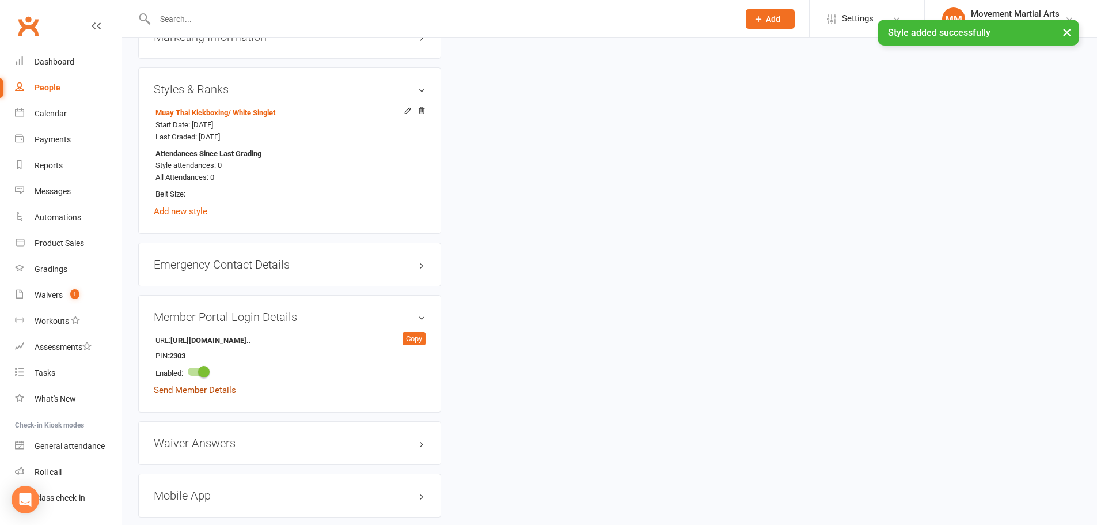
click at [180, 386] on link "Send Member Details" at bounding box center [195, 390] width 82 height 10
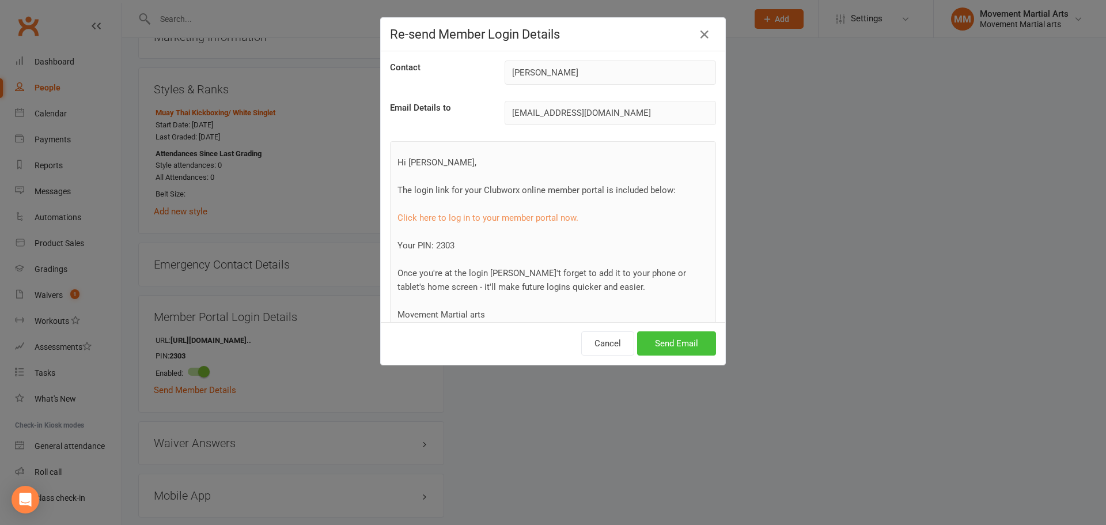
click at [649, 347] on button "Send Email" at bounding box center [676, 343] width 79 height 24
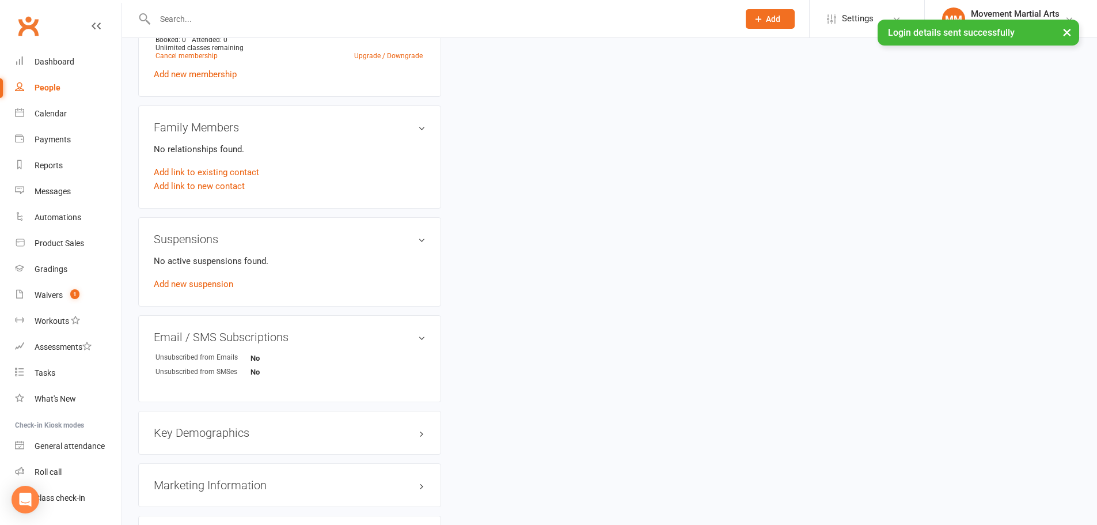
scroll to position [0, 0]
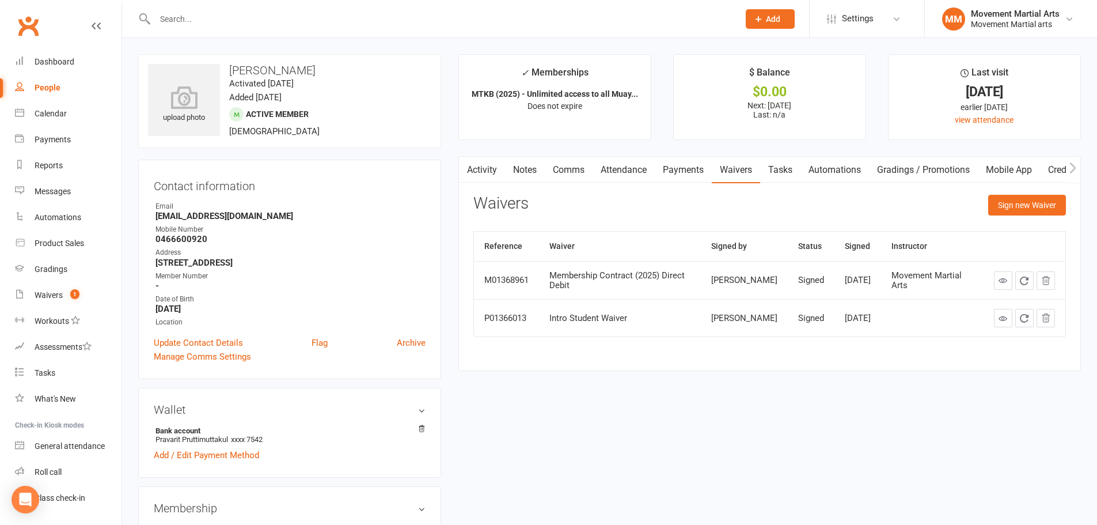
click at [238, 21] on input "text" at bounding box center [440, 19] width 579 height 16
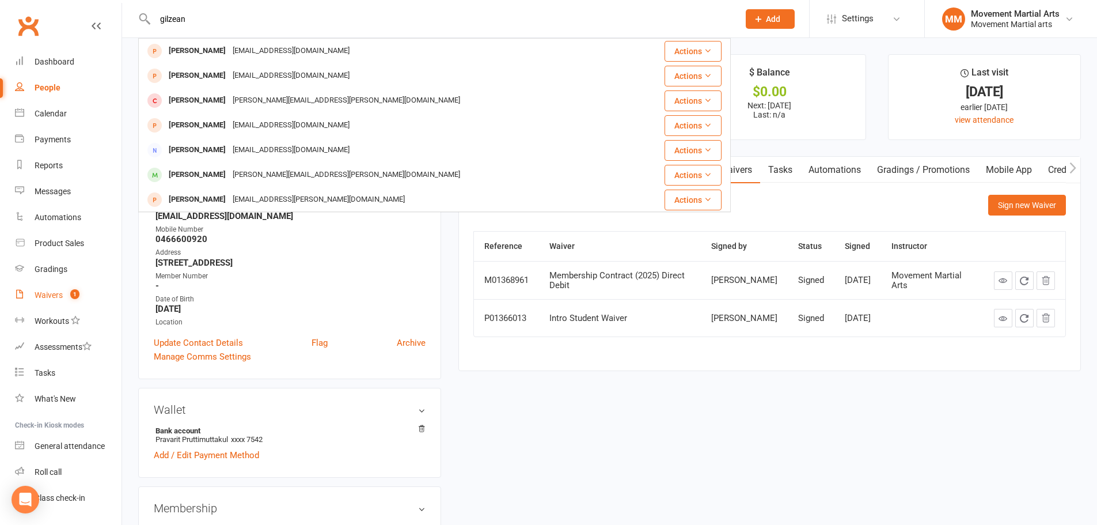
type input "gilzean"
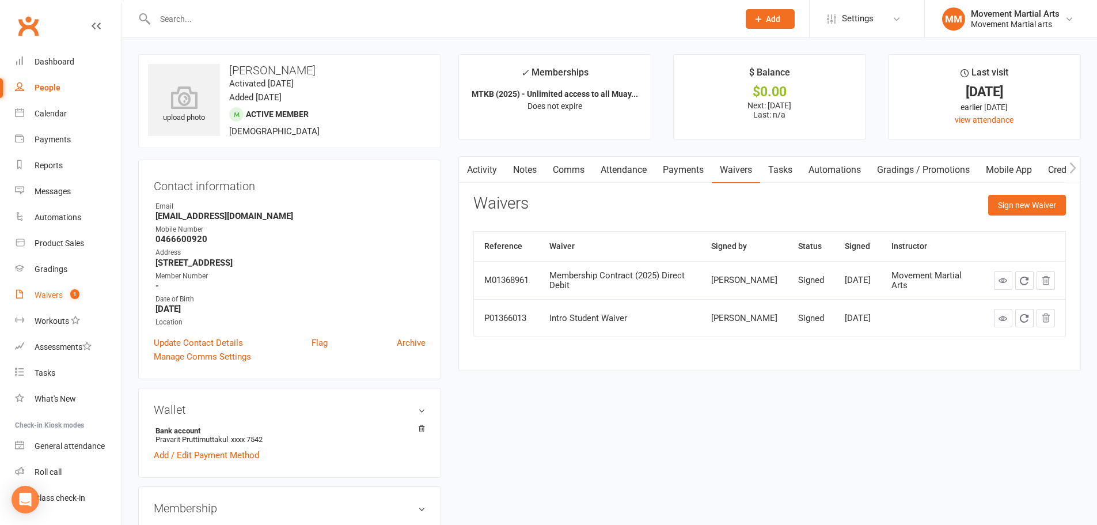
click at [52, 294] on div "Waivers" at bounding box center [49, 294] width 28 height 9
select select "100"
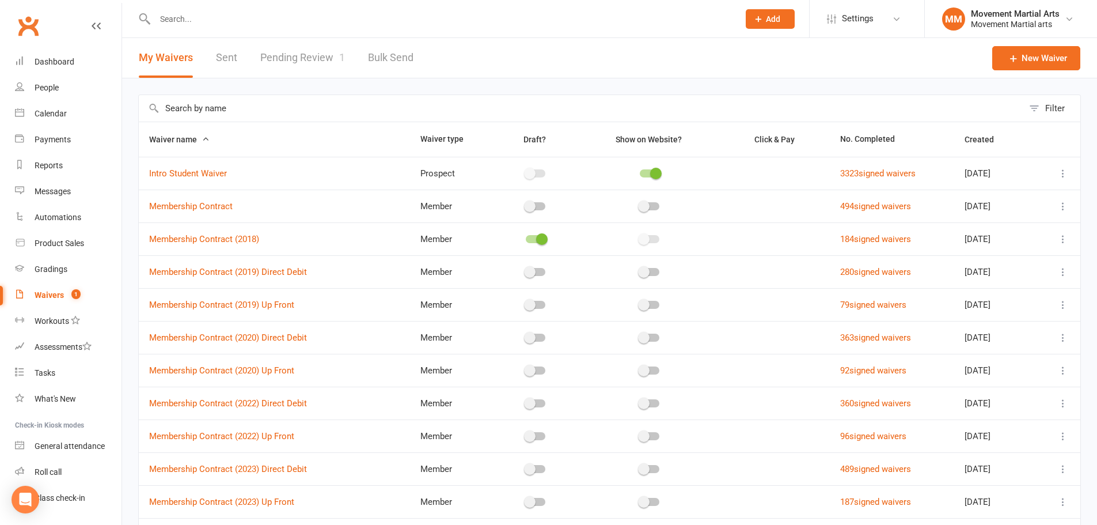
click at [309, 74] on link "Pending Review 1" at bounding box center [302, 58] width 85 height 40
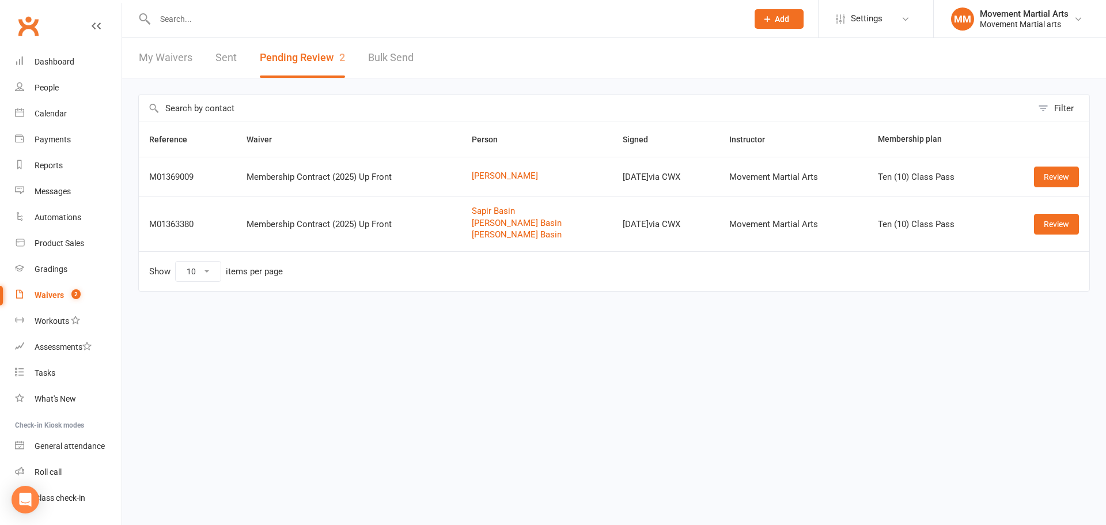
click at [1079, 176] on td "Review" at bounding box center [1044, 177] width 89 height 40
click at [1062, 176] on link "Review" at bounding box center [1056, 176] width 45 height 21
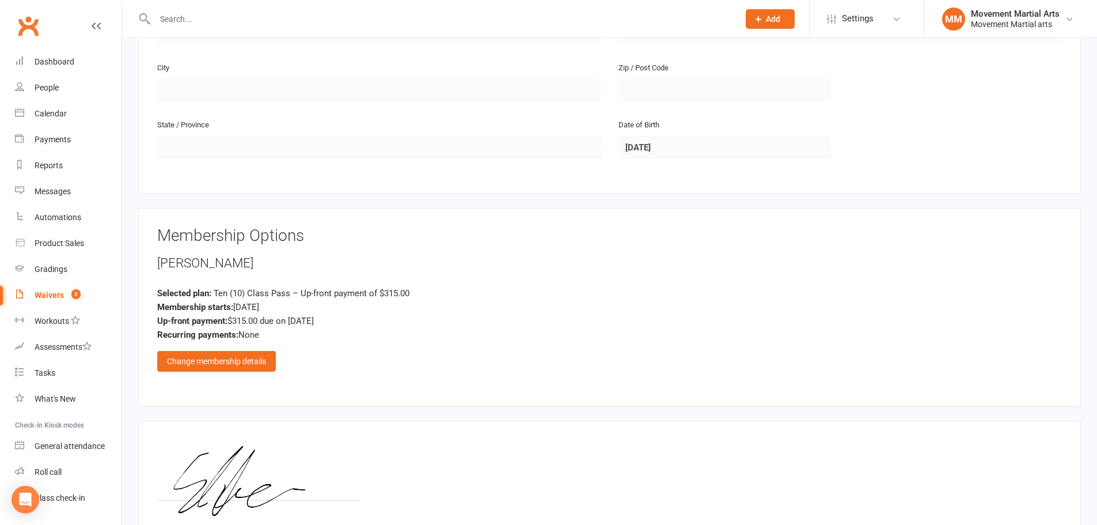
scroll to position [403, 0]
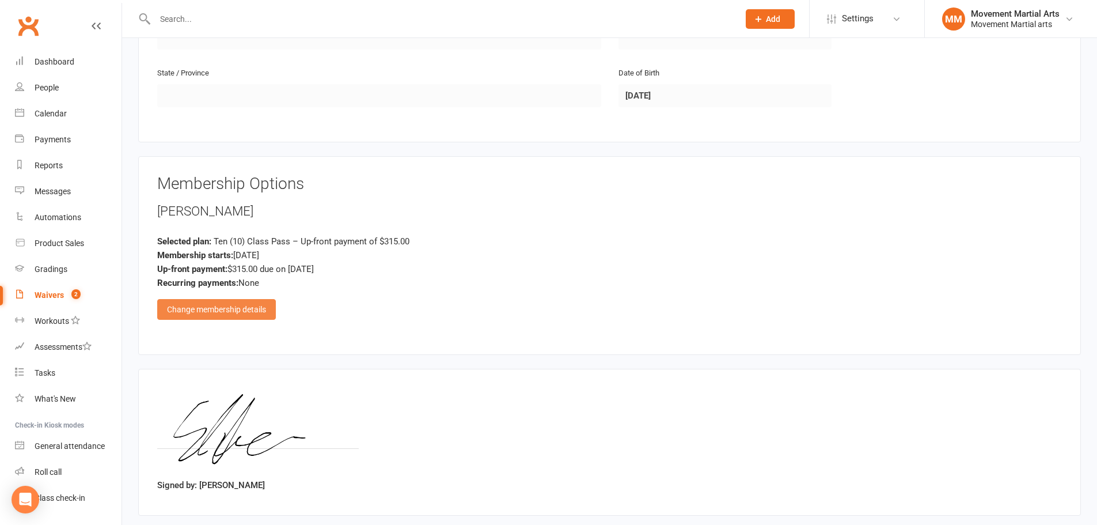
click at [216, 301] on div "Change membership details" at bounding box center [216, 309] width 119 height 21
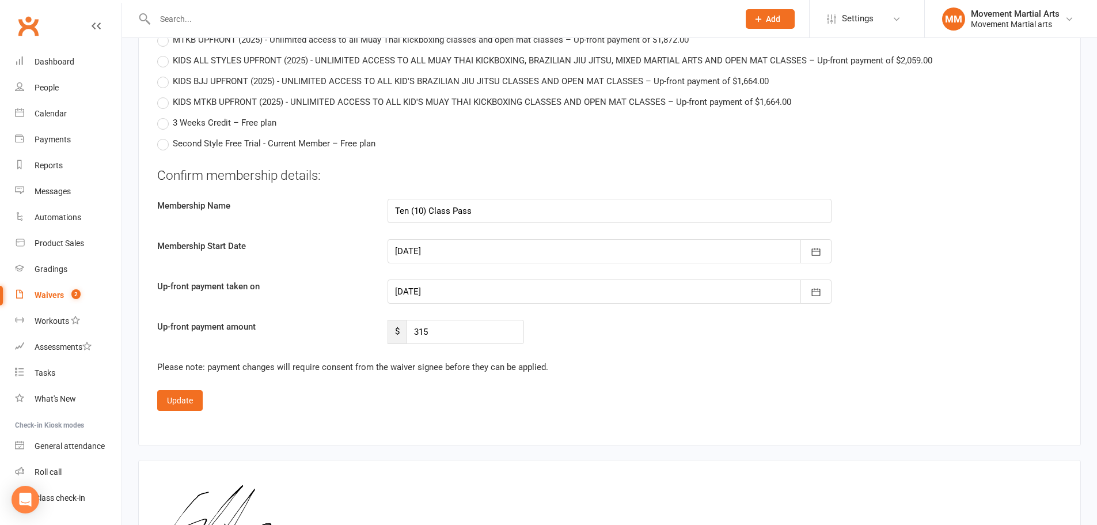
scroll to position [2809, 0]
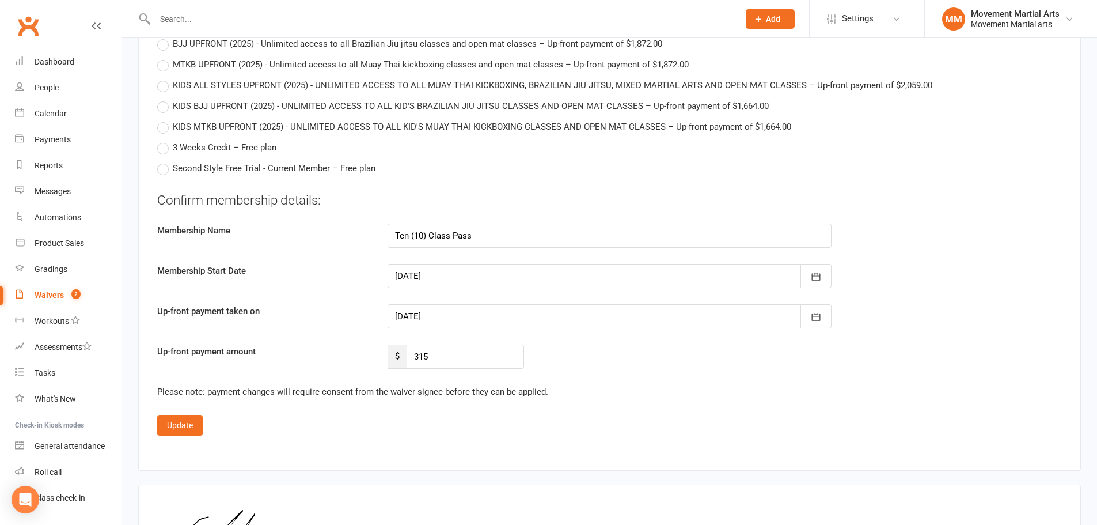
click at [455, 264] on div at bounding box center [610, 276] width 444 height 24
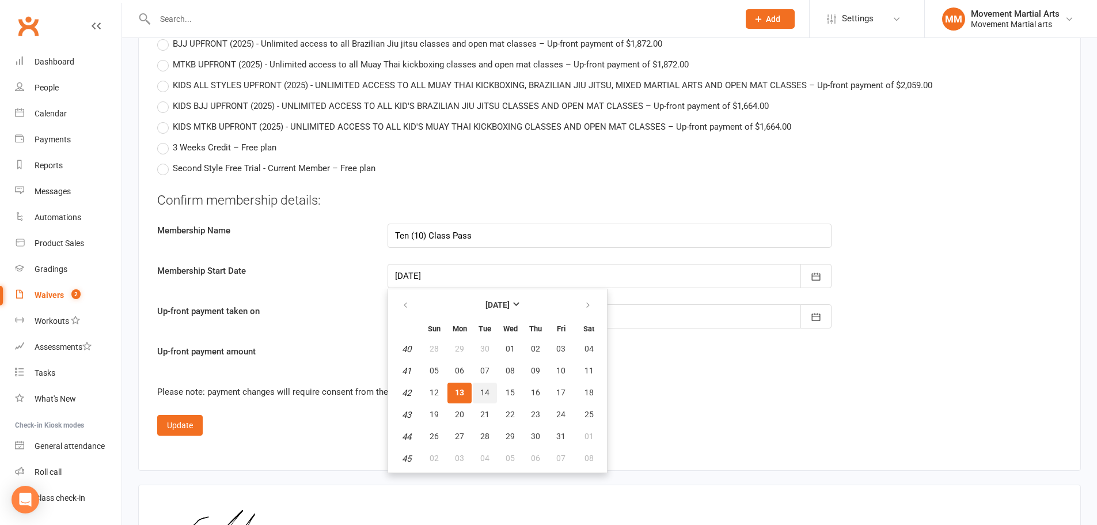
click at [480, 382] on button "14" at bounding box center [485, 392] width 24 height 21
type input "14 Oct 2025"
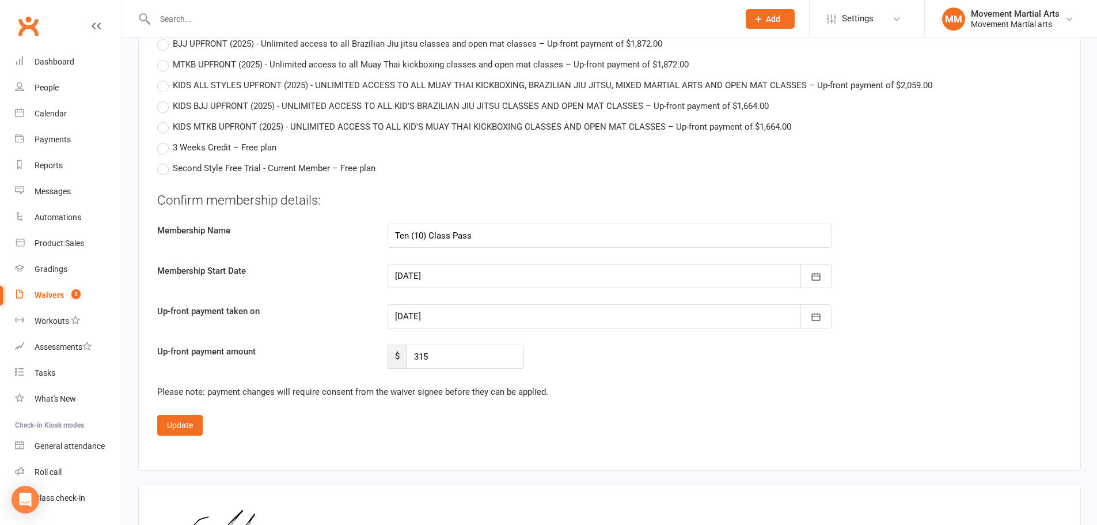
type input "14 Oct 2025"
click at [178, 415] on button "Update" at bounding box center [179, 425] width 45 height 21
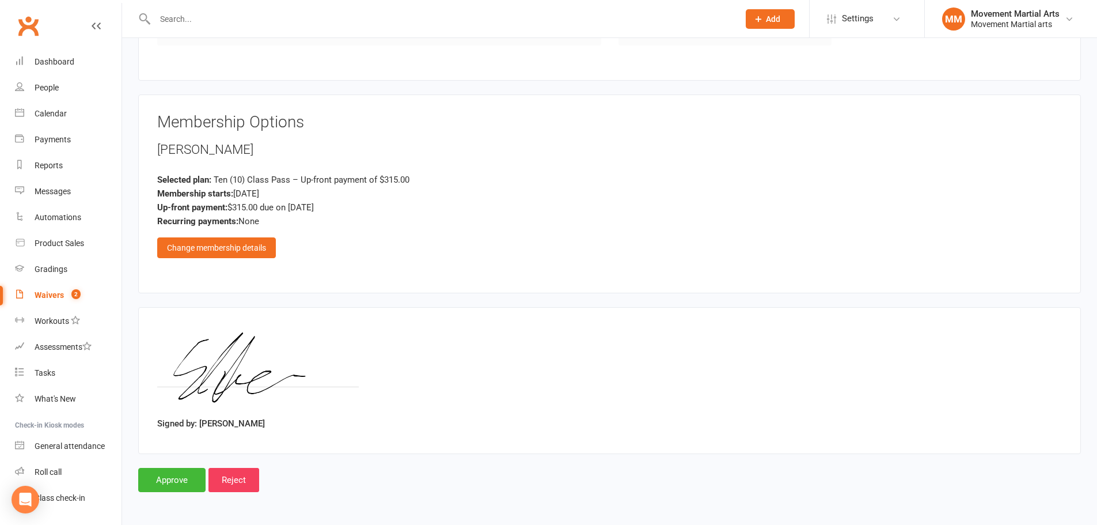
scroll to position [465, 0]
click at [264, 241] on div "Change membership details" at bounding box center [216, 247] width 119 height 21
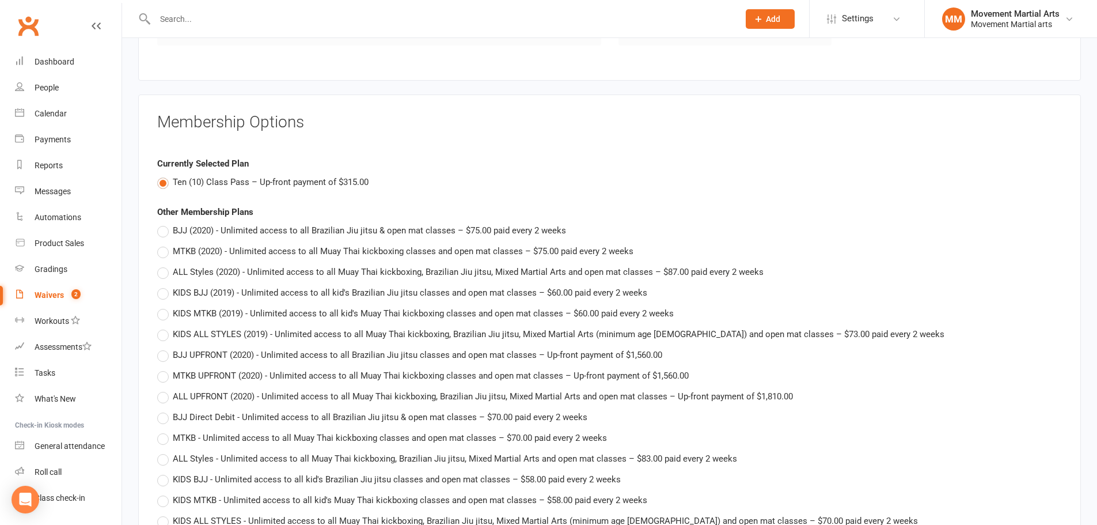
scroll to position [2809, 0]
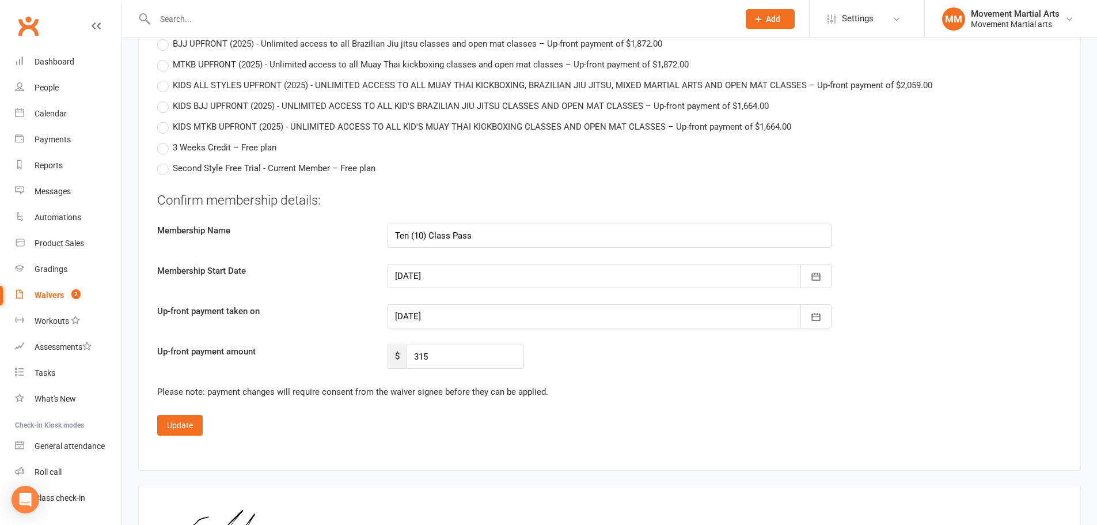
click at [450, 304] on div at bounding box center [610, 316] width 444 height 24
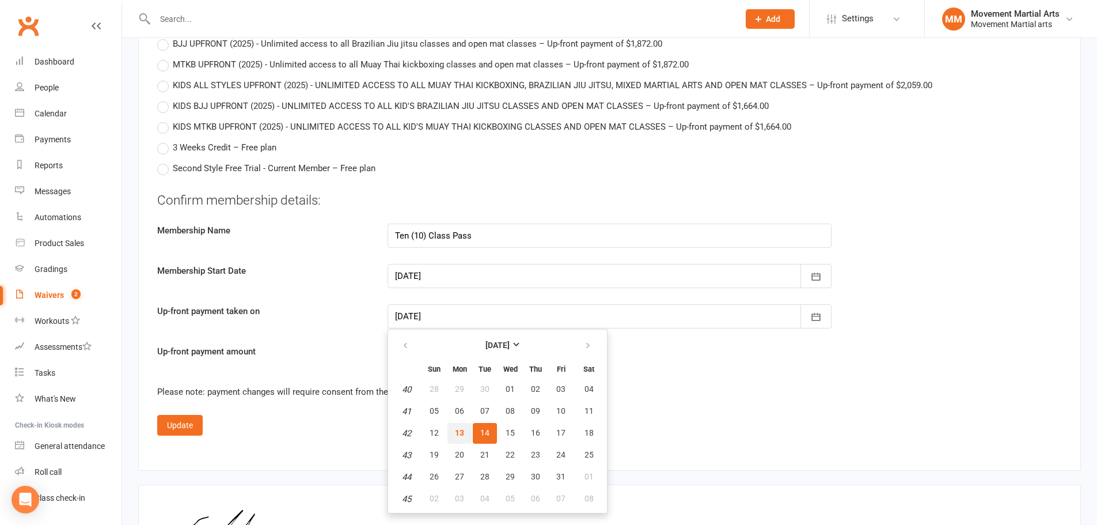
click at [460, 423] on button "13" at bounding box center [459, 433] width 24 height 21
type input "[DATE]"
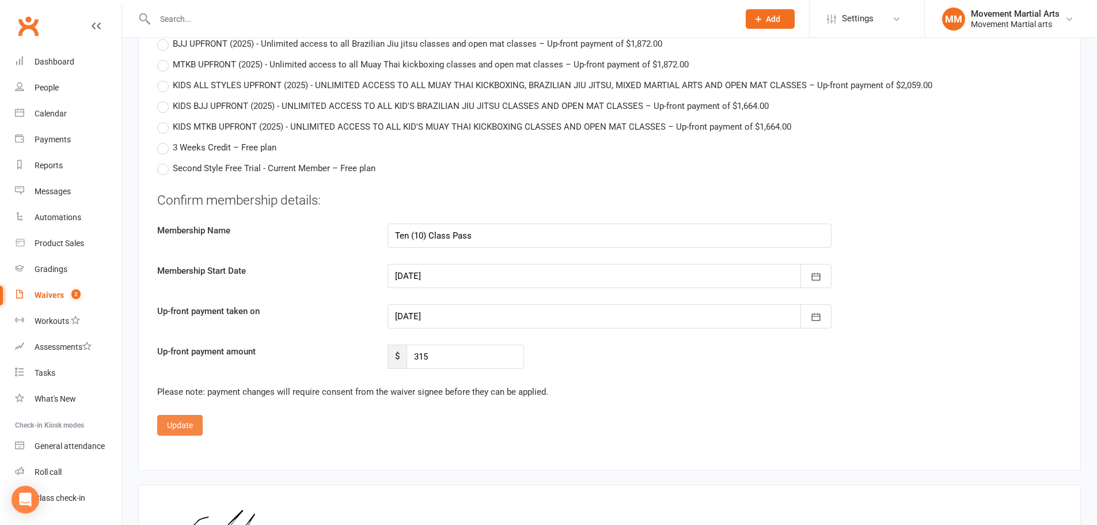
click at [185, 415] on button "Update" at bounding box center [179, 425] width 45 height 21
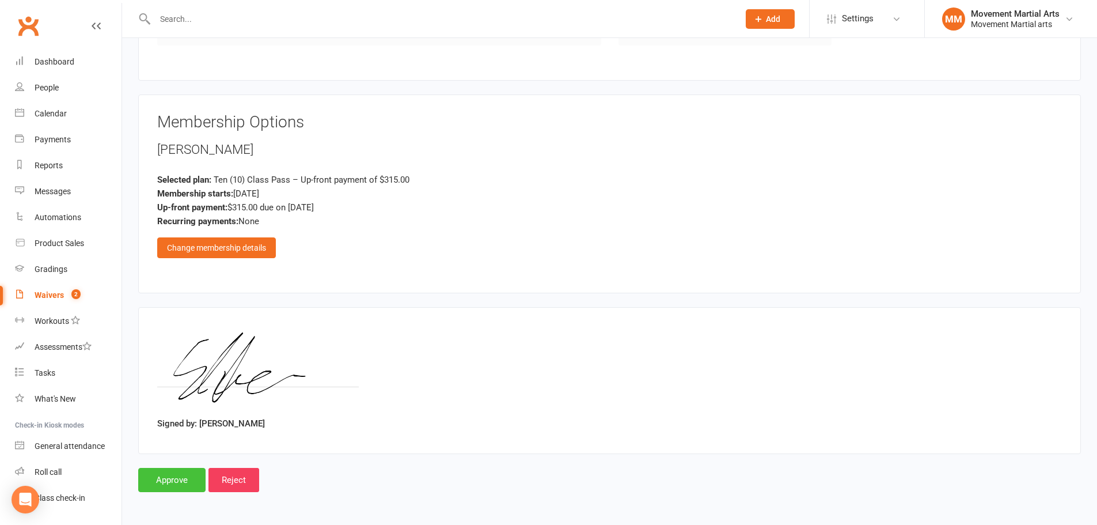
click at [189, 489] on input "Approve" at bounding box center [171, 480] width 67 height 24
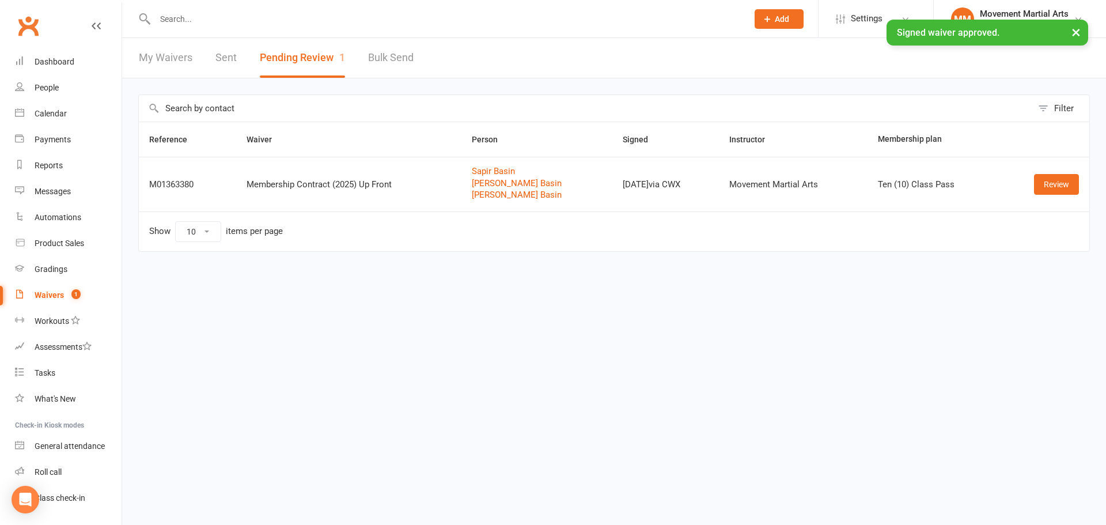
click at [312, 18] on input "text" at bounding box center [445, 19] width 588 height 16
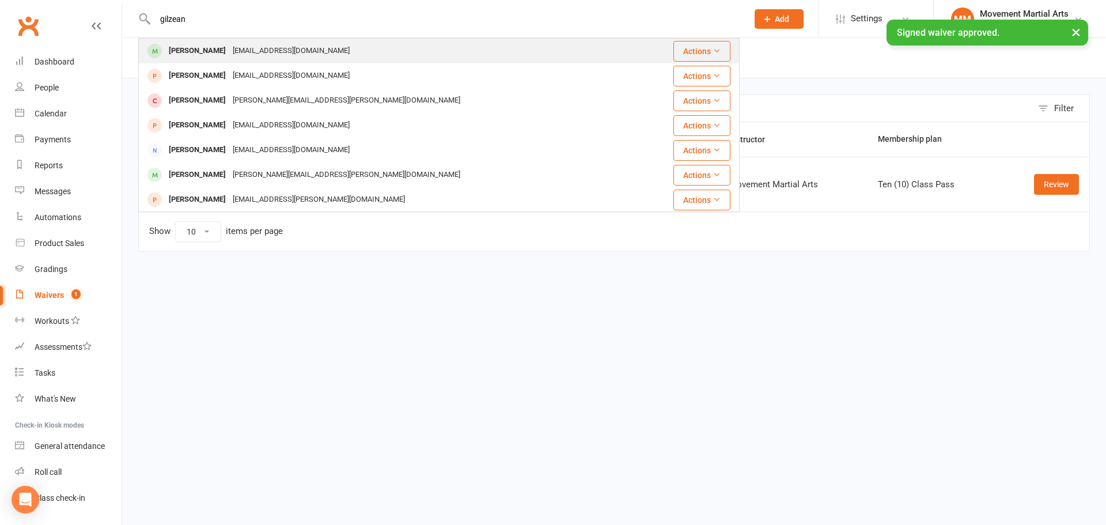
type input "gilzean"
click at [252, 58] on div "[EMAIL_ADDRESS][DOMAIN_NAME]" at bounding box center [291, 51] width 124 height 17
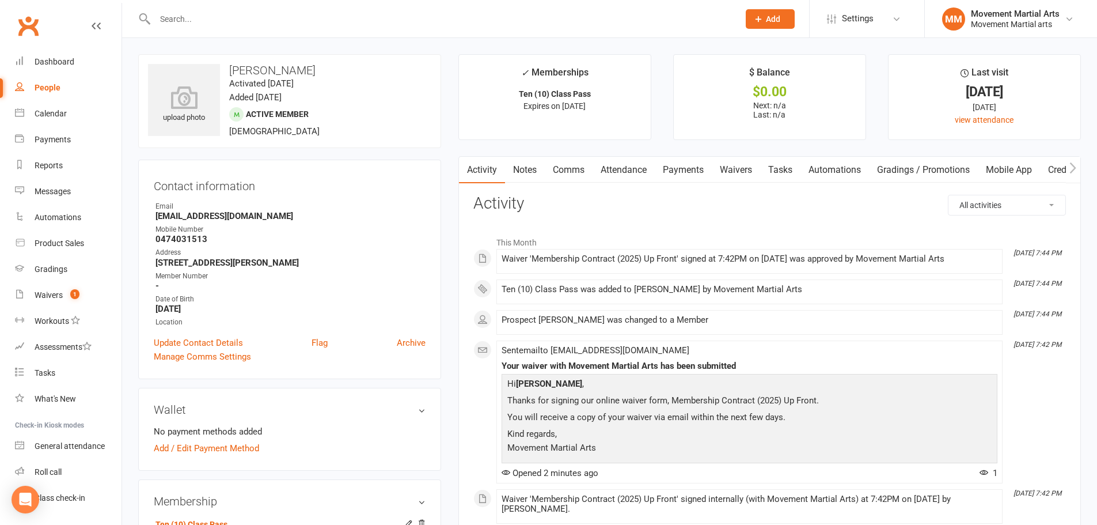
click at [685, 175] on link "Payments" at bounding box center [683, 170] width 57 height 26
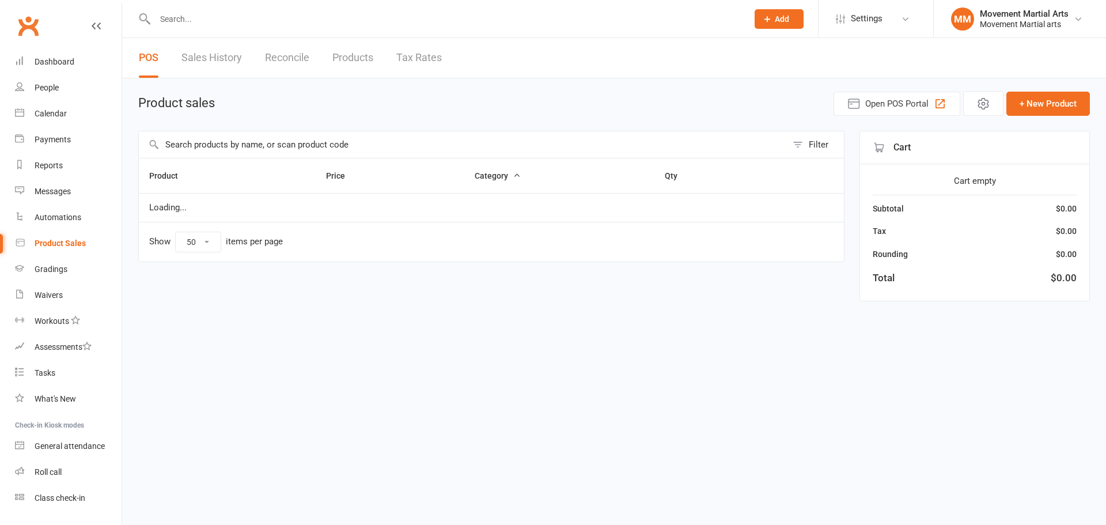
select select "50"
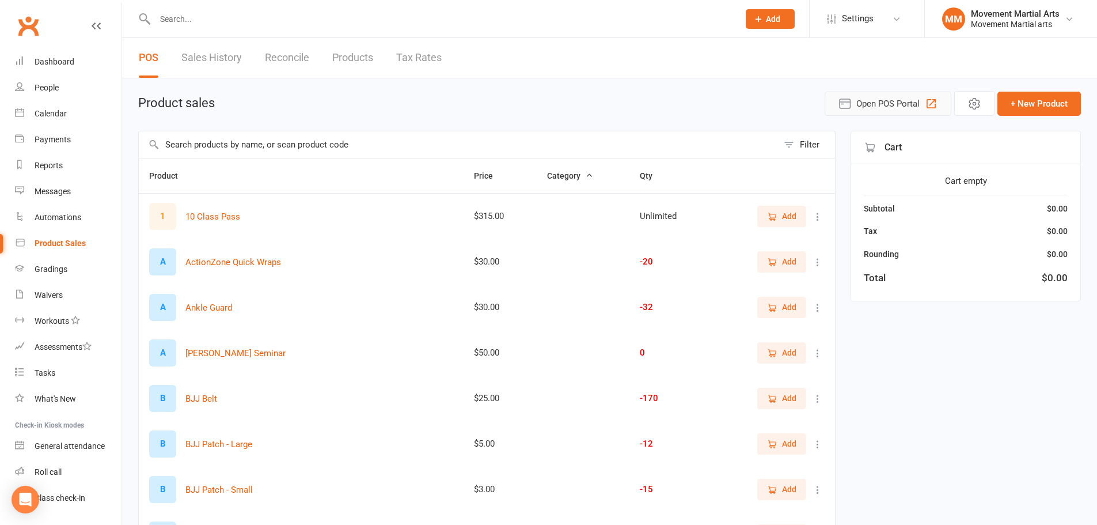
click at [920, 104] on span "Open POS Portal" at bounding box center [887, 104] width 63 height 14
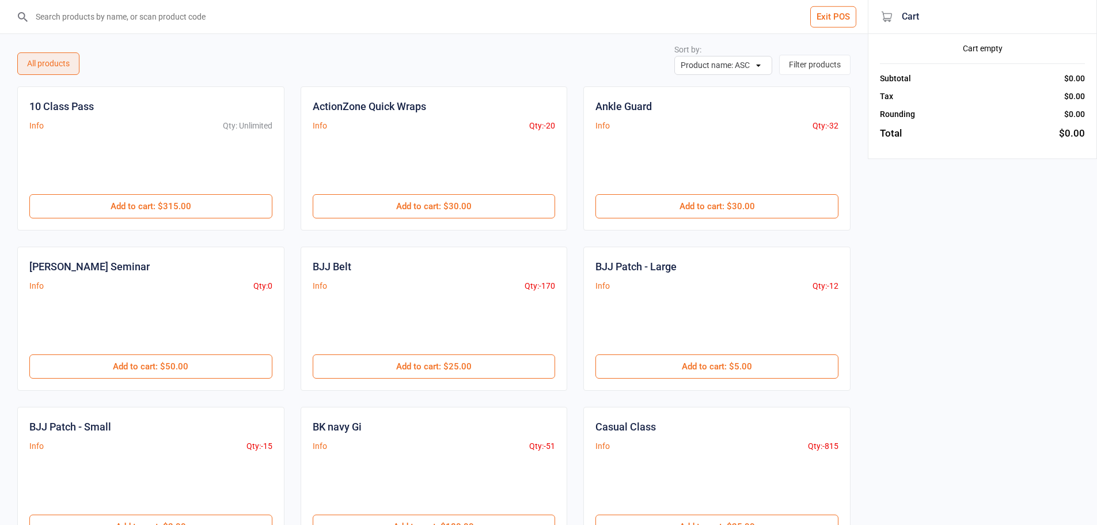
click at [132, 11] on input "search" at bounding box center [441, 16] width 822 height 33
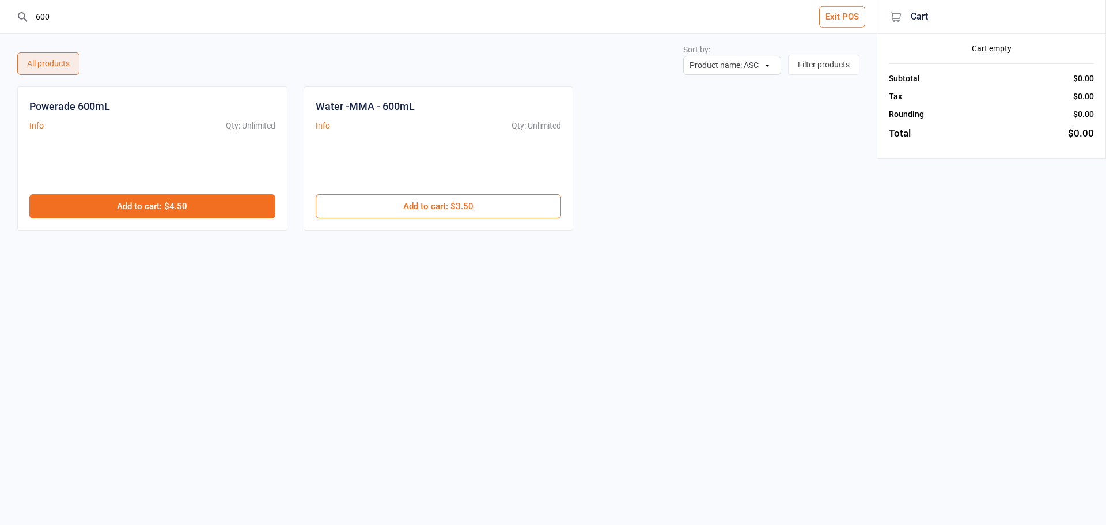
click at [200, 197] on button "Add to cart : $4.50" at bounding box center [152, 206] width 246 height 24
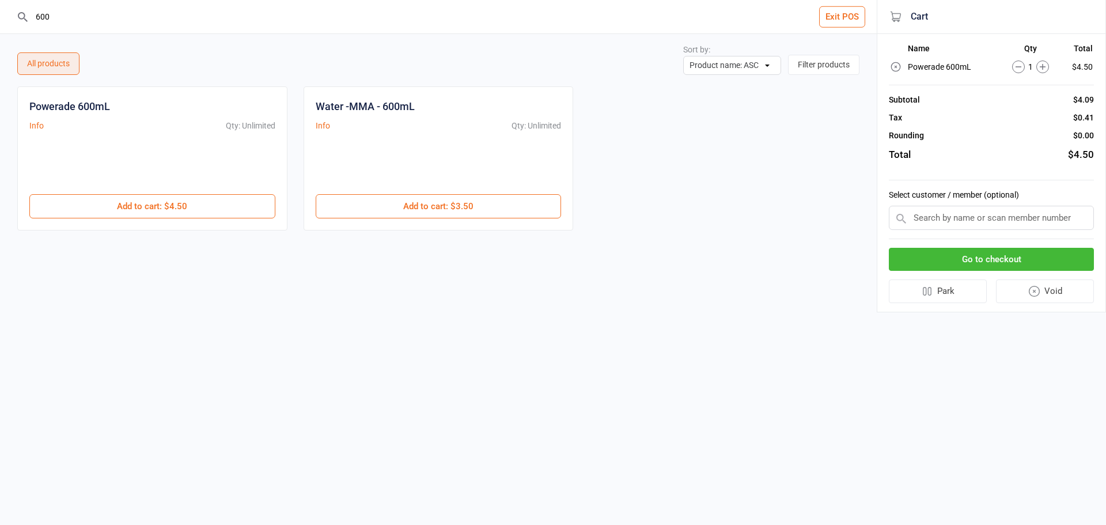
click at [1046, 69] on icon at bounding box center [1042, 66] width 13 height 13
click at [1042, 69] on icon at bounding box center [1037, 66] width 13 height 13
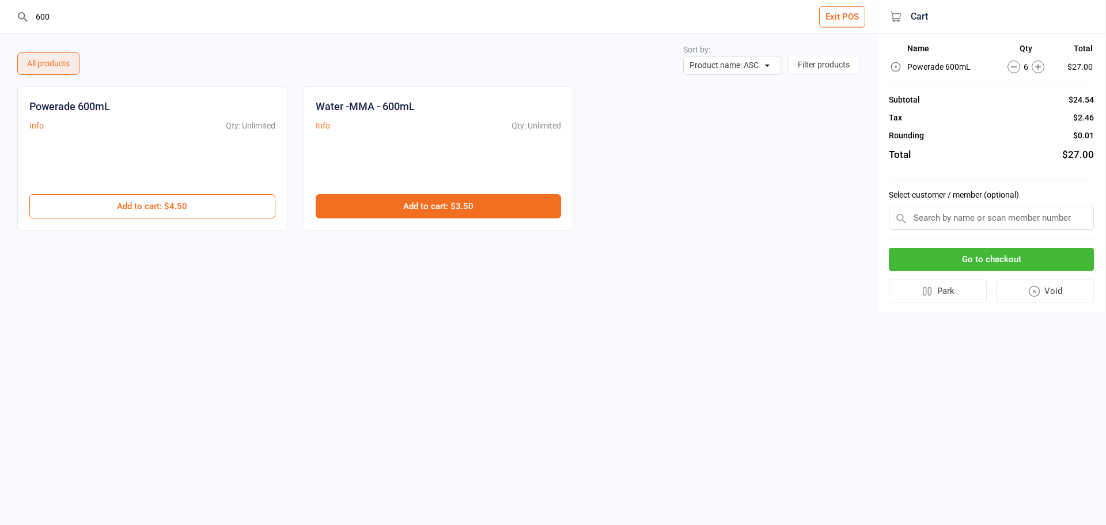
click at [512, 210] on button "Add to cart : $3.50" at bounding box center [439, 206] width 246 height 24
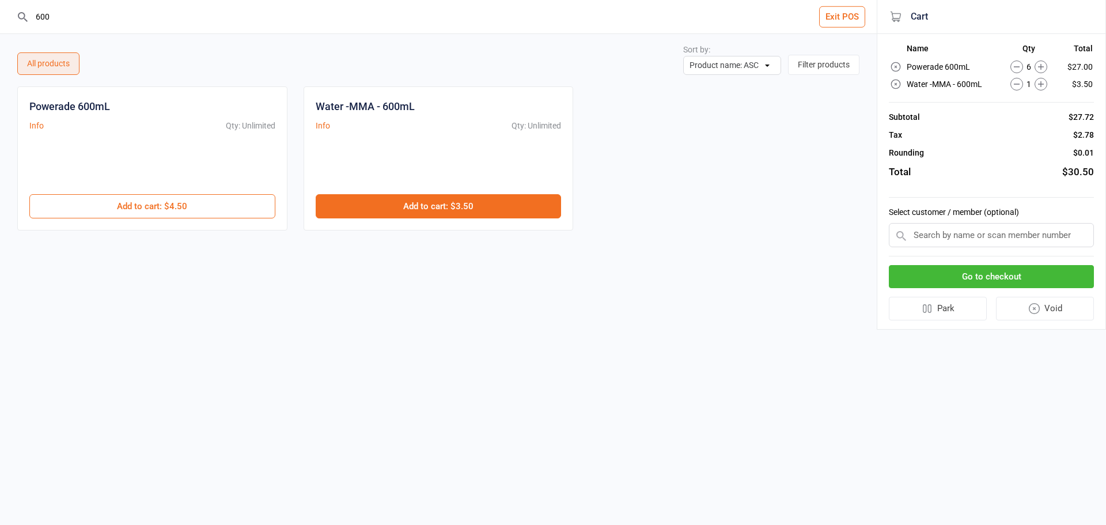
click at [512, 210] on button "Add to cart : $3.50" at bounding box center [439, 206] width 246 height 24
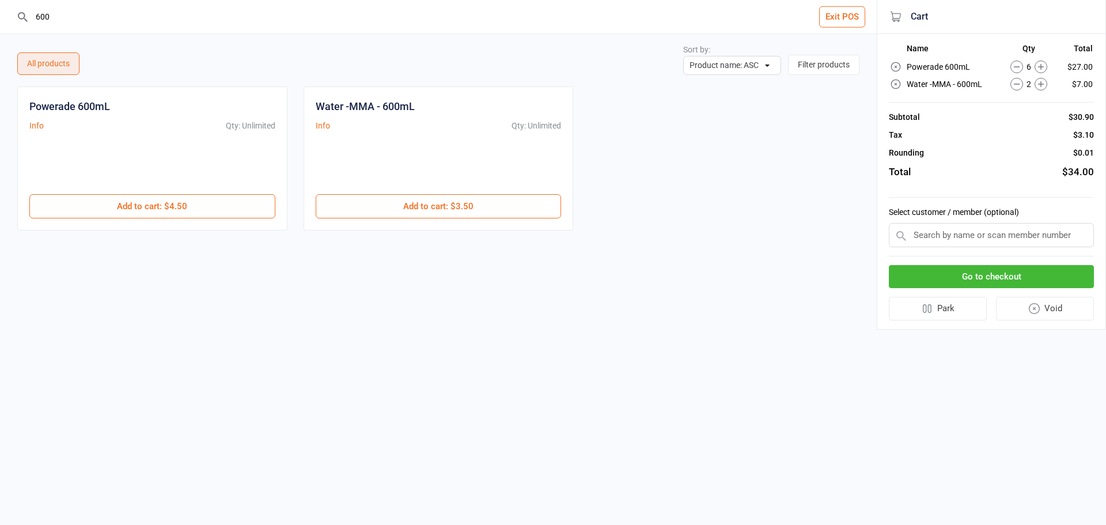
click at [556, 17] on input "600" at bounding box center [445, 16] width 830 height 33
click at [552, 15] on input "600" at bounding box center [445, 16] width 830 height 33
type input "6"
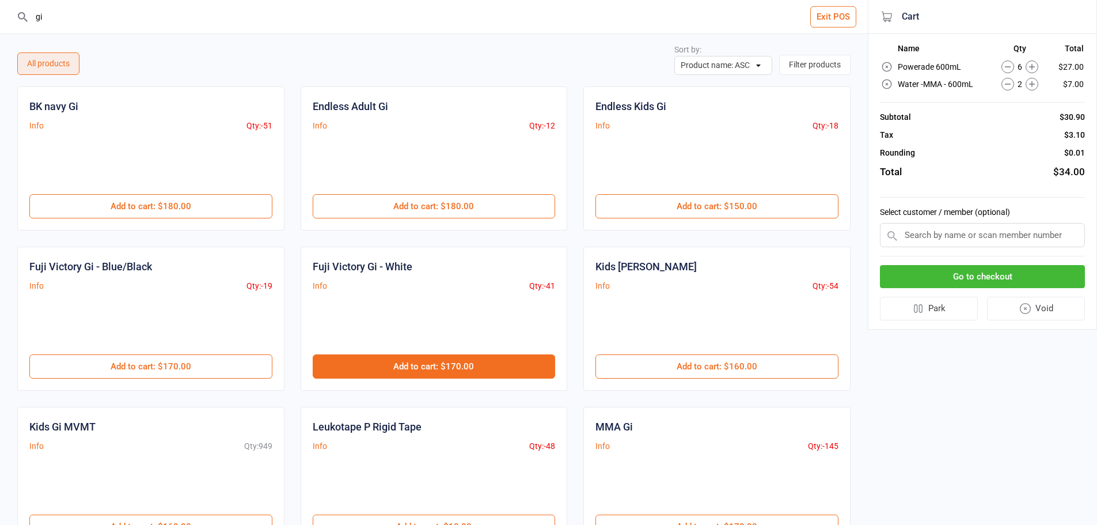
click at [439, 358] on button "Add to cart : $170.00" at bounding box center [434, 366] width 243 height 24
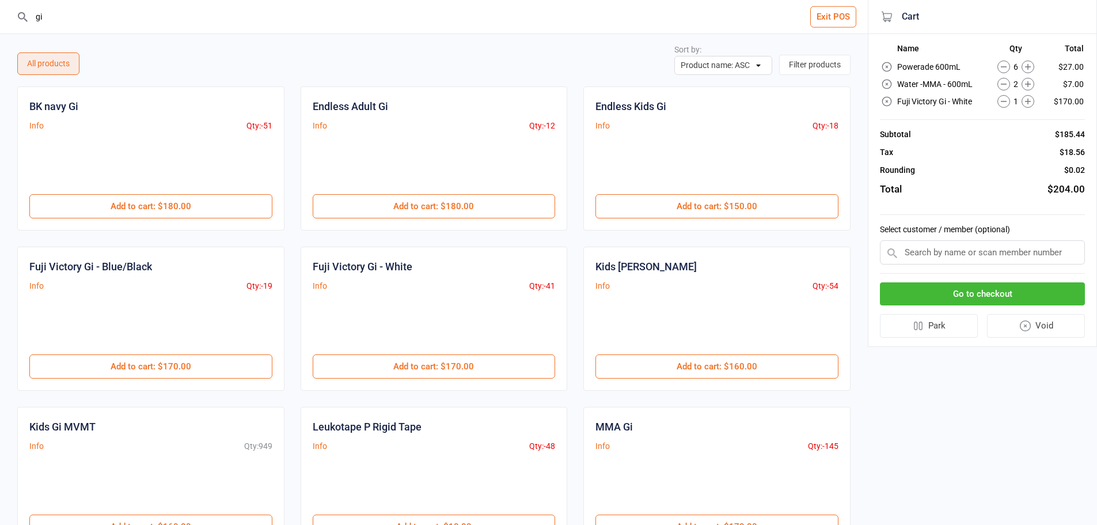
drag, startPoint x: 85, startPoint y: 14, endPoint x: 25, endPoint y: 14, distance: 59.9
click at [25, 14] on div "gi" at bounding box center [434, 16] width 836 height 33
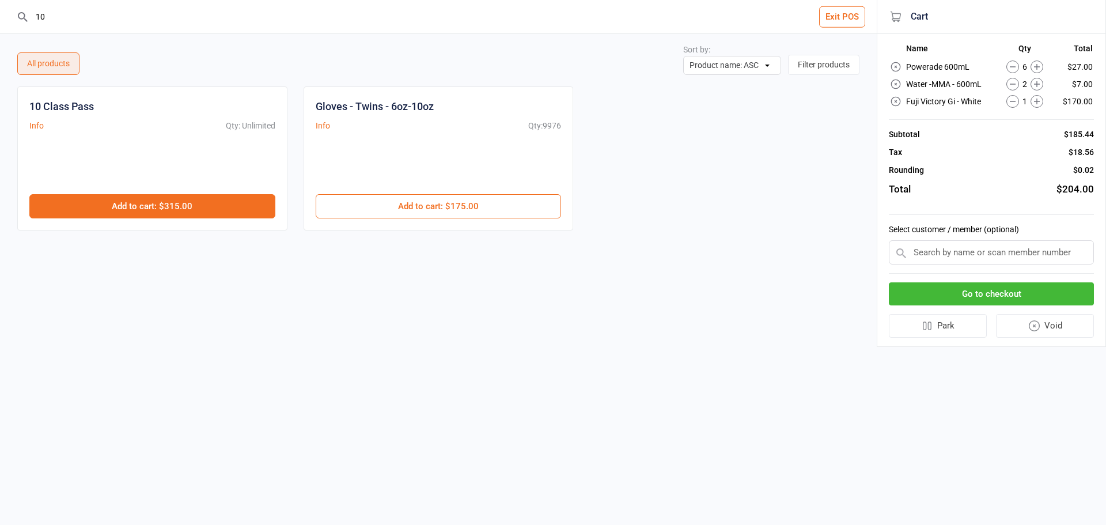
click at [225, 206] on button "Add to cart : $315.00" at bounding box center [152, 206] width 246 height 24
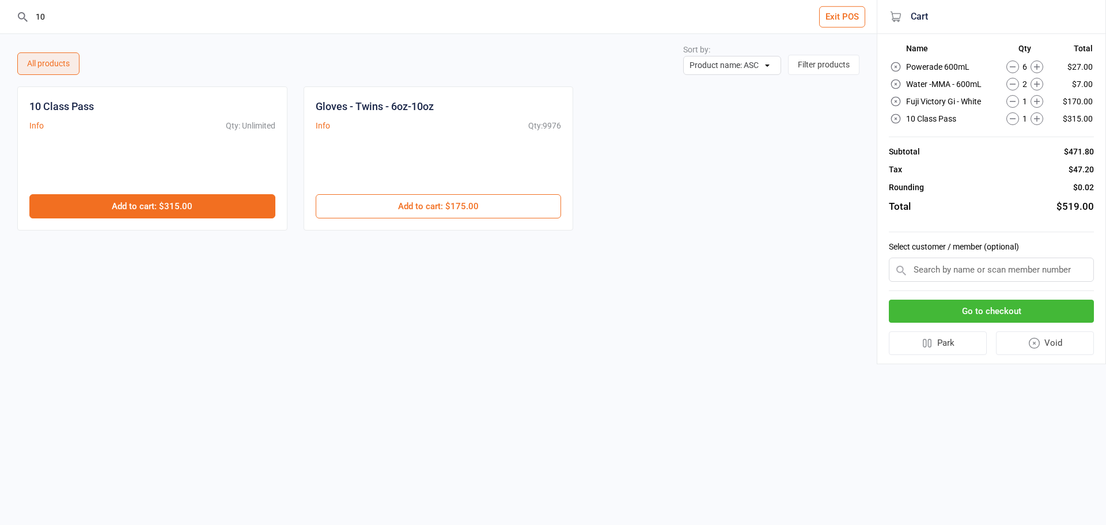
click at [225, 206] on button "Add to cart : $315.00" at bounding box center [152, 206] width 246 height 24
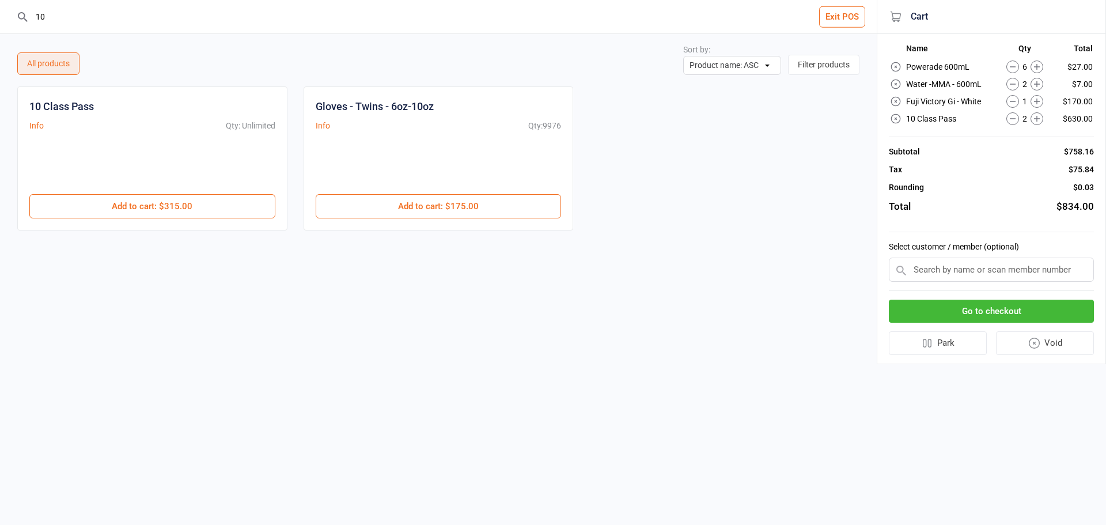
click at [151, 29] on input "10" at bounding box center [445, 16] width 830 height 33
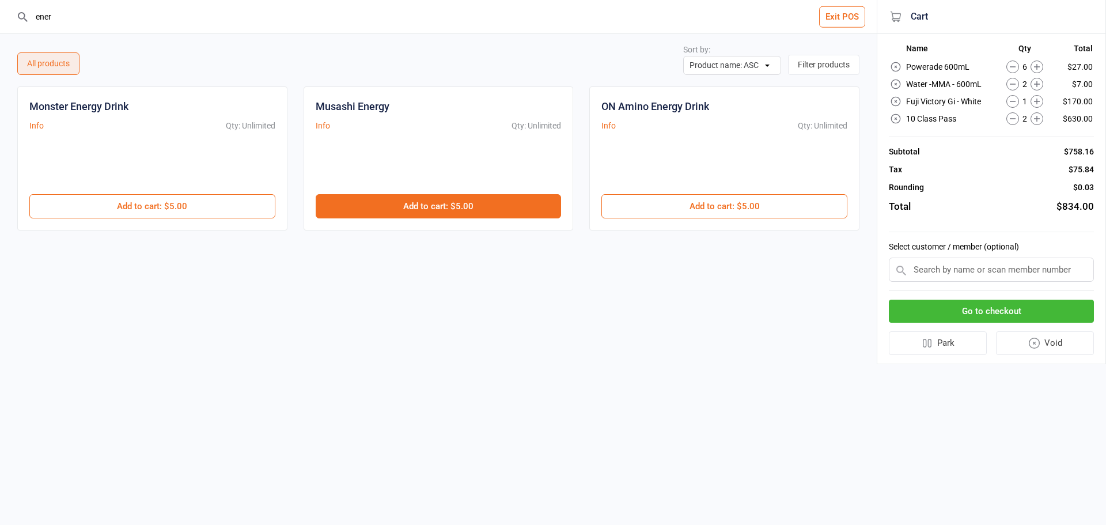
type input "ener"
click at [480, 210] on button "Add to cart : $5.00" at bounding box center [439, 206] width 246 height 24
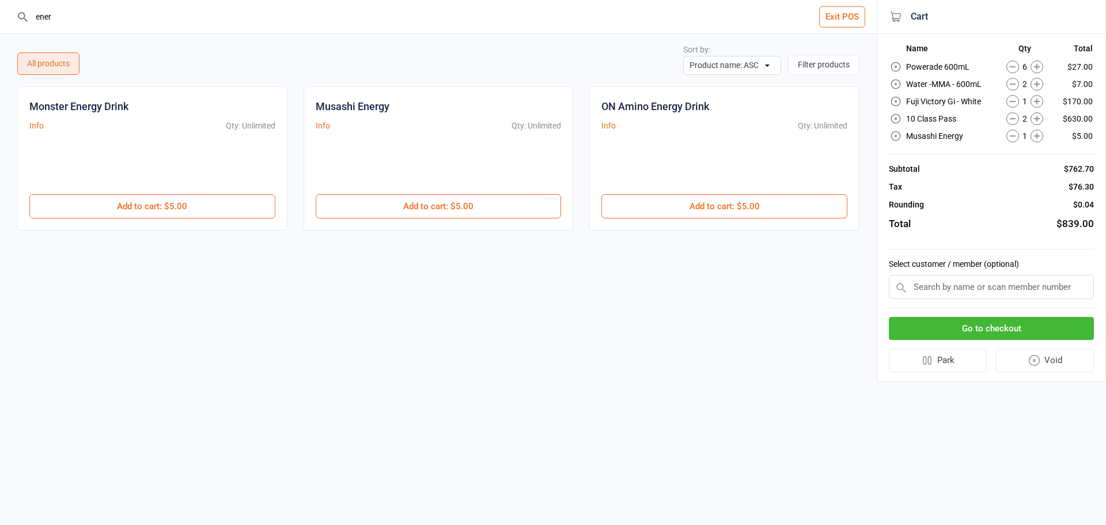
click at [599, 21] on input "ener" at bounding box center [445, 16] width 830 height 33
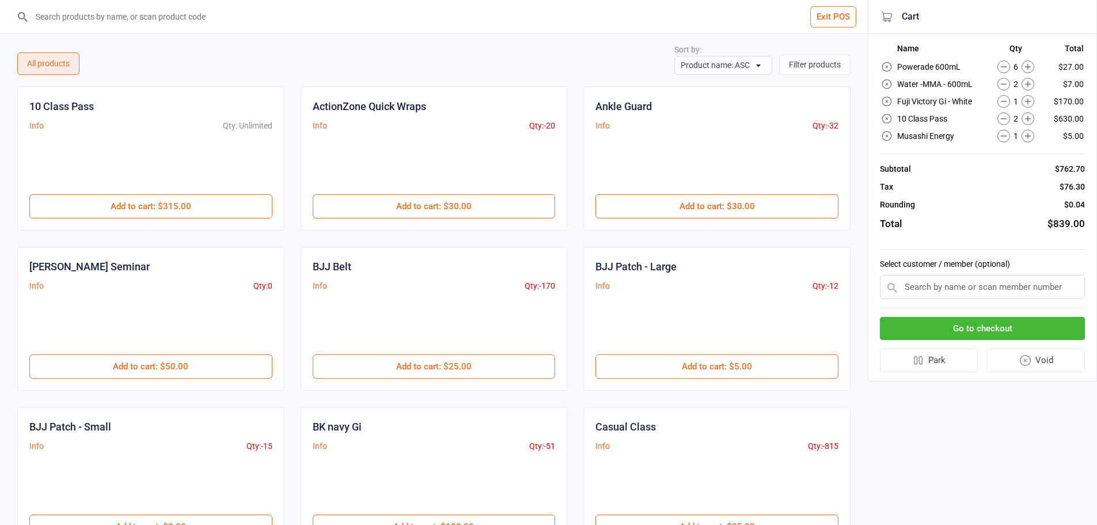
click at [1030, 67] on icon at bounding box center [1028, 66] width 13 height 13
click at [1024, 69] on icon at bounding box center [1028, 66] width 13 height 13
click at [1031, 136] on icon at bounding box center [1028, 136] width 13 height 13
click at [1032, 136] on icon at bounding box center [1028, 136] width 13 height 13
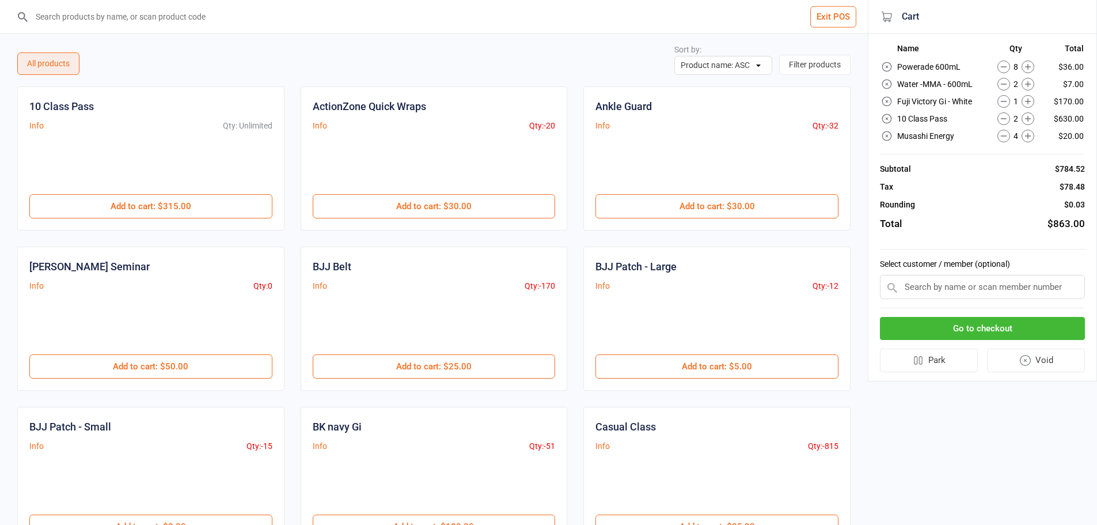
click at [1029, 68] on icon at bounding box center [1028, 66] width 13 height 13
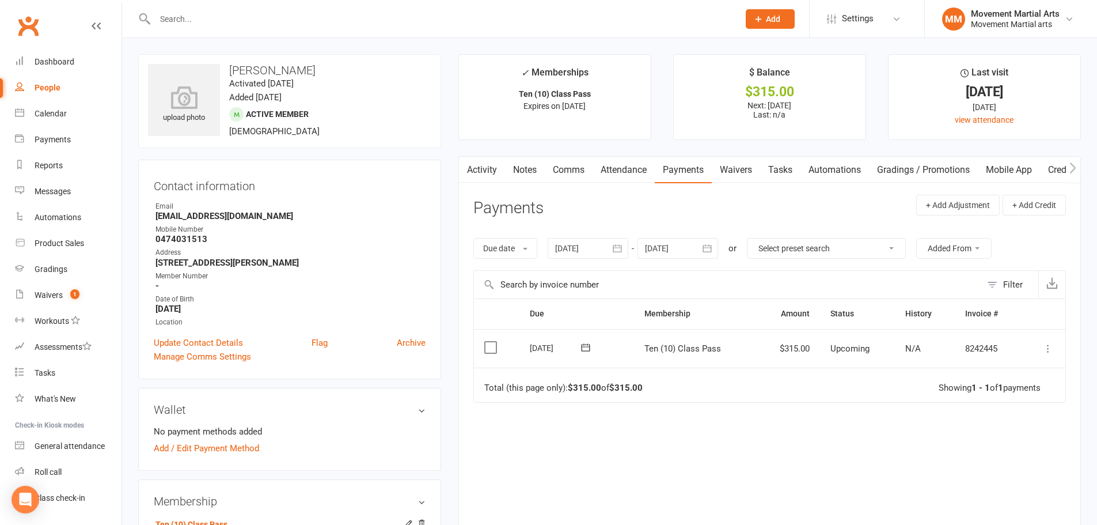
click at [1051, 348] on icon at bounding box center [1048, 349] width 12 height 12
click at [1034, 386] on link "Mark as Paid (POS)" at bounding box center [997, 393] width 114 height 23
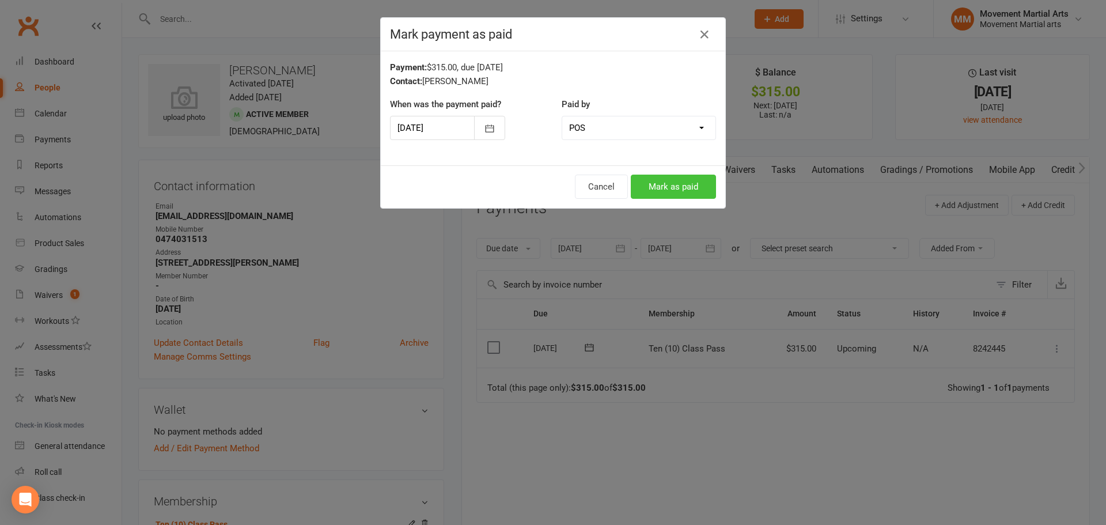
click at [651, 188] on button "Mark as paid" at bounding box center [673, 186] width 85 height 24
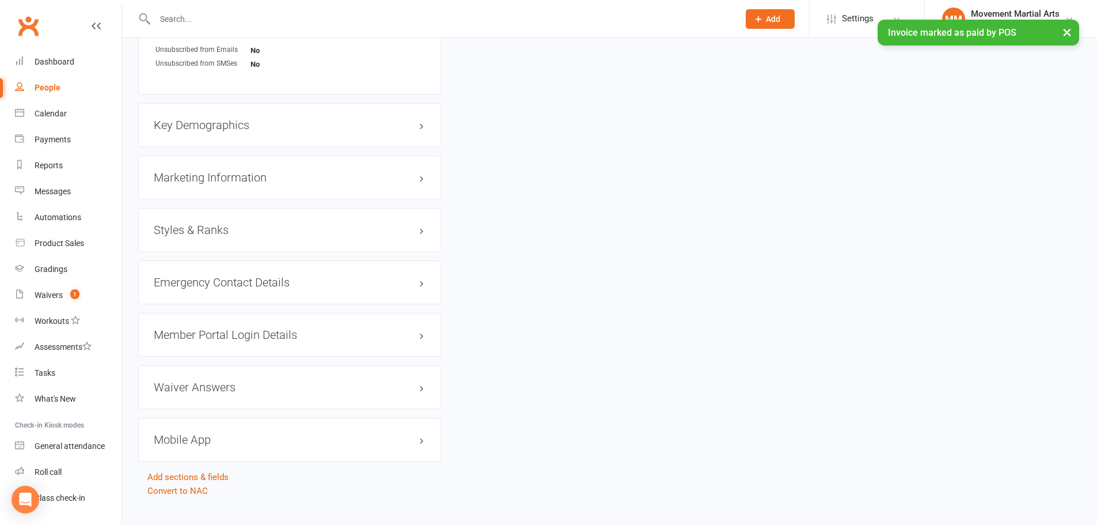
scroll to position [806, 0]
click at [213, 324] on div "Member Portal Login Details" at bounding box center [289, 332] width 303 height 44
click at [214, 333] on h3 "Member Portal Login Details" at bounding box center [290, 332] width 272 height 13
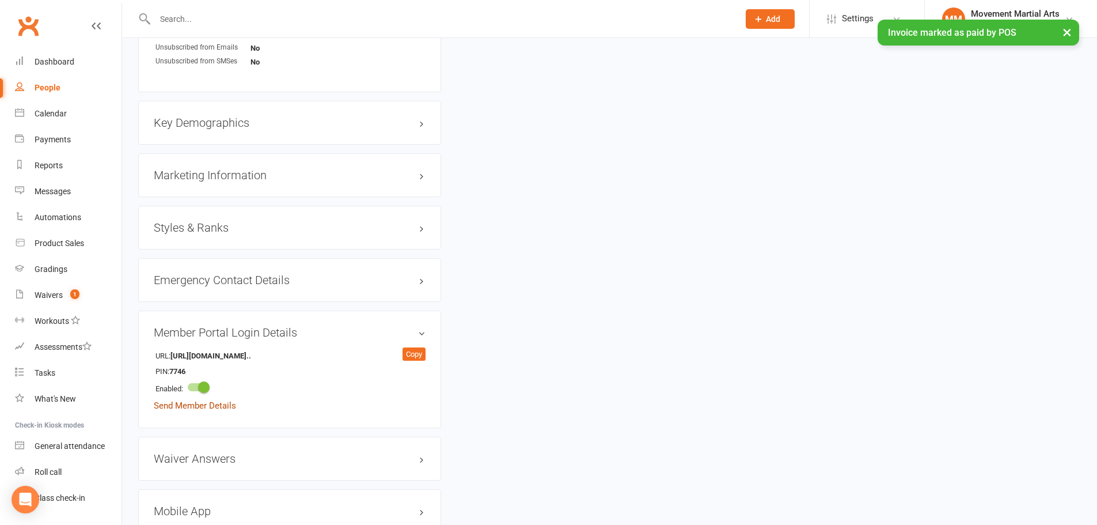
click at [179, 409] on link "Send Member Details" at bounding box center [195, 405] width 82 height 10
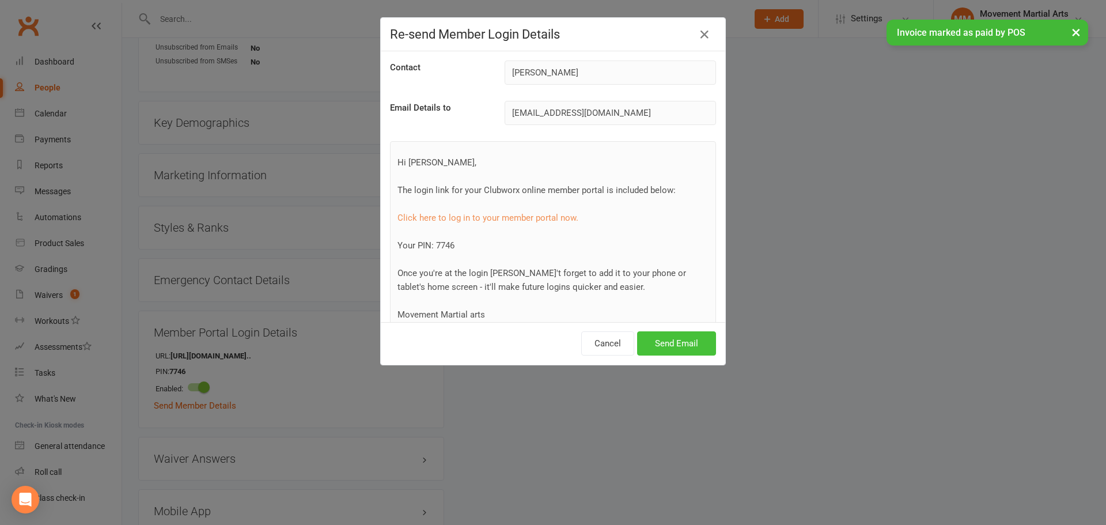
click at [685, 341] on button "Send Email" at bounding box center [676, 343] width 79 height 24
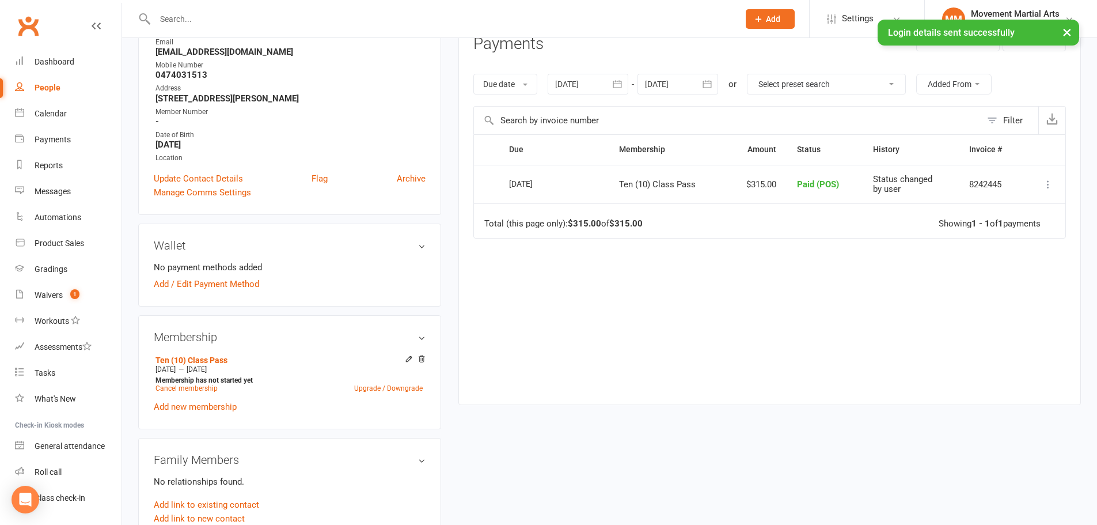
scroll to position [0, 0]
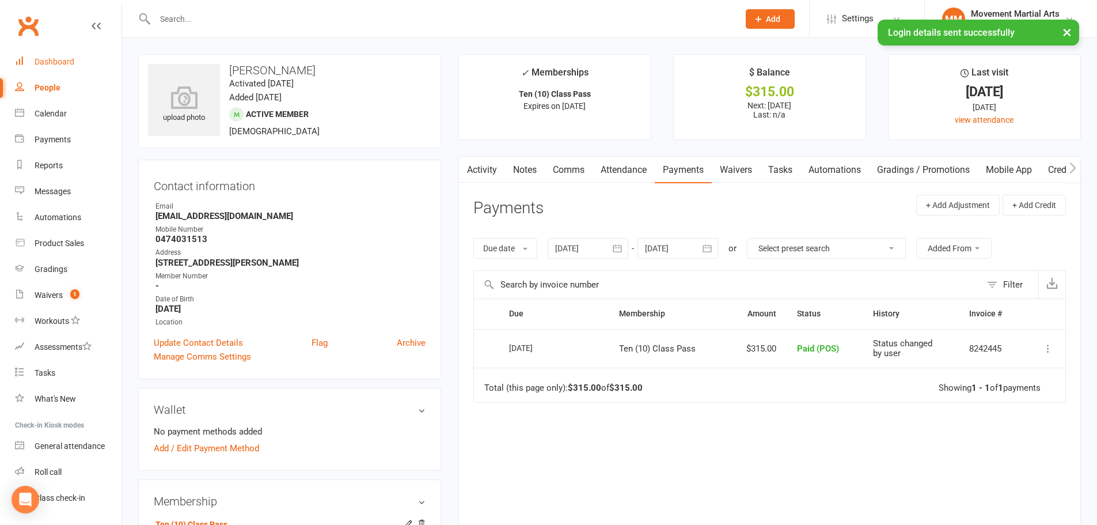
click at [72, 60] on div "Dashboard" at bounding box center [55, 61] width 40 height 9
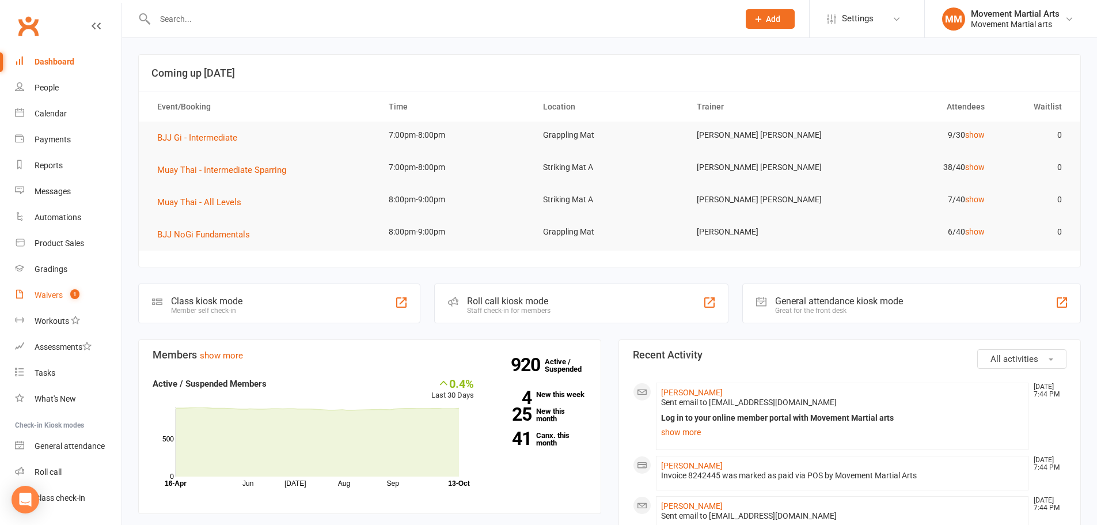
click at [40, 291] on div "Waivers" at bounding box center [49, 294] width 28 height 9
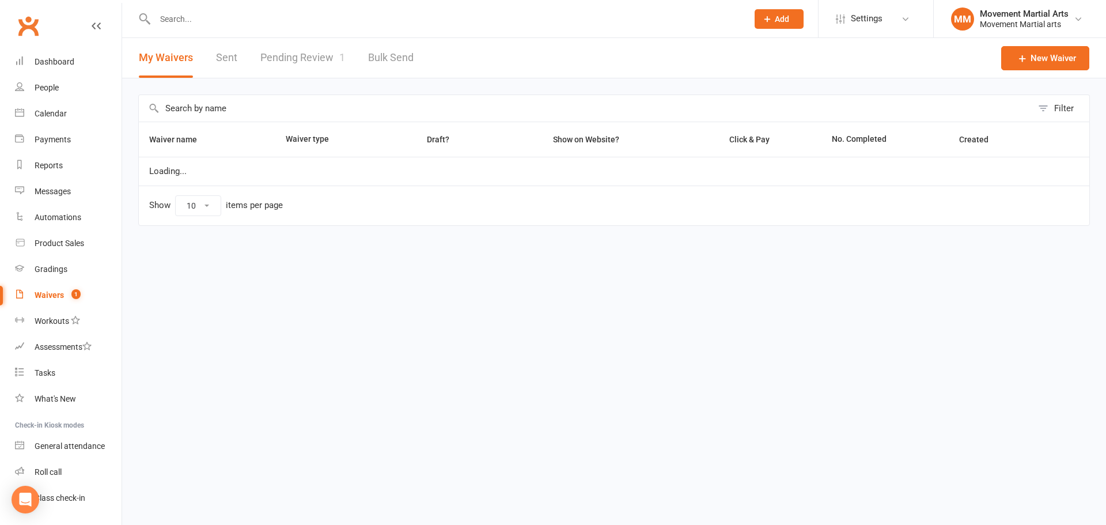
select select "100"
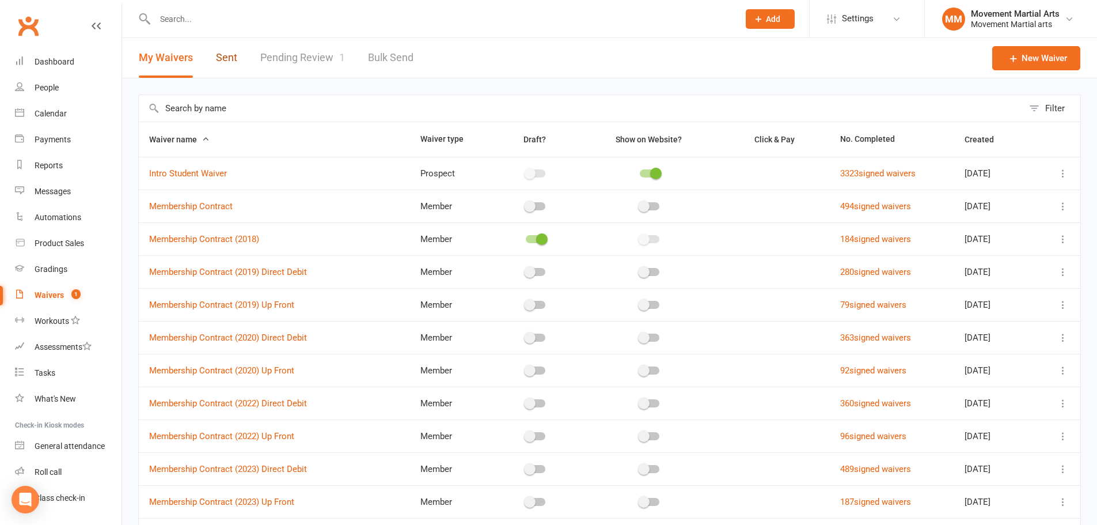
click at [216, 52] on link "Sent" at bounding box center [226, 58] width 21 height 40
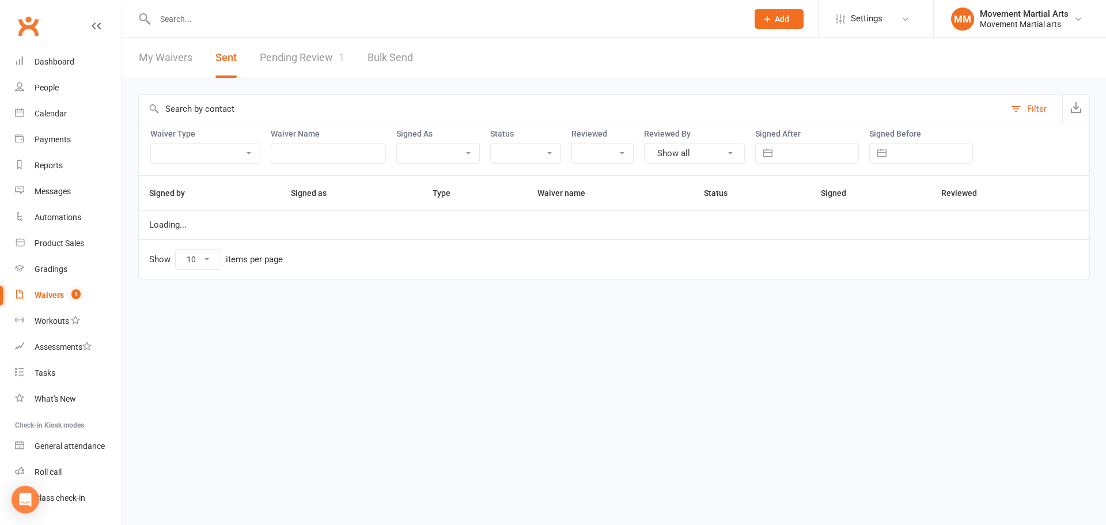
select select "50"
click at [780, 153] on input "text" at bounding box center [818, 153] width 80 height 20
select select "8"
select select "2025"
select select "9"
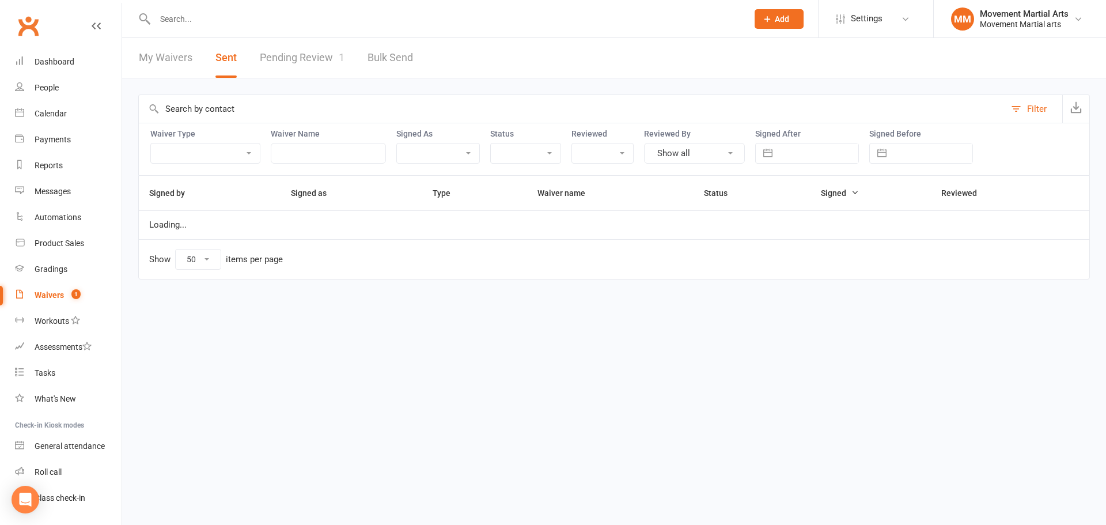
select select "2025"
select select "10"
select select "2025"
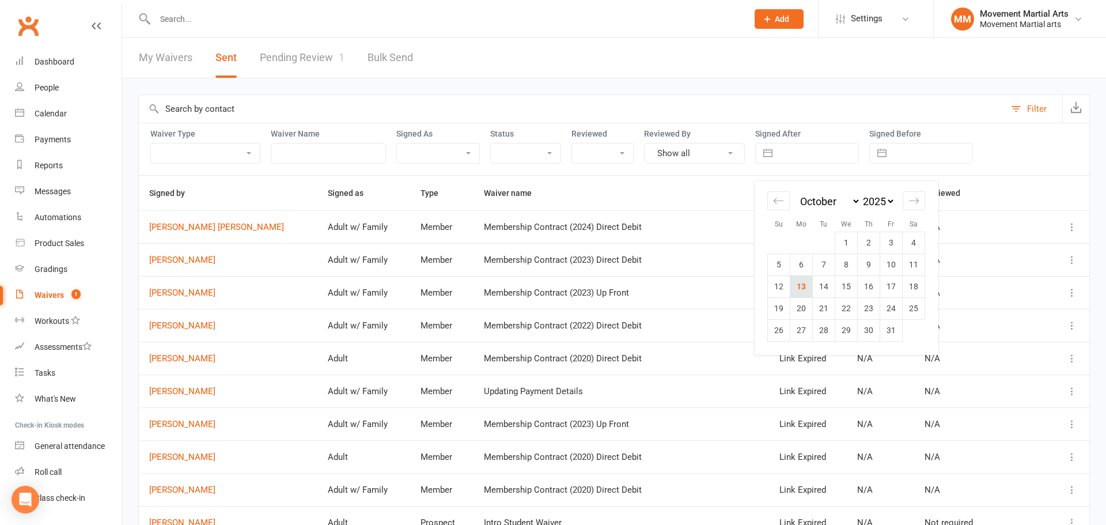
click at [808, 284] on td "13" at bounding box center [801, 286] width 22 height 22
type input "[DATE]"
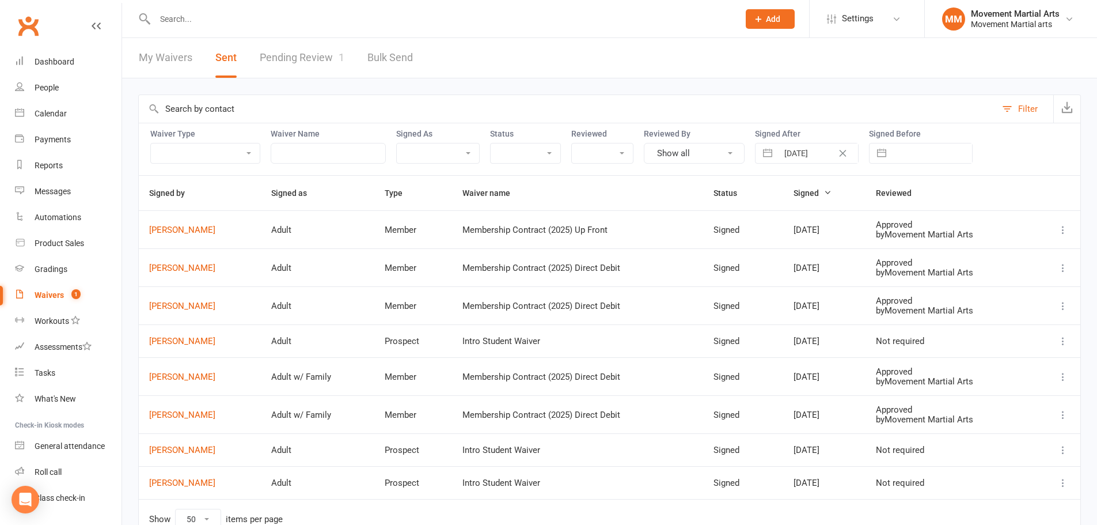
scroll to position [64, 0]
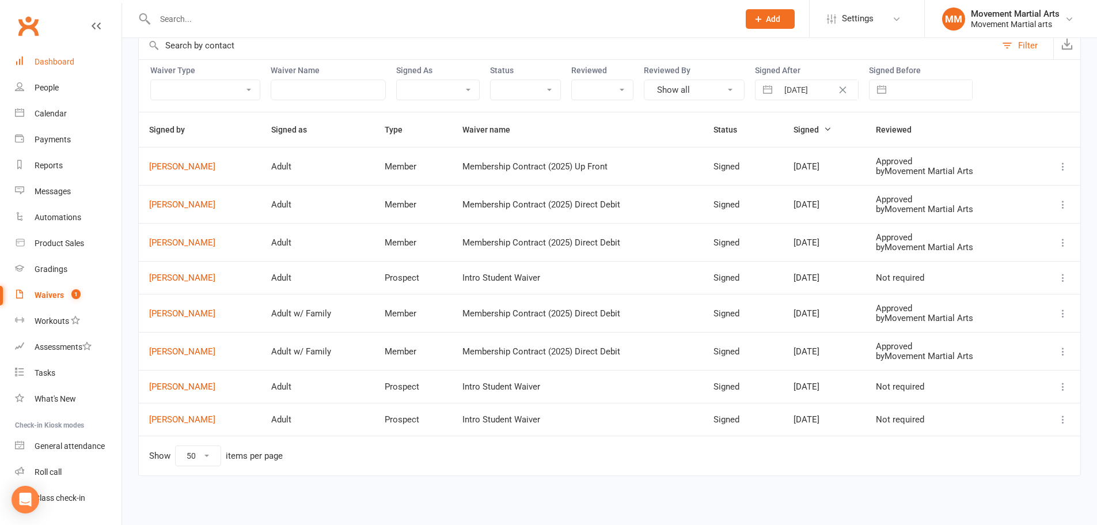
click at [88, 72] on link "Dashboard" at bounding box center [68, 62] width 107 height 26
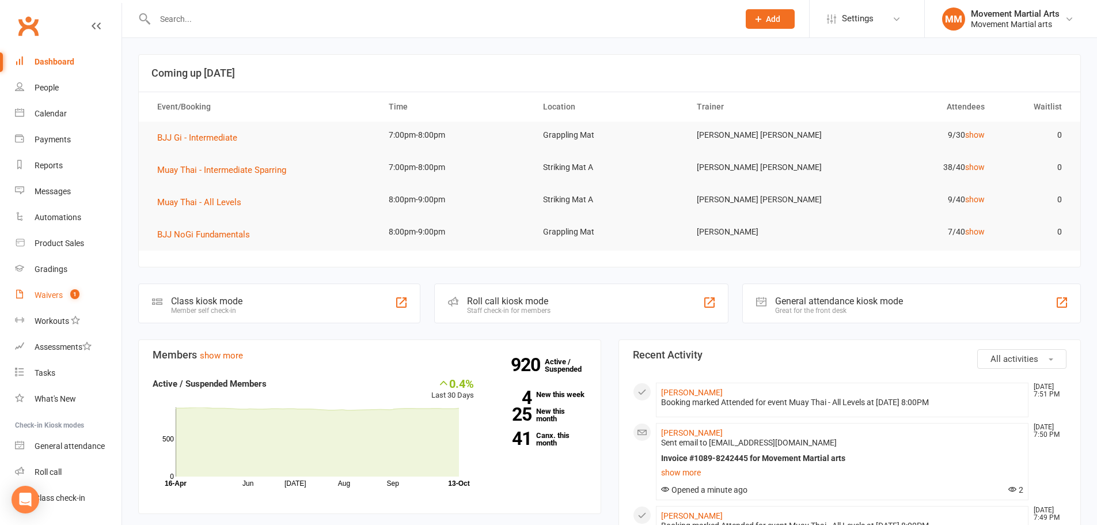
click at [69, 293] on count-badge "1" at bounding box center [71, 294] width 15 height 9
select select "100"
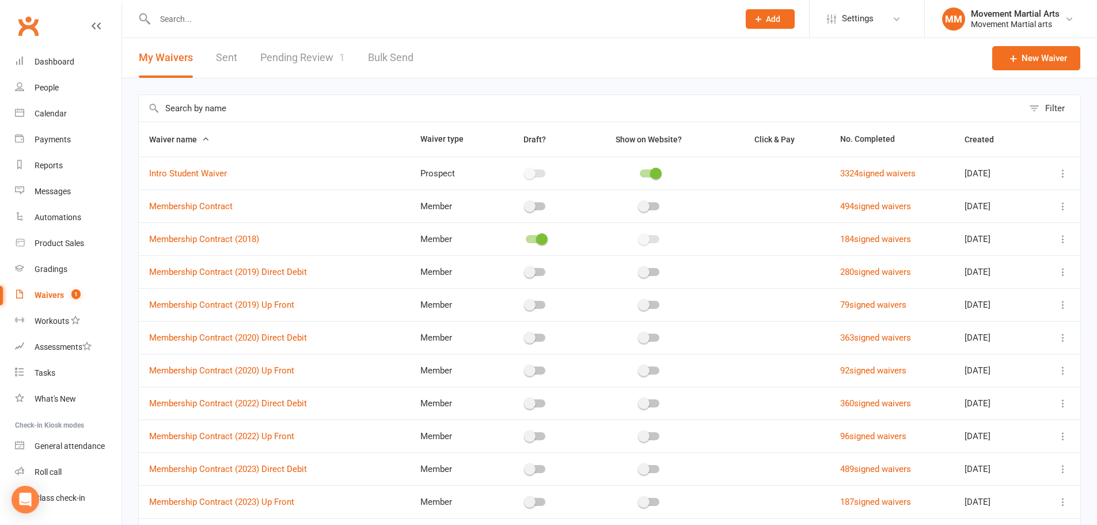
click at [221, 54] on link "Sent" at bounding box center [226, 58] width 21 height 40
select select "50"
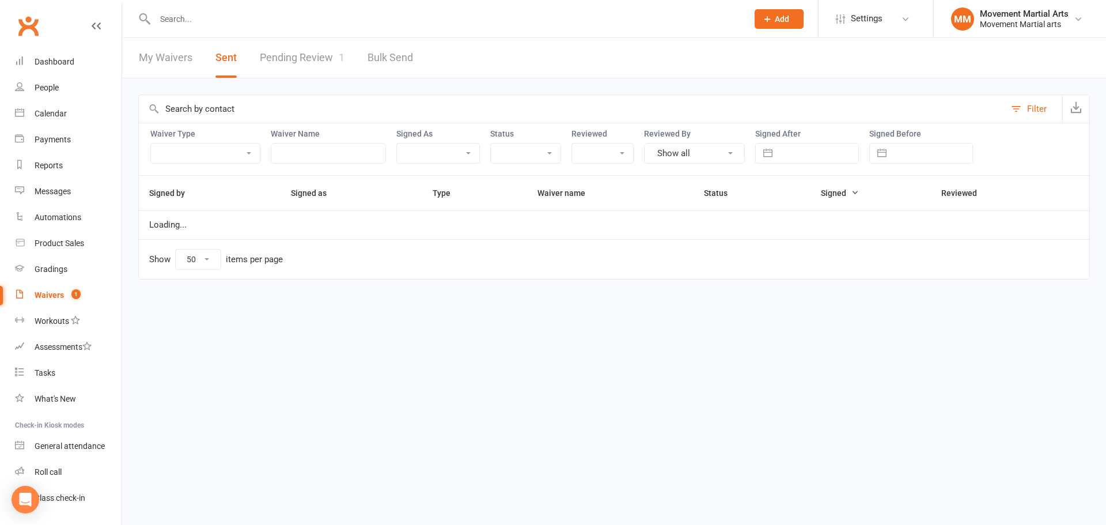
select select "8"
select select "2025"
select select "9"
select select "2025"
select select "10"
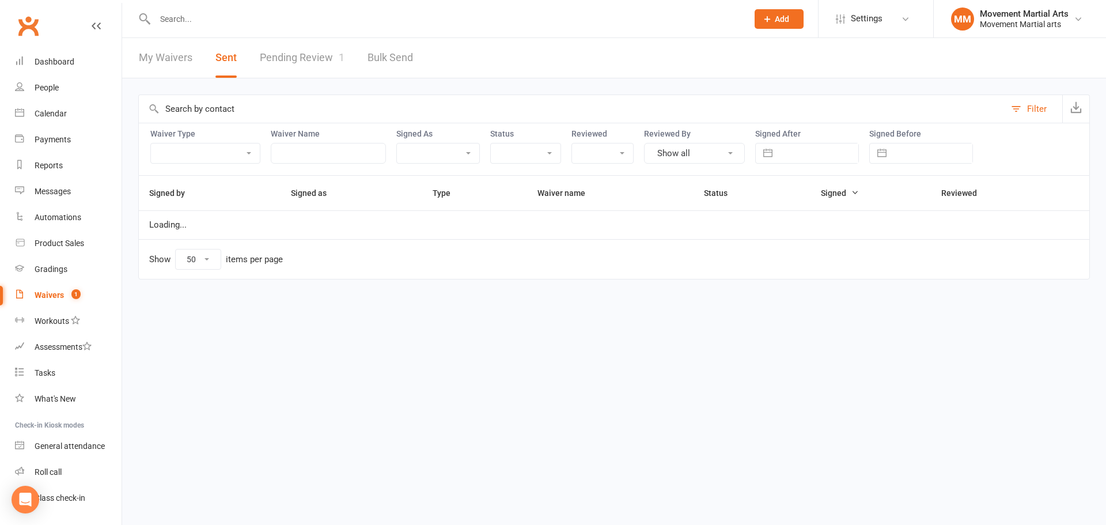
select select "2025"
click at [814, 156] on input "text" at bounding box center [818, 153] width 80 height 20
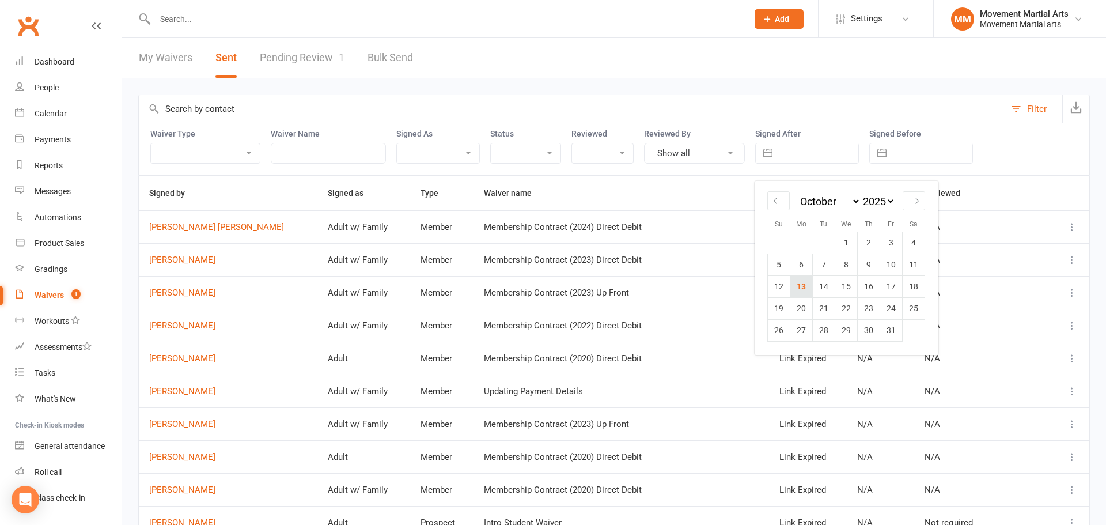
click at [803, 285] on td "13" at bounding box center [801, 286] width 22 height 22
type input "[DATE]"
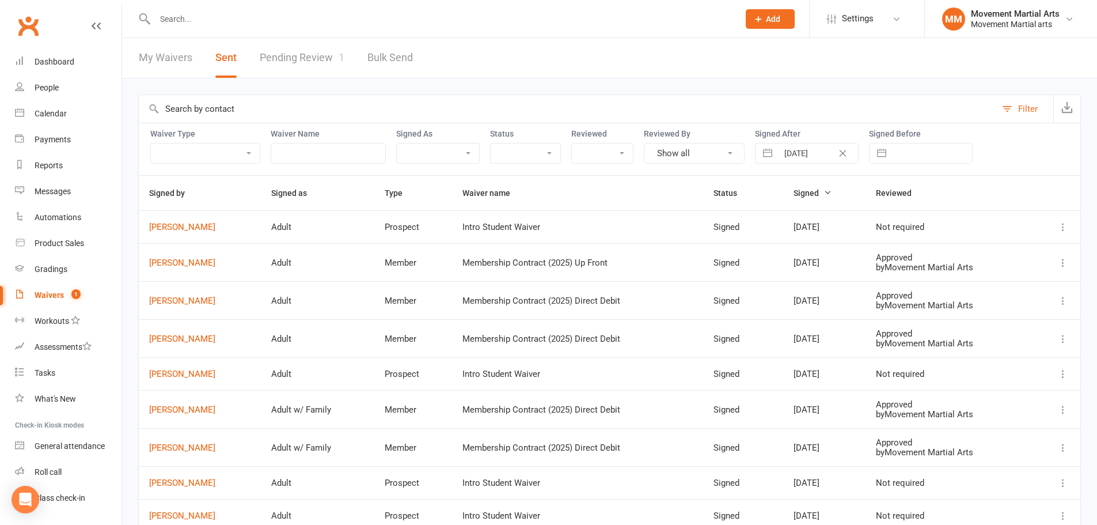
click at [1068, 229] on icon at bounding box center [1063, 227] width 12 height 12
click at [1032, 241] on link "Preview" at bounding box center [1004, 249] width 114 height 23
click at [851, 149] on div "[DATE] Navigate forward to interact with the calendar and select a date. Press …" at bounding box center [807, 153] width 104 height 21
click at [844, 154] on icon "Clear Date" at bounding box center [842, 153] width 9 height 7
select select "8"
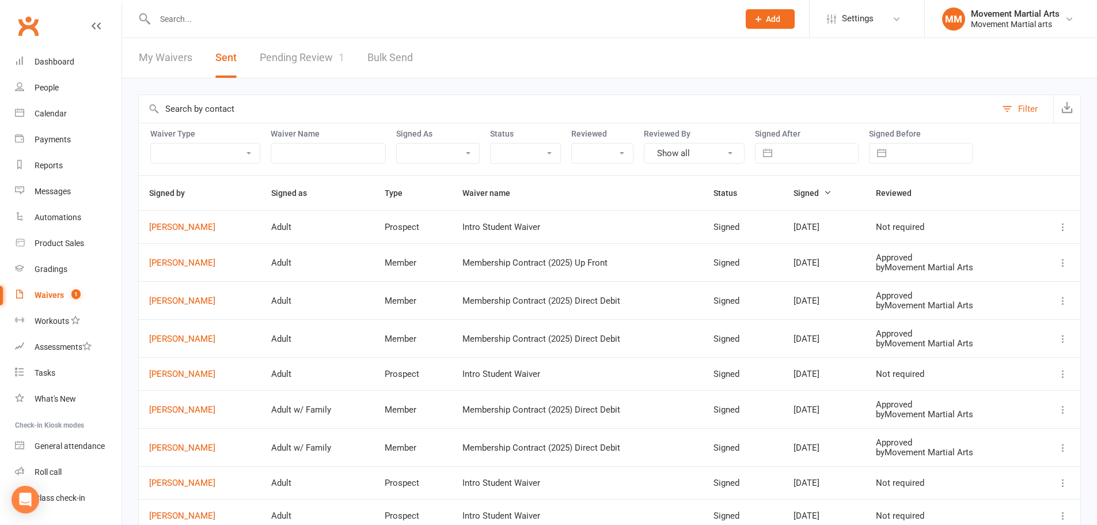
select select "2025"
select select "9"
select select "2025"
select select "10"
select select "2025"
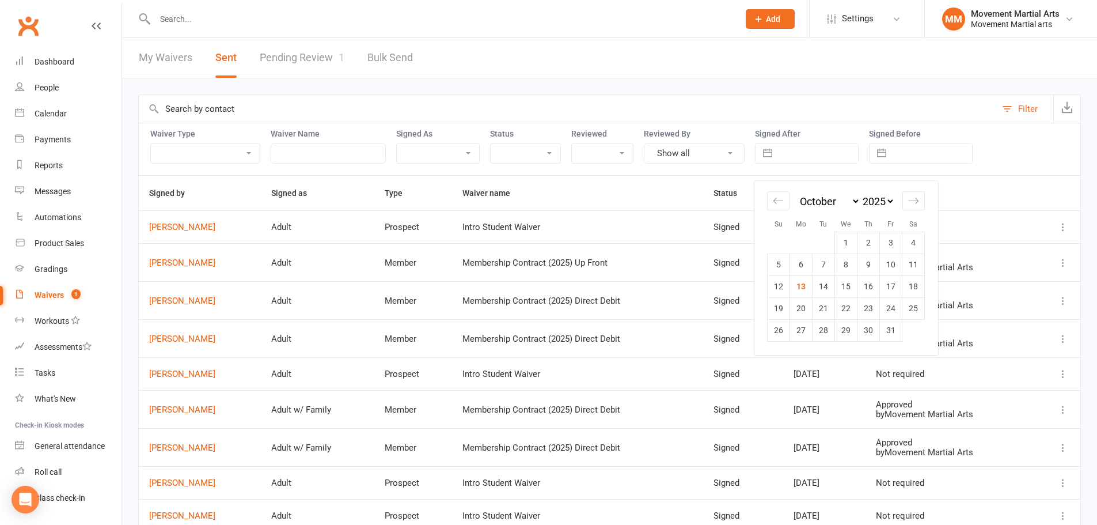
click at [819, 152] on input "text" at bounding box center [818, 153] width 80 height 20
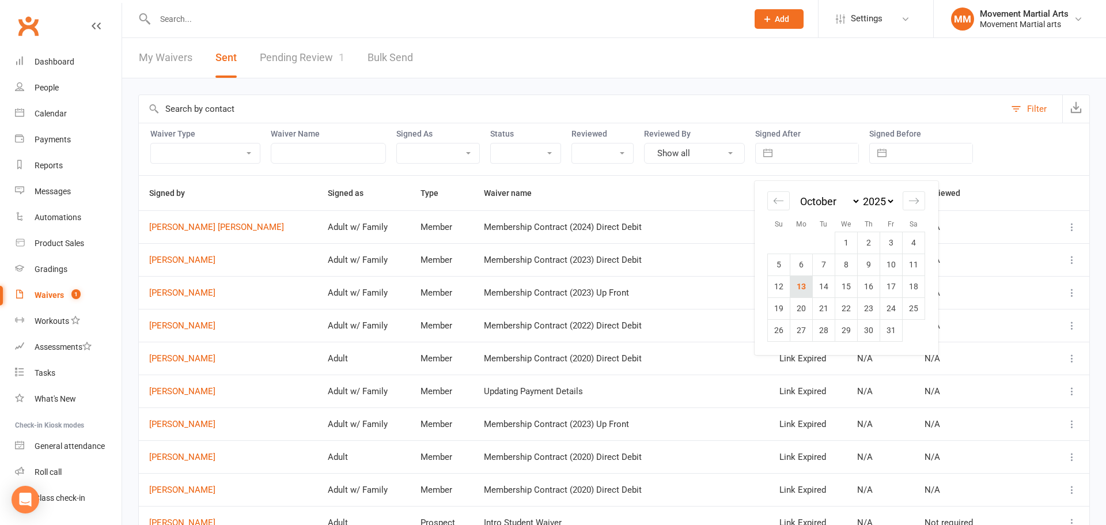
click at [798, 284] on td "13" at bounding box center [801, 286] width 22 height 22
type input "[DATE]"
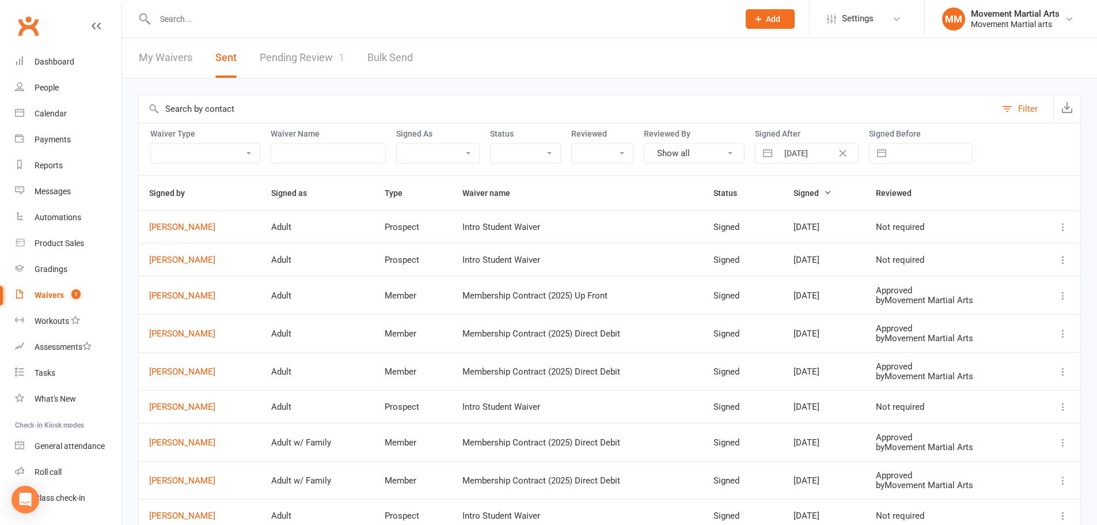
click at [1064, 229] on icon at bounding box center [1063, 227] width 12 height 12
click at [987, 244] on link "Preview" at bounding box center [1004, 249] width 114 height 23
click at [1070, 261] on td at bounding box center [1056, 259] width 48 height 33
click at [1062, 261] on icon at bounding box center [1063, 260] width 12 height 12
click at [1042, 276] on link "Preview" at bounding box center [1004, 282] width 114 height 23
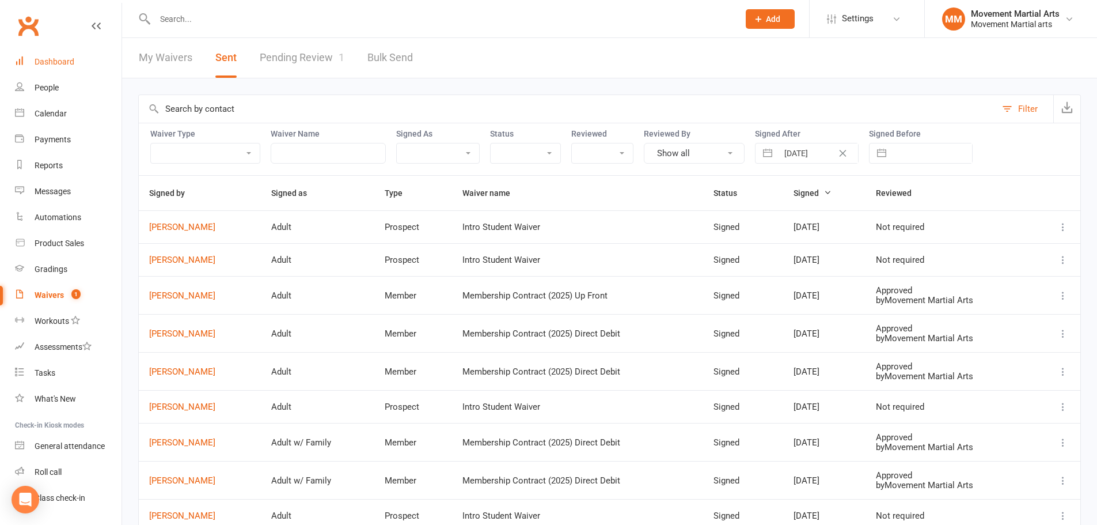
click at [55, 52] on link "Dashboard" at bounding box center [68, 62] width 107 height 26
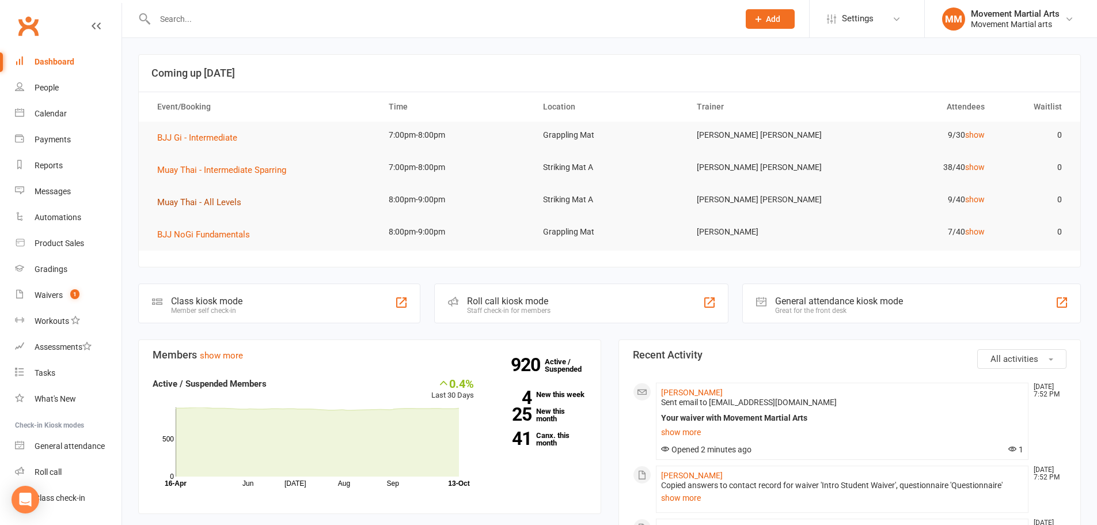
click at [205, 205] on span "Muay Thai - All Levels" at bounding box center [199, 202] width 84 height 10
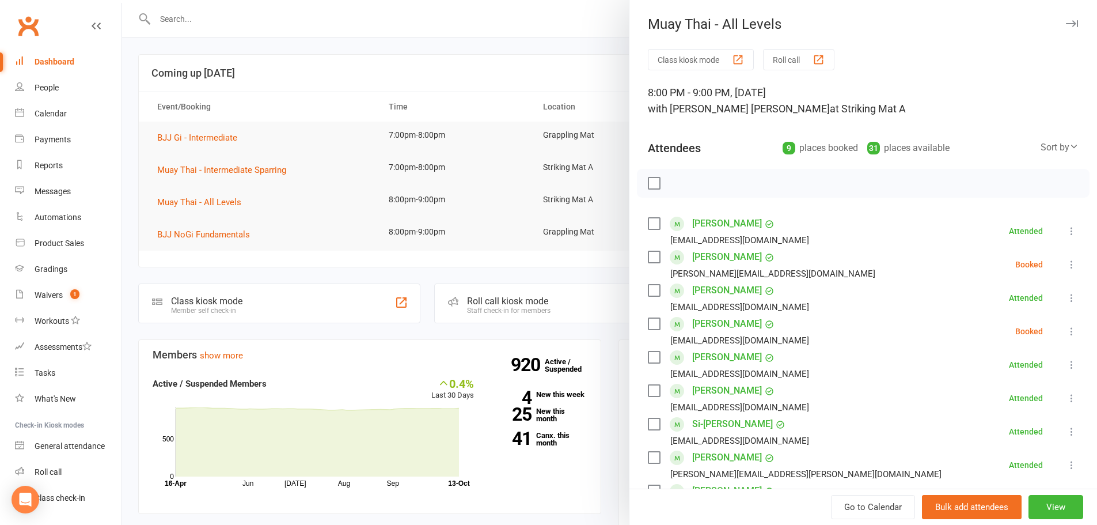
scroll to position [233, 0]
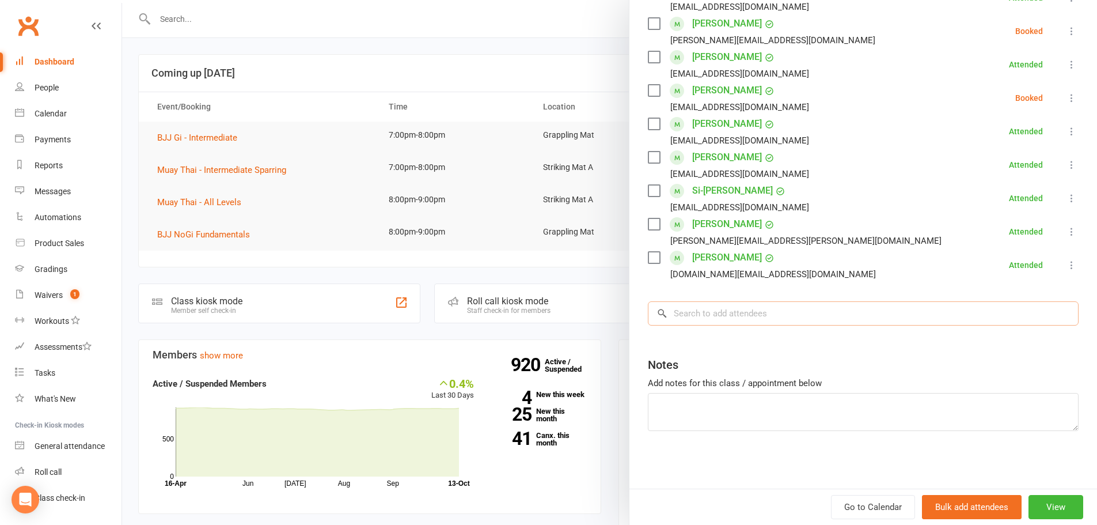
click at [724, 325] on input "search" at bounding box center [863, 313] width 431 height 24
type input "b"
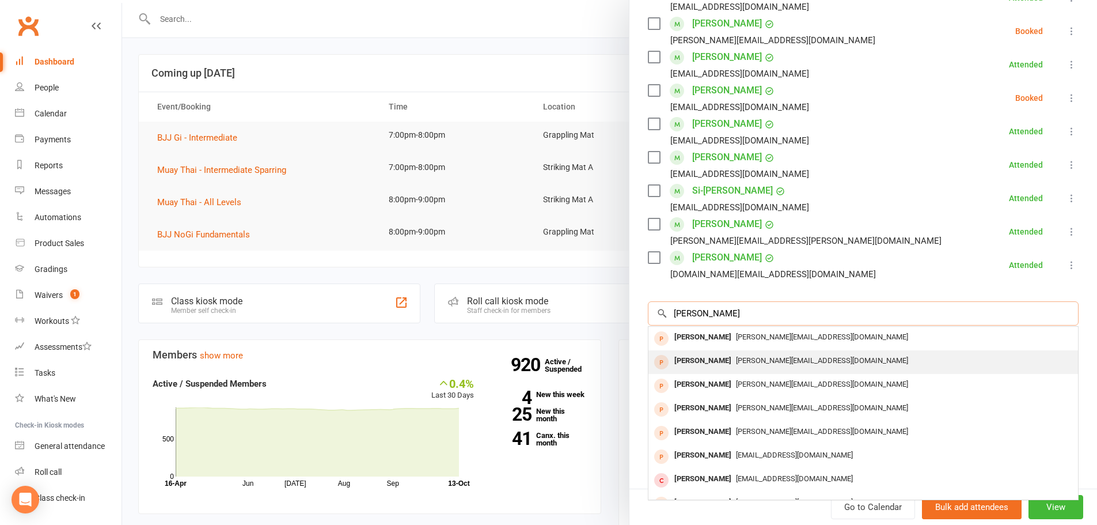
type input "[PERSON_NAME]"
click at [736, 357] on span "[PERSON_NAME][EMAIL_ADDRESS][DOMAIN_NAME]" at bounding box center [822, 360] width 172 height 9
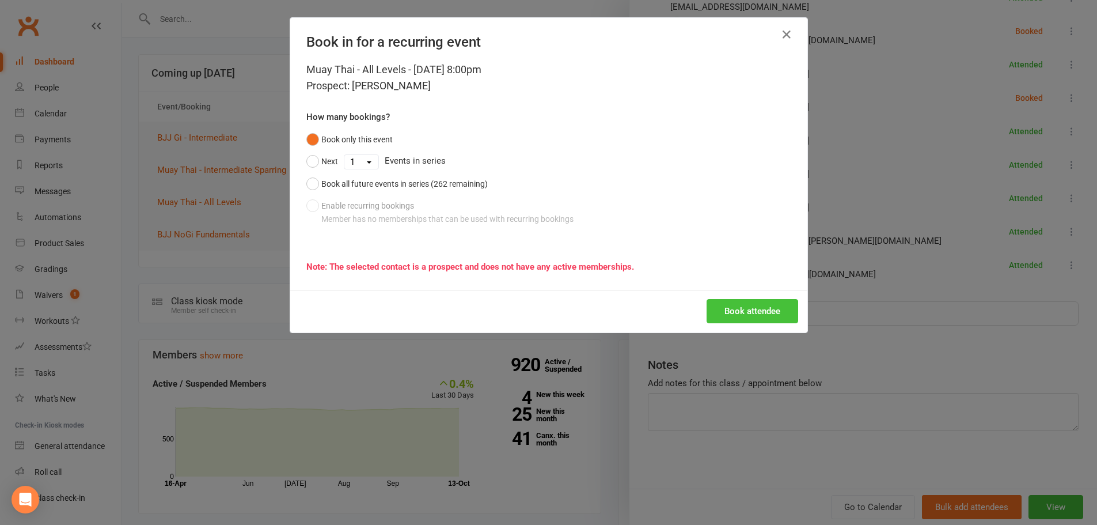
click at [770, 320] on button "Book attendee" at bounding box center [753, 311] width 92 height 24
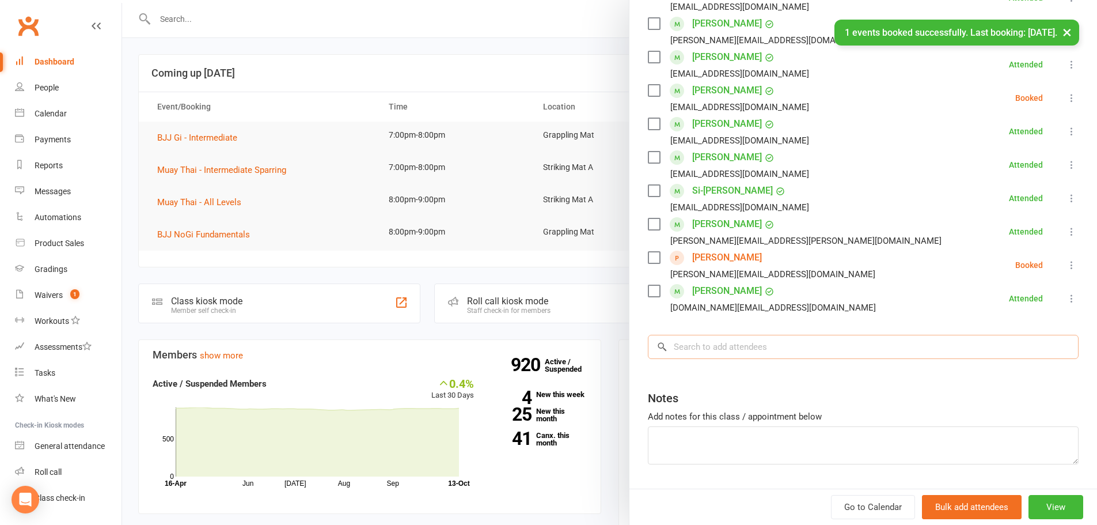
click at [756, 351] on input "search" at bounding box center [863, 347] width 431 height 24
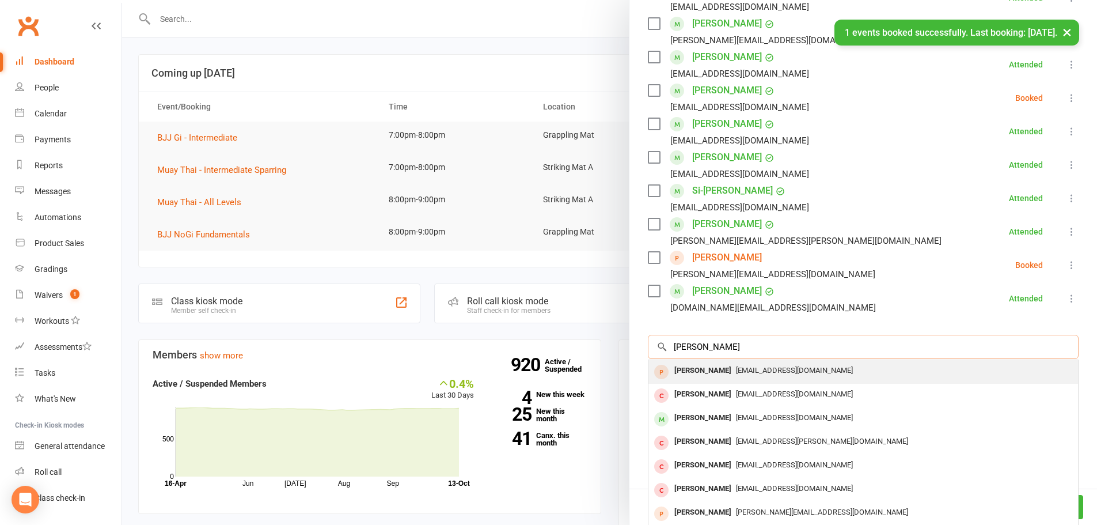
type input "clarence og"
click at [750, 377] on div "Clarryoh@gmail.com" at bounding box center [863, 370] width 420 height 17
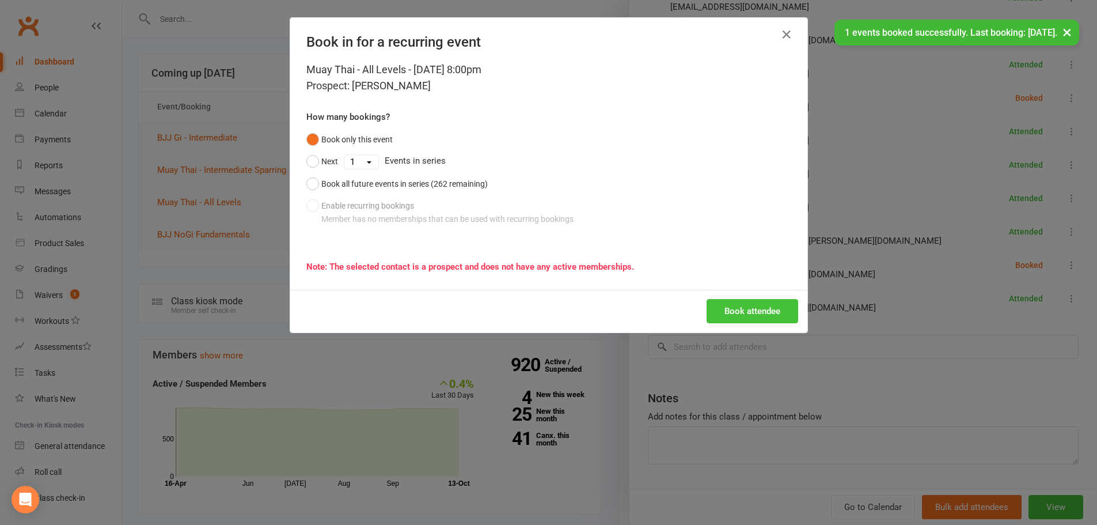
click at [771, 308] on button "Book attendee" at bounding box center [753, 311] width 92 height 24
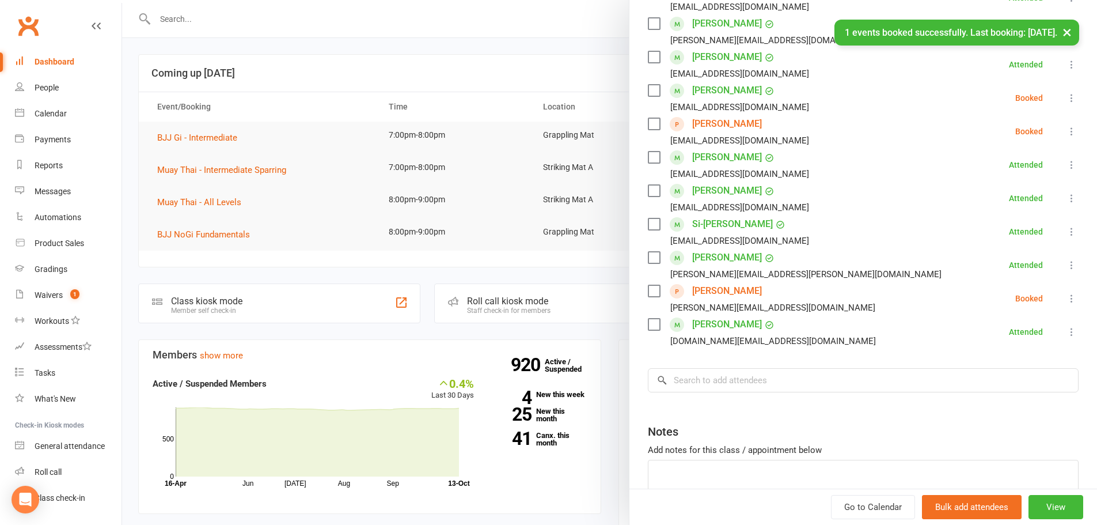
click at [1065, 303] on button at bounding box center [1072, 298] width 14 height 14
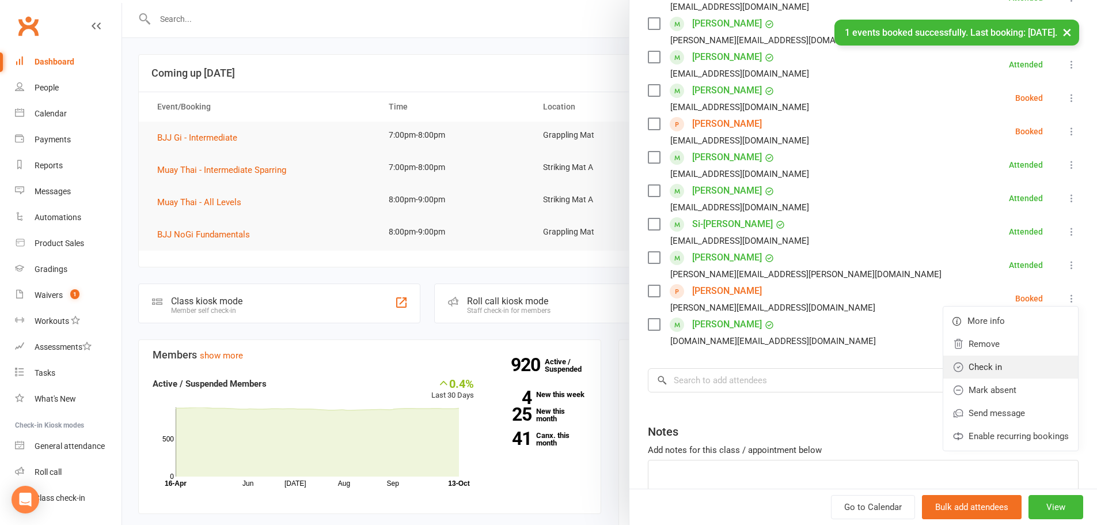
click at [1017, 367] on link "Check in" at bounding box center [1010, 366] width 135 height 23
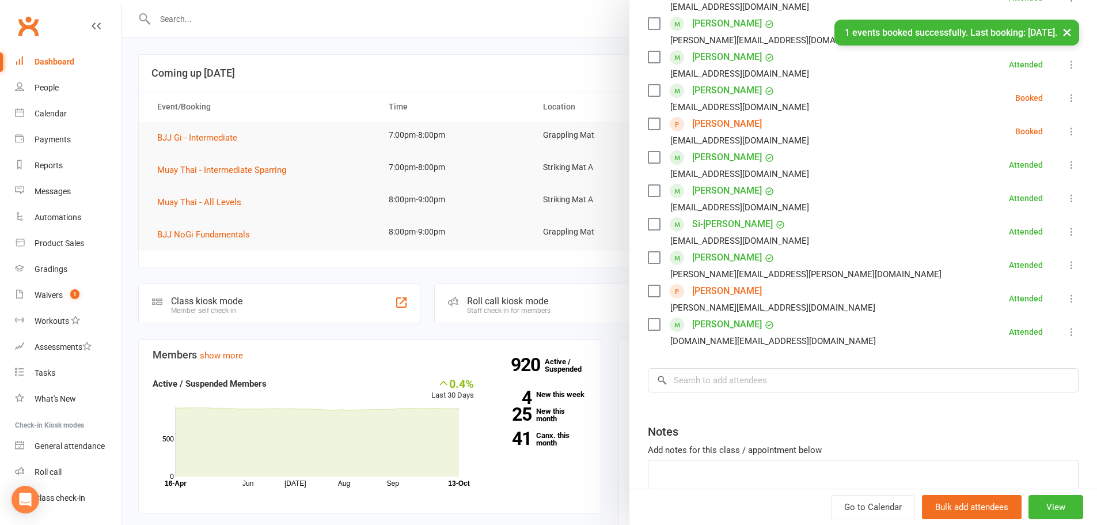
click at [1046, 133] on li "Clarence Oh Clarryoh@gmail.com Booked More info Remove Check in Mark absent Sen…" at bounding box center [863, 131] width 431 height 33
click at [1066, 133] on icon at bounding box center [1072, 132] width 12 height 12
click at [1023, 204] on link "Check in" at bounding box center [1010, 199] width 135 height 23
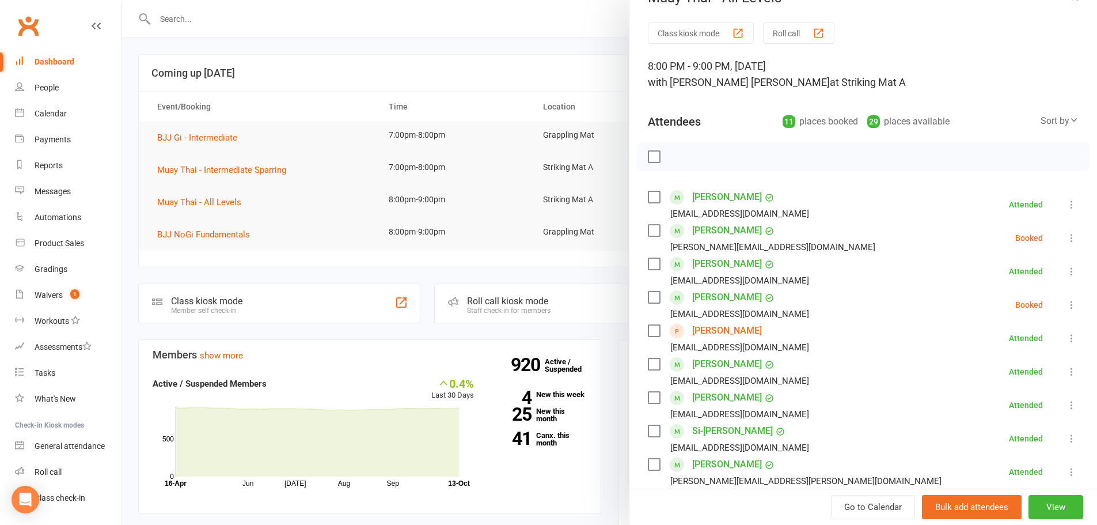
scroll to position [0, 0]
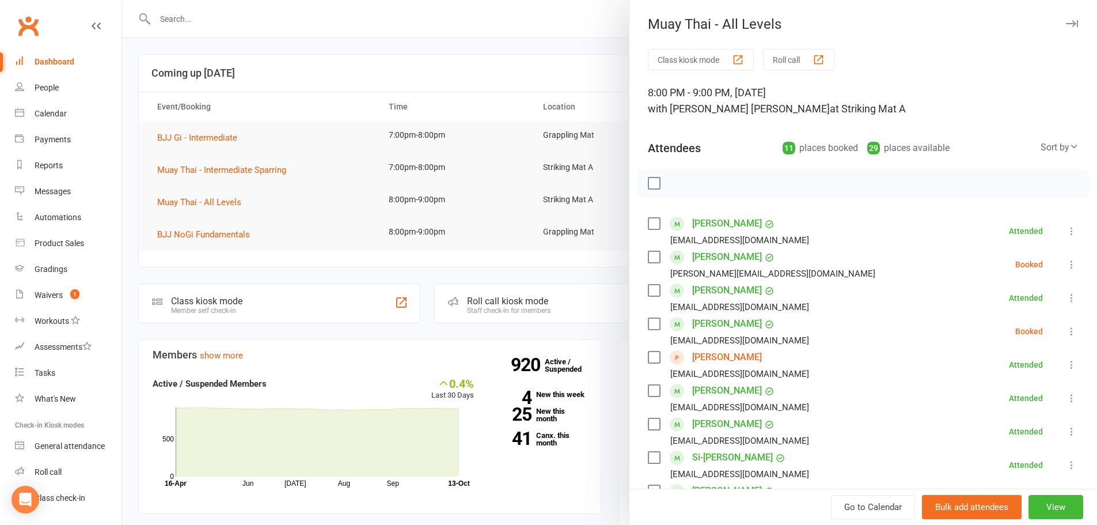
click at [350, 25] on div at bounding box center [609, 262] width 975 height 525
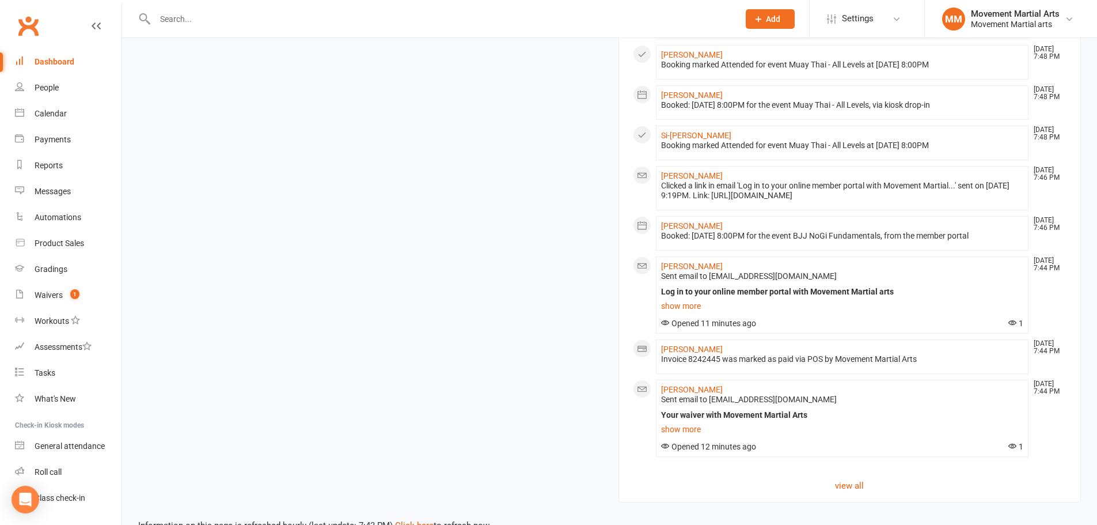
scroll to position [989, 0]
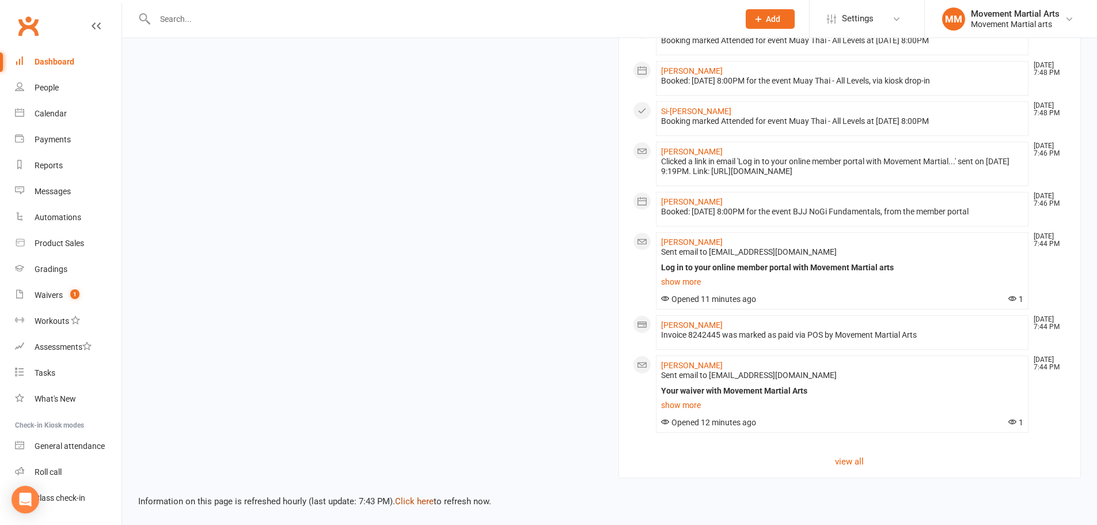
click at [409, 498] on link "Click here" at bounding box center [414, 501] width 39 height 10
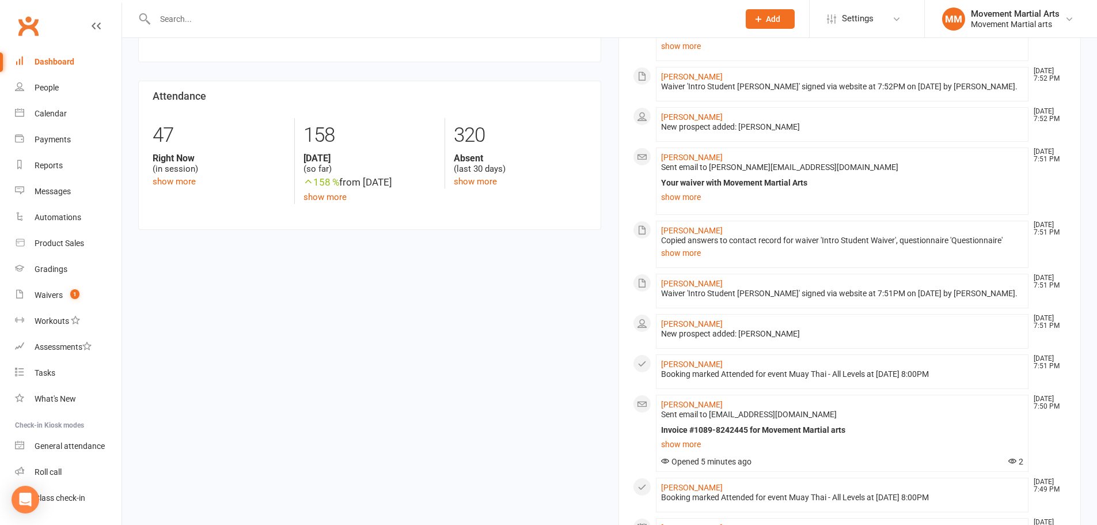
scroll to position [0, 0]
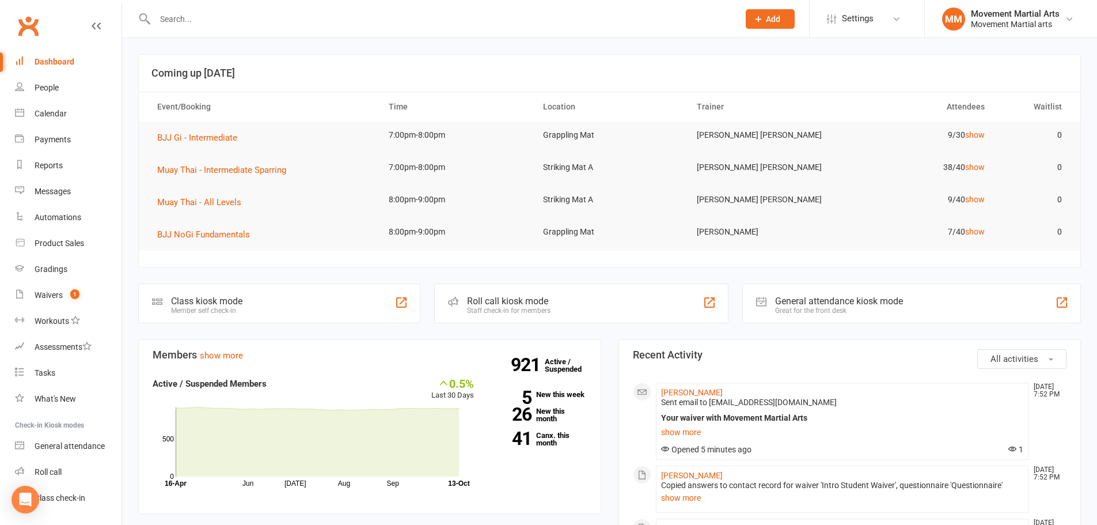
click at [179, 14] on input "text" at bounding box center [440, 19] width 579 height 16
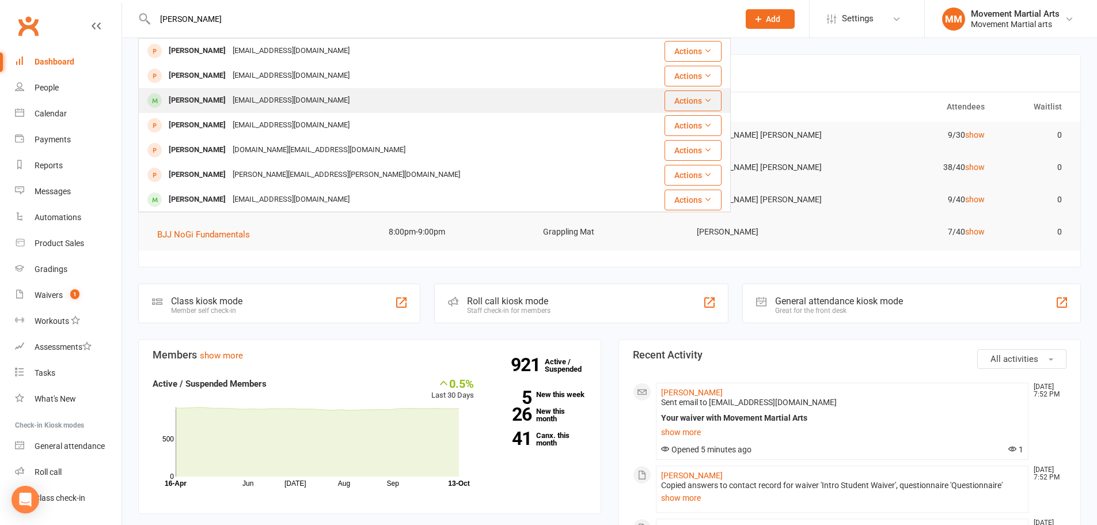
type input "aram"
click at [258, 94] on div "Keshishianaram2@gmail.com" at bounding box center [291, 100] width 124 height 17
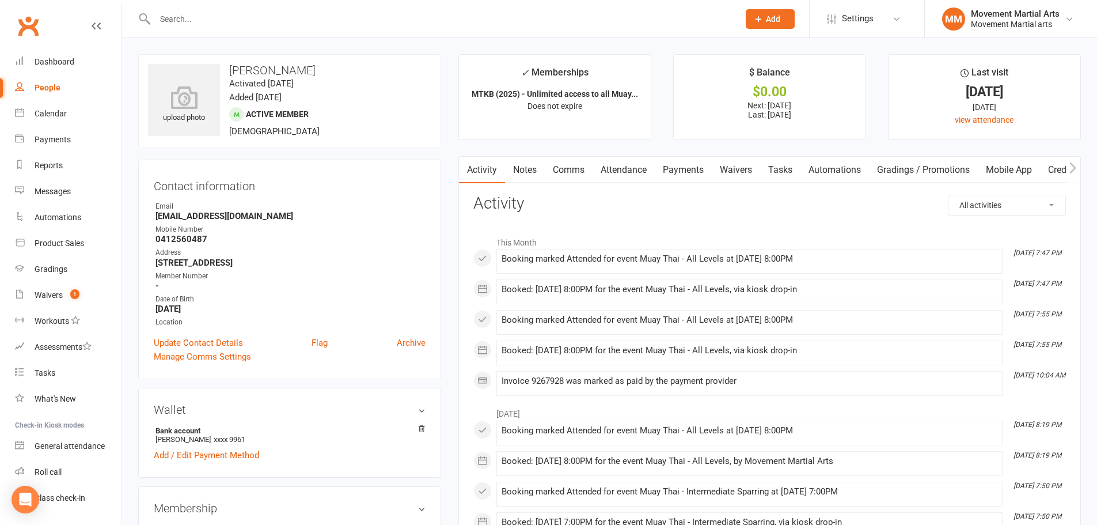
click at [669, 175] on link "Payments" at bounding box center [683, 170] width 57 height 26
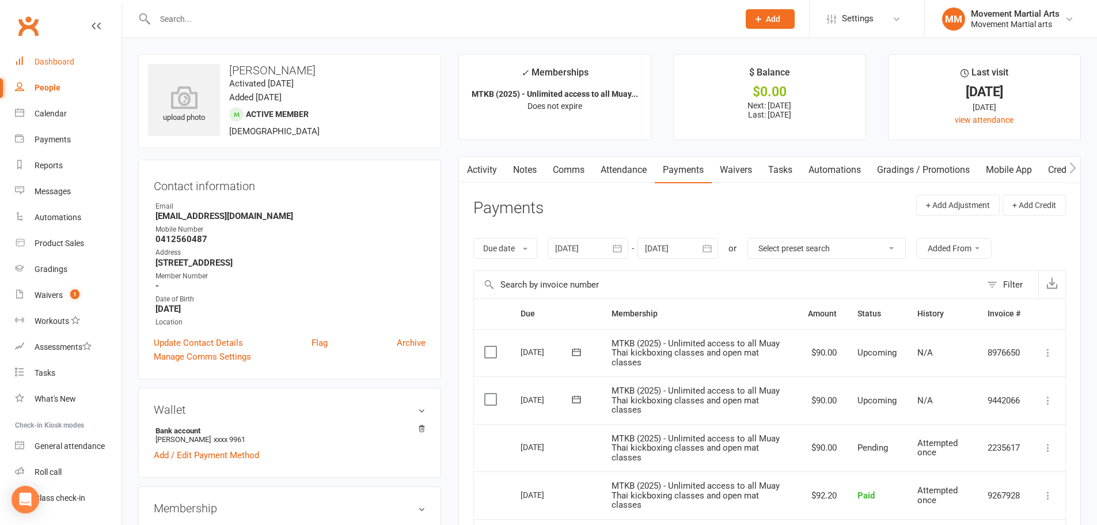
click at [72, 66] on div "Dashboard" at bounding box center [55, 61] width 40 height 9
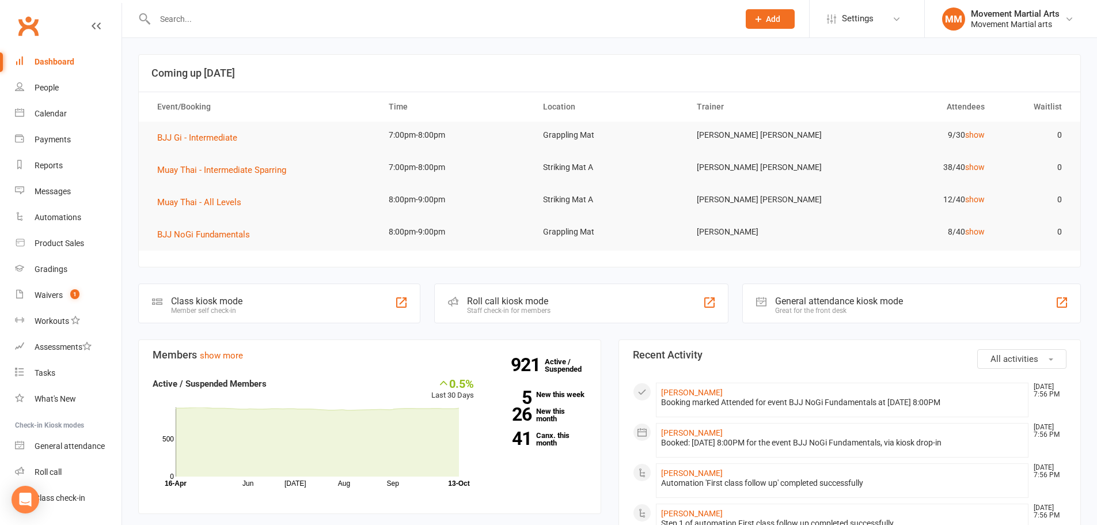
click at [196, 12] on input "text" at bounding box center [440, 19] width 579 height 16
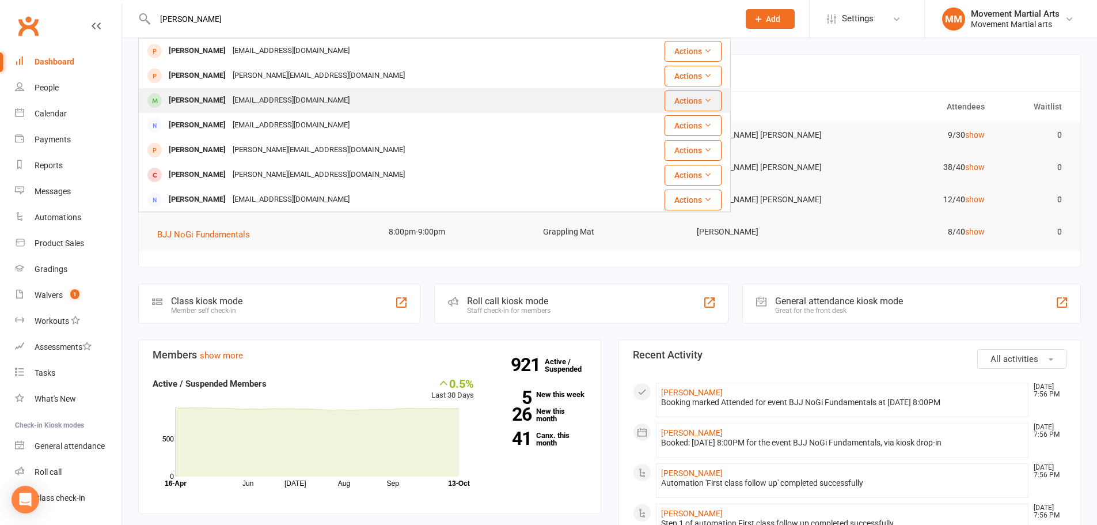
type input "bonnie"
click at [229, 94] on div "bonniemo02@gmail.com" at bounding box center [291, 100] width 124 height 17
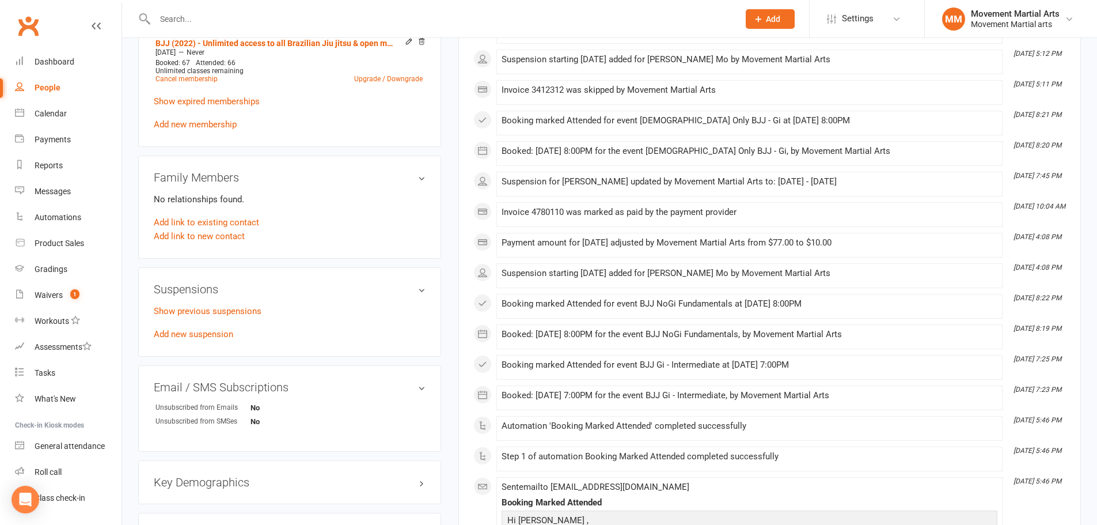
scroll to position [537, 0]
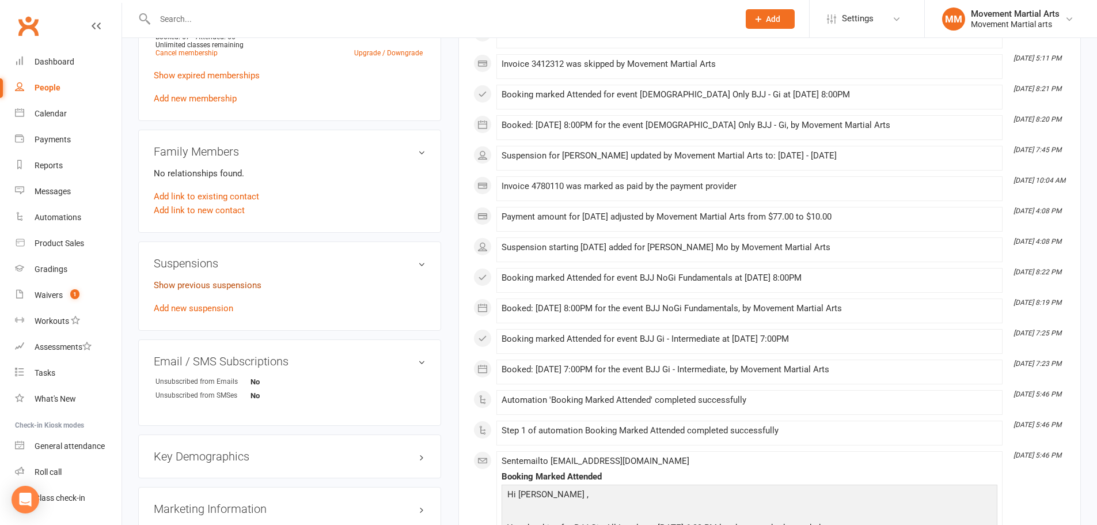
click at [221, 285] on link "Show previous suspensions" at bounding box center [208, 285] width 108 height 10
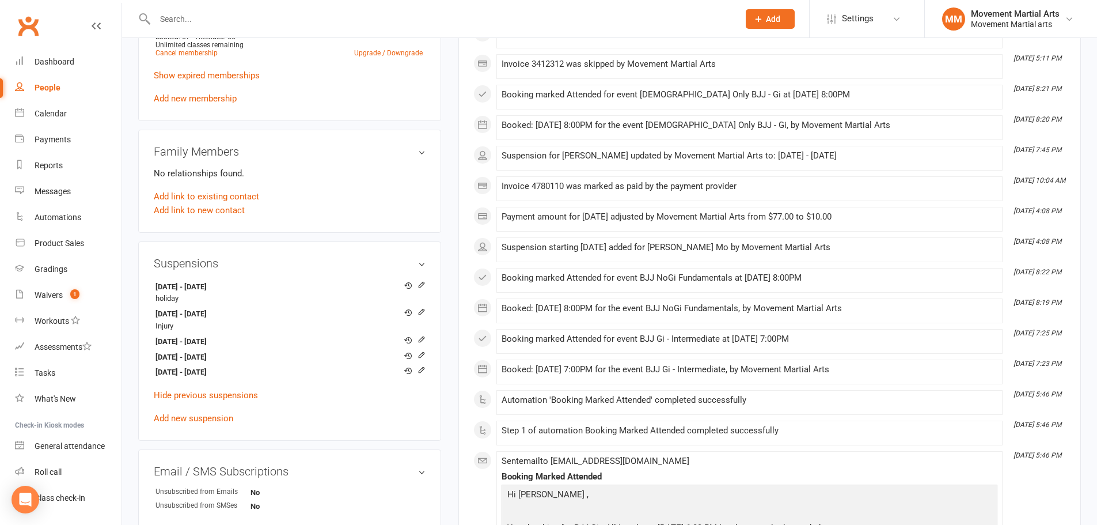
click at [262, 16] on input "text" at bounding box center [440, 19] width 579 height 16
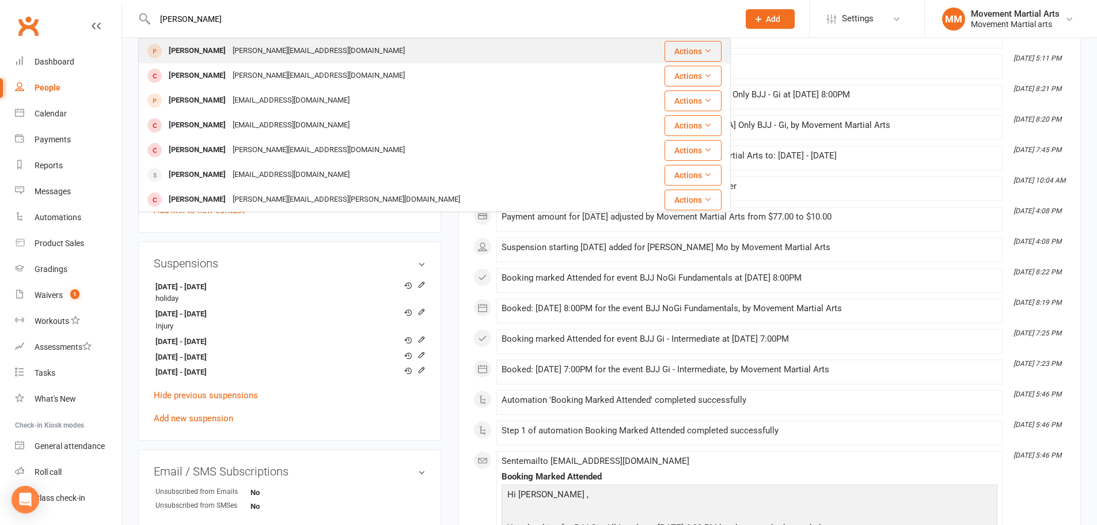
type input "aaron alexander"
click at [297, 50] on div "aaron.alex1980@gmail.com" at bounding box center [318, 51] width 179 height 17
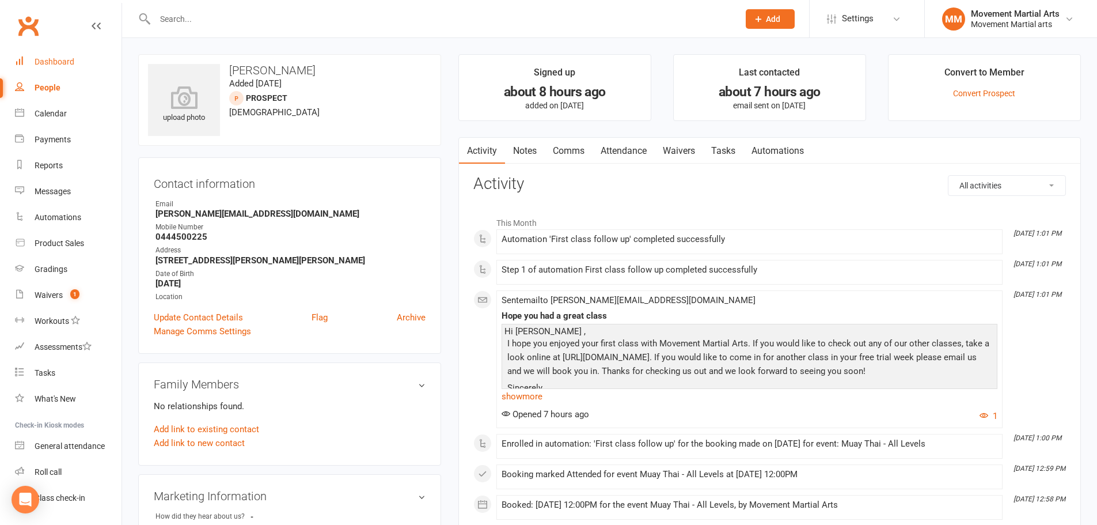
click at [100, 60] on link "Dashboard" at bounding box center [68, 62] width 107 height 26
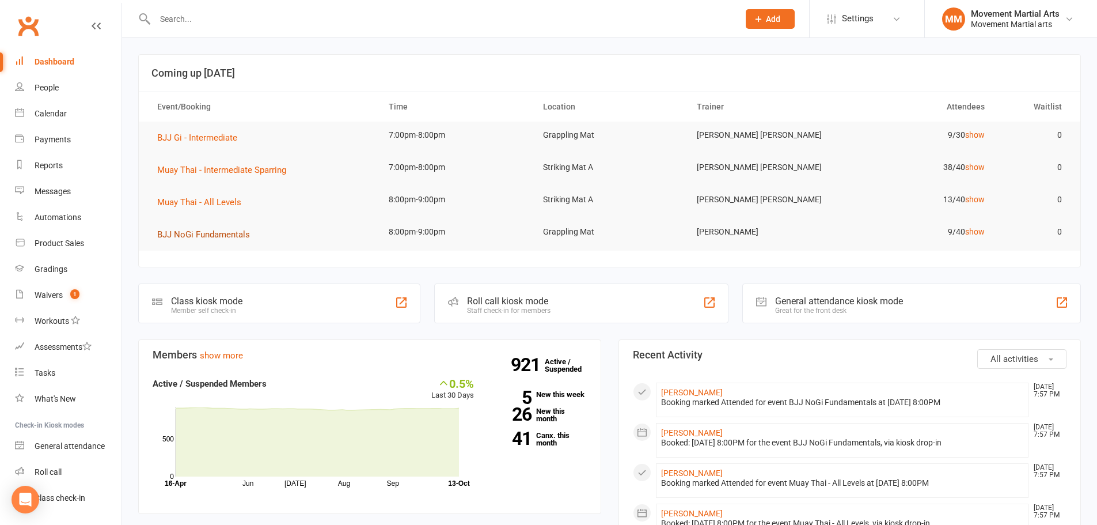
click at [222, 232] on span "BJJ NoGi Fundamentals" at bounding box center [203, 234] width 93 height 10
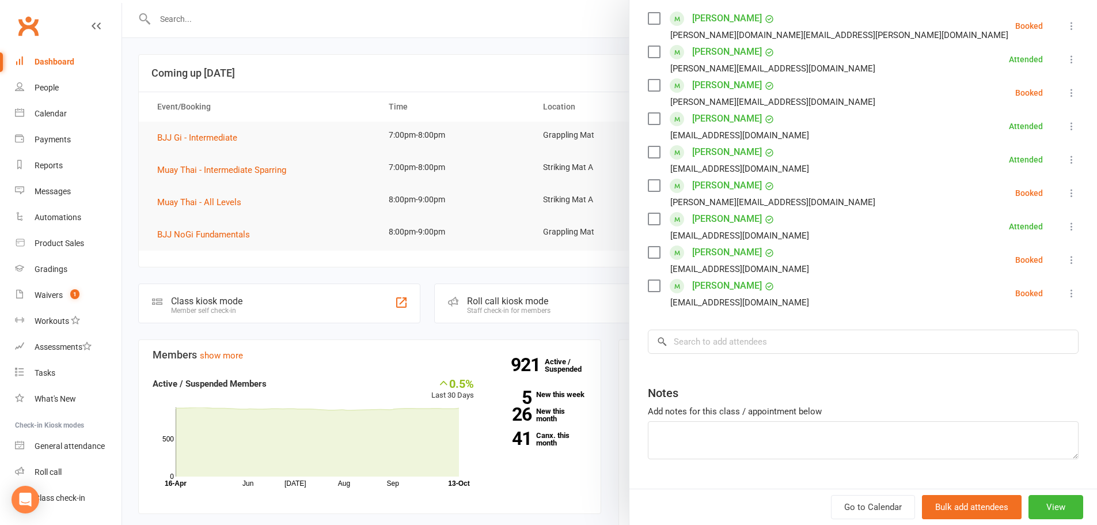
scroll to position [233, 0]
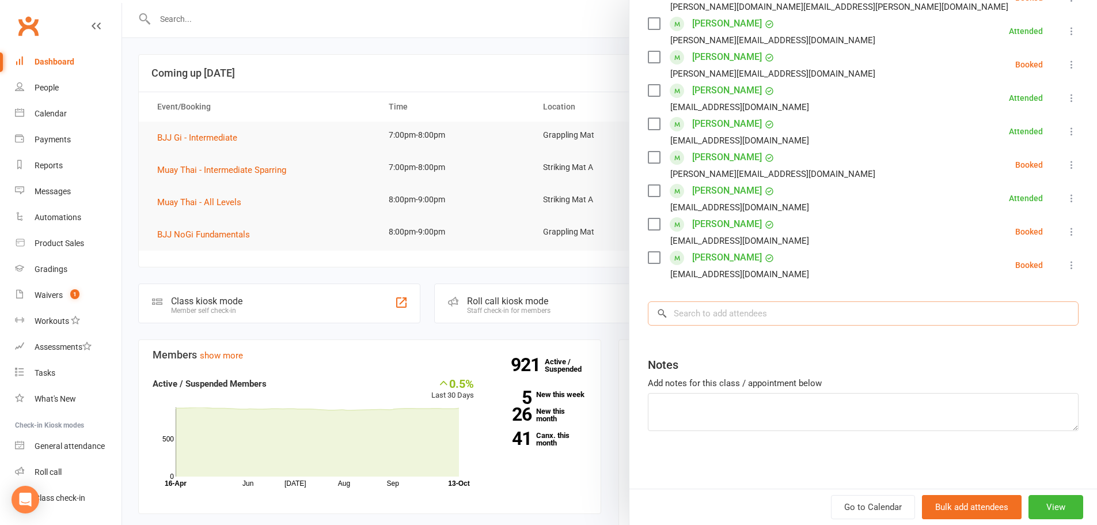
click at [780, 320] on input "search" at bounding box center [863, 313] width 431 height 24
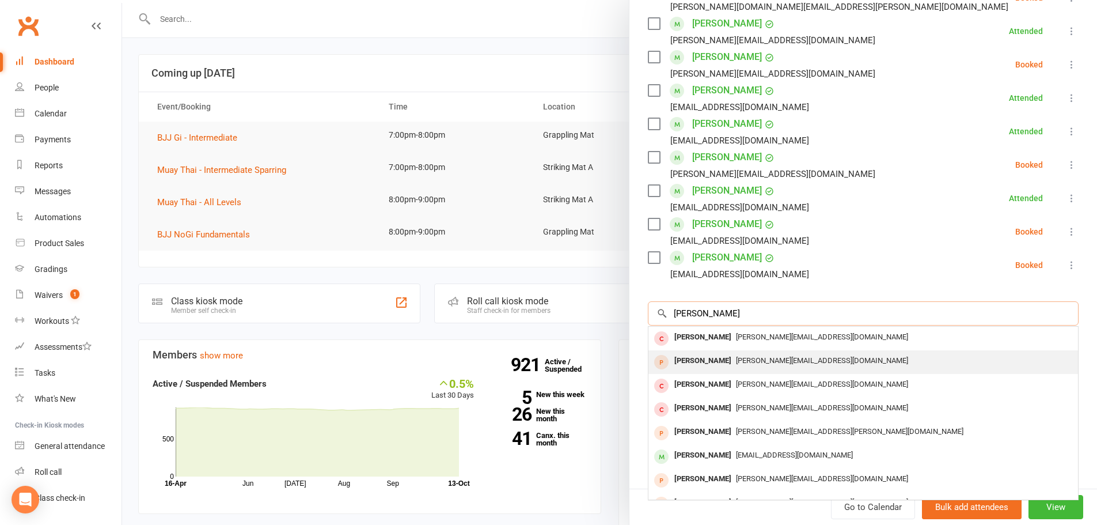
type input "aaron alex"
click at [764, 361] on span "aaron.alex1980@gmail.com" at bounding box center [822, 360] width 172 height 9
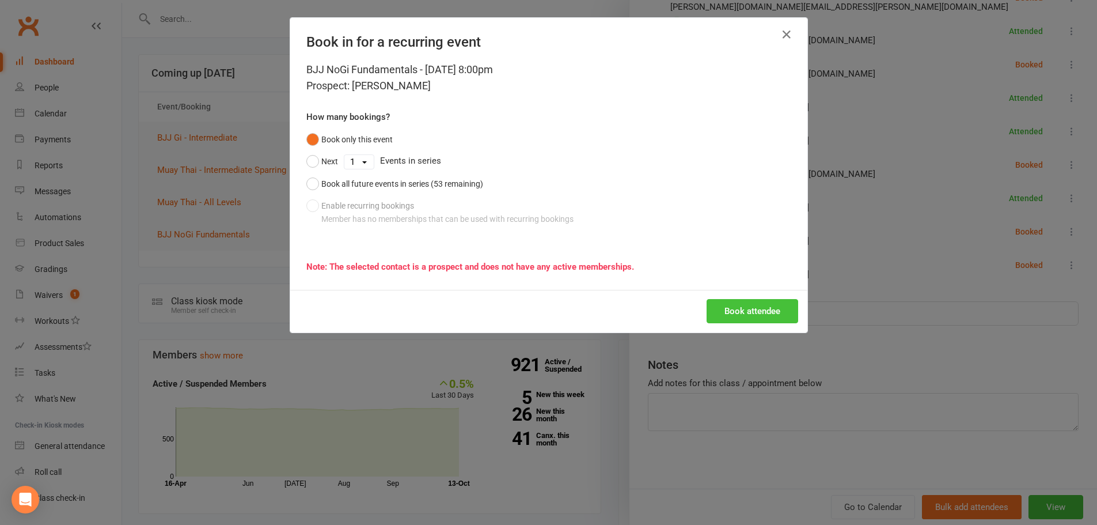
click at [738, 307] on button "Book attendee" at bounding box center [753, 311] width 92 height 24
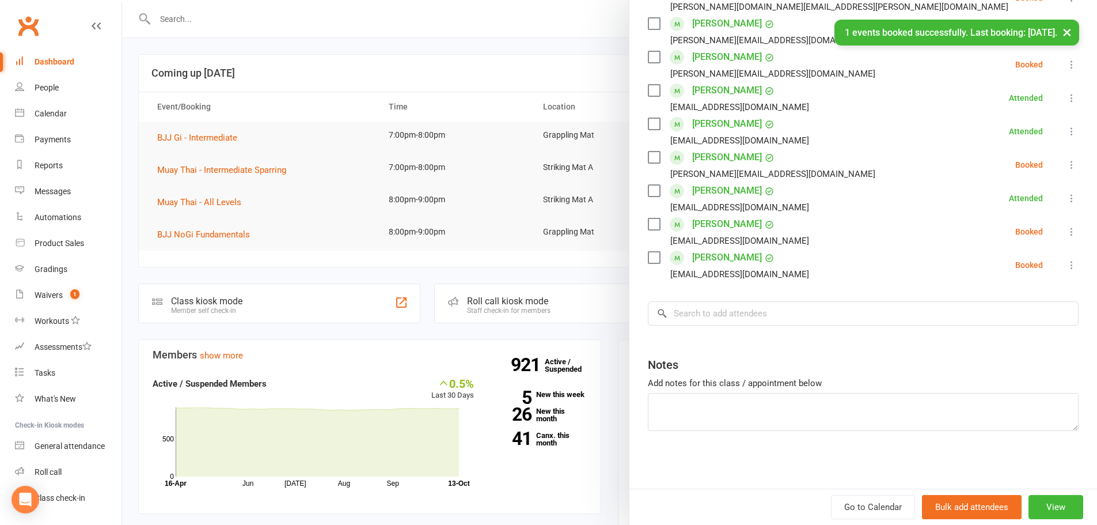
scroll to position [0, 0]
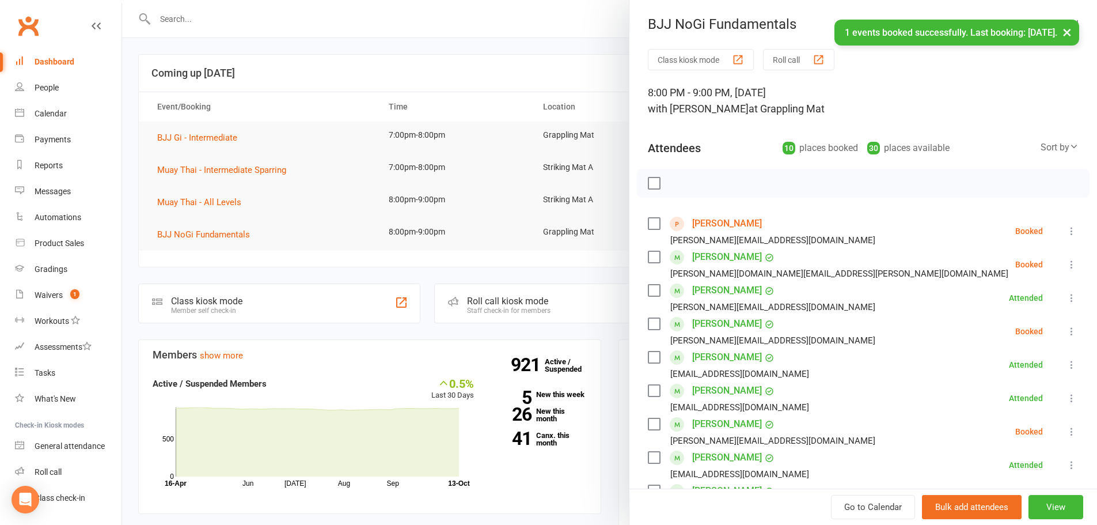
click at [1066, 234] on icon at bounding box center [1072, 231] width 12 height 12
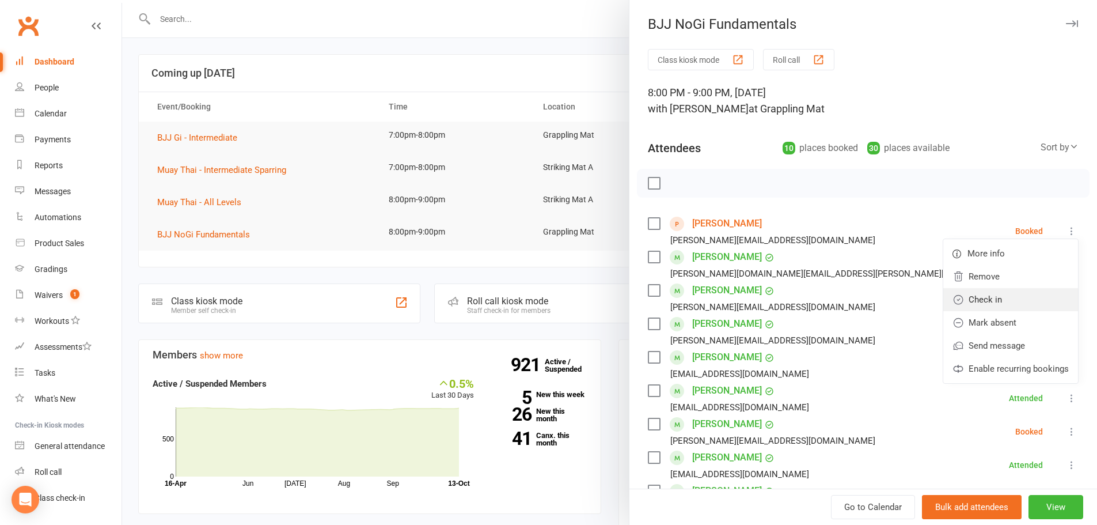
click at [1002, 301] on link "Check in" at bounding box center [1010, 299] width 135 height 23
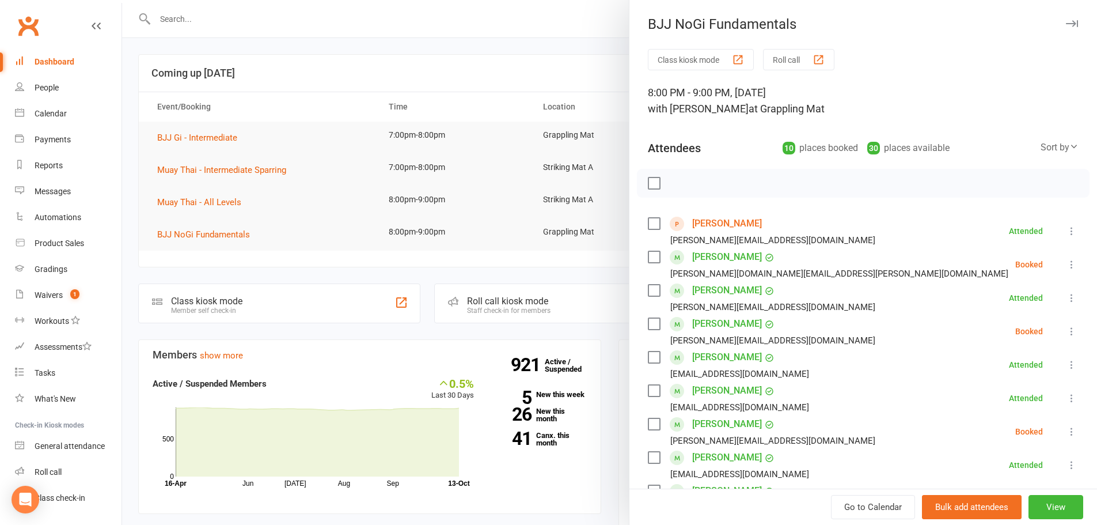
click at [481, 103] on div at bounding box center [609, 262] width 975 height 525
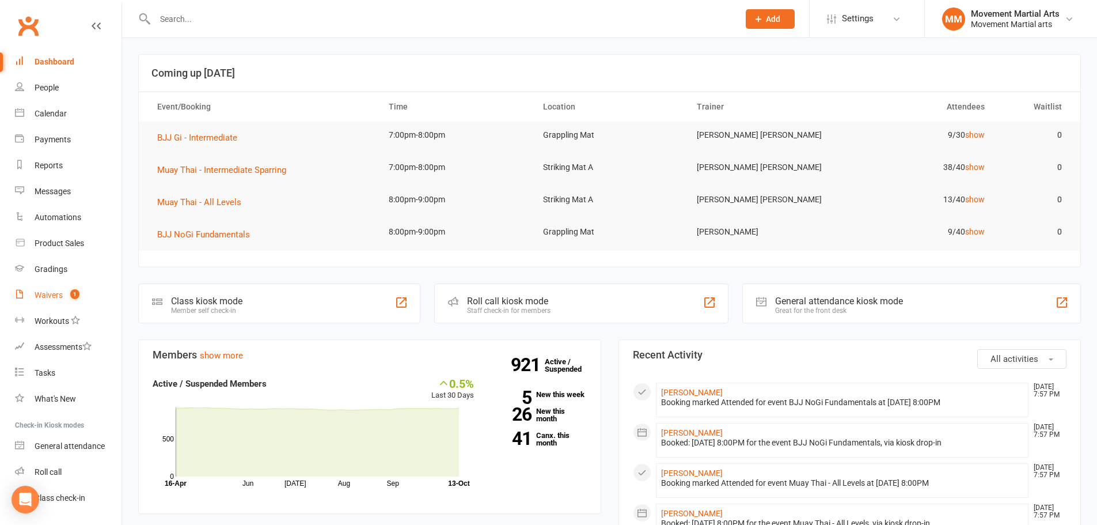
click at [90, 294] on link "Waivers 1" at bounding box center [68, 295] width 107 height 26
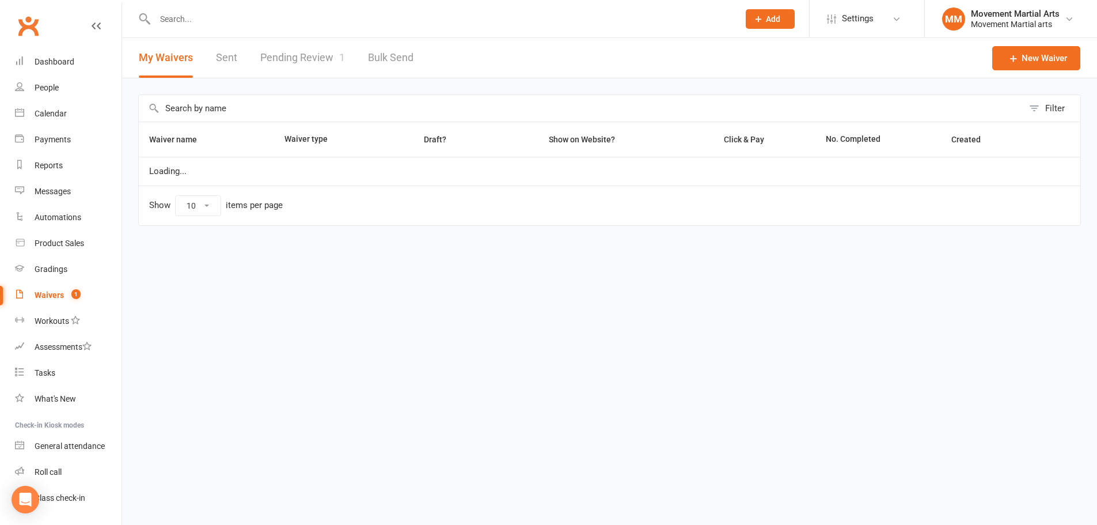
select select "100"
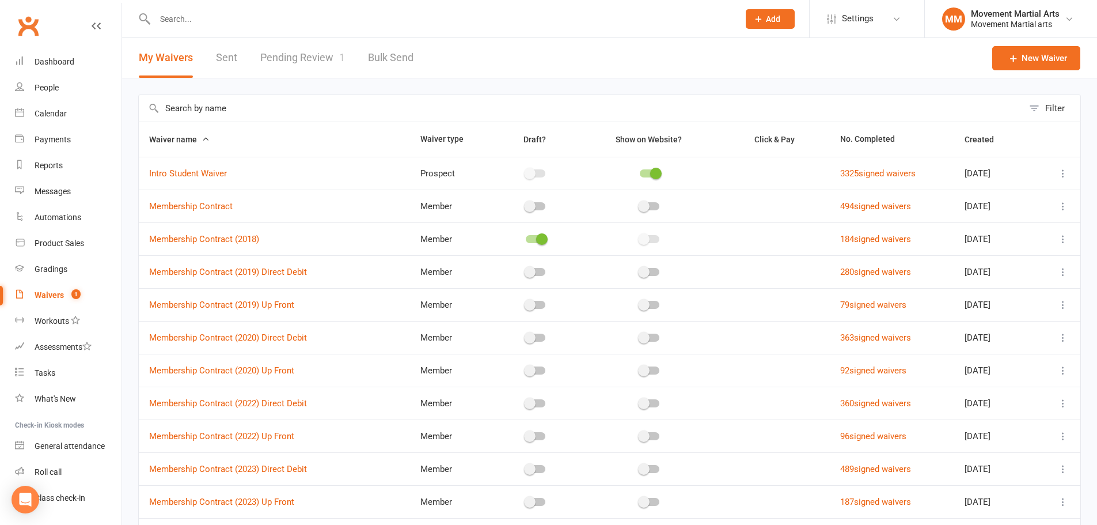
click at [237, 66] on div "My Waivers Sent Pending Review 1 Bulk Send" at bounding box center [276, 58] width 308 height 40
click at [237, 60] on div "My Waivers Sent Pending Review 1 Bulk Send" at bounding box center [276, 58] width 308 height 40
click at [232, 58] on link "Sent" at bounding box center [226, 58] width 21 height 40
select select "50"
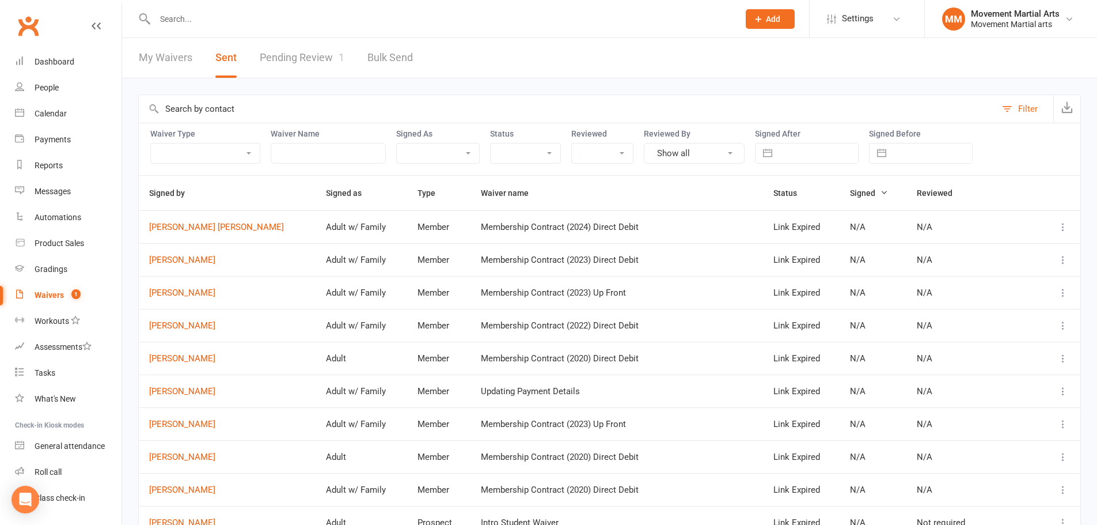
drag, startPoint x: 329, startPoint y: 17, endPoint x: 347, endPoint y: 1, distance: 23.2
click at [333, 14] on input "text" at bounding box center [440, 19] width 579 height 16
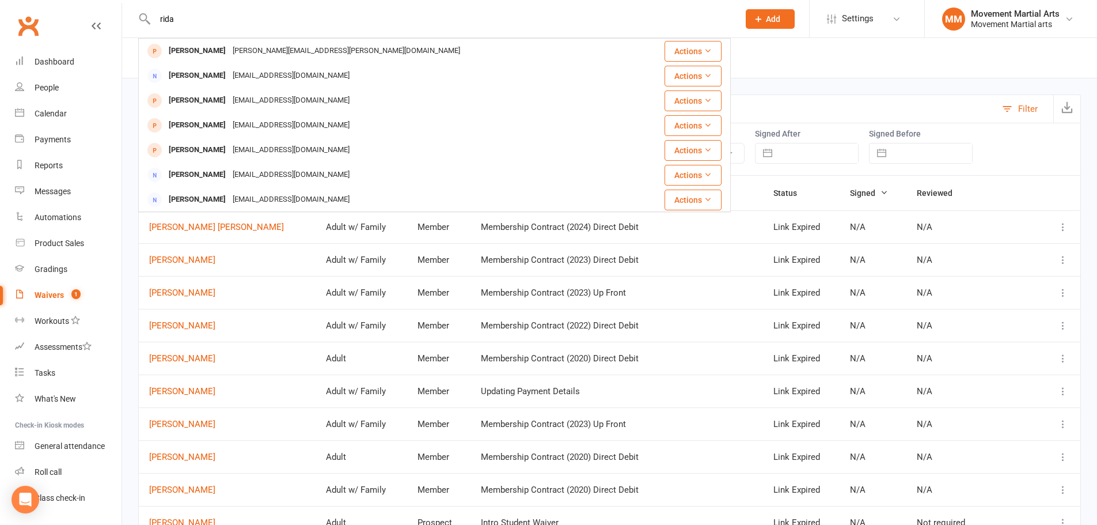
type input "rida"
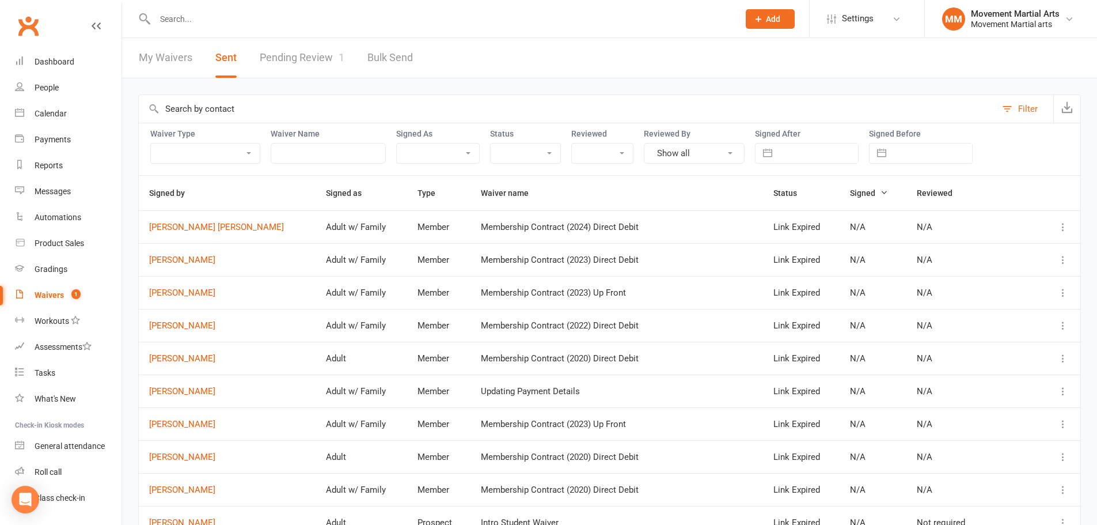
select select "8"
select select "2025"
select select "9"
select select "2025"
select select "10"
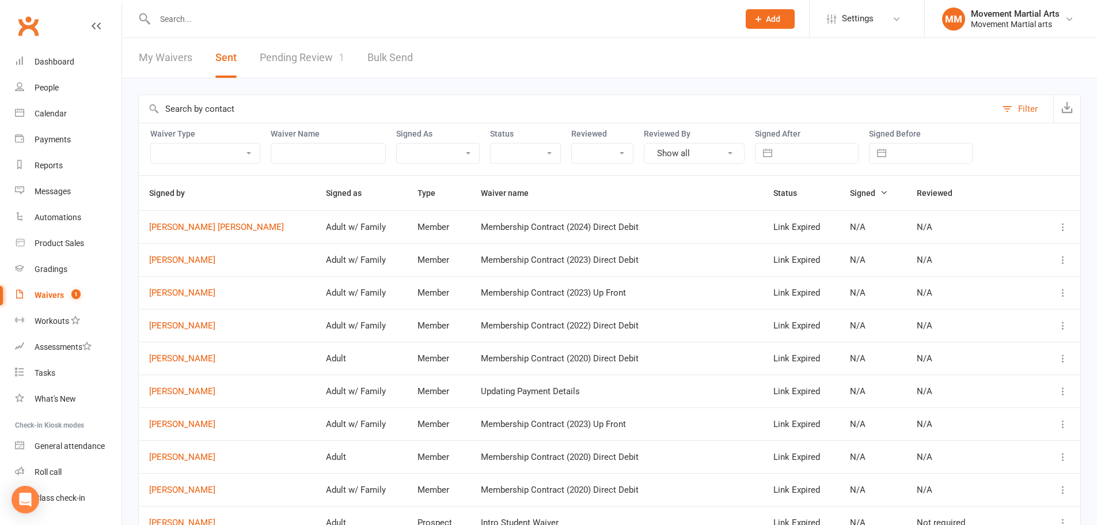
select select "2025"
click at [818, 153] on input "text" at bounding box center [818, 153] width 80 height 20
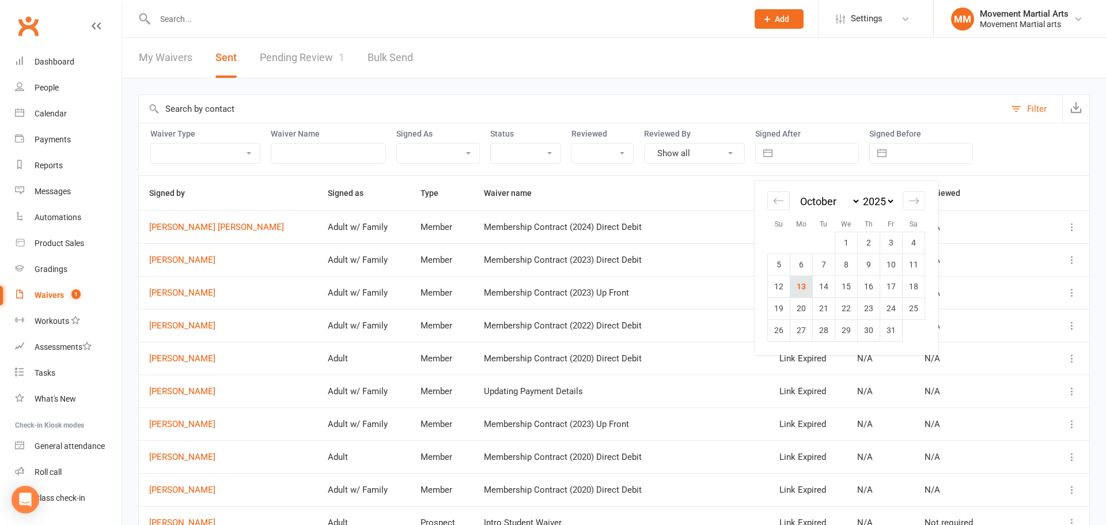
click at [807, 284] on td "13" at bounding box center [801, 286] width 22 height 22
type input "[DATE]"
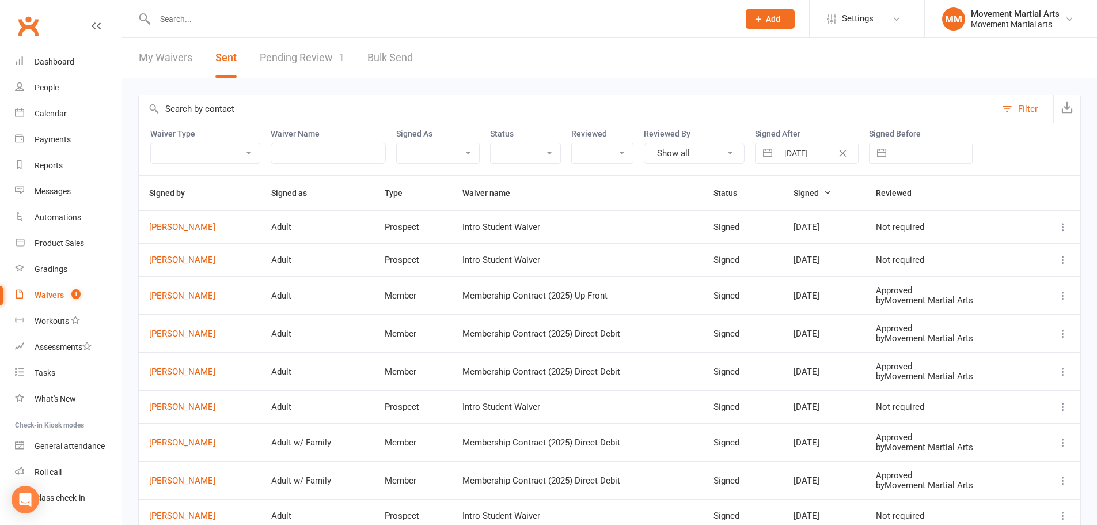
click at [841, 148] on button "Clear Date" at bounding box center [843, 153] width 20 height 14
click at [844, 149] on input "text" at bounding box center [818, 153] width 80 height 20
select select "8"
select select "2025"
select select "9"
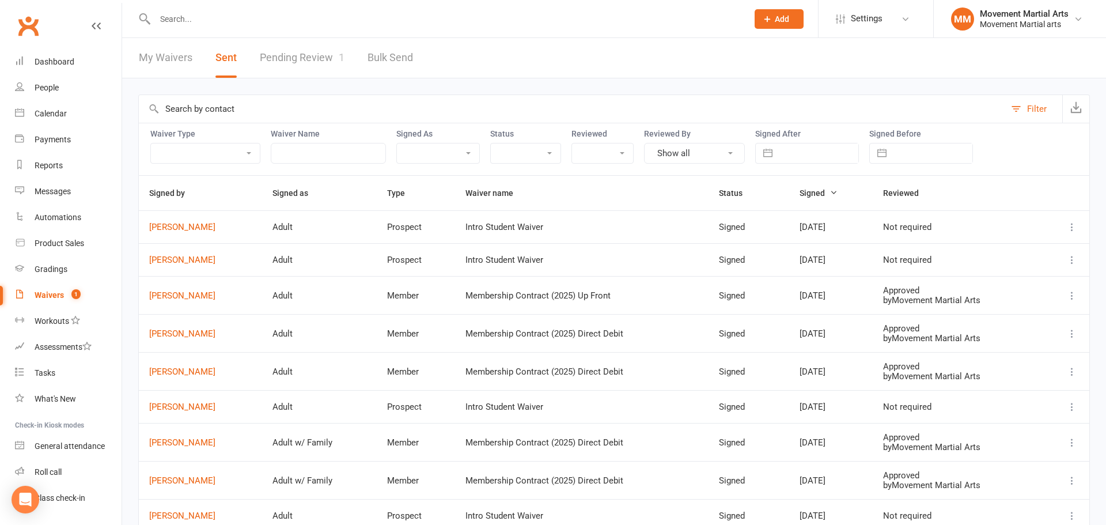
select select "2025"
select select "10"
select select "2025"
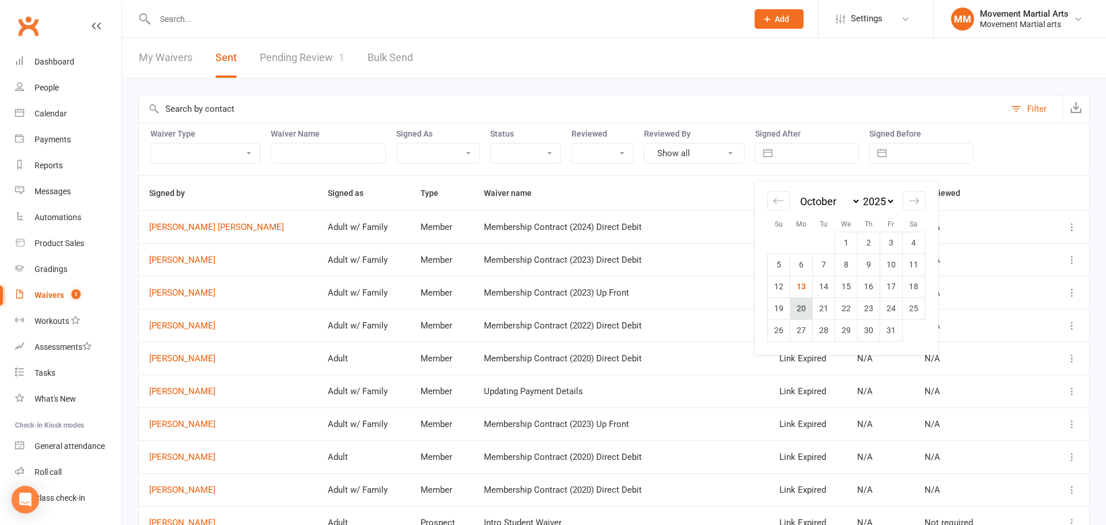
click at [798, 298] on td "20" at bounding box center [801, 308] width 22 height 22
type input "20 Oct 2025"
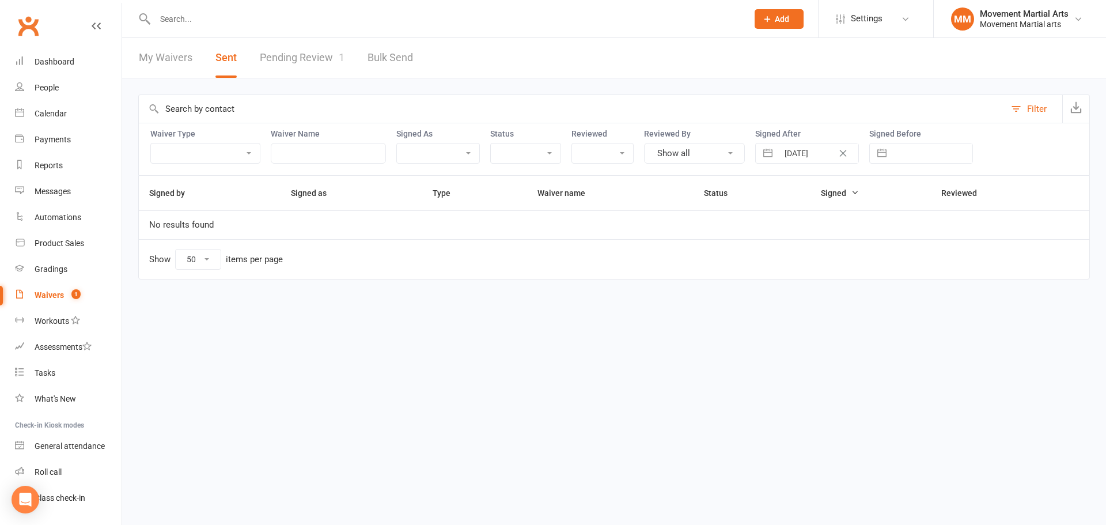
click at [837, 149] on button "Clear Date" at bounding box center [843, 153] width 20 height 14
click at [833, 150] on input "text" at bounding box center [818, 153] width 80 height 20
select select "8"
select select "2025"
select select "9"
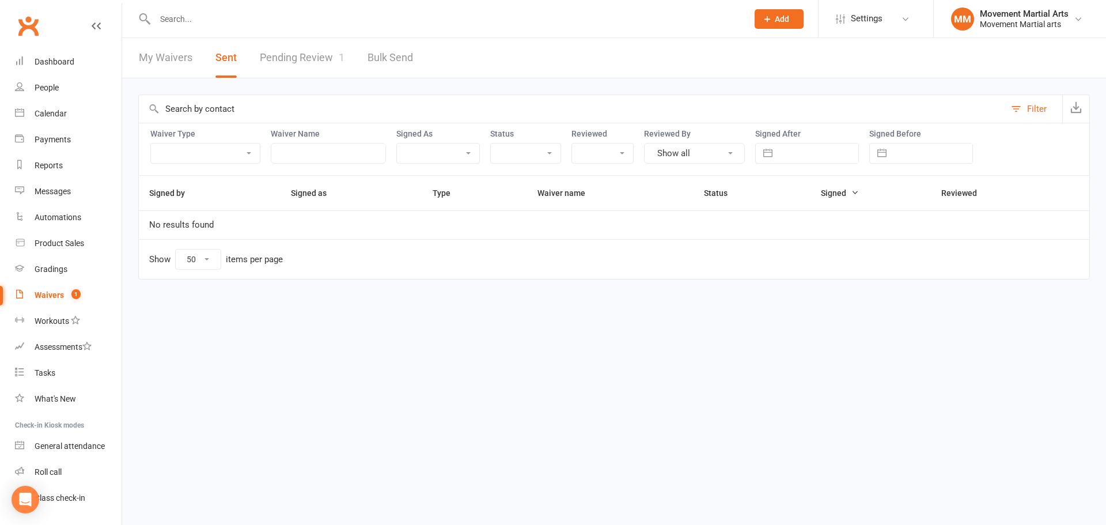
select select "2025"
select select "10"
select select "2025"
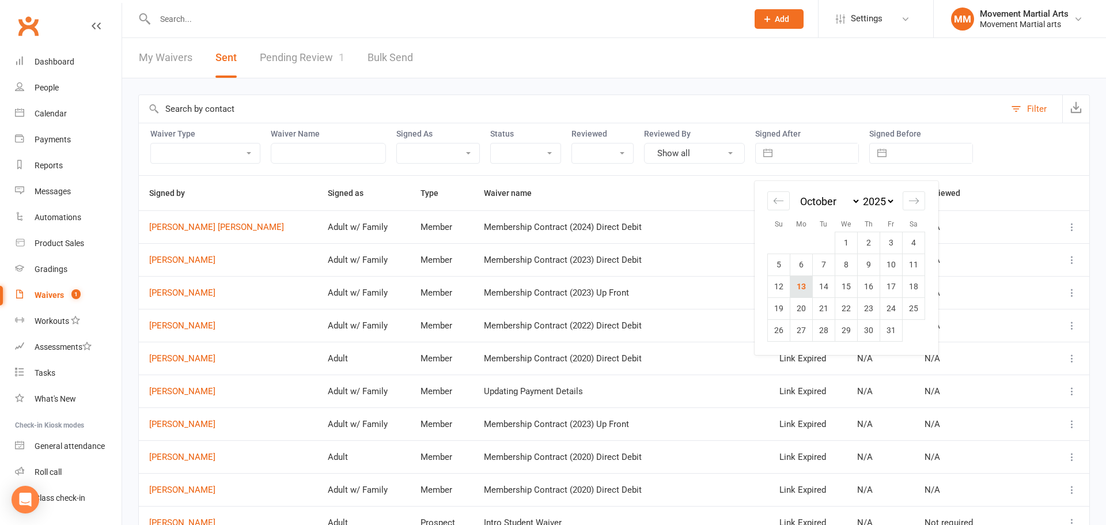
click at [803, 283] on td "13" at bounding box center [801, 286] width 22 height 22
type input "[DATE]"
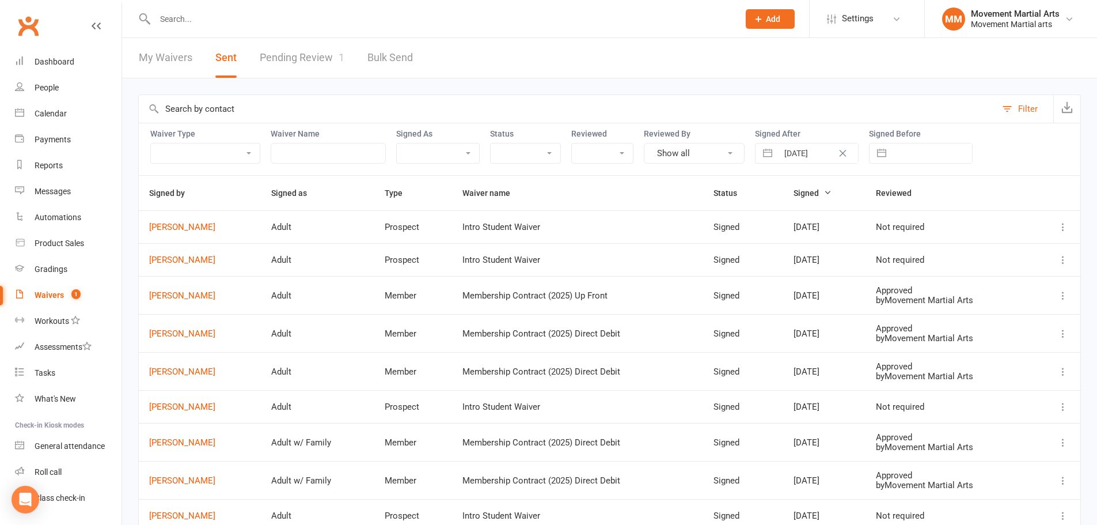
click at [840, 148] on button "Clear Date" at bounding box center [843, 153] width 20 height 14
click at [839, 150] on input "text" at bounding box center [818, 153] width 80 height 20
select select "8"
select select "2025"
select select "9"
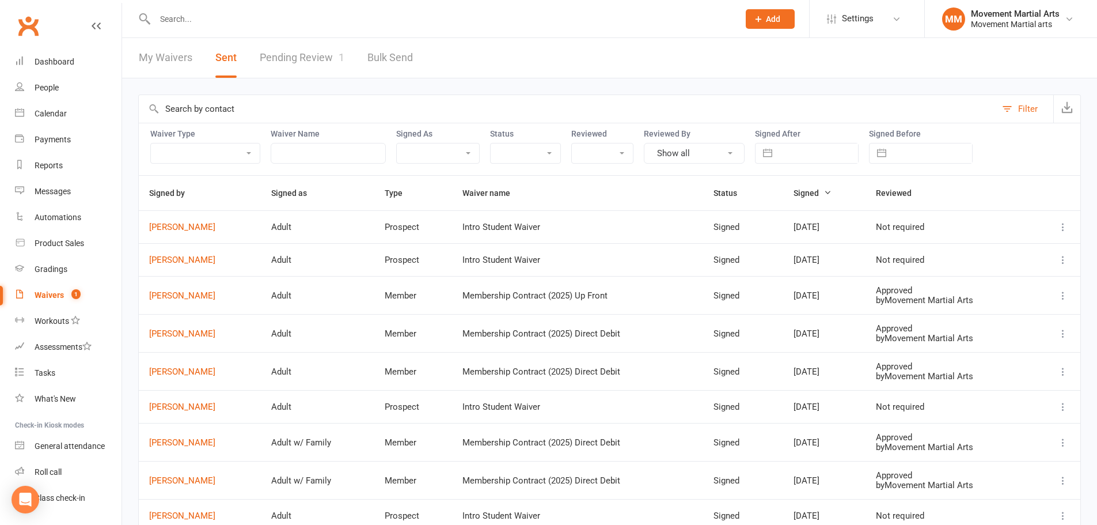
select select "2025"
select select "10"
select select "2025"
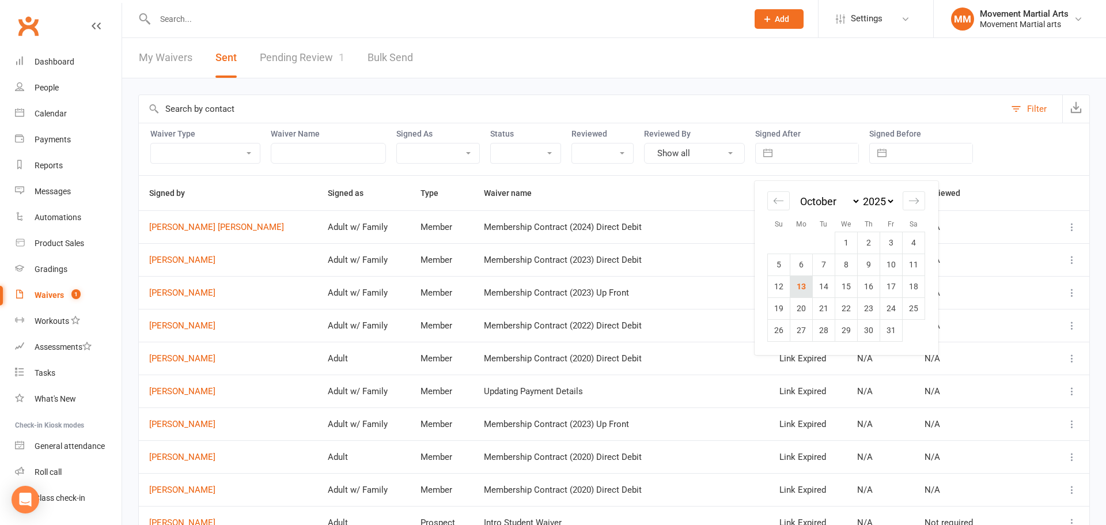
click at [803, 280] on td "13" at bounding box center [801, 286] width 22 height 22
type input "13 Oct 2025"
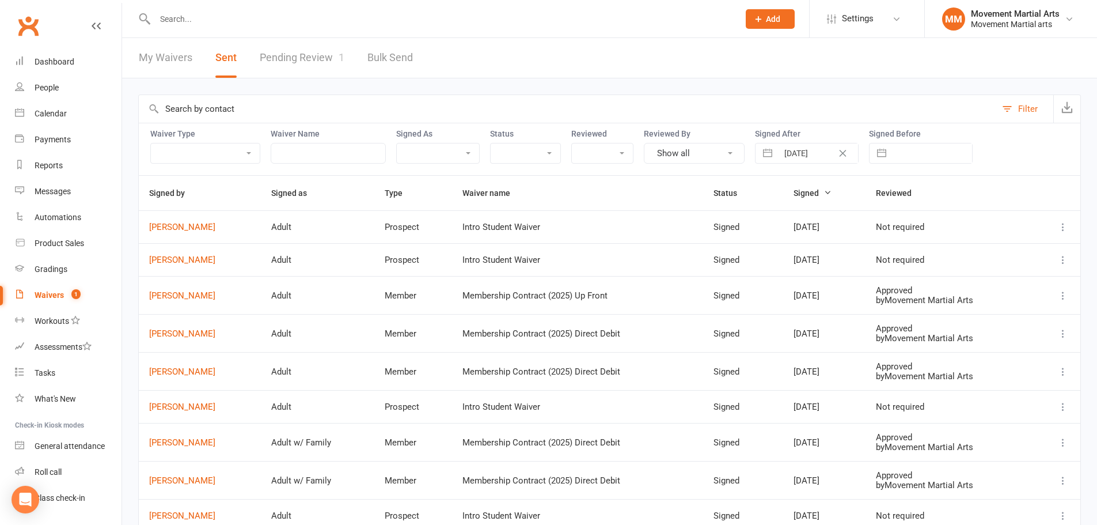
click at [842, 150] on icon "Clear Date" at bounding box center [842, 153] width 9 height 7
click at [842, 150] on input "text" at bounding box center [818, 153] width 80 height 20
select select "8"
select select "2025"
select select "9"
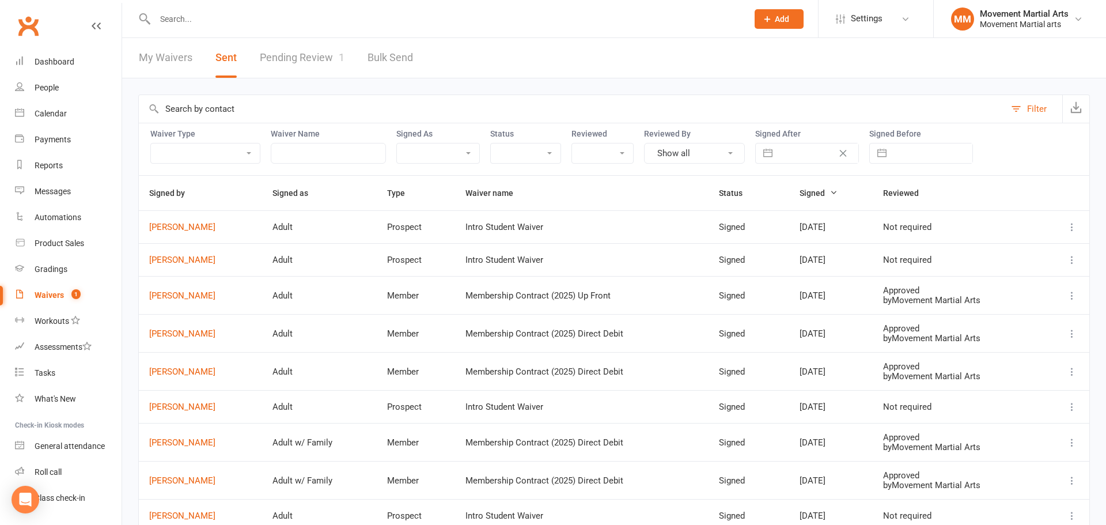
select select "2025"
select select "10"
select select "2025"
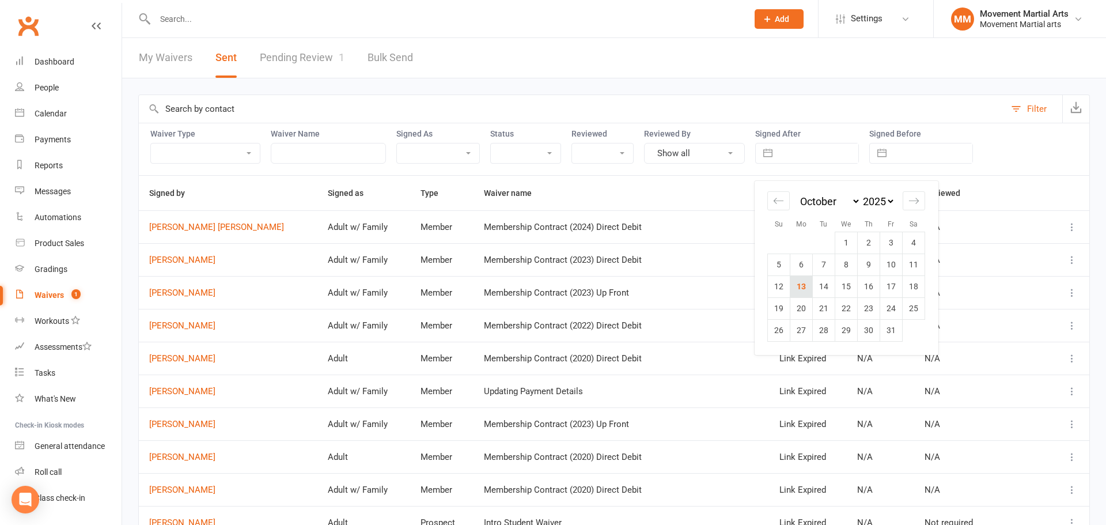
click at [799, 285] on td "13" at bounding box center [801, 286] width 22 height 22
type input "[DATE]"
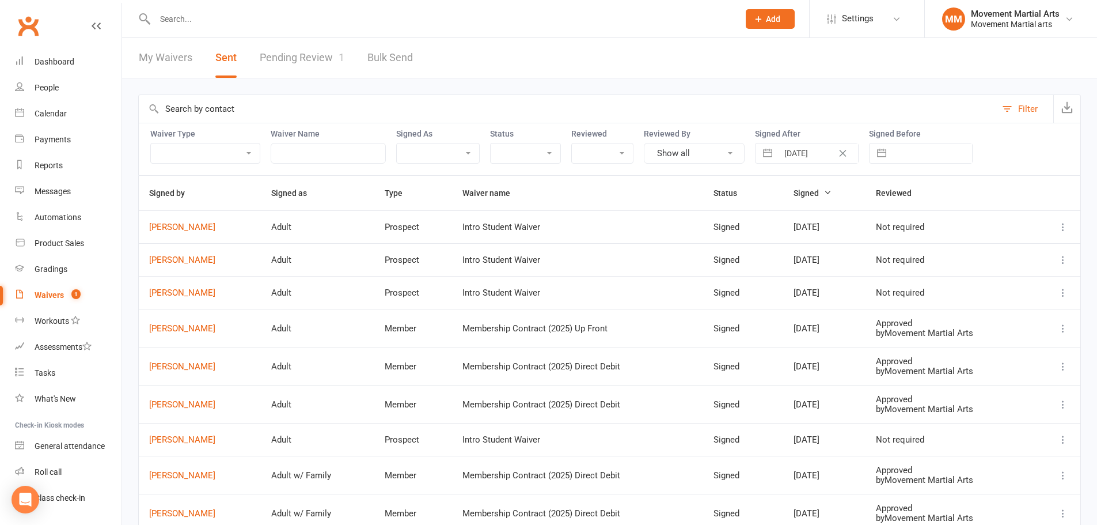
click at [1057, 222] on button at bounding box center [1063, 227] width 14 height 14
click at [984, 249] on link "Preview" at bounding box center [1004, 249] width 114 height 23
click at [94, 63] on link "Dashboard" at bounding box center [68, 62] width 107 height 26
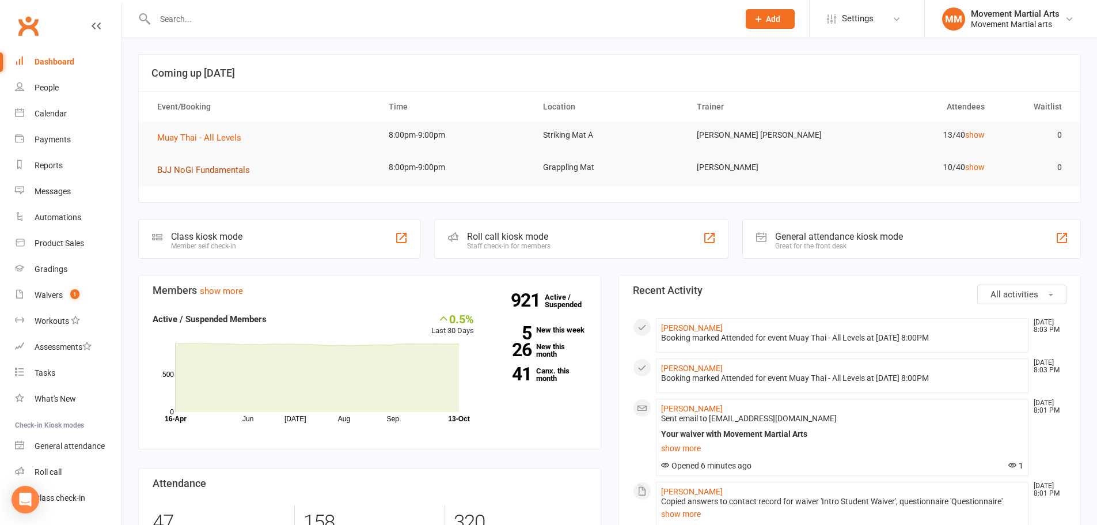
click at [220, 174] on span "BJJ NoGi Fundamentals" at bounding box center [203, 170] width 93 height 10
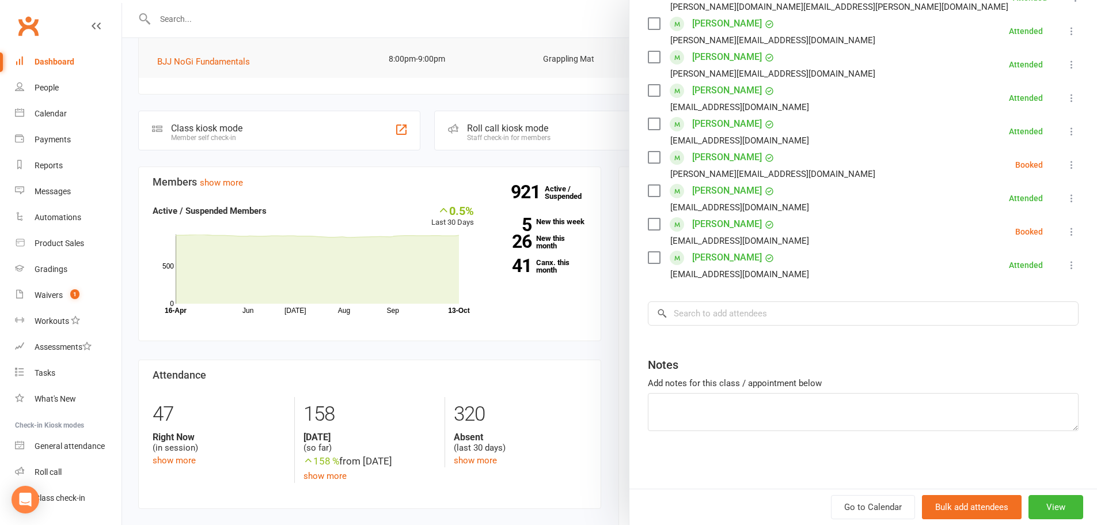
scroll to position [134, 0]
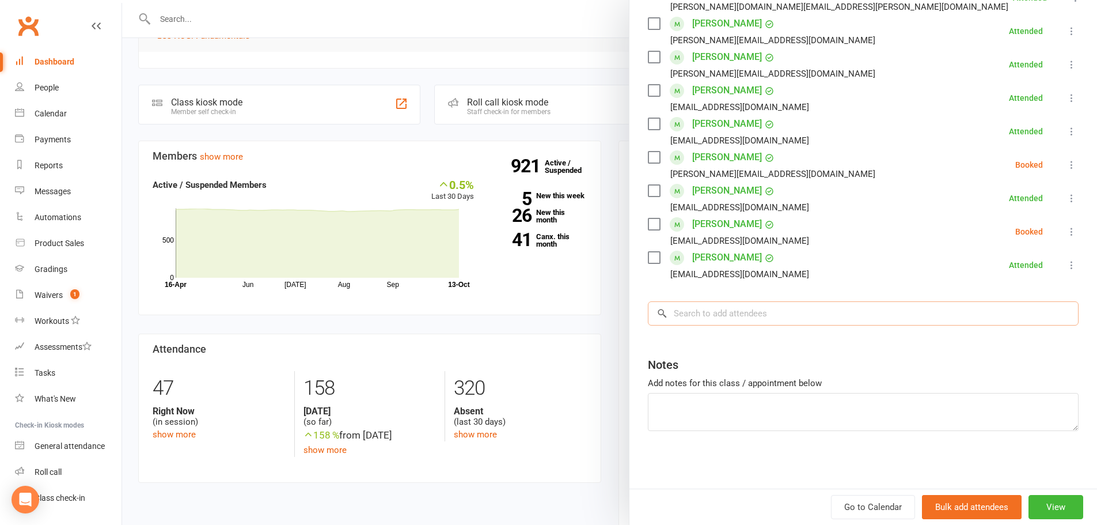
click at [742, 313] on input "search" at bounding box center [863, 313] width 431 height 24
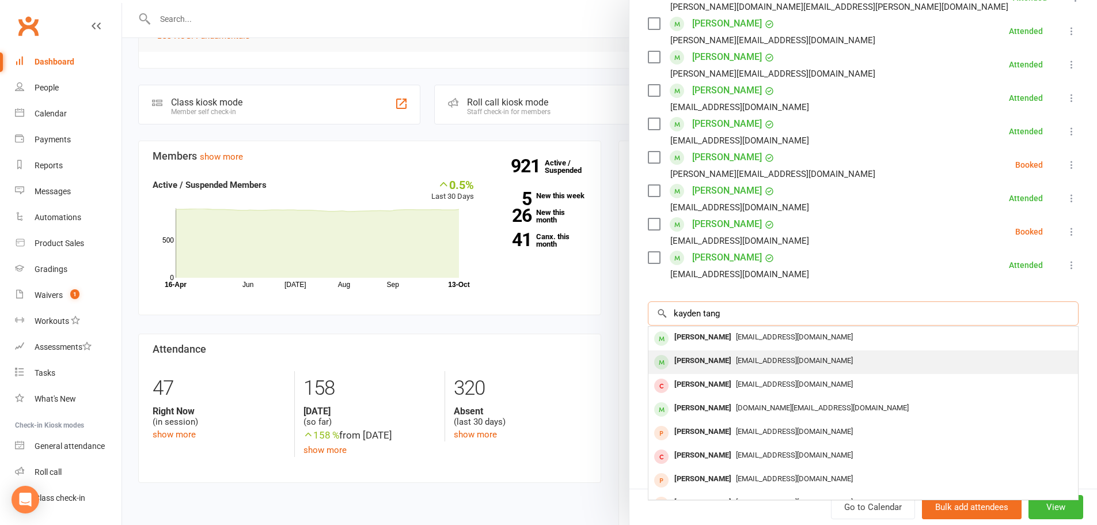
type input "kayden tang"
click at [736, 356] on span "caydenmatthewtan@gmail.com" at bounding box center [794, 360] width 117 height 9
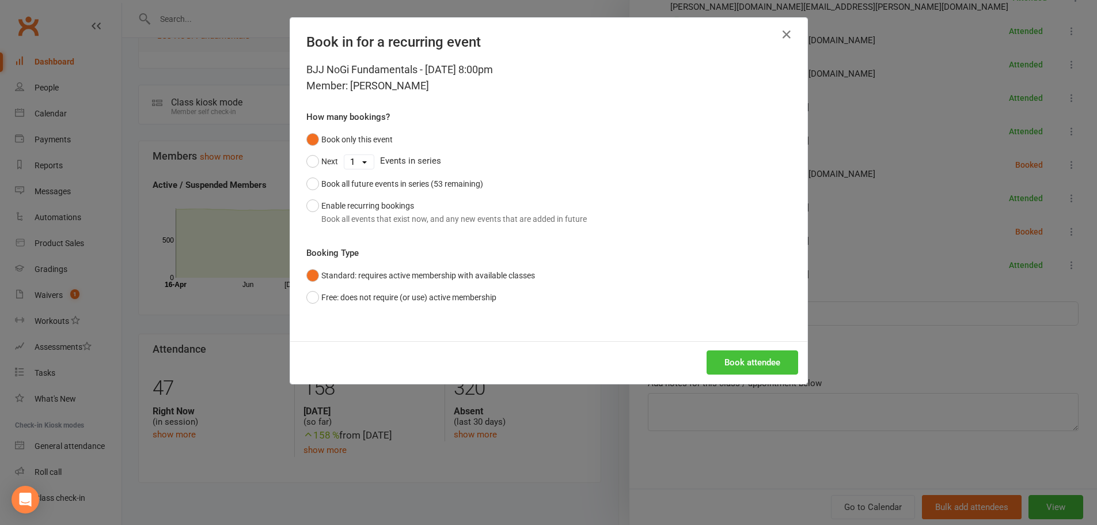
click at [758, 362] on button "Book attendee" at bounding box center [753, 362] width 92 height 24
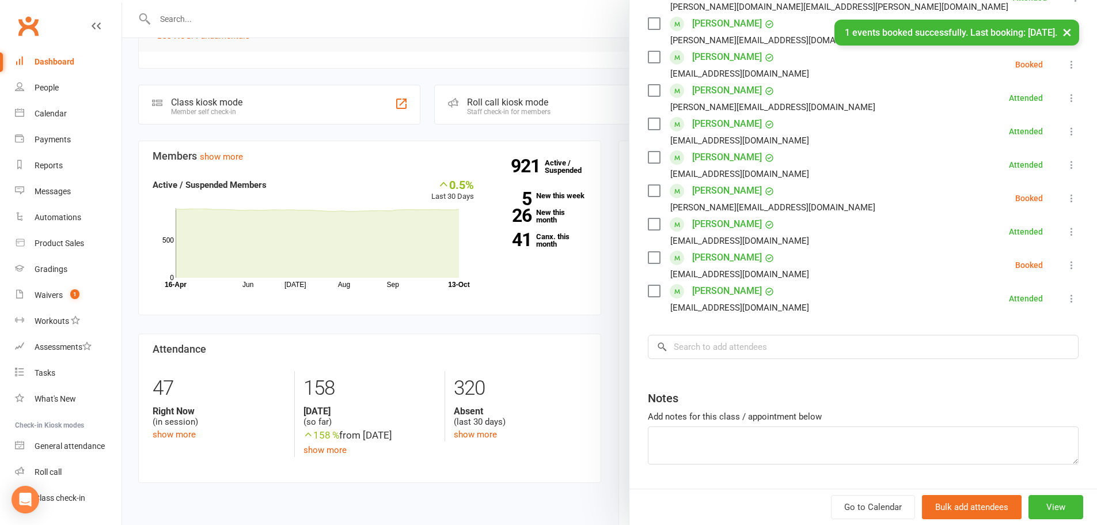
scroll to position [0, 0]
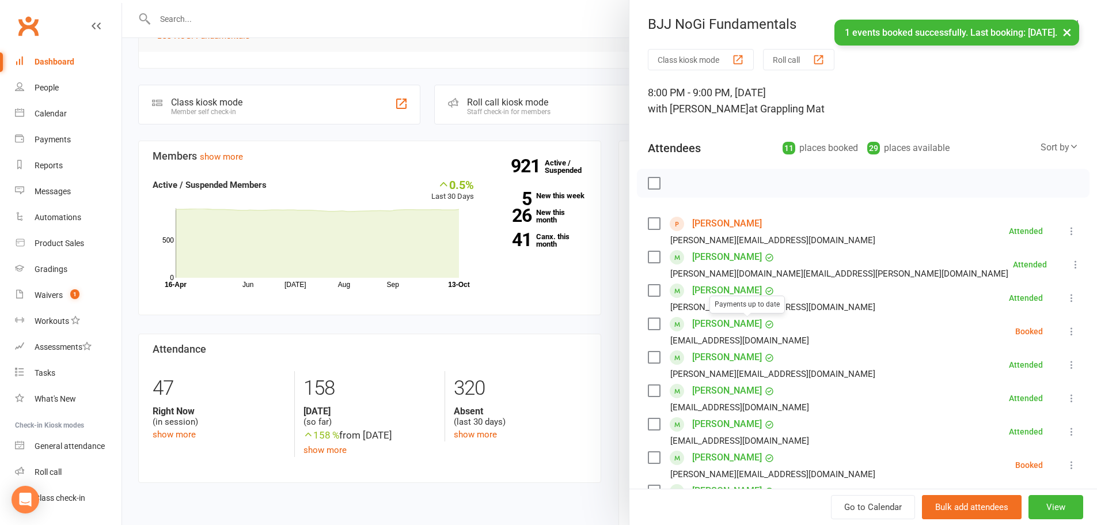
click at [712, 324] on link "Cayden Tan" at bounding box center [727, 323] width 70 height 18
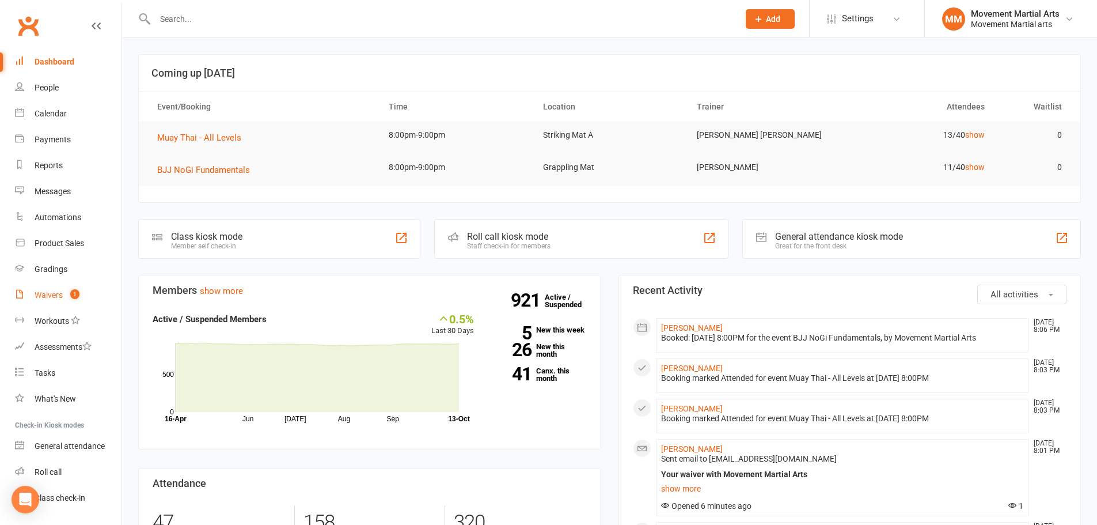
click at [75, 290] on span "1" at bounding box center [74, 294] width 9 height 10
select select "100"
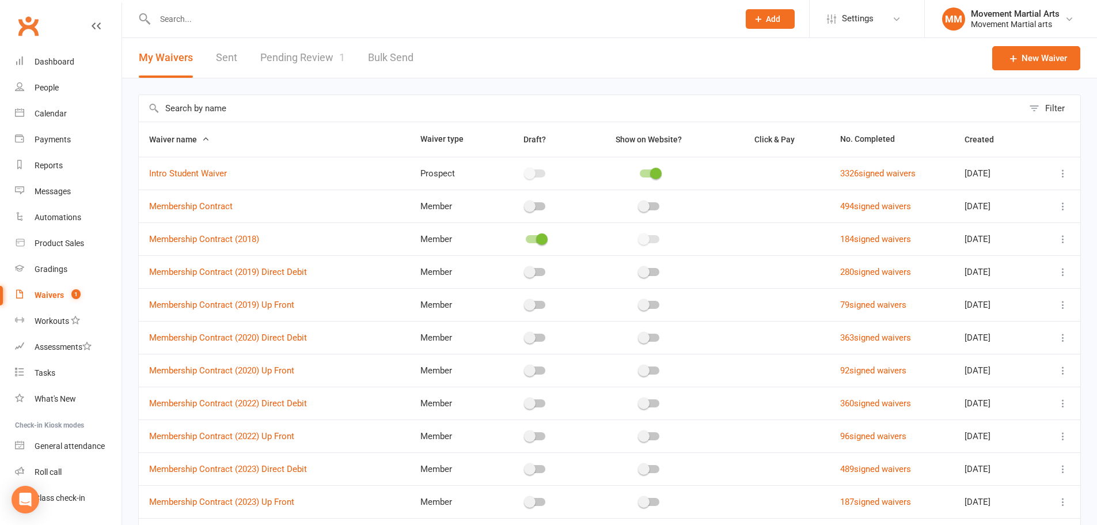
click at [227, 56] on link "Sent" at bounding box center [226, 58] width 21 height 40
select select "50"
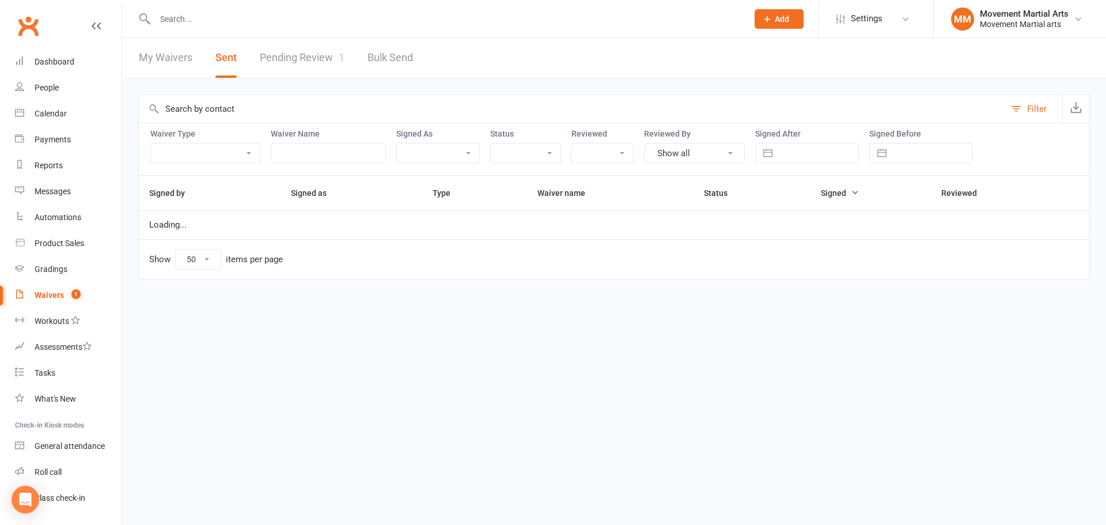
click at [807, 150] on input "text" at bounding box center [818, 153] width 80 height 20
select select "8"
select select "2025"
select select "9"
select select "2025"
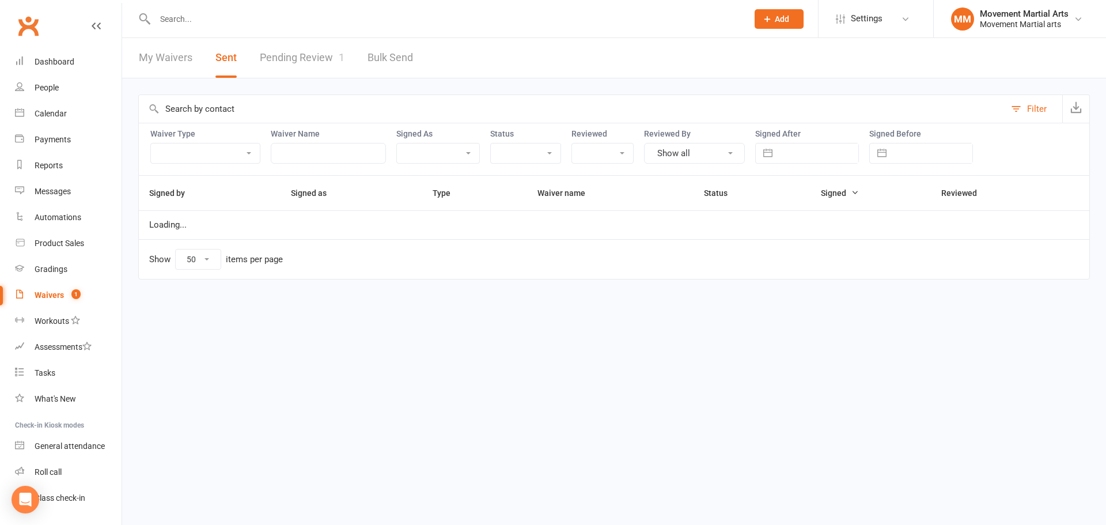
select select "10"
select select "2025"
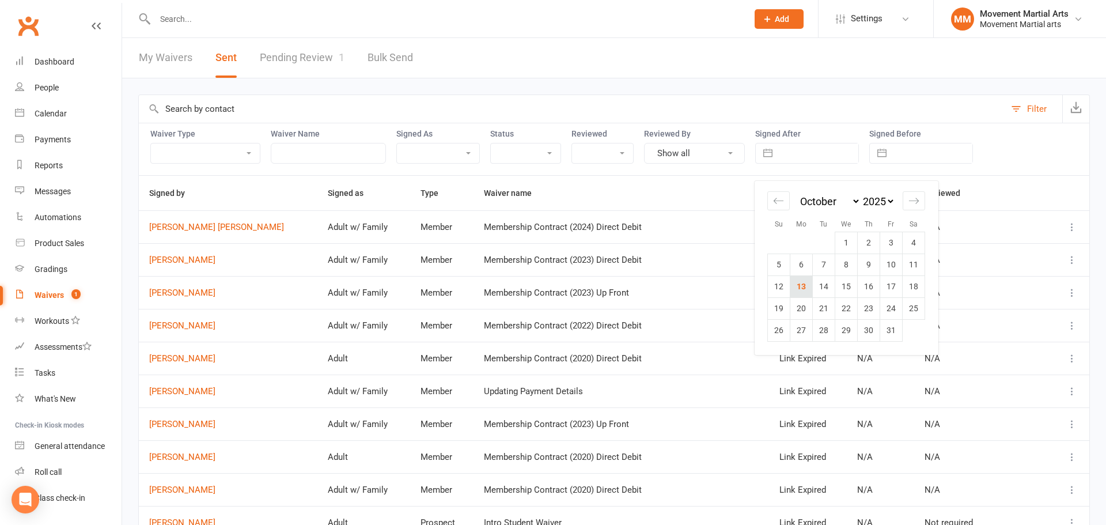
click at [804, 287] on td "13" at bounding box center [801, 286] width 22 height 22
type input "[DATE]"
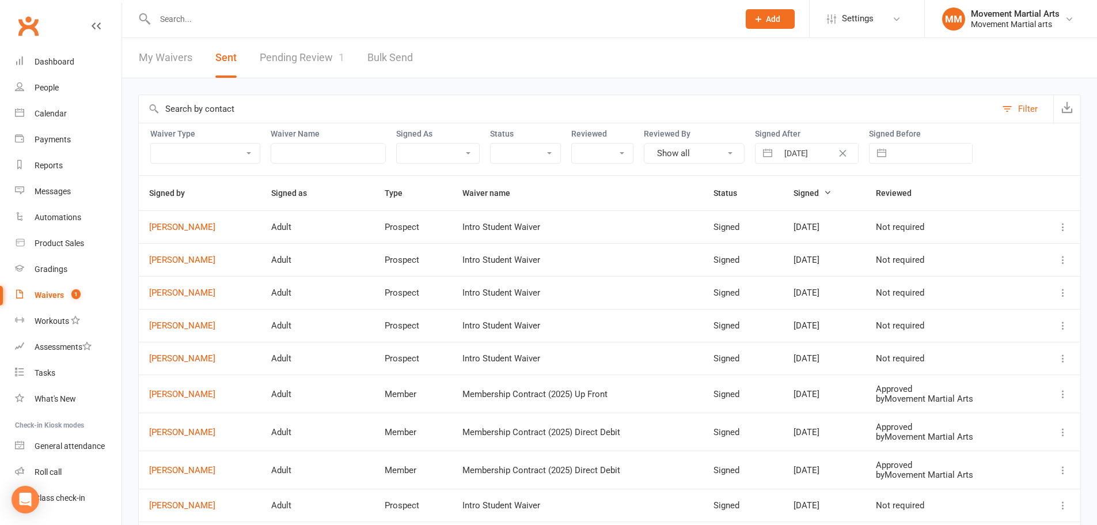
click at [1065, 228] on icon at bounding box center [1063, 227] width 12 height 12
click at [1023, 252] on link "Preview" at bounding box center [1004, 249] width 114 height 23
click at [845, 151] on icon "Clear Date" at bounding box center [842, 153] width 9 height 7
click at [840, 153] on input "text" at bounding box center [818, 153] width 80 height 20
select select "8"
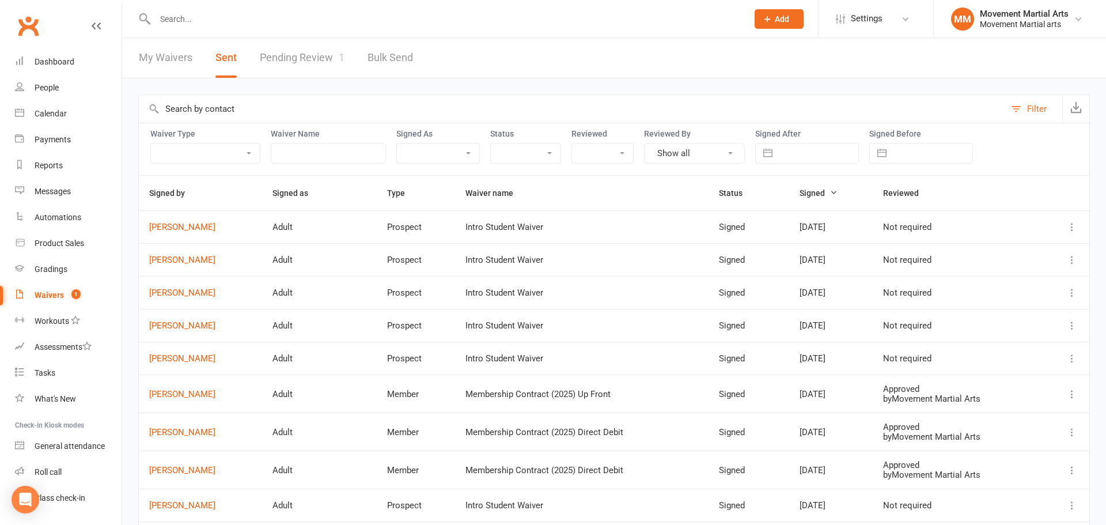
select select "2025"
select select "9"
select select "2025"
select select "10"
select select "2025"
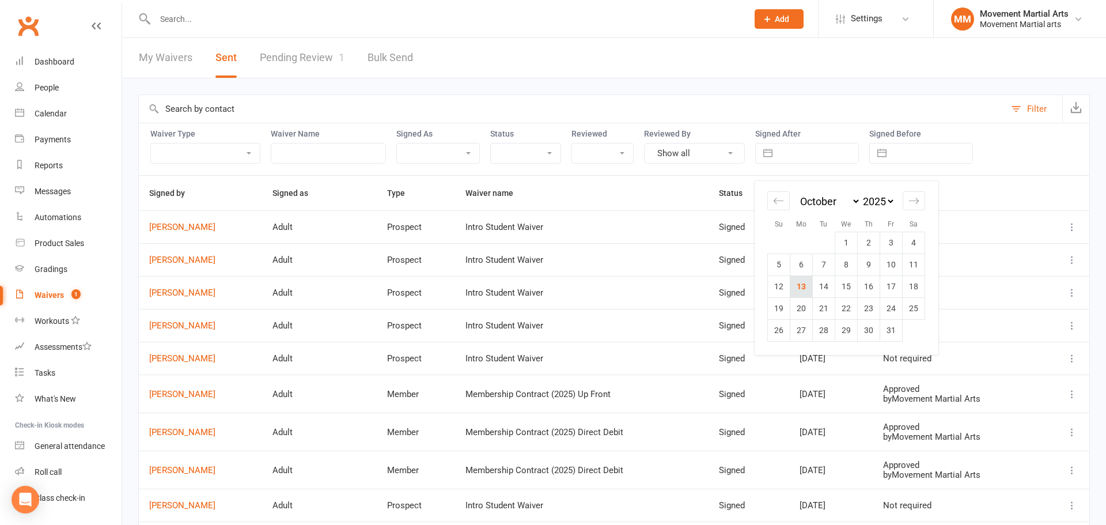
click at [796, 284] on td "13" at bounding box center [801, 286] width 22 height 22
type input "[DATE]"
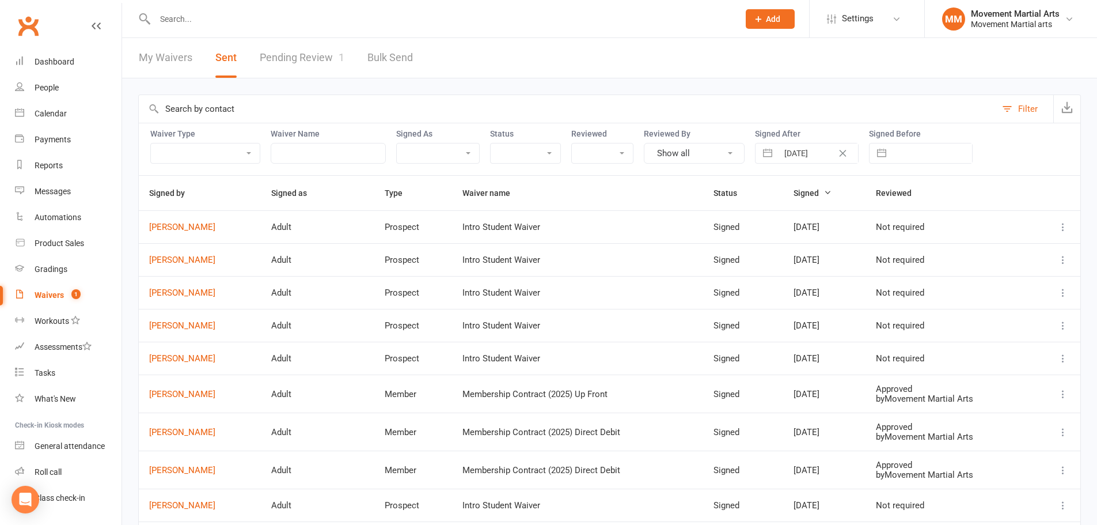
click at [1061, 255] on icon at bounding box center [1063, 260] width 12 height 12
click at [1036, 275] on link "Preview" at bounding box center [1004, 282] width 114 height 23
click at [851, 158] on div "13 Oct 2025 Navigate forward to interact with the calendar and select a date. P…" at bounding box center [807, 153] width 104 height 21
click at [835, 154] on button "Clear Date" at bounding box center [843, 153] width 20 height 14
click at [841, 155] on input "text" at bounding box center [818, 153] width 80 height 20
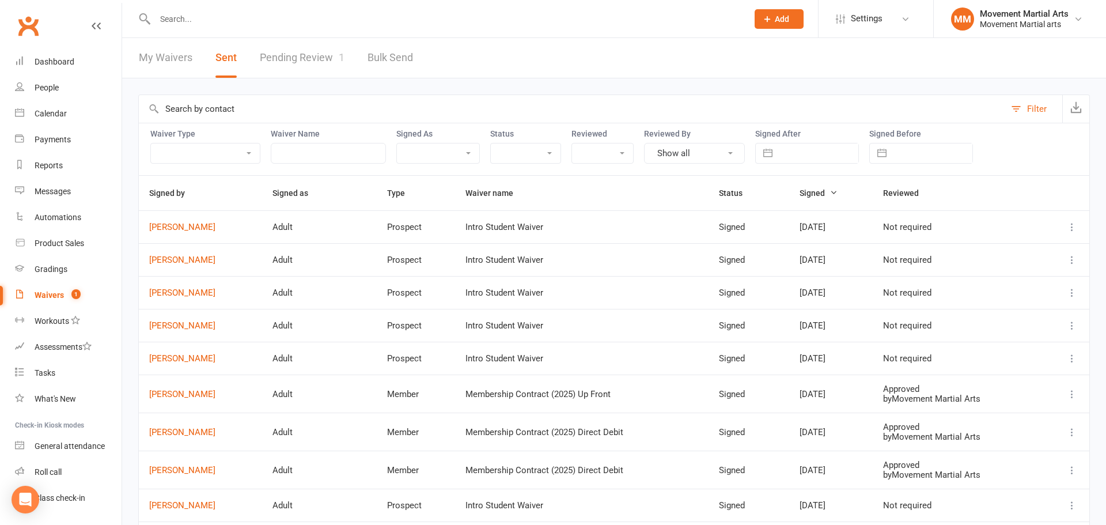
select select "8"
select select "2025"
select select "9"
select select "2025"
select select "10"
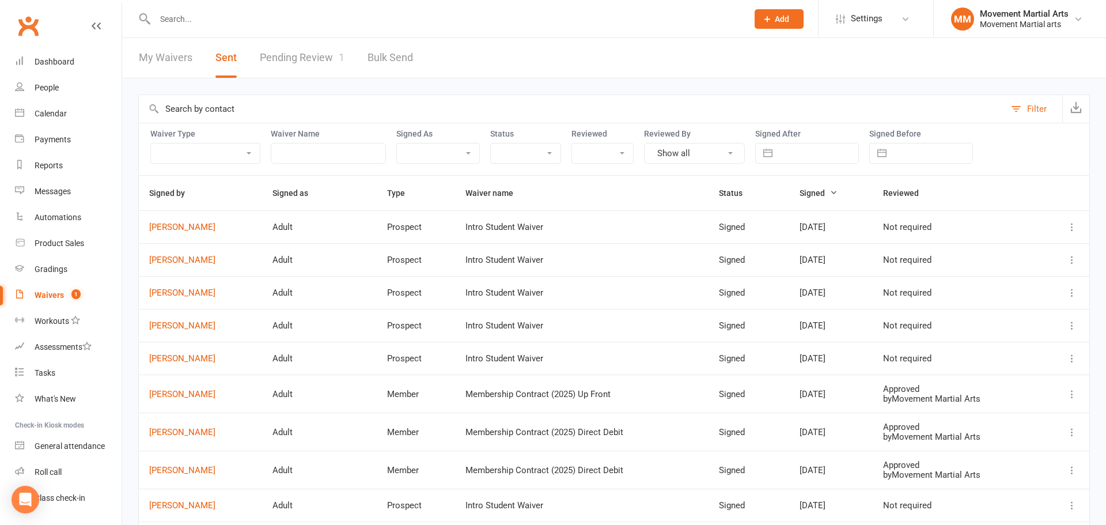
select select "2025"
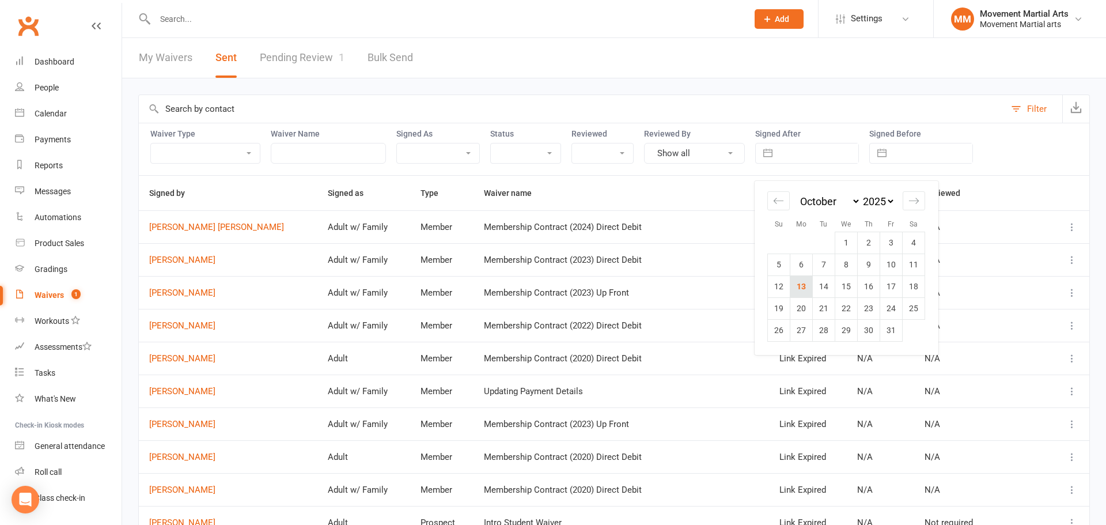
click at [803, 284] on td "13" at bounding box center [801, 286] width 22 height 22
type input "[DATE]"
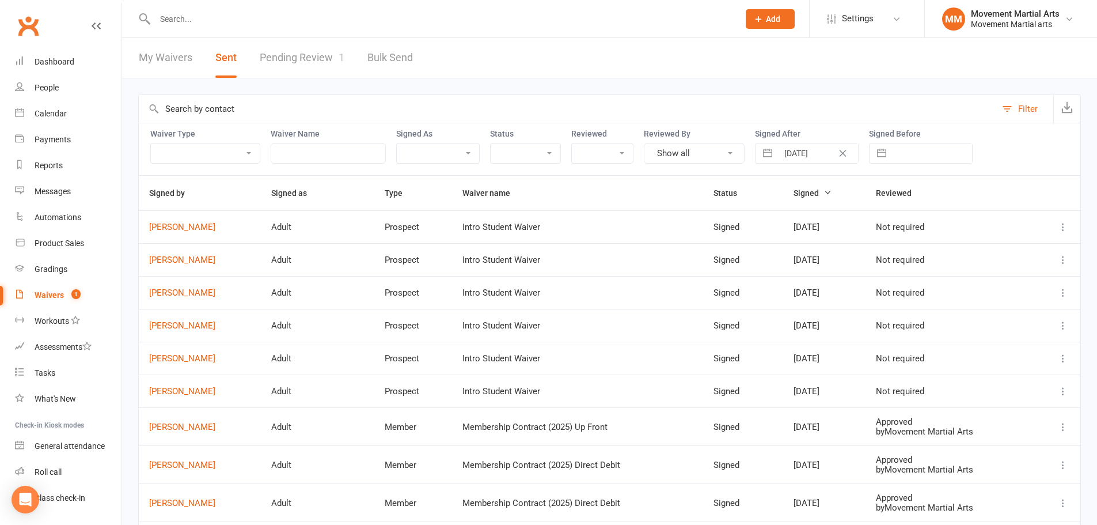
click at [1061, 226] on icon at bounding box center [1063, 227] width 12 height 12
click at [1018, 255] on link "Preview" at bounding box center [1004, 249] width 114 height 23
click at [75, 55] on link "Dashboard" at bounding box center [68, 62] width 107 height 26
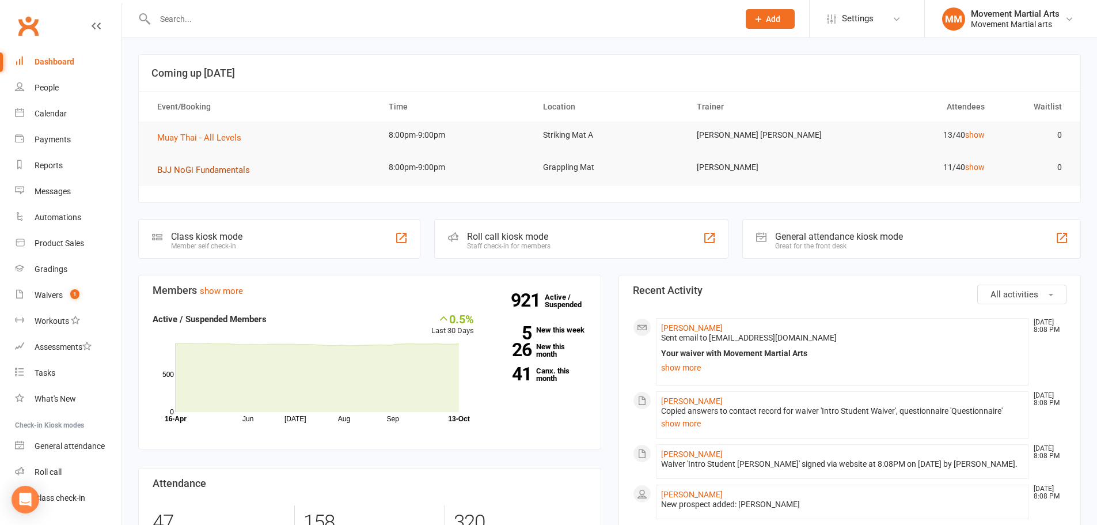
click at [200, 167] on span "BJJ NoGi Fundamentals" at bounding box center [203, 170] width 93 height 10
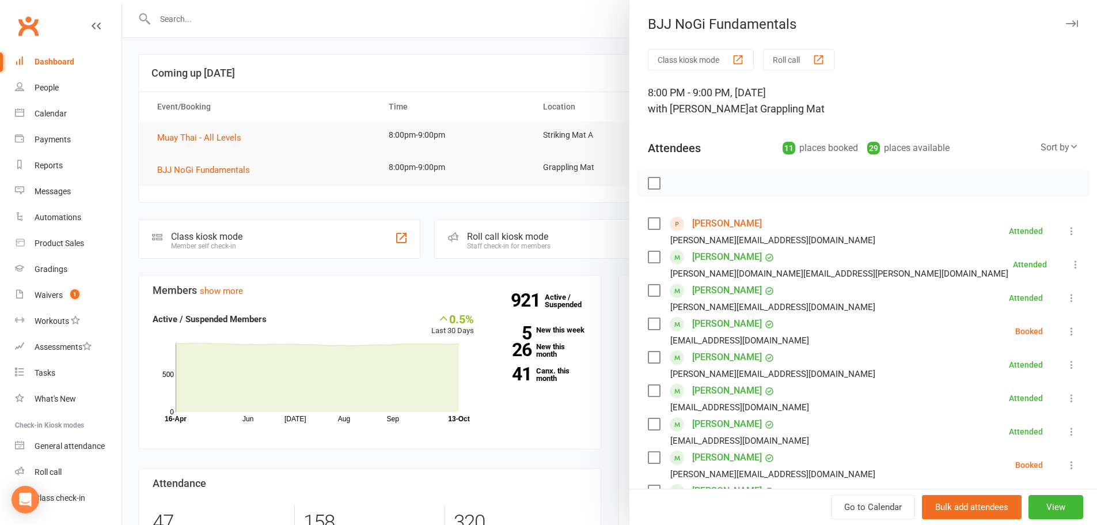
scroll to position [300, 0]
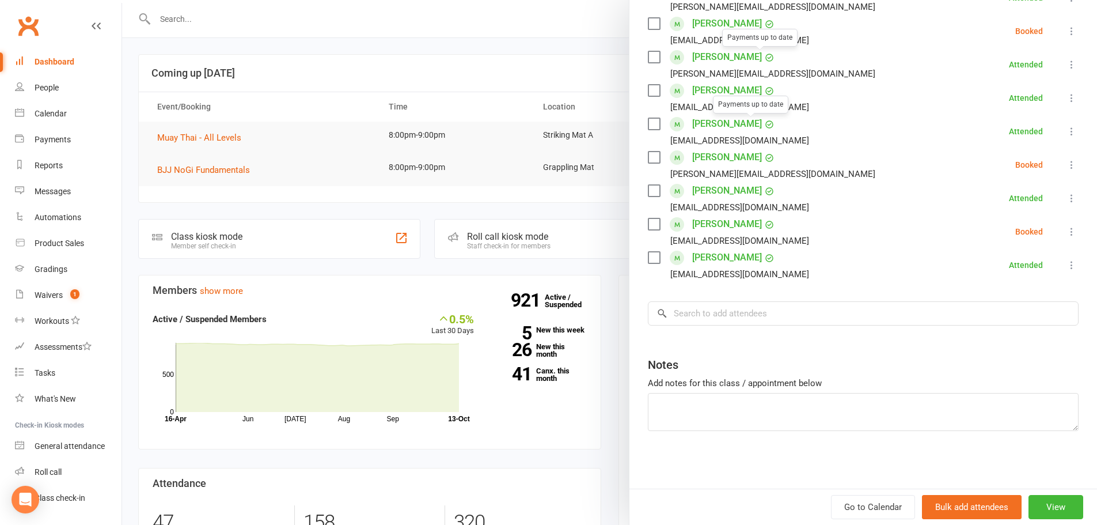
click at [720, 327] on div "Class kiosk mode Roll call 8:00 PM - 9:00 PM, Monday, October, 13, 2025 with An…" at bounding box center [863, 118] width 468 height 739
click at [718, 320] on input "search" at bounding box center [863, 313] width 431 height 24
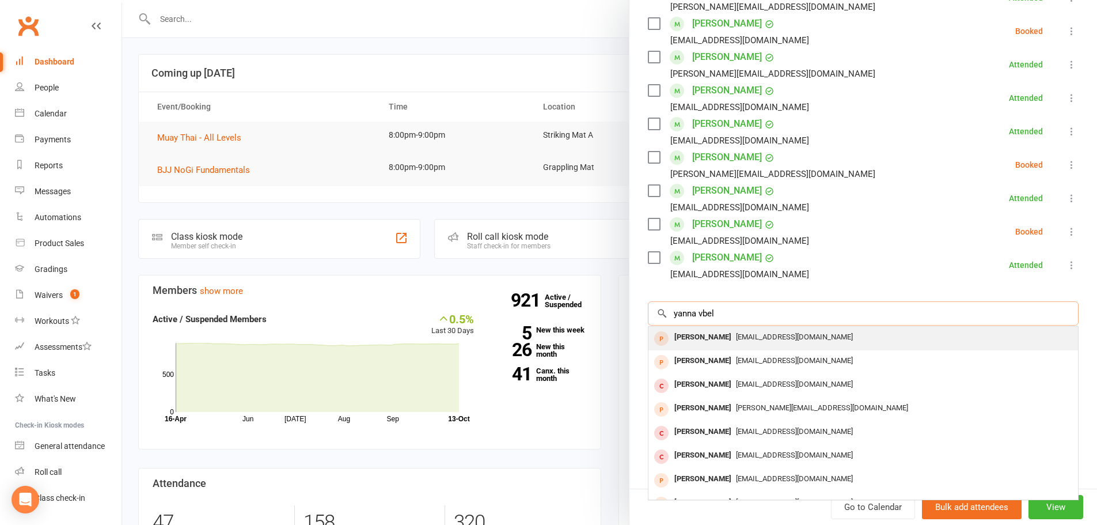
type input "yanna vbel"
click at [743, 332] on span "ycnnavlsco@gmail.com" at bounding box center [794, 336] width 117 height 9
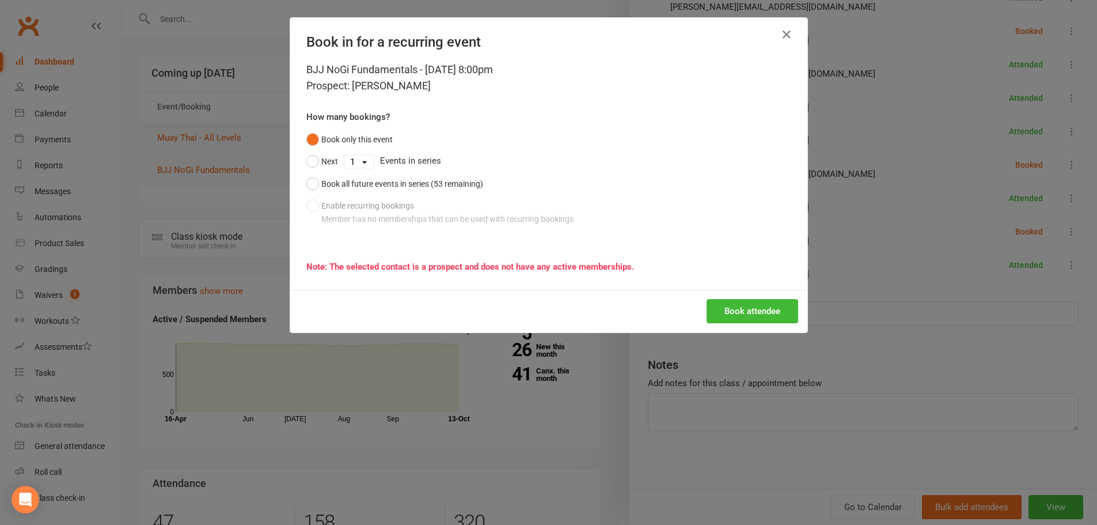
click at [734, 325] on div "Book attendee" at bounding box center [548, 311] width 517 height 43
click at [734, 316] on button "Book attendee" at bounding box center [753, 311] width 92 height 24
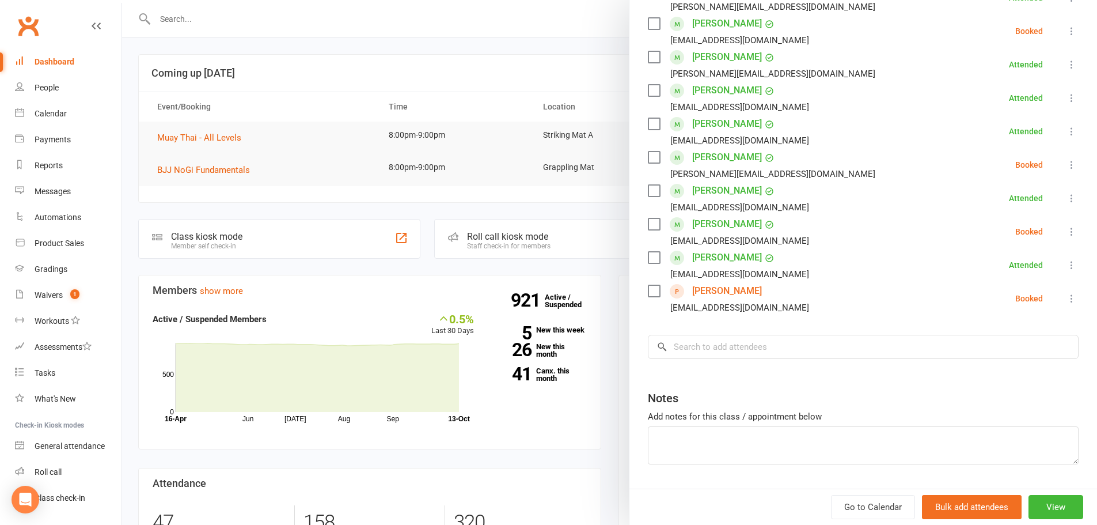
click at [204, 16] on div at bounding box center [609, 262] width 975 height 525
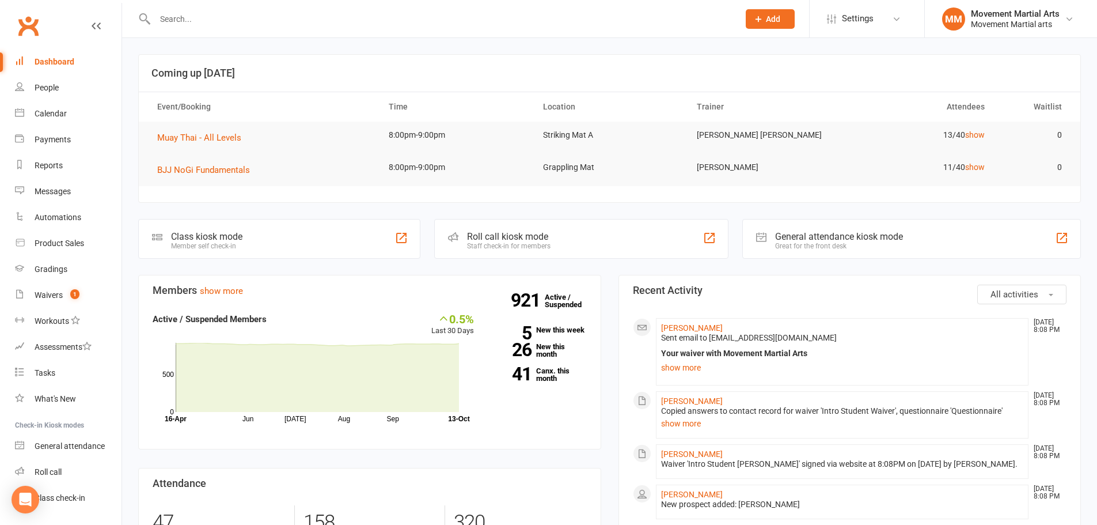
click at [206, 17] on input "text" at bounding box center [440, 19] width 579 height 16
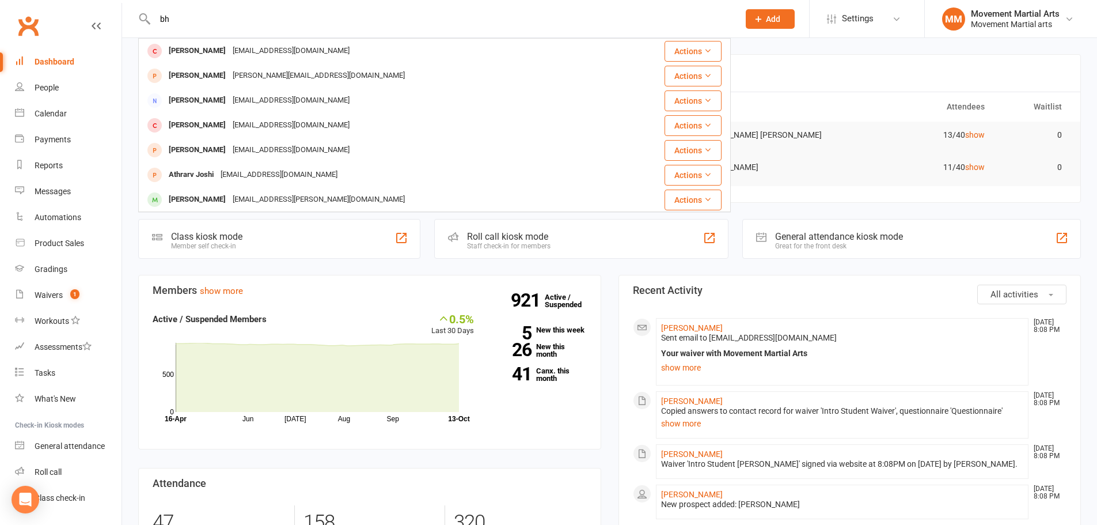
type input "b"
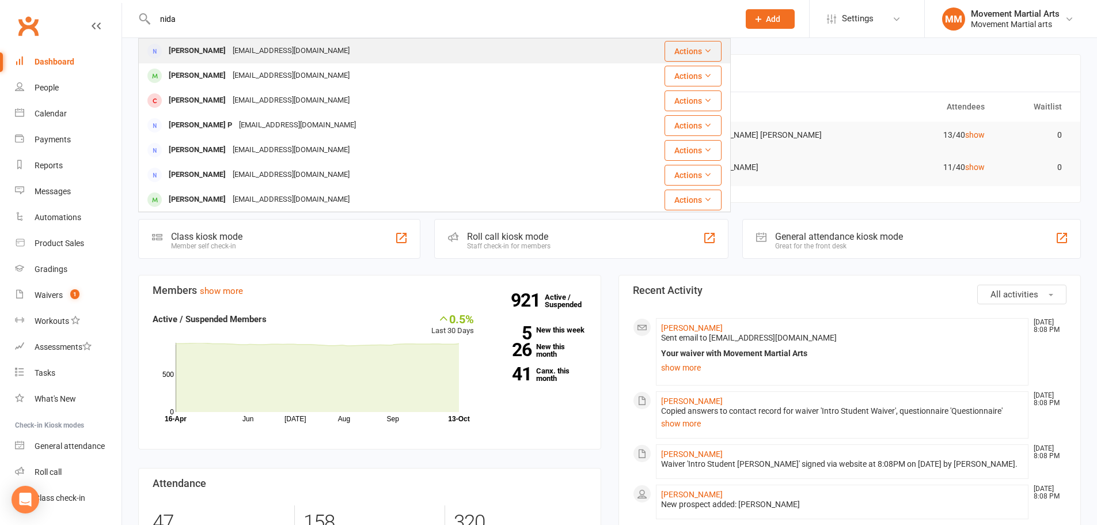
type input "nida"
click at [235, 46] on div "Nidaamirkhan@hotmail.com" at bounding box center [291, 51] width 124 height 17
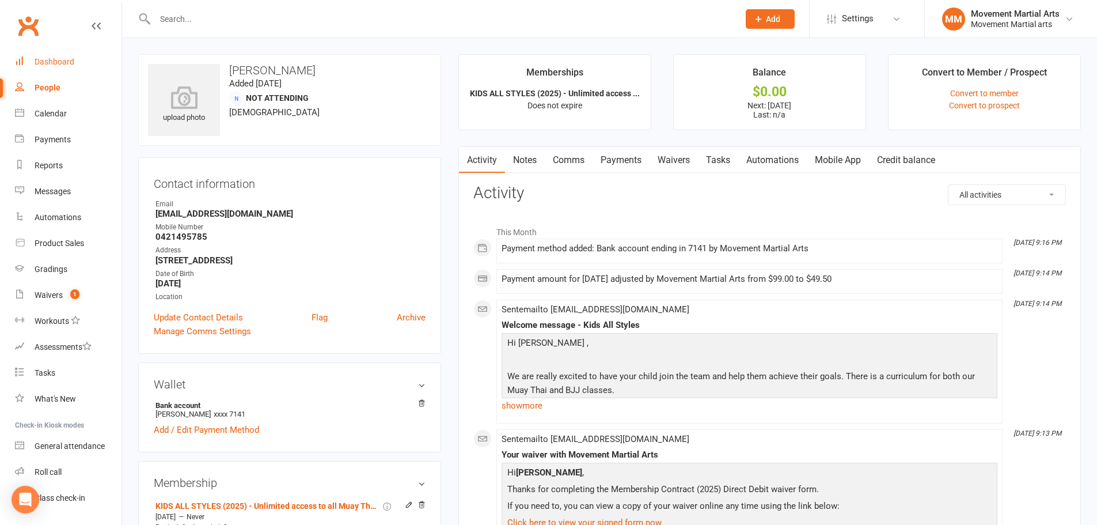
click at [40, 55] on link "Dashboard" at bounding box center [68, 62] width 107 height 26
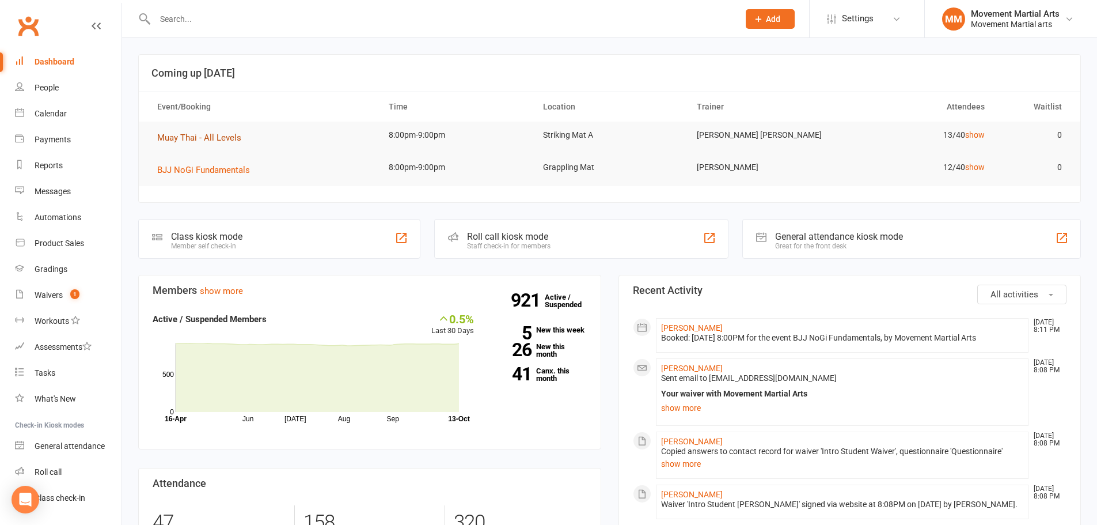
click at [177, 134] on span "Muay Thai - All Levels" at bounding box center [199, 137] width 84 height 10
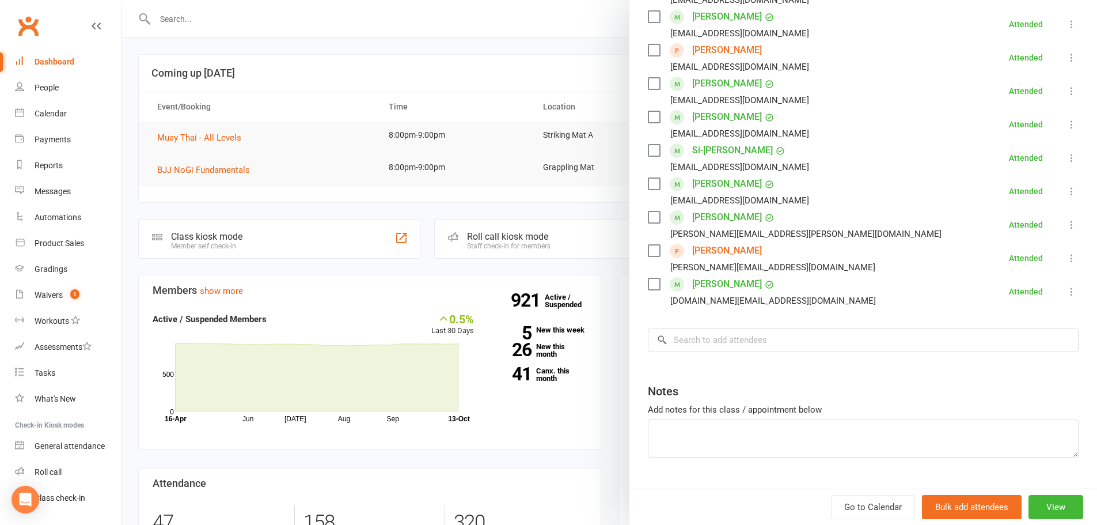
scroll to position [367, 0]
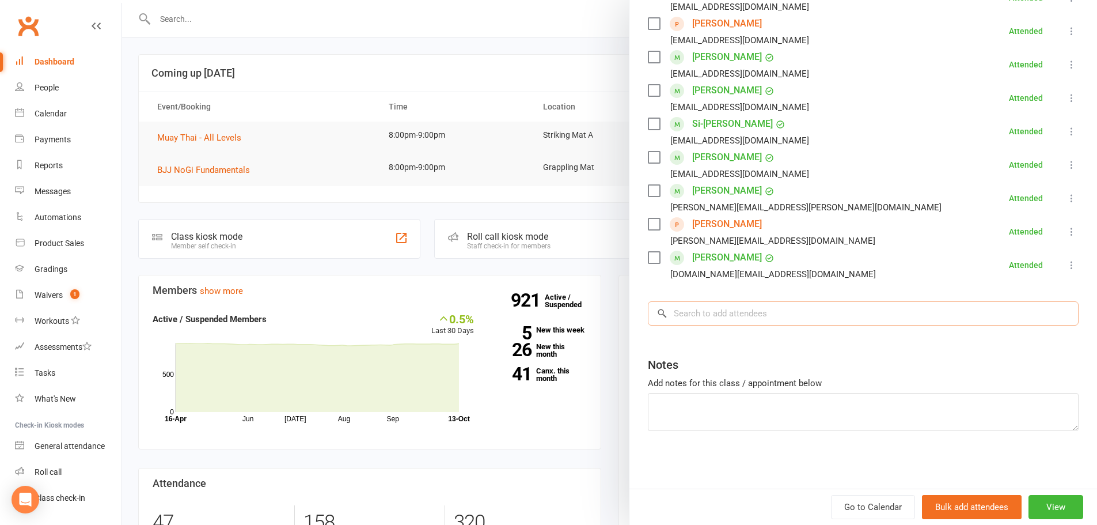
click at [741, 312] on input "search" at bounding box center [863, 313] width 431 height 24
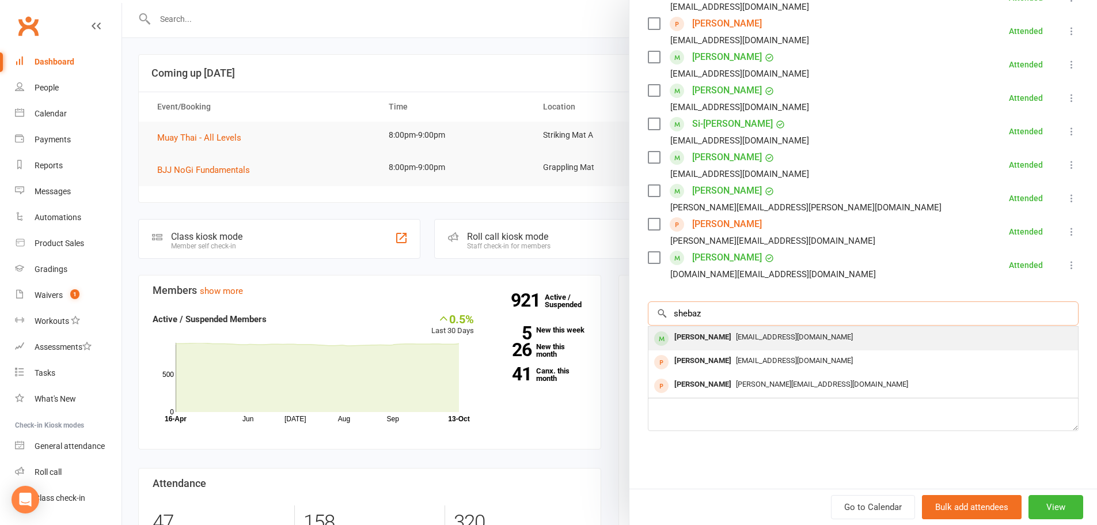
type input "shebaz"
click at [758, 334] on span "Nidaamirkhan@hotmail.com" at bounding box center [794, 336] width 117 height 9
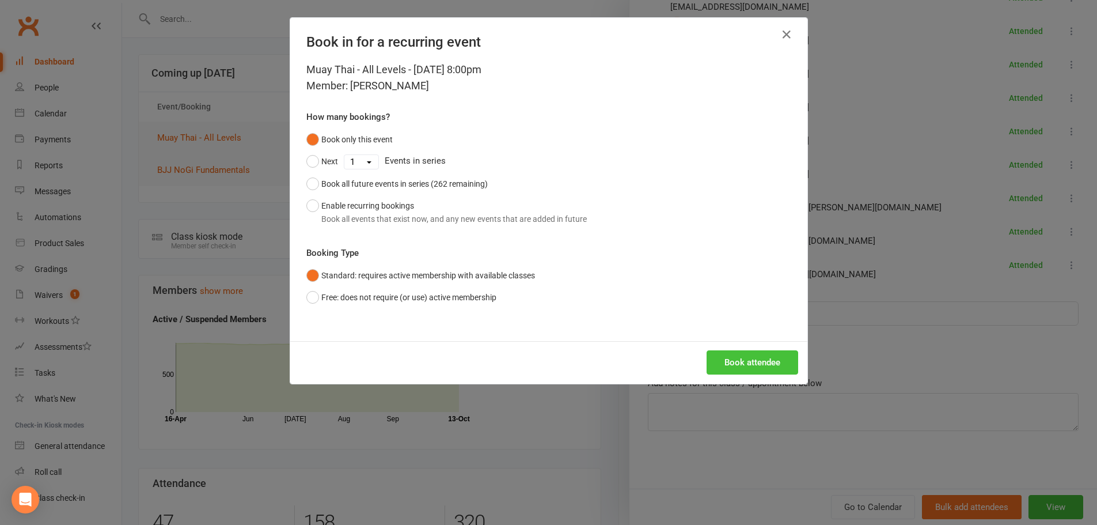
click at [771, 372] on button "Book attendee" at bounding box center [753, 362] width 92 height 24
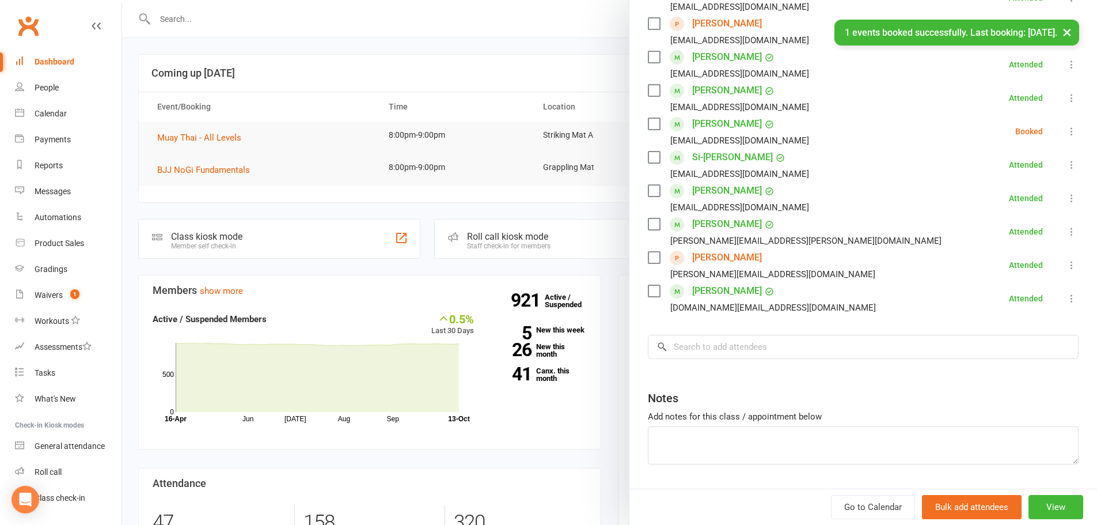
click at [553, 263] on div at bounding box center [609, 262] width 975 height 525
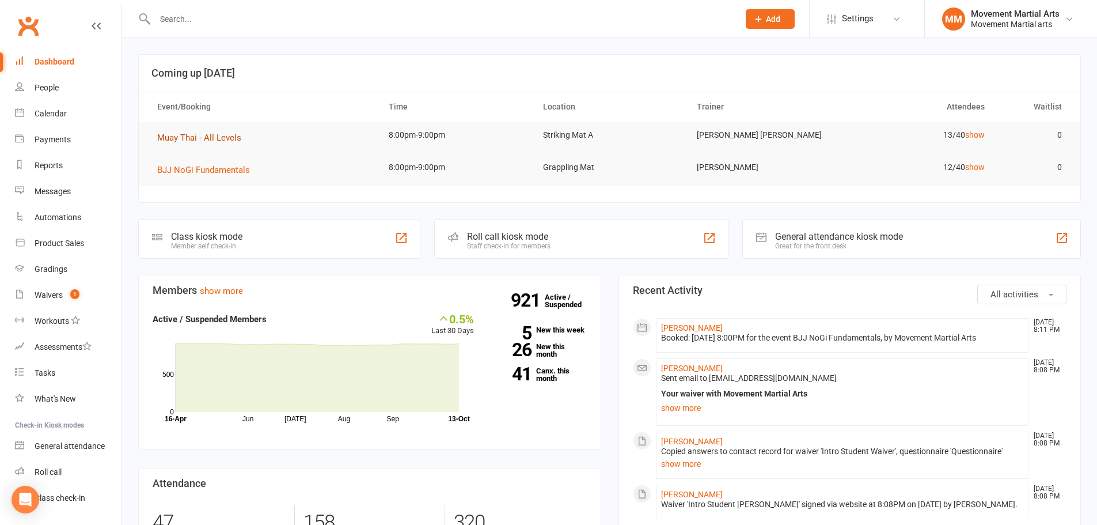
click at [184, 132] on span "Muay Thai - All Levels" at bounding box center [199, 137] width 84 height 10
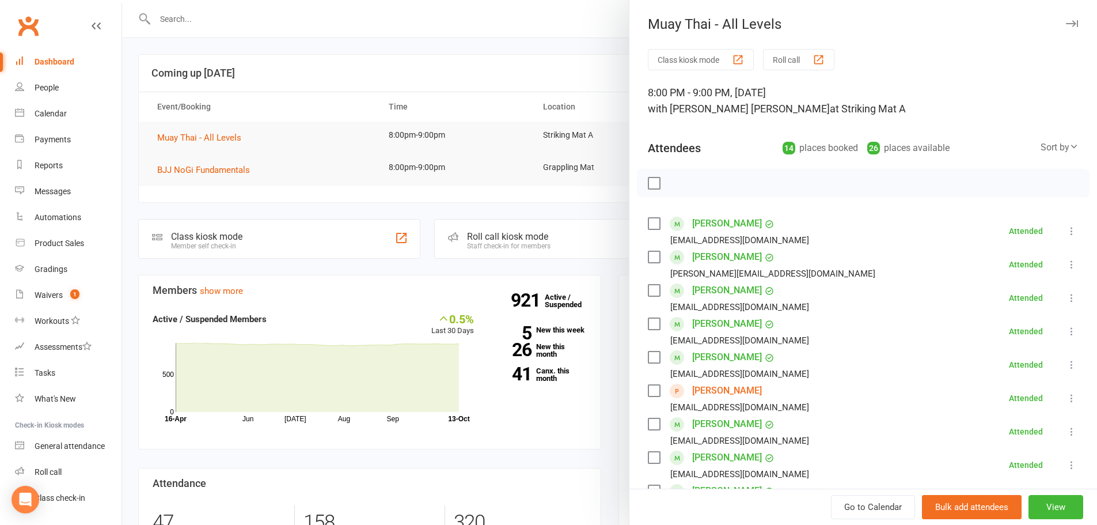
click at [206, 172] on div at bounding box center [609, 262] width 975 height 525
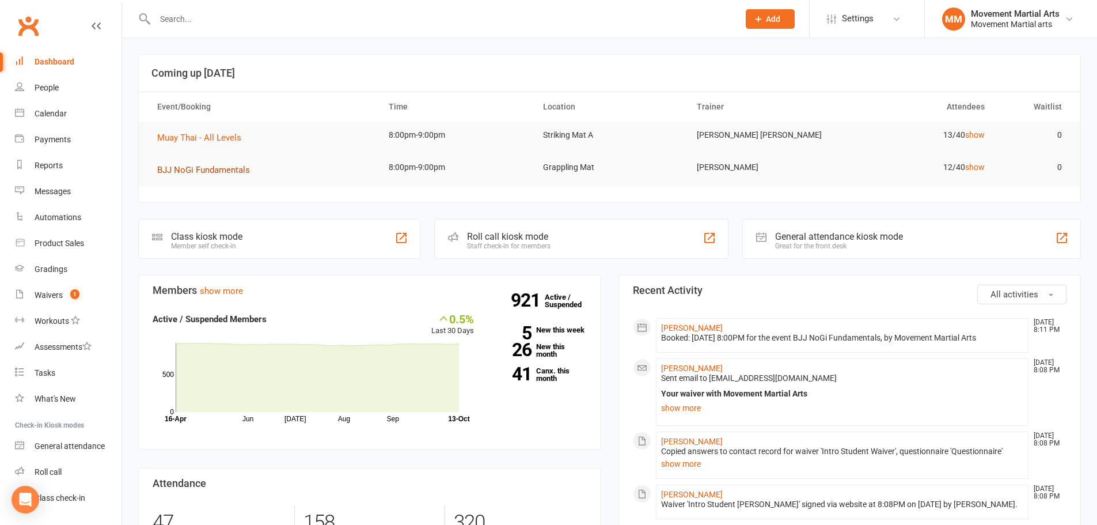
click at [197, 168] on span "BJJ NoGi Fundamentals" at bounding box center [203, 170] width 93 height 10
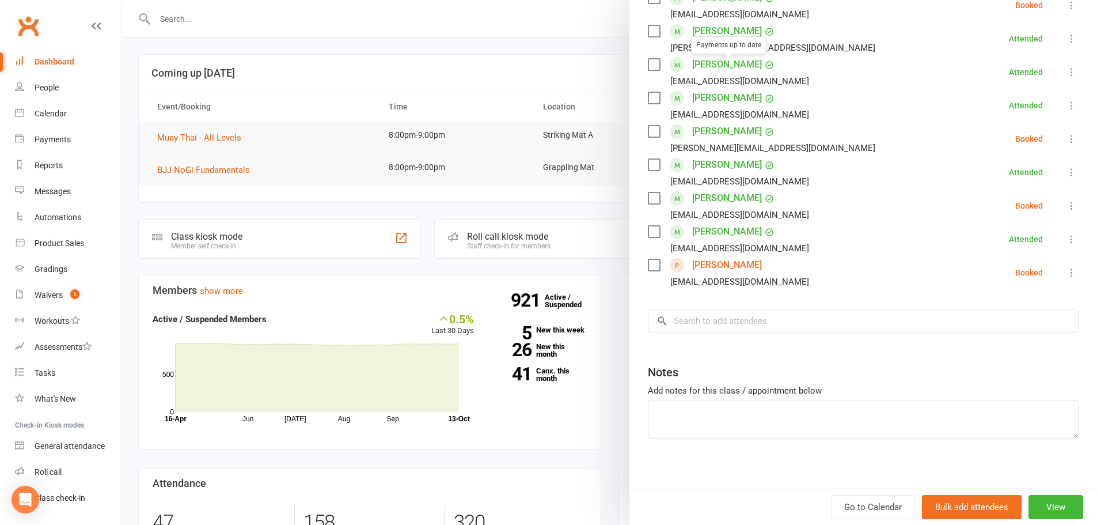
scroll to position [333, 0]
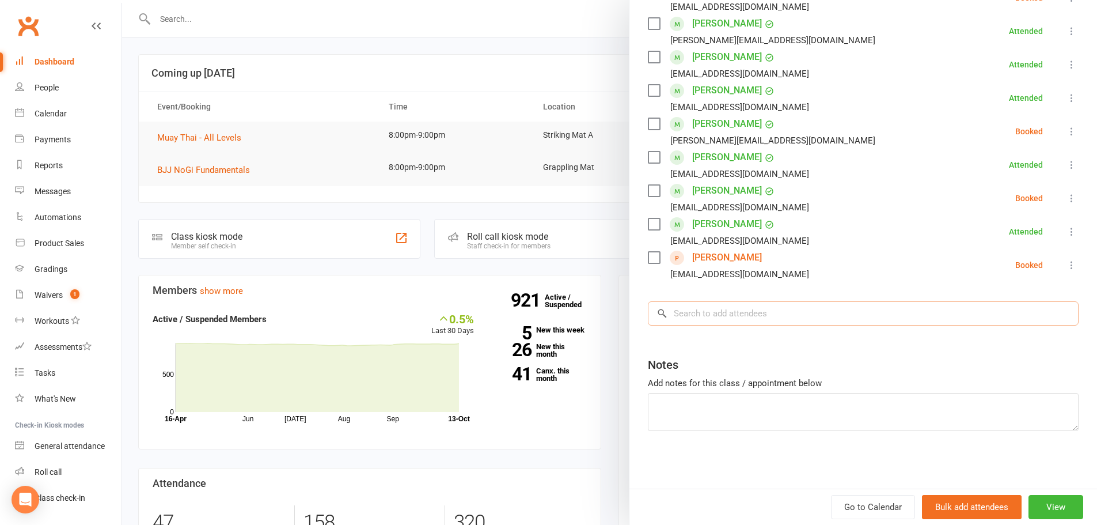
click at [713, 301] on input "search" at bounding box center [863, 313] width 431 height 24
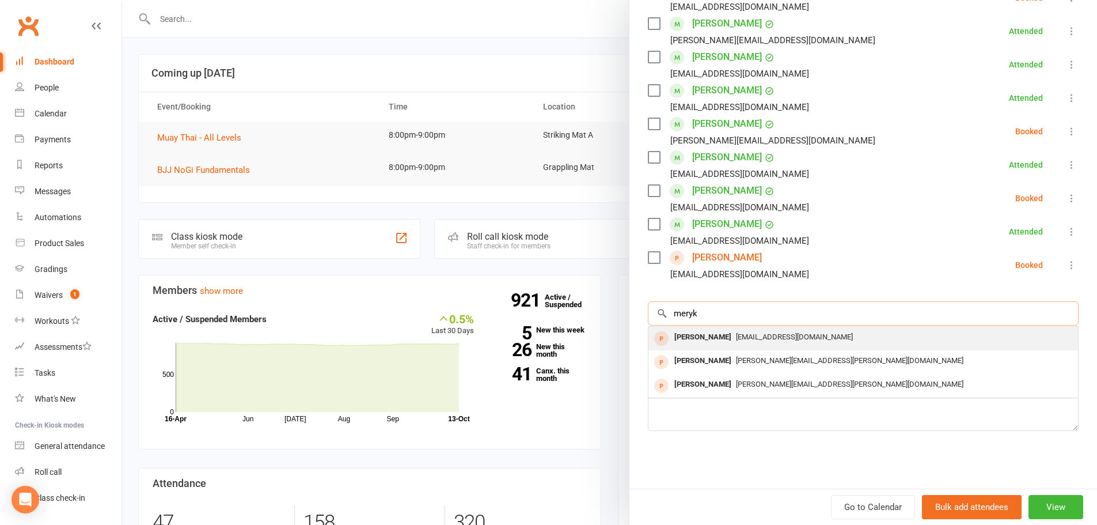
type input "meryk"
click at [756, 336] on span "sdaelesandoval@gmail.com" at bounding box center [794, 336] width 117 height 9
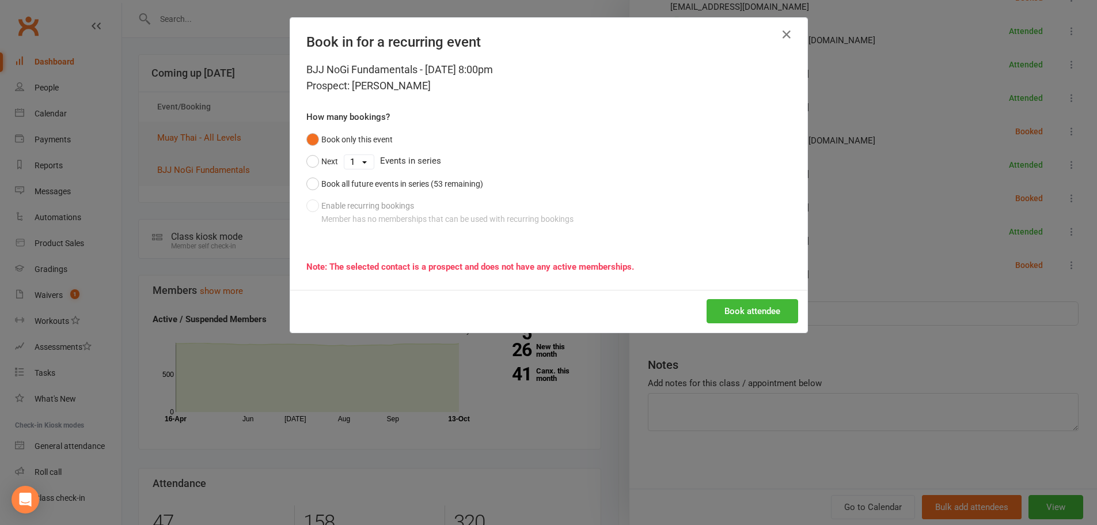
click at [742, 295] on div "Book attendee" at bounding box center [548, 311] width 517 height 43
click at [752, 313] on button "Book attendee" at bounding box center [753, 311] width 92 height 24
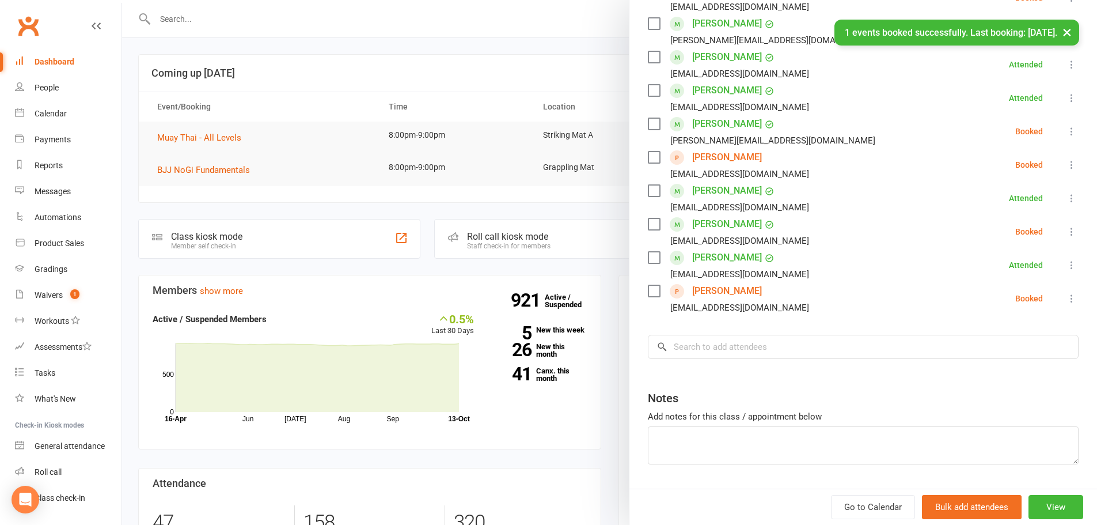
click at [743, 332] on div "Class kiosk mode Roll call 8:00 PM - 9:00 PM, Monday, October, 13, 2025 with An…" at bounding box center [863, 119] width 468 height 806
click at [735, 340] on input "search" at bounding box center [863, 347] width 431 height 24
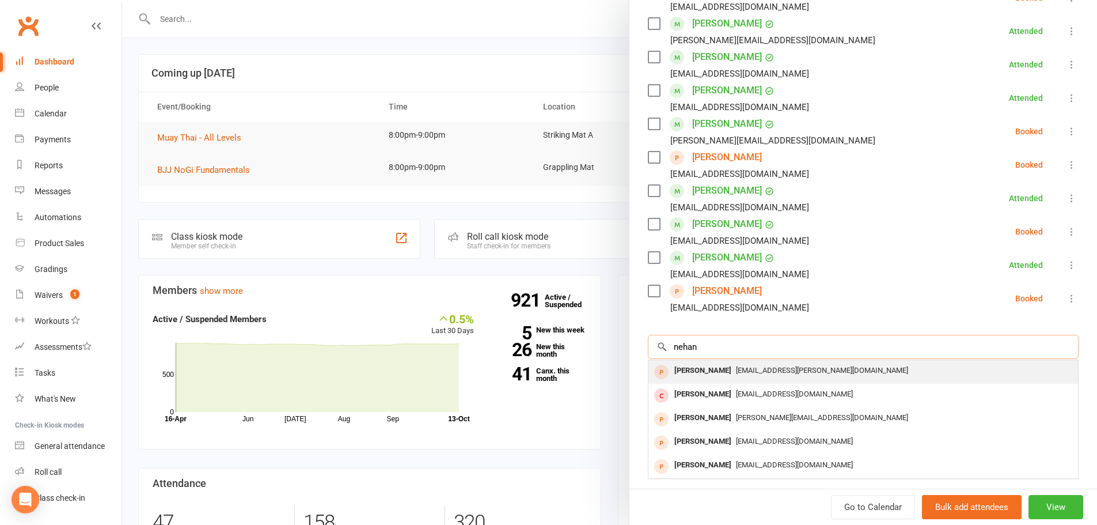
type input "nehan"
click at [720, 363] on div "Nehan Kotwal" at bounding box center [703, 370] width 66 height 17
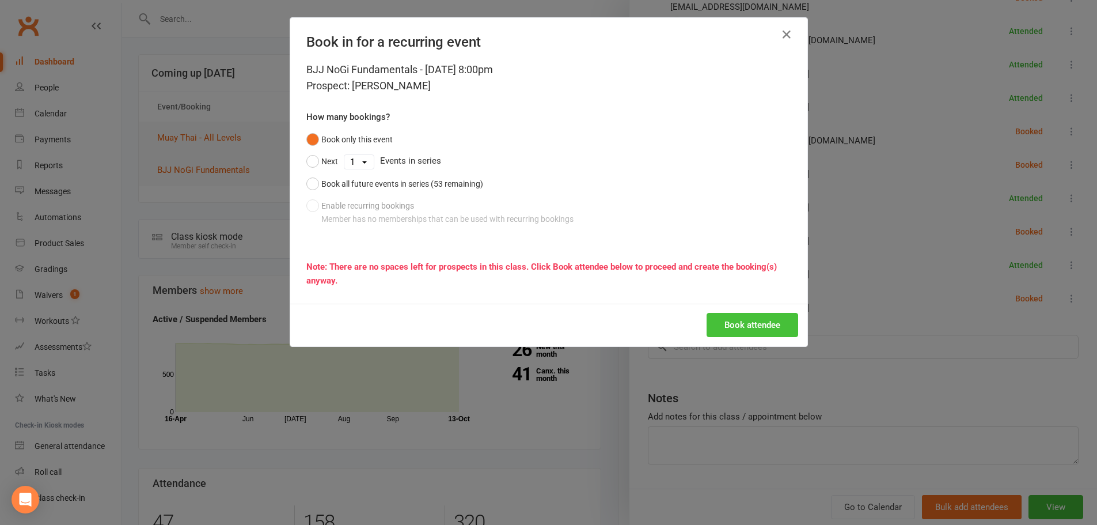
click at [770, 316] on button "Book attendee" at bounding box center [753, 325] width 92 height 24
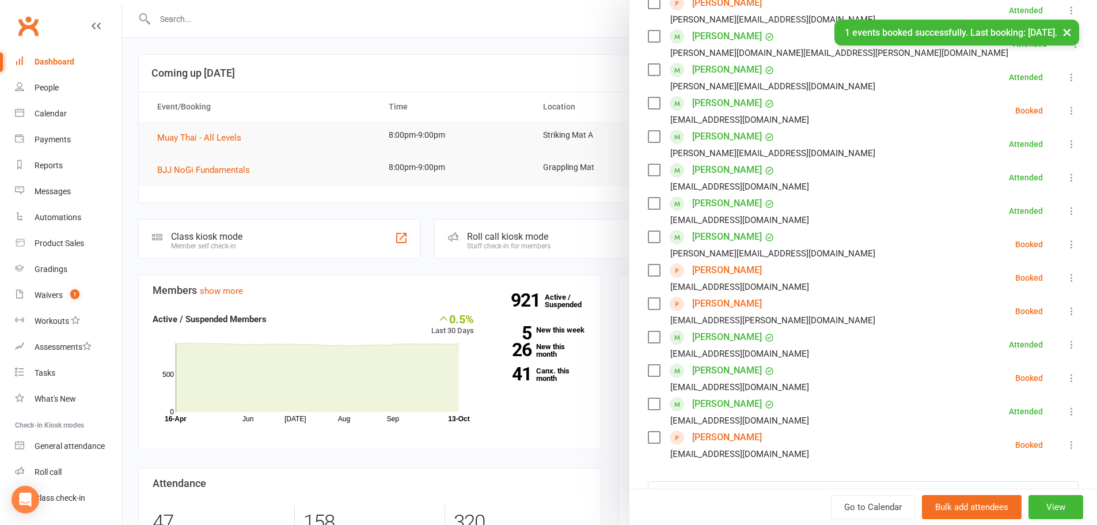
scroll to position [199, 0]
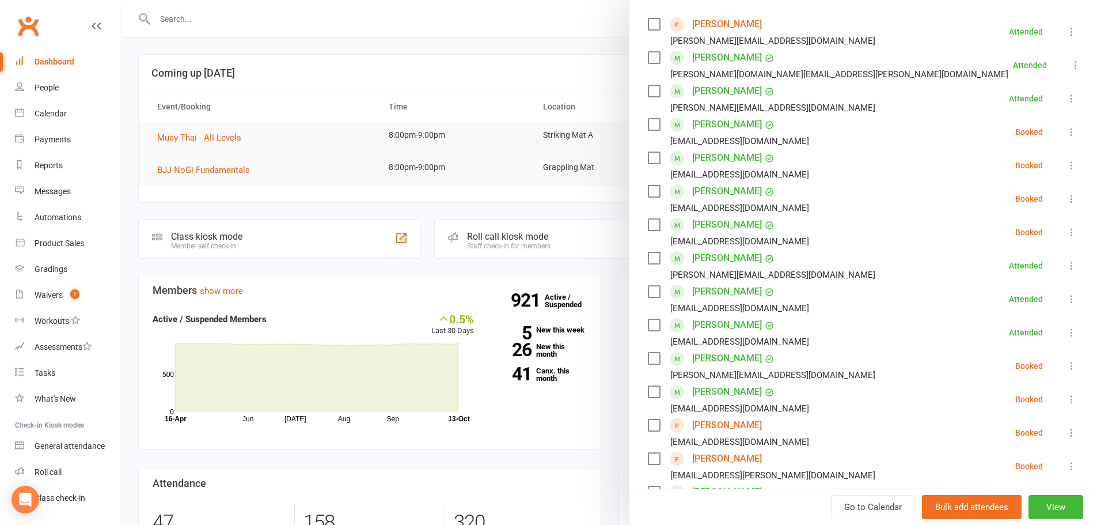
click at [206, 20] on div at bounding box center [609, 262] width 975 height 525
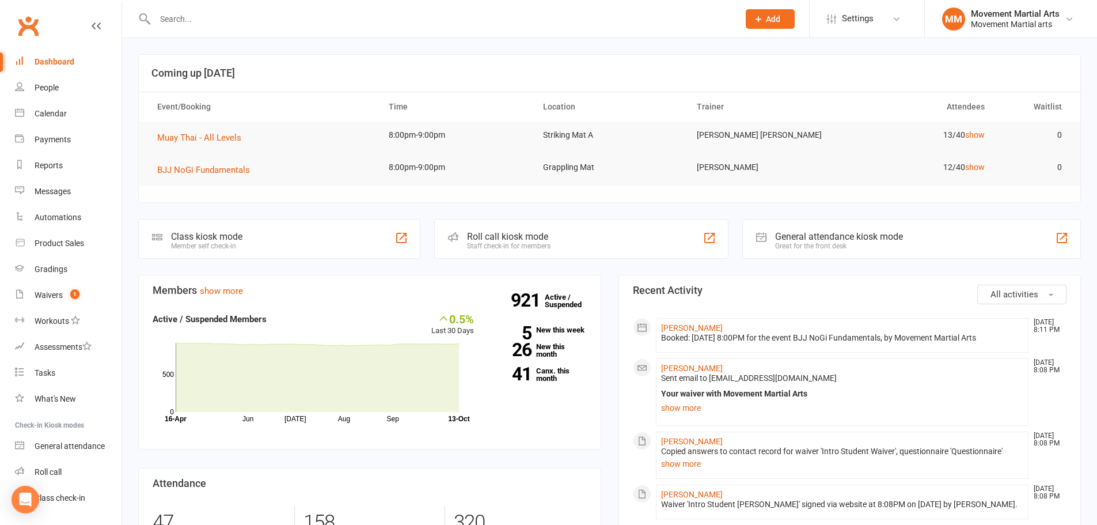
click at [206, 13] on input "text" at bounding box center [440, 19] width 579 height 16
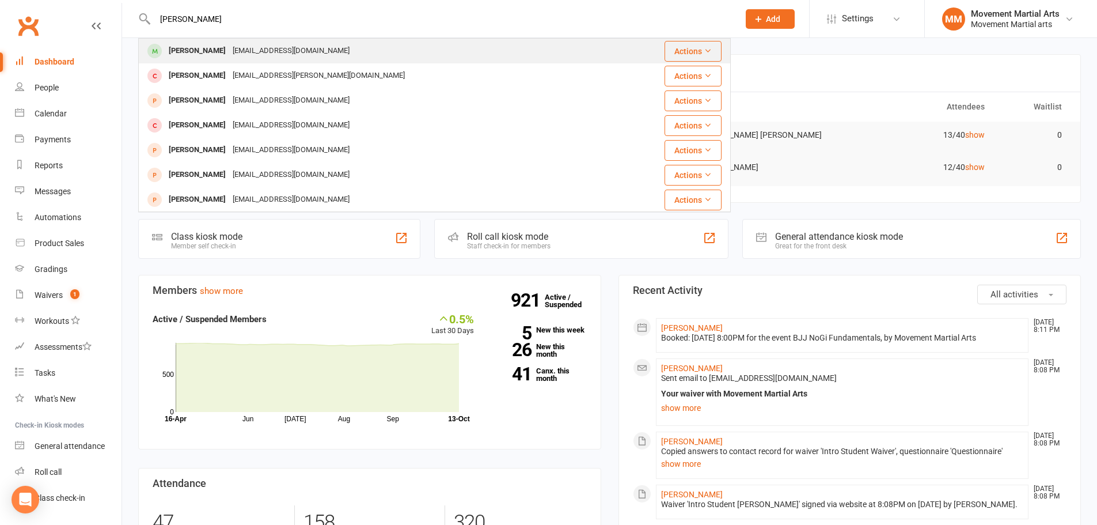
type input "sebastian gilz"
click at [185, 43] on div "Sebastian Gilzean" at bounding box center [197, 51] width 64 height 17
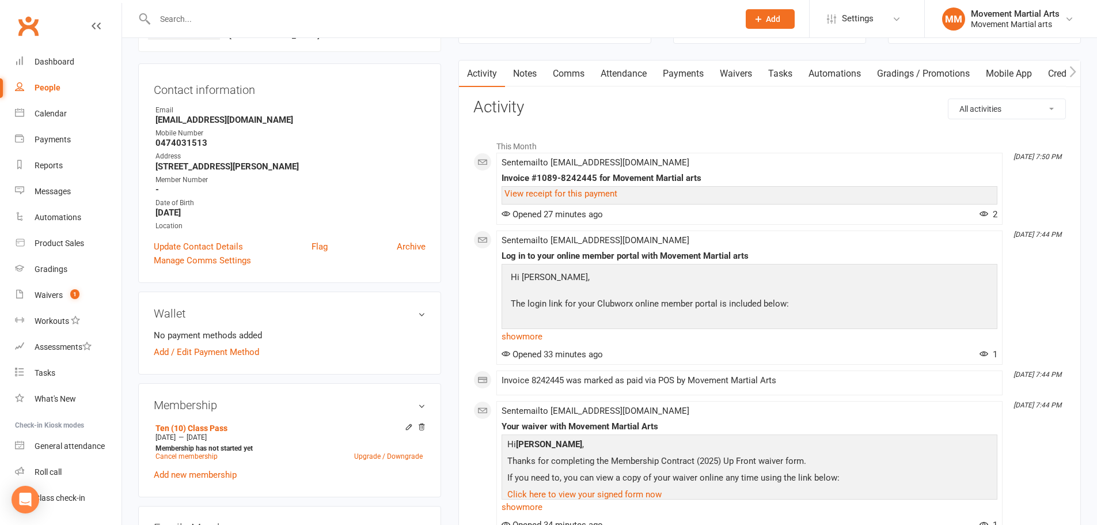
scroll to position [134, 0]
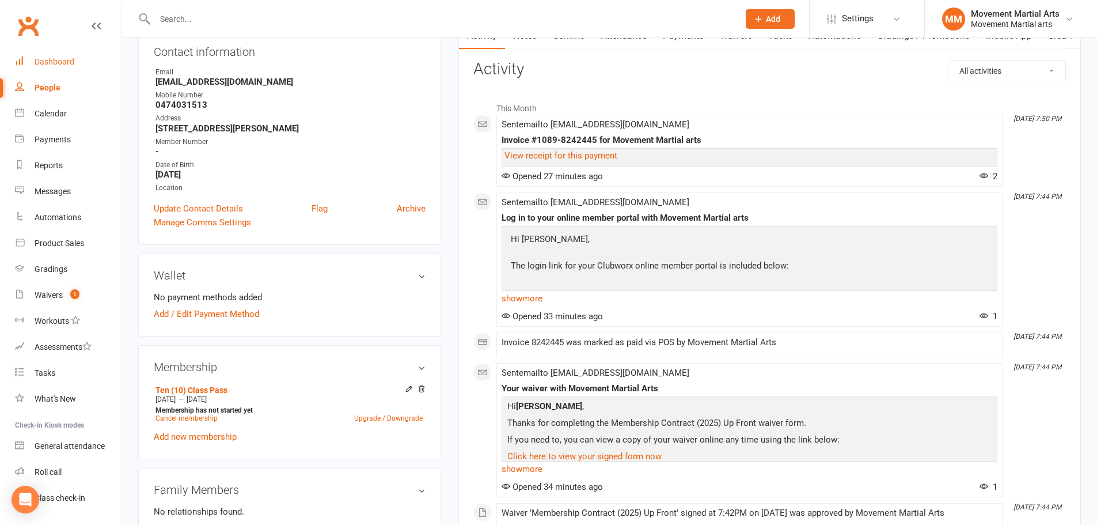
click at [68, 62] on div "Dashboard" at bounding box center [55, 61] width 40 height 9
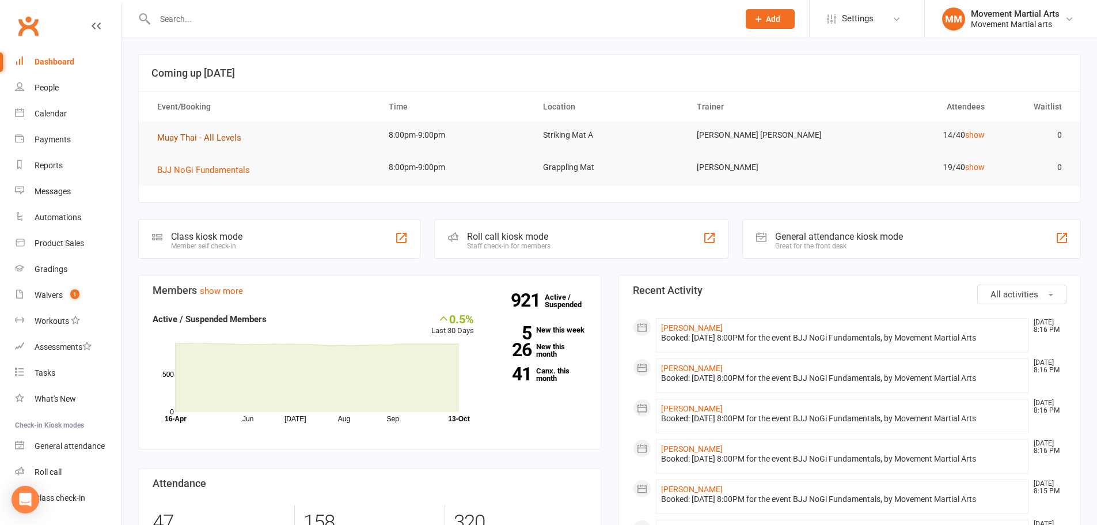
click at [225, 138] on span "Muay Thai - All Levels" at bounding box center [199, 137] width 84 height 10
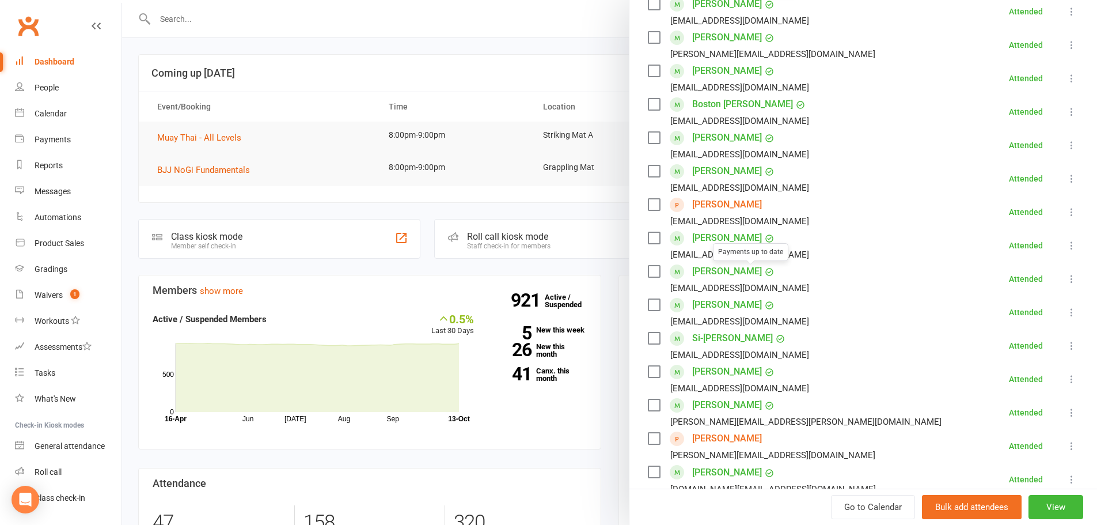
scroll to position [468, 0]
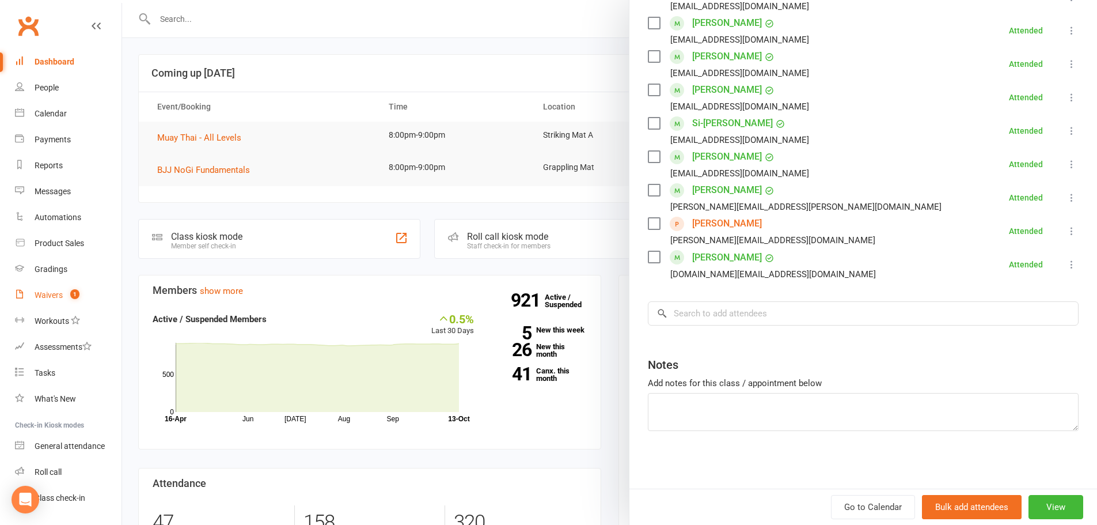
click at [60, 295] on div "Waivers" at bounding box center [49, 294] width 28 height 9
select select "100"
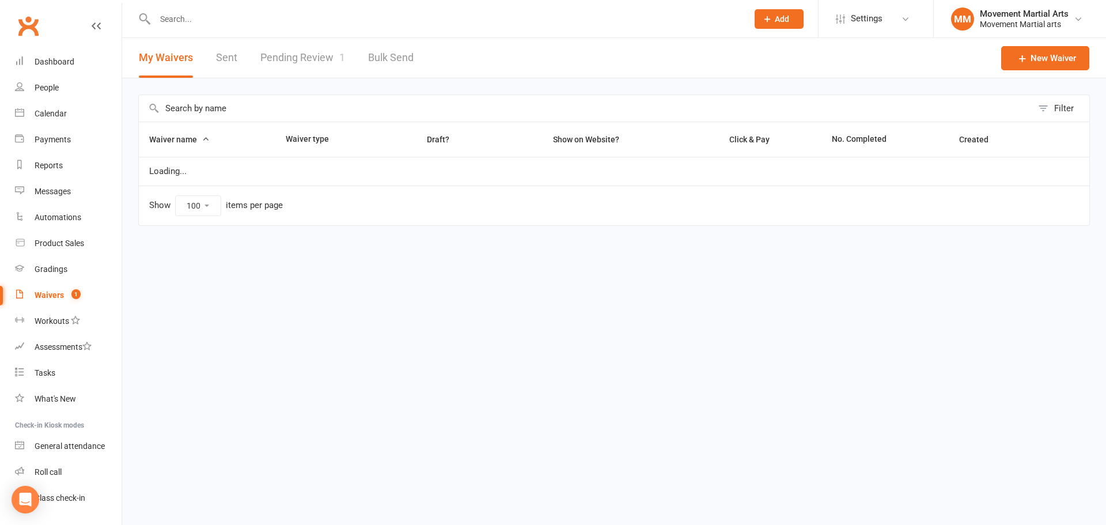
click at [230, 47] on link "Sent" at bounding box center [226, 58] width 21 height 40
select select "50"
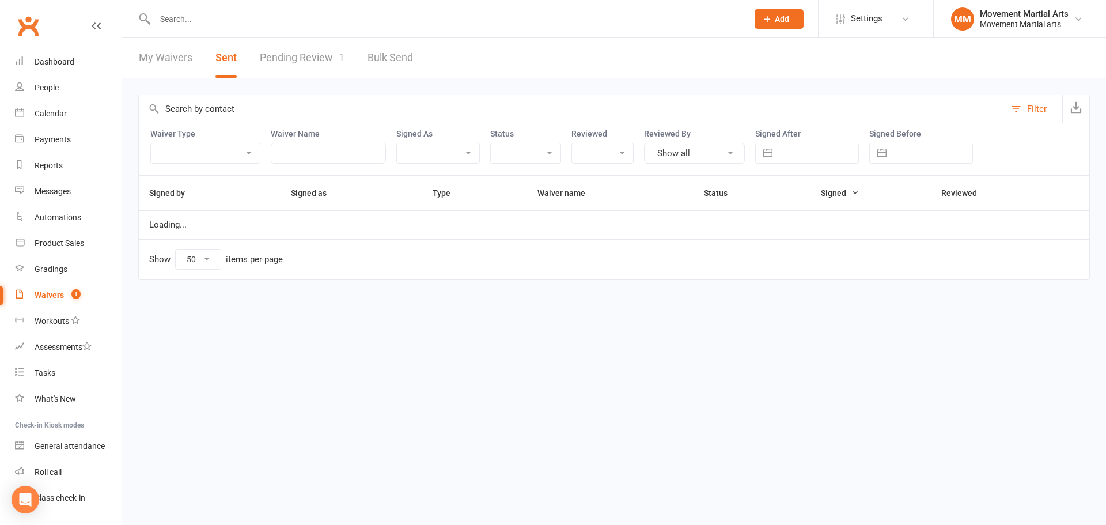
click at [819, 150] on input "text" at bounding box center [818, 153] width 80 height 20
select select "8"
select select "2025"
select select "9"
select select "2025"
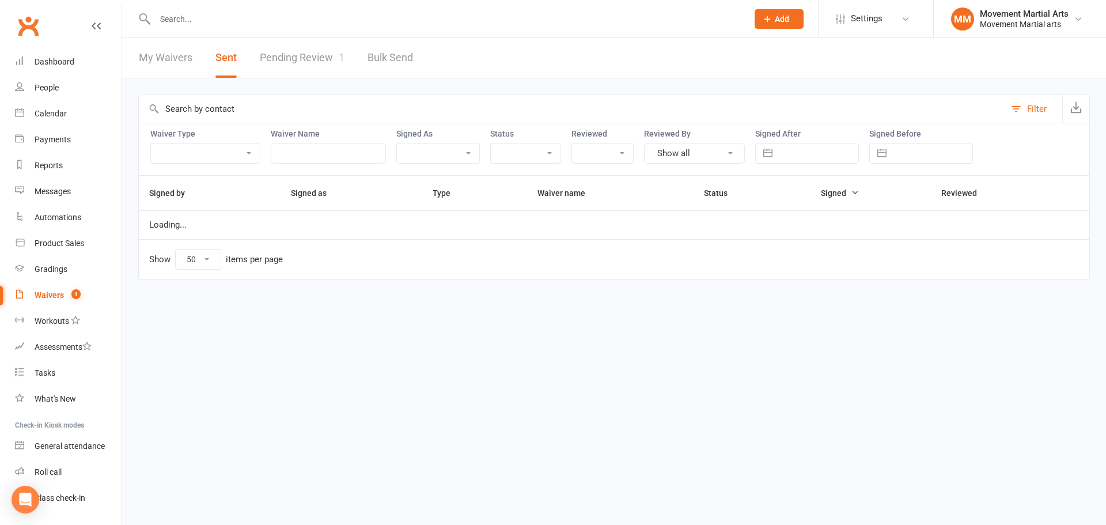
select select "10"
select select "2025"
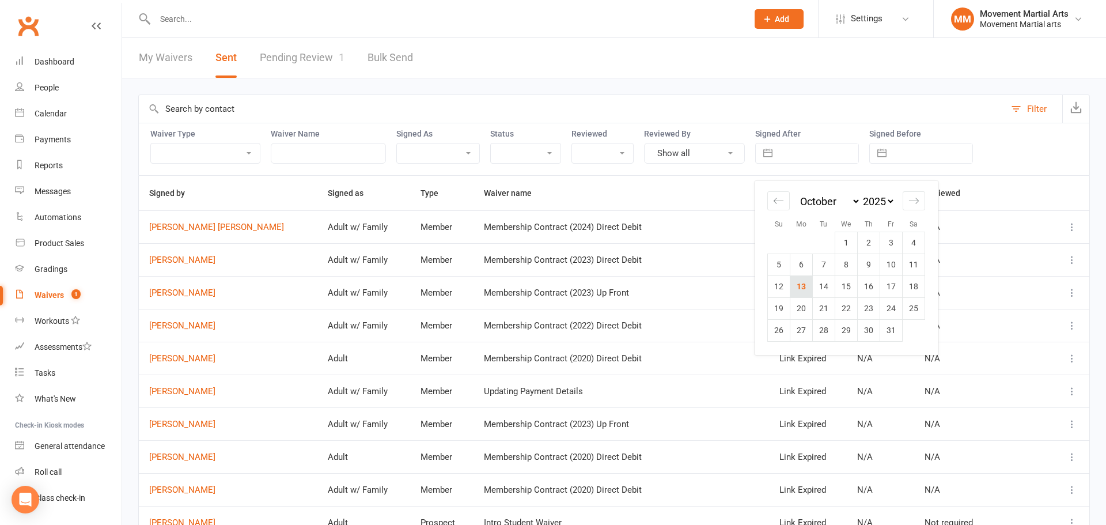
click at [799, 290] on td "13" at bounding box center [801, 286] width 22 height 22
type input "13 Oct 2025"
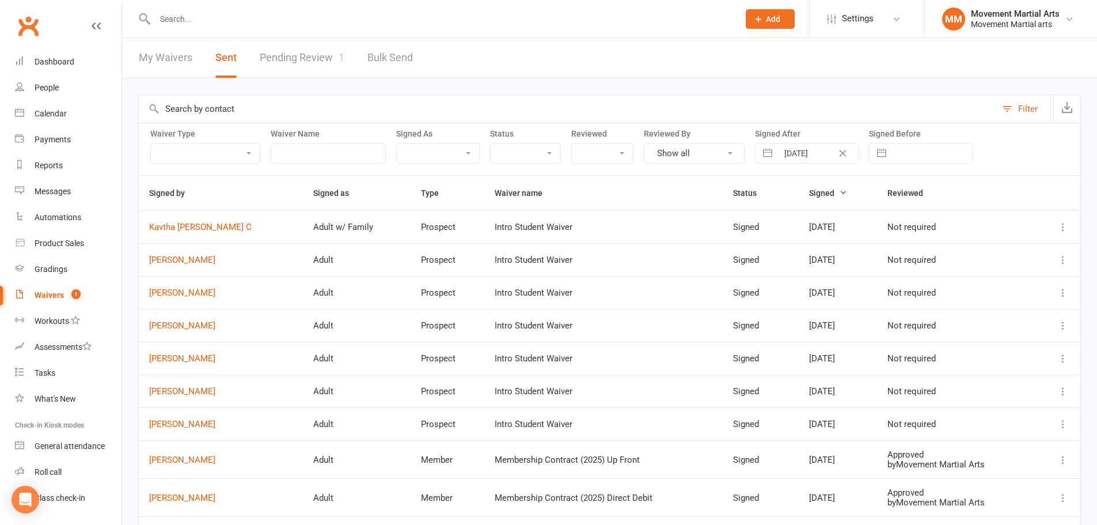
click at [1059, 224] on icon at bounding box center [1063, 227] width 12 height 12
click at [1024, 244] on link "Preview" at bounding box center [1004, 249] width 114 height 23
click at [83, 58] on link "Dashboard" at bounding box center [68, 62] width 107 height 26
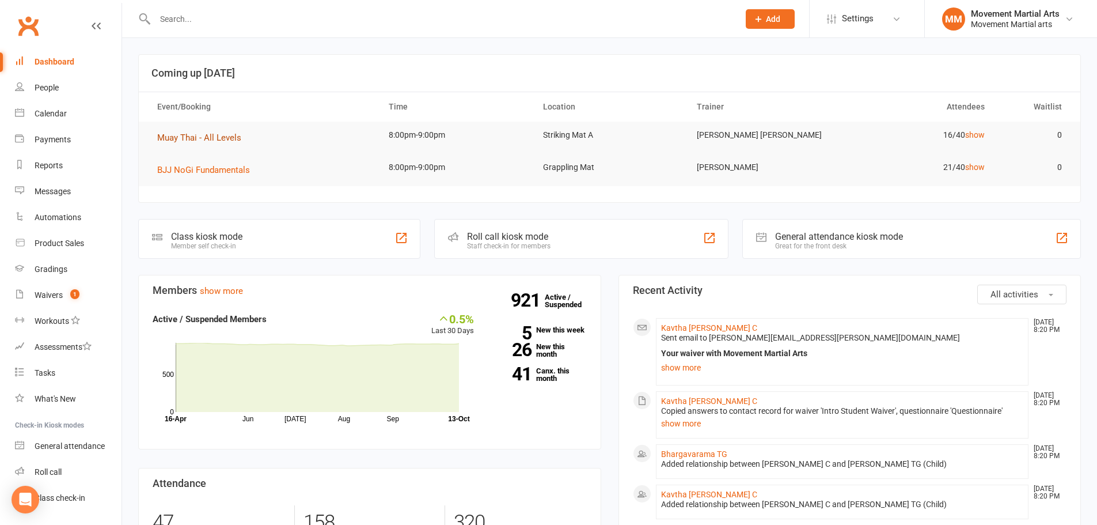
click at [202, 133] on span "Muay Thai - All Levels" at bounding box center [199, 137] width 84 height 10
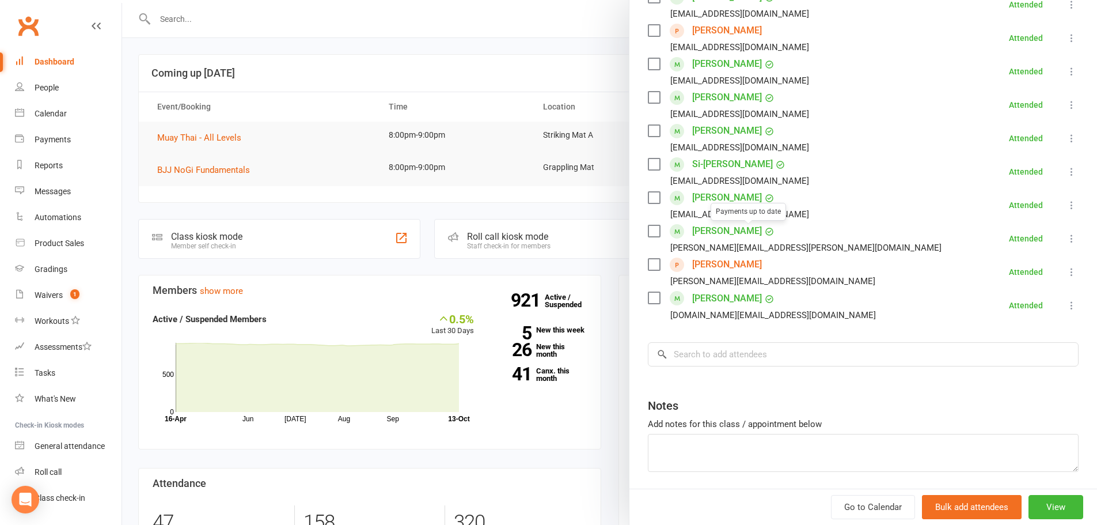
scroll to position [468, 0]
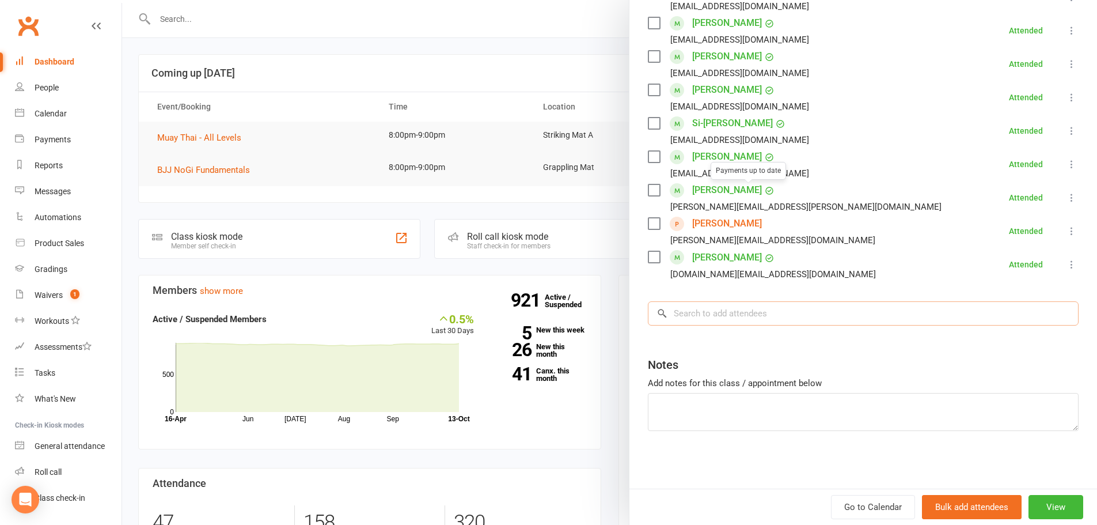
click at [750, 318] on input "search" at bounding box center [863, 313] width 431 height 24
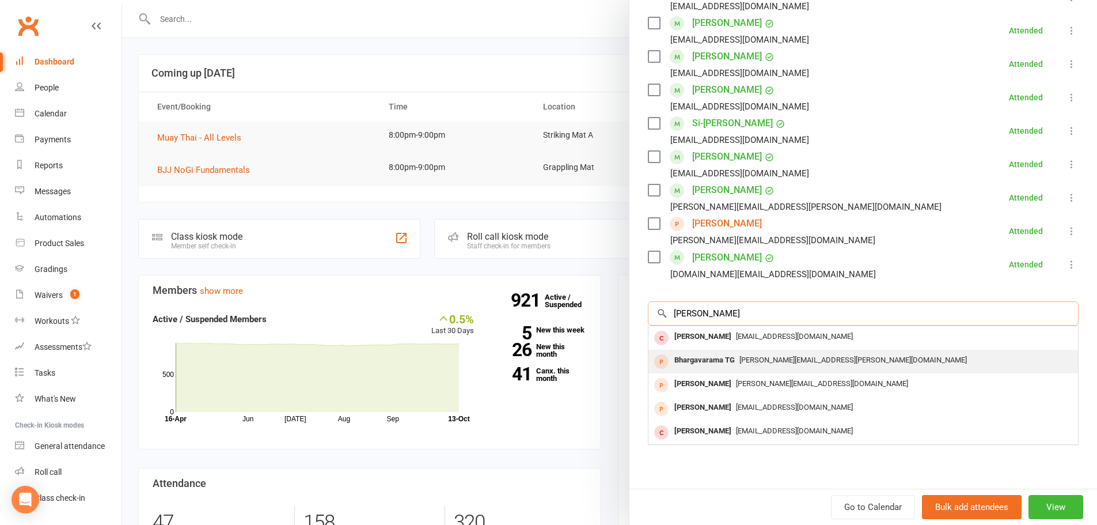
type input "bhargav"
click at [745, 351] on div "Bhargavarama TG Kavitha.c.gangatkar@gmail.com" at bounding box center [863, 362] width 430 height 24
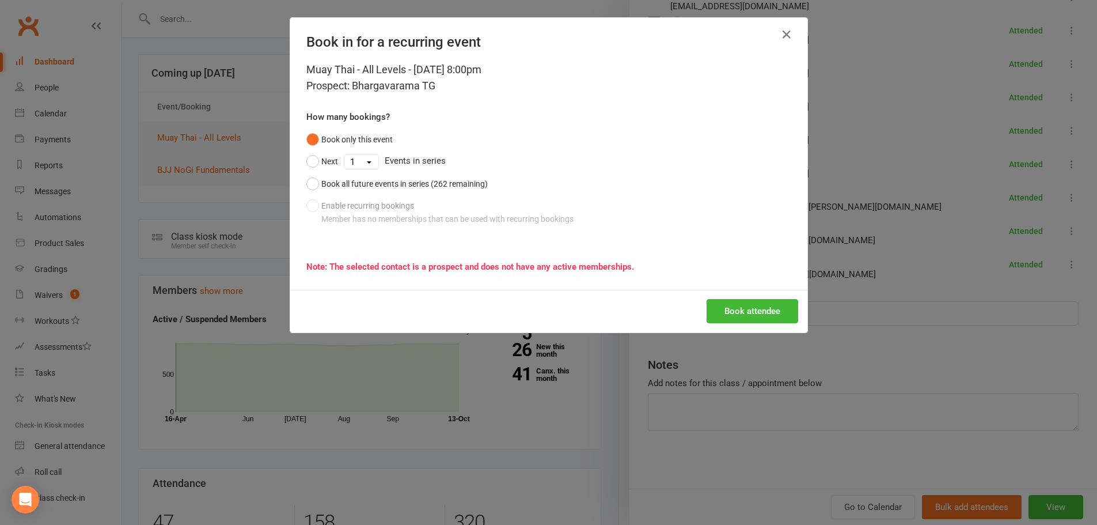
click at [753, 324] on div "Book attendee" at bounding box center [548, 311] width 517 height 43
click at [791, 316] on button "Book attendee" at bounding box center [753, 311] width 92 height 24
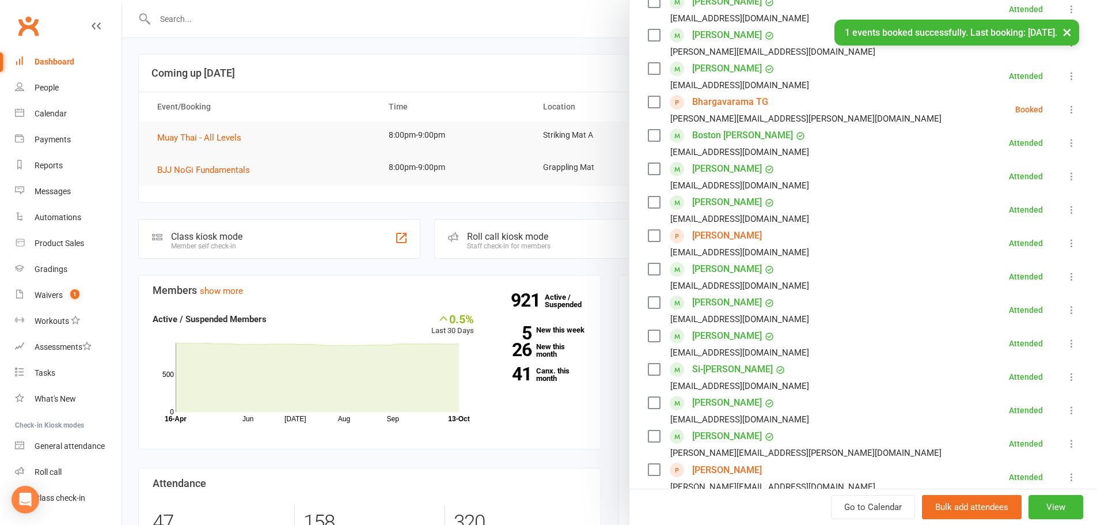
scroll to position [232, 0]
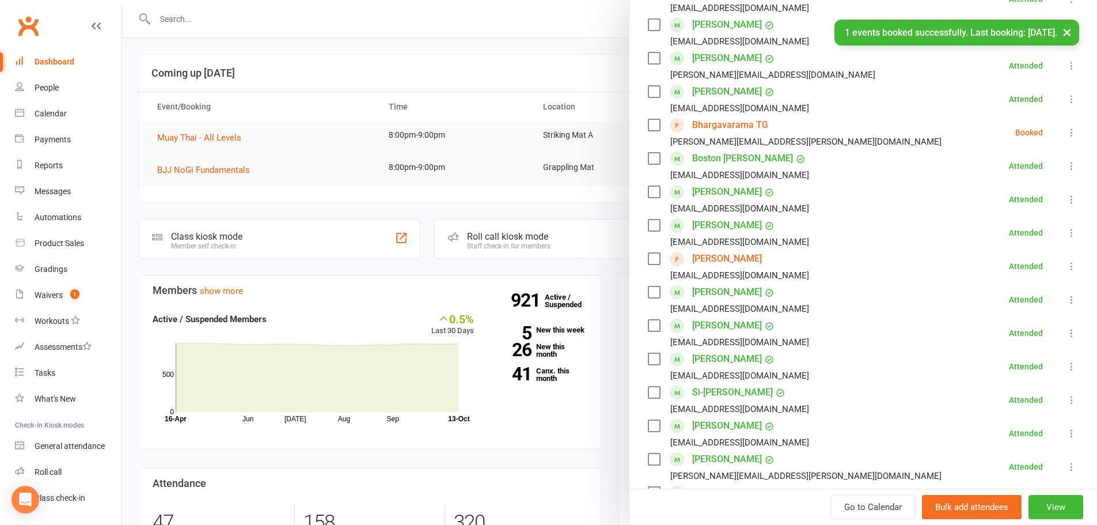
click at [1047, 135] on li "Bhargavarama TG Kavitha.c.gangatkar@gmail.com Booked More info Remove Check in …" at bounding box center [863, 132] width 431 height 33
click at [1066, 133] on icon at bounding box center [1072, 133] width 12 height 12
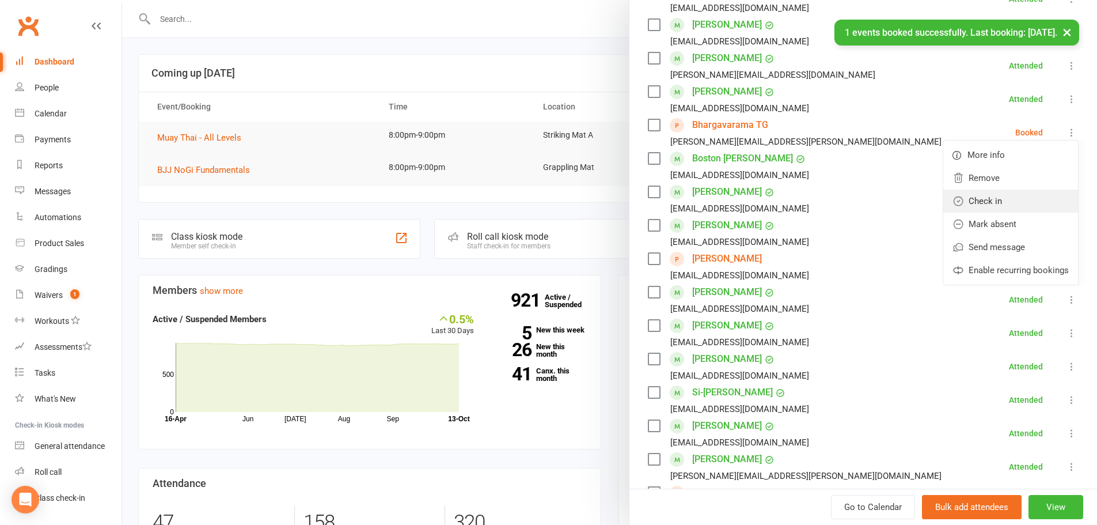
click at [1009, 195] on link "Check in" at bounding box center [1010, 200] width 135 height 23
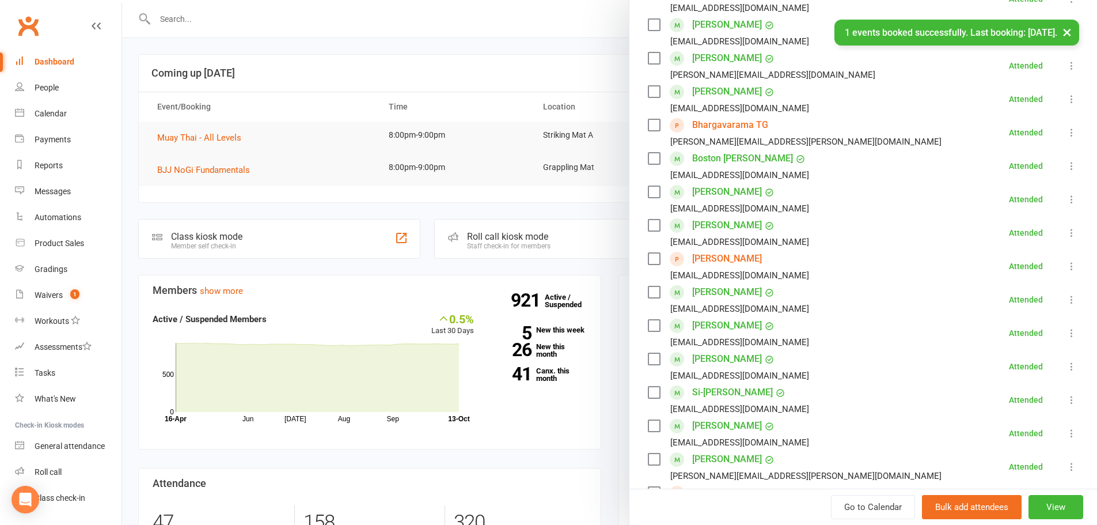
click at [428, 20] on div "× 1 events booked successfully. Last booking: Oct 13, 2025." at bounding box center [541, 20] width 1082 height 0
click at [232, 20] on div "× 1 events booked successfully. Last booking: Oct 13, 2025." at bounding box center [541, 20] width 1082 height 0
click at [184, 50] on div at bounding box center [609, 262] width 975 height 525
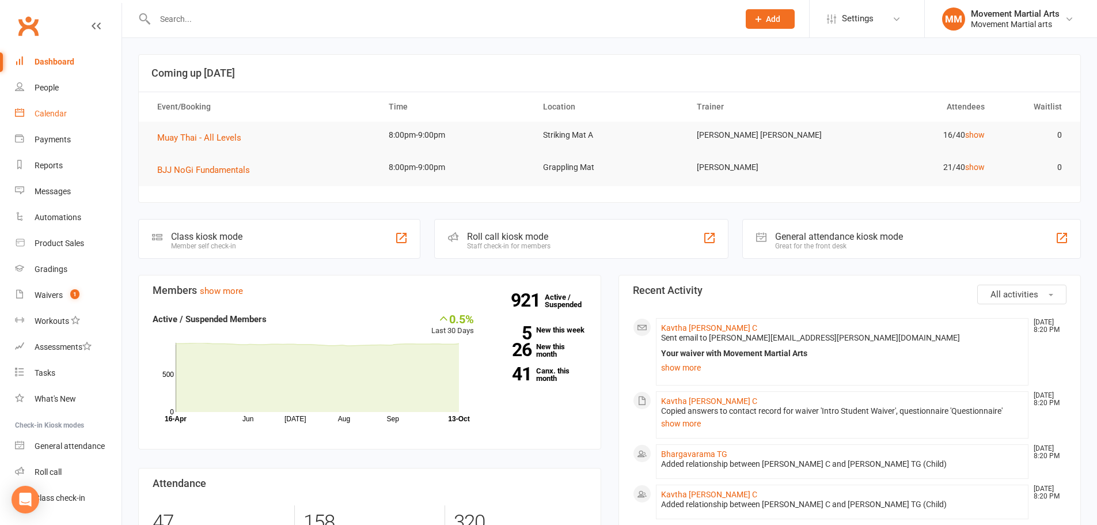
click at [57, 116] on div "Calendar" at bounding box center [51, 113] width 32 height 9
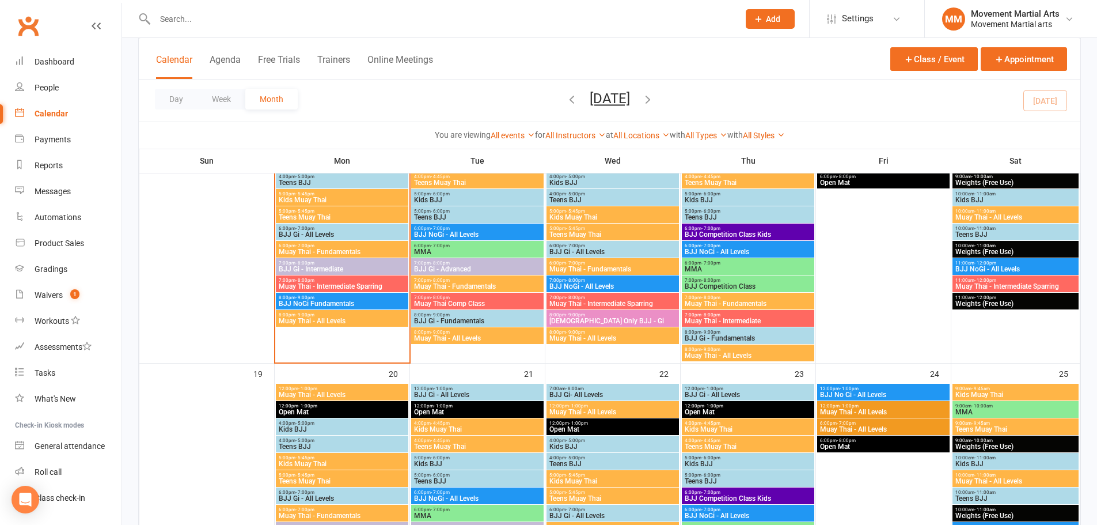
scroll to position [537, 0]
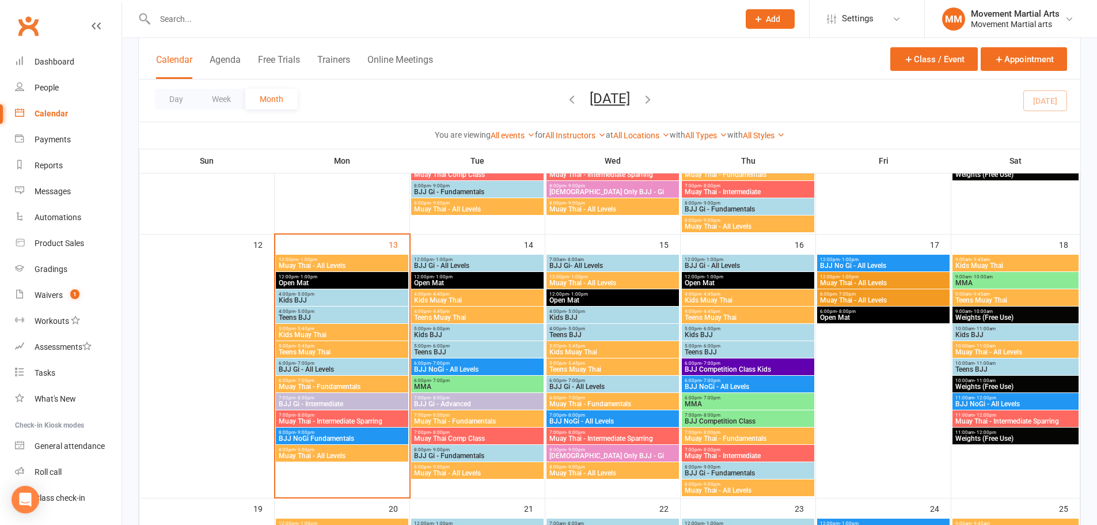
click at [321, 264] on span "Muay Thai - All Levels" at bounding box center [342, 265] width 128 height 7
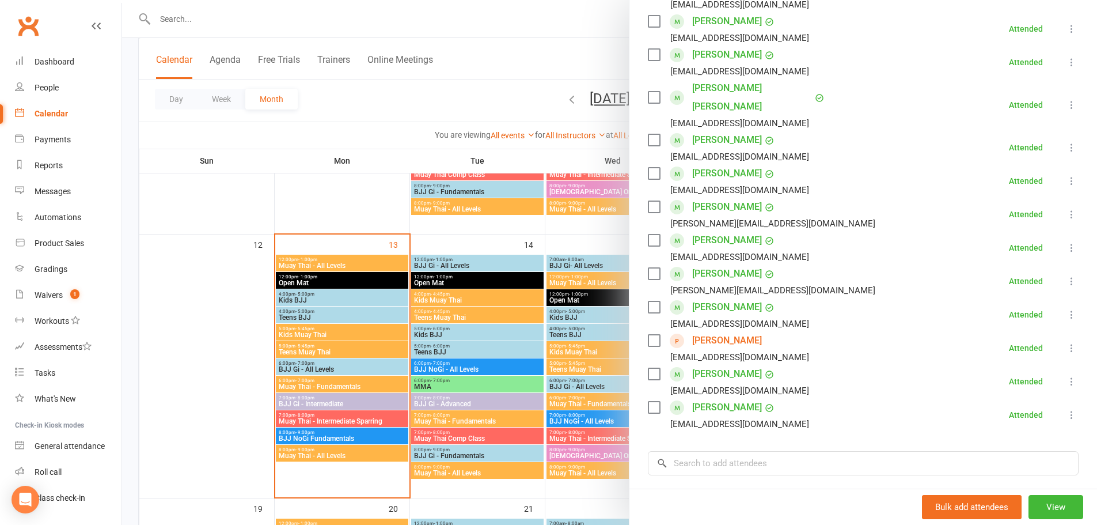
scroll to position [400, 0]
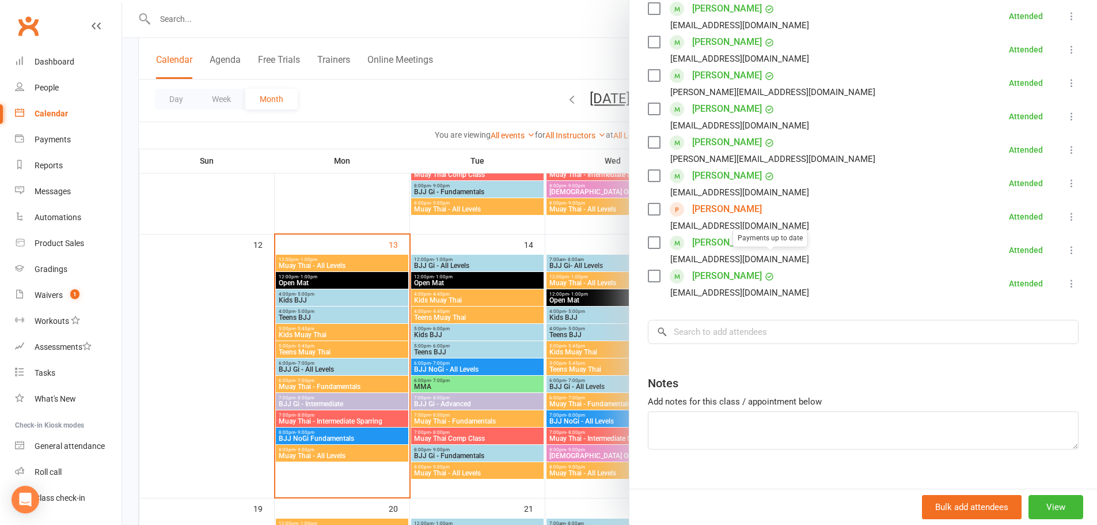
click at [292, 269] on div at bounding box center [609, 262] width 975 height 525
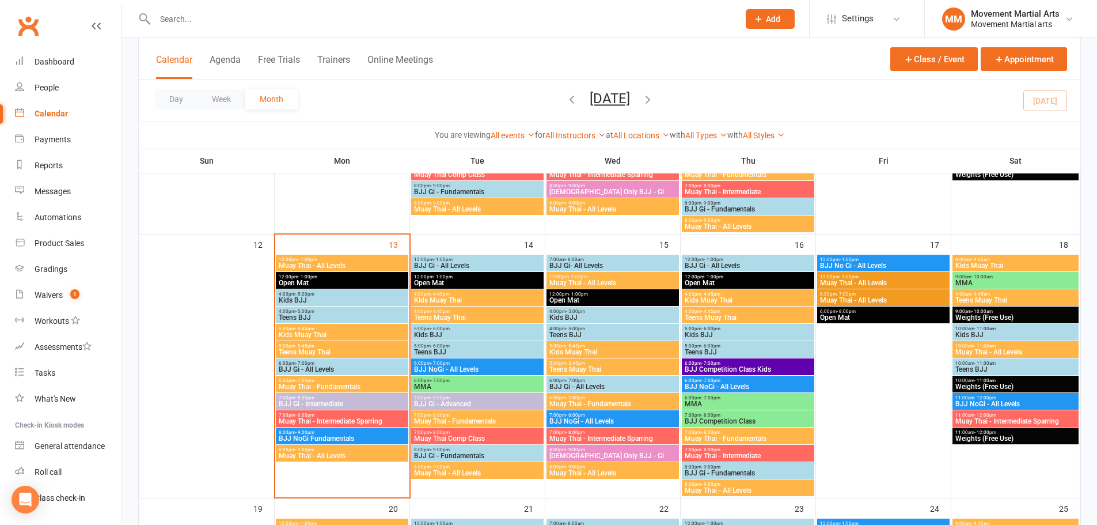
click at [305, 294] on span "- 5:00pm" at bounding box center [304, 293] width 19 height 5
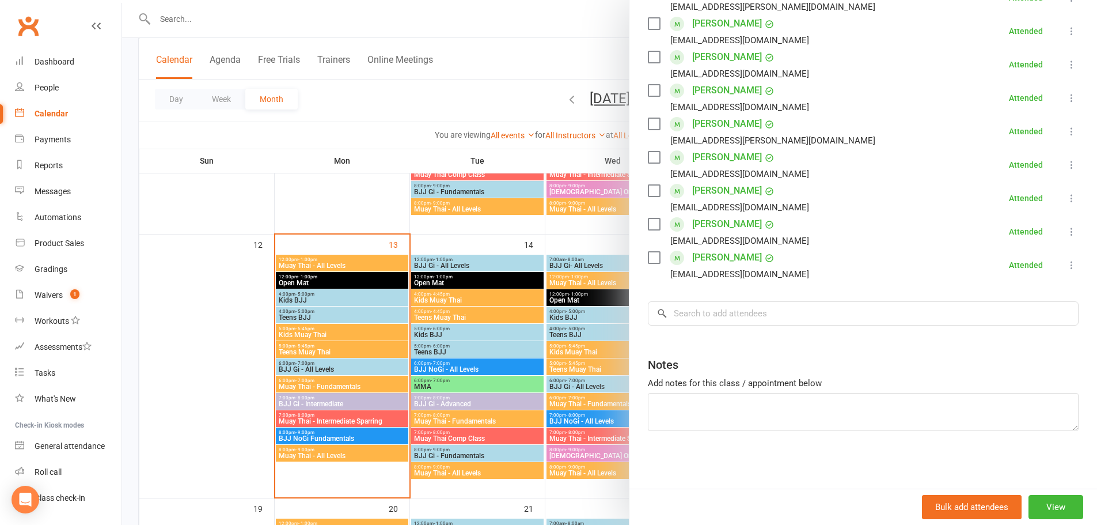
click at [233, 358] on div at bounding box center [609, 262] width 975 height 525
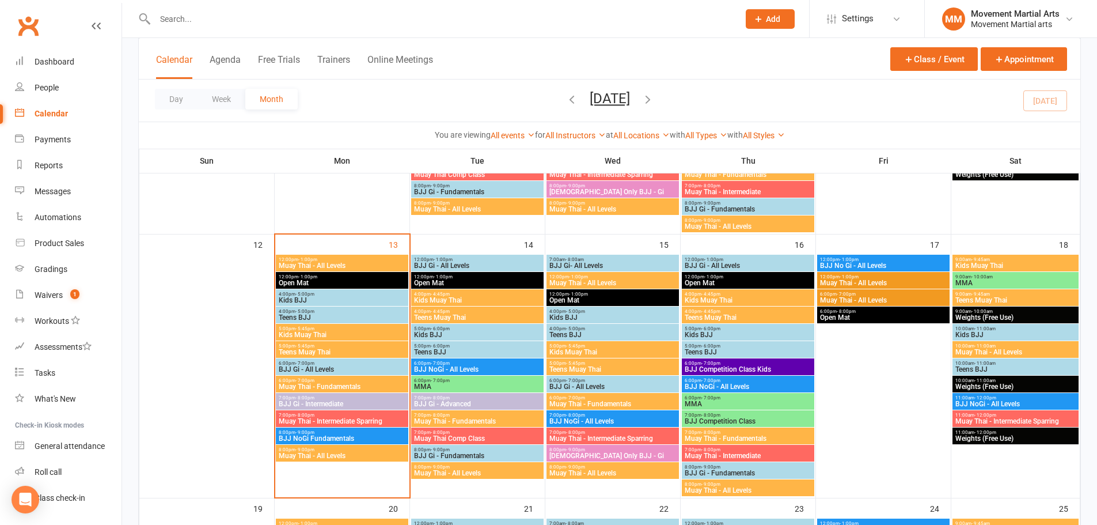
click at [325, 316] on span "Teens BJJ" at bounding box center [342, 317] width 128 height 7
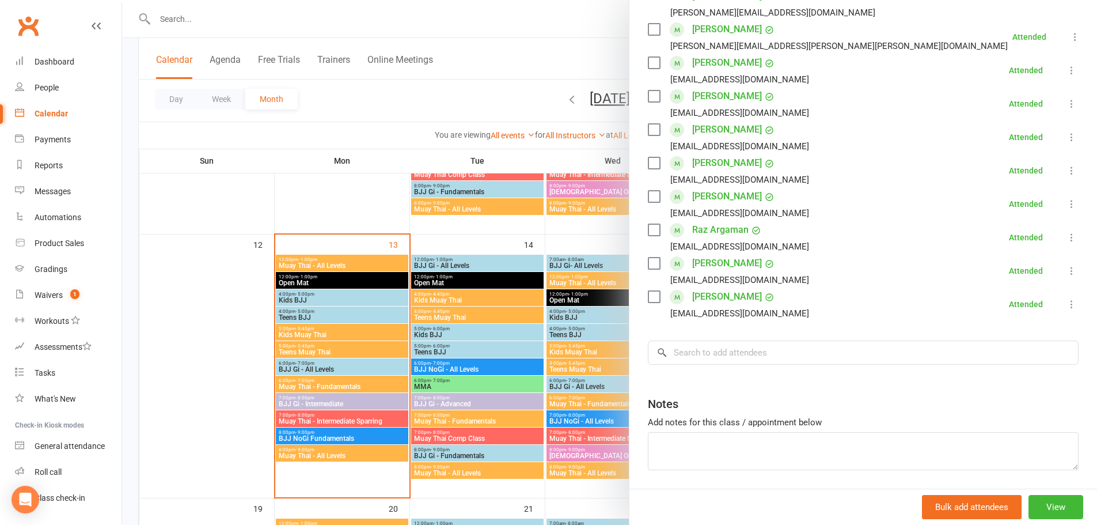
scroll to position [333, 0]
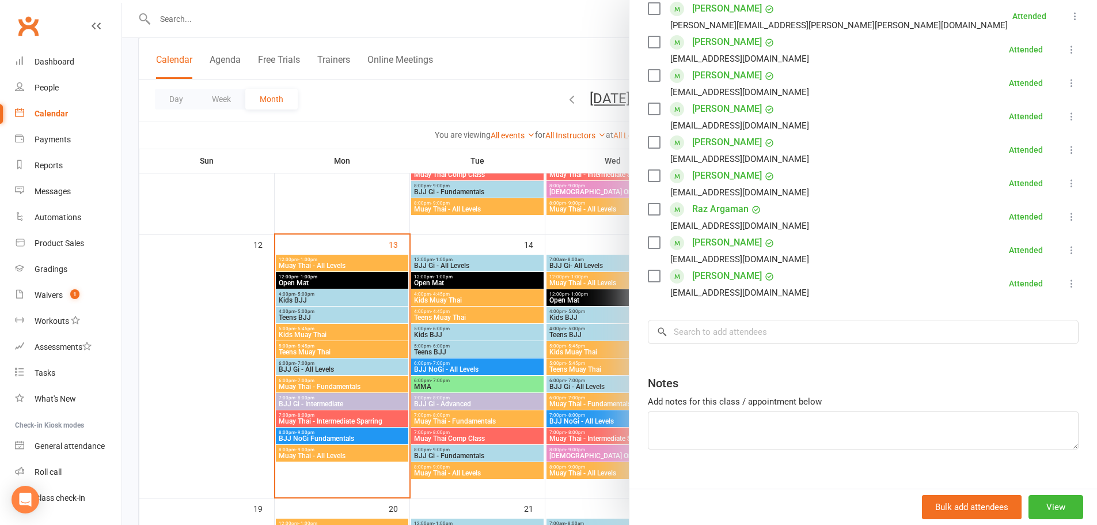
click at [274, 363] on div at bounding box center [609, 262] width 975 height 525
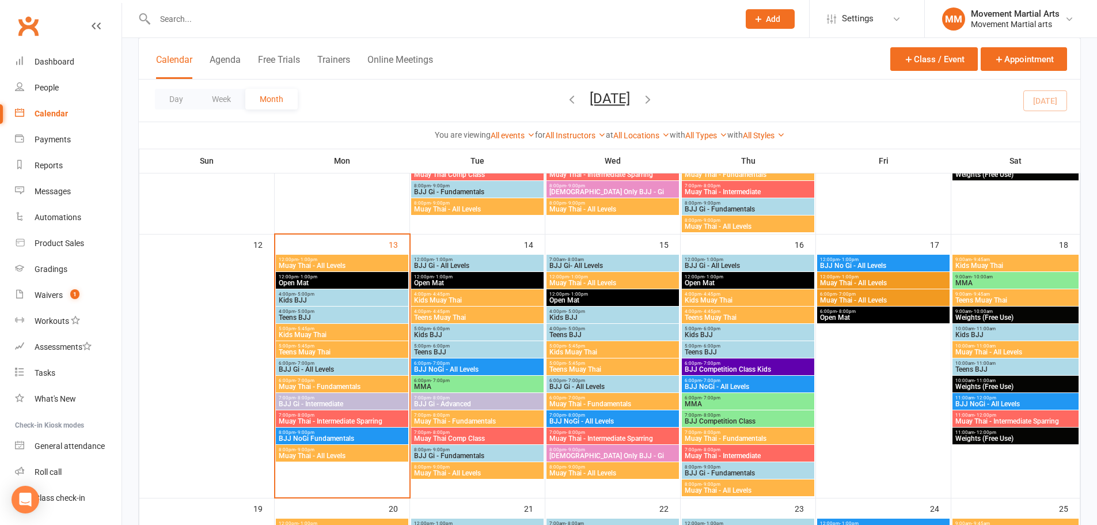
click at [325, 333] on span "Kids Muay Thai" at bounding box center [342, 334] width 128 height 7
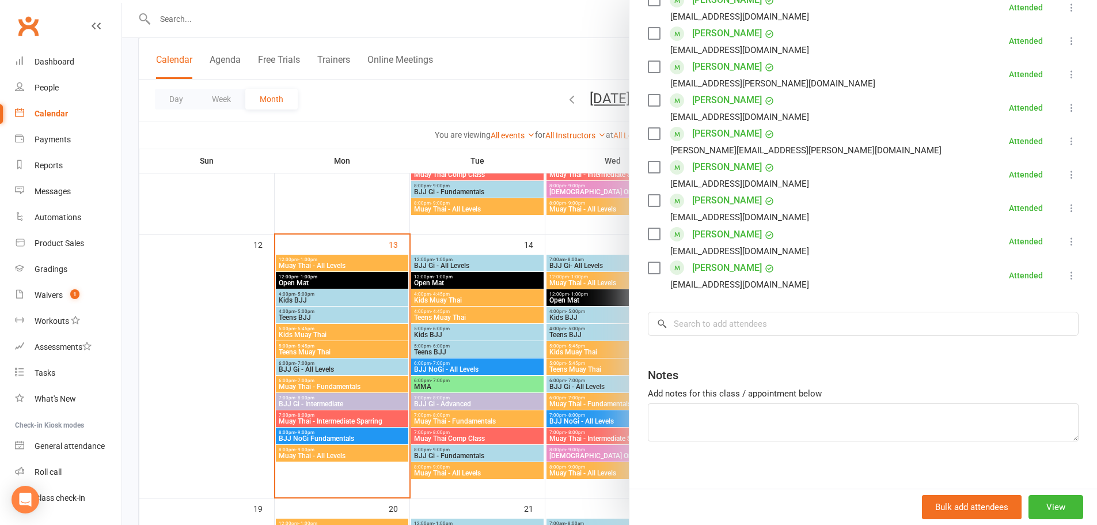
scroll to position [501, 0]
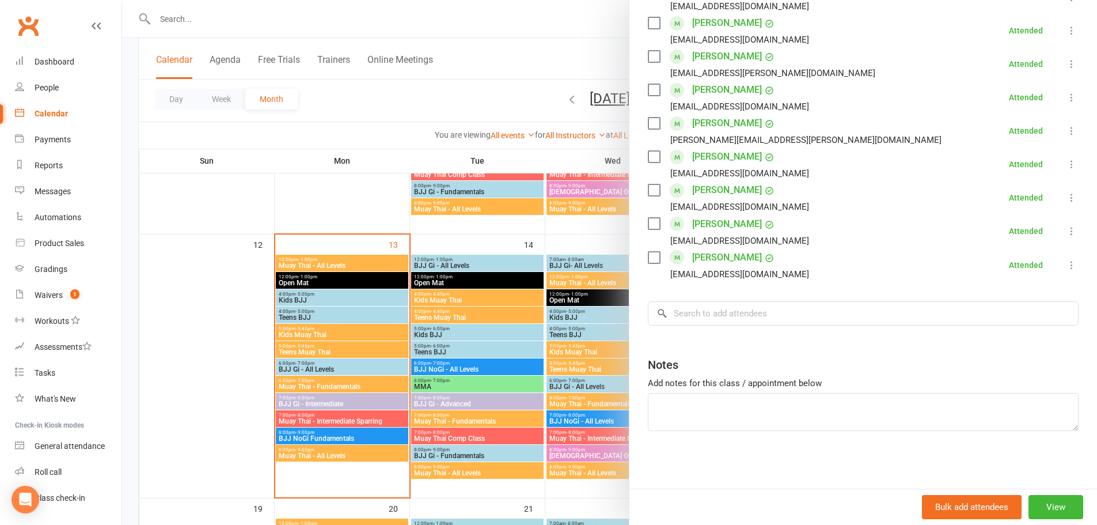
drag, startPoint x: 366, startPoint y: 350, endPoint x: 350, endPoint y: 348, distance: 16.2
click at [366, 350] on div at bounding box center [609, 262] width 975 height 525
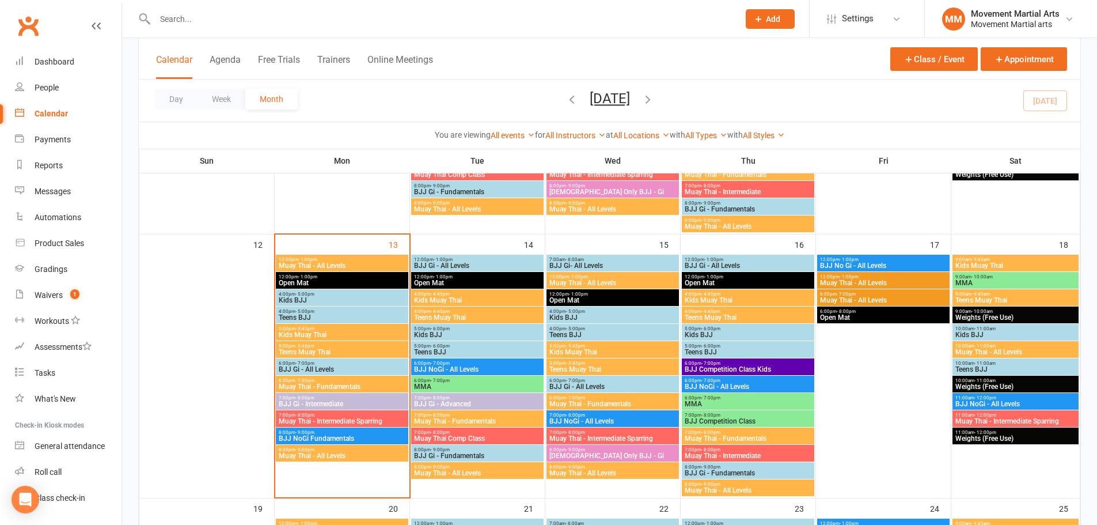
click at [343, 350] on span "Teens Muay Thai" at bounding box center [342, 351] width 128 height 7
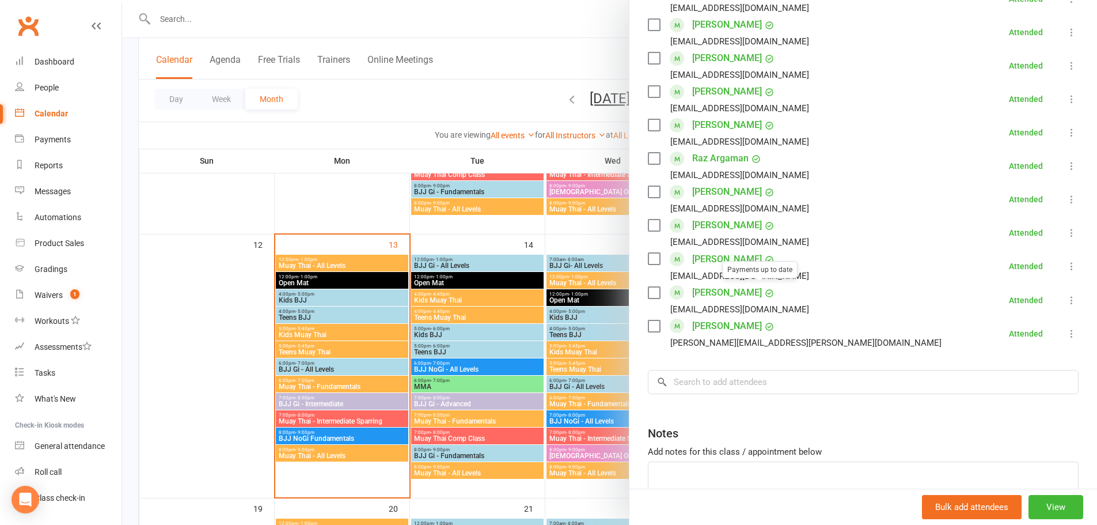
scroll to position [601, 0]
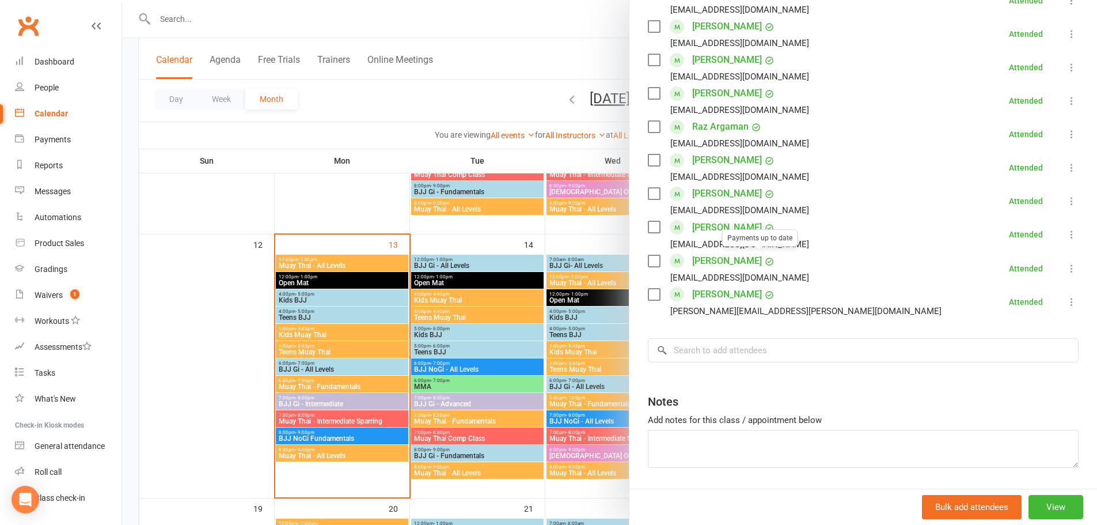
click at [398, 374] on div at bounding box center [609, 262] width 975 height 525
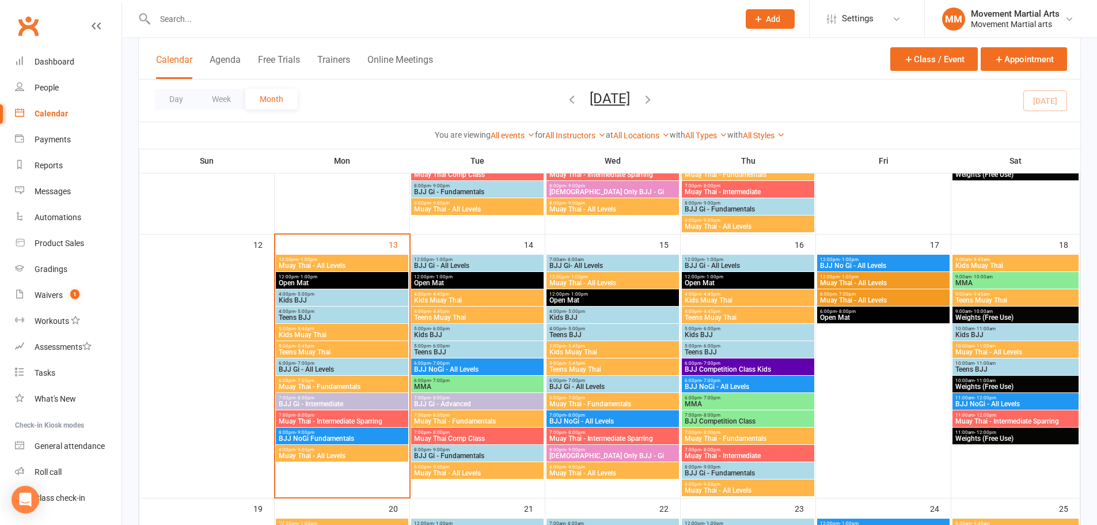
click at [331, 367] on span "BJJ Gi - All Levels" at bounding box center [342, 369] width 128 height 7
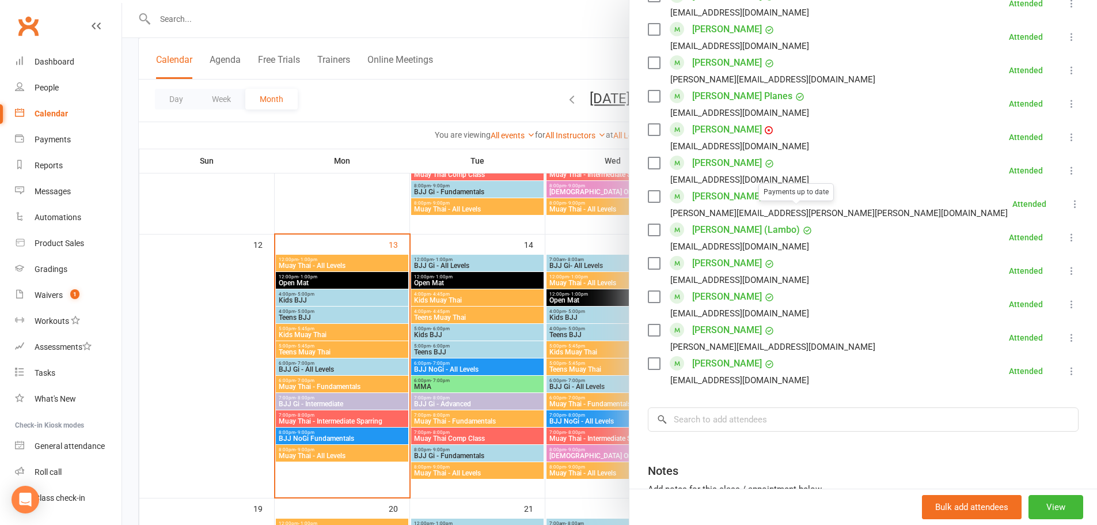
scroll to position [940, 0]
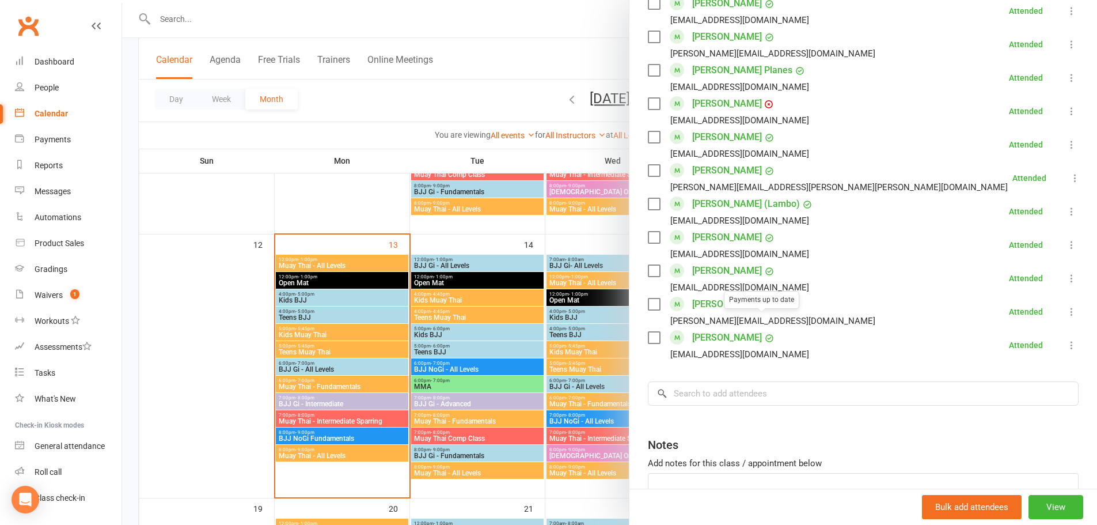
click at [293, 345] on div at bounding box center [609, 262] width 975 height 525
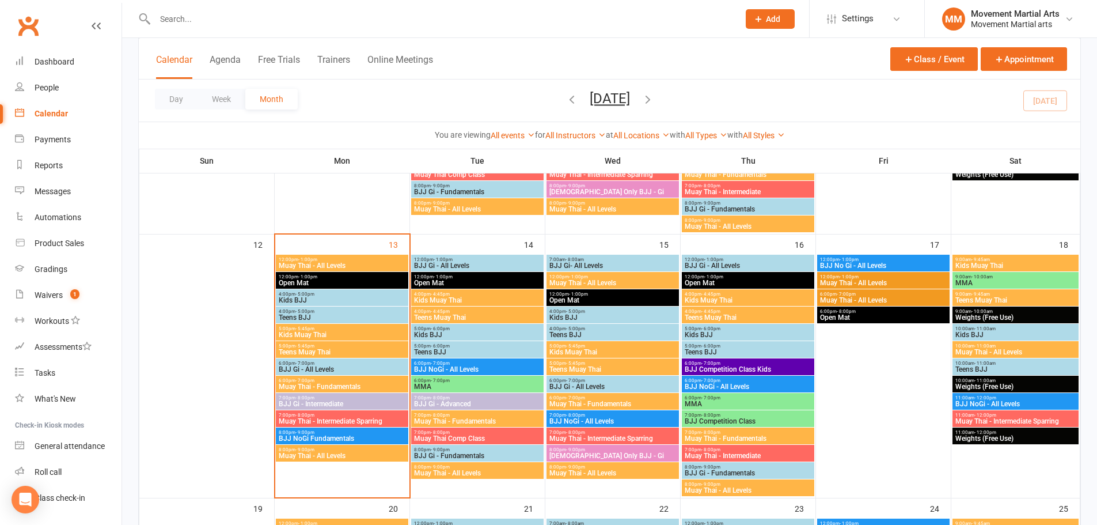
click at [306, 381] on span "- 7:00pm" at bounding box center [304, 380] width 19 height 5
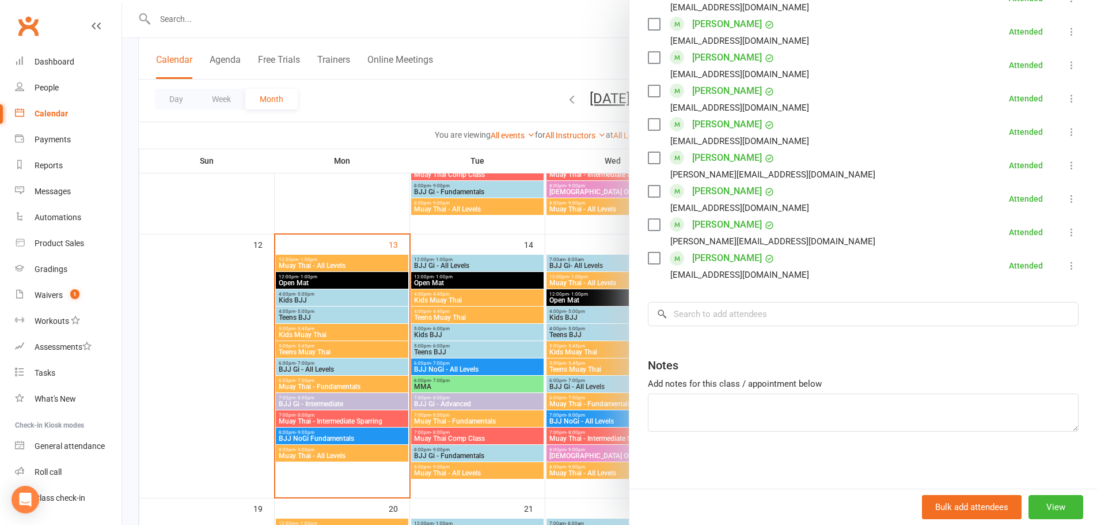
scroll to position [1002, 0]
click at [261, 362] on div at bounding box center [609, 262] width 975 height 525
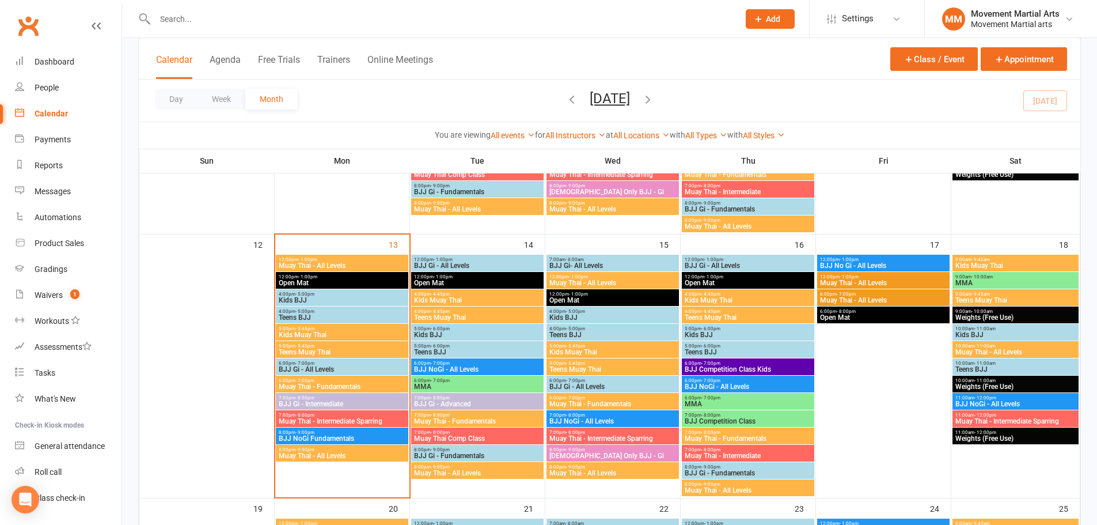
click at [312, 400] on span "BJJ Gi - Intermediate" at bounding box center [342, 403] width 128 height 7
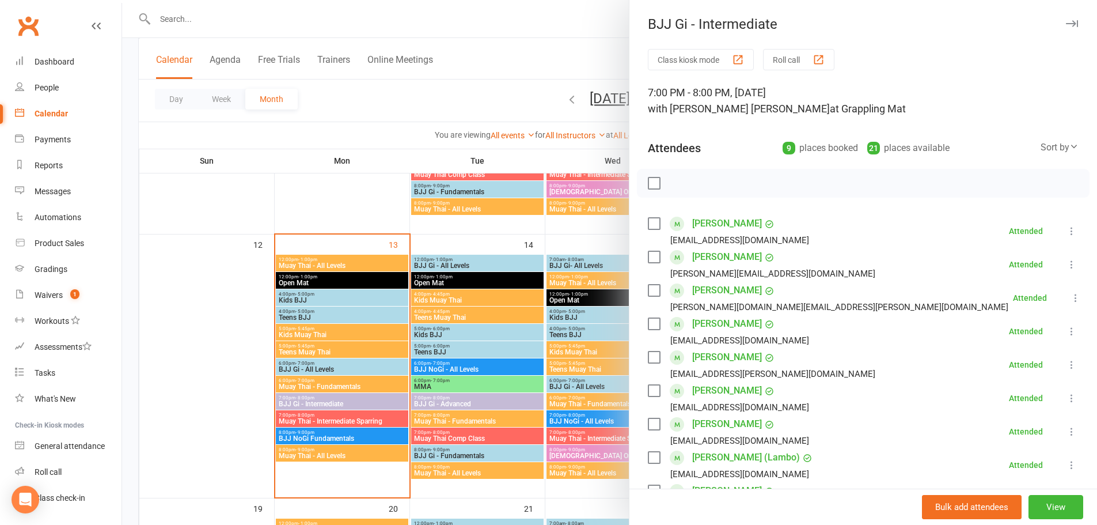
click at [316, 411] on div at bounding box center [609, 262] width 975 height 525
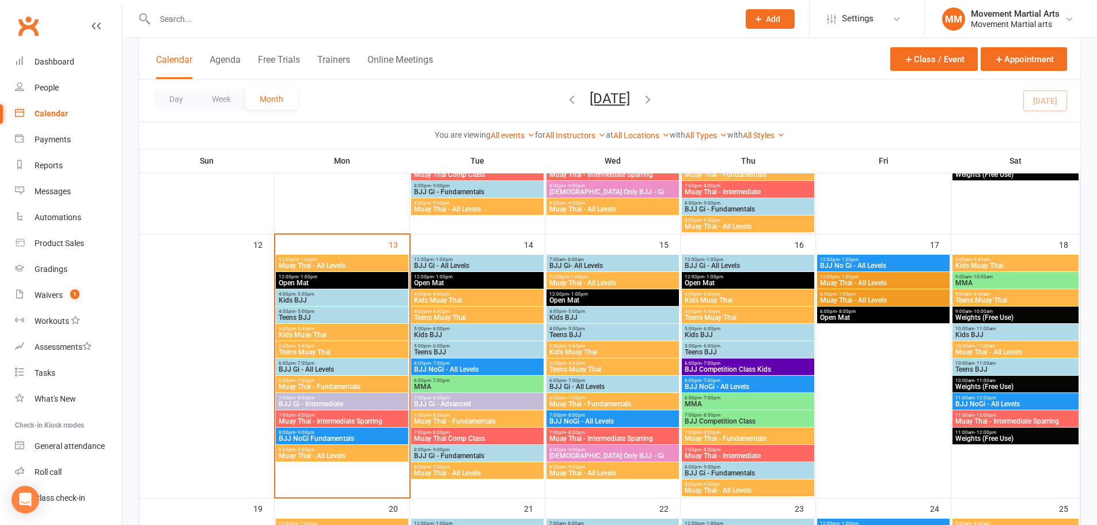
click at [322, 434] on span "8:00pm - 9:00pm" at bounding box center [342, 432] width 128 height 5
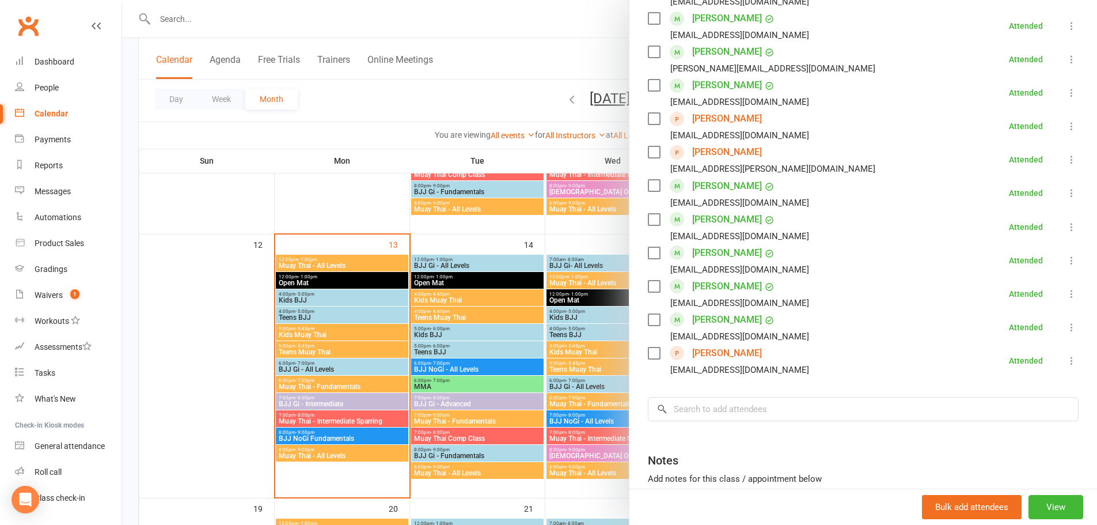
scroll to position [635, 0]
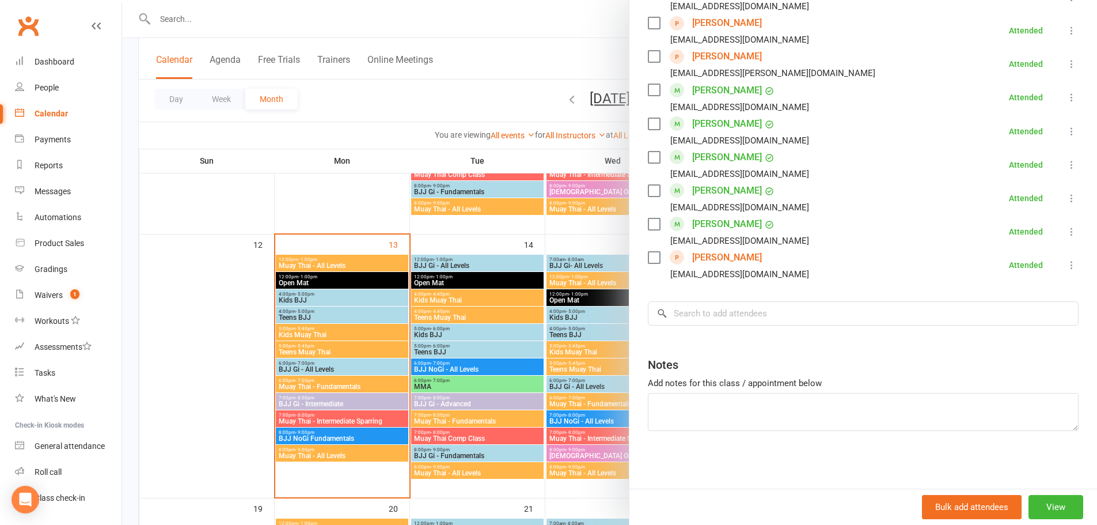
drag, startPoint x: 426, startPoint y: 424, endPoint x: 372, endPoint y: 454, distance: 61.9
click at [423, 426] on div at bounding box center [609, 262] width 975 height 525
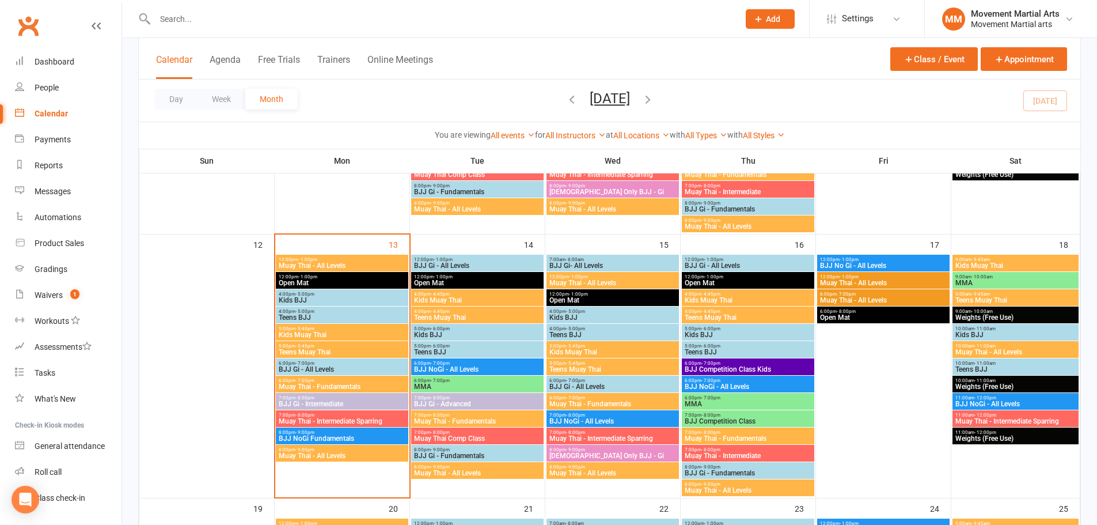
click at [368, 455] on span "Muay Thai - All Levels" at bounding box center [342, 455] width 128 height 7
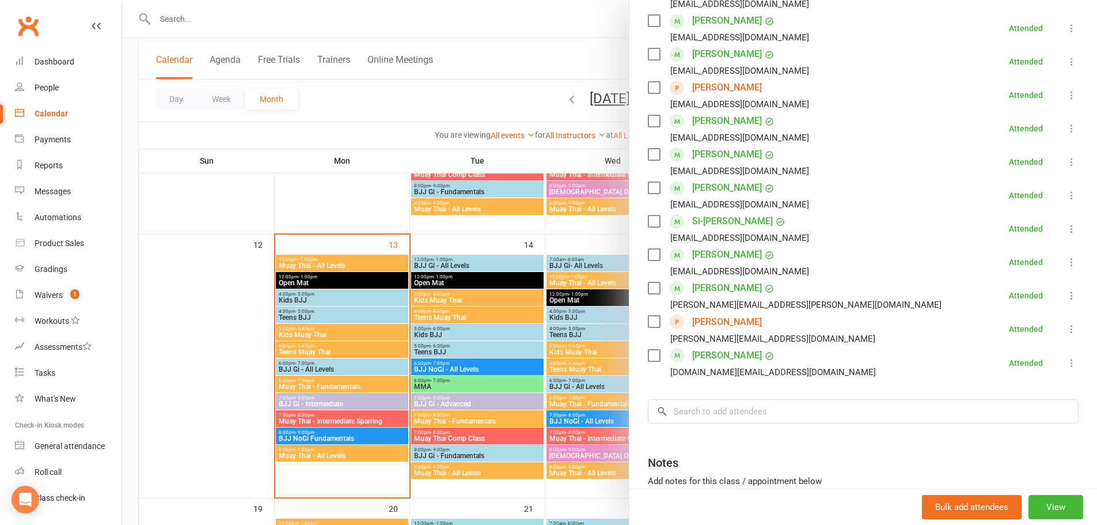
scroll to position [501, 0]
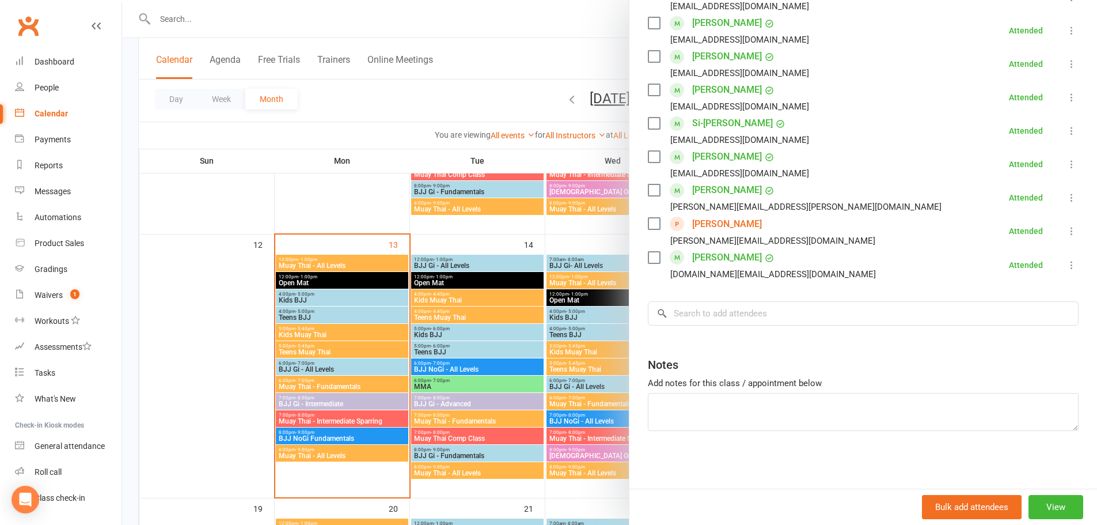
click at [347, 366] on div at bounding box center [609, 262] width 975 height 525
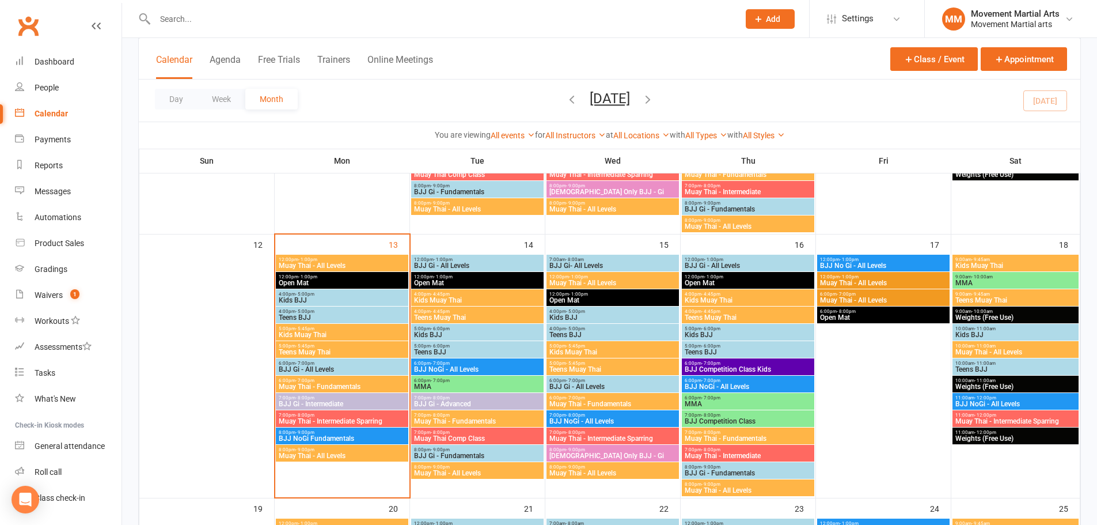
click at [198, 16] on input "text" at bounding box center [440, 19] width 579 height 16
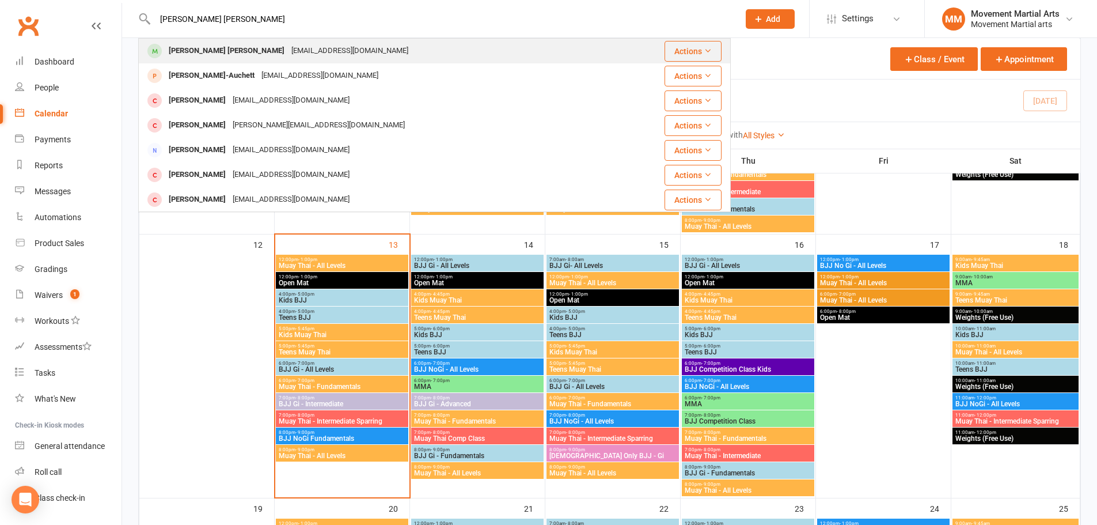
type input "hudson cox"
click at [288, 44] on div "breec2@yahoo.com.au" at bounding box center [350, 51] width 124 height 17
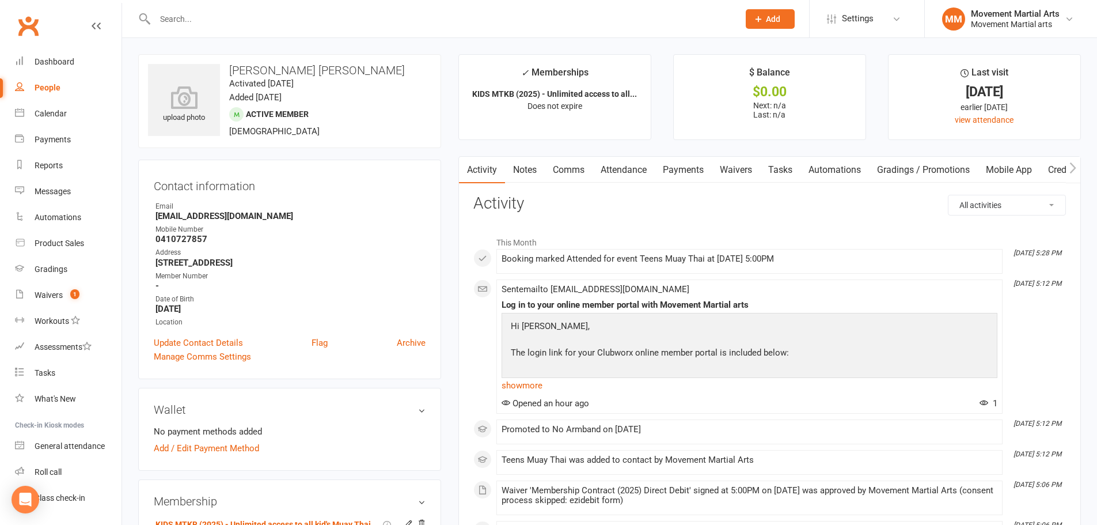
click at [358, 22] on input "text" at bounding box center [440, 19] width 579 height 16
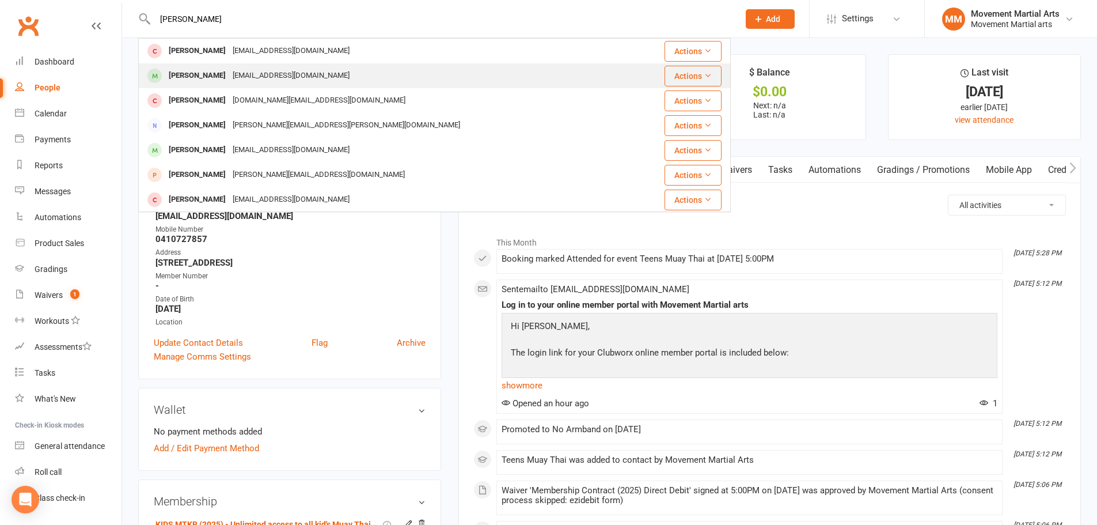
type input "peter lin"
click at [331, 65] on div "Peter Lin Pruttip98@gmail.com" at bounding box center [390, 76] width 503 height 24
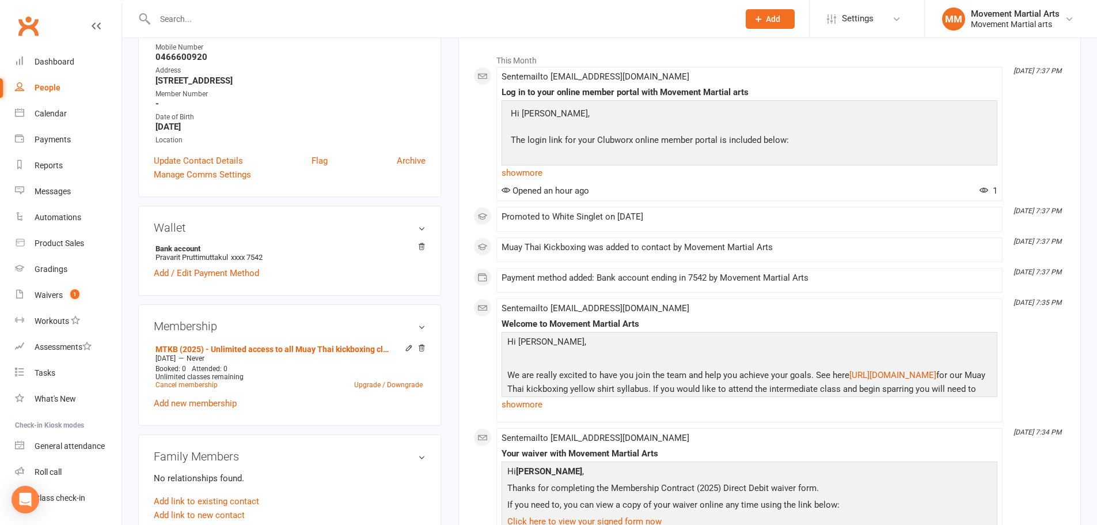
scroll to position [269, 0]
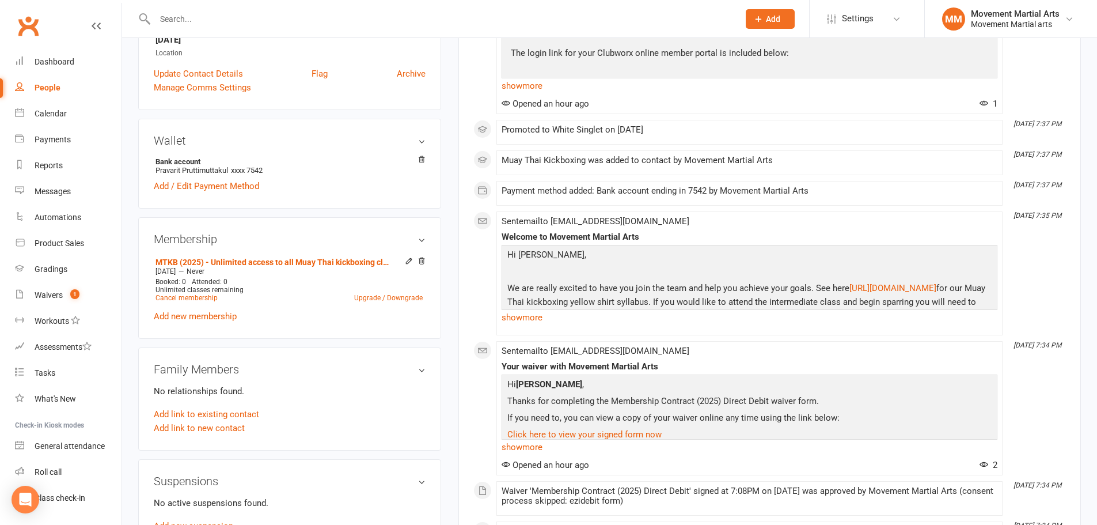
click at [212, 12] on input "text" at bounding box center [440, 19] width 579 height 16
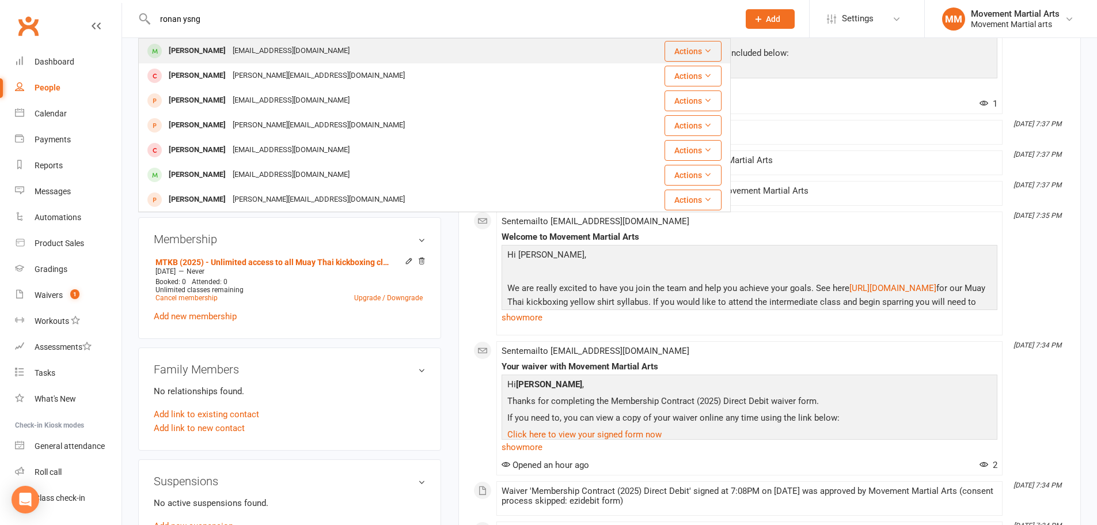
type input "ronan ysng"
click at [218, 41] on div "Ronan Yang noiye123180@gmail.com" at bounding box center [384, 51] width 491 height 24
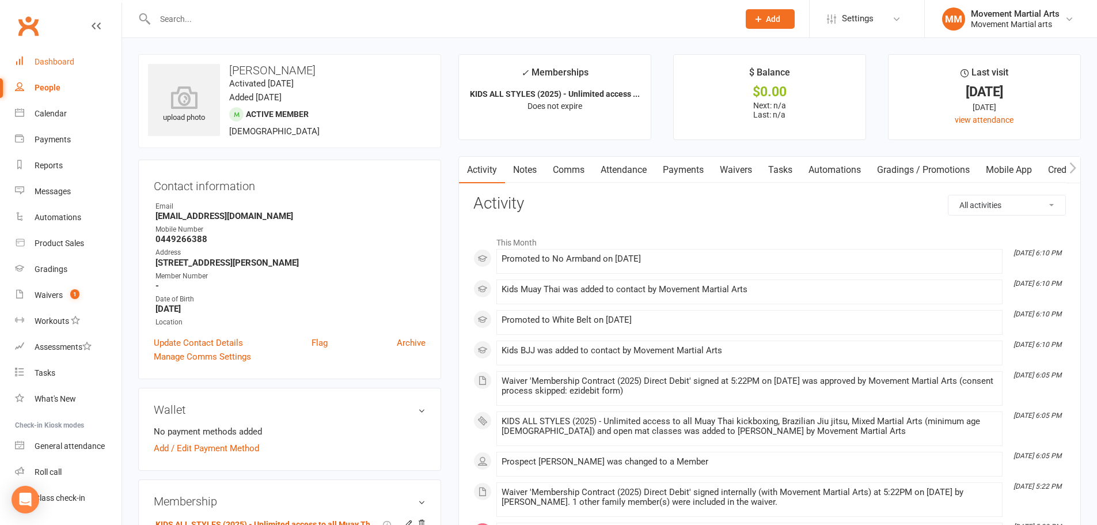
click at [59, 61] on div "Dashboard" at bounding box center [55, 61] width 40 height 9
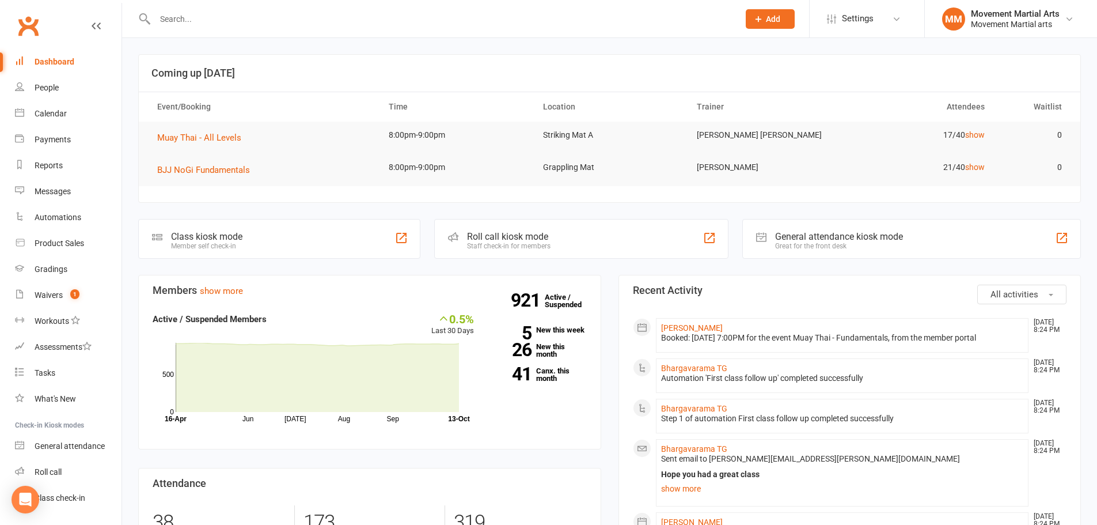
click at [169, 20] on input "text" at bounding box center [440, 19] width 579 height 16
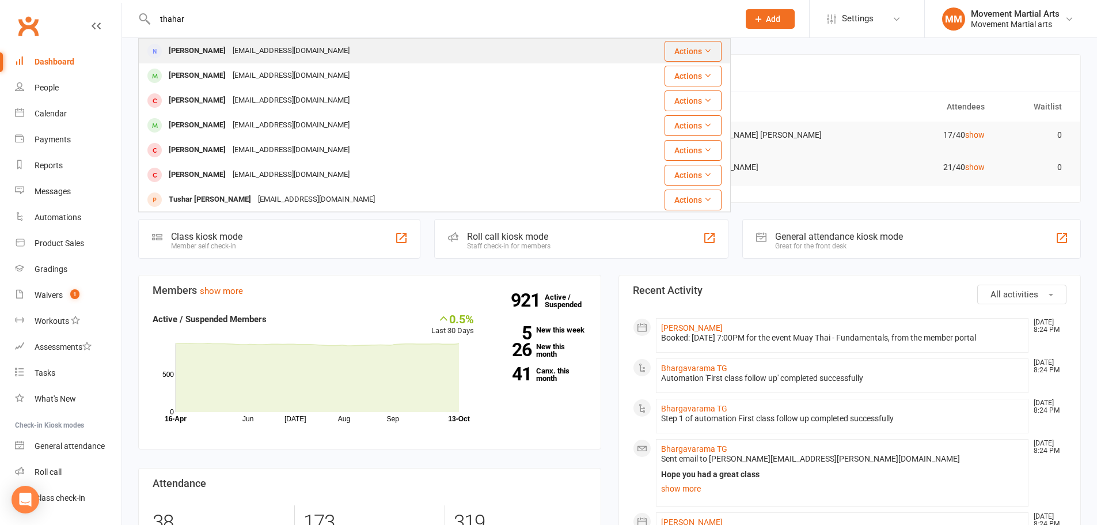
type input "thahar"
click at [204, 43] on div "Hadi Thahar" at bounding box center [197, 51] width 64 height 17
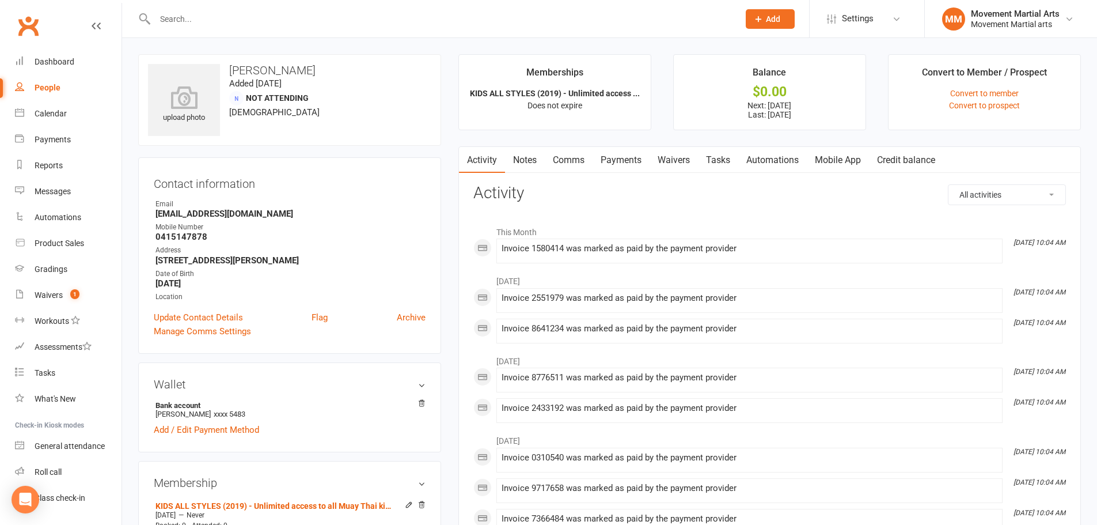
click at [639, 160] on link "Payments" at bounding box center [621, 160] width 57 height 26
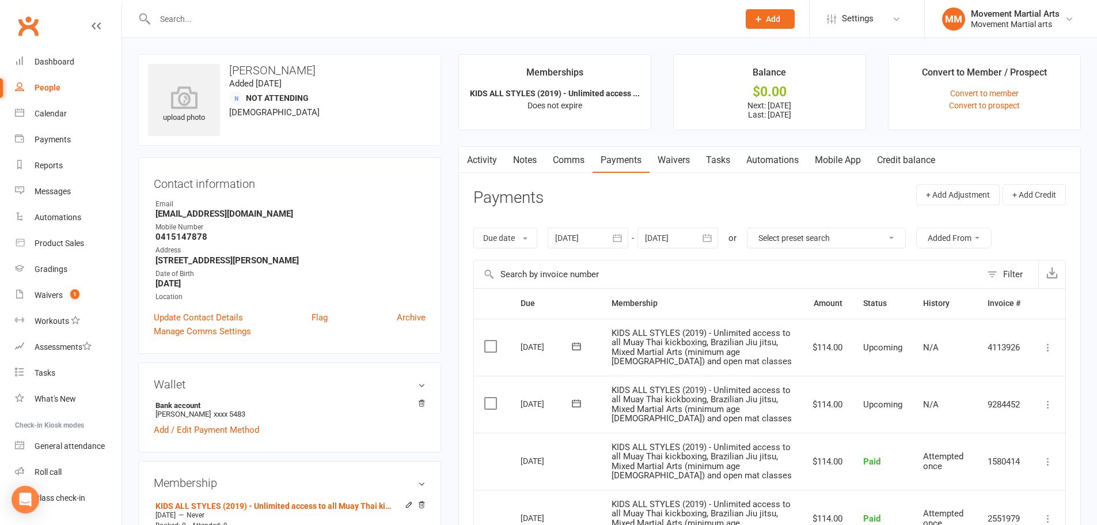
click at [663, 244] on div at bounding box center [677, 237] width 81 height 21
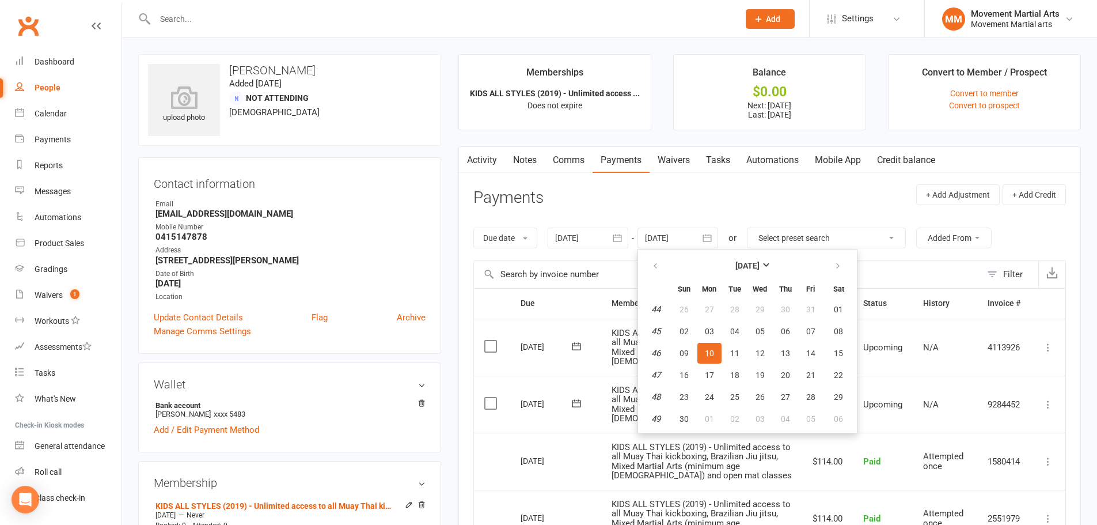
click at [741, 276] on th "November 2025" at bounding box center [747, 265] width 151 height 25
click at [584, 234] on div at bounding box center [588, 237] width 81 height 21
click at [696, 234] on div at bounding box center [677, 237] width 81 height 21
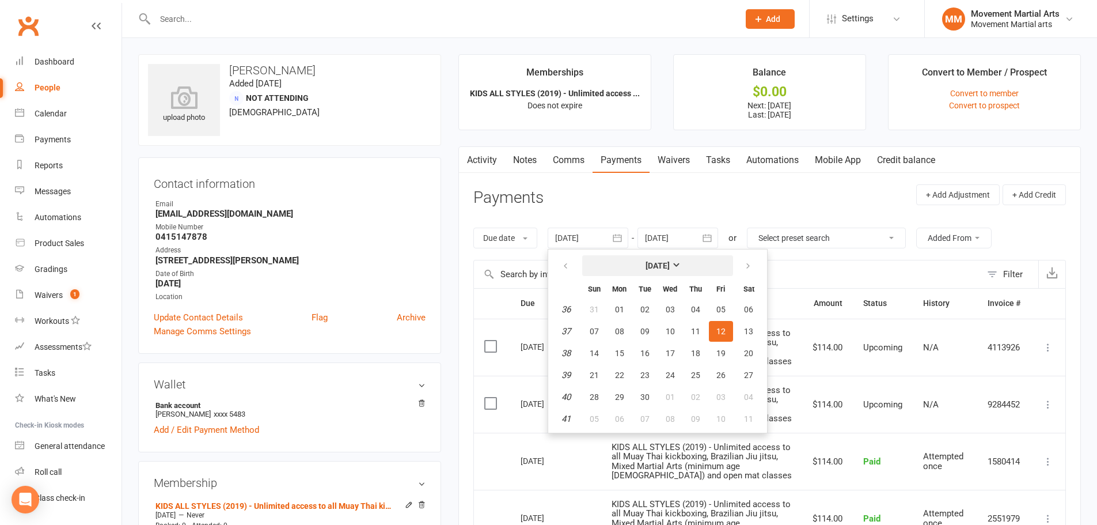
click at [660, 268] on strong "September 2025" at bounding box center [658, 265] width 24 height 9
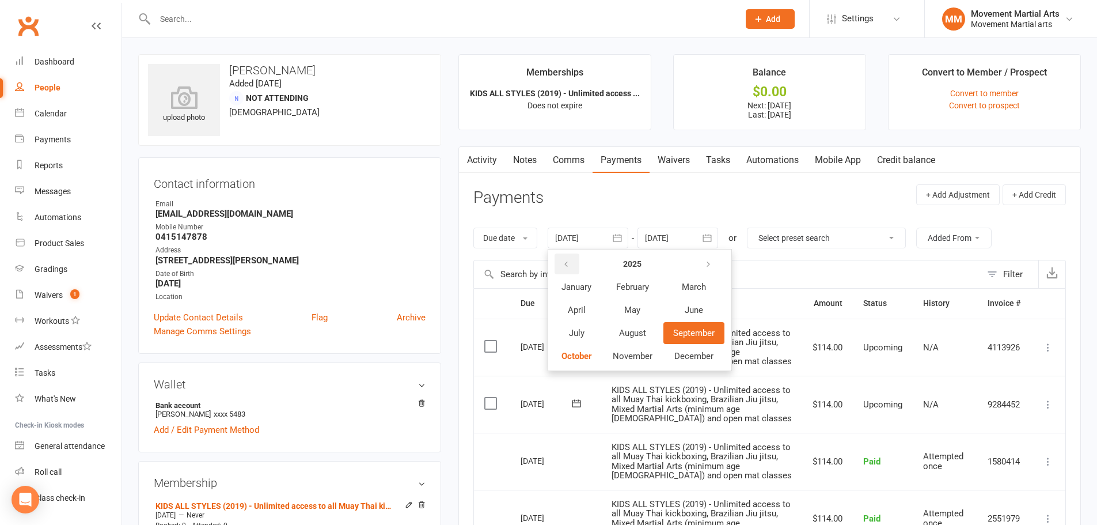
click at [574, 261] on button "button" at bounding box center [567, 263] width 25 height 21
click at [630, 264] on strong "2023" at bounding box center [632, 263] width 18 height 9
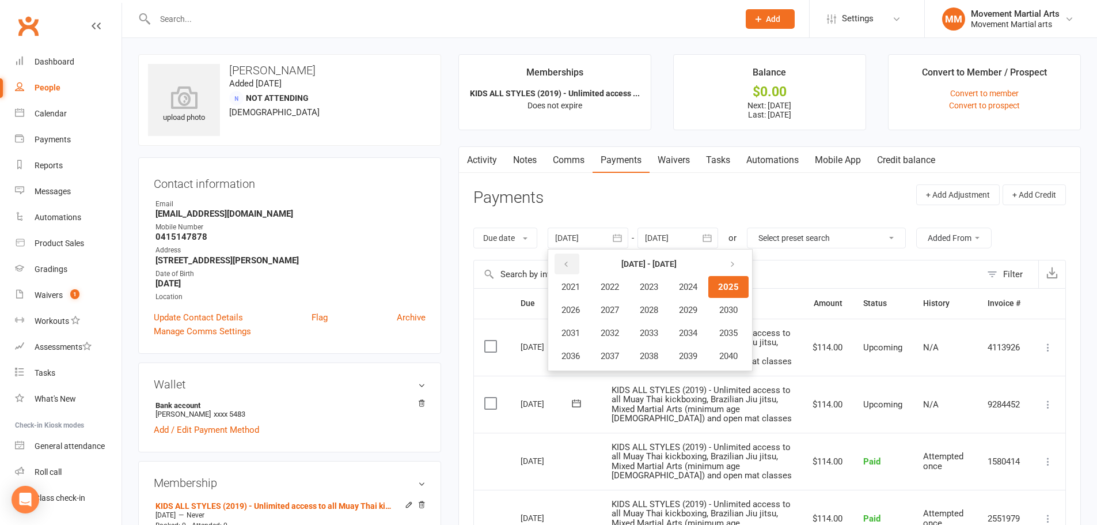
click at [570, 261] on icon "button" at bounding box center [566, 264] width 8 height 9
click at [570, 262] on icon "button" at bounding box center [566, 264] width 8 height 9
click at [734, 261] on icon "button" at bounding box center [730, 264] width 8 height 9
click at [734, 260] on icon "button" at bounding box center [730, 264] width 8 height 9
click at [574, 269] on button "button" at bounding box center [567, 263] width 25 height 21
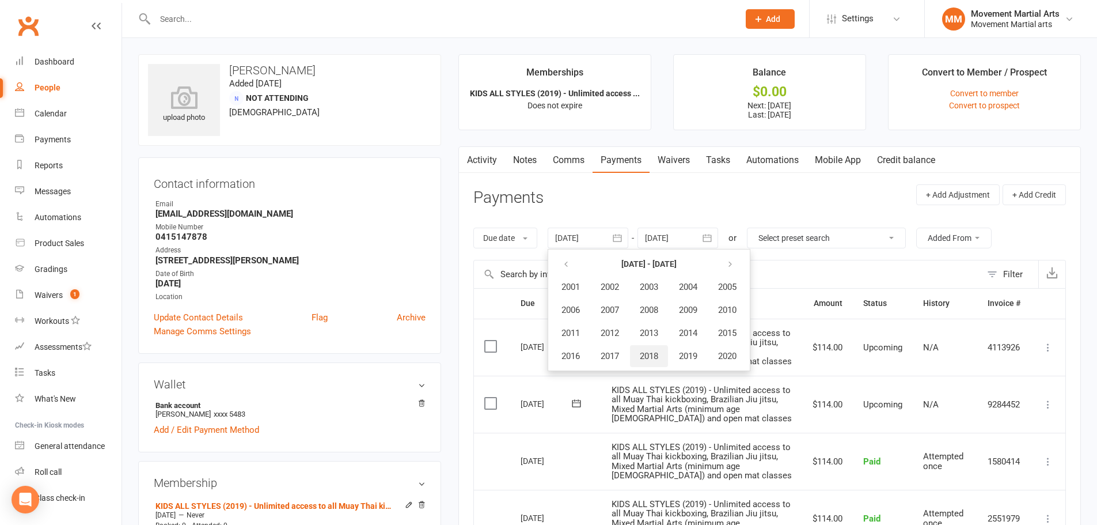
click at [654, 352] on span "2018" at bounding box center [649, 356] width 18 height 10
click at [632, 318] on button "May" at bounding box center [632, 310] width 59 height 22
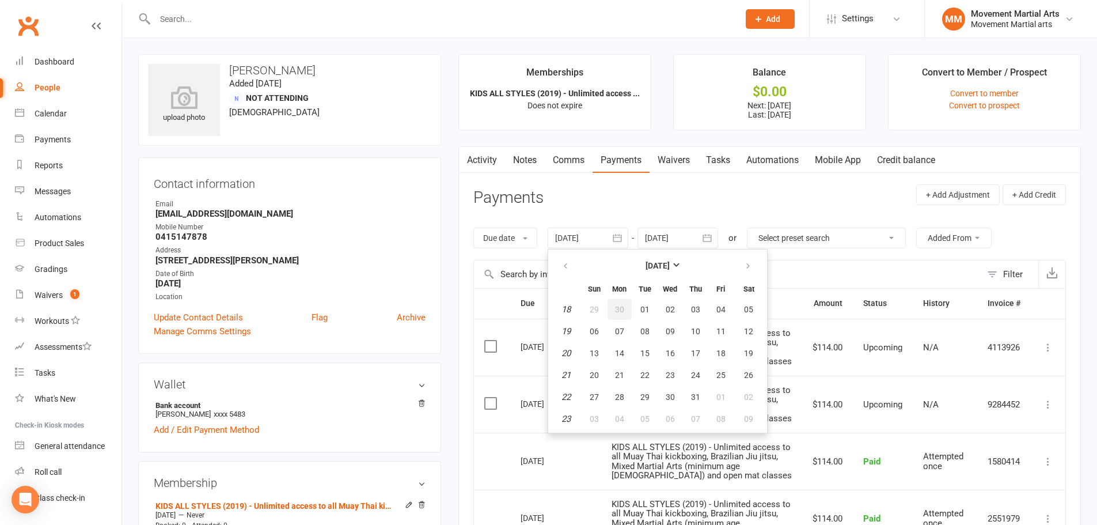
click at [631, 318] on button "30" at bounding box center [620, 309] width 24 height 21
type input "30 Apr 2018"
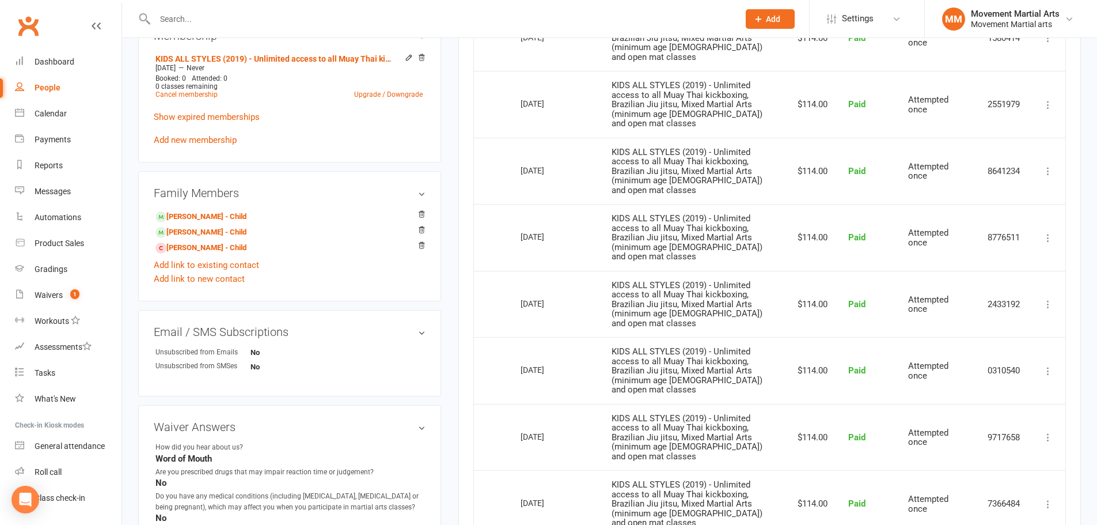
scroll to position [420, 0]
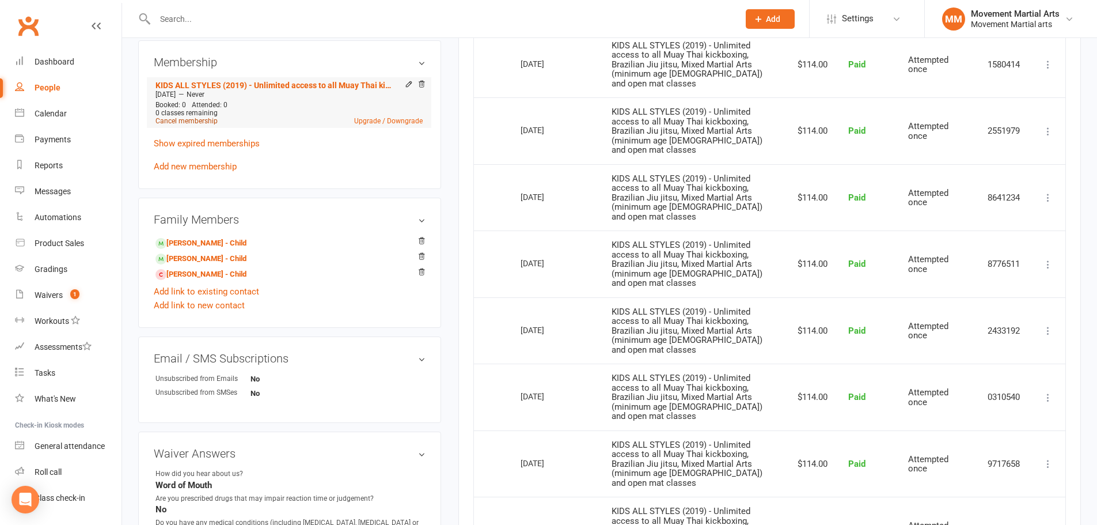
click at [202, 121] on link "Cancel membership" at bounding box center [186, 121] width 62 height 8
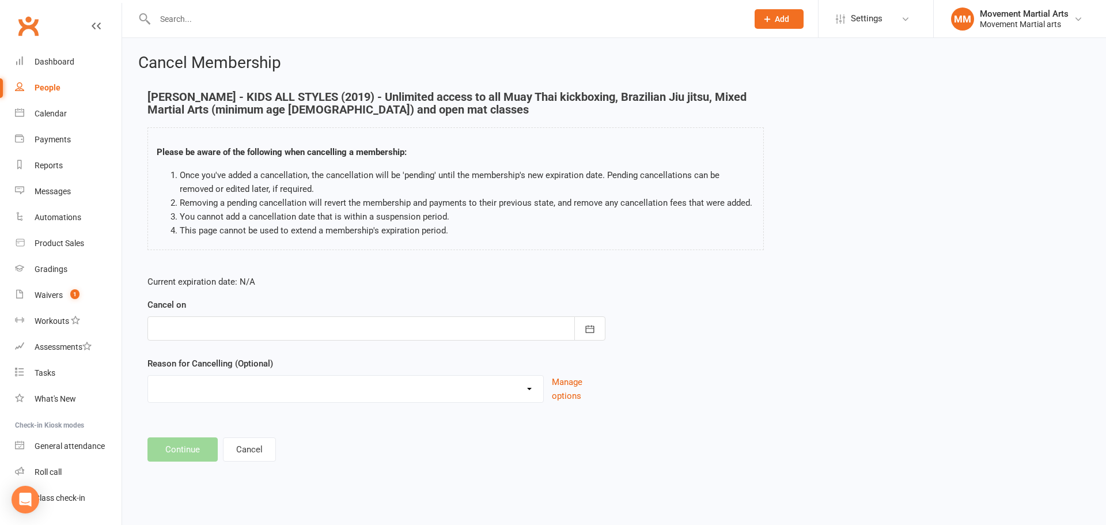
click at [213, 333] on div at bounding box center [376, 328] width 458 height 24
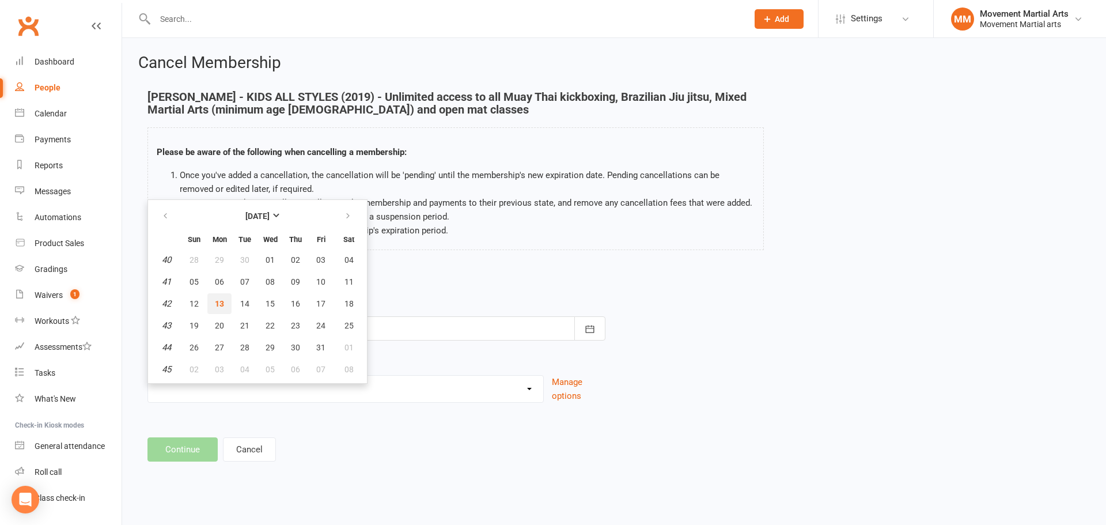
click at [221, 299] on span "13" at bounding box center [219, 303] width 9 height 9
type input "13 Oct 2025"
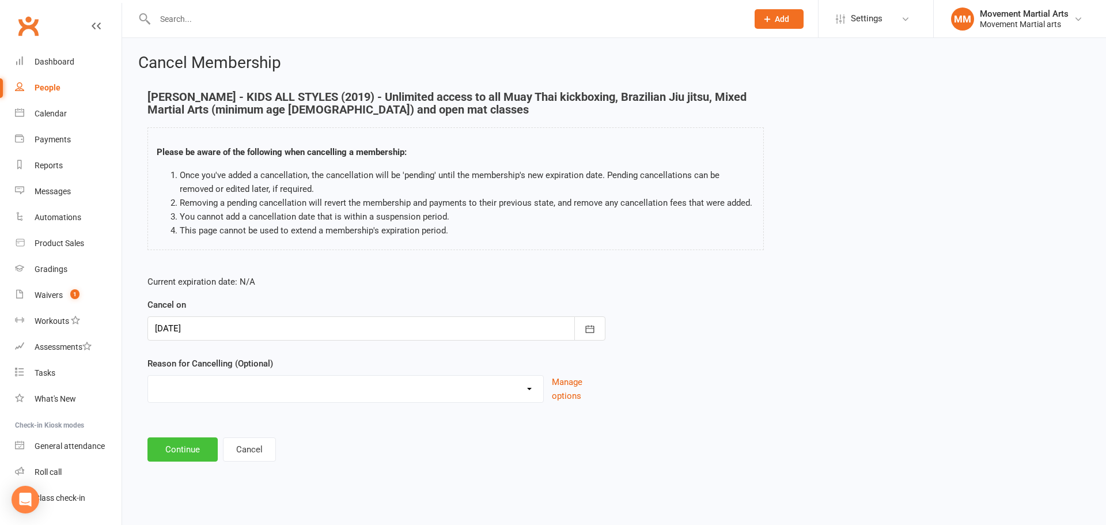
click at [199, 443] on button "Continue" at bounding box center [182, 449] width 70 height 24
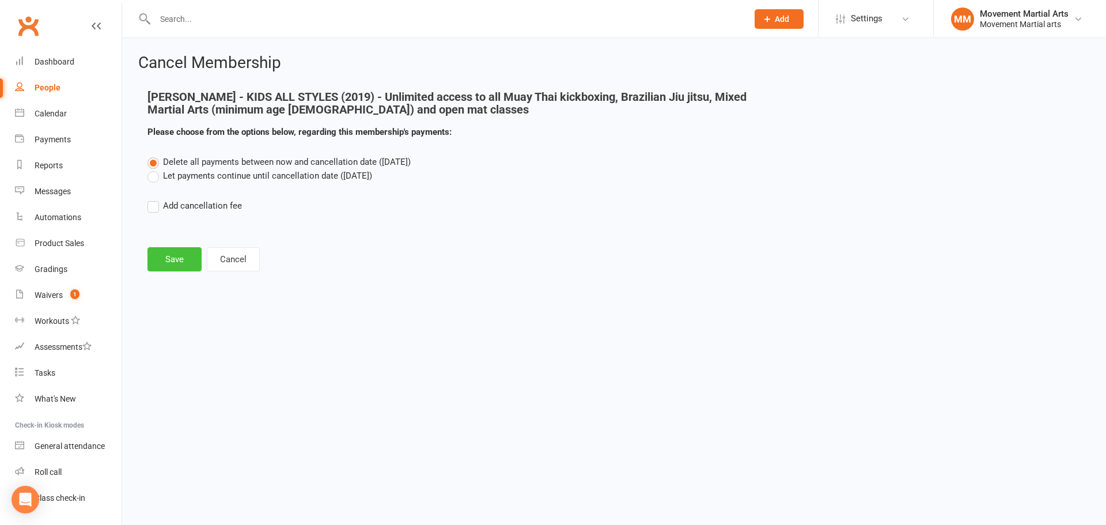
click at [189, 262] on button "Save" at bounding box center [174, 259] width 54 height 24
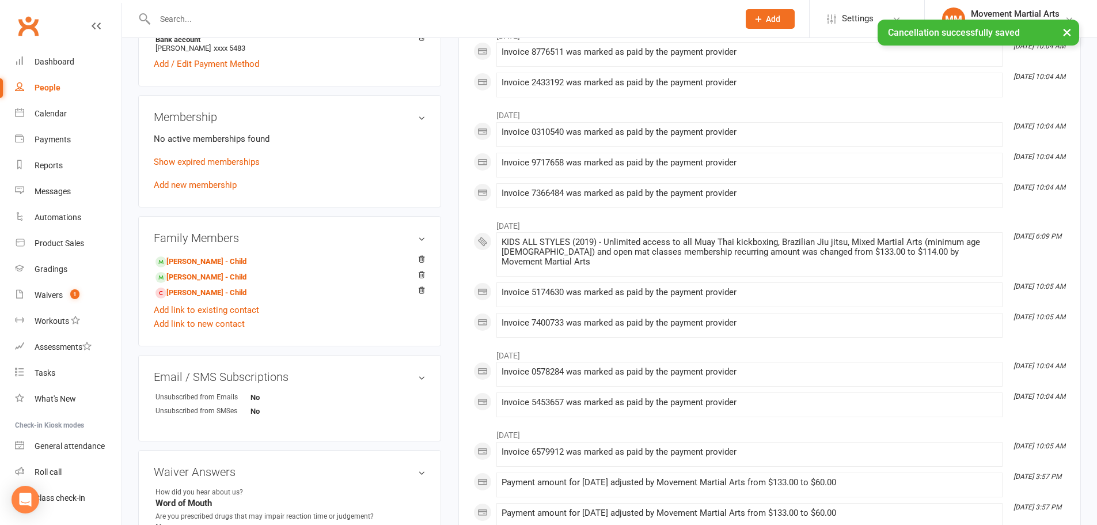
scroll to position [403, 0]
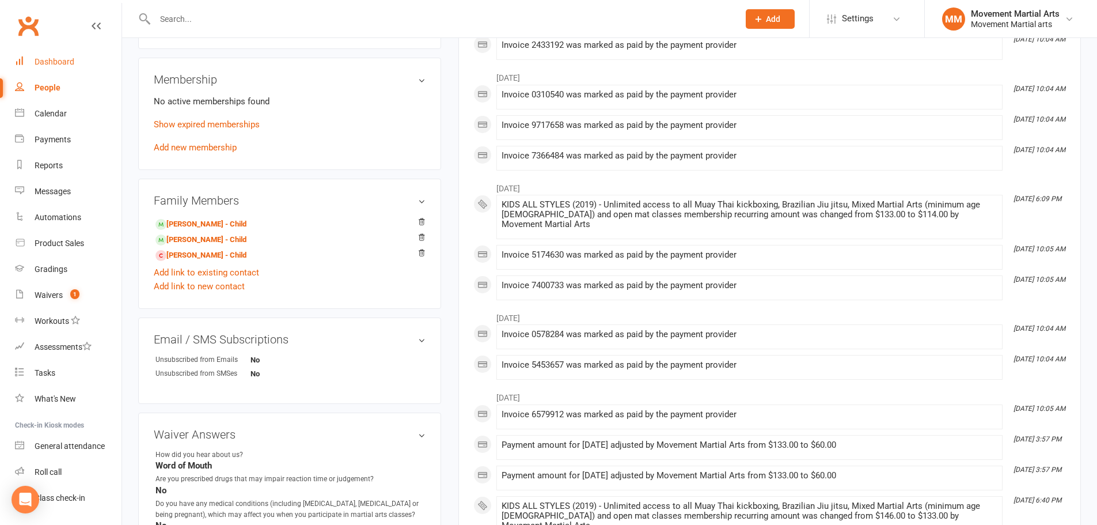
click at [66, 51] on link "Dashboard" at bounding box center [68, 62] width 107 height 26
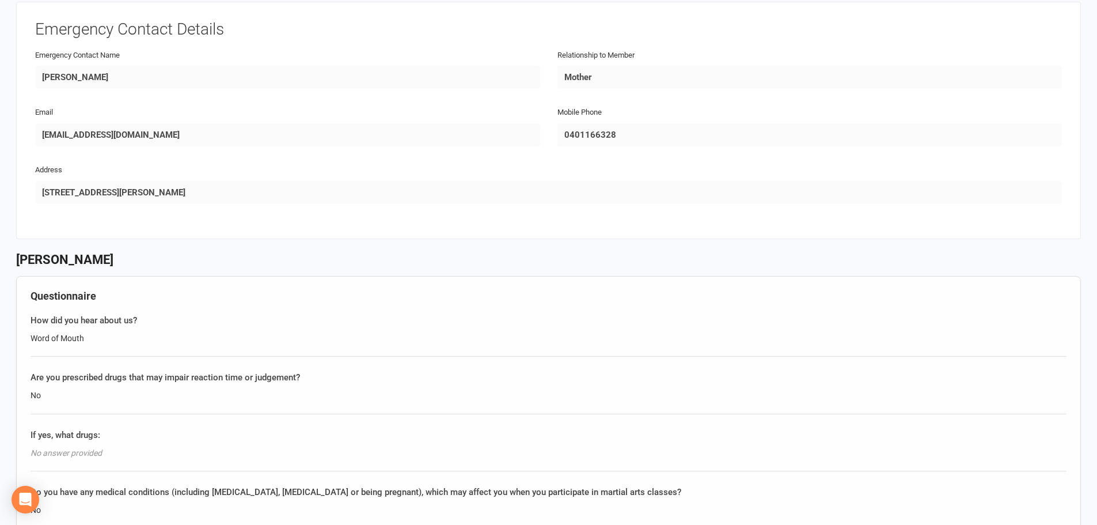
scroll to position [672, 0]
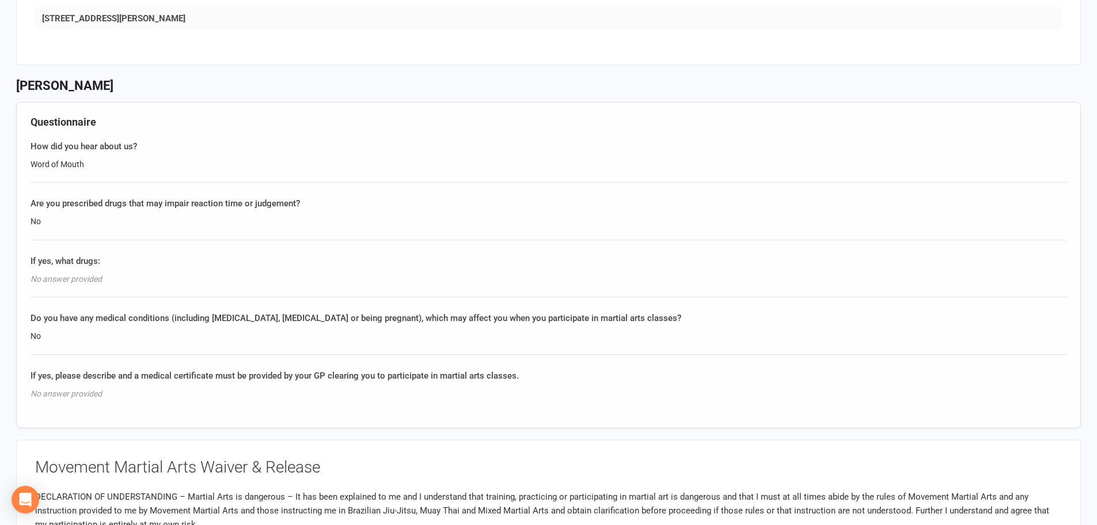
scroll to position [672, 0]
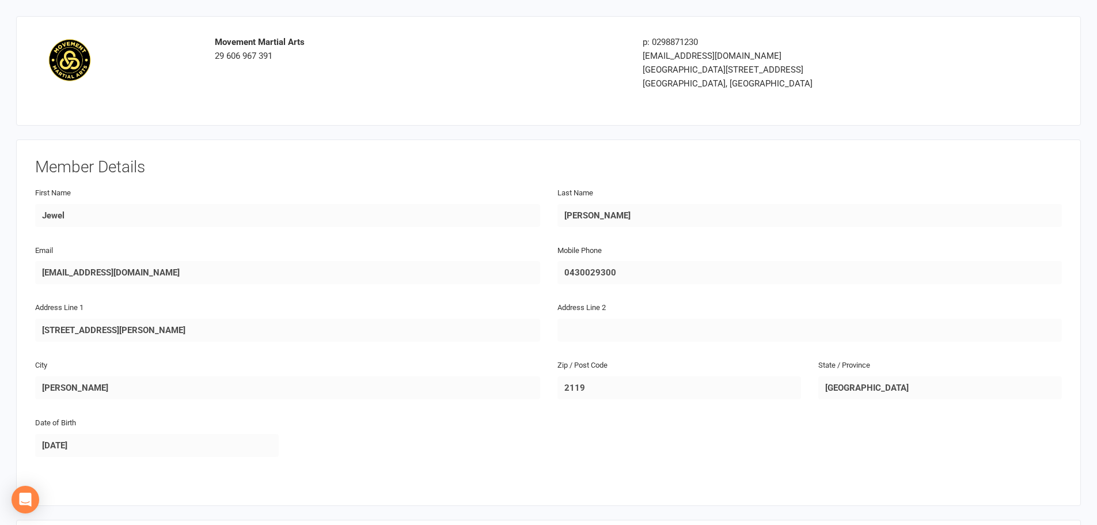
click at [264, 181] on div "Member Details First Name Jewel Last Name [PERSON_NAME] Email [EMAIL_ADDRESS][D…" at bounding box center [548, 322] width 1027 height 328
click at [483, 259] on div "Email [EMAIL_ADDRESS][PERSON_NAME][DOMAIN_NAME]" at bounding box center [287, 263] width 505 height 41
click at [329, 367] on div "City [GEOGRAPHIC_DATA]" at bounding box center [287, 378] width 505 height 41
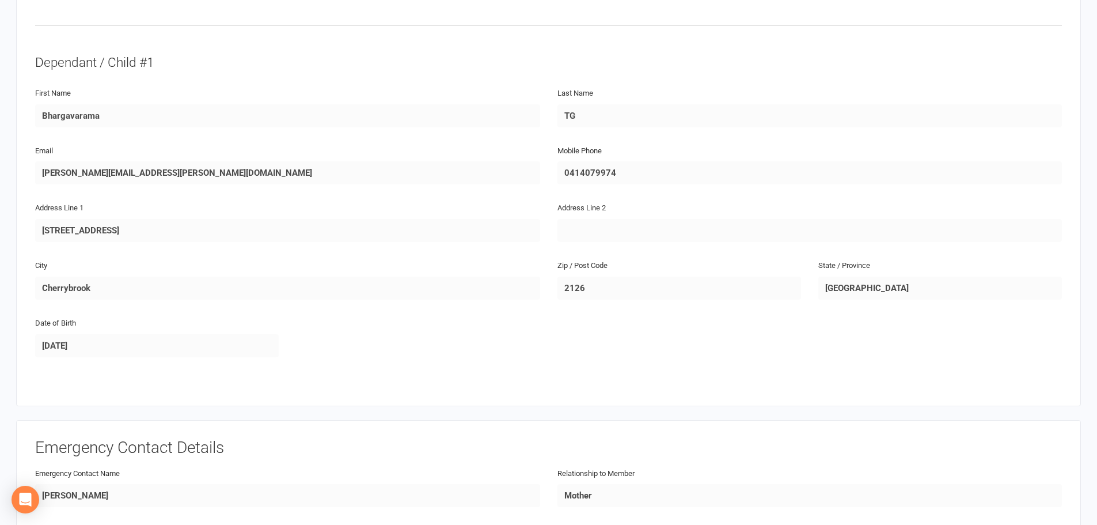
scroll to position [403, 0]
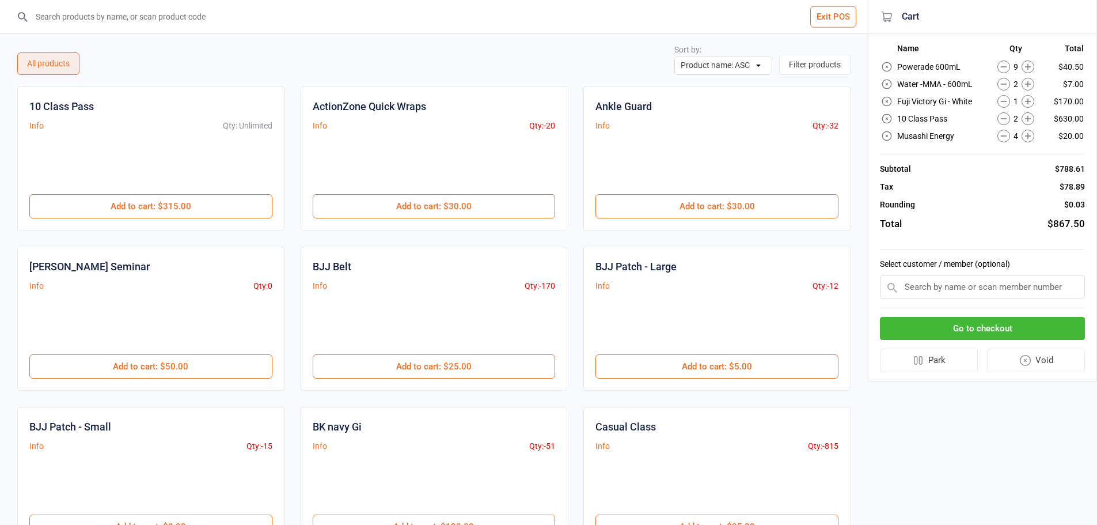
click at [275, 14] on input "search" at bounding box center [441, 16] width 822 height 33
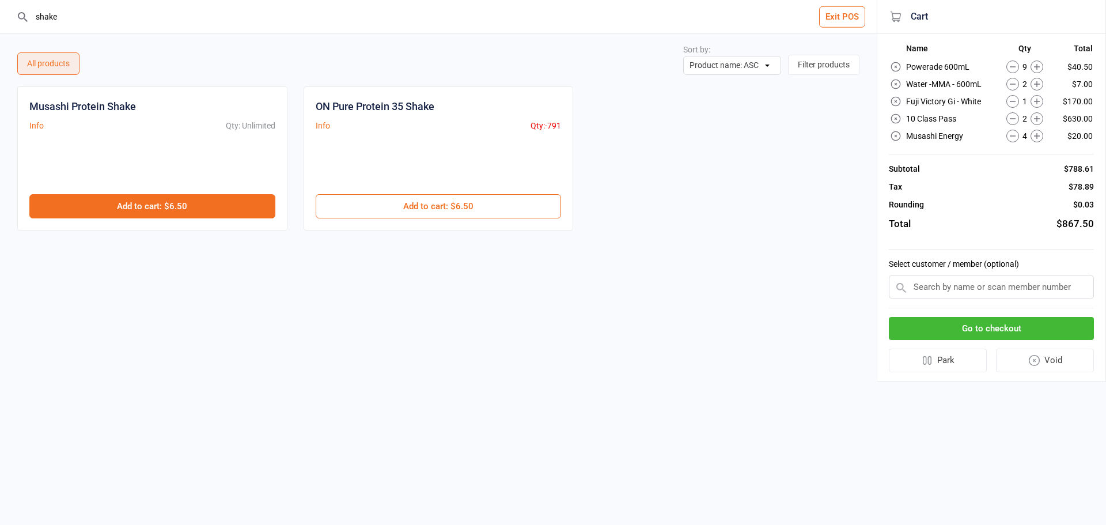
type input "shake"
click at [230, 215] on button "Add to cart : $6.50" at bounding box center [152, 206] width 246 height 24
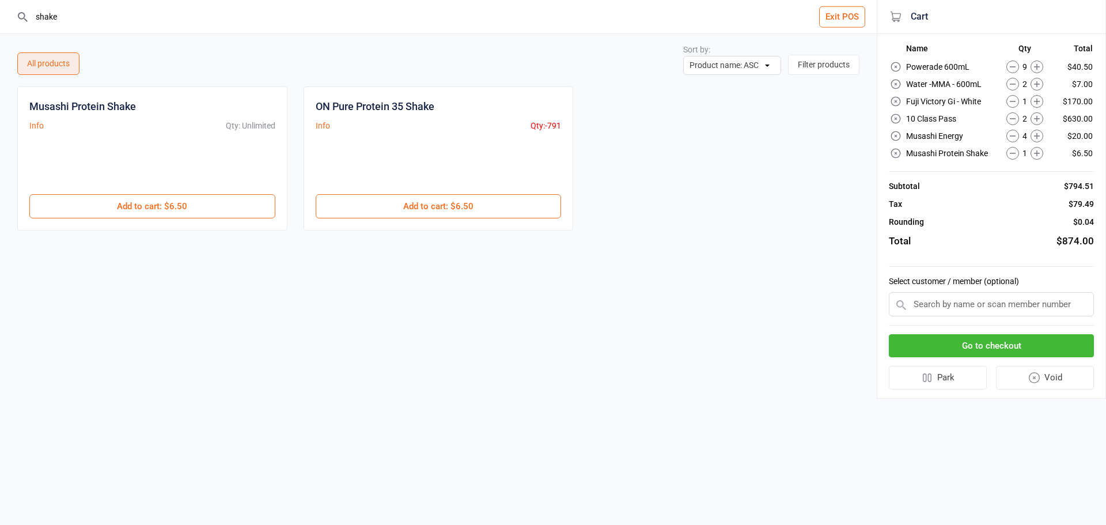
click at [1034, 83] on icon at bounding box center [1036, 84] width 13 height 13
click at [1037, 66] on icon at bounding box center [1037, 67] width 6 height 6
click at [1066, 349] on button "Go to checkout" at bounding box center [991, 346] width 205 height 24
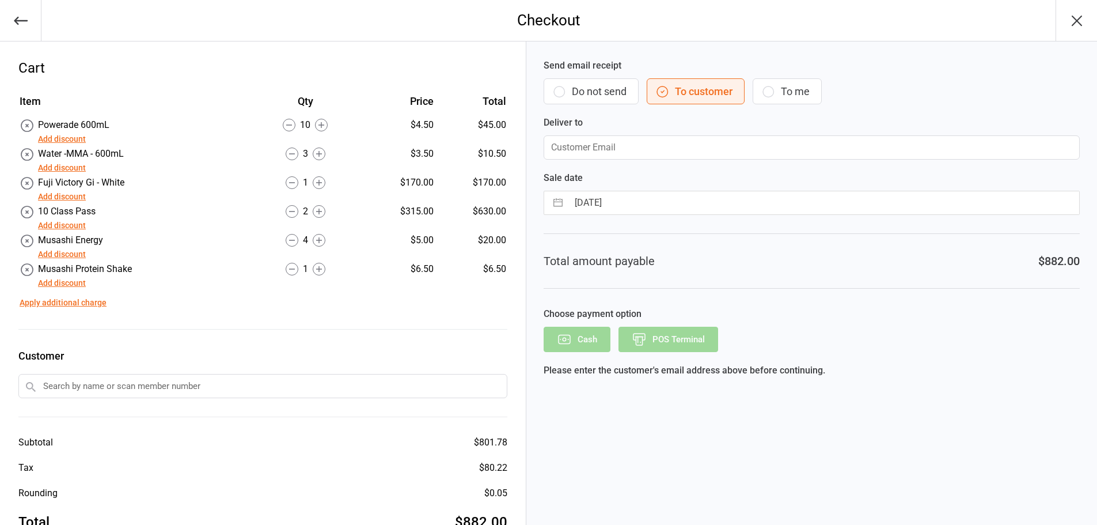
click at [799, 105] on div "Send email receipt Do not send To customer To me Deliver to" at bounding box center [812, 109] width 536 height 101
click at [769, 93] on icon "button" at bounding box center [768, 92] width 14 height 14
type input "[EMAIL_ADDRESS][DOMAIN_NAME]"
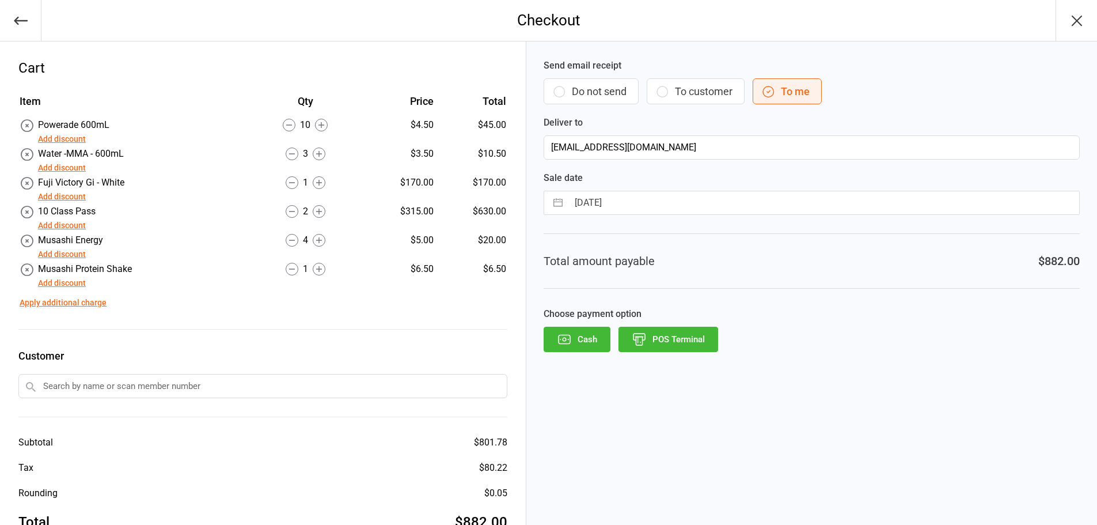
click at [675, 346] on button "POS Terminal" at bounding box center [668, 338] width 100 height 25
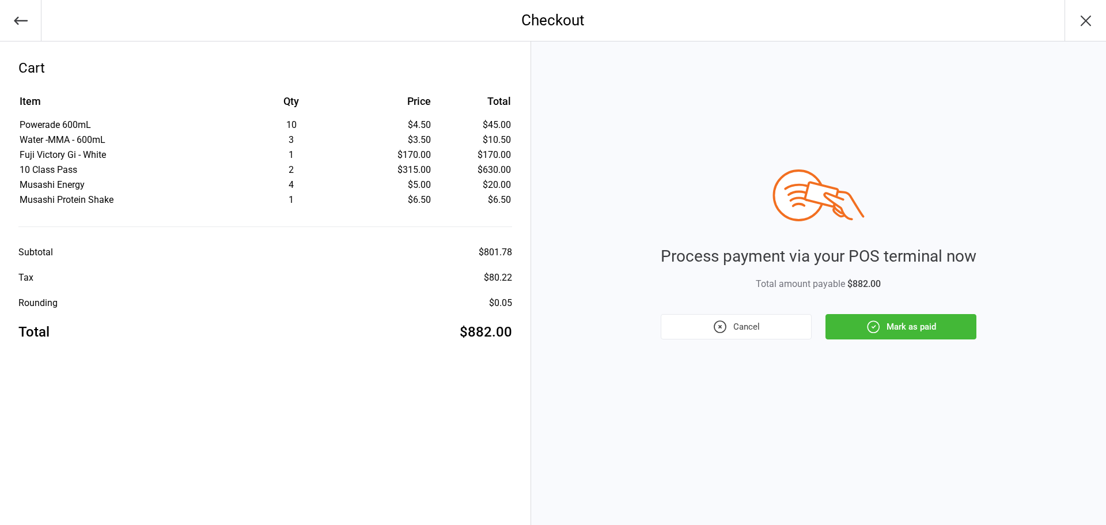
click at [933, 325] on button "Mark as paid" at bounding box center [900, 326] width 151 height 25
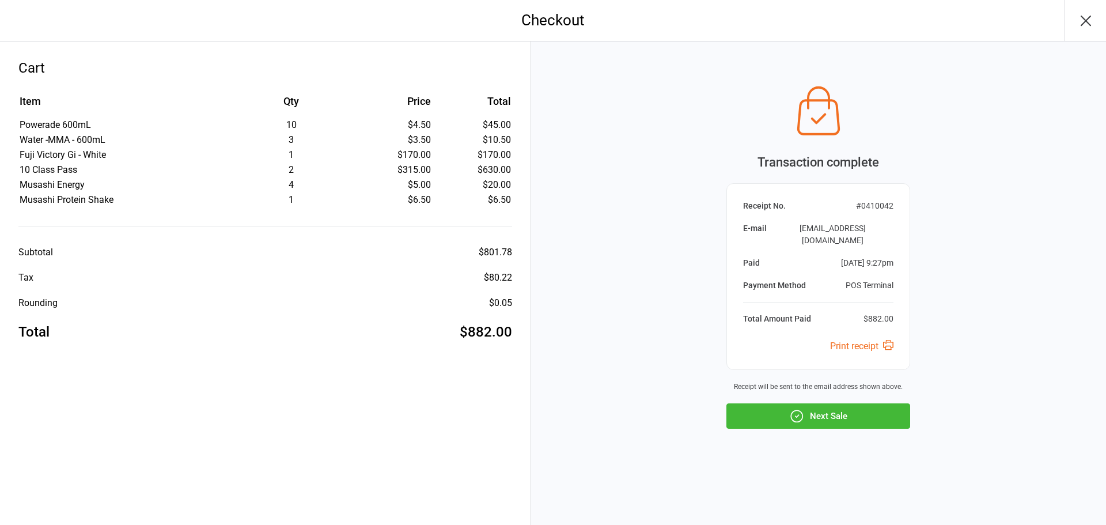
click at [887, 408] on button "Next Sale" at bounding box center [818, 415] width 184 height 25
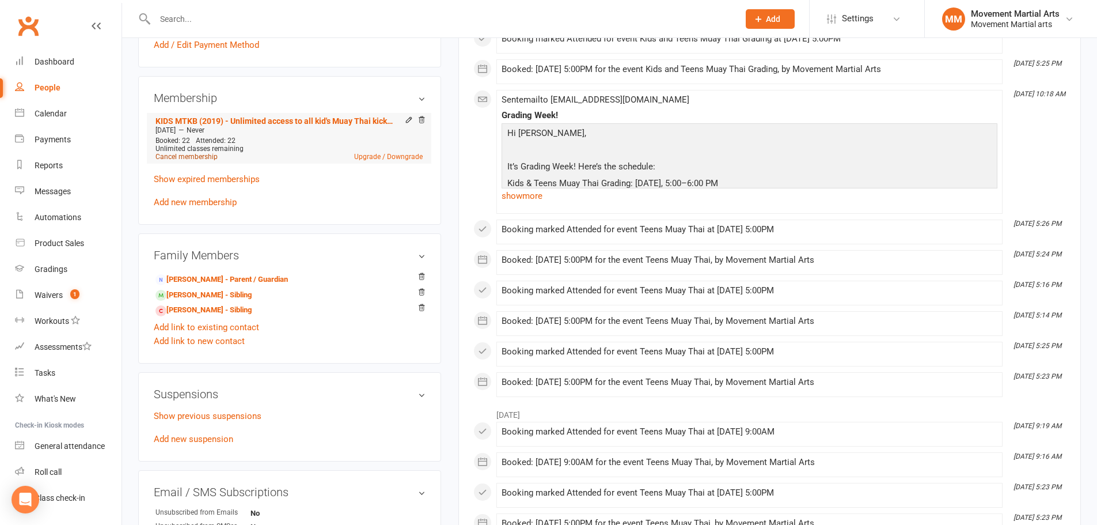
click at [189, 157] on link "Cancel membership" at bounding box center [186, 157] width 62 height 8
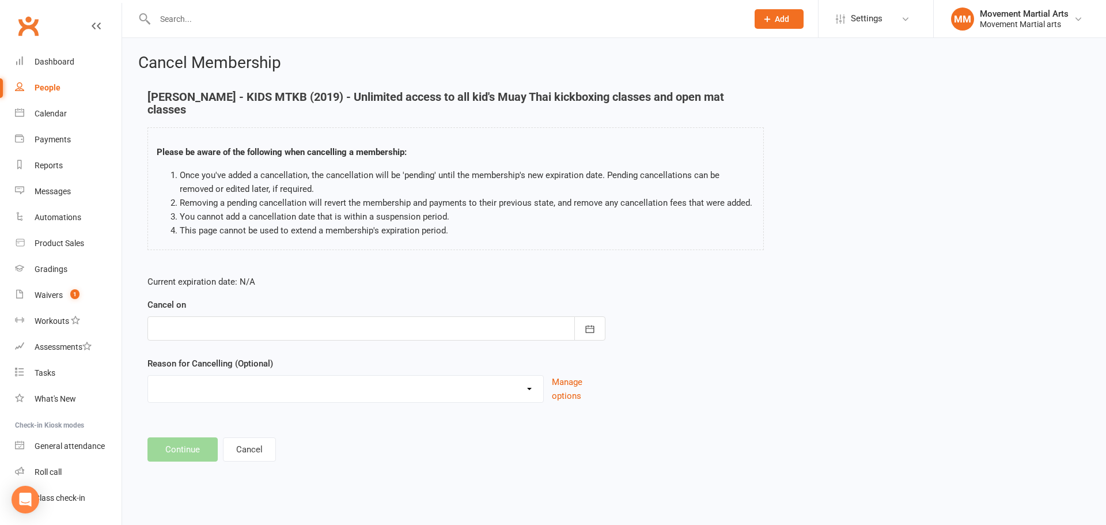
click at [210, 316] on div at bounding box center [376, 328] width 458 height 24
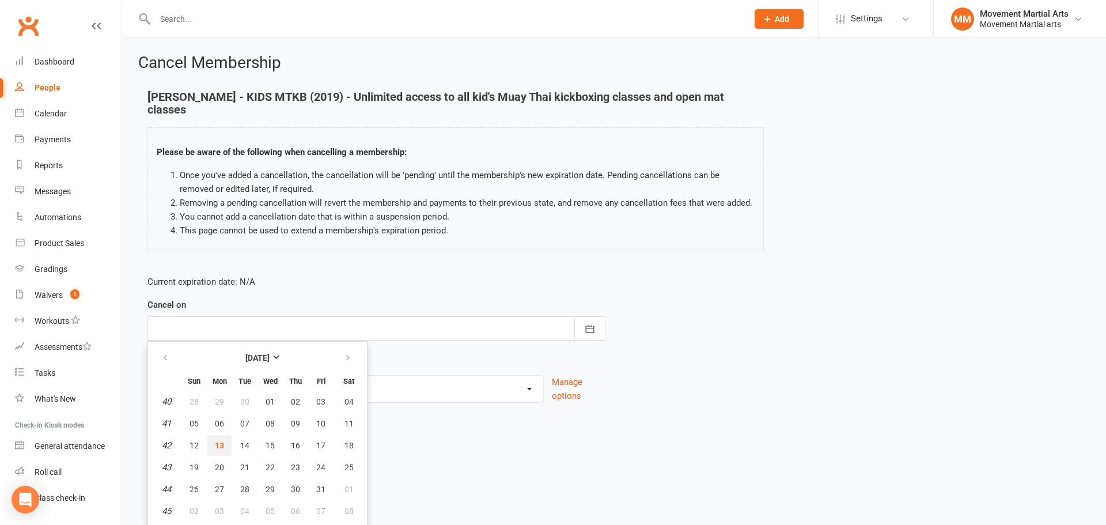
click at [222, 435] on button "13" at bounding box center [219, 445] width 24 height 21
type input "[DATE]"
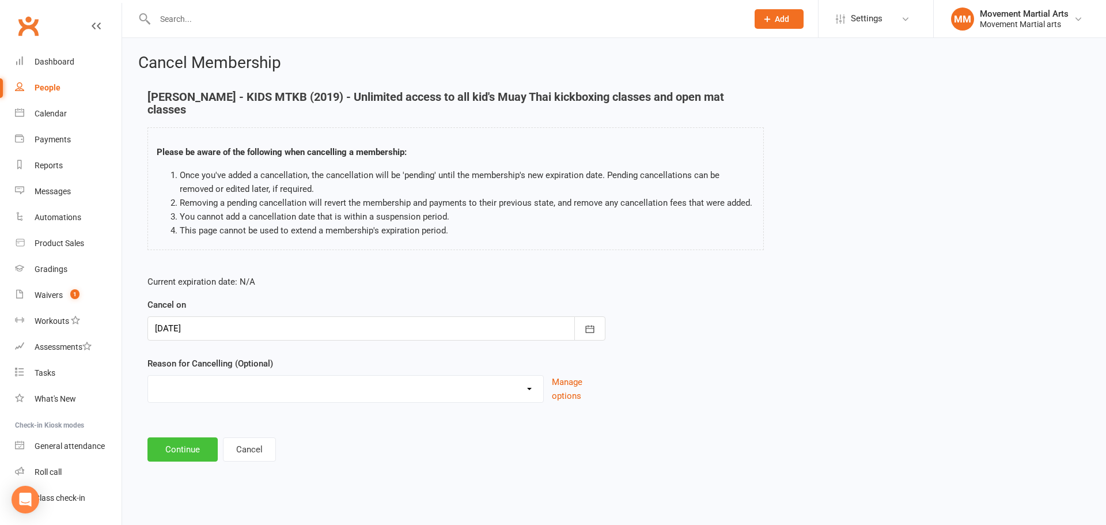
click at [201, 441] on button "Continue" at bounding box center [182, 449] width 70 height 24
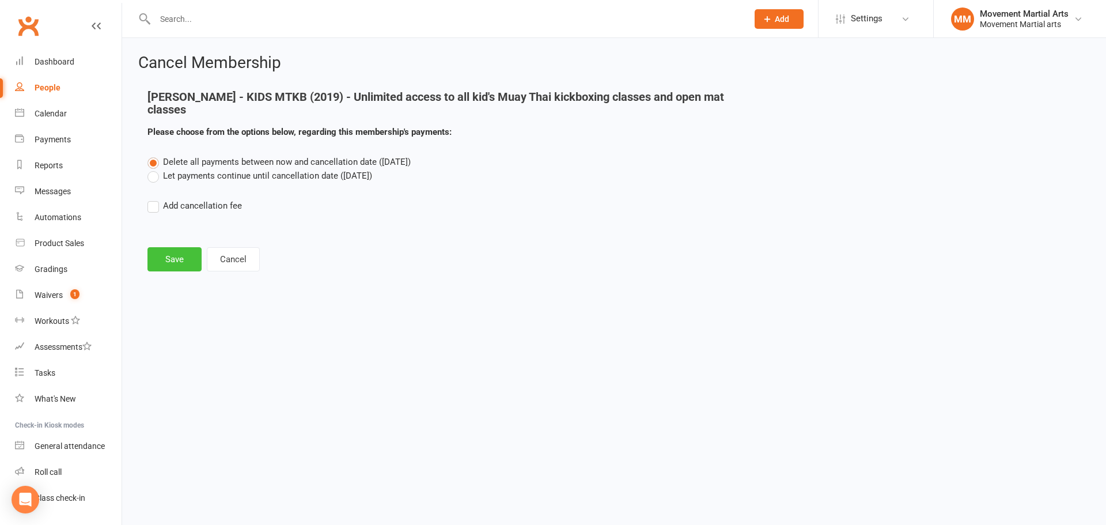
click at [168, 247] on button "Save" at bounding box center [174, 259] width 54 height 24
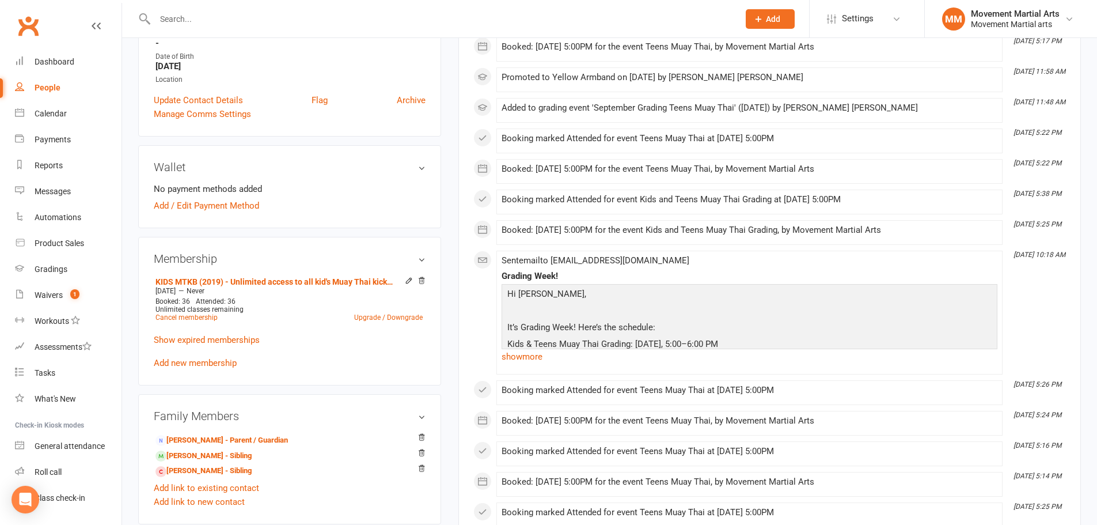
scroll to position [269, 0]
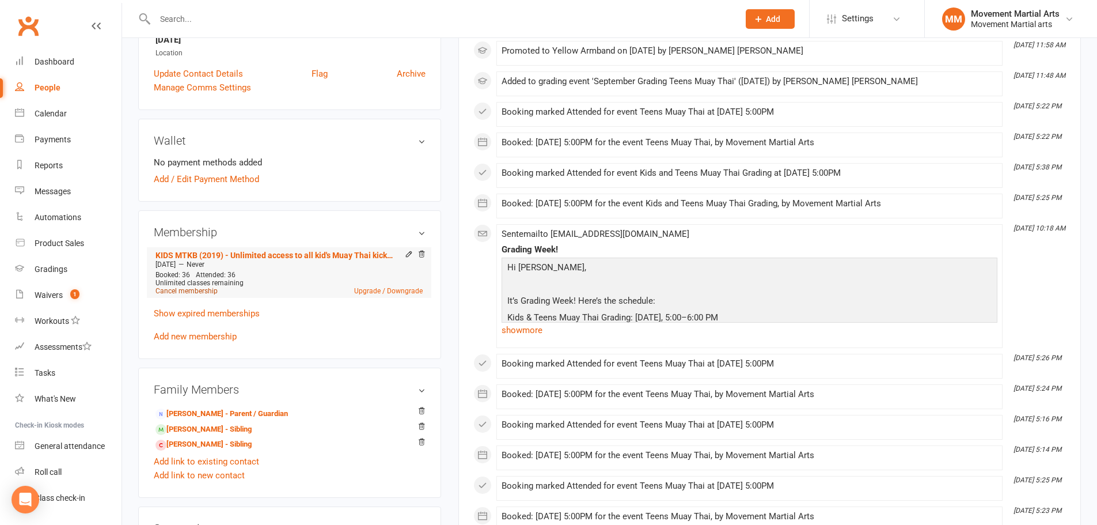
click at [165, 291] on link "Cancel membership" at bounding box center [186, 291] width 62 height 8
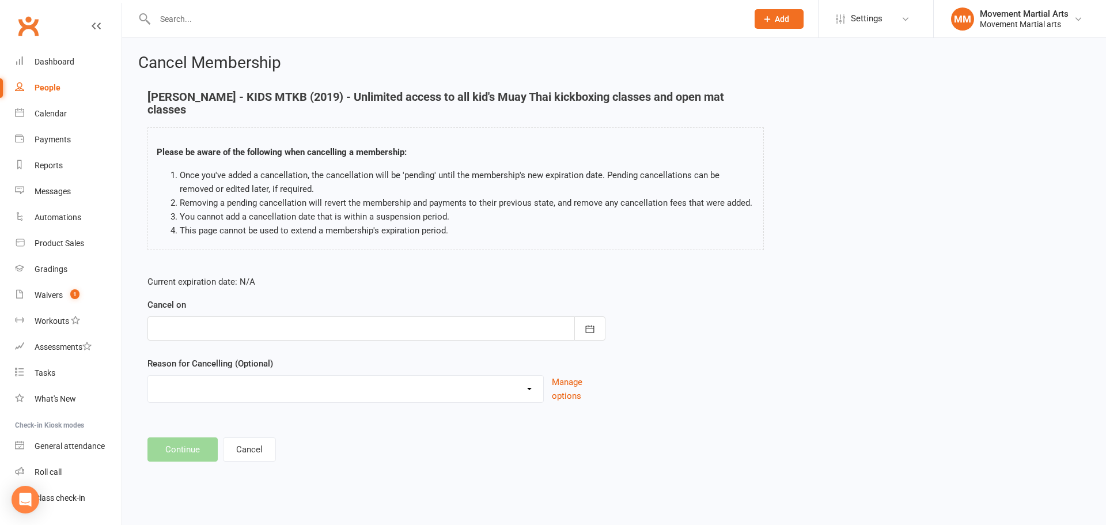
drag, startPoint x: 205, startPoint y: 331, endPoint x: 208, endPoint y: 325, distance: 7.2
click at [206, 331] on form "Current expiration date: N/A Cancel on [DATE] Sun Mon Tue Wed Thu Fri Sat 40 28…" at bounding box center [376, 339] width 458 height 128
click at [212, 317] on div at bounding box center [376, 328] width 458 height 24
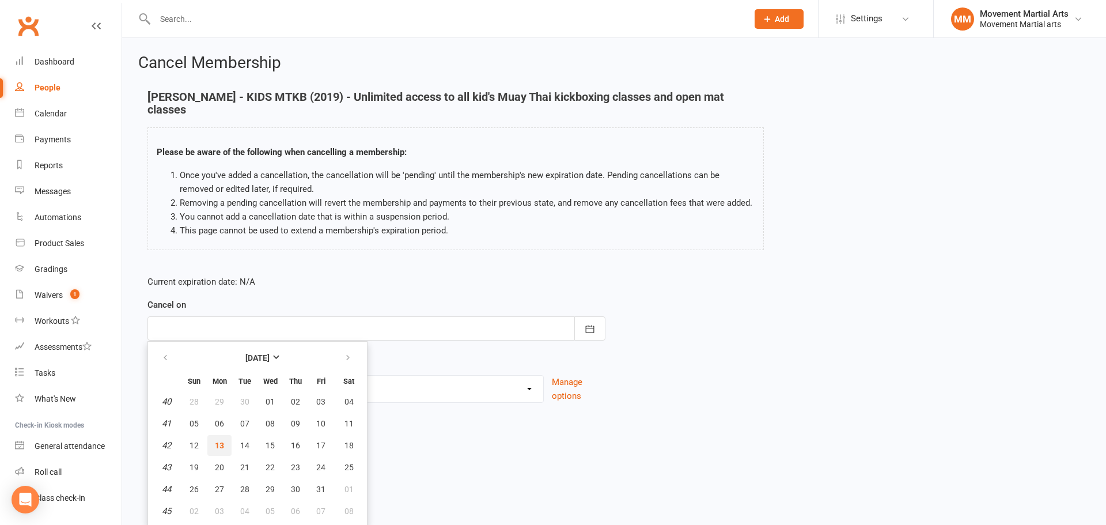
click at [221, 441] on span "13" at bounding box center [219, 445] width 9 height 9
type input "[DATE]"
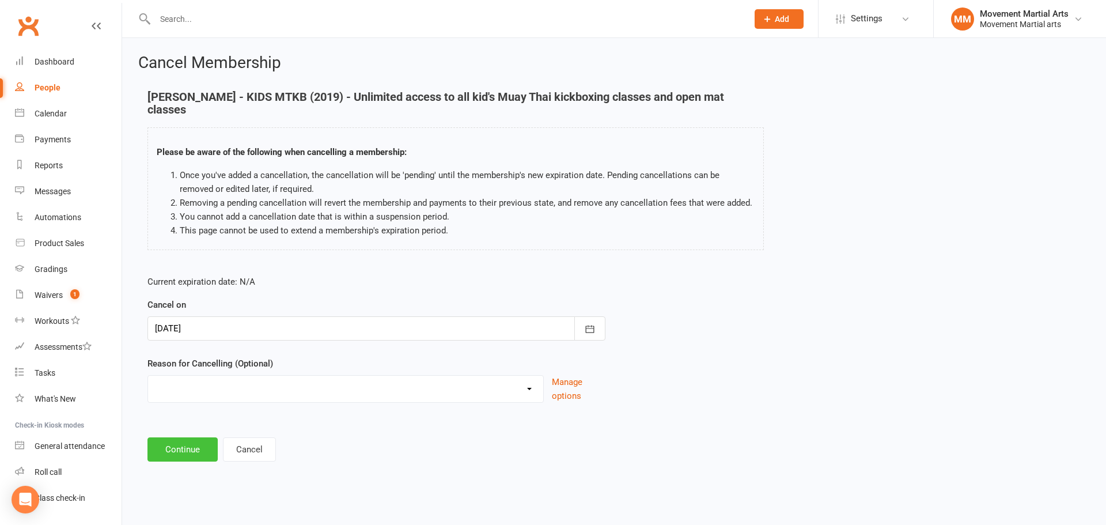
click at [195, 443] on button "Continue" at bounding box center [182, 449] width 70 height 24
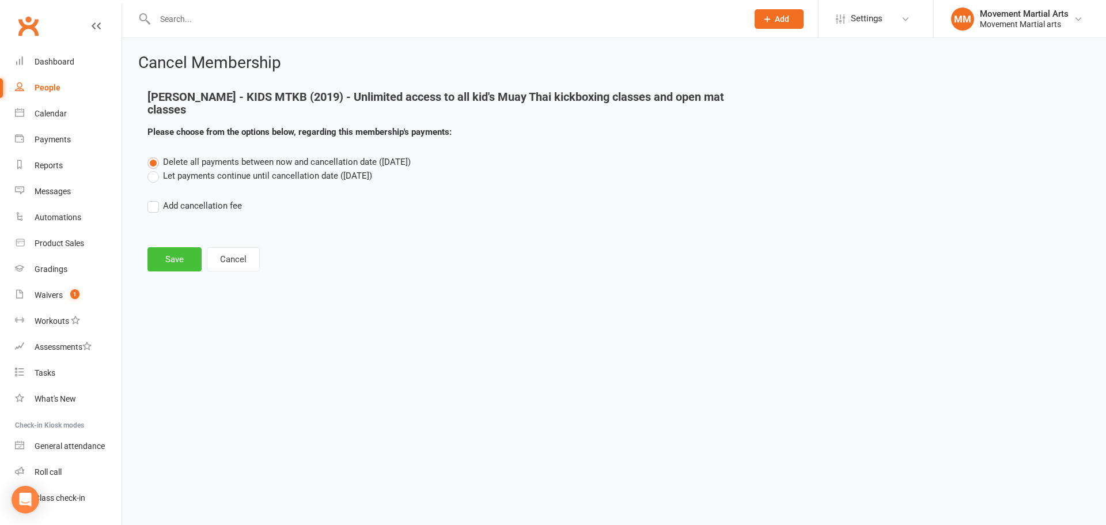
click at [185, 247] on button "Save" at bounding box center [174, 259] width 54 height 24
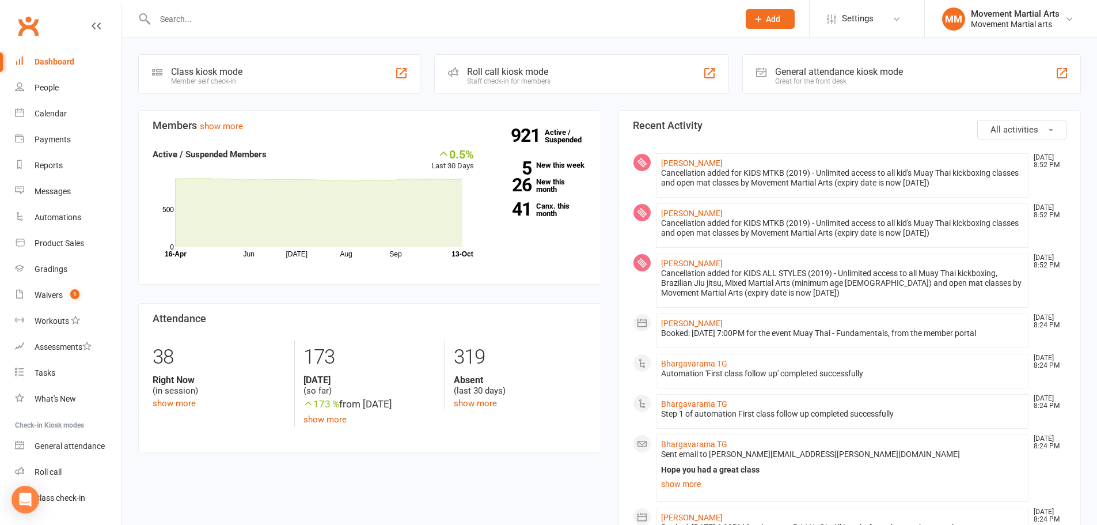
click at [516, 458] on div "Members show more 0.5% Last 30 Days Active / Suspended Members Jun [DATE] Aug S…" at bounding box center [370, 290] width 480 height 360
click at [62, 290] on link "Waivers 1" at bounding box center [68, 295] width 107 height 26
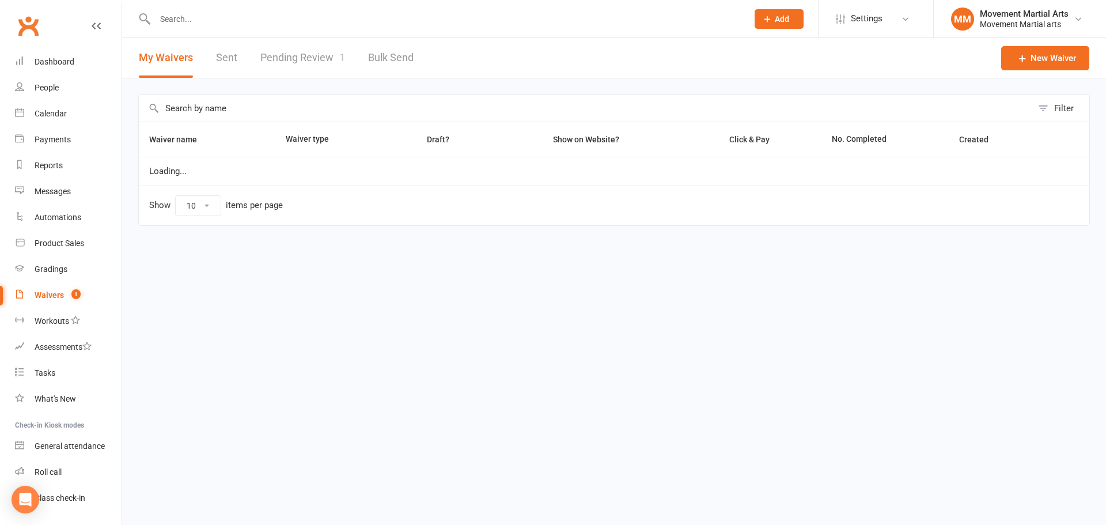
select select "100"
click at [290, 60] on link "Pending Review 1" at bounding box center [302, 58] width 85 height 40
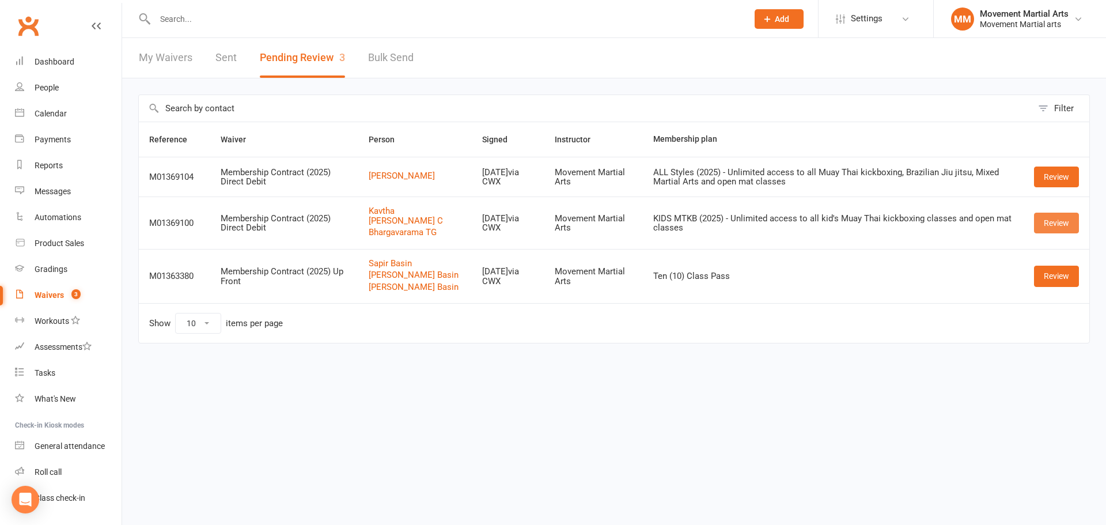
click at [1046, 226] on link "Review" at bounding box center [1056, 222] width 45 height 21
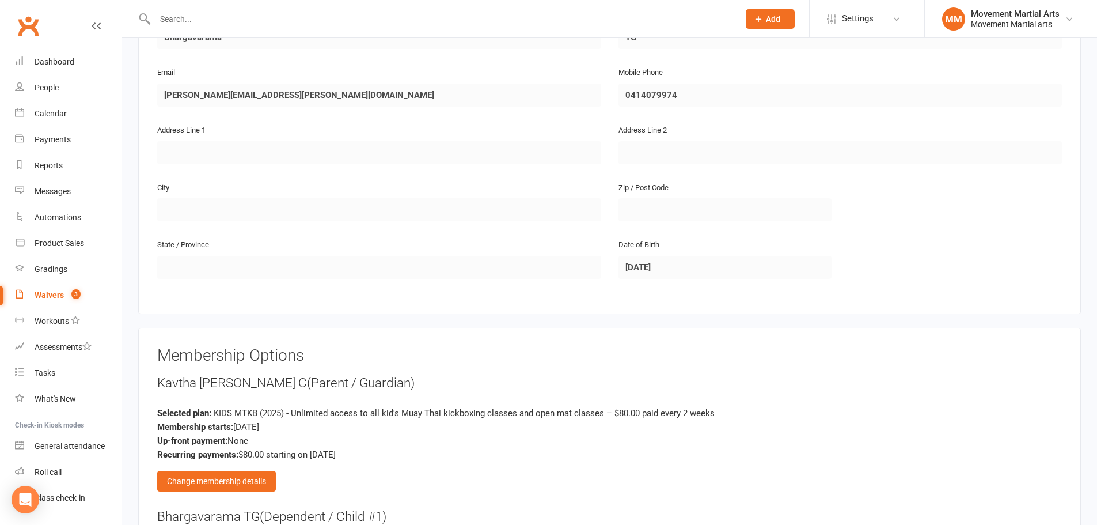
scroll to position [806, 0]
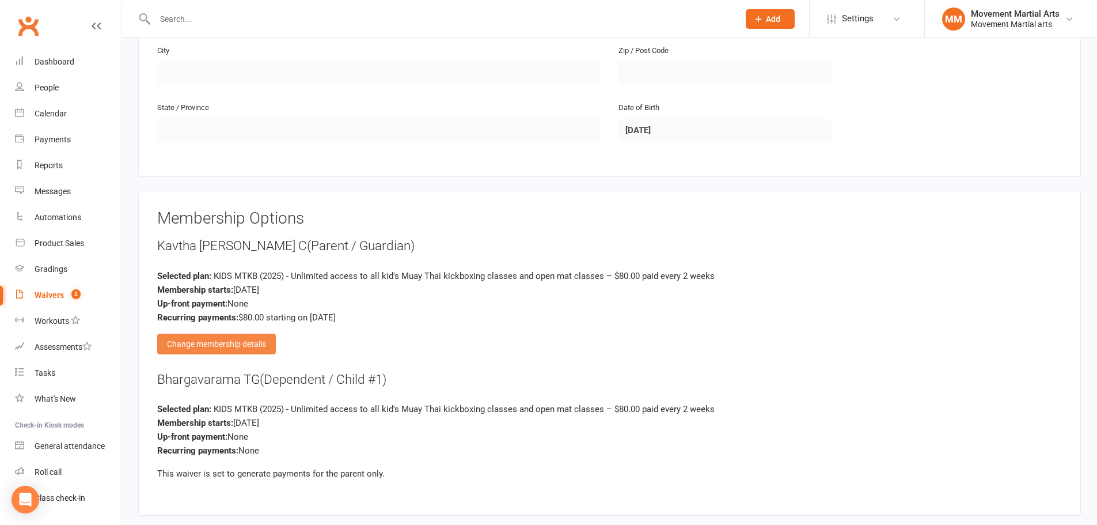
click at [245, 340] on div "Change membership details" at bounding box center [216, 343] width 119 height 21
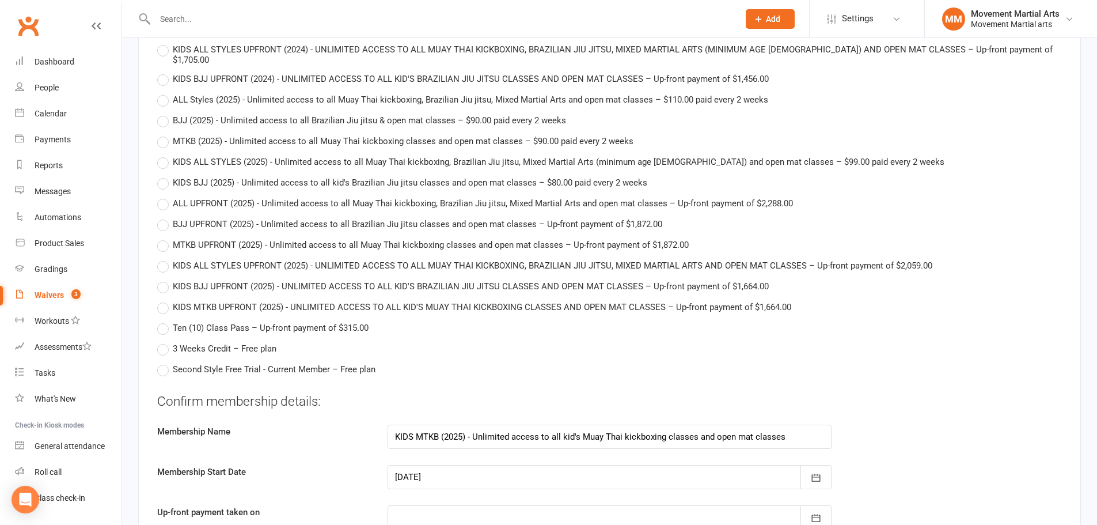
scroll to position [3225, 0]
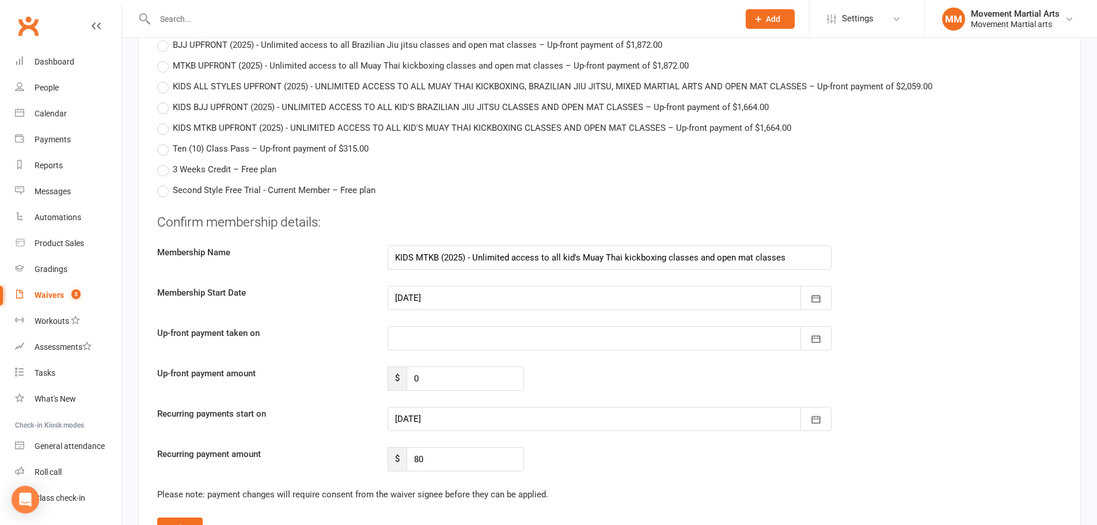
click at [442, 326] on div at bounding box center [610, 338] width 444 height 24
click at [563, 472] on span "24" at bounding box center [560, 476] width 9 height 9
type input "[DATE]"
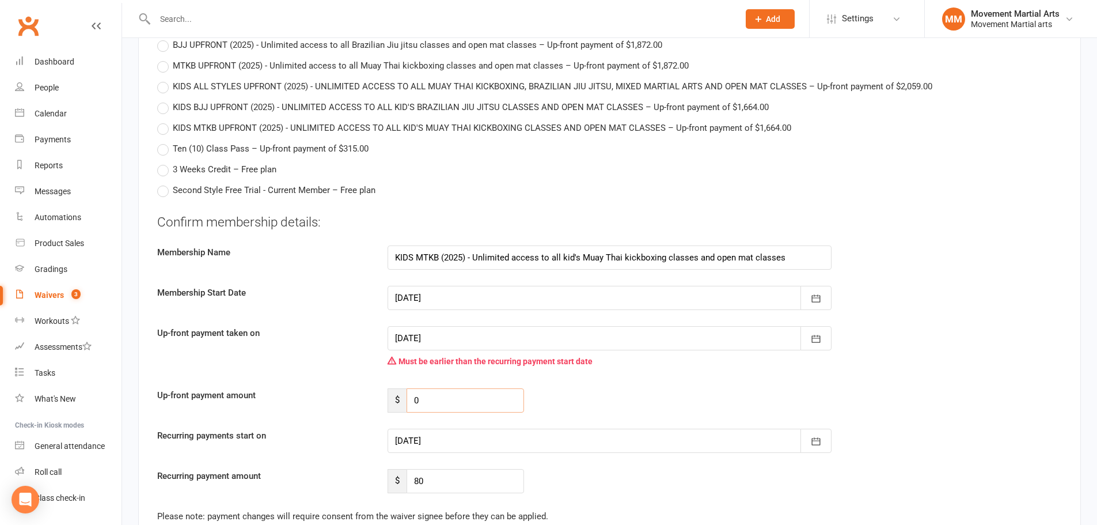
click at [473, 388] on input "0" at bounding box center [465, 400] width 117 height 24
type input "53.62"
click at [450, 428] on div at bounding box center [610, 440] width 444 height 24
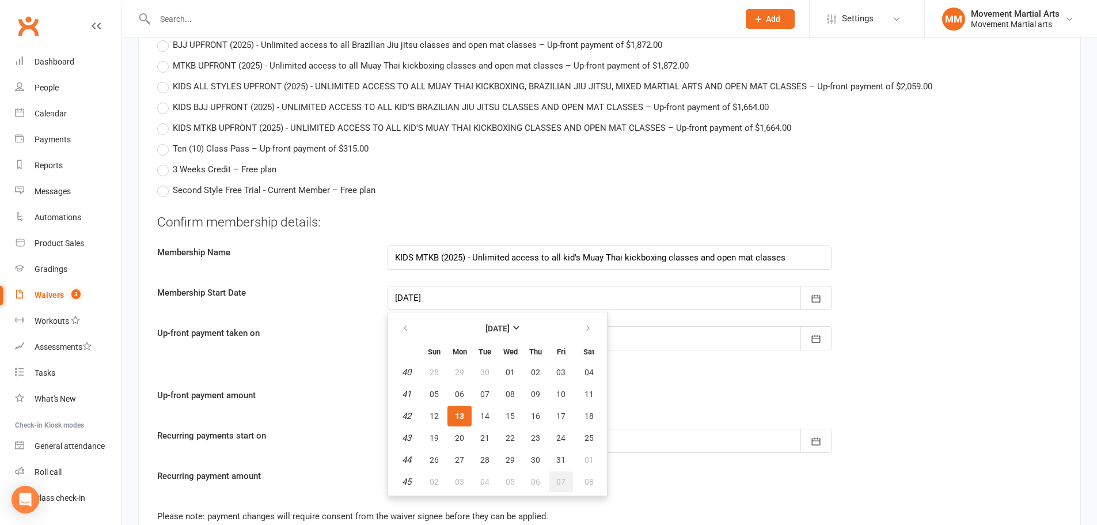
click at [564, 477] on span "07" at bounding box center [560, 481] width 9 height 9
type input "[DATE]"
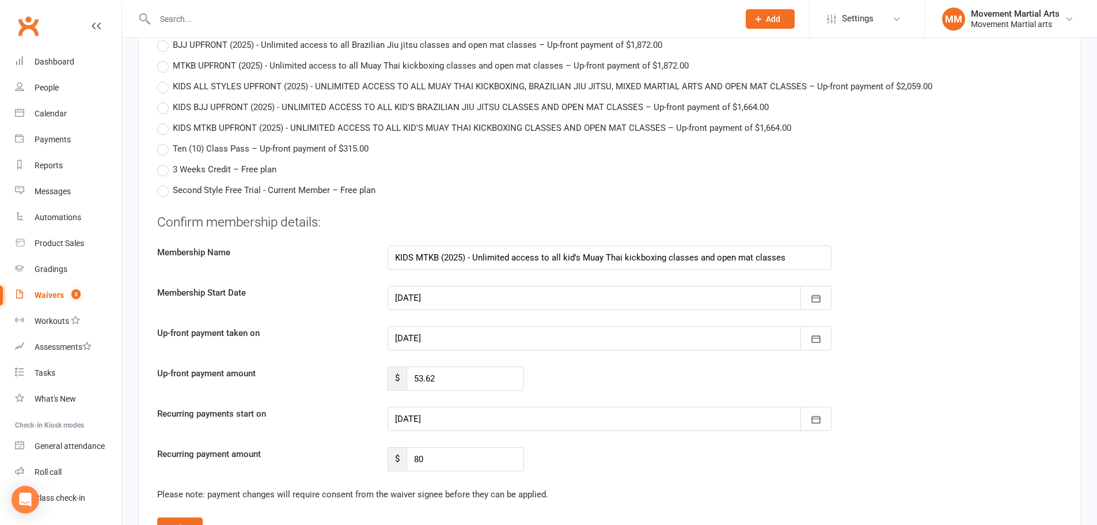
click at [168, 517] on button "Update" at bounding box center [179, 527] width 45 height 21
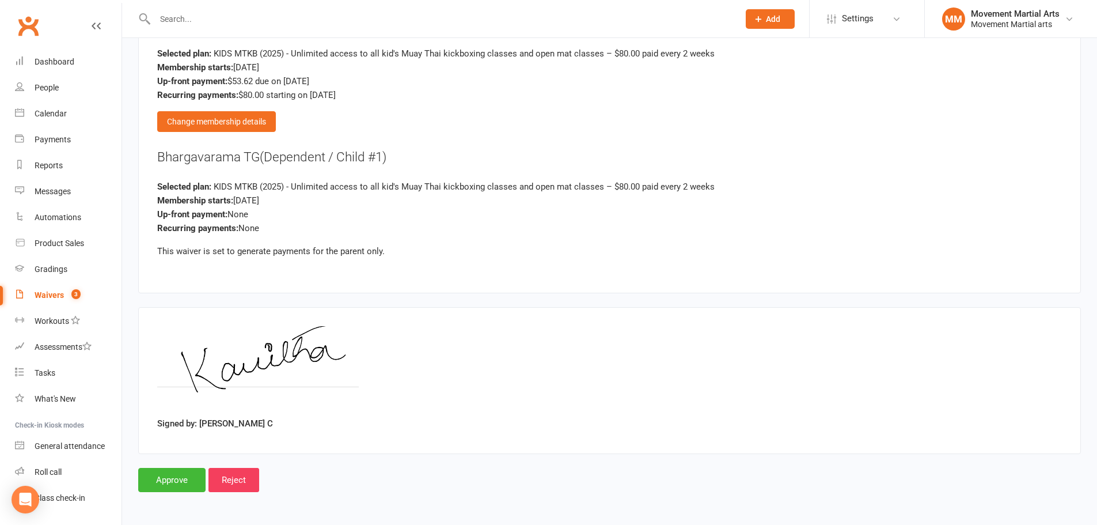
scroll to position [1028, 0]
click at [160, 487] on input "Approve" at bounding box center [171, 480] width 67 height 24
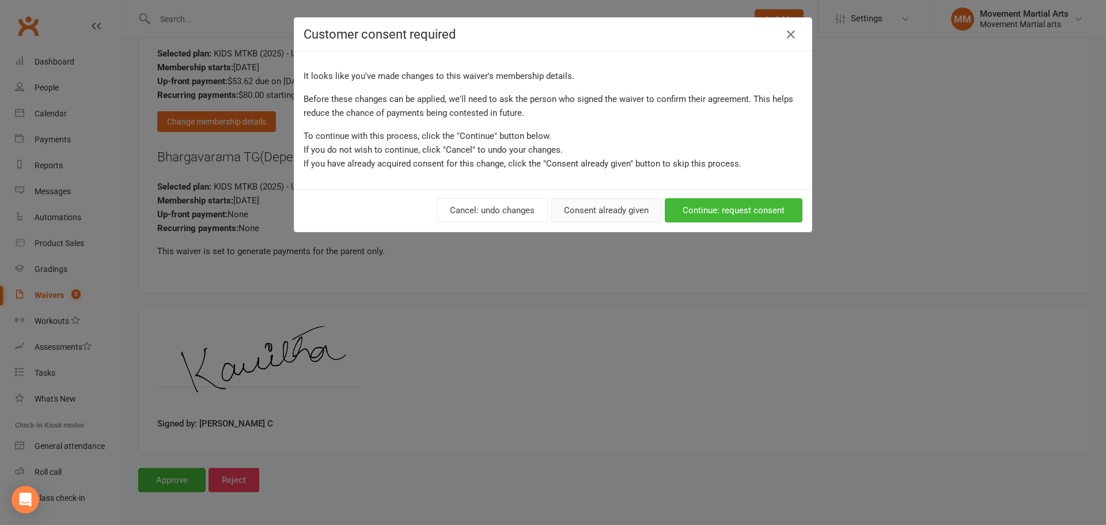
click at [594, 213] on button "Consent already given" at bounding box center [605, 210] width 111 height 24
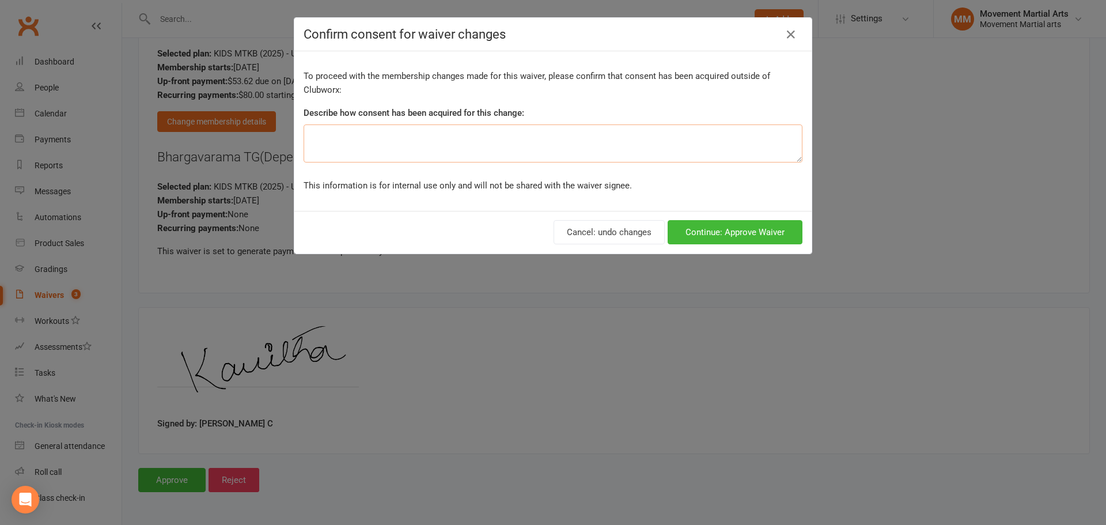
click at [442, 146] on textarea at bounding box center [552, 143] width 499 height 38
type textarea "ezidebit form"
click at [743, 229] on button "Continue: Approve Waiver" at bounding box center [734, 232] width 135 height 24
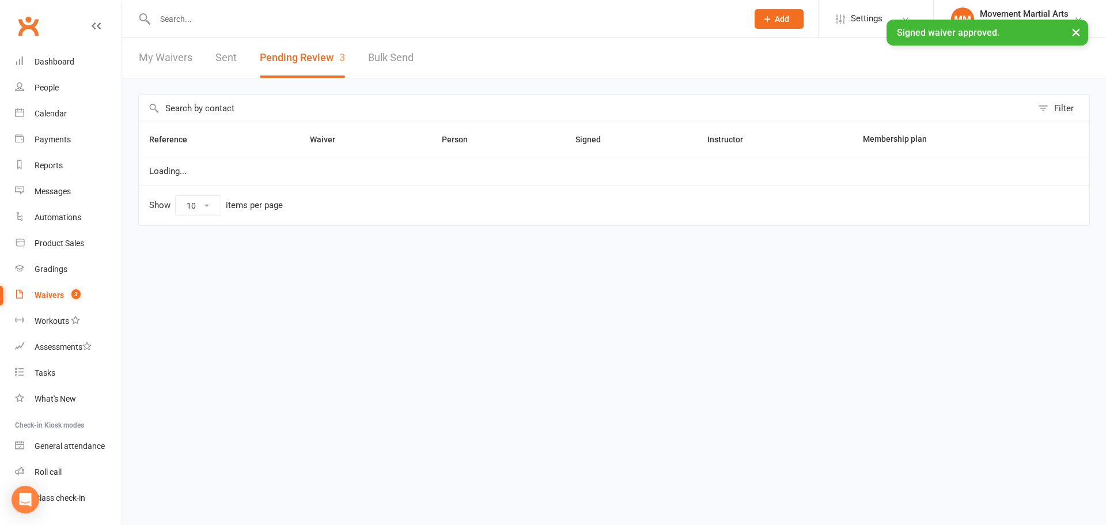
click at [237, 18] on input "text" at bounding box center [445, 19] width 588 height 16
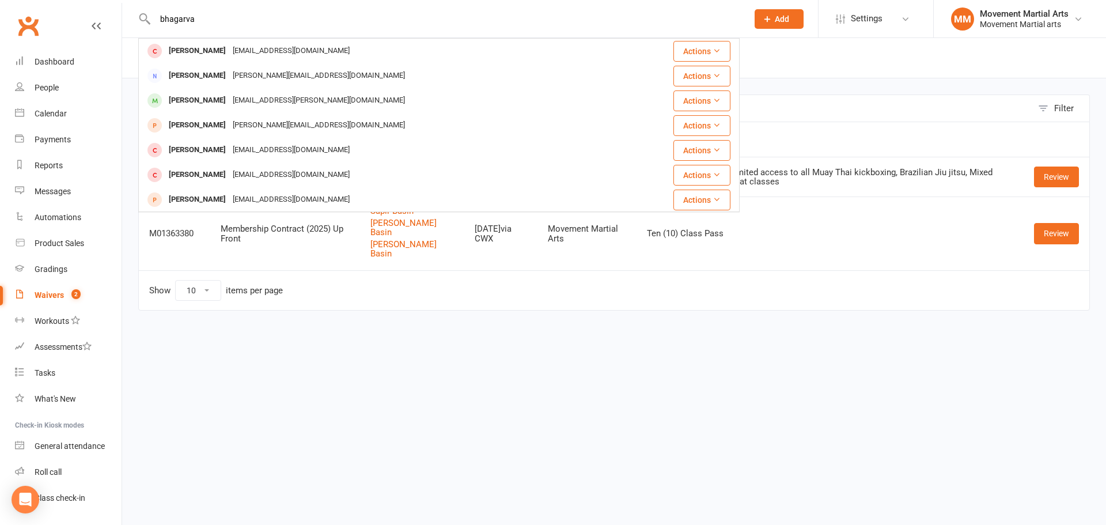
drag, startPoint x: 176, startPoint y: 18, endPoint x: 149, endPoint y: 17, distance: 27.1
click at [149, 17] on div "bhagarva [PERSON_NAME] [EMAIL_ADDRESS][DOMAIN_NAME] Actions [PERSON_NAME] [PERS…" at bounding box center [438, 18] width 601 height 37
type input "TG bha"
click at [261, 41] on div "Bhargavarama TG [EMAIL_ADDRESS][PERSON_NAME][DOMAIN_NAME]" at bounding box center [388, 51] width 499 height 24
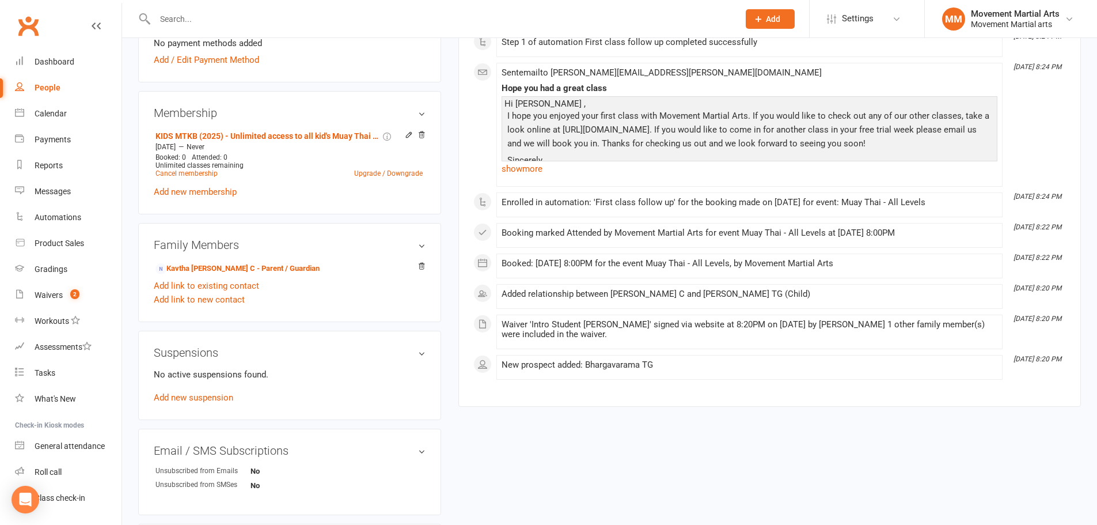
scroll to position [403, 0]
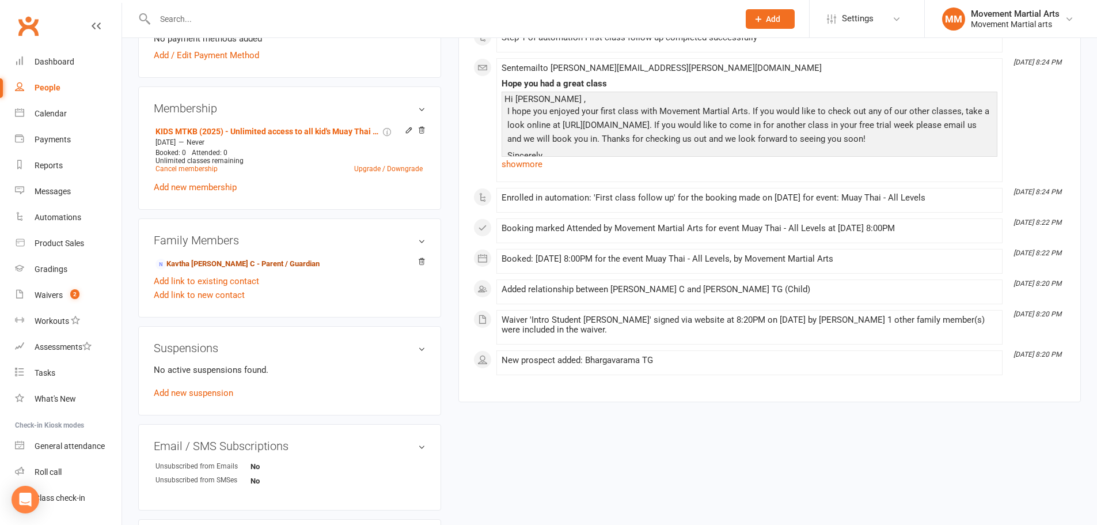
click at [202, 258] on link "Kavtha [PERSON_NAME] C - Parent / Guardian" at bounding box center [237, 264] width 164 height 12
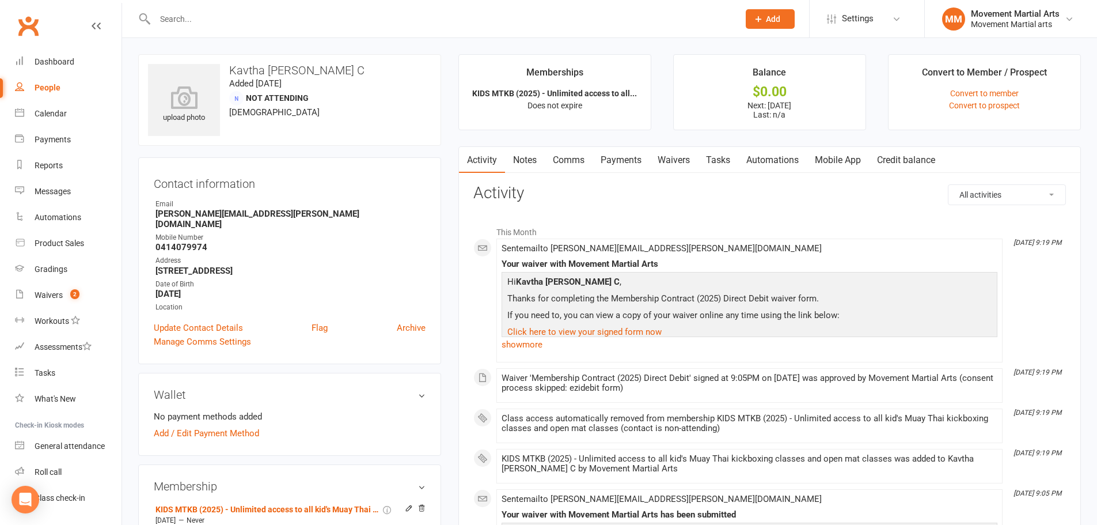
click at [527, 161] on link "Notes" at bounding box center [525, 160] width 40 height 26
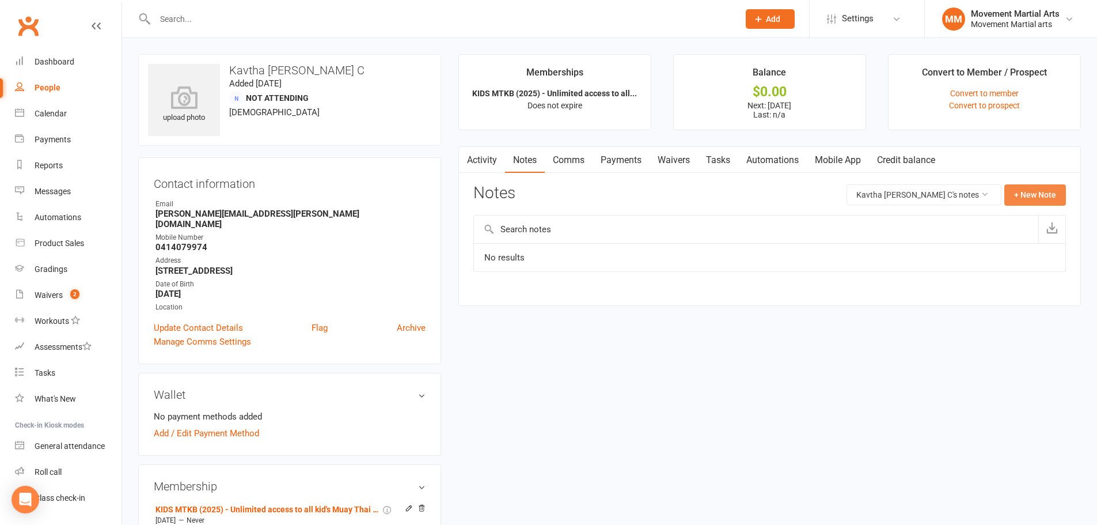
click at [1027, 196] on button "+ New Note" at bounding box center [1035, 194] width 62 height 21
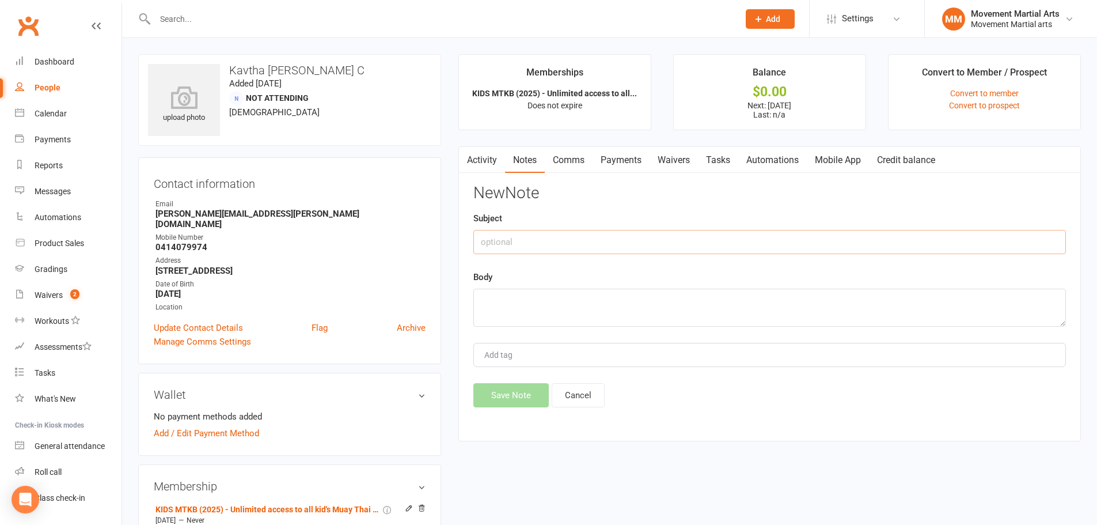
click at [615, 244] on input "text" at bounding box center [769, 242] width 593 height 24
type input "first month half off + $11.42 extra first payment"
type textarea "rm 13/10"
click at [518, 392] on button "Save Note" at bounding box center [510, 395] width 75 height 24
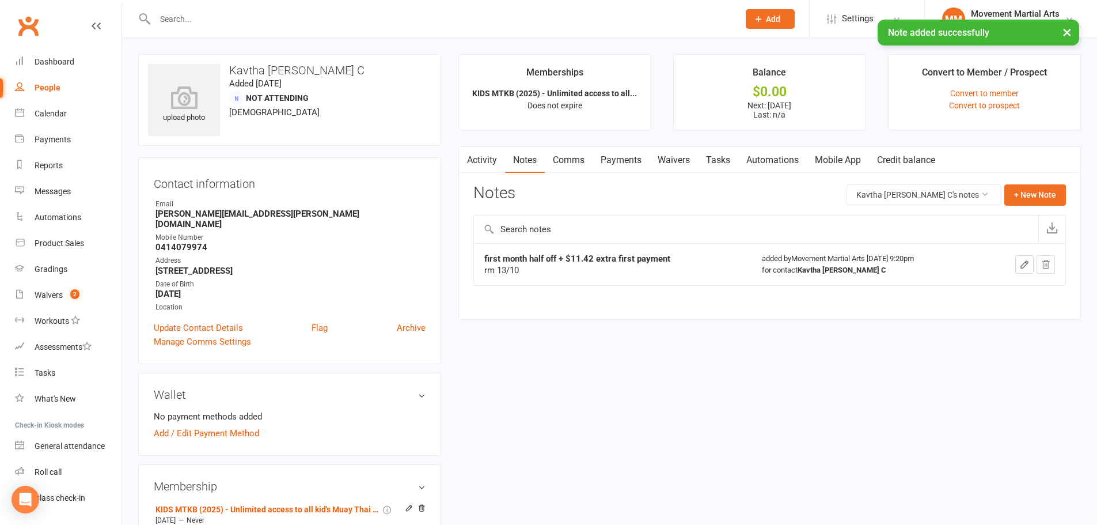
click at [563, 164] on link "Comms" at bounding box center [569, 160] width 48 height 26
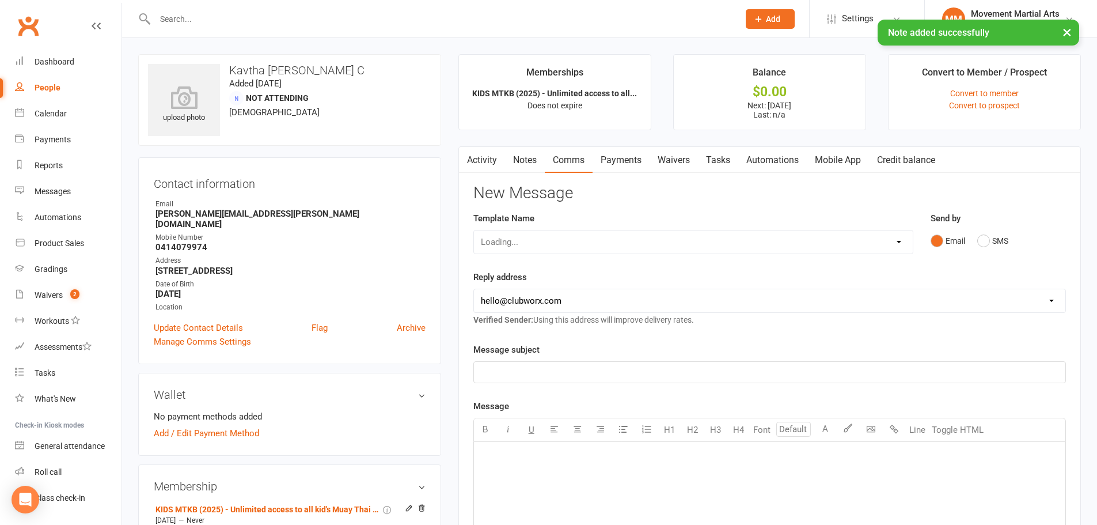
click at [508, 232] on div "Loading..." at bounding box center [693, 242] width 440 height 24
click at [507, 238] on select "Select Template [Email] Grading - Blue Belt [Email] Gym relocation closing time…" at bounding box center [693, 241] width 439 height 23
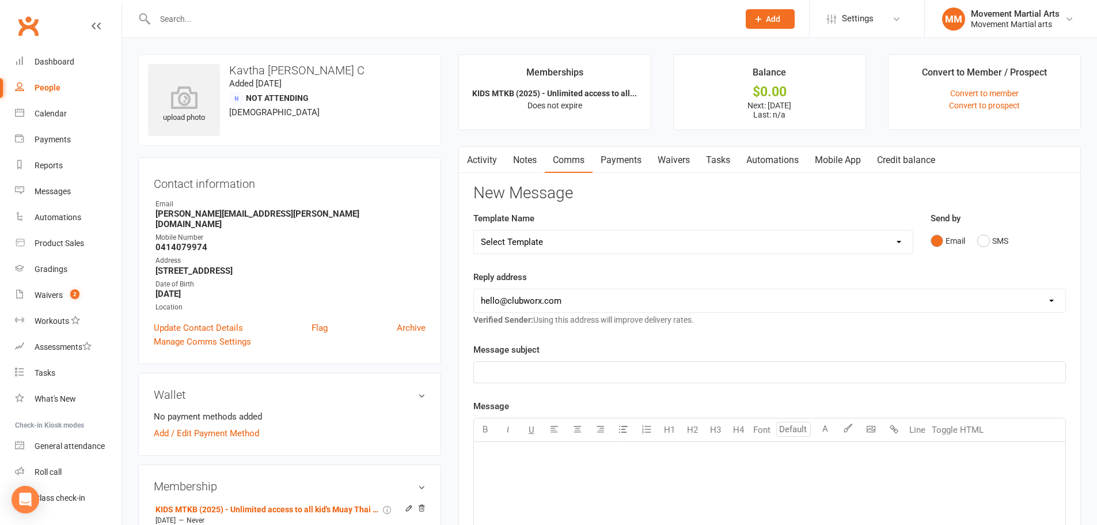
select select "40"
click at [474, 230] on select "Select Template [Email] Grading - Blue Belt [Email] Gym relocation closing time…" at bounding box center [693, 241] width 439 height 23
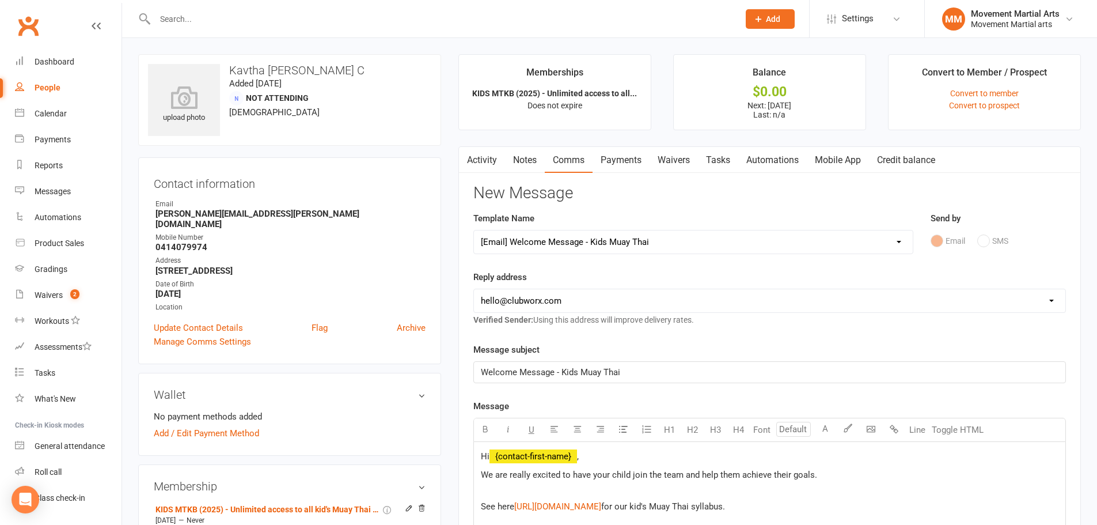
click at [567, 305] on select "hello@clubworx.com admin@movementmartialarts.com.au billy@movementmartialarts.c…" at bounding box center [769, 300] width 591 height 23
select select "4"
click at [474, 289] on select "hello@clubworx.com admin@movementmartialarts.com.au billy@movementmartialarts.c…" at bounding box center [769, 300] width 591 height 23
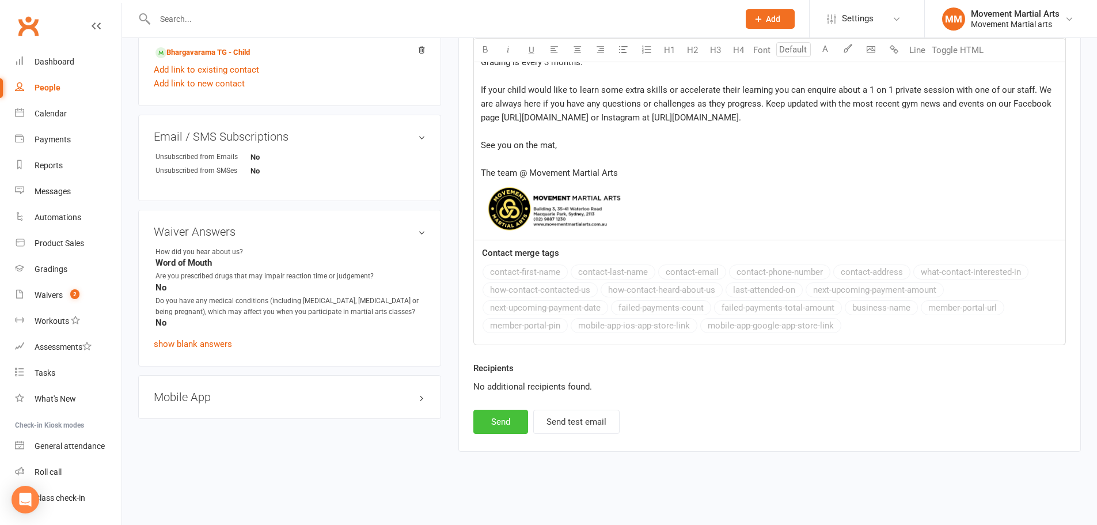
click at [511, 416] on button "Send" at bounding box center [500, 421] width 55 height 24
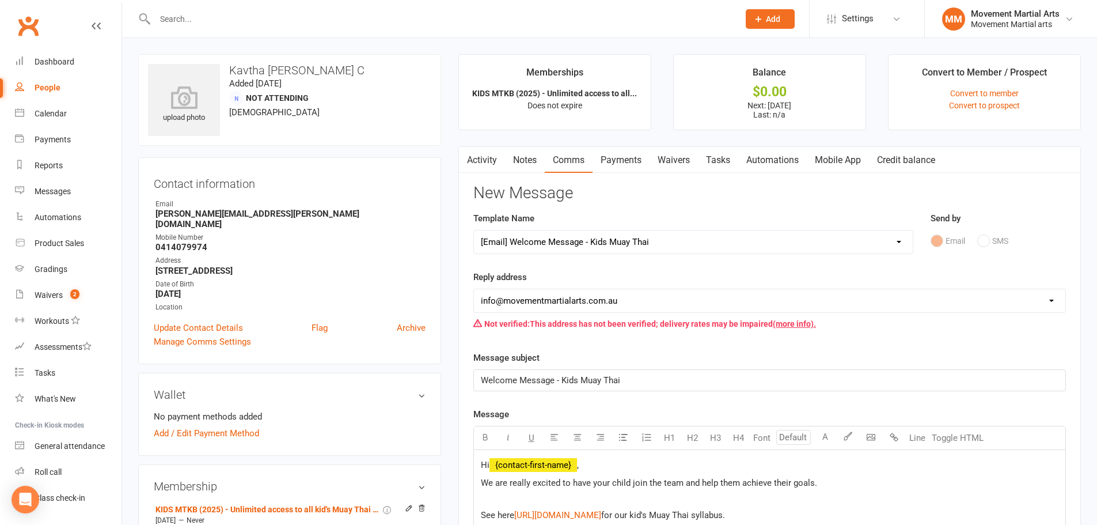
select select
select select "0"
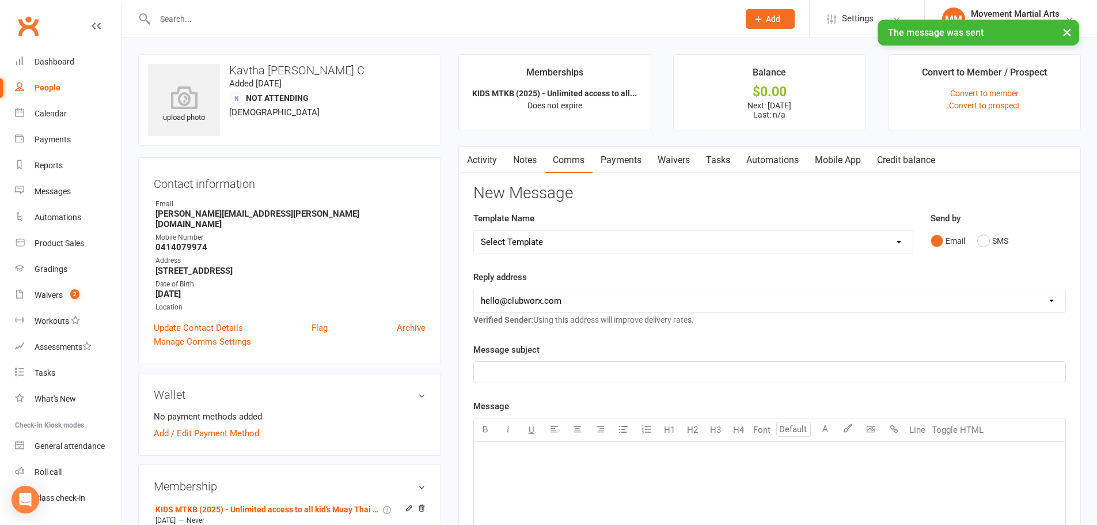
click at [626, 157] on link "Payments" at bounding box center [621, 160] width 57 height 26
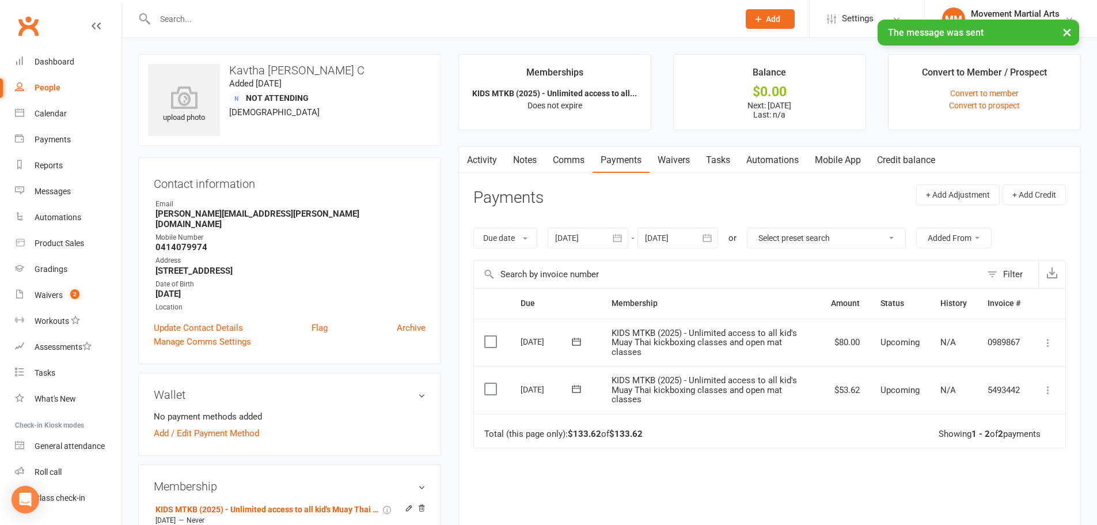
click at [1046, 343] on icon at bounding box center [1048, 343] width 12 height 12
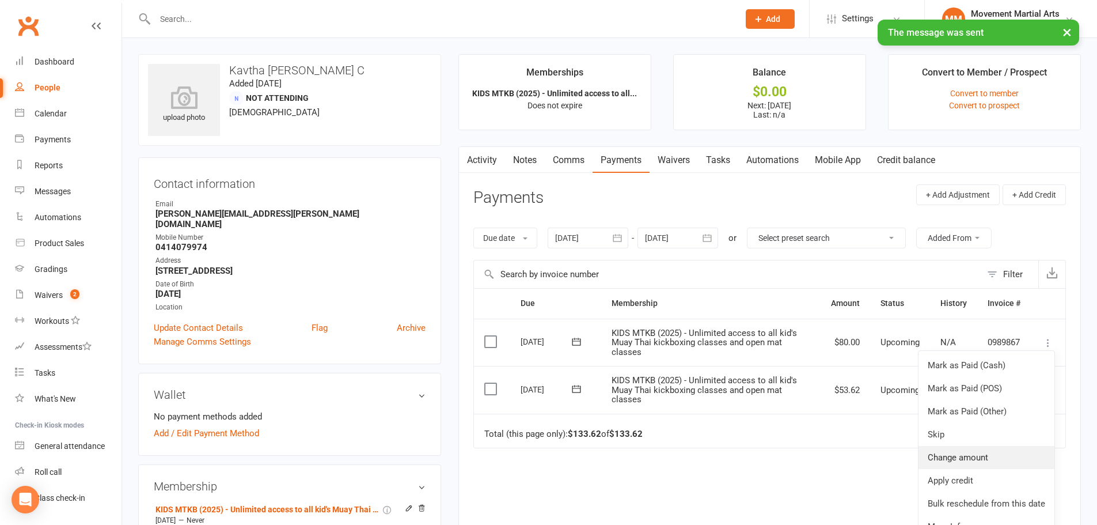
click at [996, 454] on link "Change amount" at bounding box center [986, 457] width 136 height 23
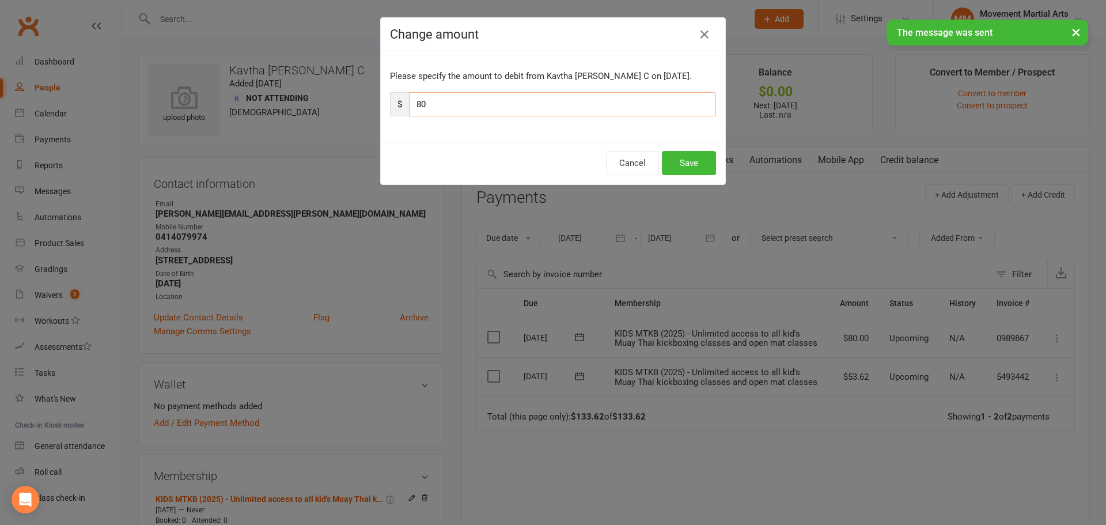
drag, startPoint x: 533, startPoint y: 99, endPoint x: 414, endPoint y: 105, distance: 119.3
click at [414, 105] on input "80" at bounding box center [562, 104] width 307 height 24
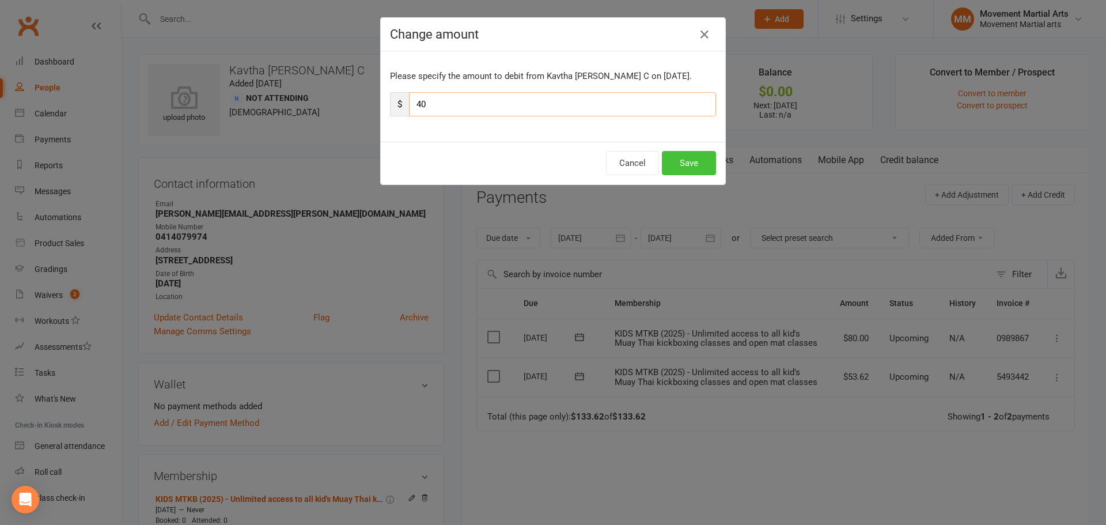
type input "40"
click at [694, 167] on button "Save" at bounding box center [689, 163] width 54 height 24
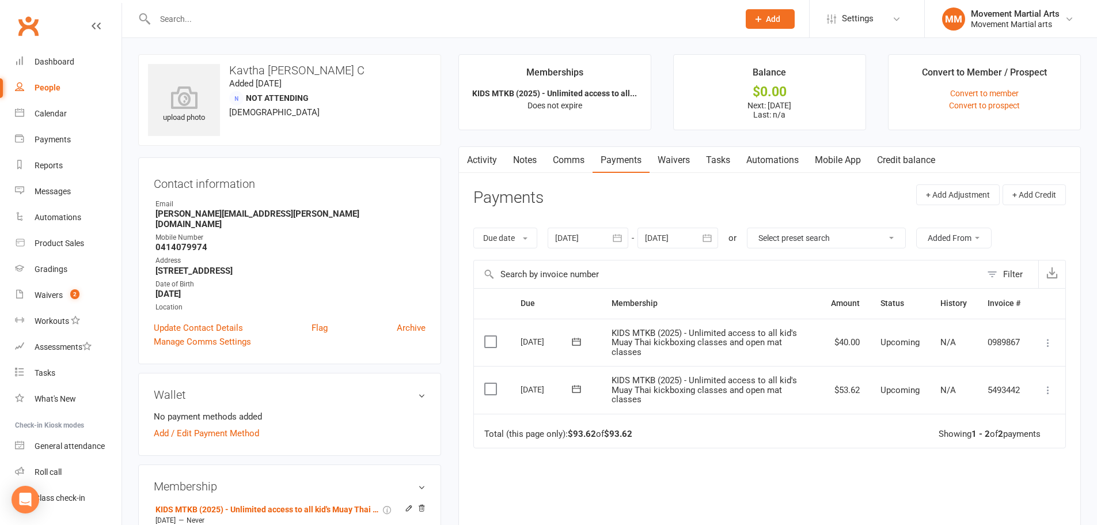
click at [687, 157] on link "Waivers" at bounding box center [674, 160] width 48 height 26
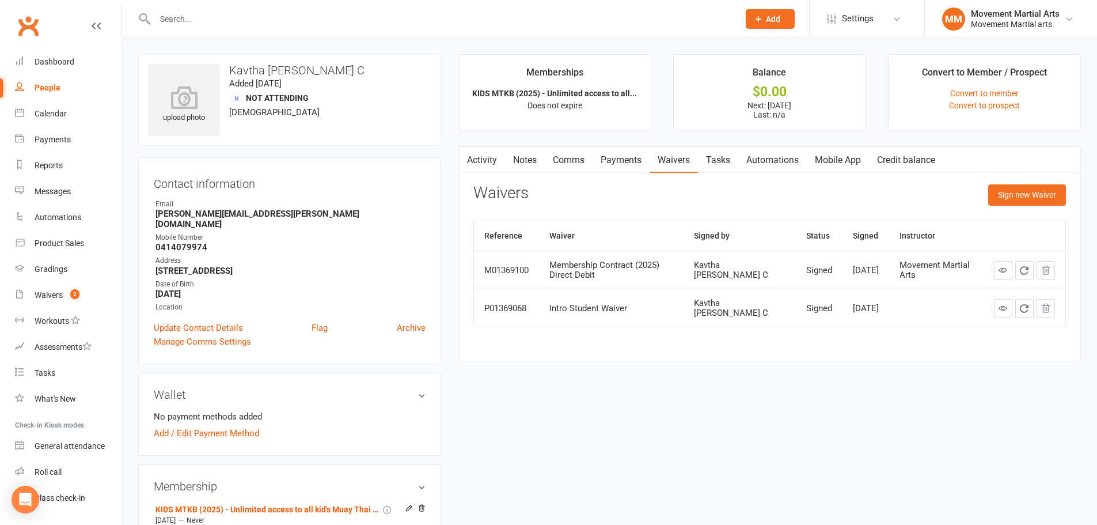
click at [994, 271] on link at bounding box center [1003, 270] width 18 height 18
click at [207, 426] on link "Add / Edit Payment Method" at bounding box center [206, 433] width 105 height 14
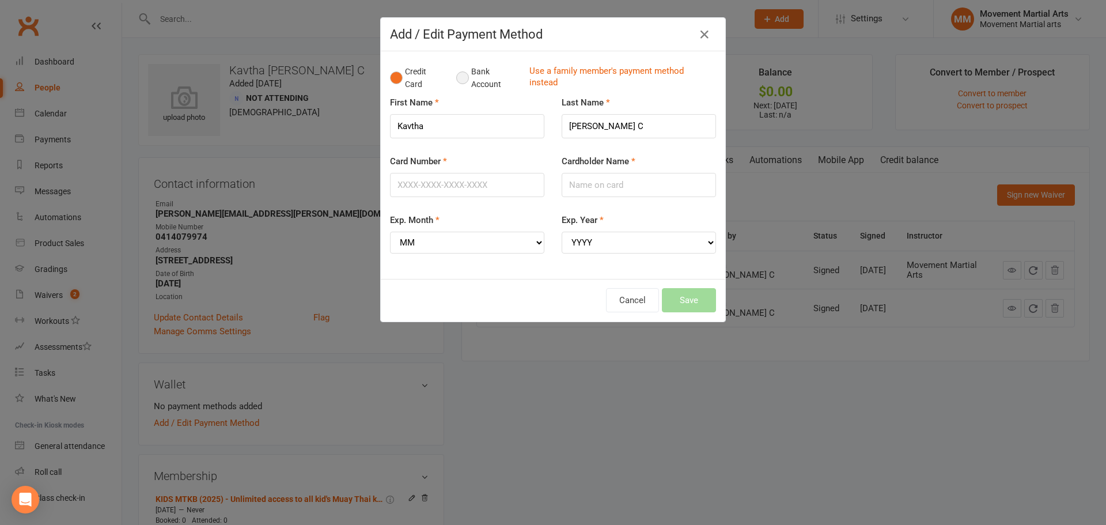
click at [465, 82] on button "Bank Account" at bounding box center [488, 77] width 64 height 35
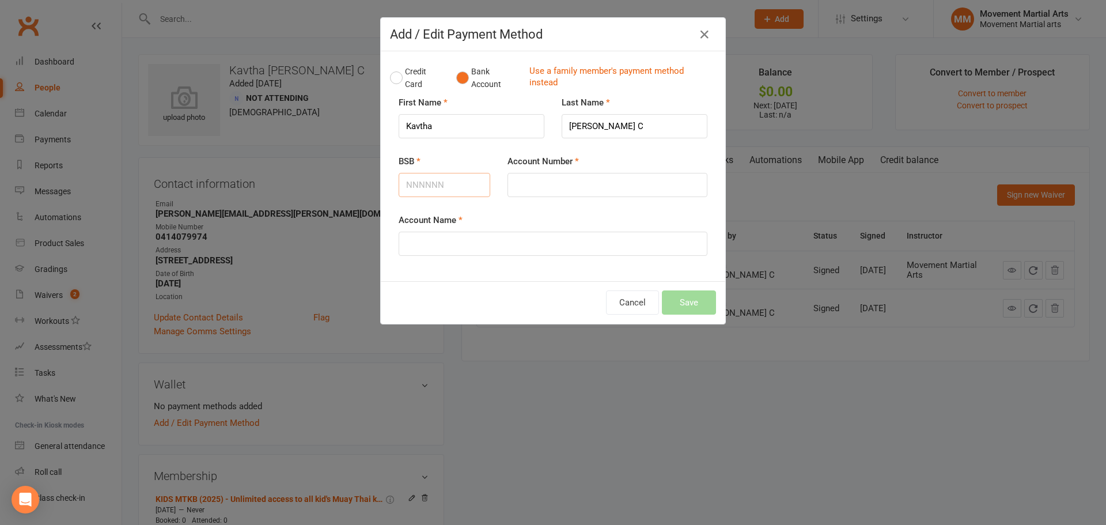
click at [445, 179] on input "BSB" at bounding box center [444, 185] width 92 height 24
type input "062105"
click at [539, 178] on input "Account Number" at bounding box center [607, 185] width 200 height 24
type input "11047340"
click at [604, 244] on input "Account Name" at bounding box center [552, 243] width 309 height 24
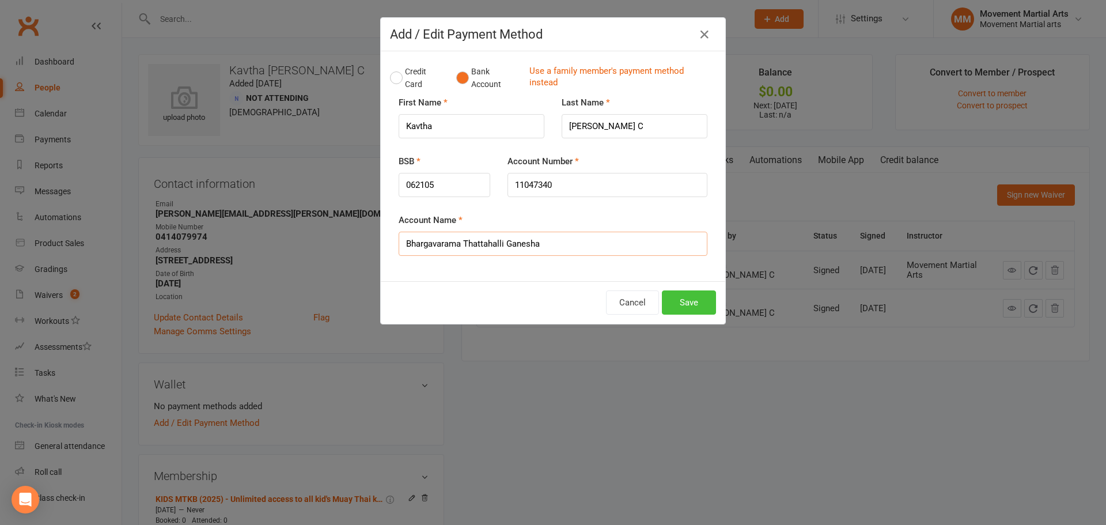
type input "Bhargavarama Thattahalli Ganesha"
click at [693, 304] on button "Save" at bounding box center [689, 302] width 54 height 24
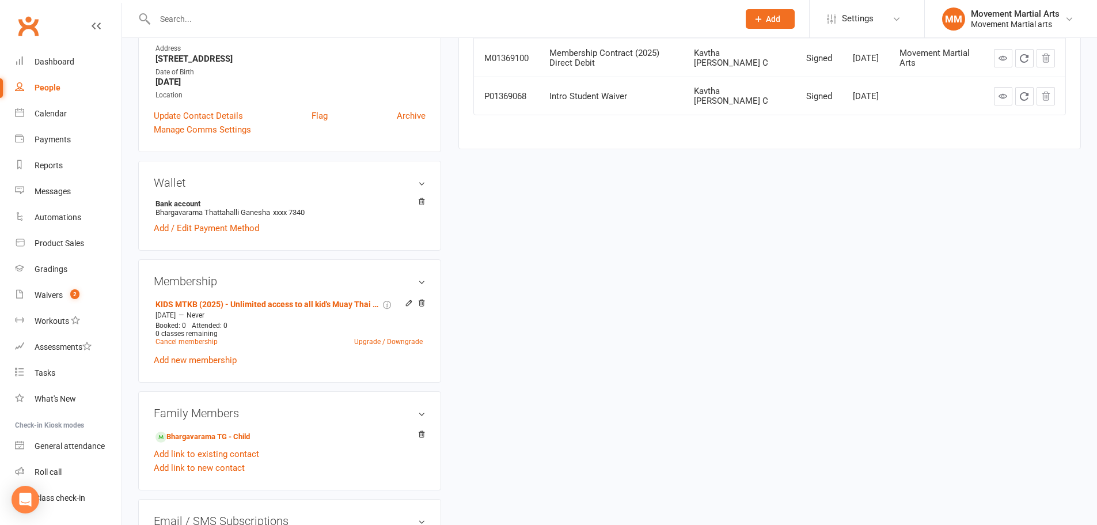
scroll to position [269, 0]
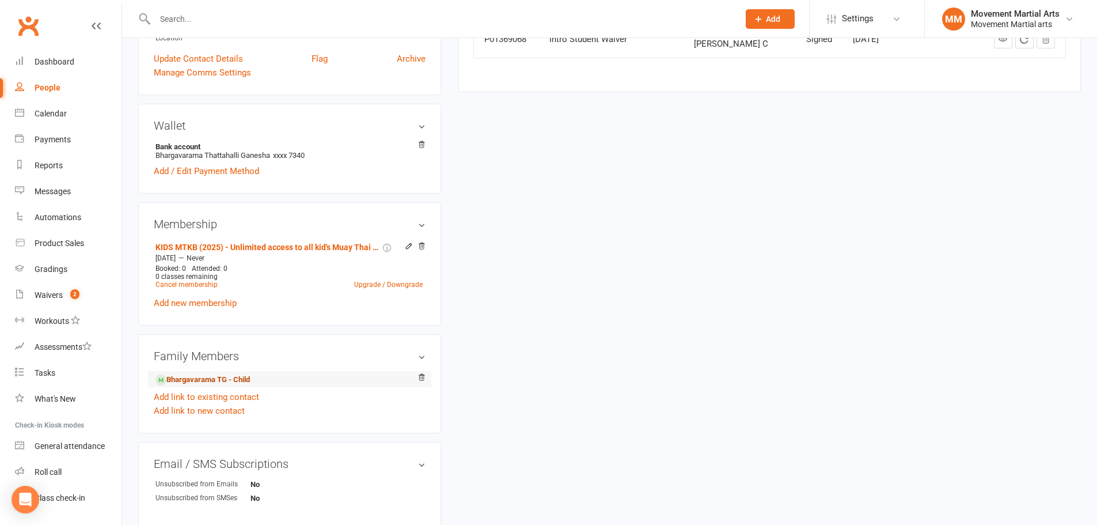
click at [212, 374] on link "Bhargavarama TG - Child" at bounding box center [202, 380] width 94 height 12
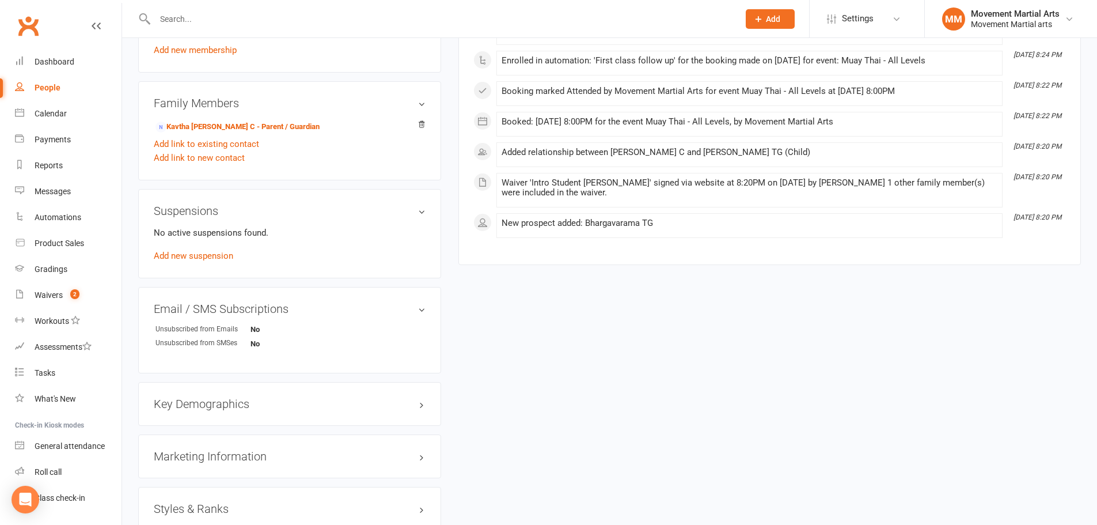
scroll to position [806, 0]
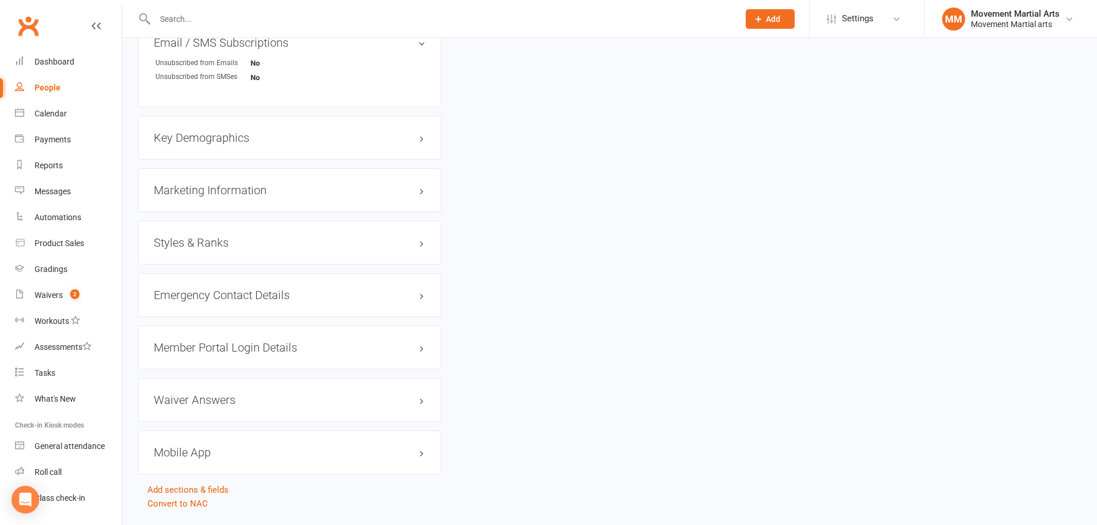
click at [232, 242] on div "Styles & Ranks" at bounding box center [289, 243] width 303 height 44
click at [238, 236] on h3 "Styles & Ranks" at bounding box center [290, 242] width 272 height 13
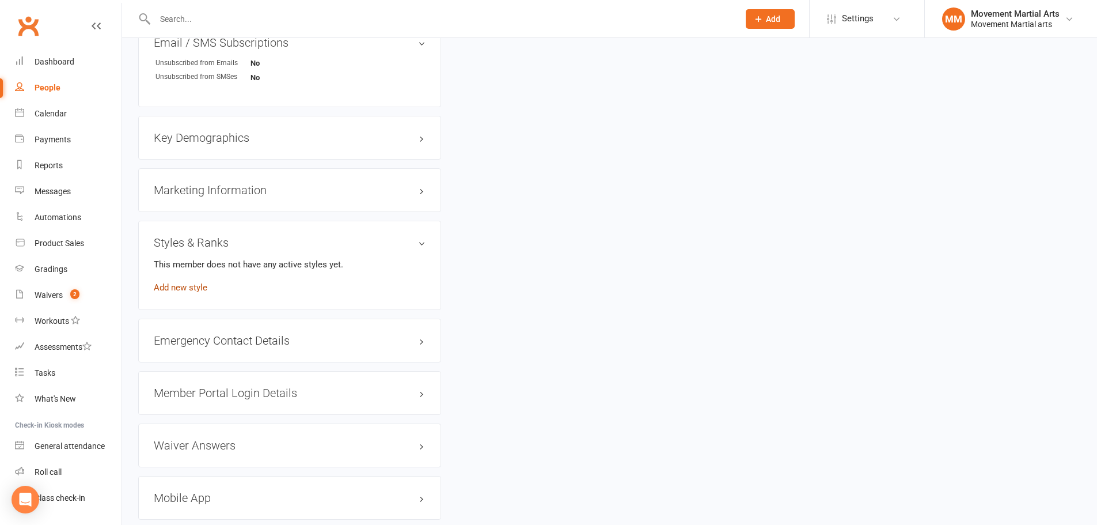
click at [174, 282] on link "Add new style" at bounding box center [181, 287] width 54 height 10
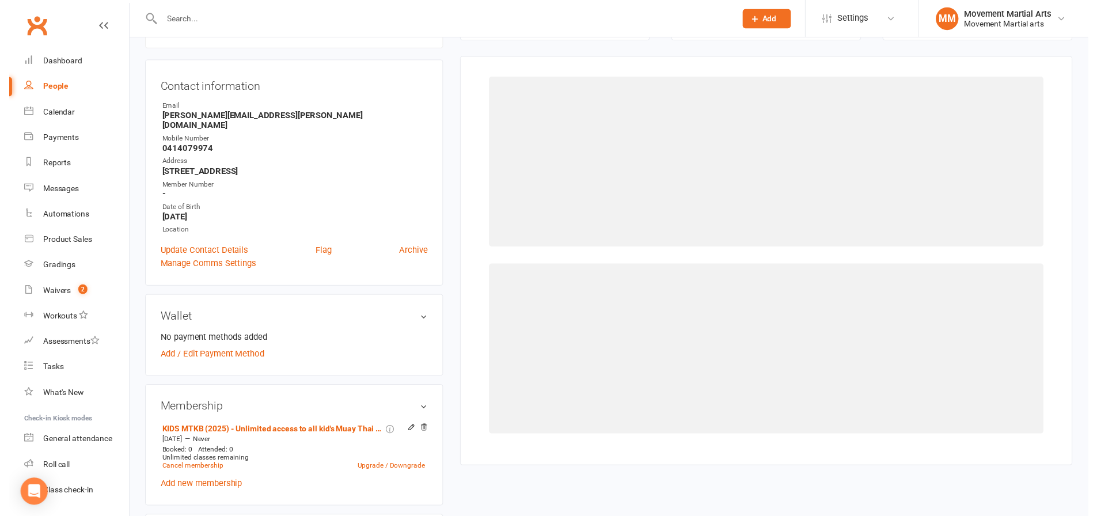
scroll to position [98, 0]
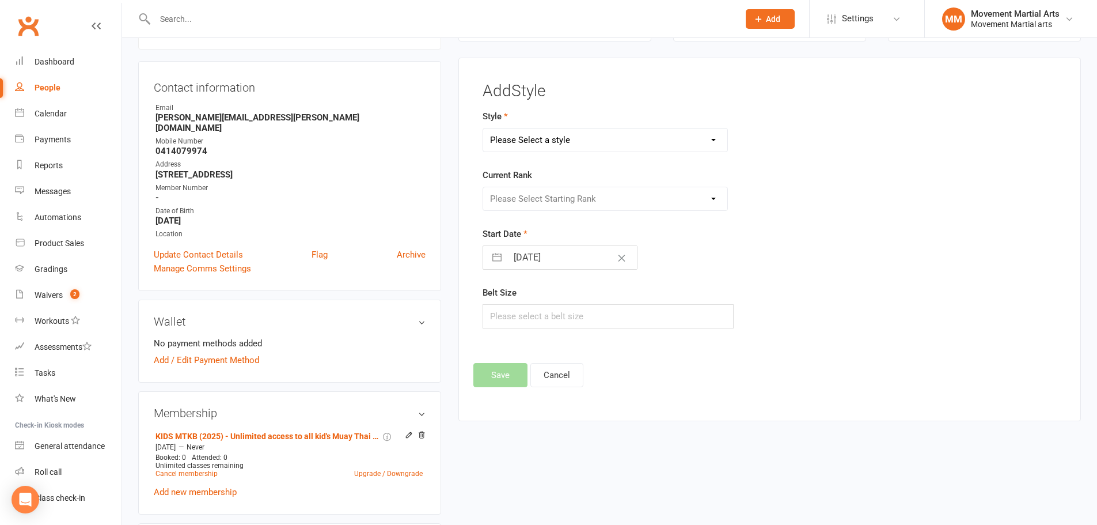
click at [511, 132] on select "Please Select a style BJJ Kids BJJ Kids Muay Thai Muay Thai Kickboxing Strength…" at bounding box center [605, 139] width 245 height 23
select select "177"
click at [483, 128] on select "Please Select a style BJJ Kids BJJ Kids Muay Thai Muay Thai Kickboxing Strength…" at bounding box center [605, 139] width 245 height 23
click at [511, 191] on select "Please Select Starting Rank White Singlet Yellow Singlet Blue Singlet Purple Si…" at bounding box center [605, 198] width 245 height 23
select select "1524"
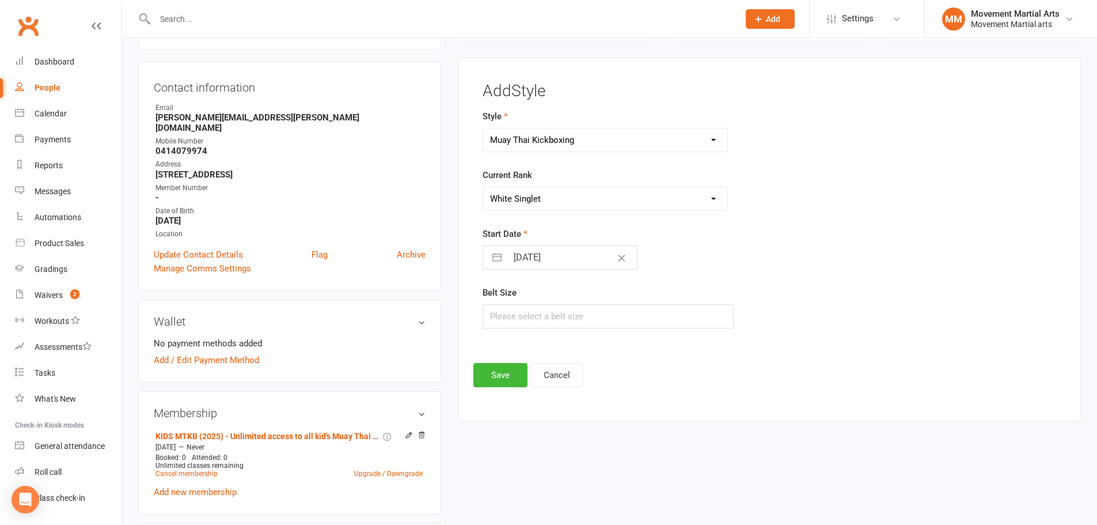
click at [483, 187] on select "Please Select Starting Rank White Singlet Yellow Singlet Blue Singlet Purple Si…" at bounding box center [605, 198] width 245 height 23
click at [506, 366] on button "Save" at bounding box center [500, 375] width 54 height 24
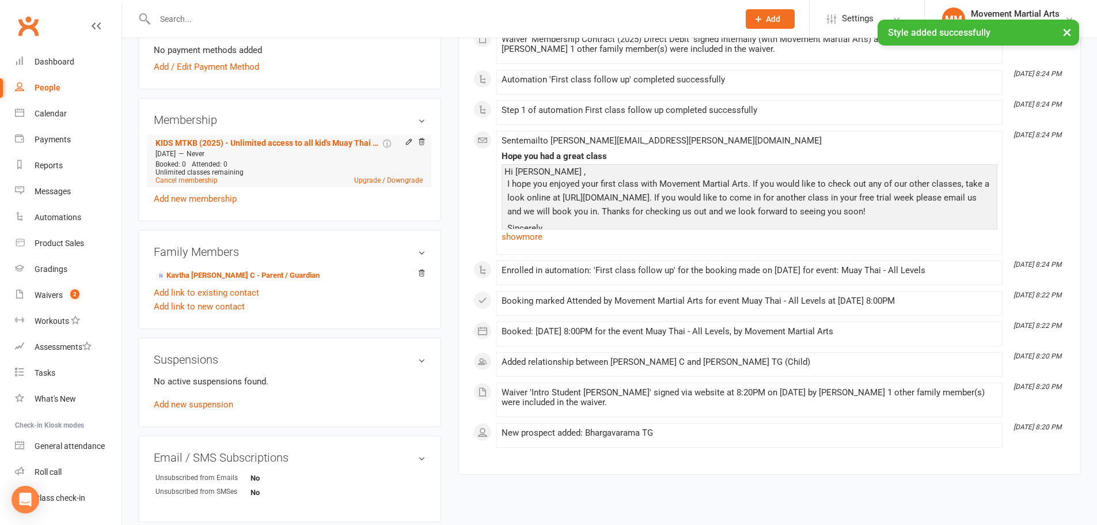
scroll to position [367, 0]
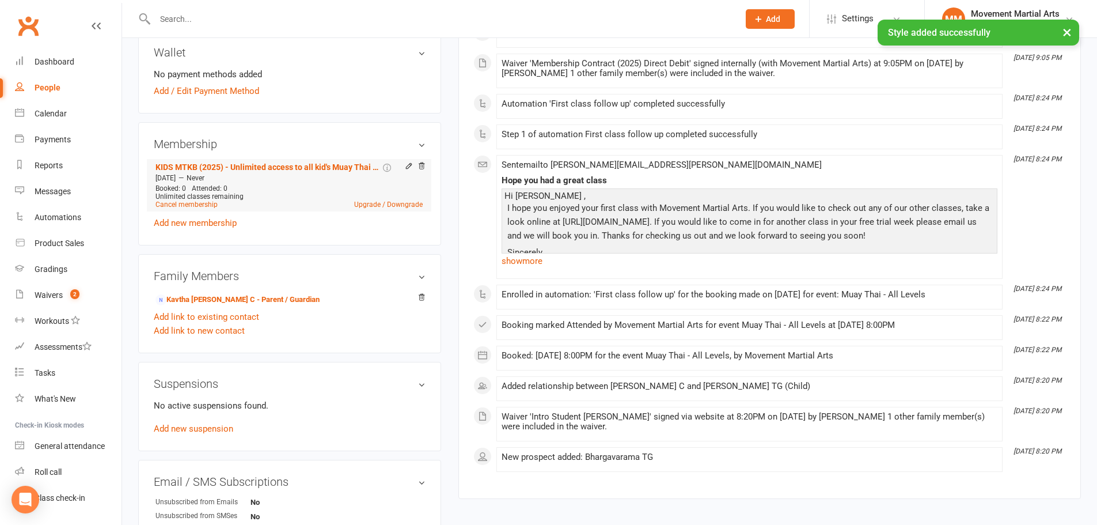
click at [407, 162] on div "Membership is paid for by a parent" at bounding box center [451, 168] width 110 height 12
click at [407, 162] on icon at bounding box center [409, 166] width 8 height 8
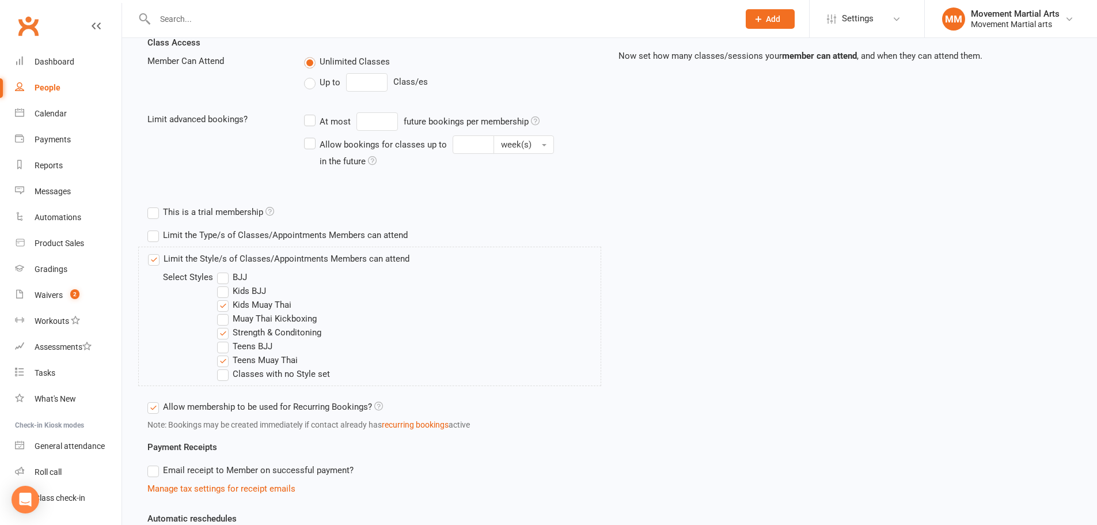
click at [283, 318] on label "Muay Thai Kickboxing" at bounding box center [267, 319] width 100 height 14
click at [225, 312] on input "Muay Thai Kickboxing" at bounding box center [220, 312] width 7 height 0
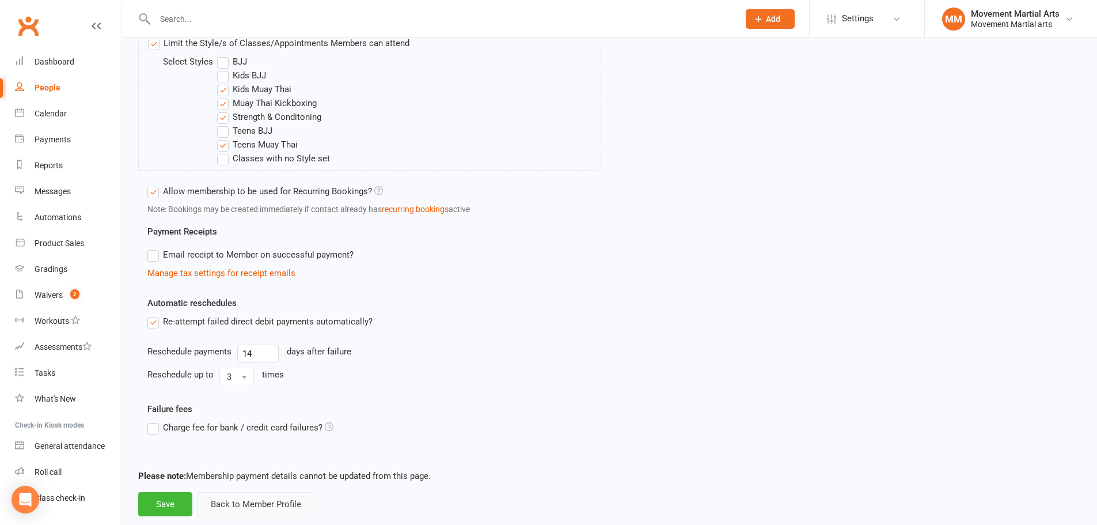
scroll to position [508, 0]
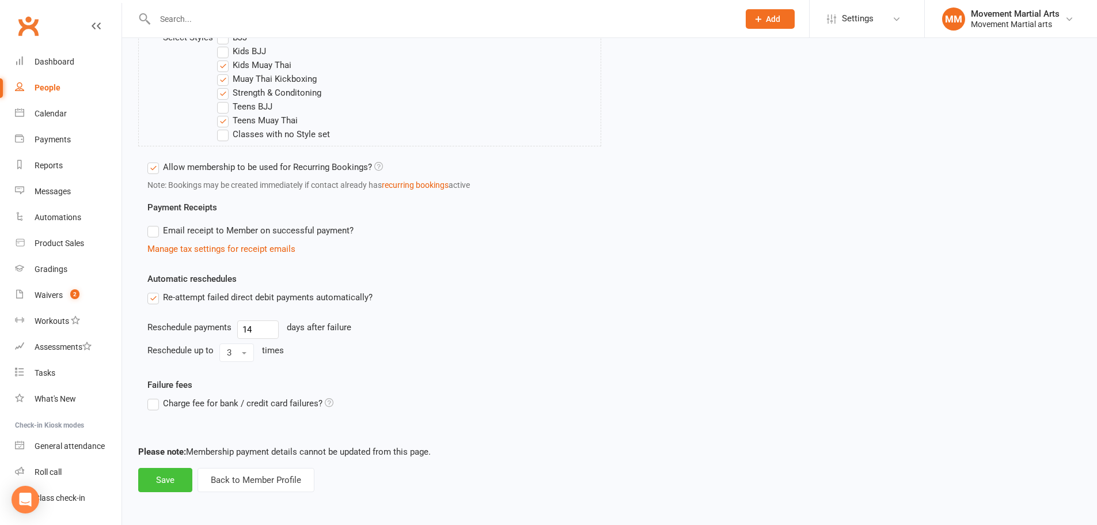
click at [170, 474] on button "Save" at bounding box center [165, 480] width 54 height 24
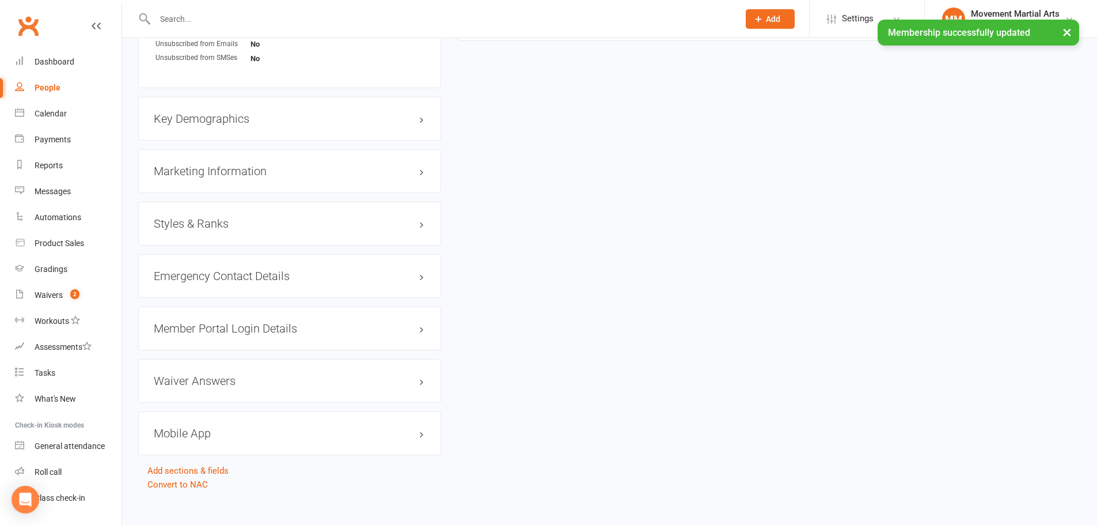
scroll to position [827, 0]
click at [245, 324] on div "Member Portal Login Details" at bounding box center [289, 327] width 303 height 44
click at [245, 320] on h3 "Member Portal Login Details" at bounding box center [290, 326] width 272 height 13
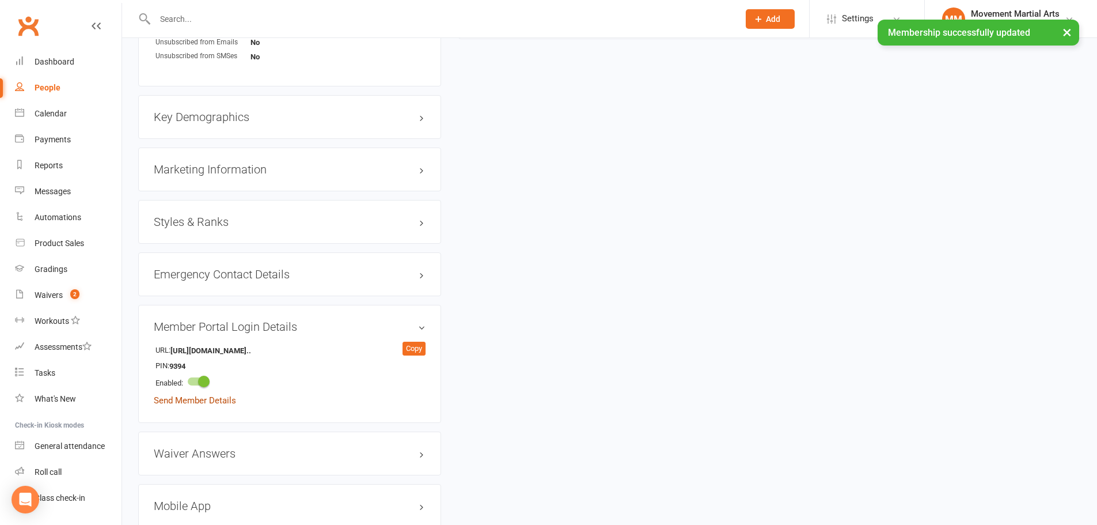
click at [178, 395] on link "Send Member Details" at bounding box center [195, 400] width 82 height 10
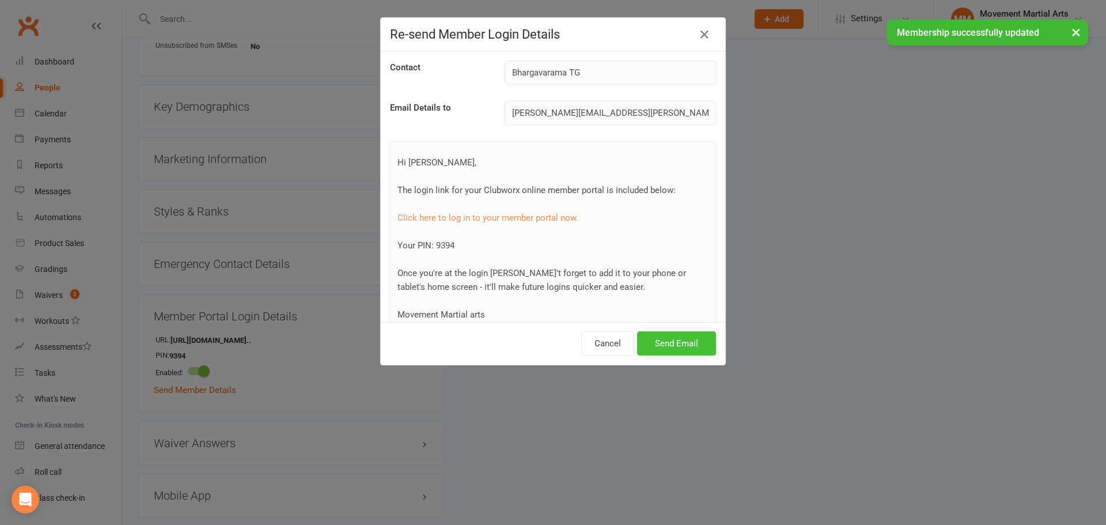
click at [674, 340] on button "Send Email" at bounding box center [676, 343] width 79 height 24
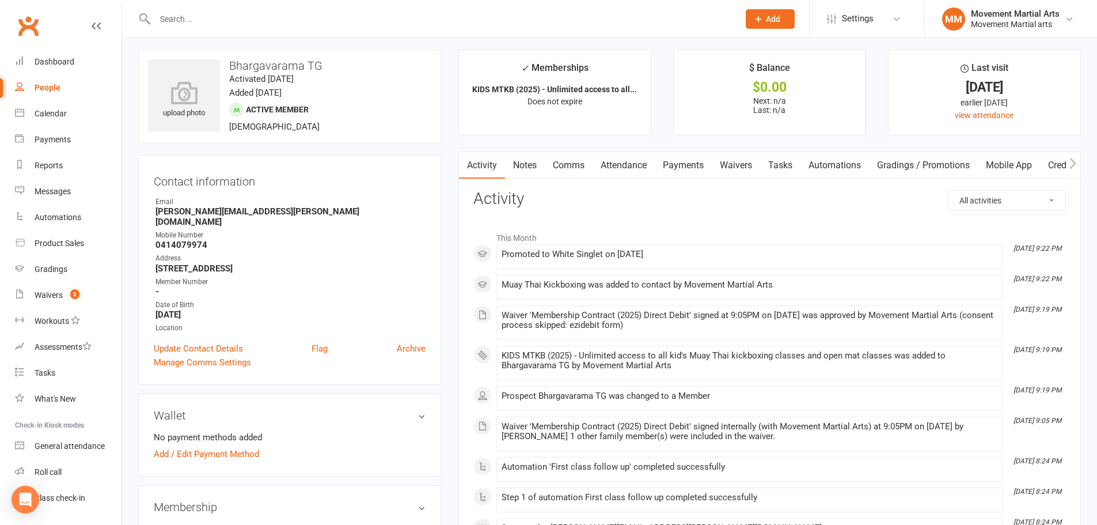
scroll to position [0, 0]
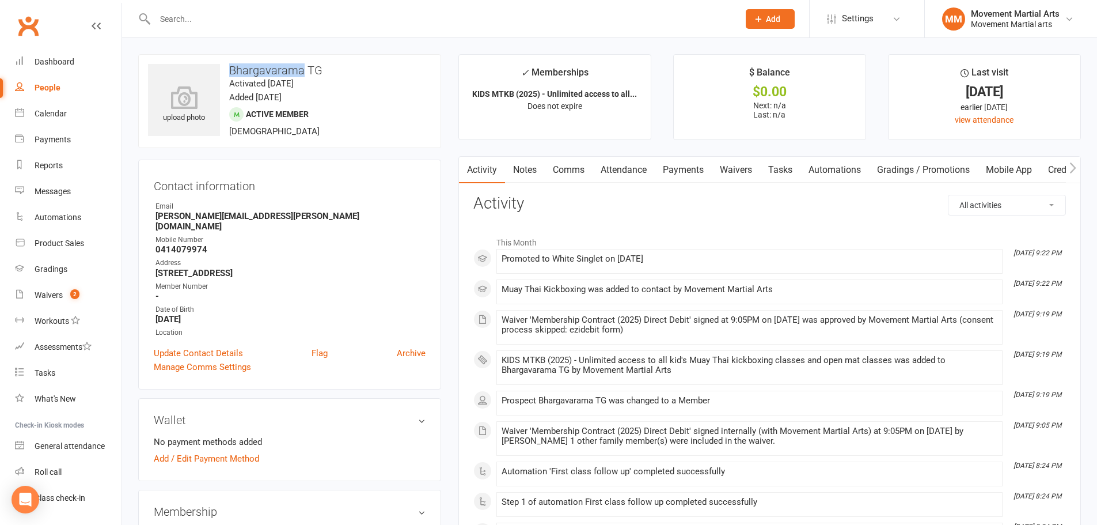
drag, startPoint x: 229, startPoint y: 67, endPoint x: 302, endPoint y: 74, distance: 72.8
click at [302, 74] on h3 "Bhargavarama TG" at bounding box center [289, 70] width 283 height 13
copy h3 "Bhargavarama"
click at [218, 155] on contact-information "upload photo Bhargavarama TG Activated 13 October, 2025 Added 13 October, 2025 …" at bounding box center [289, 221] width 303 height 335
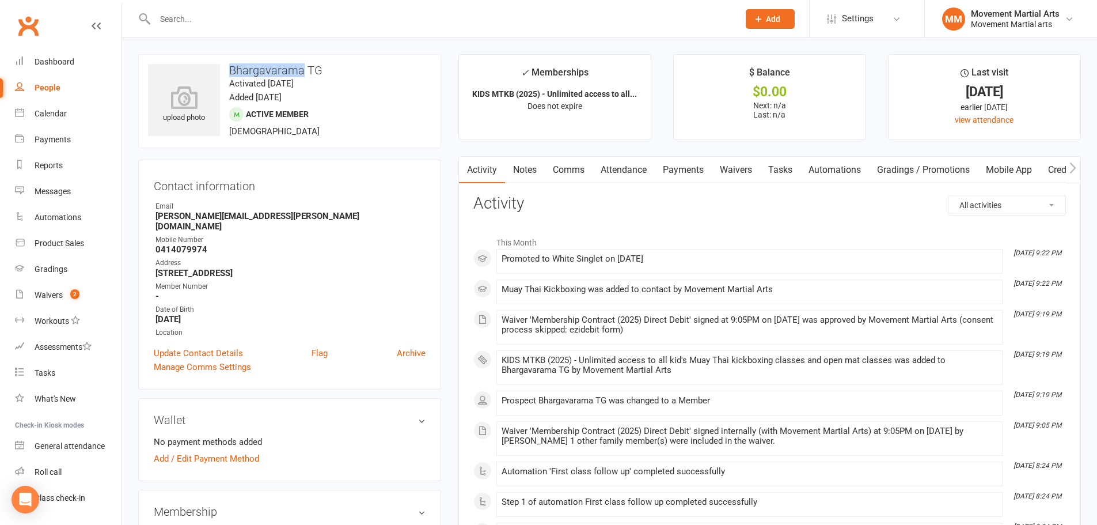
drag, startPoint x: 229, startPoint y: 69, endPoint x: 302, endPoint y: 74, distance: 73.3
click at [302, 74] on h3 "Bhargavarama TG" at bounding box center [289, 70] width 283 height 13
copy h3 "Bhargavarama"
click at [59, 297] on div "Waivers" at bounding box center [49, 294] width 28 height 9
select select "100"
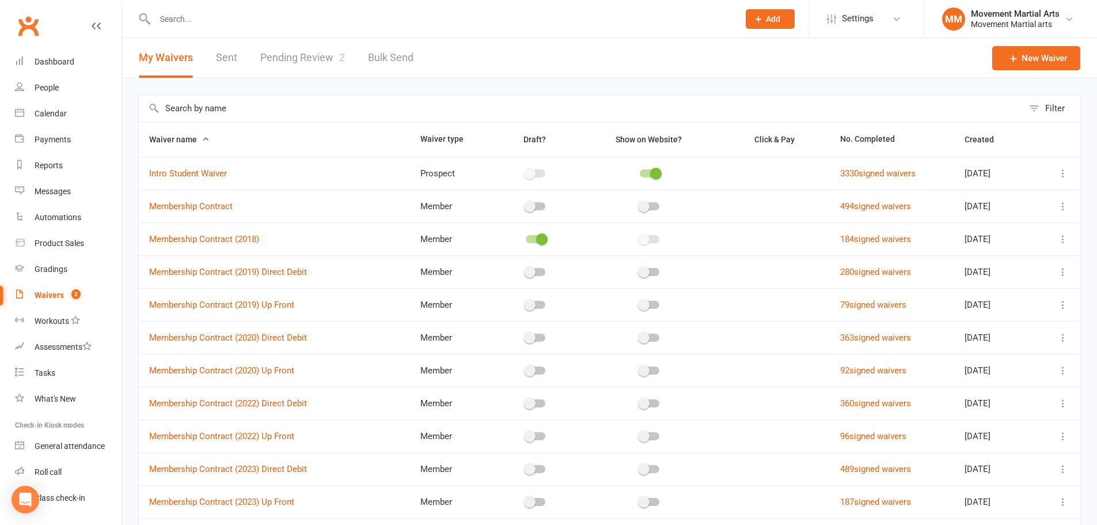
click at [326, 55] on link "Pending Review 2" at bounding box center [302, 58] width 85 height 40
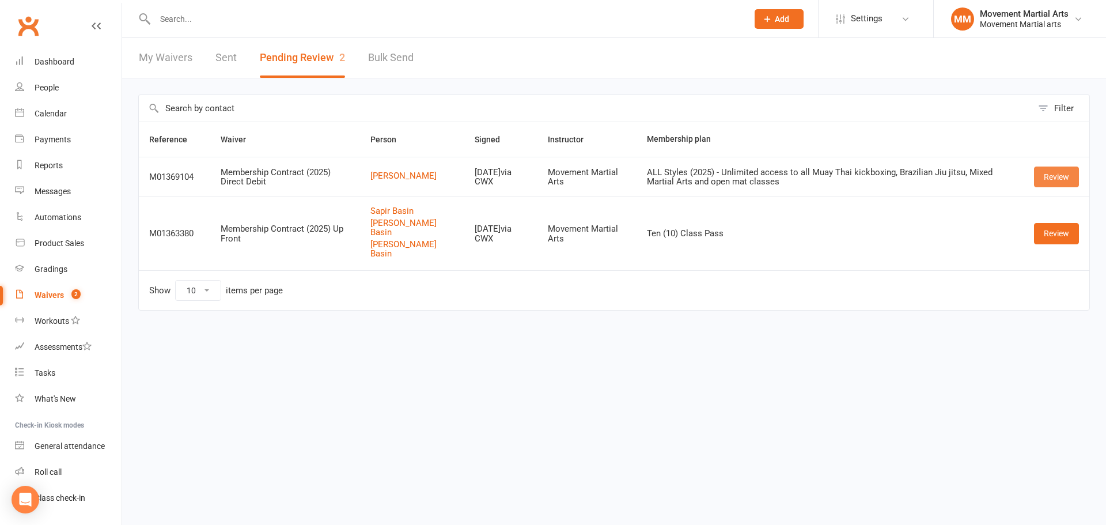
click at [1067, 184] on link "Review" at bounding box center [1056, 176] width 45 height 21
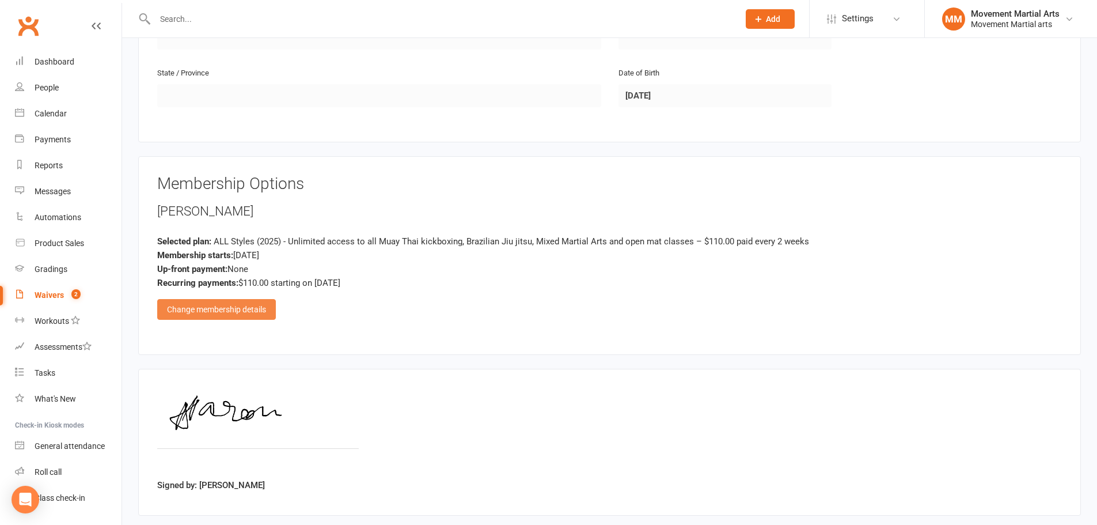
click at [225, 310] on div "Change membership details" at bounding box center [216, 309] width 119 height 21
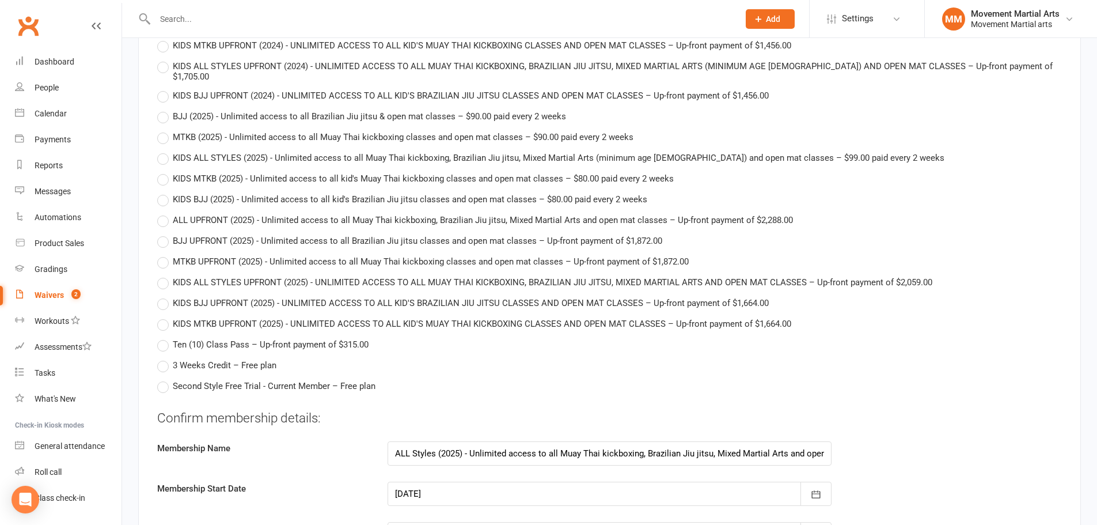
scroll to position [2822, 0]
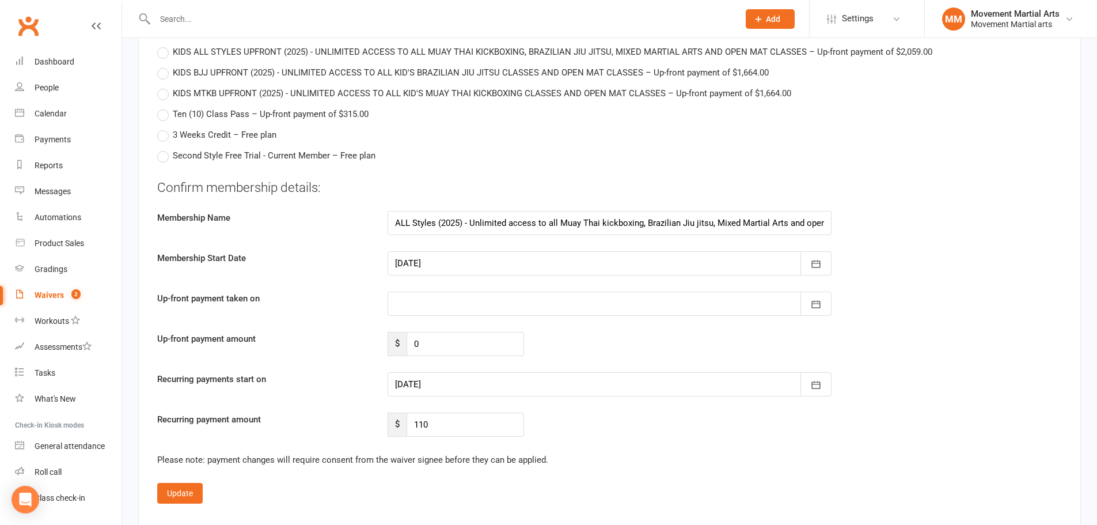
click at [413, 291] on div at bounding box center [610, 303] width 444 height 24
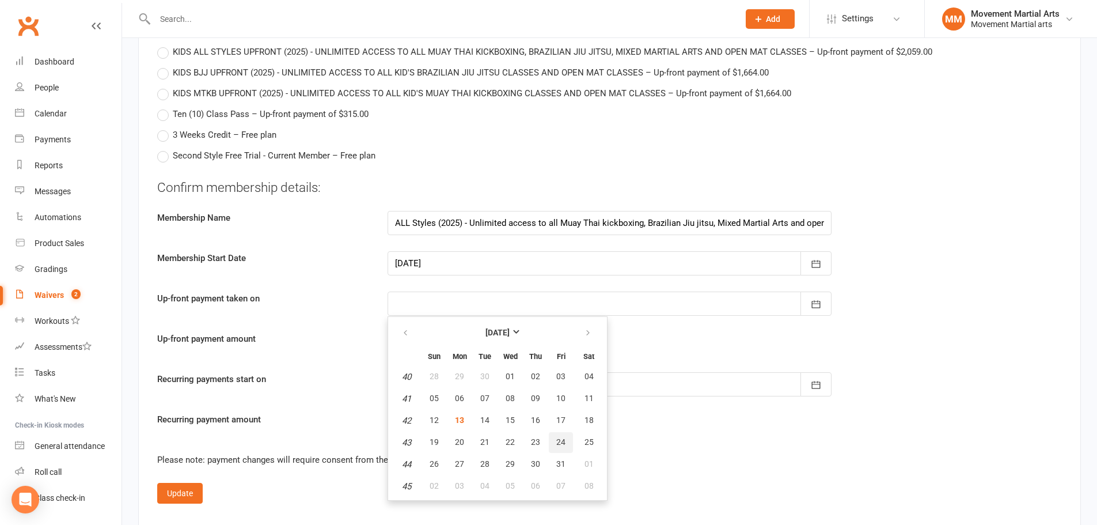
click at [563, 432] on button "24" at bounding box center [561, 442] width 24 height 21
type input "24 Oct 2025"
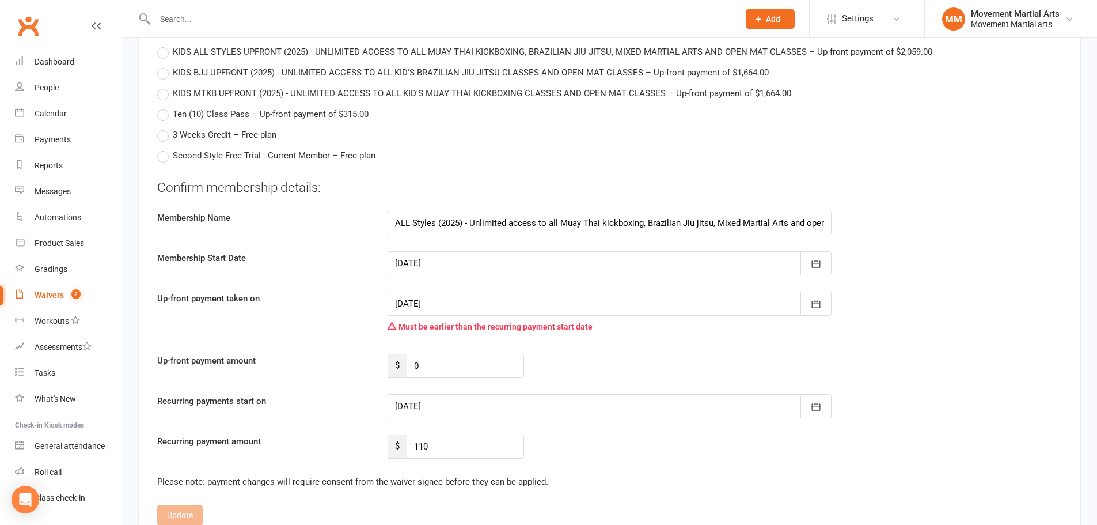
click at [427, 394] on div at bounding box center [610, 406] width 444 height 24
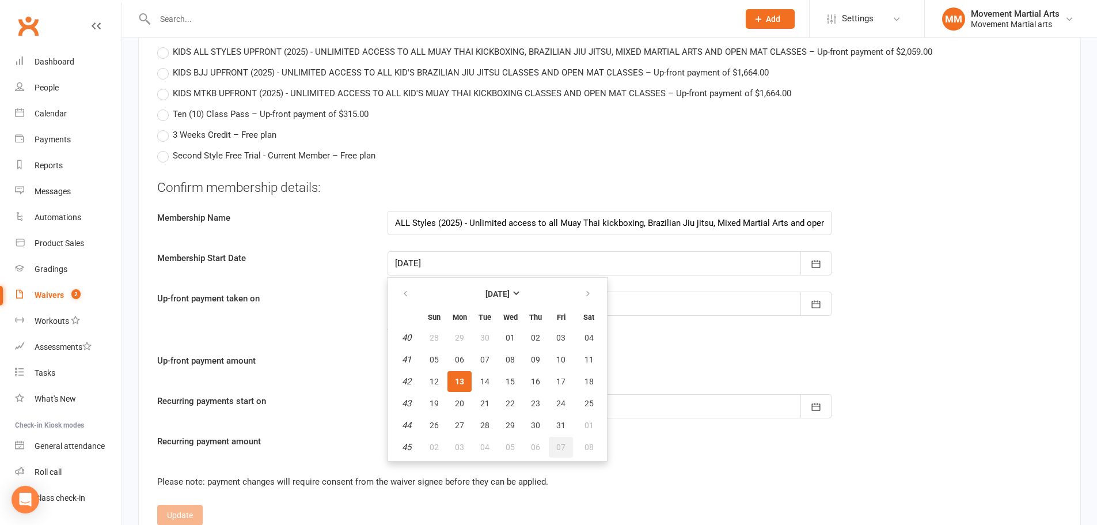
click at [563, 442] on span "07" at bounding box center [560, 446] width 9 height 9
type input "07 Nov 2025"
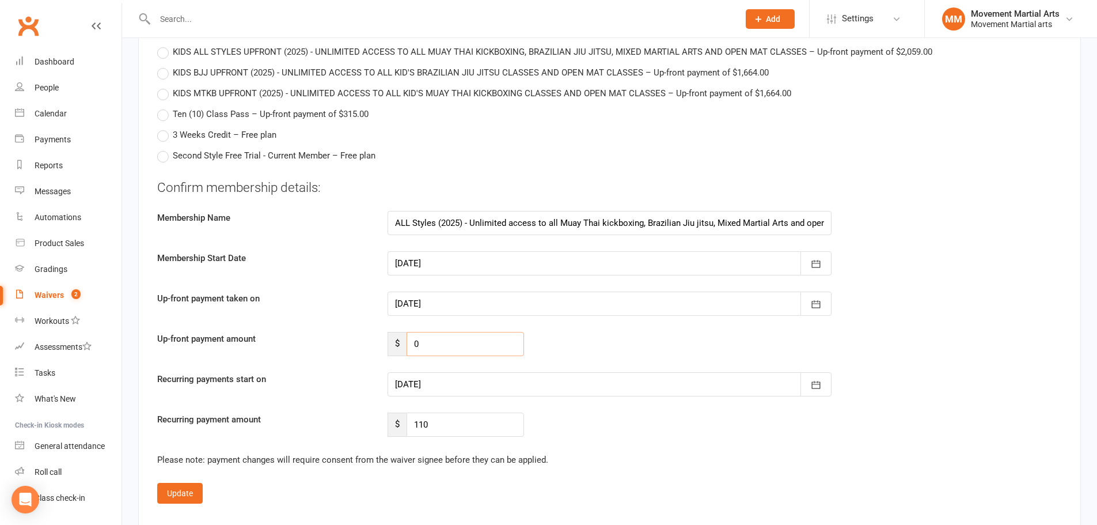
click at [435, 332] on input "0" at bounding box center [465, 344] width 117 height 24
type input "70.06"
click at [434, 412] on input "110" at bounding box center [465, 424] width 117 height 24
click at [186, 483] on button "Update" at bounding box center [179, 493] width 45 height 21
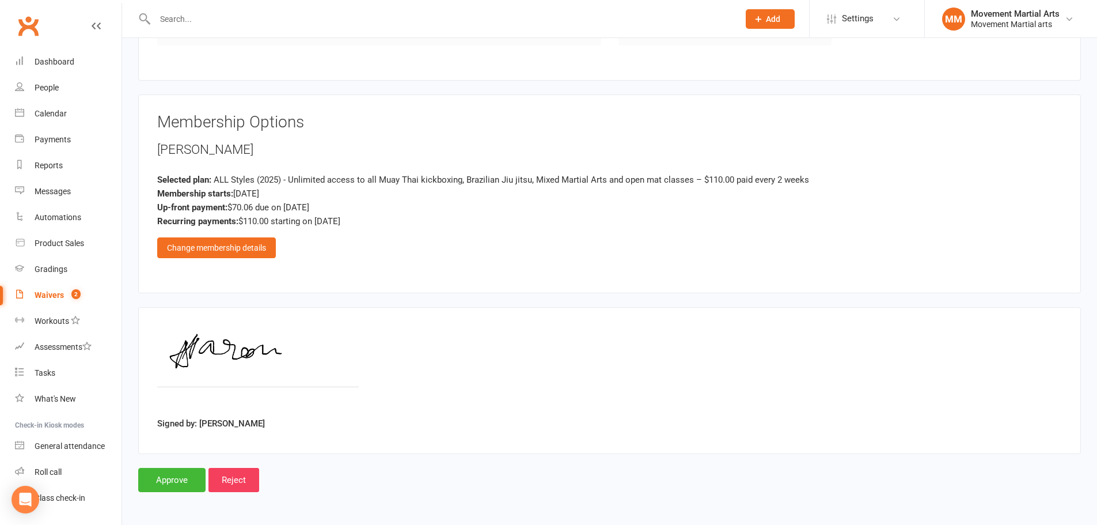
scroll to position [465, 0]
click at [187, 485] on input "Approve" at bounding box center [171, 480] width 67 height 24
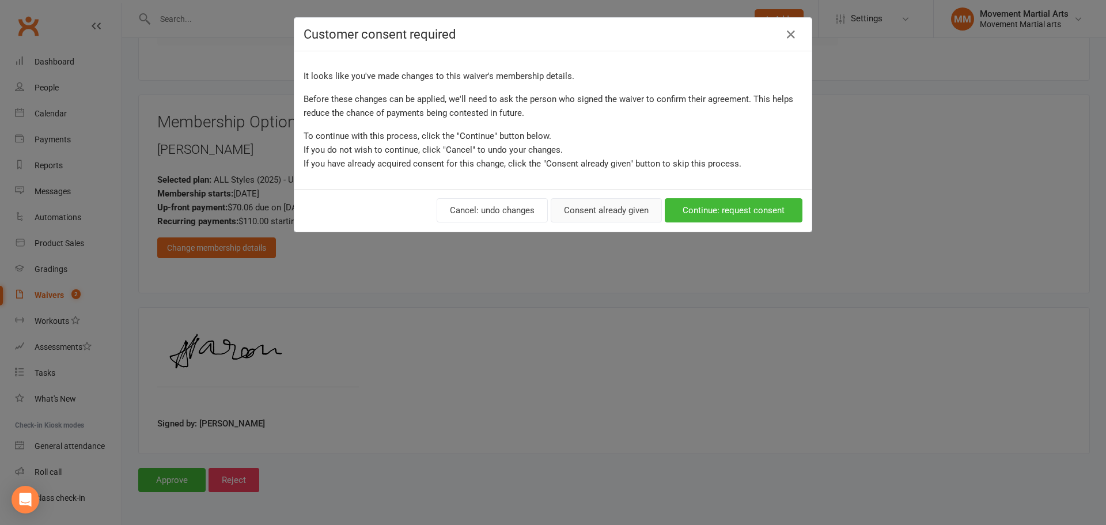
click at [594, 202] on button "Consent already given" at bounding box center [605, 210] width 111 height 24
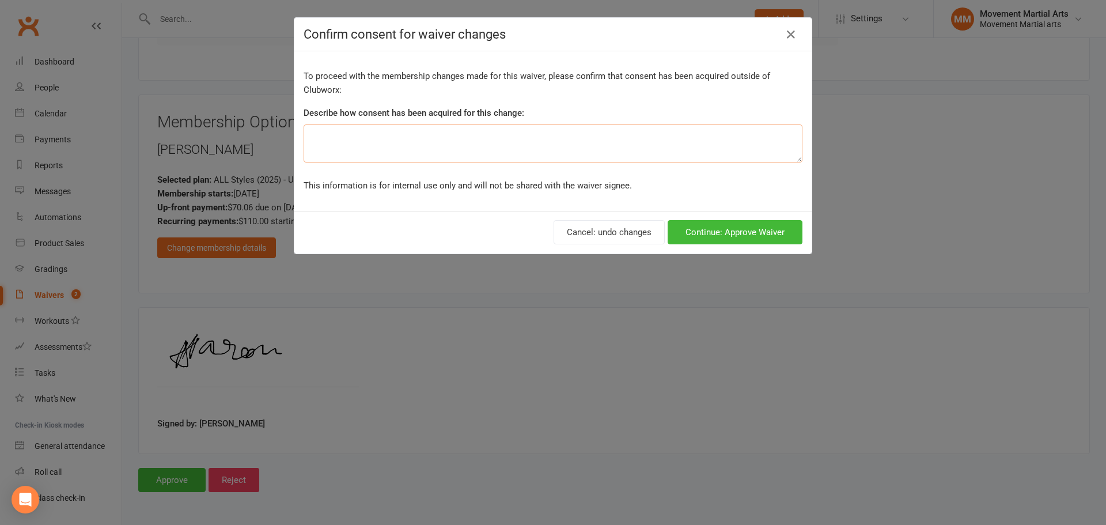
click at [367, 139] on textarea at bounding box center [552, 143] width 499 height 38
type textarea "ezidebit form"
click at [760, 234] on button "Continue: Approve Waiver" at bounding box center [734, 232] width 135 height 24
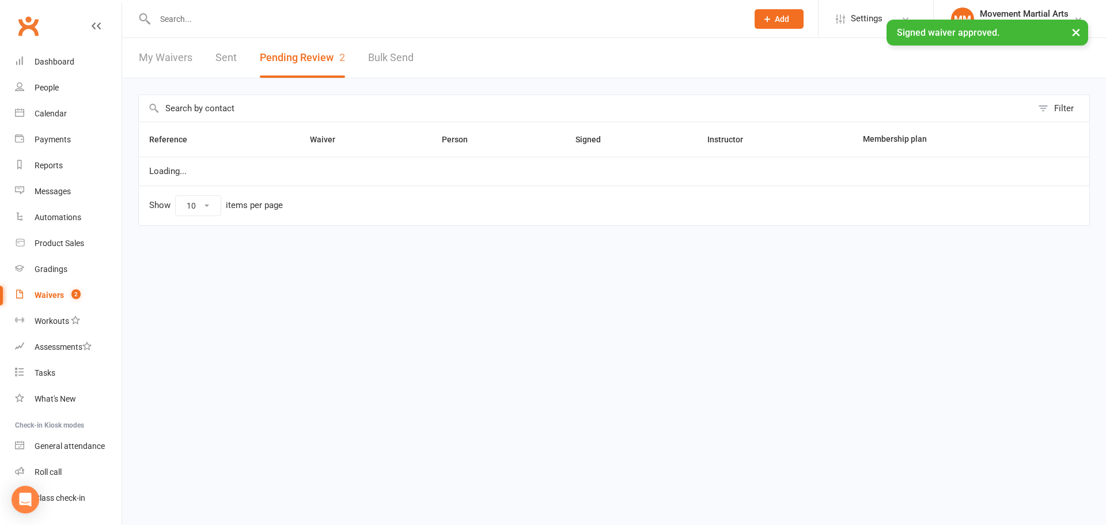
click at [181, 20] on div "× Signed waiver approved." at bounding box center [545, 20] width 1091 height 0
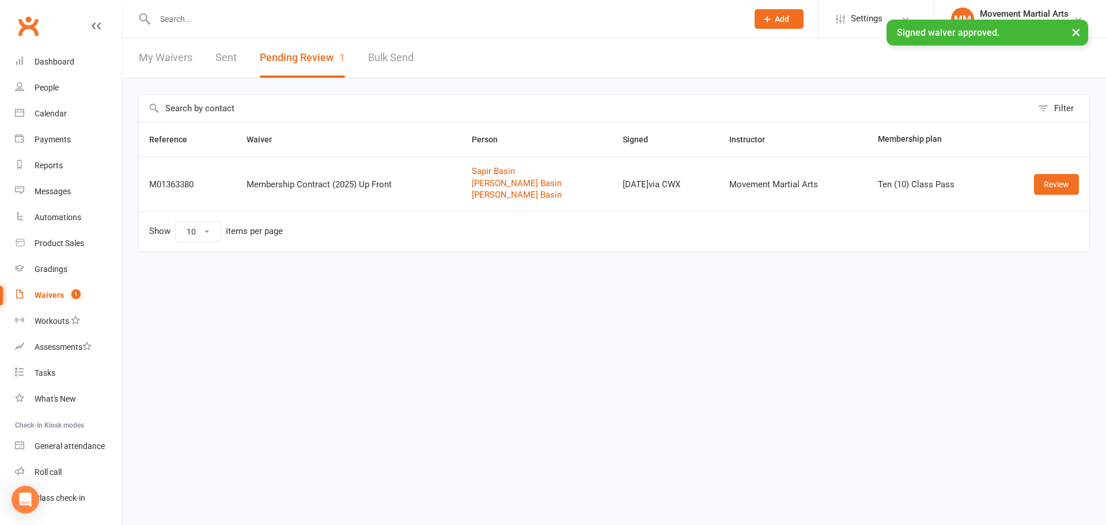
click at [181, 17] on input "text" at bounding box center [445, 19] width 588 height 16
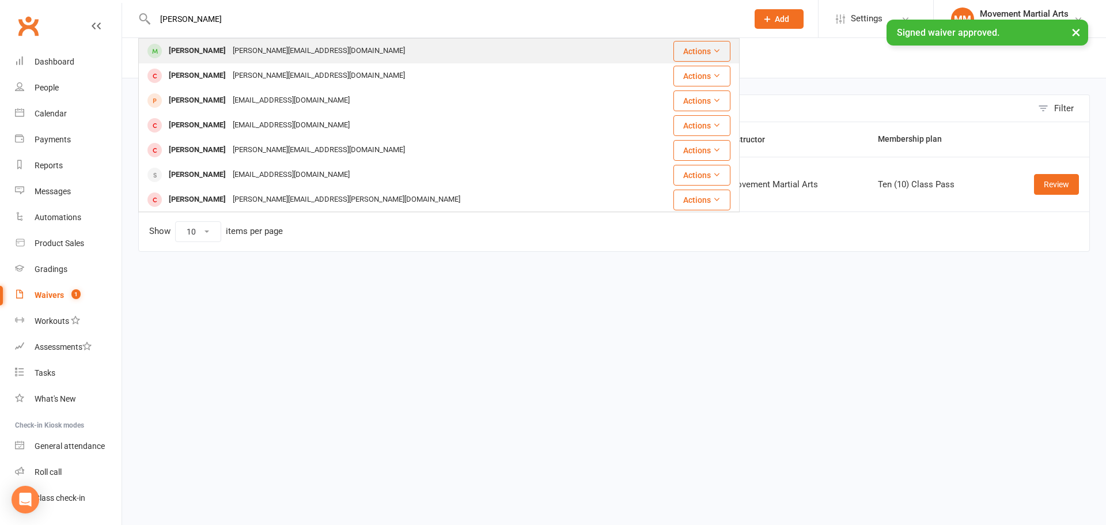
type input "aaron alexander"
click at [218, 52] on div "Aaron Alexander" at bounding box center [197, 51] width 64 height 17
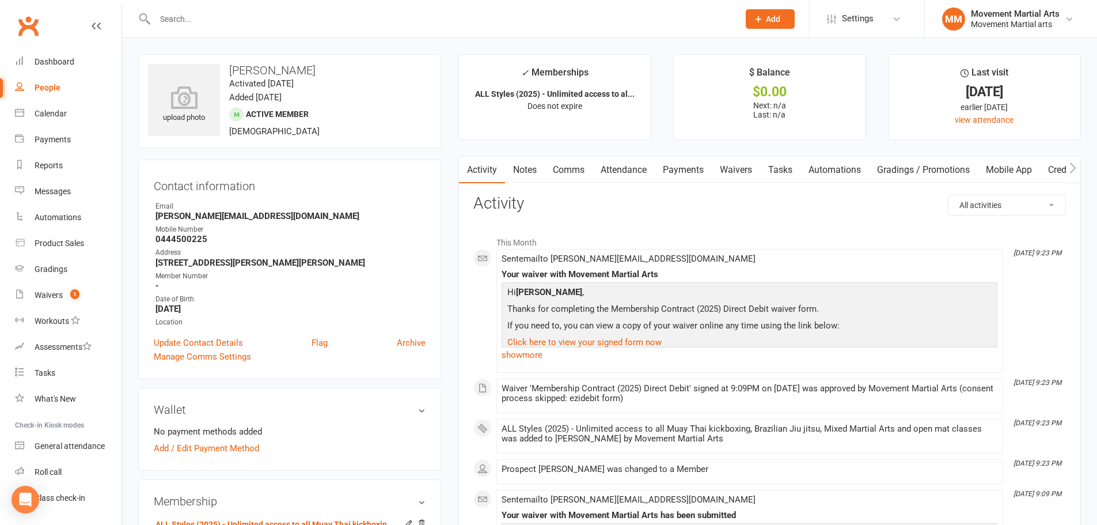
click at [526, 174] on link "Notes" at bounding box center [525, 170] width 40 height 26
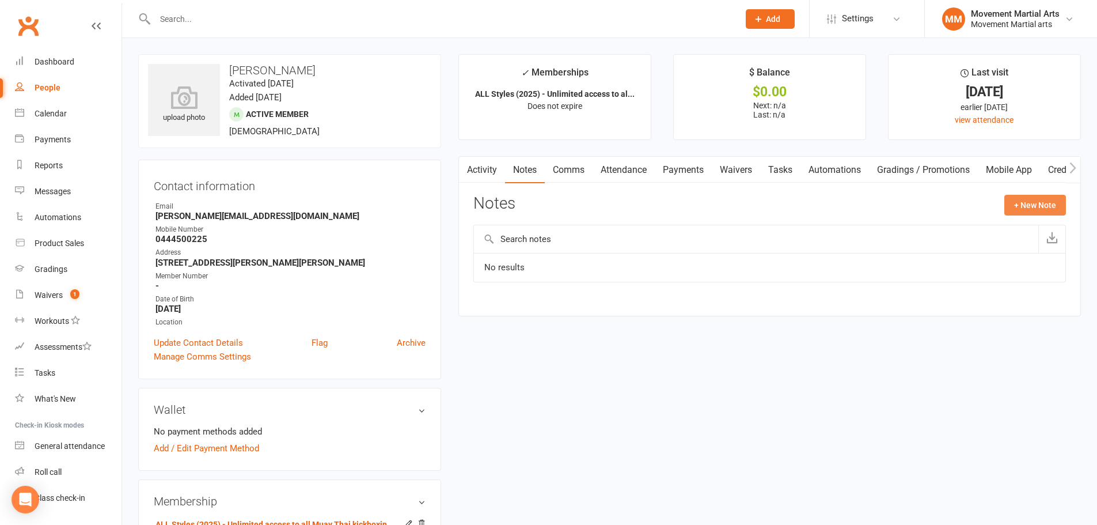
click at [1050, 207] on button "+ New Note" at bounding box center [1035, 205] width 62 height 21
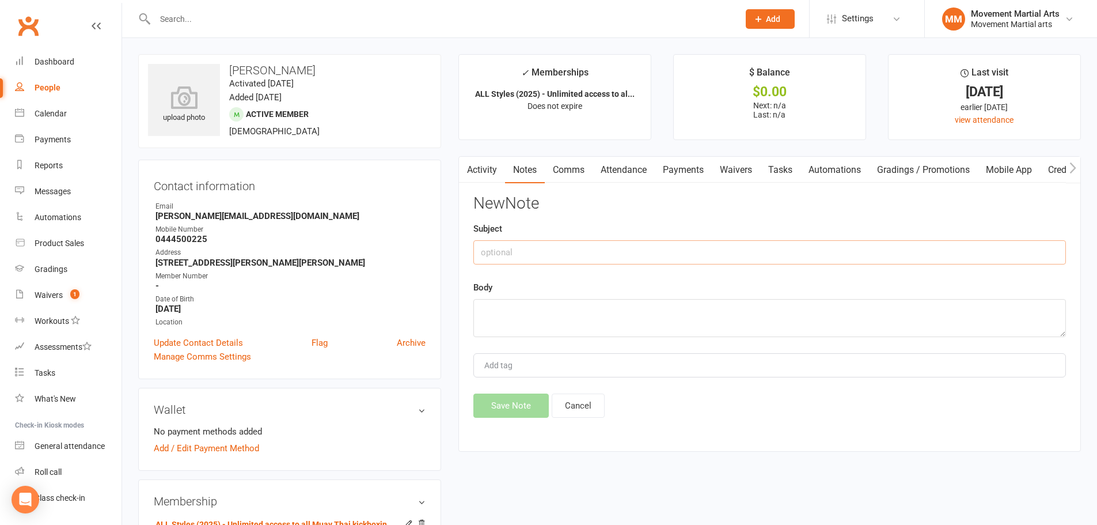
click at [686, 253] on input "text" at bounding box center [769, 252] width 593 height 24
type input "first month half off + $12.86 extra first payment"
type textarea "rm 13/10"
click at [496, 394] on button "Save Note" at bounding box center [510, 405] width 75 height 24
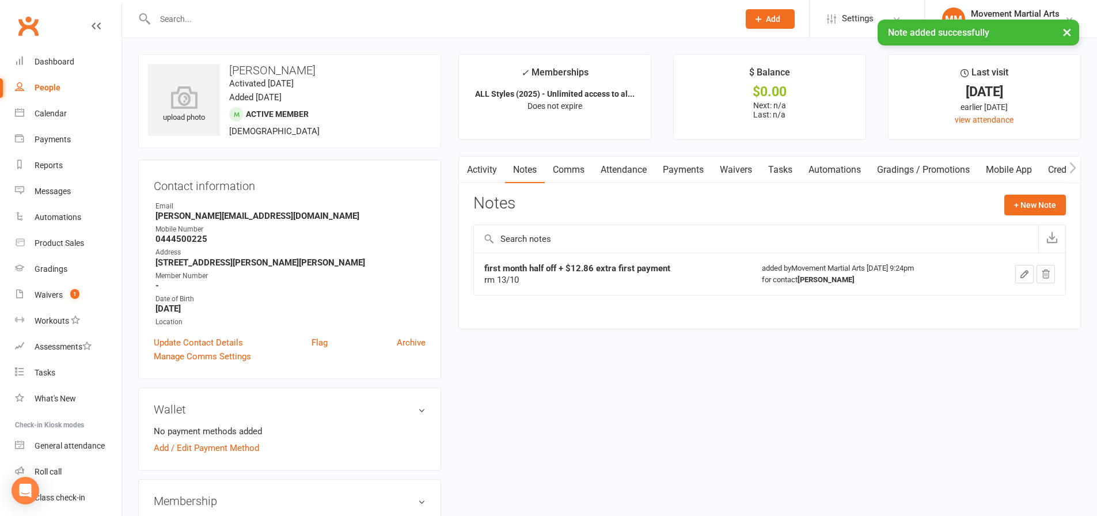
click at [567, 176] on link "Comms" at bounding box center [569, 170] width 48 height 26
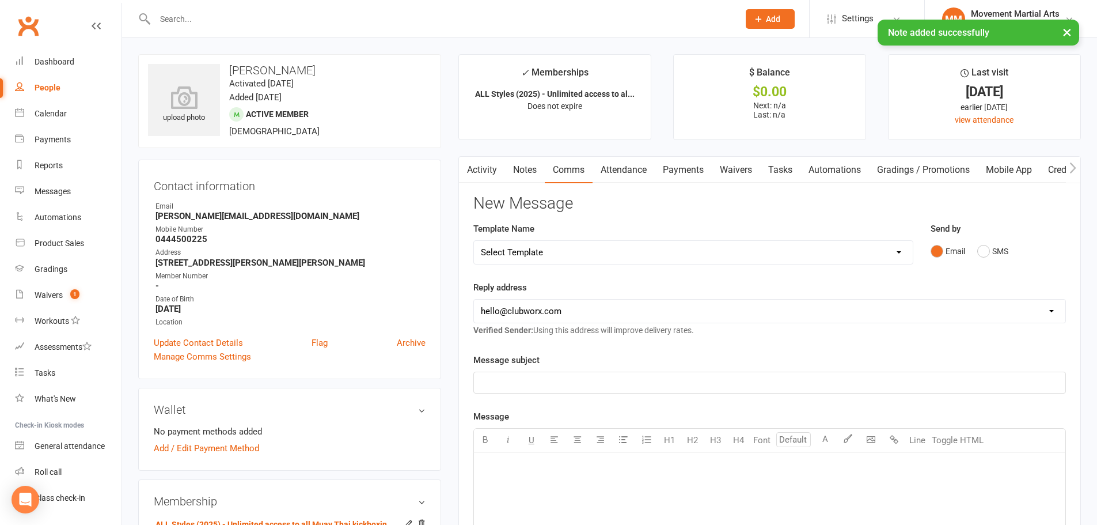
click at [553, 260] on select "Select Template [Email] Grading - Blue Belt [Email] Gym relocation closing time…" at bounding box center [693, 252] width 439 height 23
click at [527, 241] on select "Select Template [Email] Grading - Blue Belt [Email] Gym relocation closing time…" at bounding box center [693, 252] width 439 height 23
select select "41"
click at [474, 241] on select "Select Template [Email] Grading - Blue Belt [Email] Gym relocation closing time…" at bounding box center [693, 252] width 439 height 23
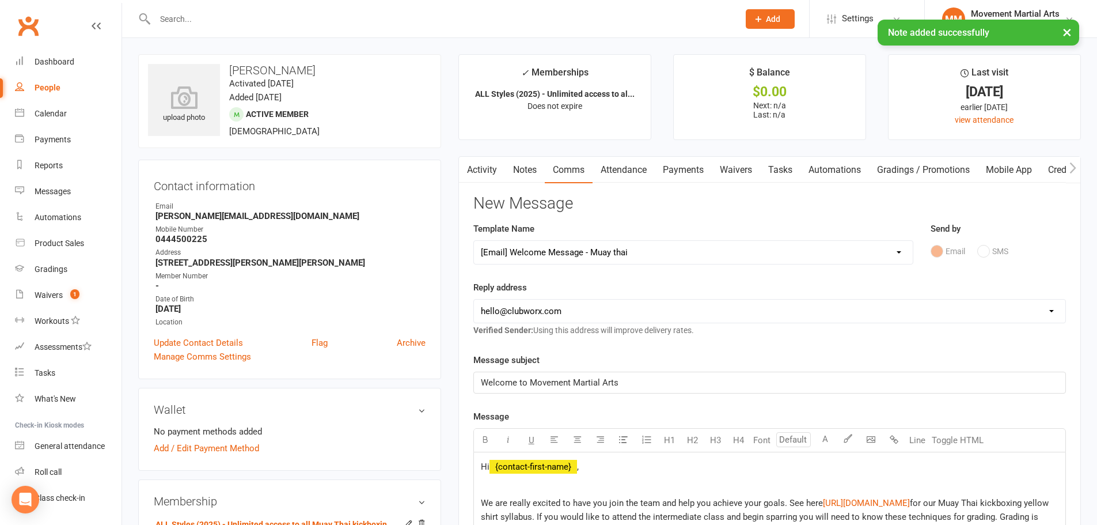
click at [530, 310] on select "hello@clubworx.com admin@movementmartialarts.com.au billy@movementmartialarts.c…" at bounding box center [769, 310] width 591 height 23
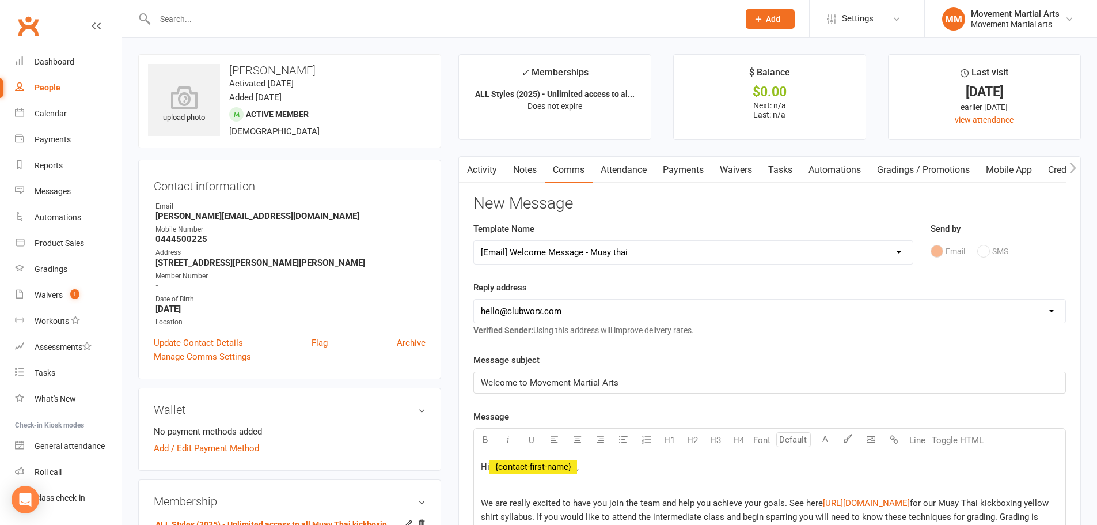
select select "4"
click at [474, 299] on select "hello@clubworx.com admin@movementmartialarts.com.au billy@movementmartialarts.c…" at bounding box center [769, 310] width 591 height 23
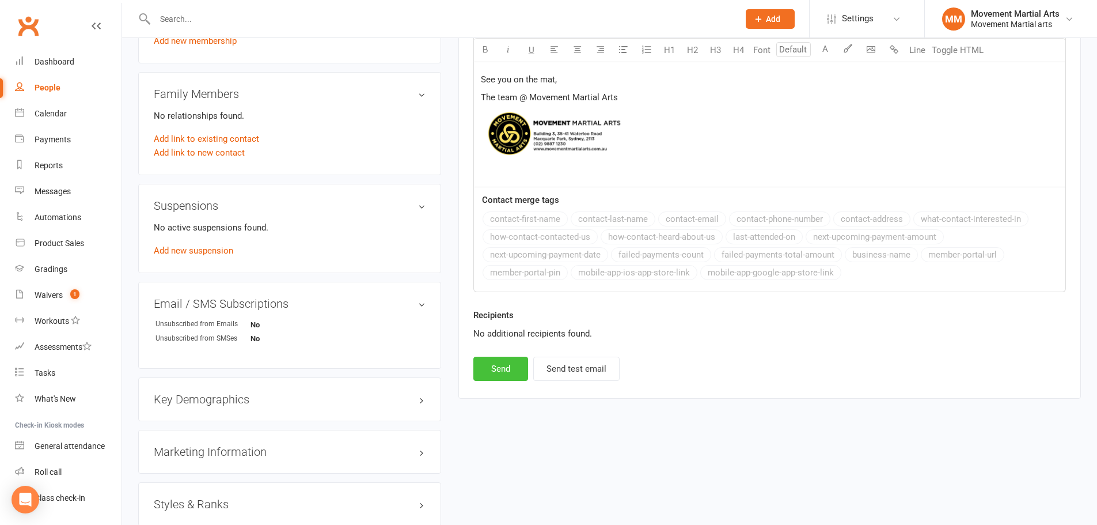
click at [502, 370] on button "Send" at bounding box center [500, 368] width 55 height 24
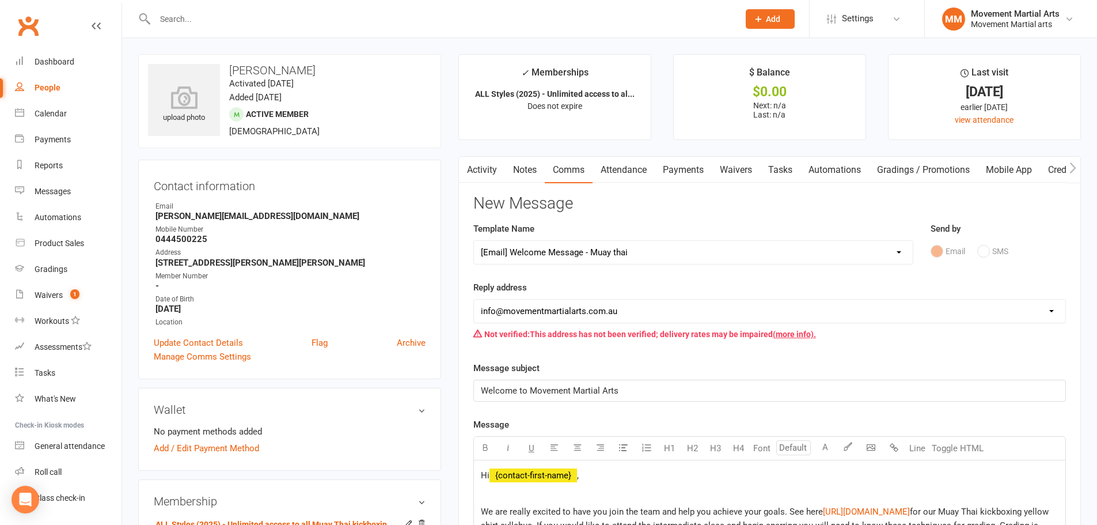
select select
select select "0"
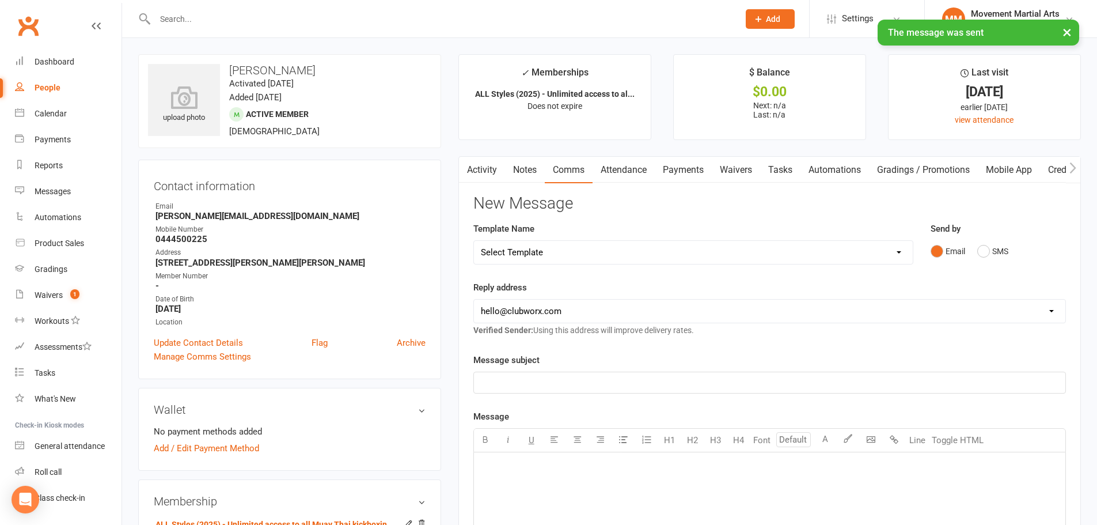
click at [640, 169] on link "Attendance" at bounding box center [624, 170] width 62 height 26
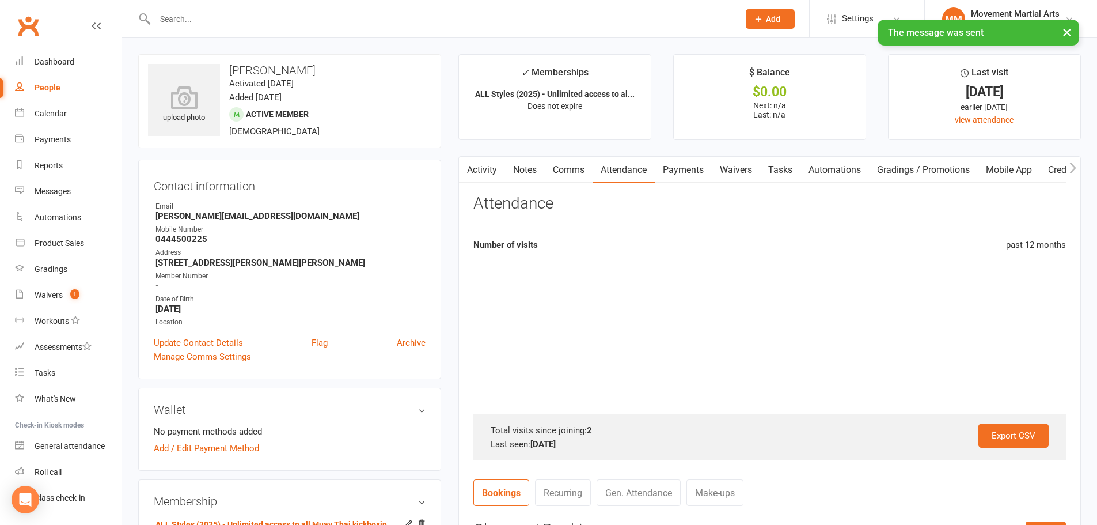
click at [693, 172] on link "Payments" at bounding box center [683, 170] width 57 height 26
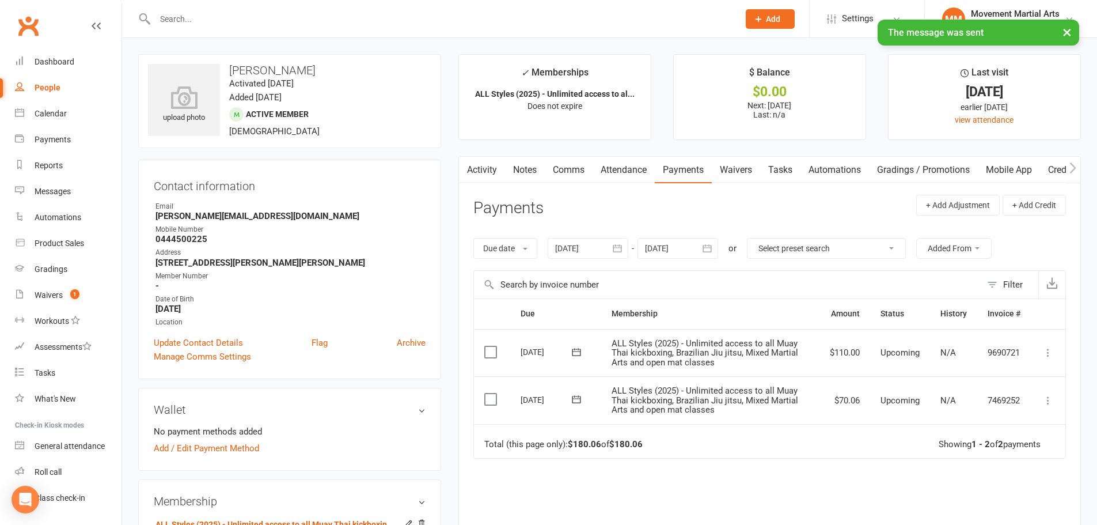
click at [1044, 353] on icon at bounding box center [1048, 353] width 12 height 12
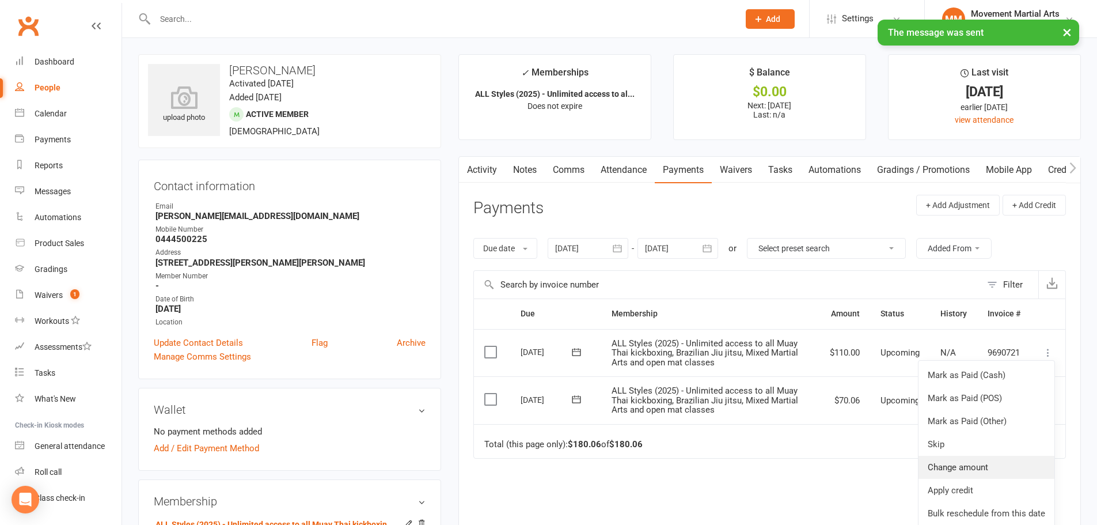
click at [982, 461] on link "Change amount" at bounding box center [986, 466] width 136 height 23
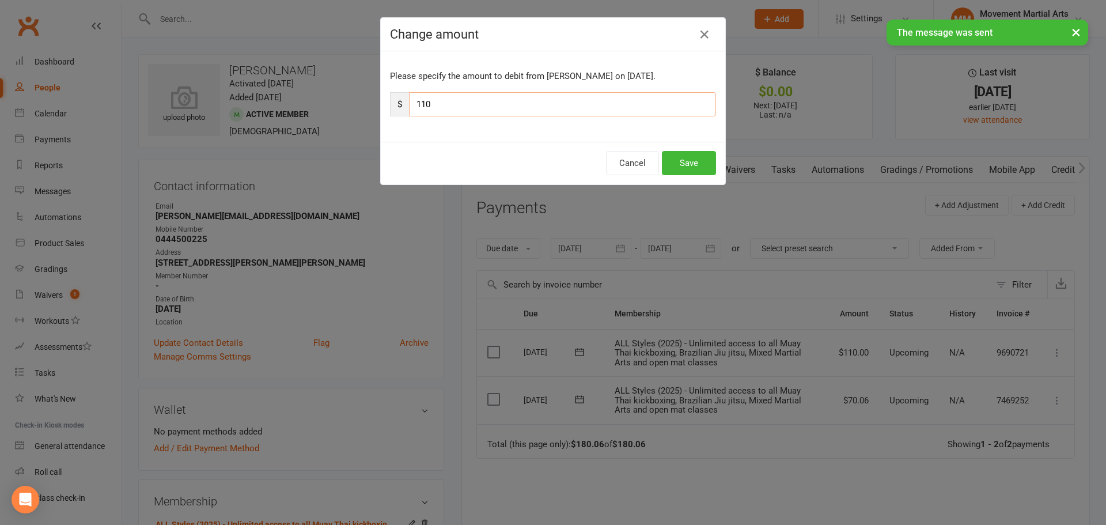
drag, startPoint x: 452, startPoint y: 103, endPoint x: 412, endPoint y: 106, distance: 40.4
click at [412, 106] on input "110" at bounding box center [562, 104] width 307 height 24
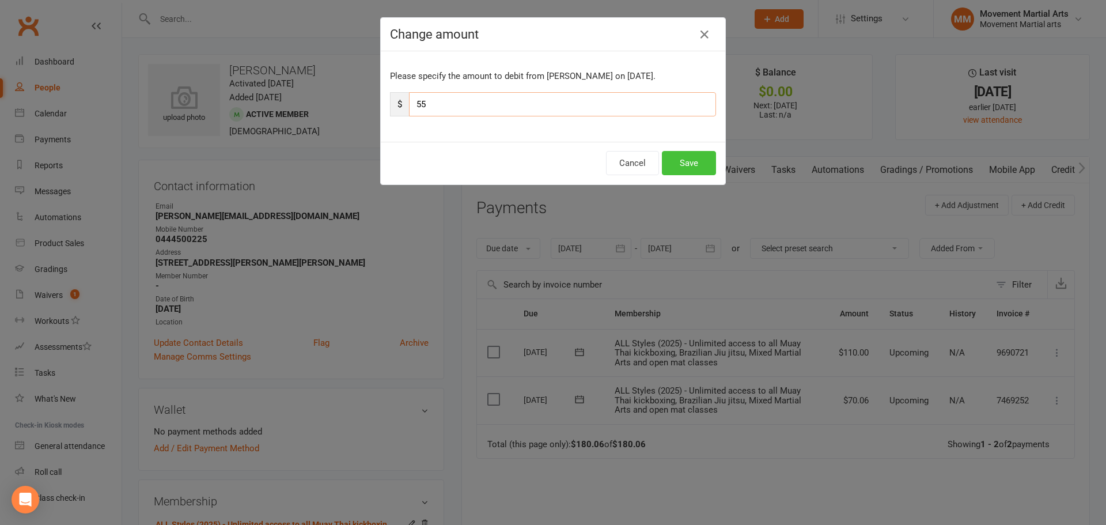
type input "55"
click at [688, 157] on button "Save" at bounding box center [689, 163] width 54 height 24
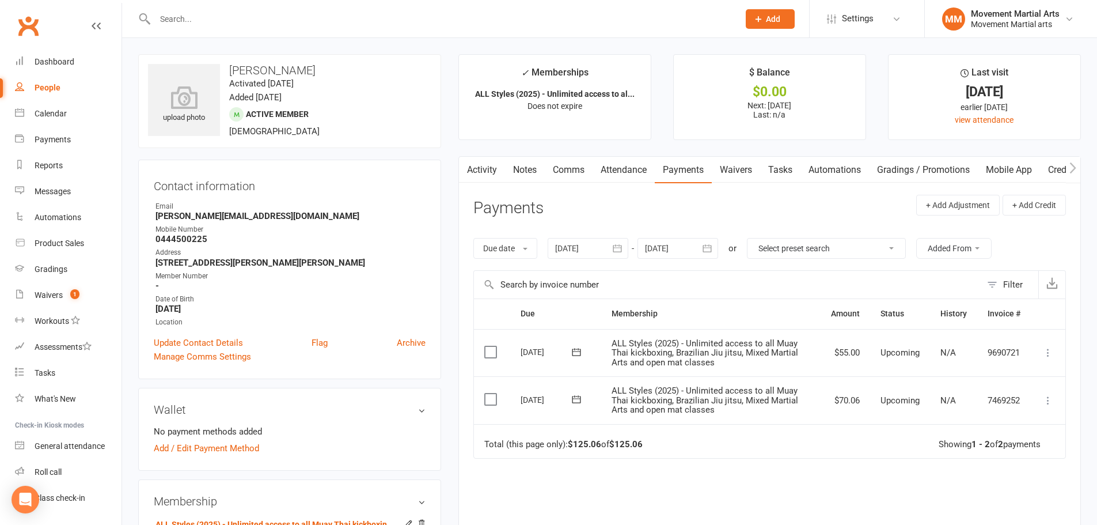
click at [736, 162] on link "Waivers" at bounding box center [736, 170] width 48 height 26
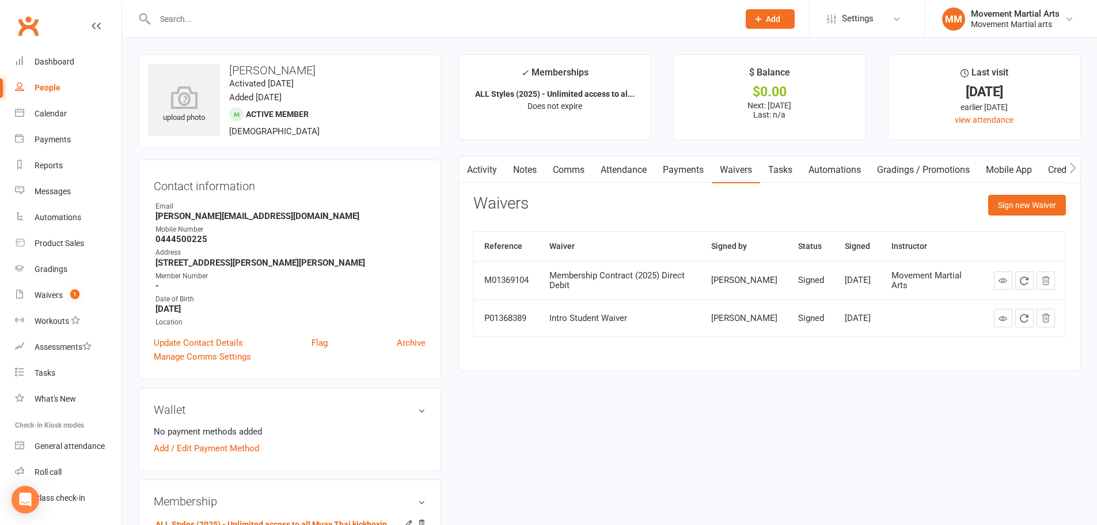
click at [994, 282] on link at bounding box center [1003, 280] width 18 height 18
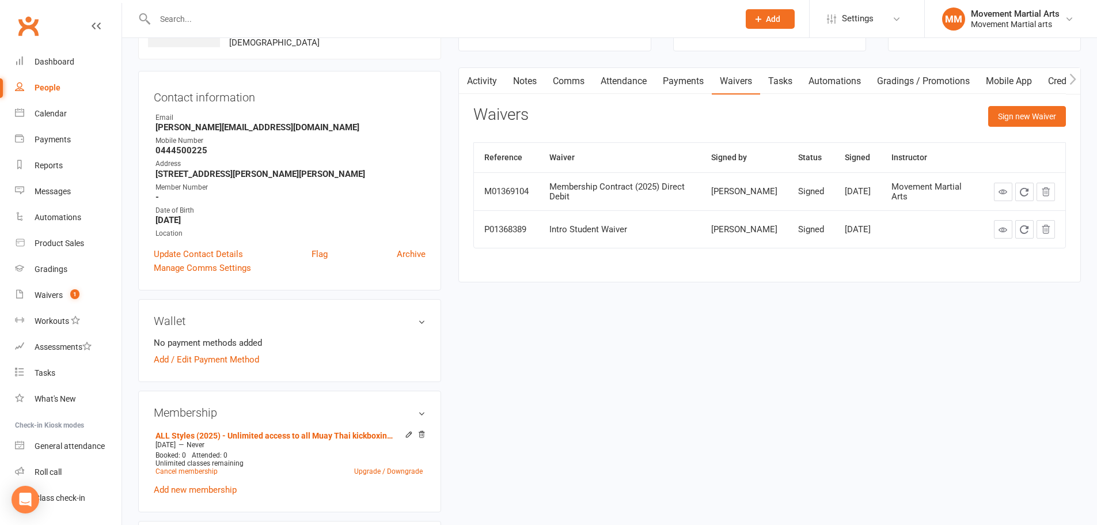
scroll to position [134, 0]
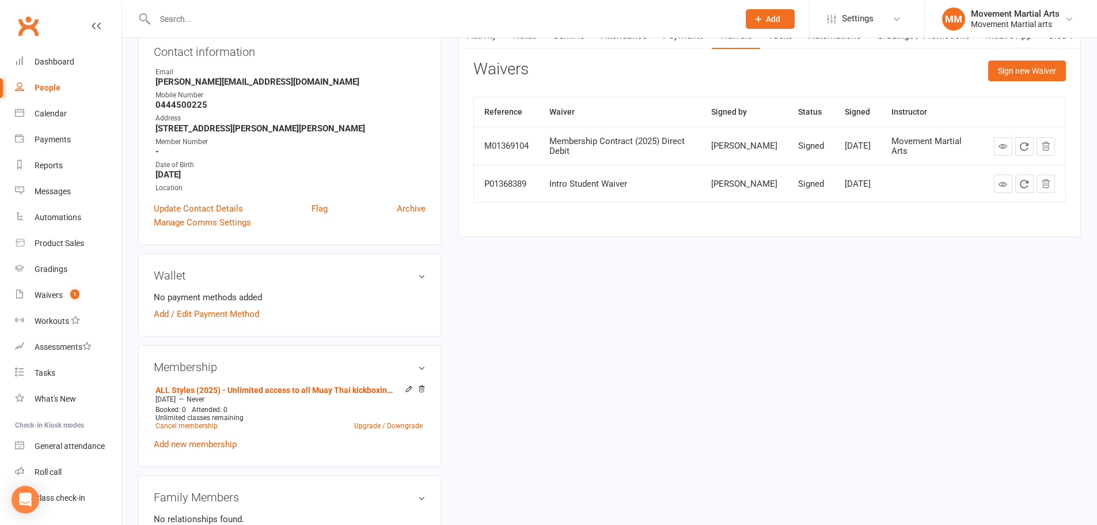
click at [187, 304] on li "No payment methods added" at bounding box center [290, 297] width 272 height 14
click at [202, 324] on div "Wallet No payment methods added Add / Edit Payment Method" at bounding box center [289, 294] width 303 height 83
drag, startPoint x: 198, startPoint y: 315, endPoint x: 195, endPoint y: 310, distance: 5.9
click at [198, 314] on link "Add / Edit Payment Method" at bounding box center [206, 314] width 105 height 14
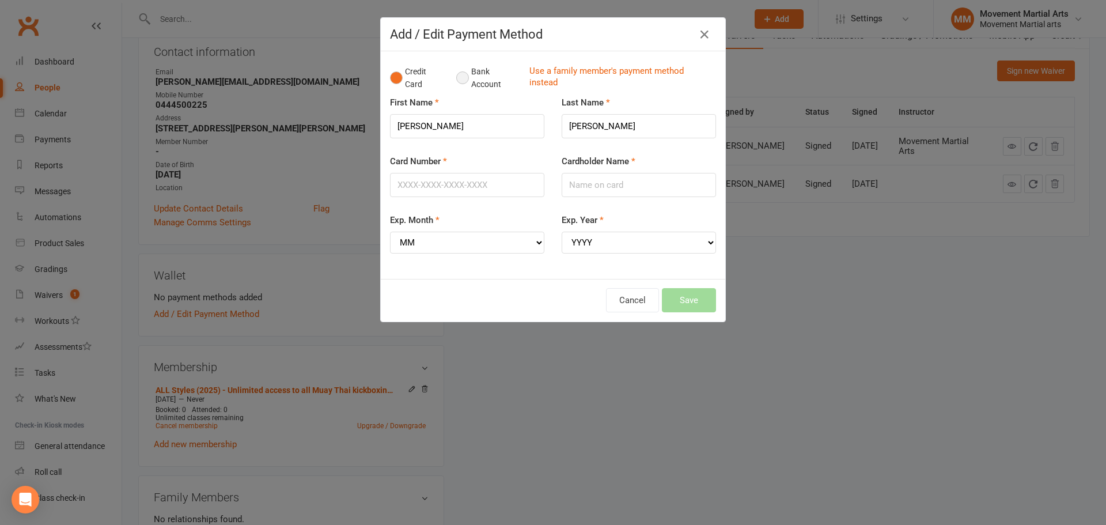
click at [462, 86] on button "Bank Account" at bounding box center [488, 77] width 64 height 35
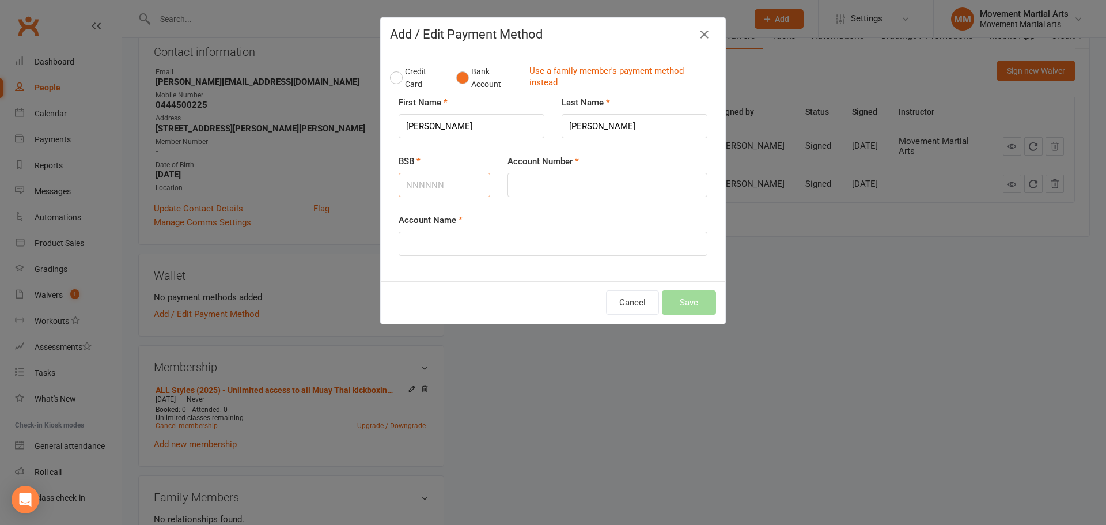
click at [442, 182] on input "BSB" at bounding box center [444, 185] width 92 height 24
type input "732080"
drag, startPoint x: 583, startPoint y: 166, endPoint x: 590, endPoint y: 190, distance: 25.0
click at [584, 166] on div "Account Number" at bounding box center [607, 175] width 200 height 43
click at [590, 190] on input "Account Number" at bounding box center [607, 185] width 200 height 24
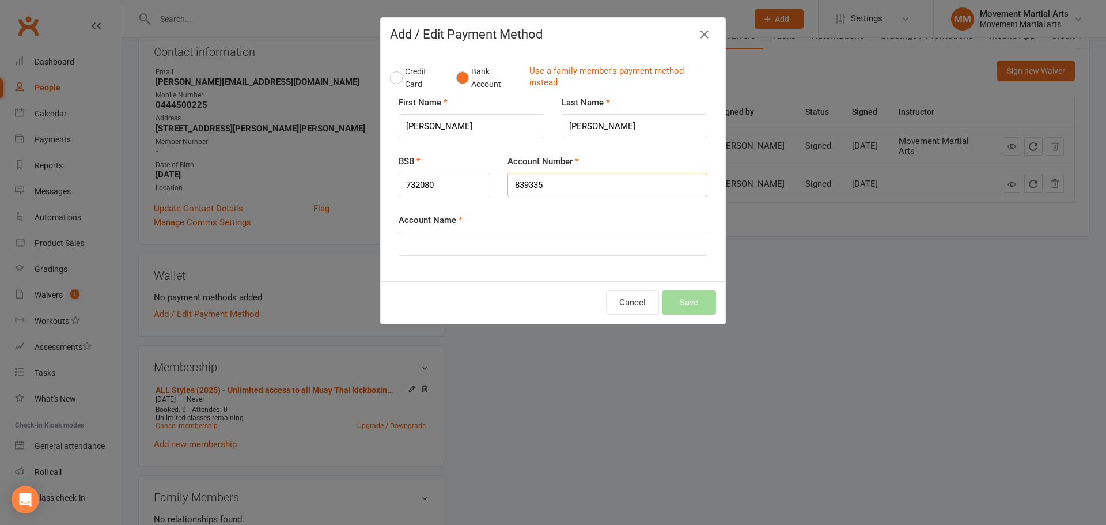
type input "839335"
click at [571, 227] on div "Account Name" at bounding box center [552, 234] width 309 height 43
click at [561, 235] on input "Account Name" at bounding box center [552, 243] width 309 height 24
type input "Aaron Alexander"
click at [696, 307] on button "Save" at bounding box center [689, 302] width 54 height 24
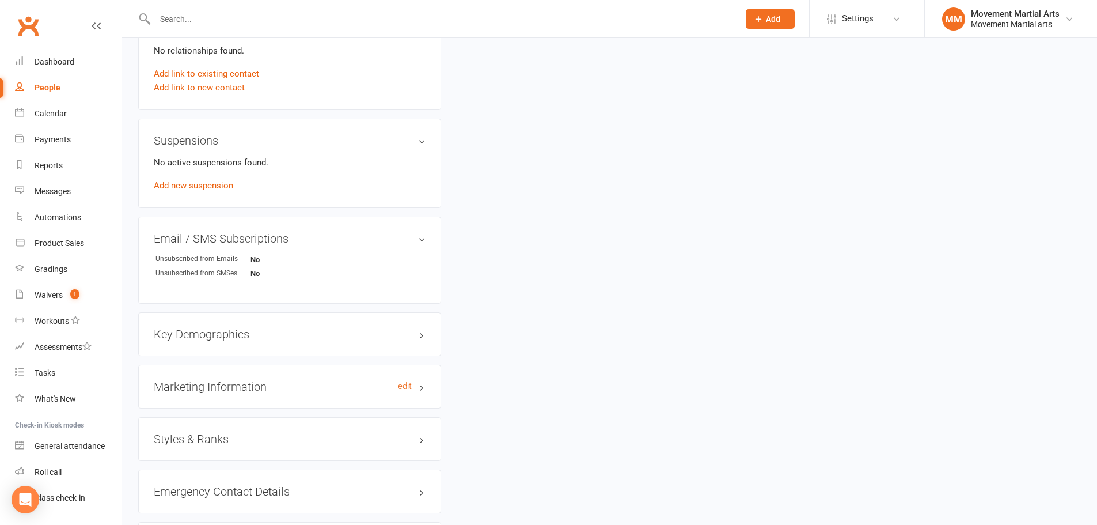
scroll to position [672, 0]
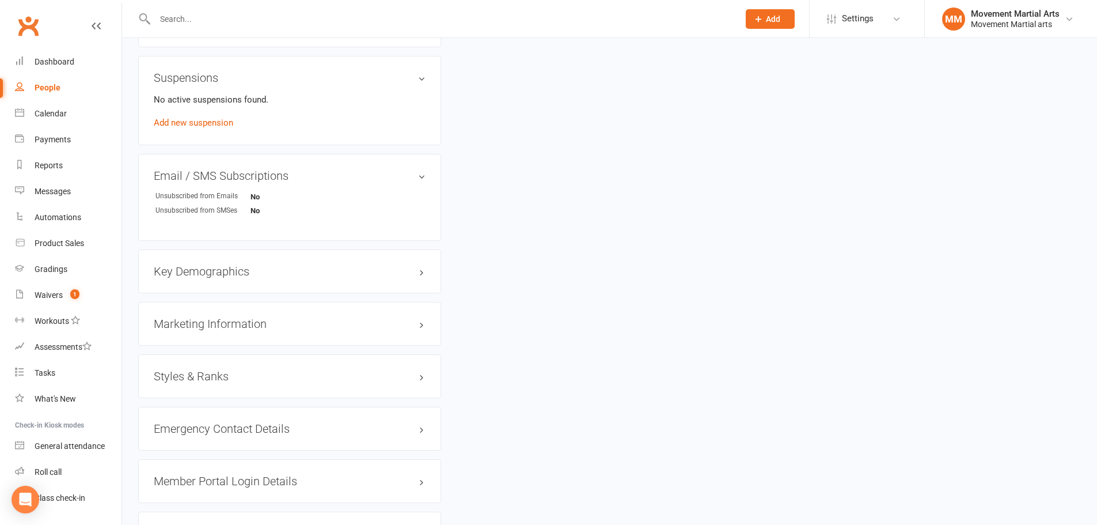
click at [198, 372] on h3 "Styles & Ranks" at bounding box center [290, 376] width 272 height 13
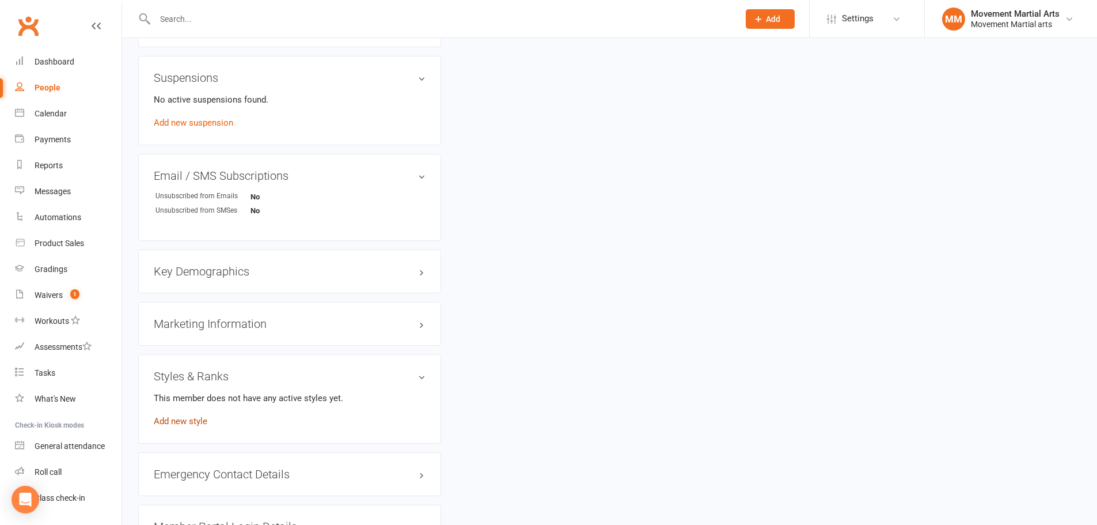
click at [180, 424] on link "Add new style" at bounding box center [181, 421] width 54 height 10
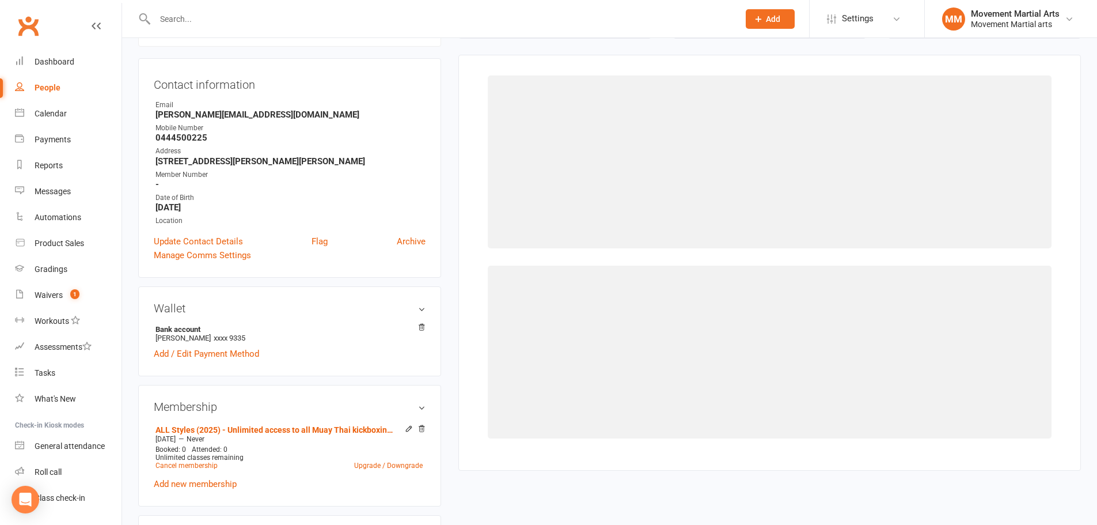
scroll to position [98, 0]
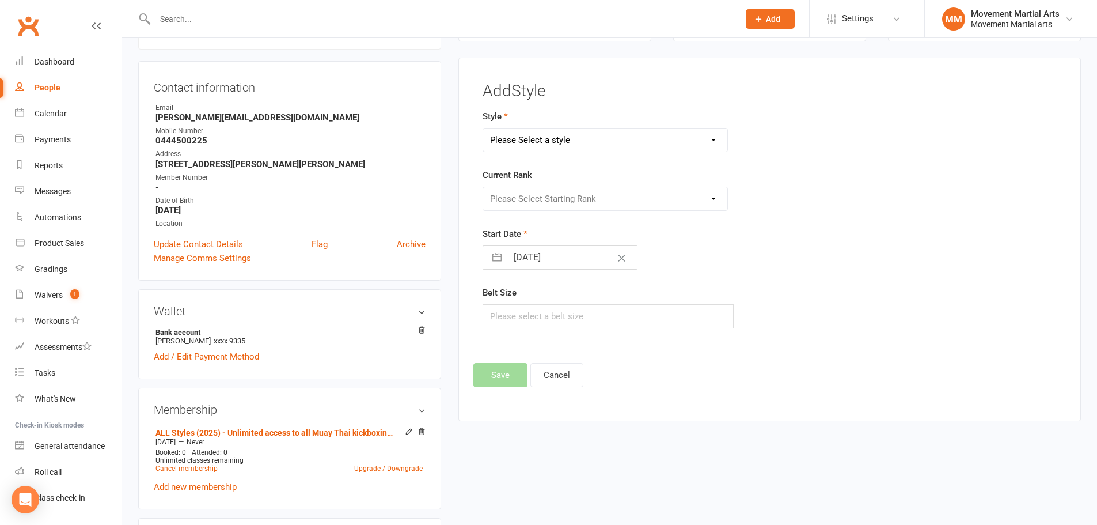
click at [558, 134] on select "Please Select a style BJJ Kids BJJ Kids Muay Thai Muay Thai Kickboxing Strength…" at bounding box center [605, 139] width 245 height 23
select select "172"
click at [483, 128] on select "Please Select a style BJJ Kids BJJ Kids Muay Thai Muay Thai Kickboxing Strength…" at bounding box center [605, 139] width 245 height 23
click at [518, 201] on select "Please Select Starting Rank White Belt White Belt - 1 Stripe White Belt - 2 Str…" at bounding box center [605, 198] width 245 height 23
select select "1529"
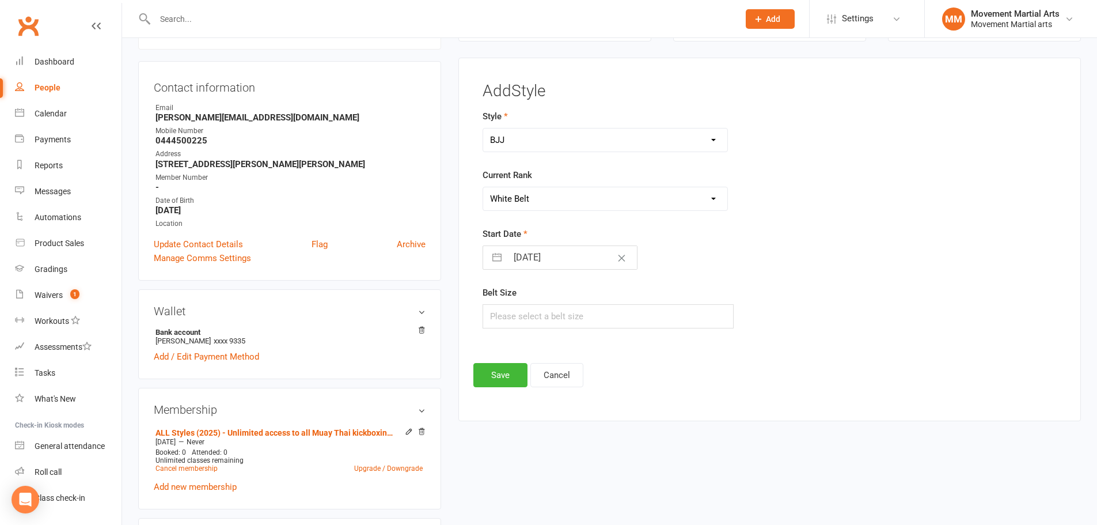
click at [483, 187] on select "Please Select Starting Rank White Belt White Belt - 1 Stripe White Belt - 2 Str…" at bounding box center [605, 198] width 245 height 23
click at [511, 379] on button "Save" at bounding box center [500, 375] width 54 height 24
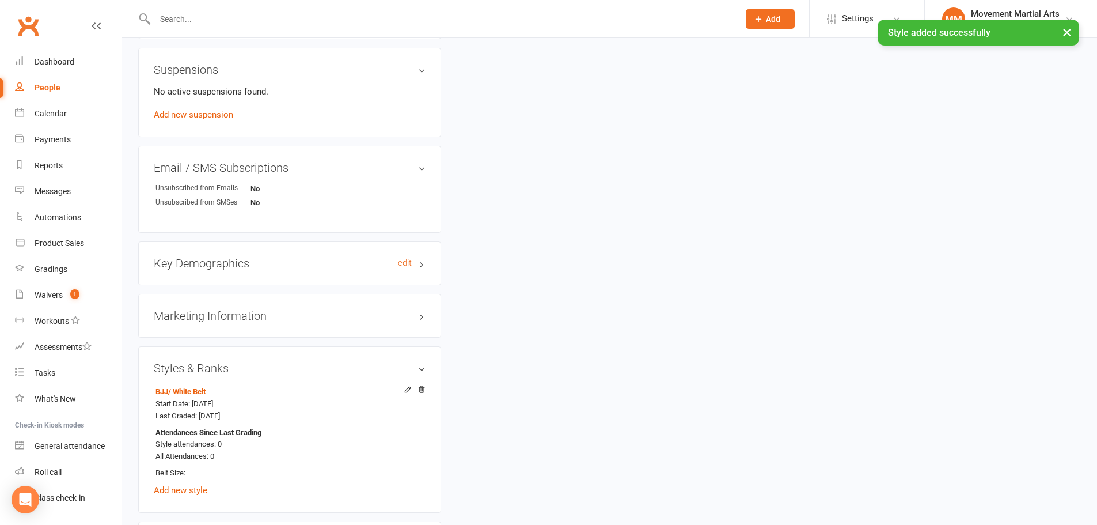
scroll to position [770, 0]
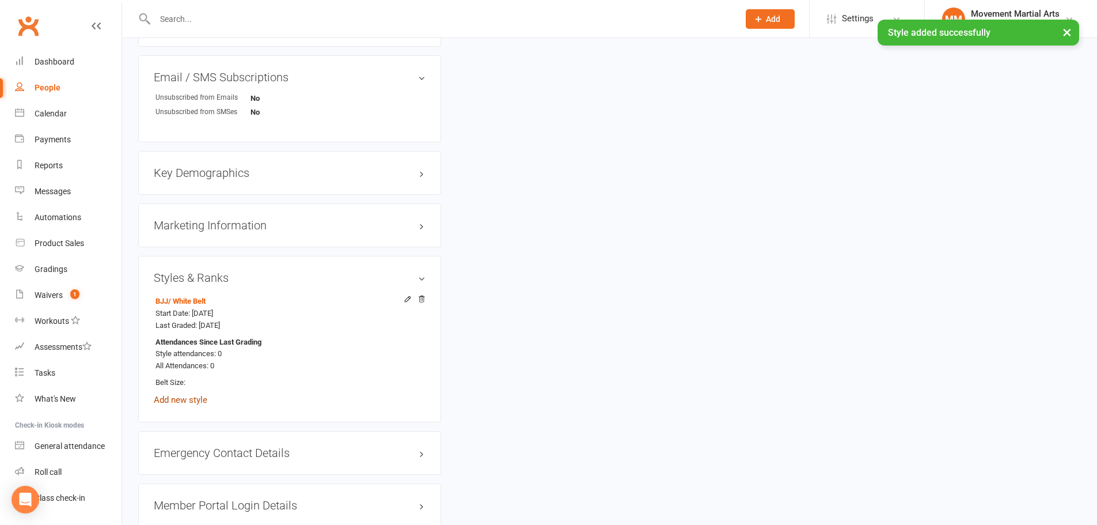
click at [178, 400] on link "Add new style" at bounding box center [181, 399] width 54 height 10
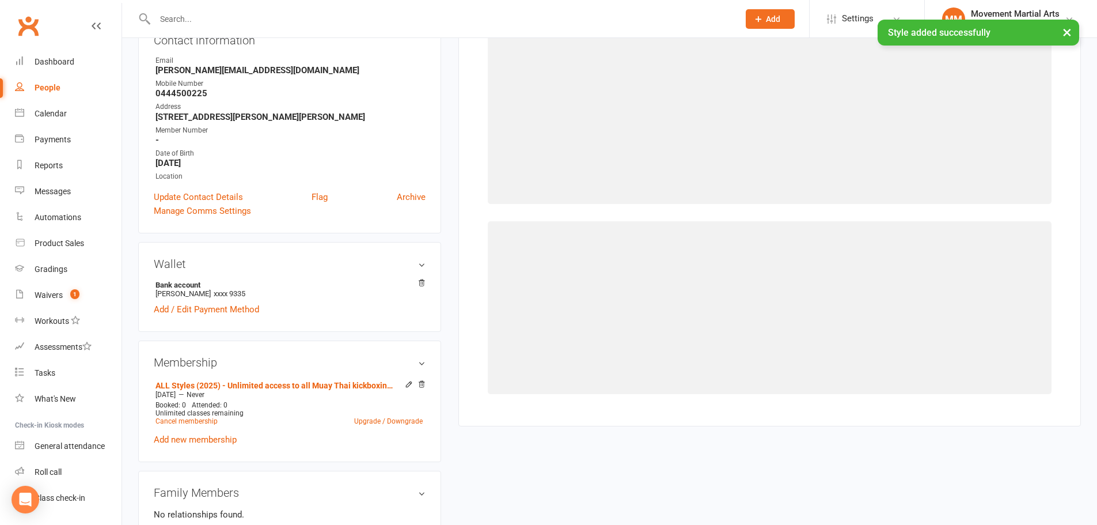
scroll to position [98, 0]
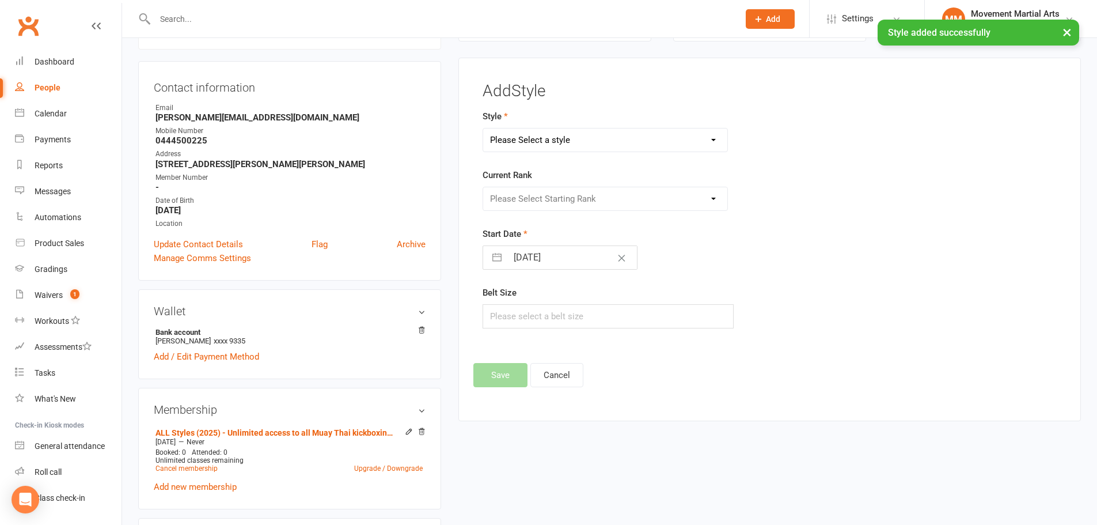
click at [526, 131] on select "Please Select a style BJJ Kids BJJ Kids Muay Thai Muay Thai Kickboxing Strength…" at bounding box center [605, 139] width 245 height 23
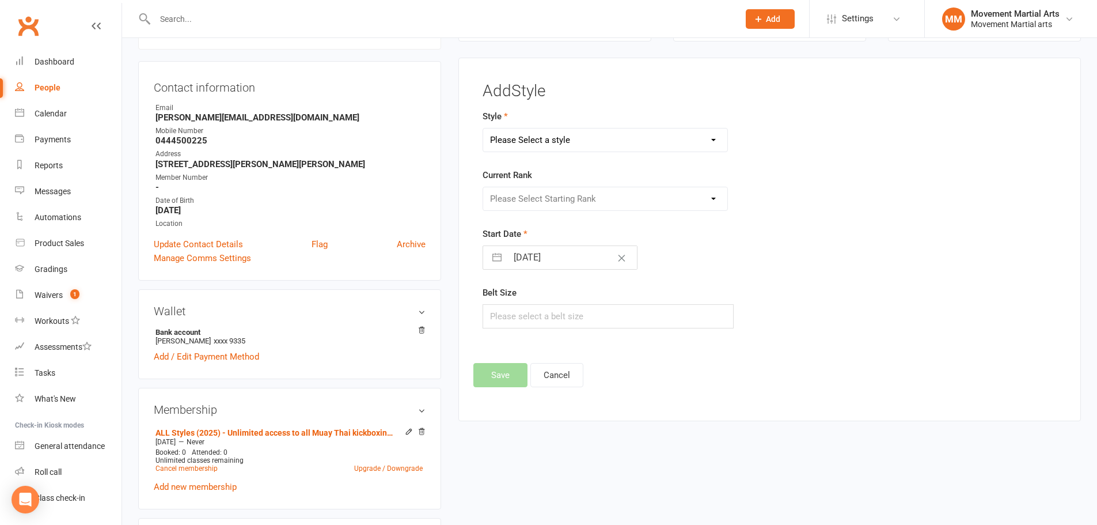
select select "177"
click at [483, 128] on select "Please Select a style BJJ Kids BJJ Kids Muay Thai Muay Thai Kickboxing Strength…" at bounding box center [605, 139] width 245 height 23
drag, startPoint x: 515, startPoint y: 193, endPoint x: 519, endPoint y: 199, distance: 6.9
click at [515, 193] on select "Please Select Starting Rank White Singlet Yellow Singlet Blue Singlet Purple Si…" at bounding box center [605, 198] width 245 height 23
select select "1524"
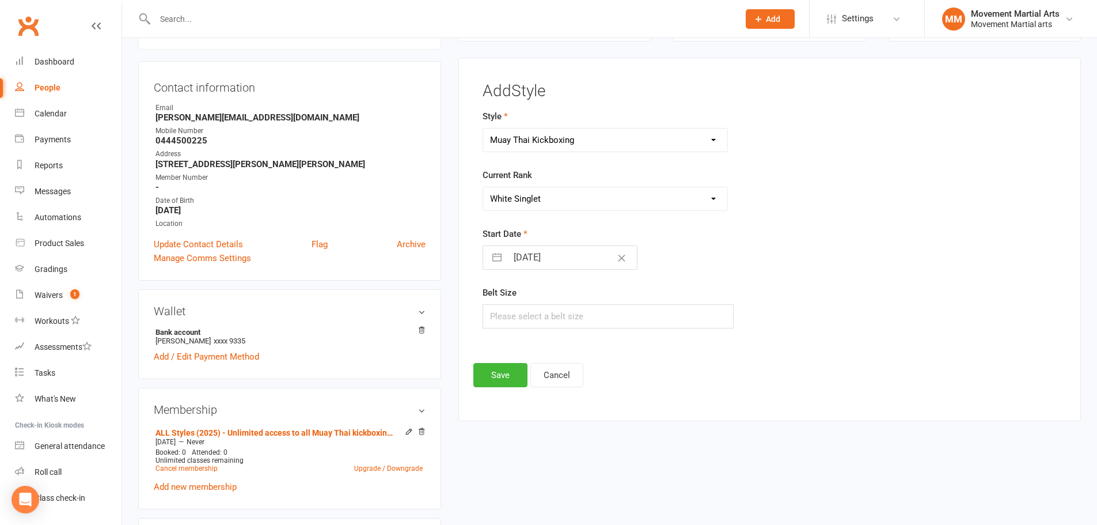
click at [483, 187] on select "Please Select Starting Rank White Singlet Yellow Singlet Blue Singlet Purple Si…" at bounding box center [605, 198] width 245 height 23
click at [491, 368] on button "Save" at bounding box center [500, 375] width 54 height 24
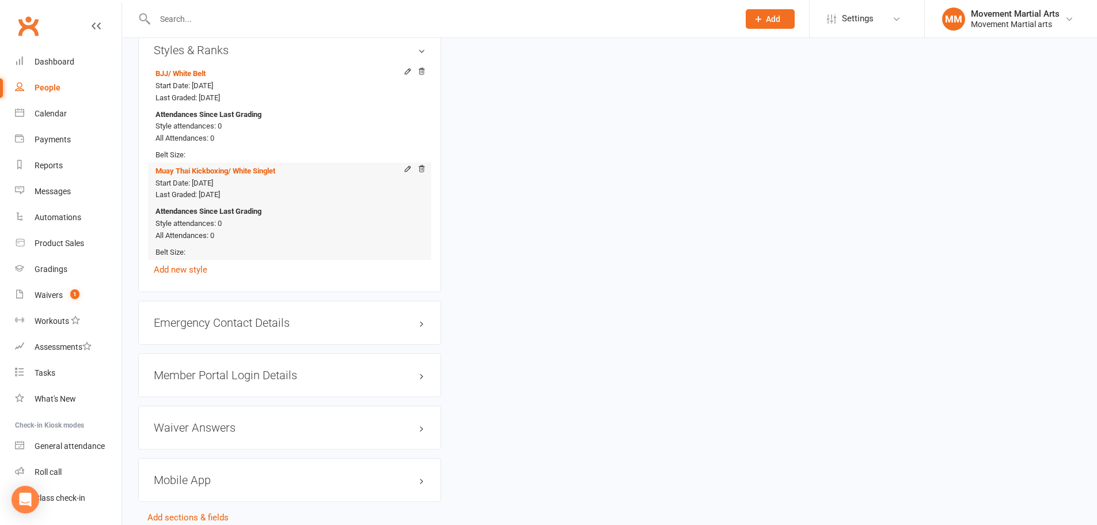
scroll to position [1056, 0]
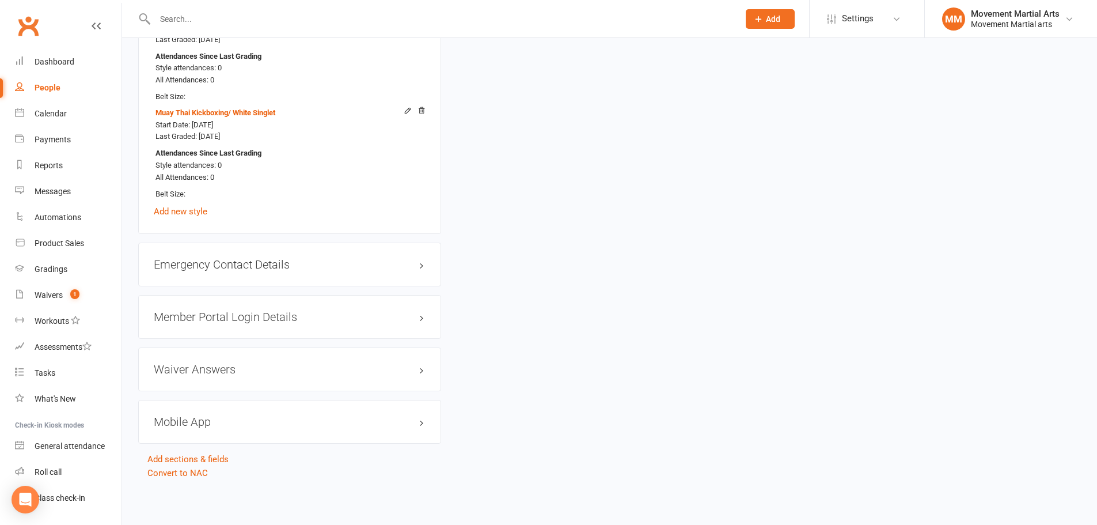
click at [249, 321] on h3 "Member Portal Login Details" at bounding box center [290, 316] width 272 height 13
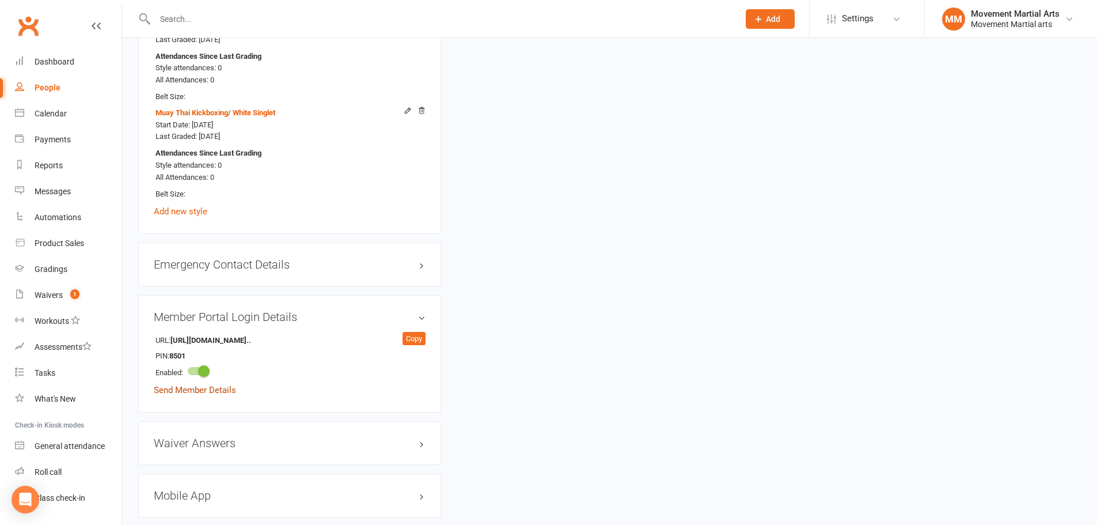
click at [184, 392] on link "Send Member Details" at bounding box center [195, 390] width 82 height 10
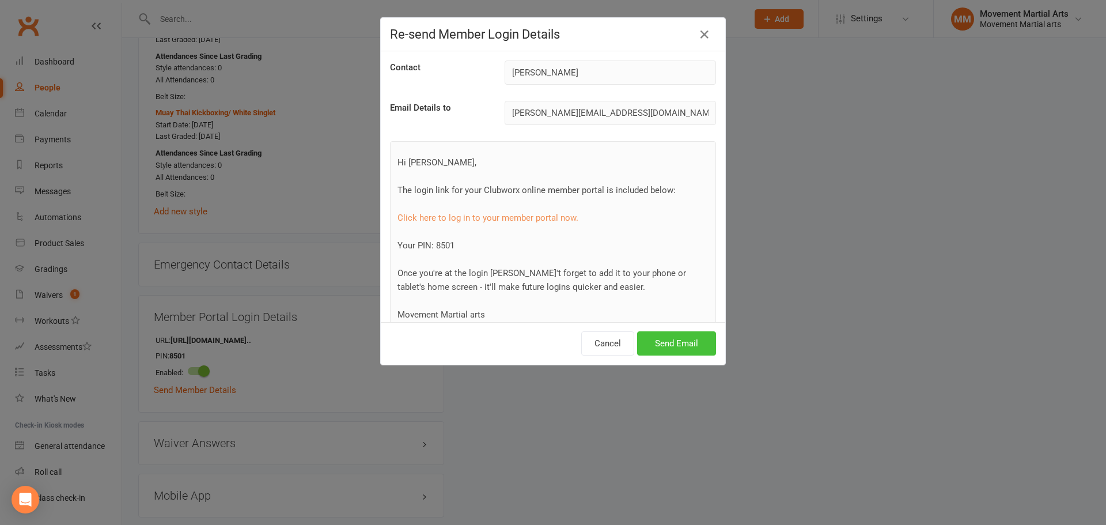
drag, startPoint x: 652, startPoint y: 336, endPoint x: 653, endPoint y: 328, distance: 7.5
click at [652, 335] on button "Send Email" at bounding box center [676, 343] width 79 height 24
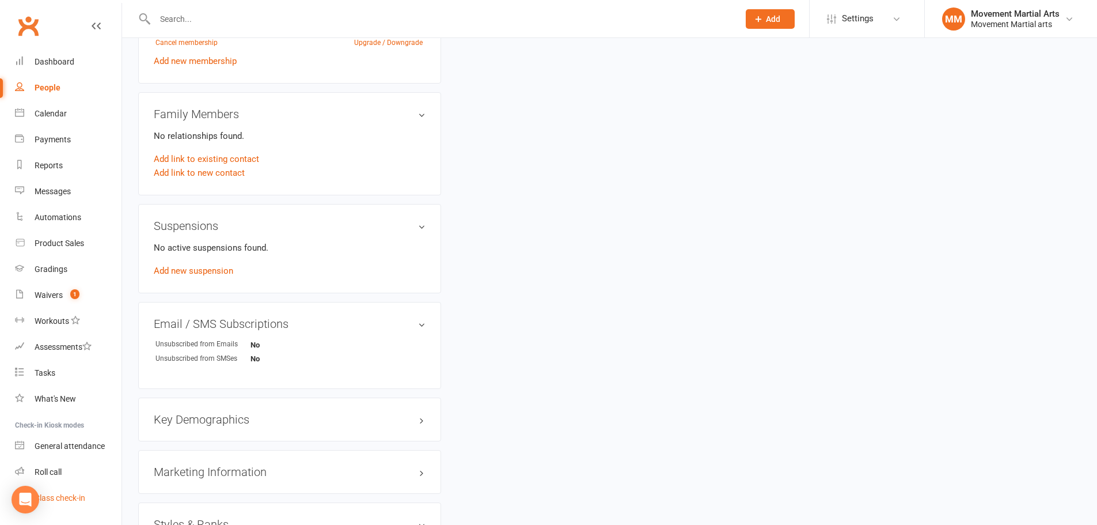
scroll to position [519, 0]
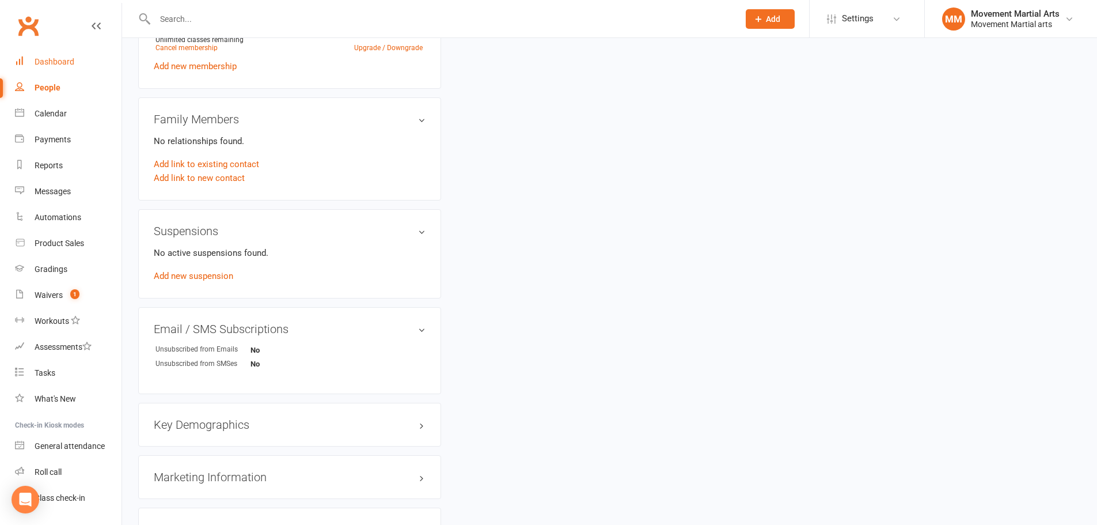
click at [62, 53] on link "Dashboard" at bounding box center [68, 62] width 107 height 26
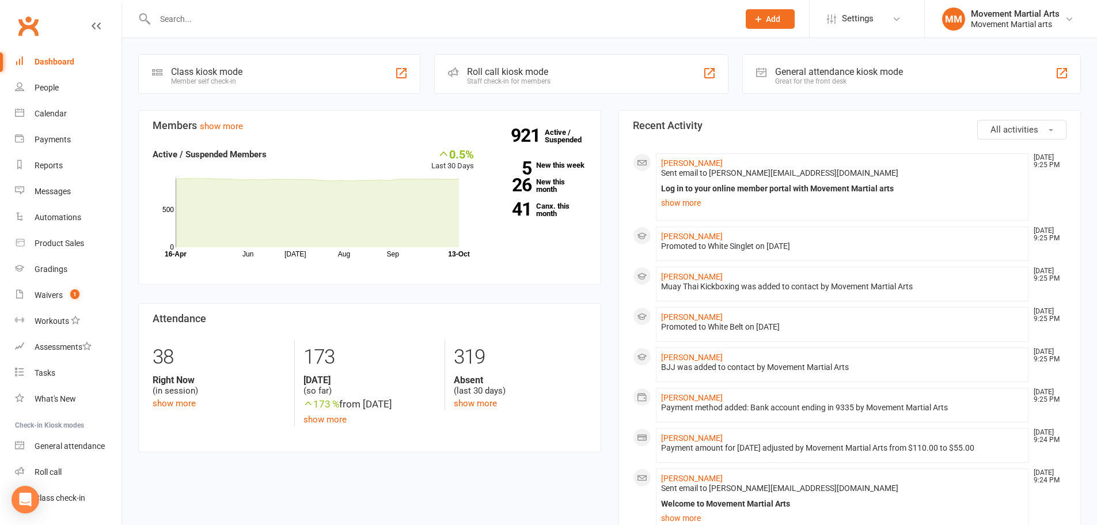
drag, startPoint x: 0, startPoint y: 291, endPoint x: 0, endPoint y: 326, distance: 34.5
click at [0, 296] on li "Waivers 1" at bounding box center [61, 295] width 122 height 26
